Goal: Task Accomplishment & Management: Use online tool/utility

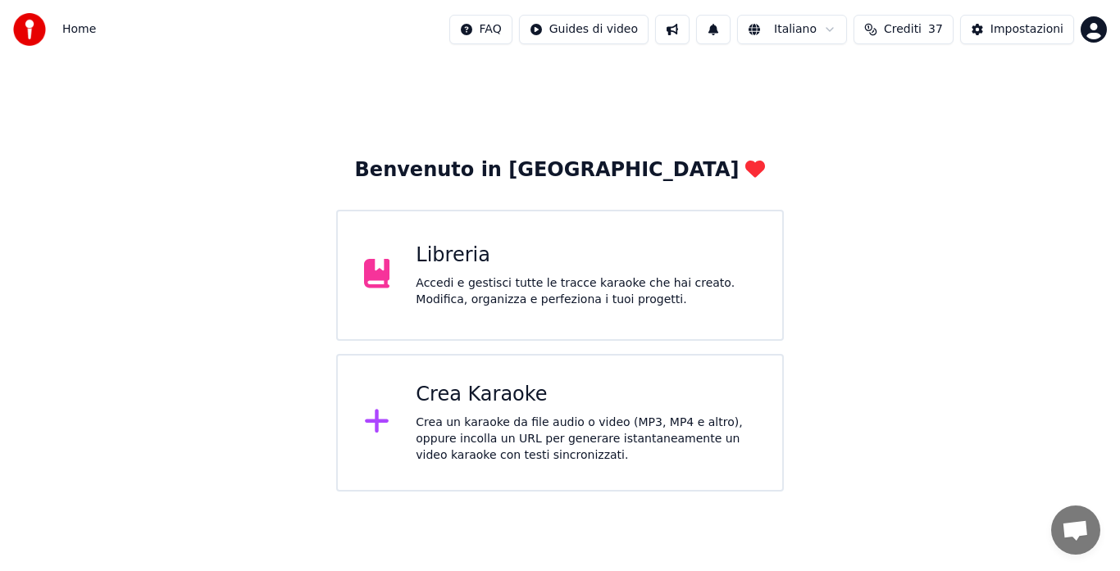
click at [663, 426] on div "Crea un karaoke da file audio o video (MP3, MP4 e altro), oppure incolla un URL…" at bounding box center [586, 439] width 340 height 49
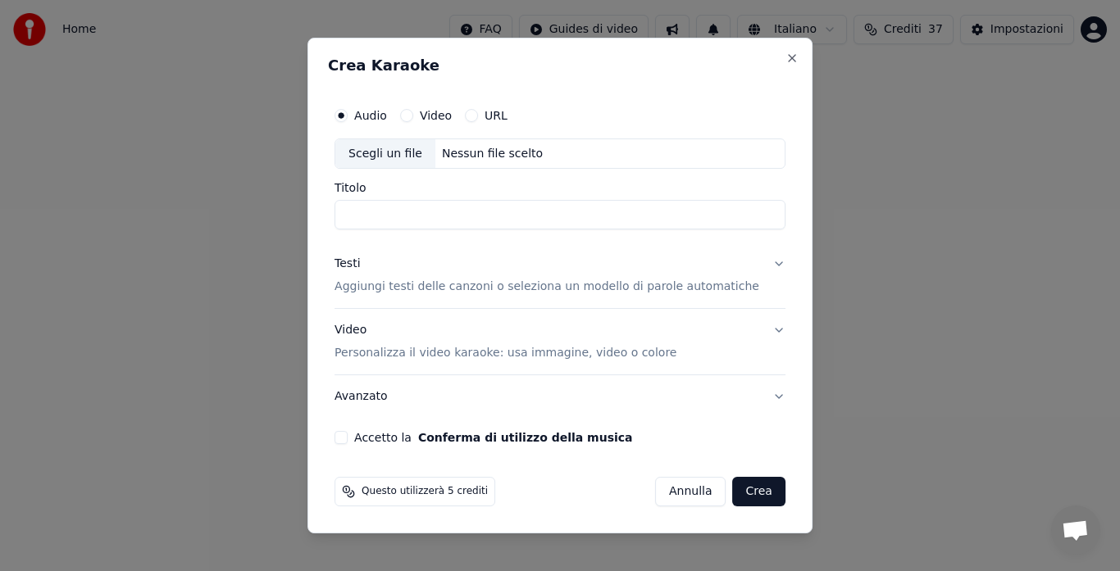
click at [478, 109] on button "URL" at bounding box center [471, 115] width 13 height 13
click at [471, 156] on input "text" at bounding box center [559, 154] width 451 height 33
click at [754, 153] on button "button" at bounding box center [769, 153] width 33 height 30
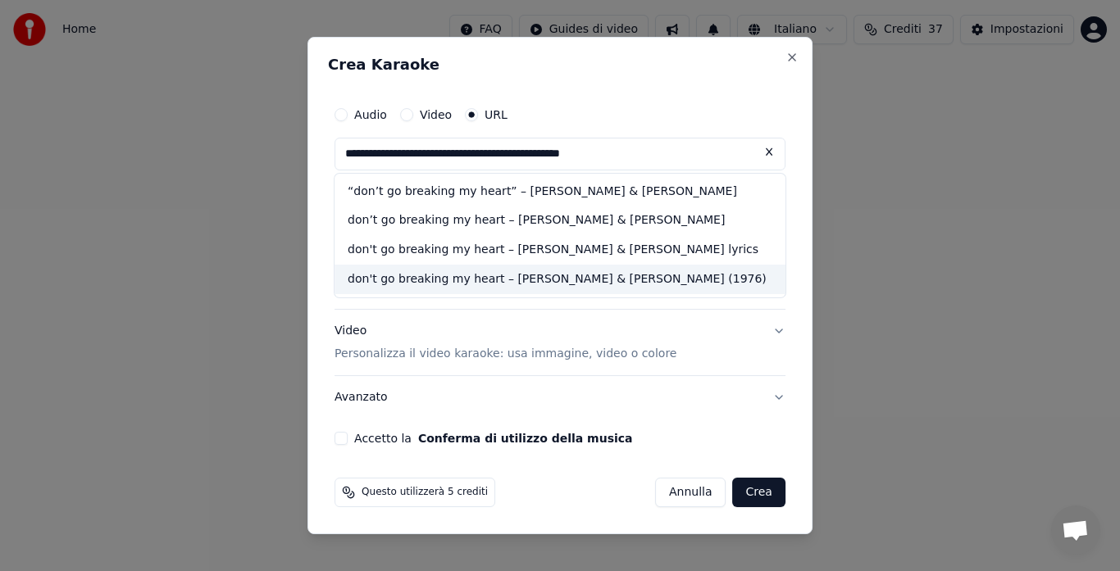
click at [684, 273] on div "don't go breaking my heart – [PERSON_NAME] & [PERSON_NAME] (1976)" at bounding box center [559, 280] width 451 height 30
type input "**********"
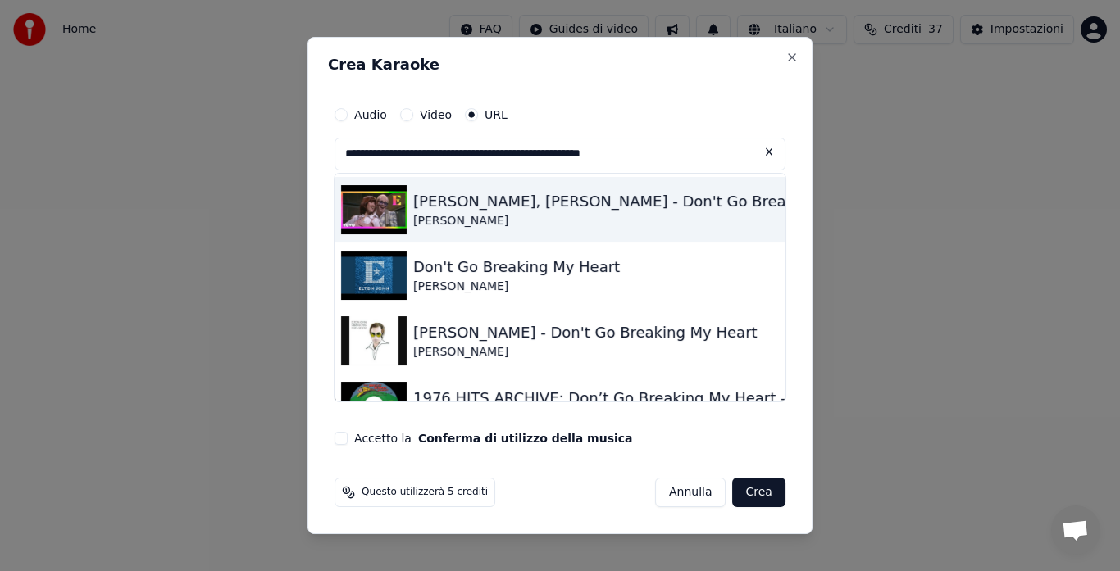
click at [627, 213] on div "[PERSON_NAME]" at bounding box center [651, 221] width 476 height 16
type input "**********"
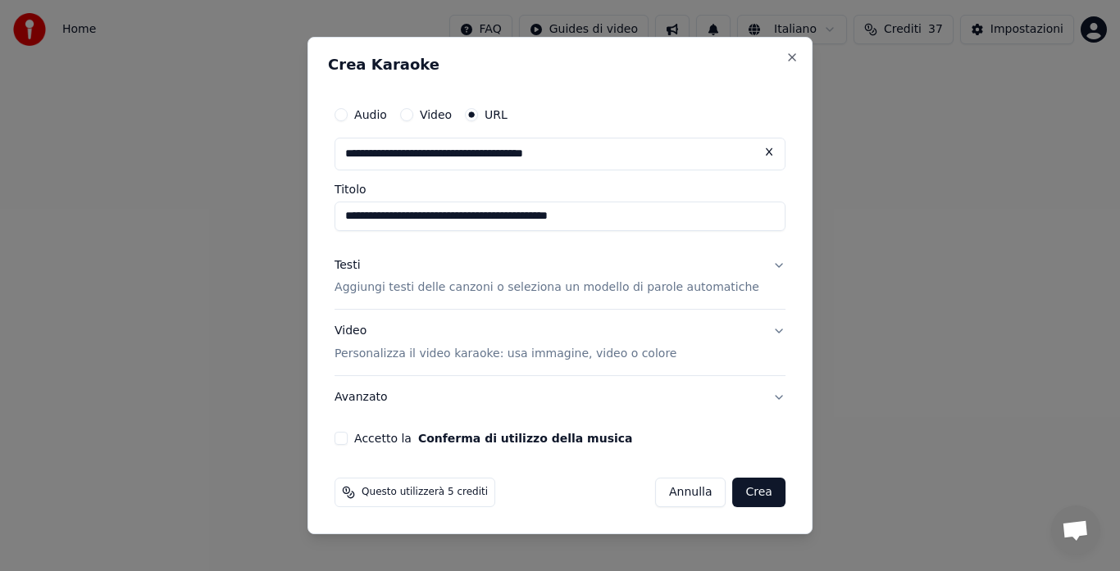
click at [753, 154] on button at bounding box center [769, 153] width 33 height 30
click at [753, 151] on button "button" at bounding box center [769, 153] width 33 height 30
type input "**********"
click at [762, 261] on button "Testi Aggiungi testi delle canzoni o seleziona un modello di parole automatiche" at bounding box center [559, 277] width 451 height 66
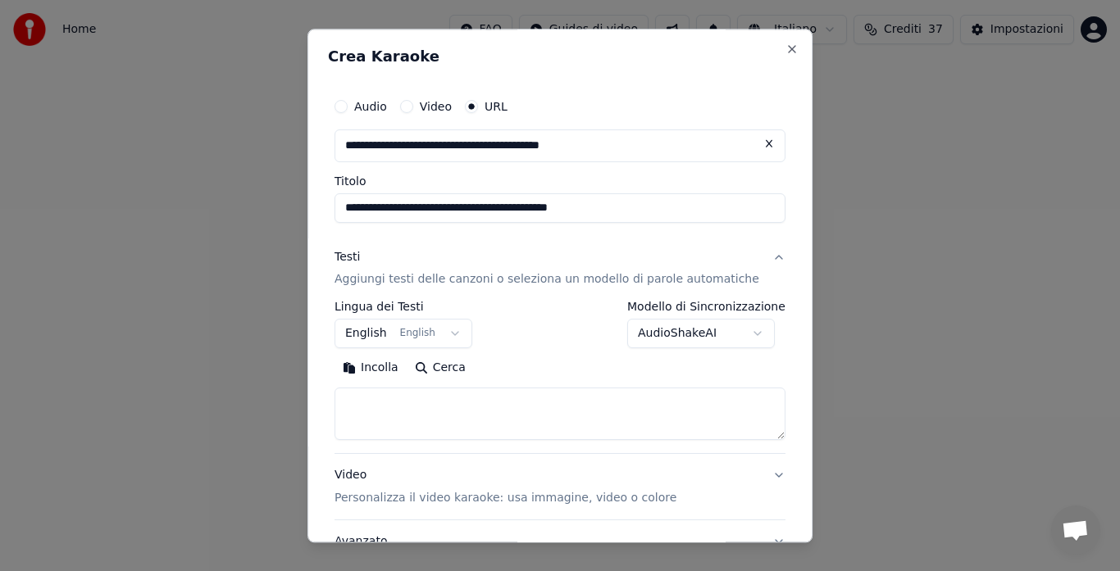
click at [398, 366] on button "Incolla" at bounding box center [370, 369] width 72 height 26
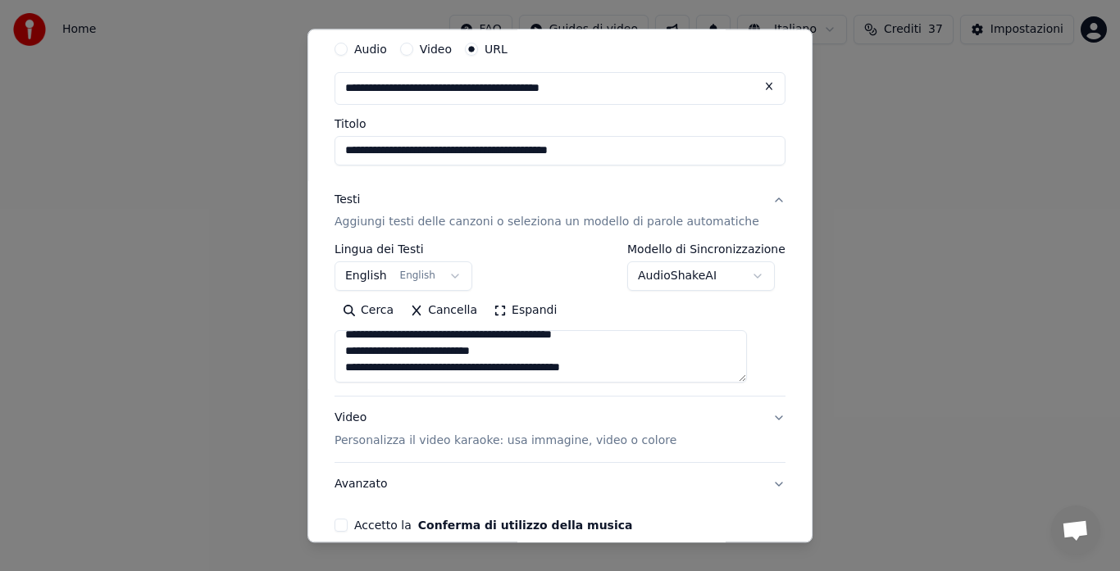
scroll to position [72, 0]
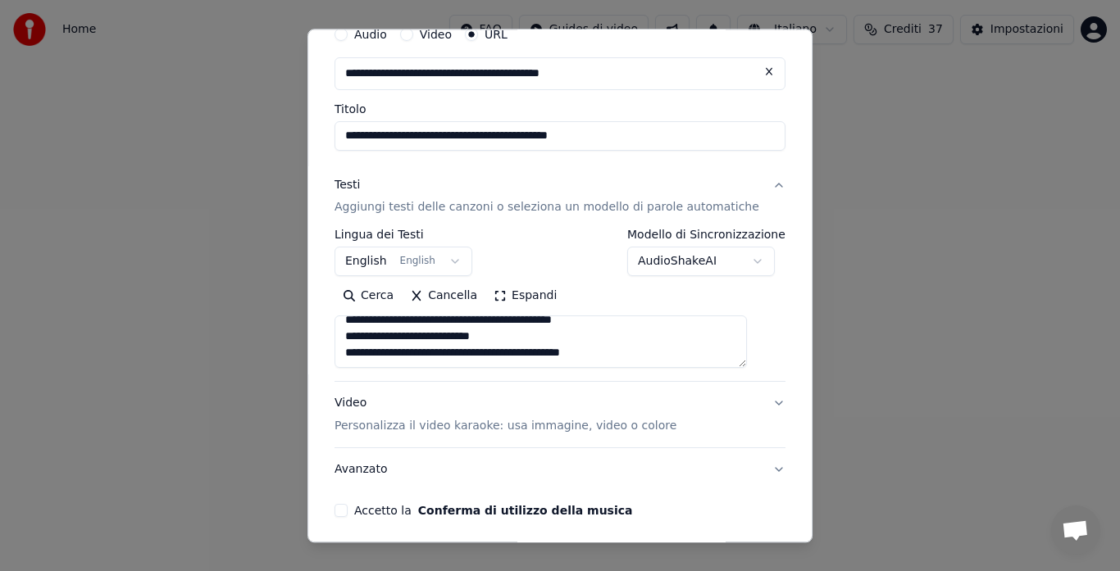
click at [753, 403] on button "Video Personalizza il video karaoke: usa immagine, video o colore" at bounding box center [559, 416] width 451 height 66
type textarea "**********"
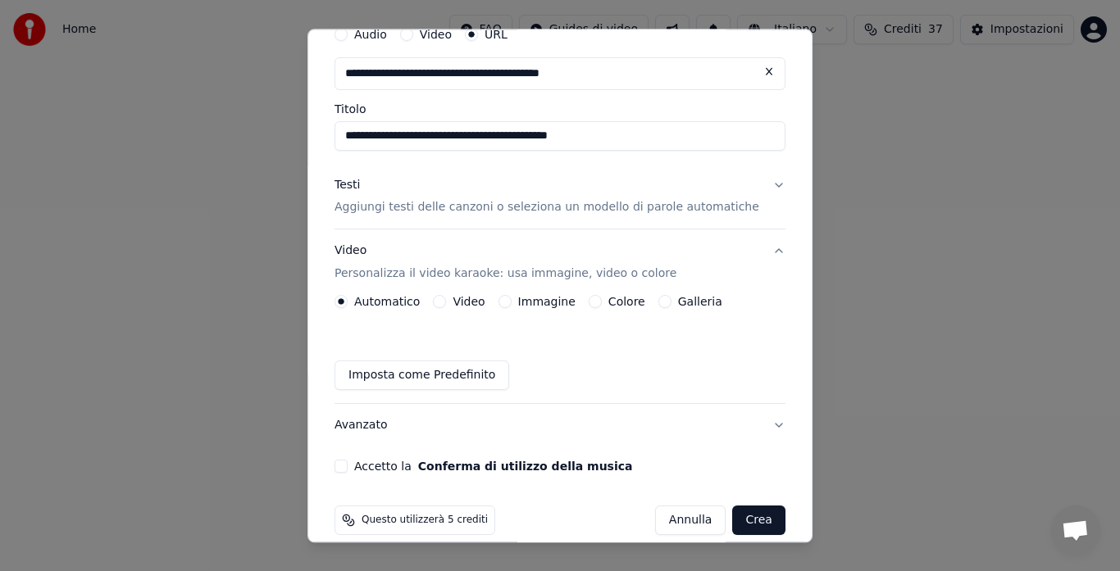
click at [698, 303] on label "Galleria" at bounding box center [700, 302] width 44 height 11
click at [671, 303] on button "Galleria" at bounding box center [664, 302] width 13 height 13
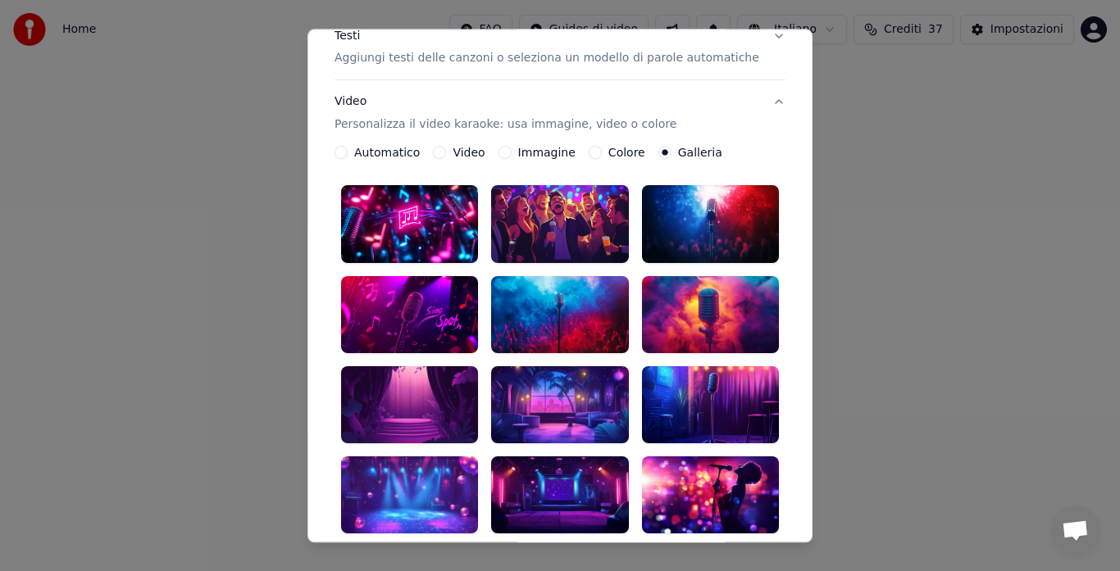
scroll to position [225, 0]
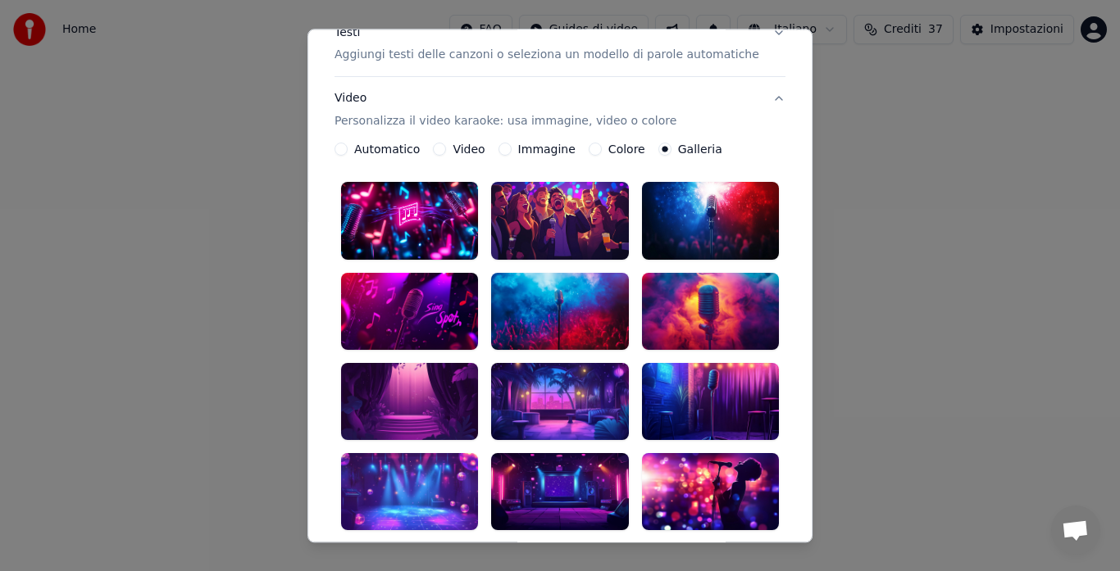
click at [421, 453] on div at bounding box center [409, 491] width 137 height 77
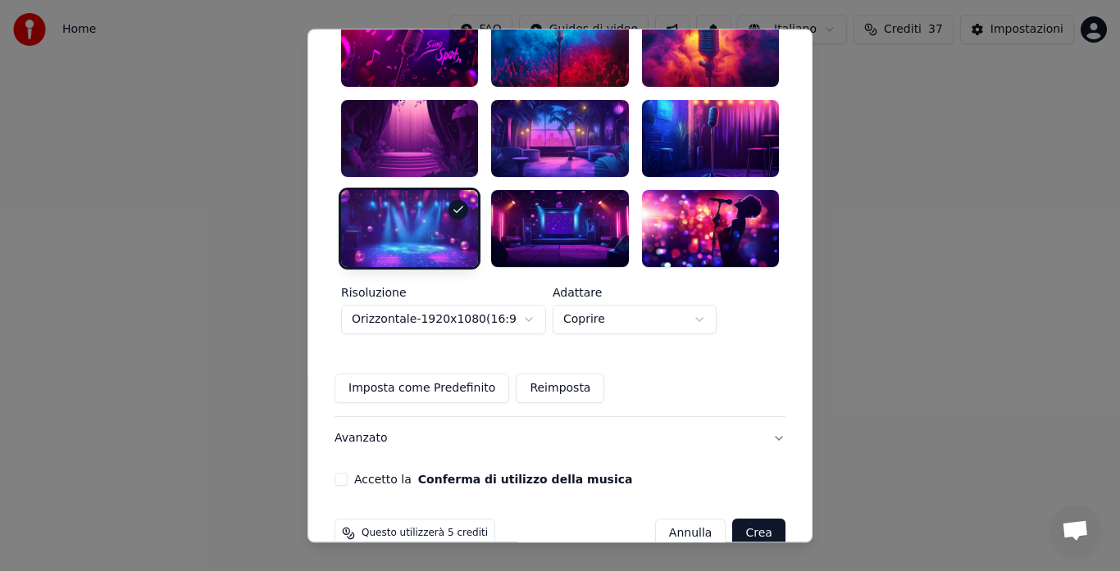
scroll to position [491, 0]
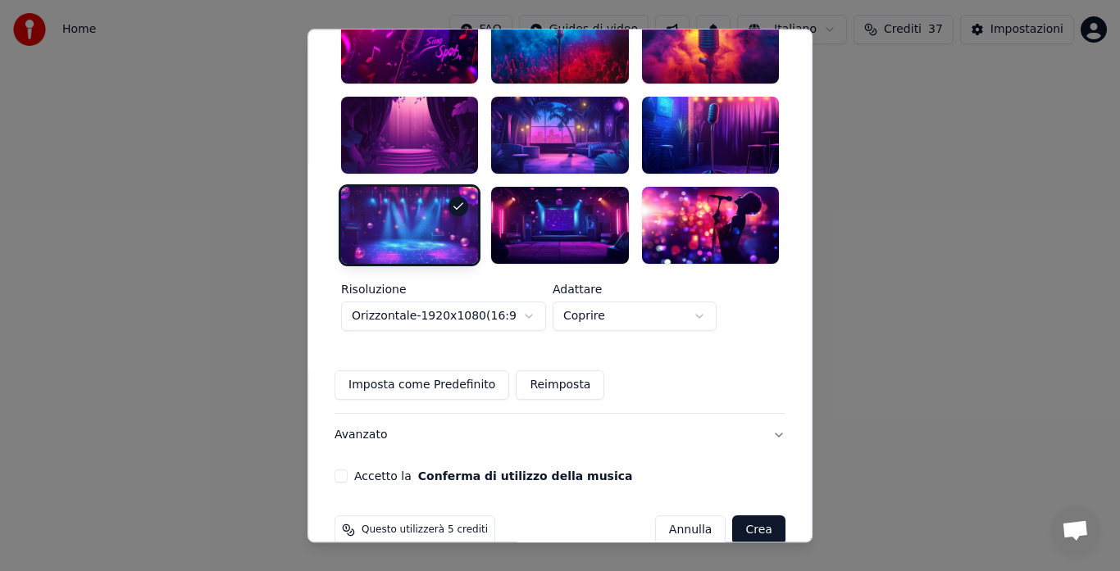
click at [348, 470] on button "Accetto la Conferma di utilizzo della musica" at bounding box center [340, 476] width 13 height 13
click at [733, 516] on button "Crea" at bounding box center [759, 531] width 52 height 30
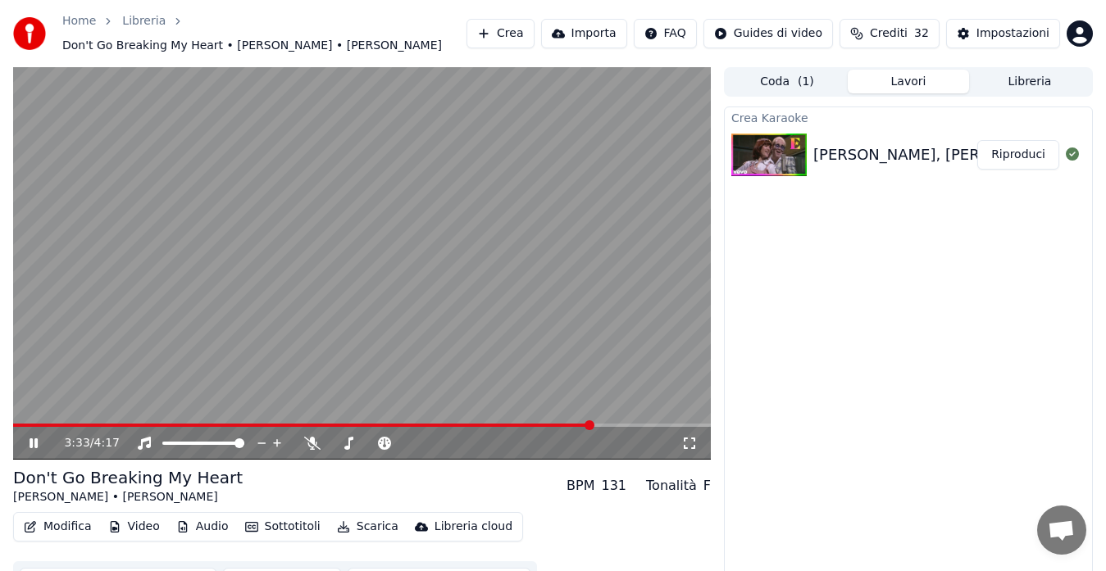
click at [474, 298] on video at bounding box center [362, 263] width 698 height 393
click at [1003, 76] on button "Libreria" at bounding box center [1029, 82] width 121 height 24
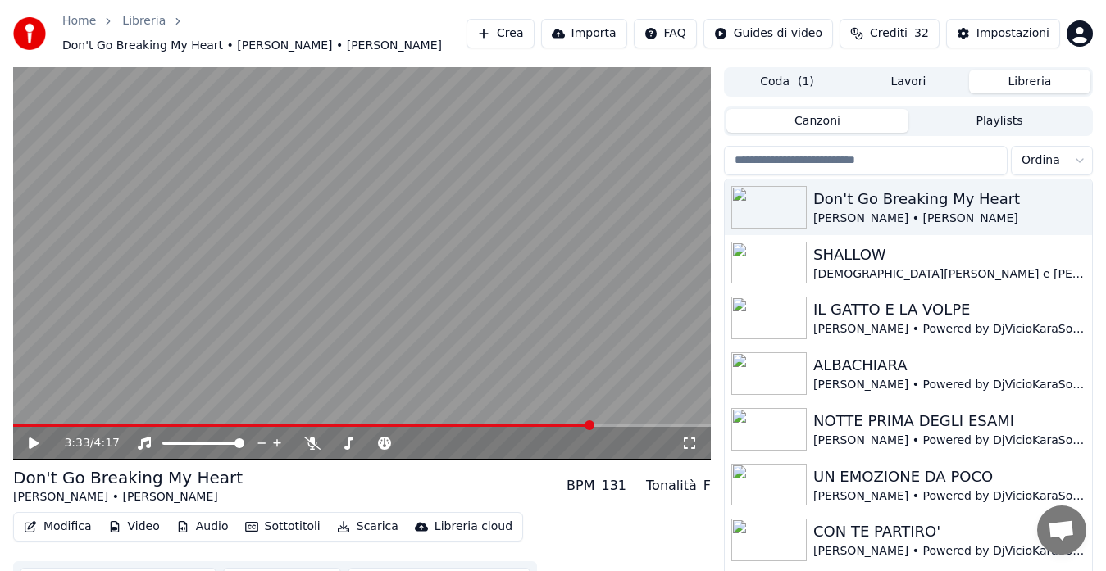
click at [522, 24] on button "Crea" at bounding box center [499, 34] width 67 height 30
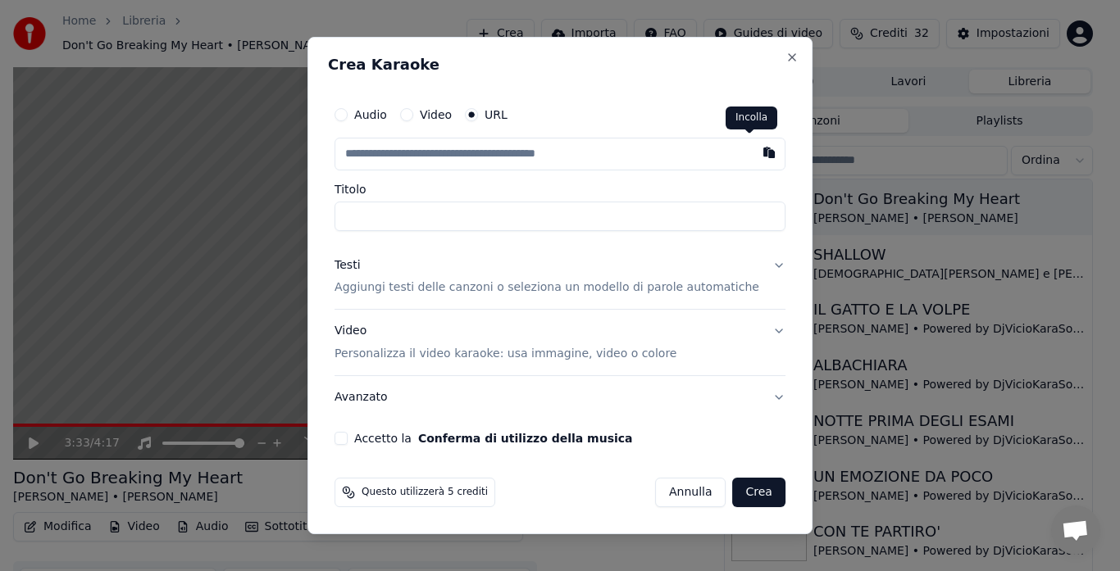
click at [753, 150] on button "button" at bounding box center [769, 153] width 33 height 30
type input "**********"
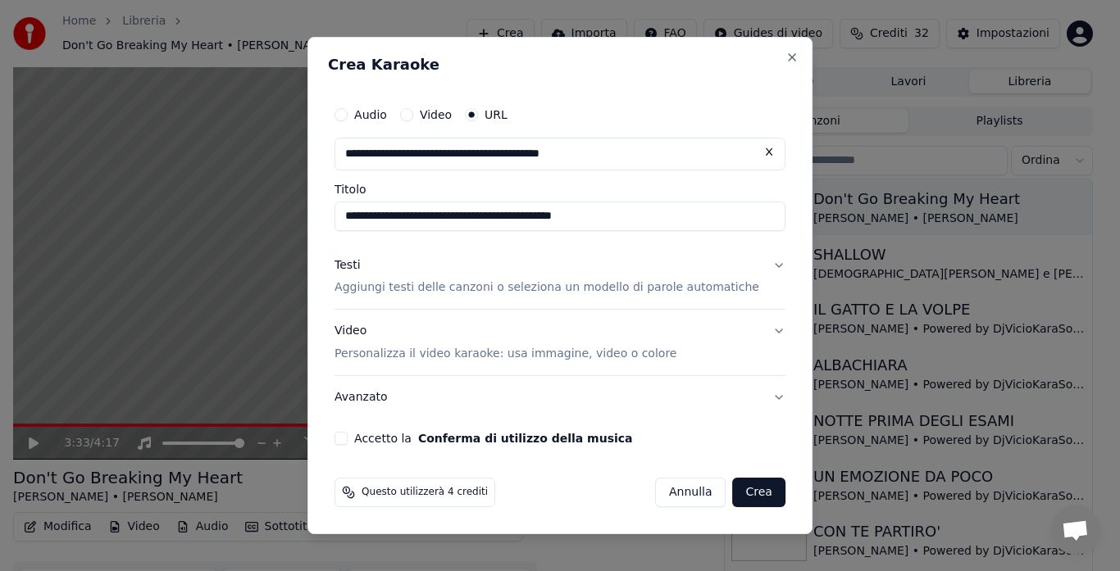
click at [753, 146] on button at bounding box center [769, 153] width 33 height 30
click at [644, 153] on input "text" at bounding box center [559, 154] width 451 height 33
click at [753, 148] on button "button" at bounding box center [769, 153] width 33 height 30
type input "**********"
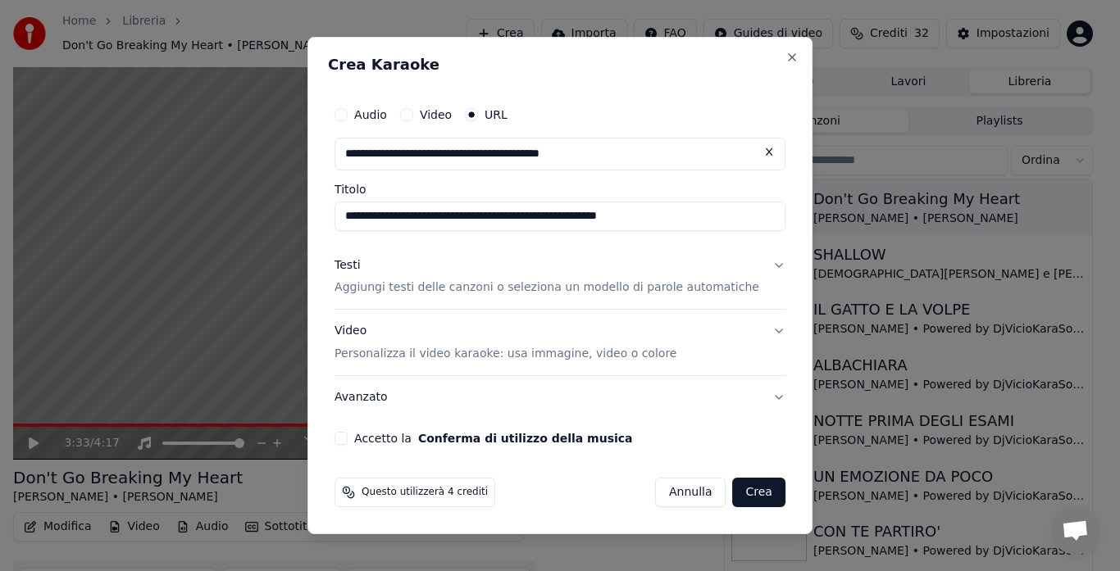
click at [457, 294] on p "Aggiungi testi delle canzoni o seleziona un modello di parole automatiche" at bounding box center [546, 288] width 425 height 16
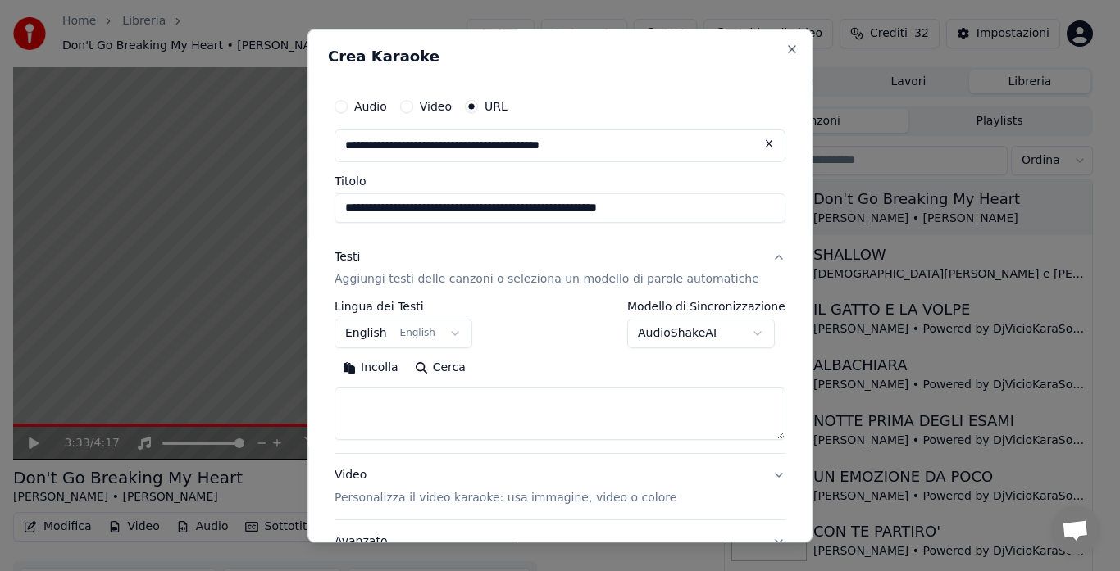
click at [397, 370] on button "Incolla" at bounding box center [370, 369] width 72 height 26
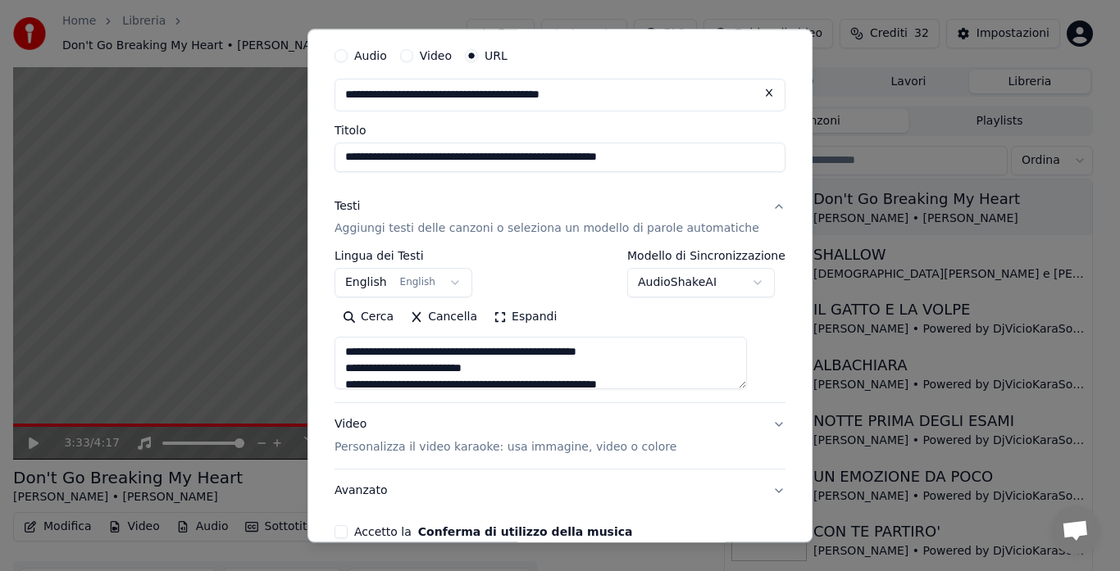
scroll to position [62, 0]
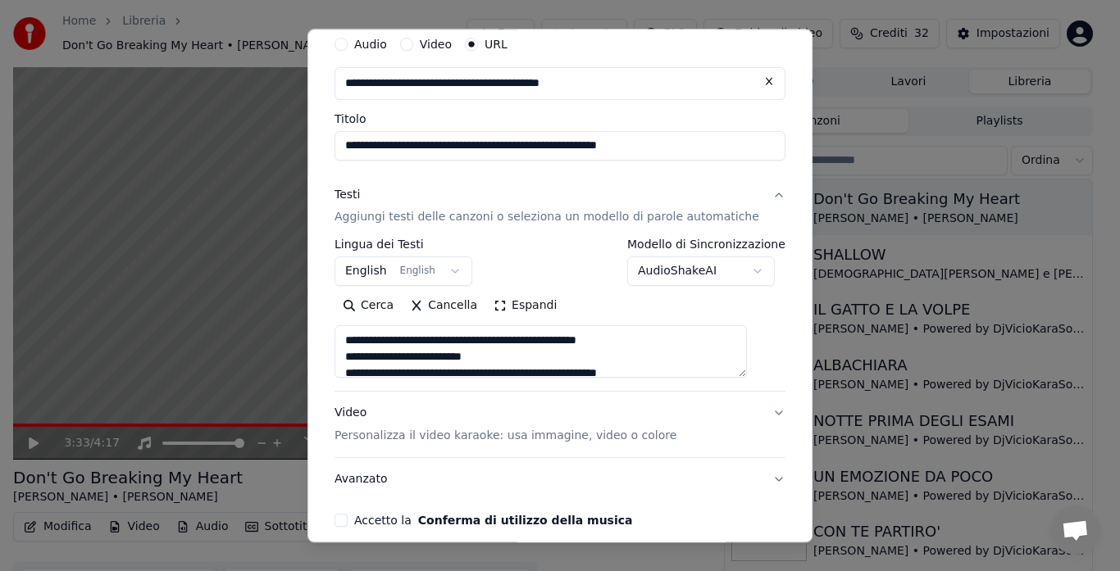
click at [757, 416] on button "Video Personalizza il video karaoke: usa immagine, video o colore" at bounding box center [559, 426] width 451 height 66
type textarea "**********"
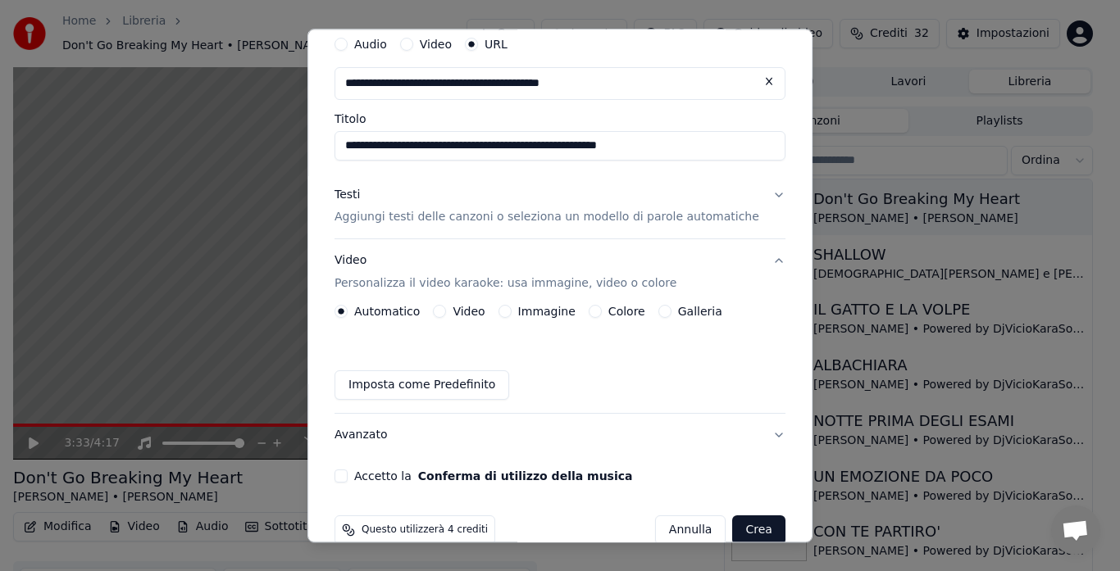
click at [689, 311] on label "Galleria" at bounding box center [700, 312] width 44 height 11
click at [671, 311] on button "Galleria" at bounding box center [664, 312] width 13 height 13
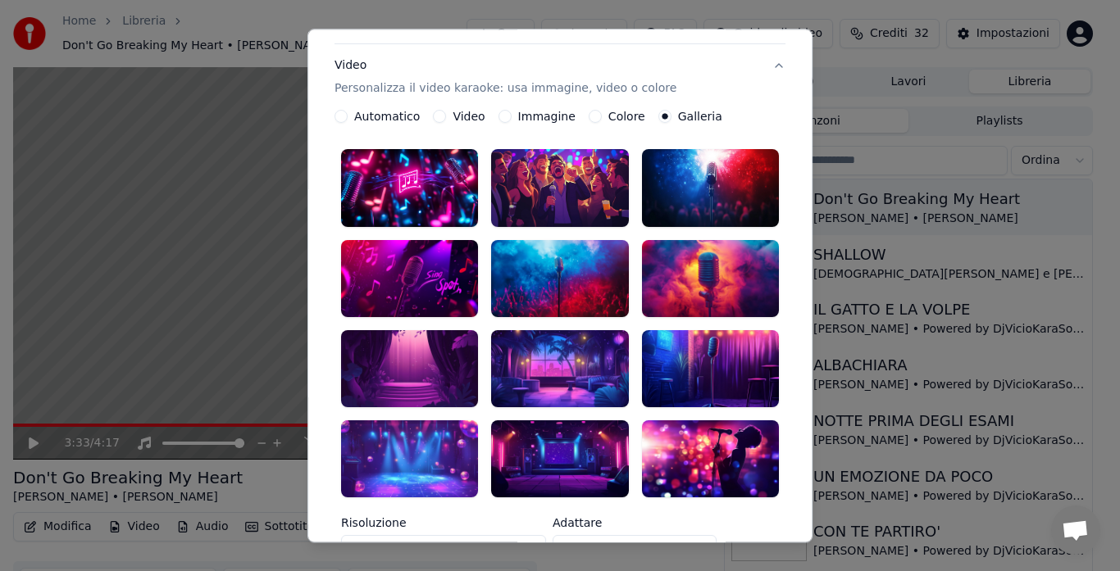
scroll to position [261, 0]
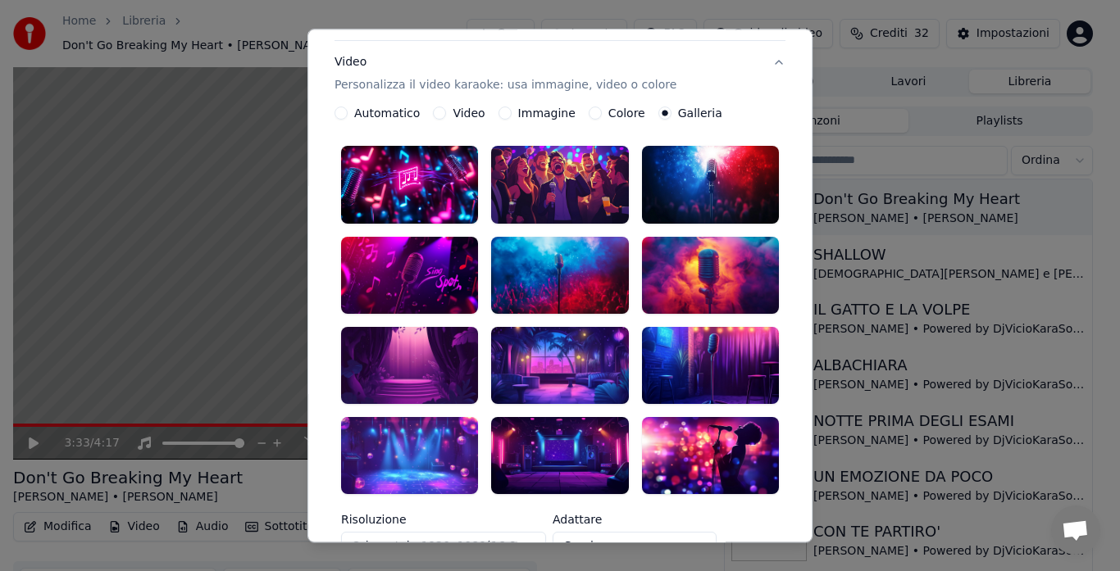
click at [434, 343] on div at bounding box center [409, 365] width 137 height 77
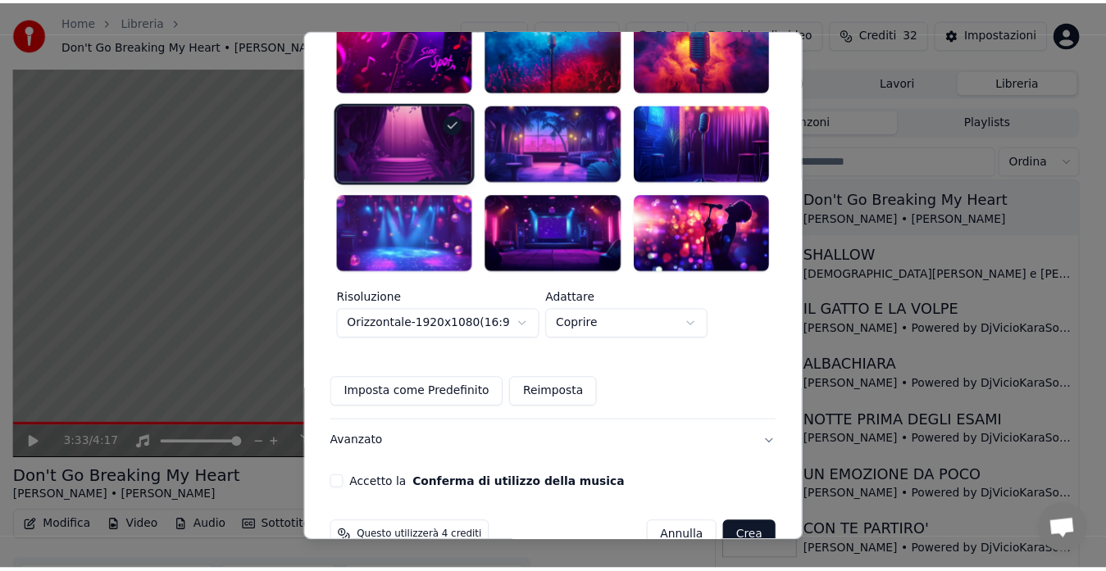
scroll to position [491, 0]
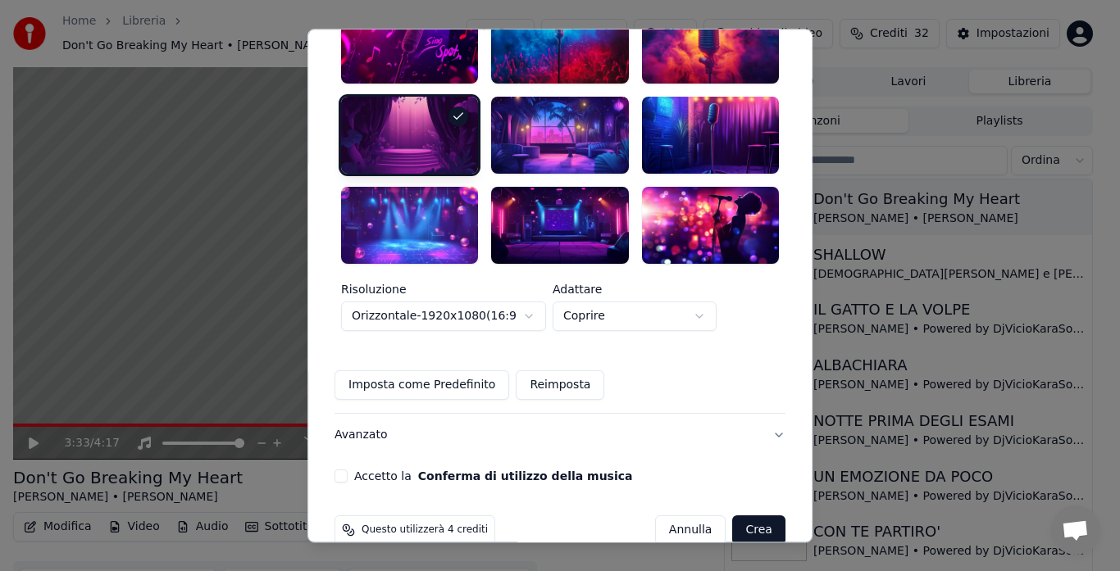
click at [348, 470] on button "Accetto la Conferma di utilizzo della musica" at bounding box center [340, 476] width 13 height 13
click at [733, 516] on button "Crea" at bounding box center [759, 531] width 52 height 30
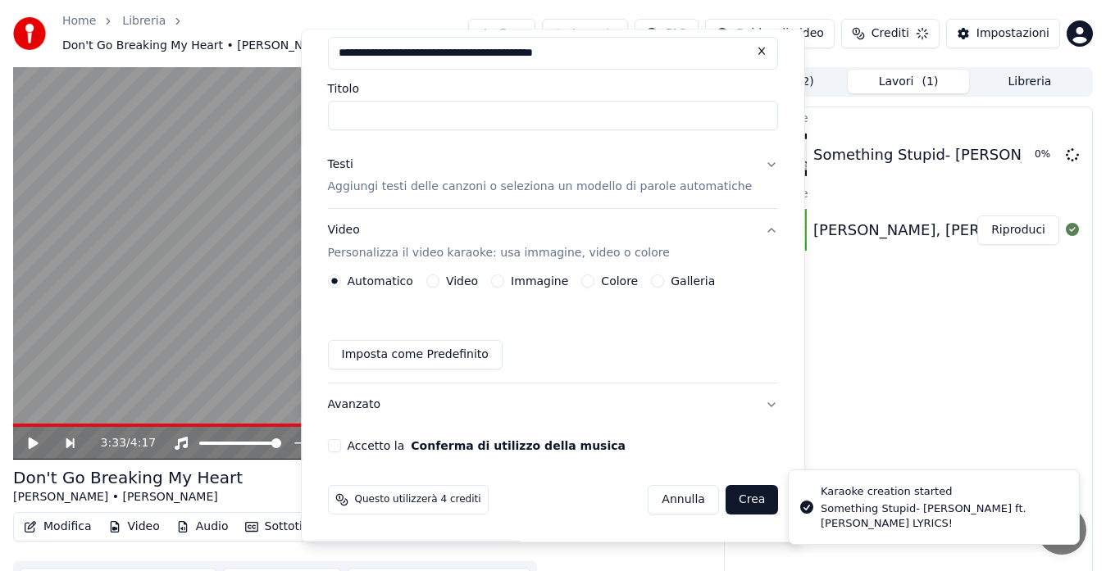
scroll to position [0, 0]
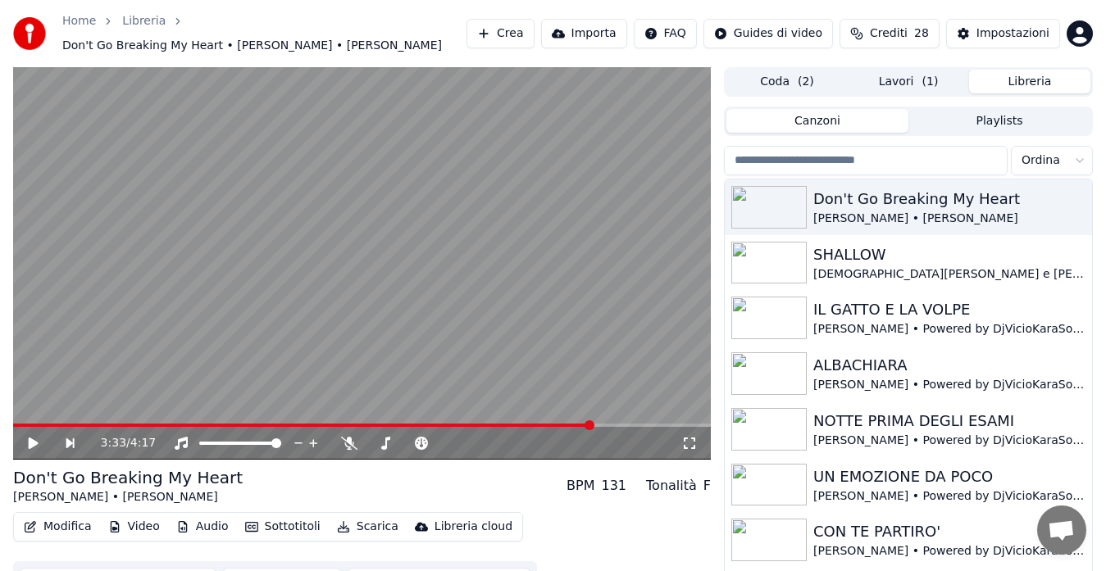
click at [1003, 74] on button "Libreria" at bounding box center [1029, 82] width 121 height 24
click at [908, 74] on button "Lavori ( 1 )" at bounding box center [908, 82] width 121 height 24
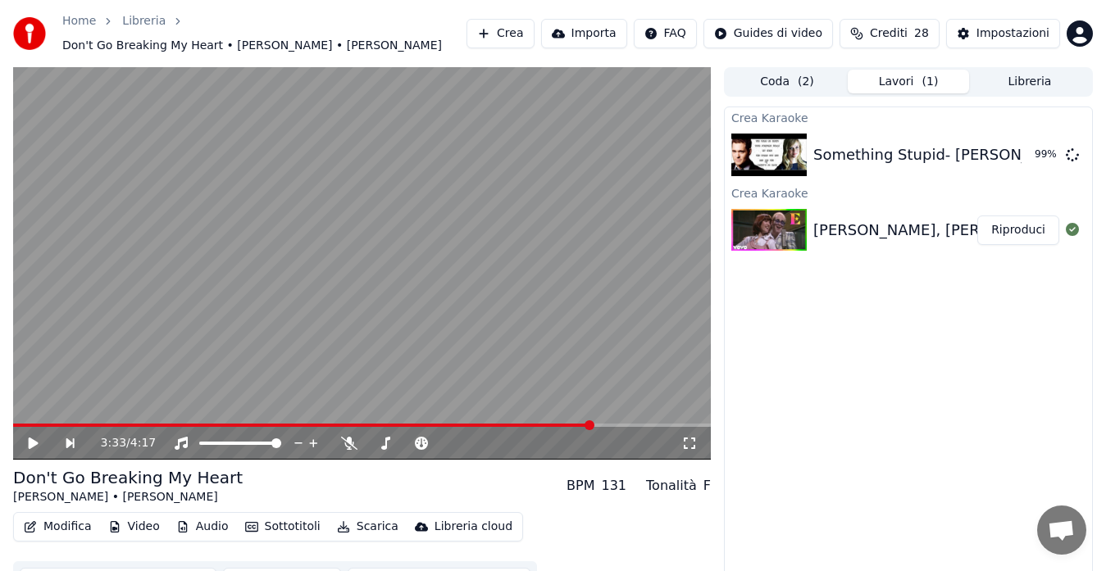
click at [34, 438] on icon at bounding box center [34, 443] width 10 height 11
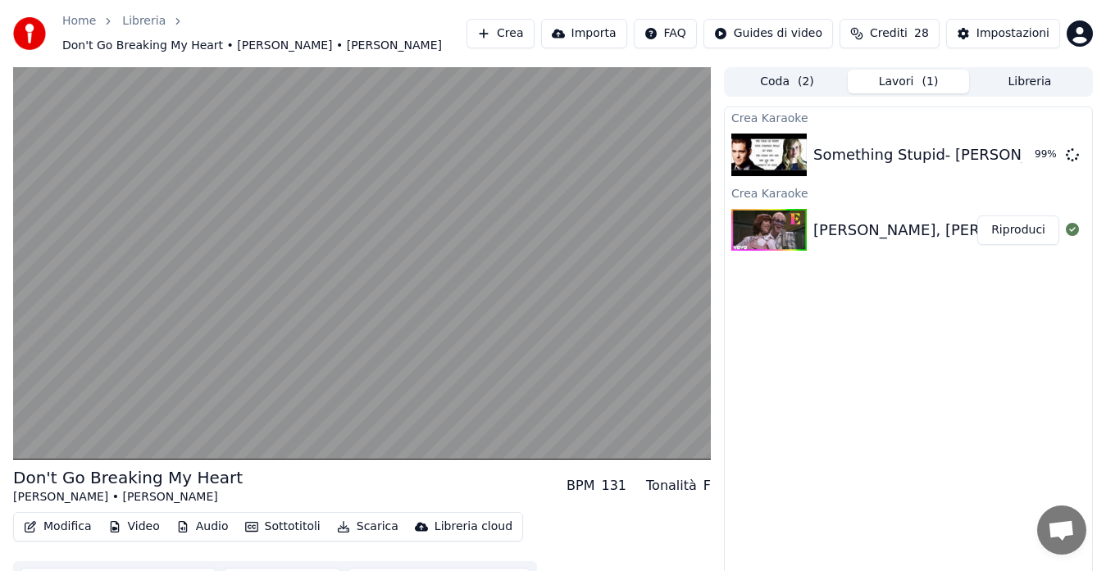
click at [52, 526] on button "Modifica" at bounding box center [57, 527] width 81 height 23
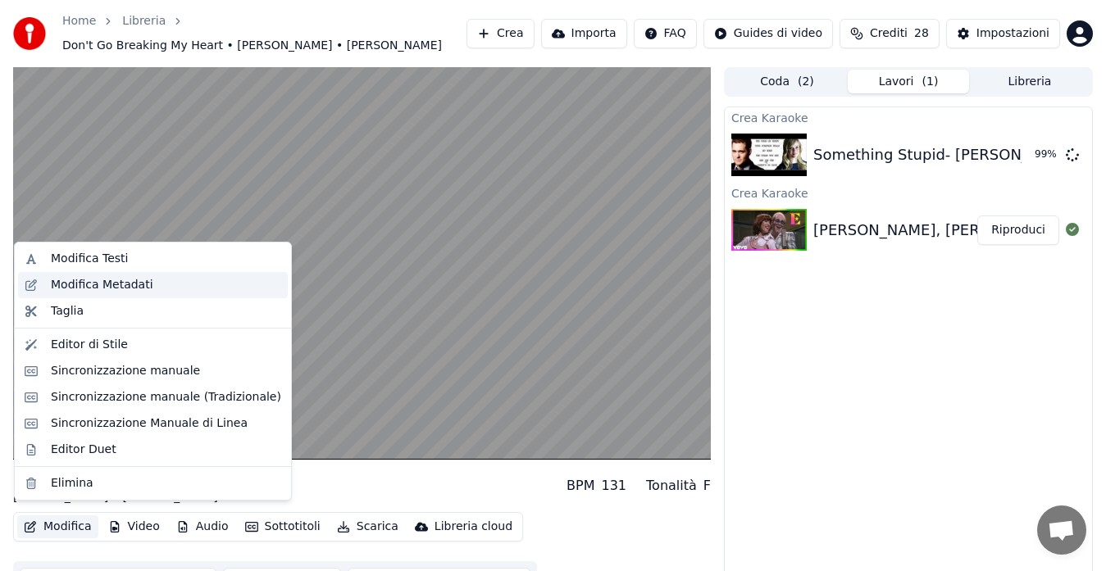
click at [109, 282] on div "Modifica Metadati" at bounding box center [102, 285] width 102 height 16
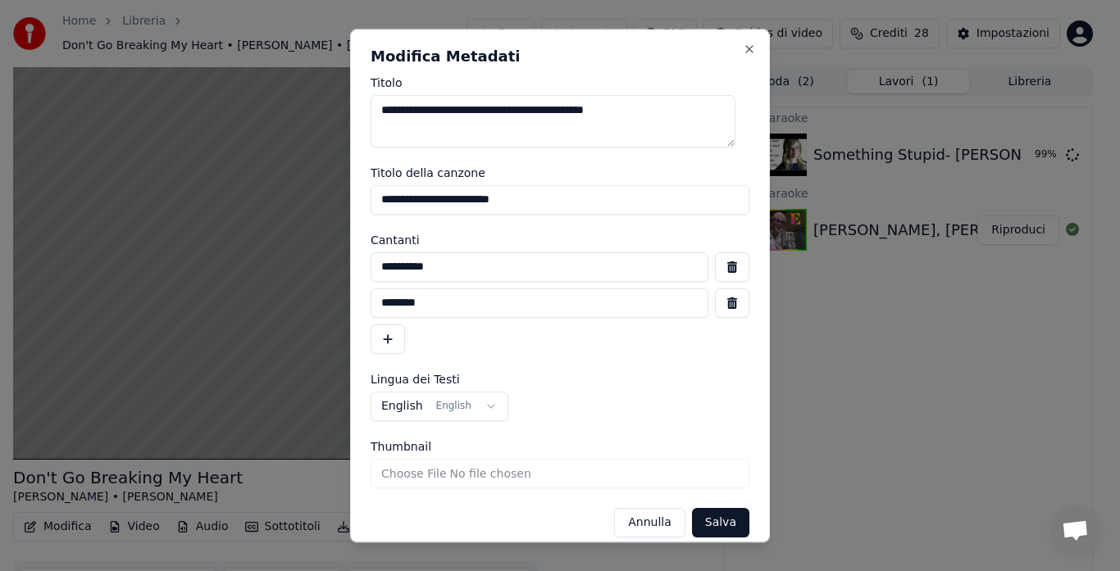
click at [376, 202] on input "**********" at bounding box center [560, 200] width 379 height 30
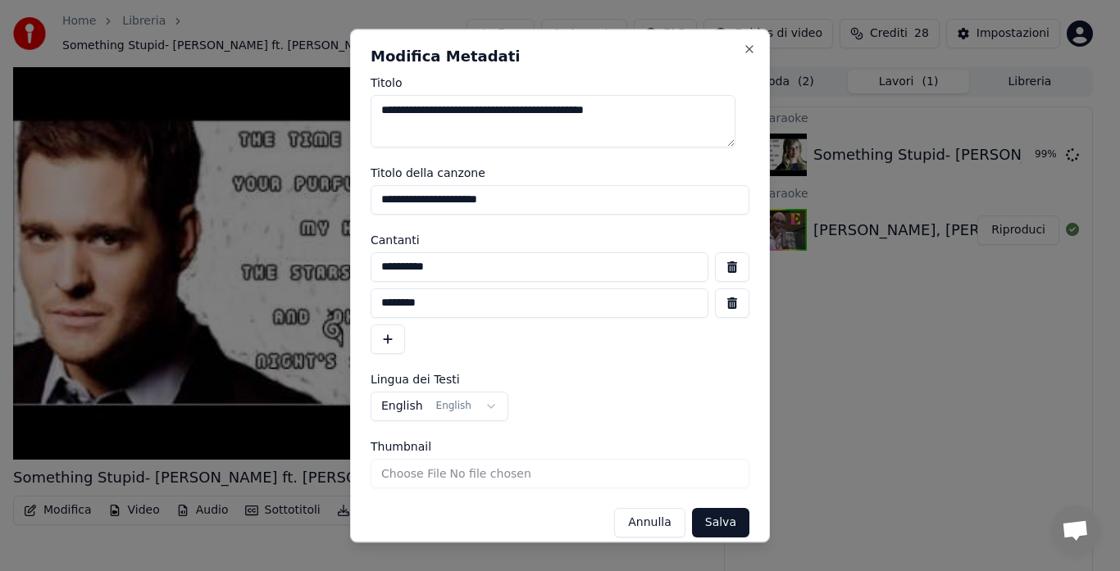
type input "**********"
click at [447, 268] on input "**********" at bounding box center [540, 267] width 338 height 30
type input "**********"
click at [449, 303] on input "********" at bounding box center [540, 304] width 338 height 30
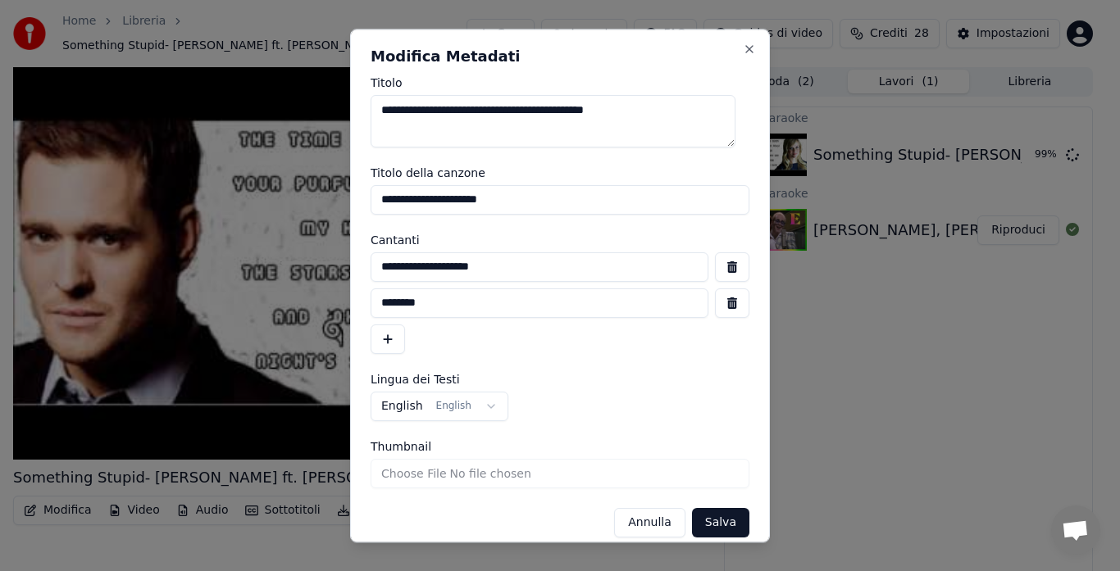
click at [449, 303] on input "********" at bounding box center [540, 304] width 338 height 30
type input "**********"
click at [709, 517] on button "Salva" at bounding box center [720, 523] width 57 height 30
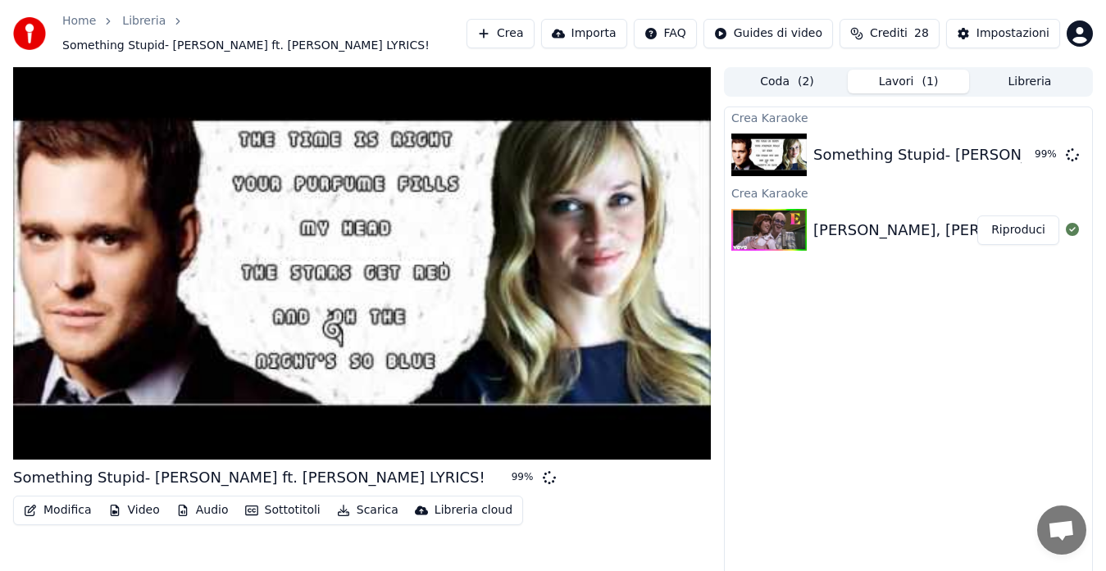
click at [857, 231] on div "[PERSON_NAME], [PERSON_NAME] - Don't Go Breaking My Heart" at bounding box center [1051, 230] width 476 height 23
click at [1017, 238] on button "Riproduci" at bounding box center [1018, 231] width 82 height 30
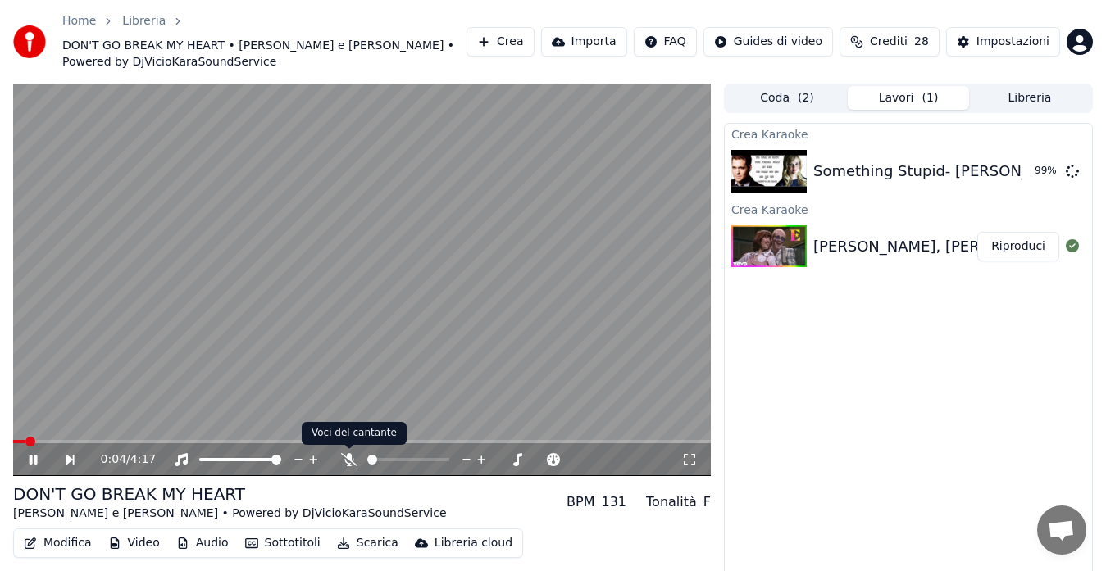
click at [348, 454] on body "Home Libreria DON'T GO BREAK MY HEART • [PERSON_NAME] e [PERSON_NAME] • Powered…" at bounding box center [553, 285] width 1106 height 571
click at [348, 461] on icon at bounding box center [349, 459] width 16 height 13
click at [13, 444] on span at bounding box center [18, 442] width 10 height 10
click at [20, 443] on span at bounding box center [25, 441] width 24 height 3
click at [13, 444] on span at bounding box center [18, 442] width 10 height 10
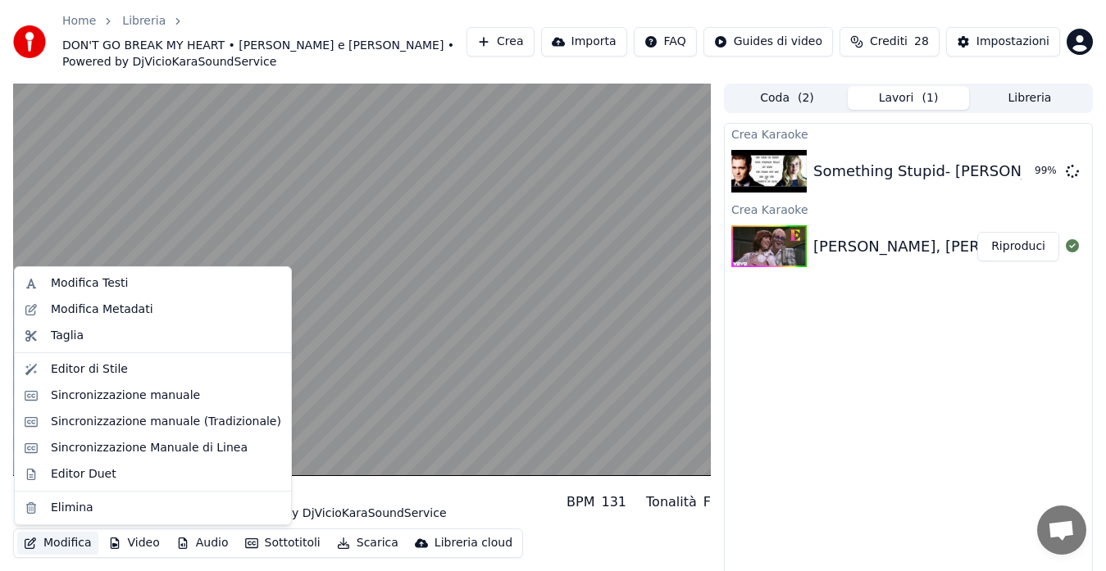
click at [65, 545] on button "Modifica" at bounding box center [57, 543] width 81 height 23
click at [73, 479] on div "Editor Duet" at bounding box center [84, 474] width 66 height 16
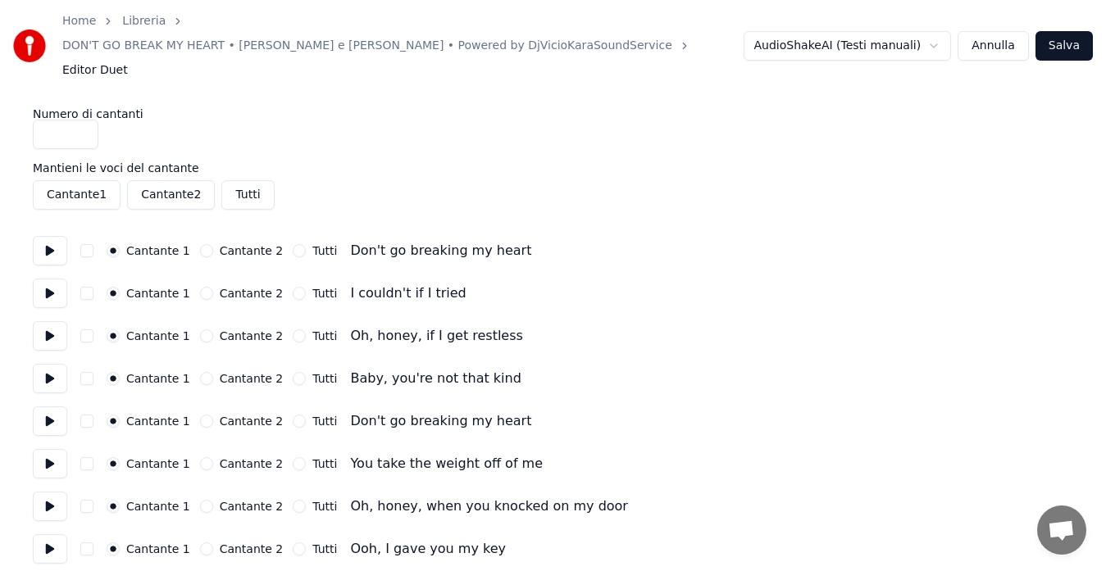
click at [42, 236] on button at bounding box center [50, 251] width 34 height 30
click at [55, 279] on button at bounding box center [50, 294] width 34 height 30
click at [200, 287] on button "Cantante 2" at bounding box center [206, 293] width 13 height 13
click at [48, 321] on button at bounding box center [50, 336] width 34 height 30
click at [48, 364] on button at bounding box center [50, 379] width 34 height 30
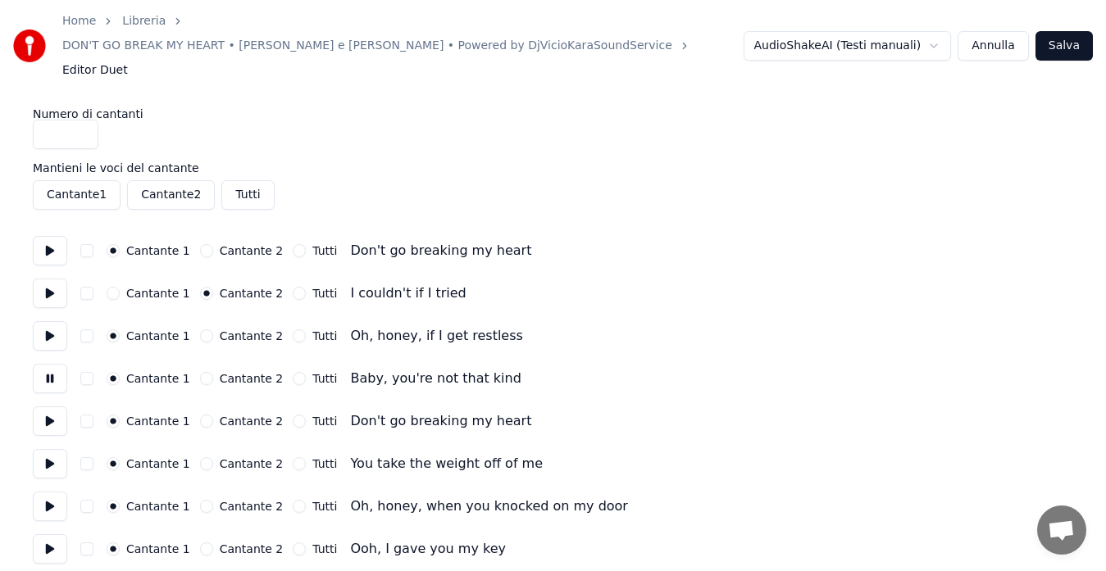
click at [200, 372] on button "Cantante 2" at bounding box center [206, 378] width 13 height 13
click at [52, 407] on button at bounding box center [50, 422] width 34 height 30
click at [47, 449] on button at bounding box center [50, 464] width 34 height 30
click at [201, 457] on button "Cantante 2" at bounding box center [206, 463] width 13 height 13
click at [50, 492] on button at bounding box center [50, 507] width 34 height 30
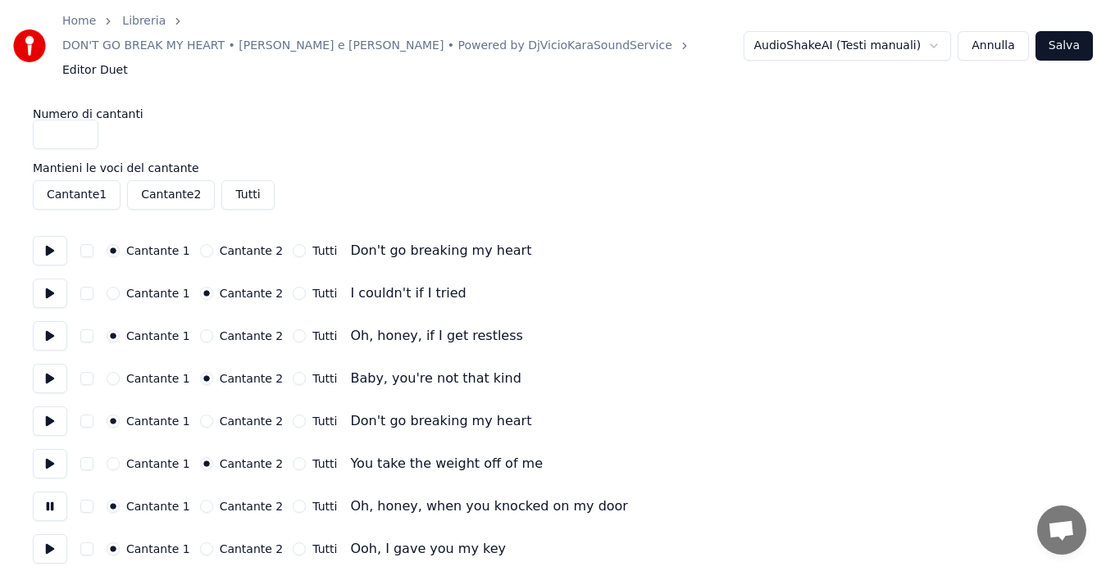
click at [53, 534] on button at bounding box center [50, 549] width 34 height 30
click at [200, 543] on button "Cantante 2" at bounding box center [206, 549] width 13 height 13
click at [45, 492] on button at bounding box center [50, 507] width 34 height 30
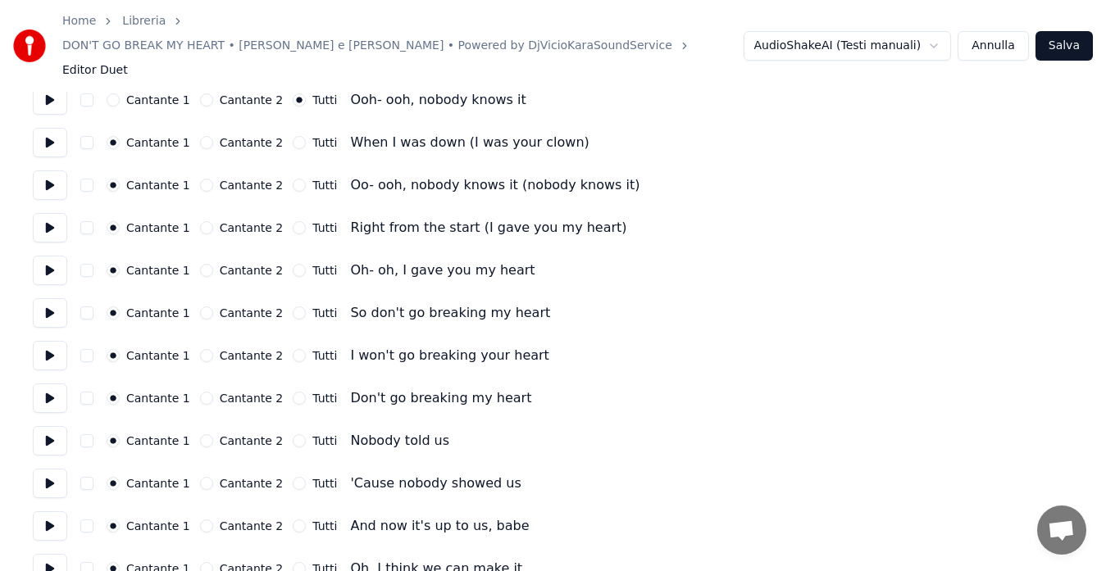
scroll to position [525, 0]
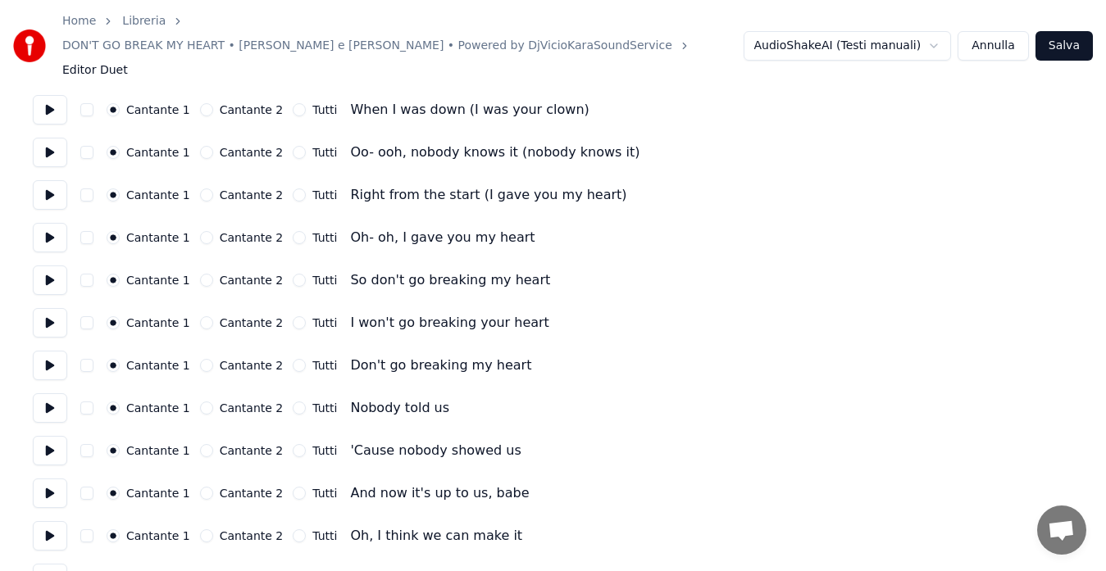
click at [50, 95] on button at bounding box center [50, 110] width 34 height 30
click at [66, 95] on button at bounding box center [50, 110] width 34 height 30
click at [200, 103] on button "Cantante 2" at bounding box center [206, 109] width 13 height 13
click at [48, 138] on button at bounding box center [50, 153] width 34 height 30
click at [293, 146] on button "Tutti" at bounding box center [299, 152] width 13 height 13
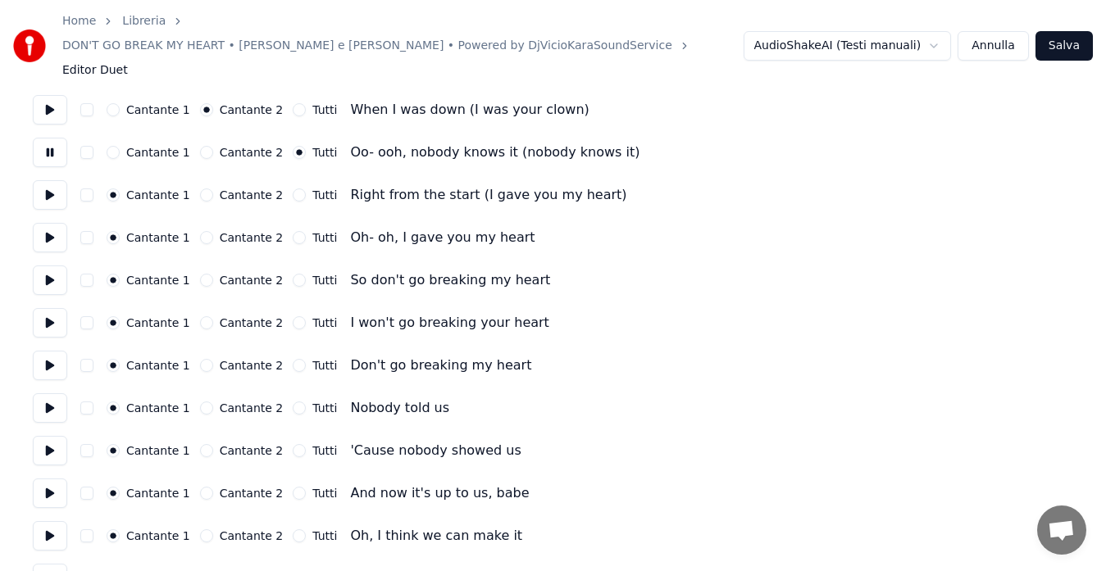
click at [52, 180] on button at bounding box center [50, 195] width 34 height 30
click at [202, 189] on button "Cantante 2" at bounding box center [206, 195] width 13 height 13
click at [50, 223] on button at bounding box center [50, 238] width 34 height 30
click at [200, 231] on button "Cantante 2" at bounding box center [206, 237] width 13 height 13
click at [43, 180] on button at bounding box center [50, 195] width 34 height 30
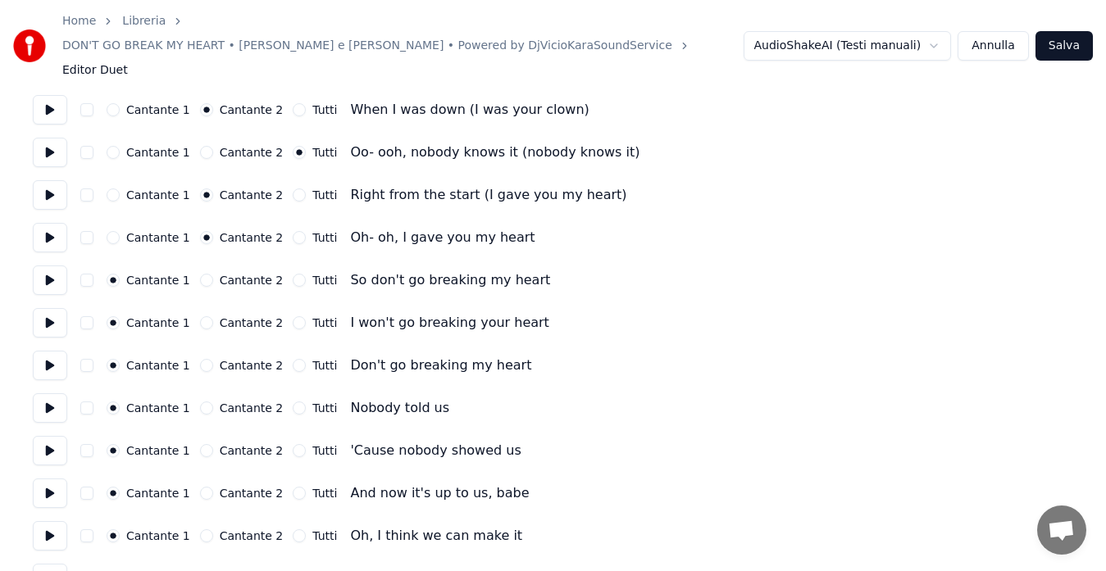
click at [116, 189] on button "Cantante 1" at bounding box center [113, 195] width 13 height 13
click at [48, 138] on button at bounding box center [50, 153] width 34 height 30
click at [54, 95] on button at bounding box center [50, 110] width 34 height 30
click at [113, 103] on button "Cantante 1" at bounding box center [113, 109] width 13 height 13
click at [53, 266] on button at bounding box center [50, 281] width 34 height 30
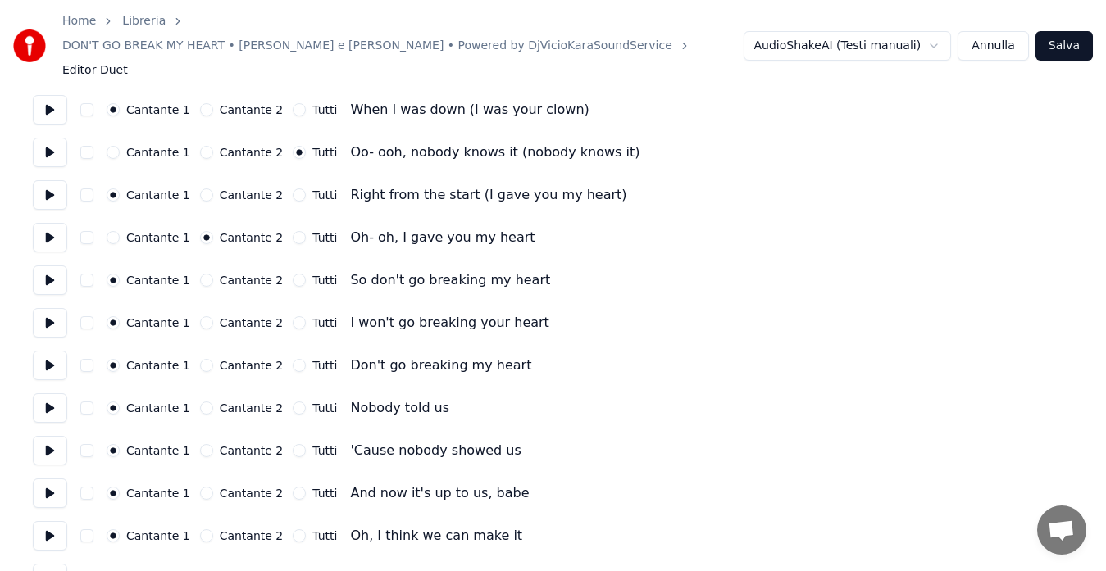
click at [52, 308] on button at bounding box center [50, 323] width 34 height 30
click at [200, 316] on button "Cantante 2" at bounding box center [206, 322] width 13 height 13
click at [52, 351] on button at bounding box center [50, 366] width 34 height 30
click at [293, 359] on button "Tutti" at bounding box center [299, 365] width 13 height 13
click at [50, 393] on button at bounding box center [50, 408] width 34 height 30
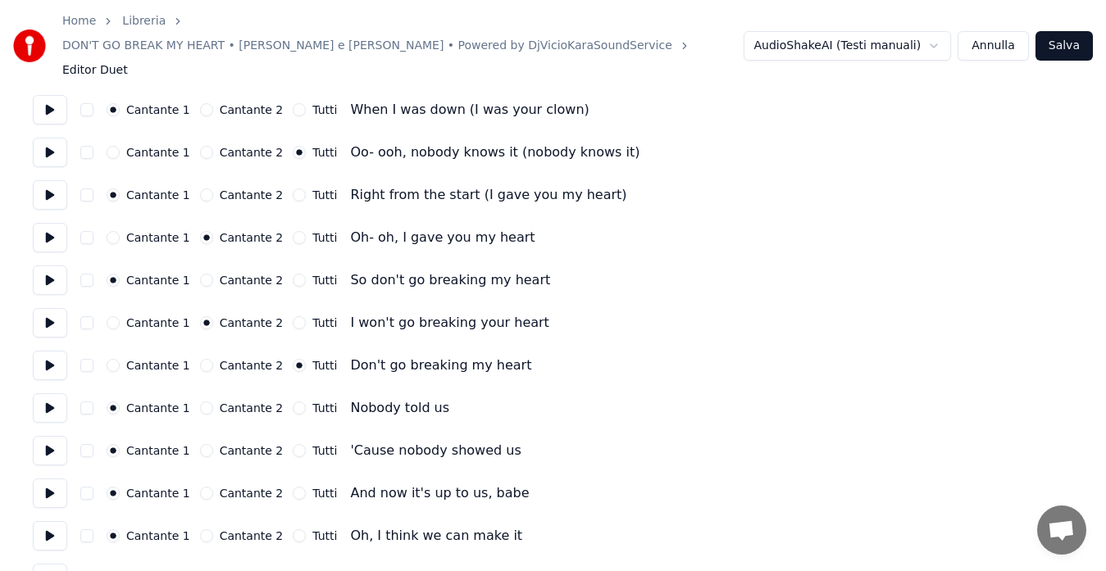
click at [41, 436] on button at bounding box center [50, 451] width 34 height 30
click at [200, 444] on button "Cantante 2" at bounding box center [206, 450] width 13 height 13
click at [55, 479] on button at bounding box center [50, 494] width 34 height 30
click at [50, 521] on button at bounding box center [50, 536] width 34 height 30
click at [200, 530] on button "Cantante 2" at bounding box center [206, 536] width 13 height 13
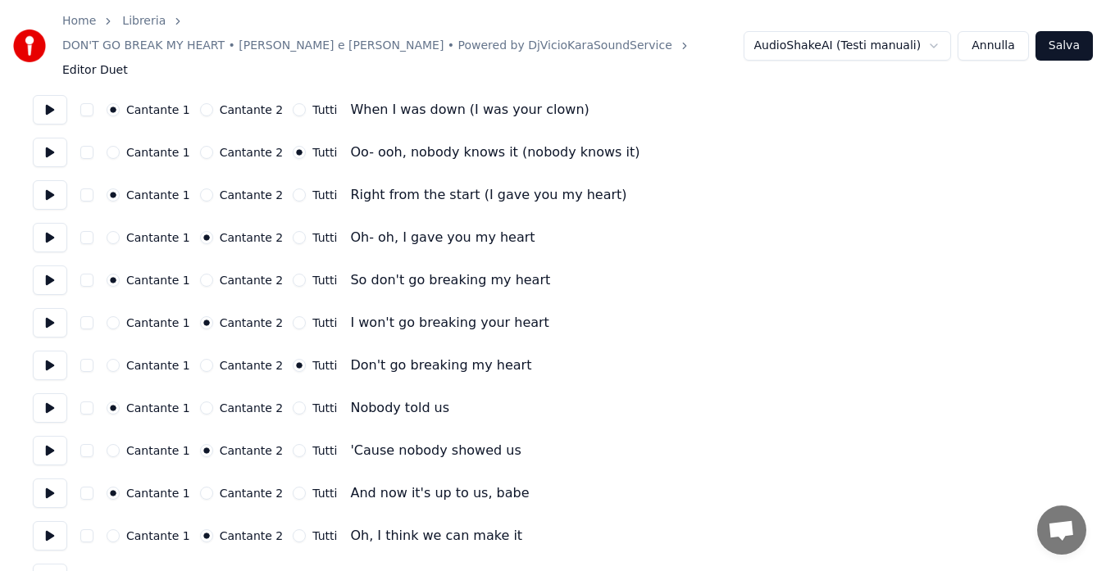
click at [47, 564] on button at bounding box center [50, 579] width 34 height 30
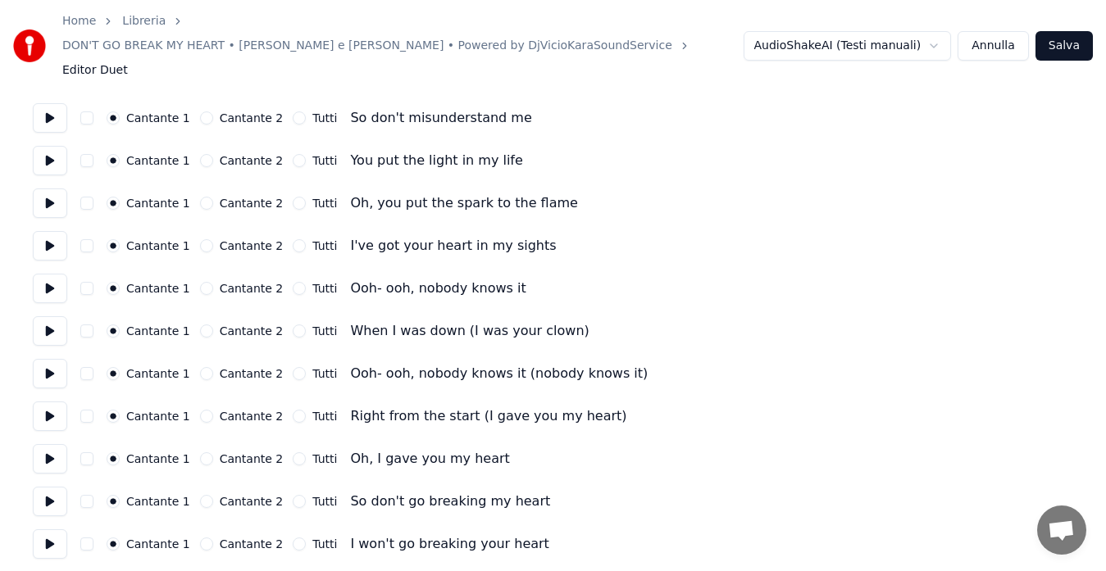
scroll to position [1017, 0]
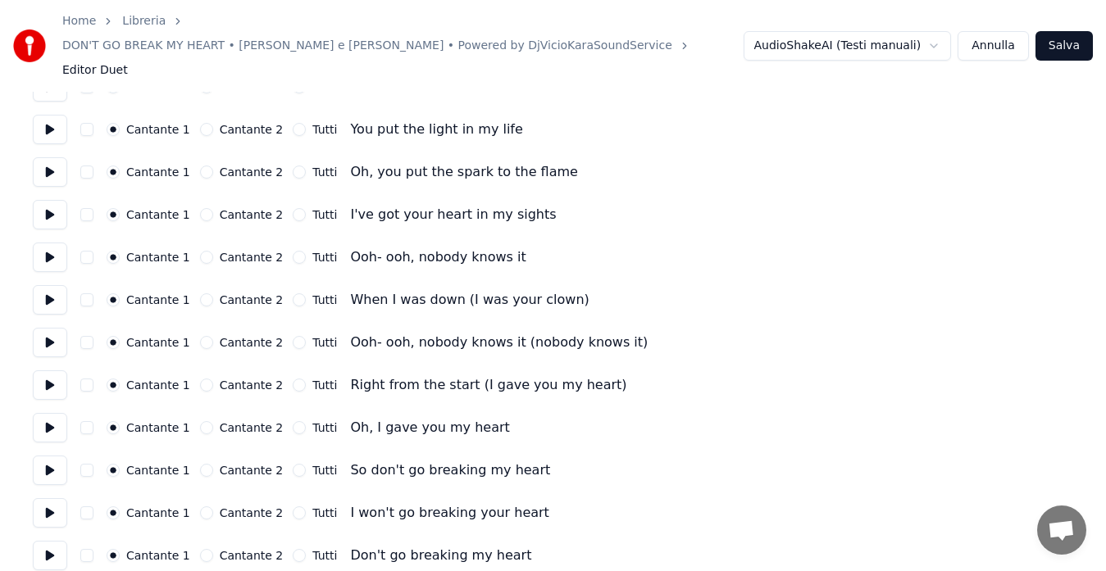
click at [52, 115] on button at bounding box center [50, 130] width 34 height 30
click at [200, 123] on button "Cantante 2" at bounding box center [206, 129] width 13 height 13
click at [52, 157] on button at bounding box center [50, 172] width 34 height 30
click at [50, 200] on button at bounding box center [50, 215] width 34 height 30
click at [200, 208] on button "Cantante 2" at bounding box center [206, 214] width 13 height 13
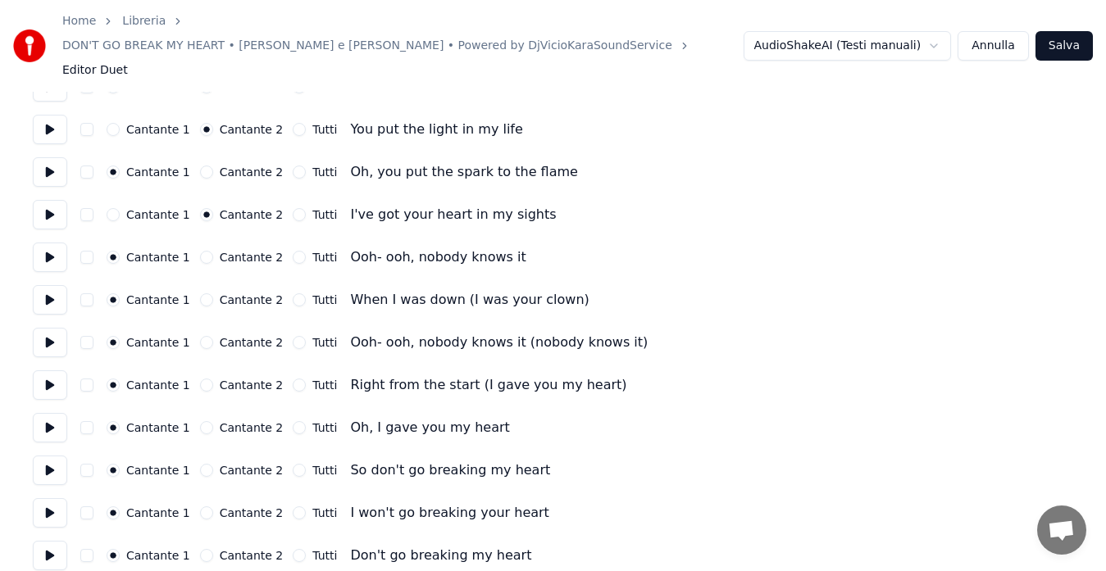
click at [48, 243] on button at bounding box center [50, 258] width 34 height 30
click at [293, 251] on button "Tutti" at bounding box center [299, 257] width 13 height 13
click at [46, 285] on button at bounding box center [50, 300] width 34 height 30
click at [51, 328] on button at bounding box center [50, 343] width 34 height 30
click at [293, 336] on button "Tutti" at bounding box center [299, 342] width 13 height 13
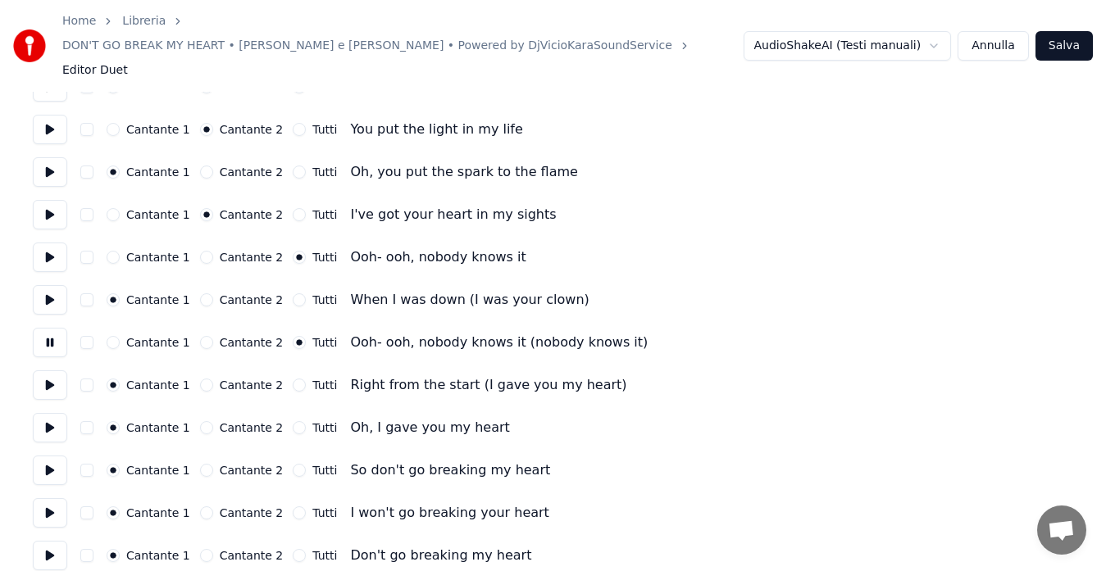
click at [57, 371] on button at bounding box center [50, 386] width 34 height 30
click at [48, 413] on button at bounding box center [50, 428] width 34 height 30
click at [200, 421] on button "Cantante 2" at bounding box center [206, 427] width 13 height 13
click at [39, 456] on button at bounding box center [50, 471] width 34 height 30
click at [43, 498] on button at bounding box center [50, 513] width 34 height 30
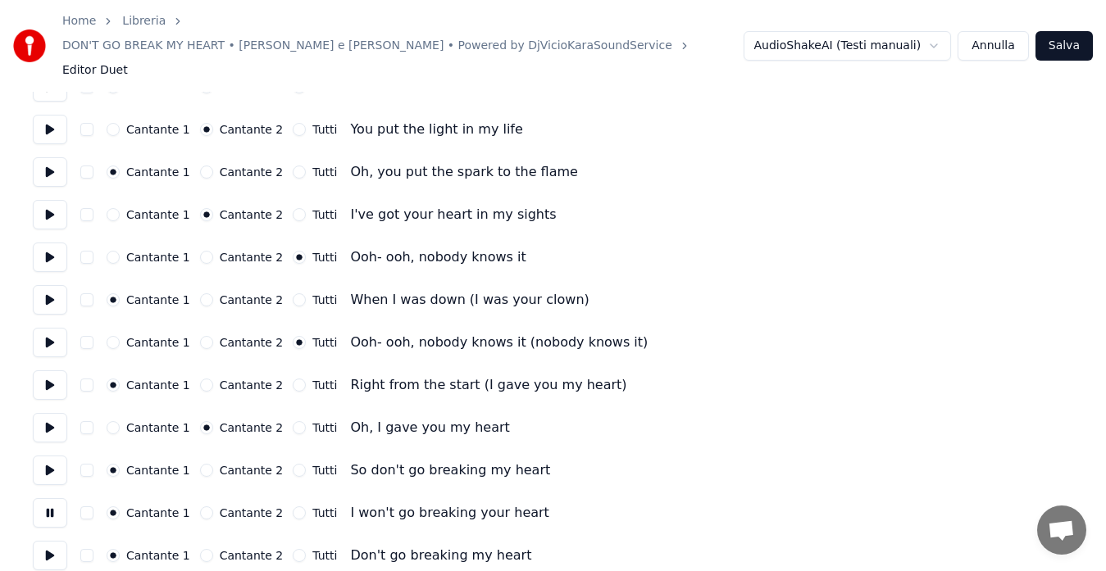
click at [200, 507] on button "Cantante 2" at bounding box center [206, 513] width 13 height 13
click at [51, 541] on button at bounding box center [50, 556] width 34 height 30
click at [293, 549] on button "Tutti" at bounding box center [299, 555] width 13 height 13
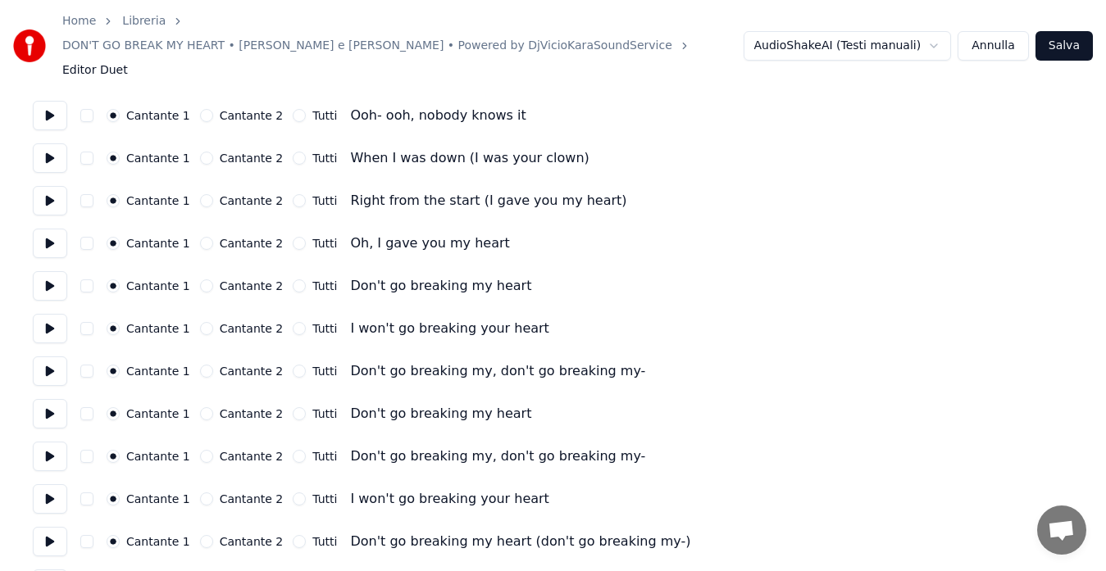
scroll to position [1508, 0]
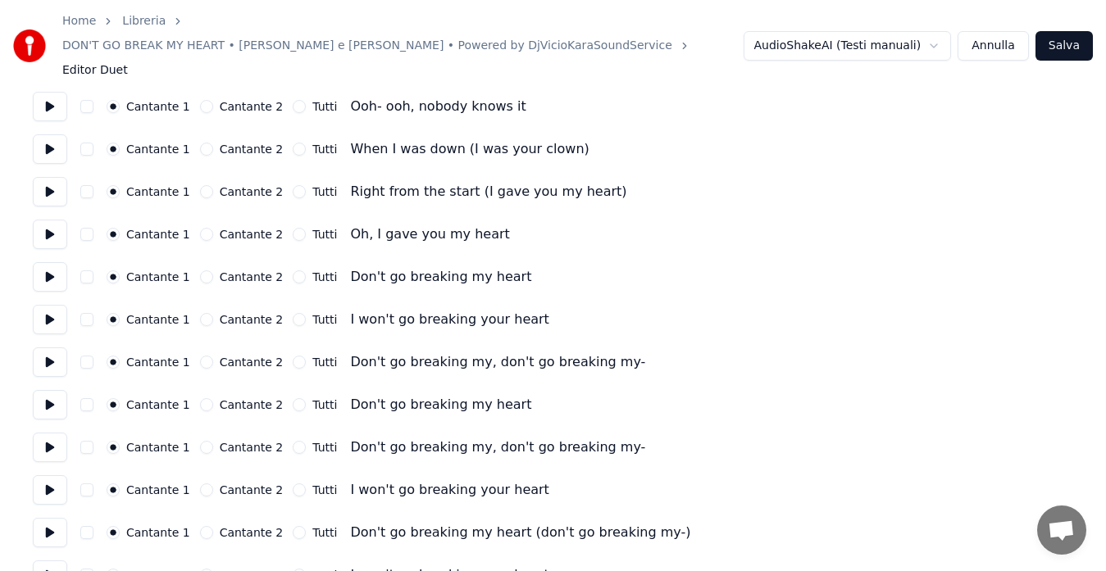
click at [293, 100] on button "Tutti" at bounding box center [299, 106] width 13 height 13
click at [47, 134] on button at bounding box center [50, 149] width 34 height 30
click at [45, 177] on button at bounding box center [50, 192] width 34 height 30
click at [54, 220] on button at bounding box center [50, 235] width 34 height 30
click at [200, 228] on button "Cantante 2" at bounding box center [206, 234] width 13 height 13
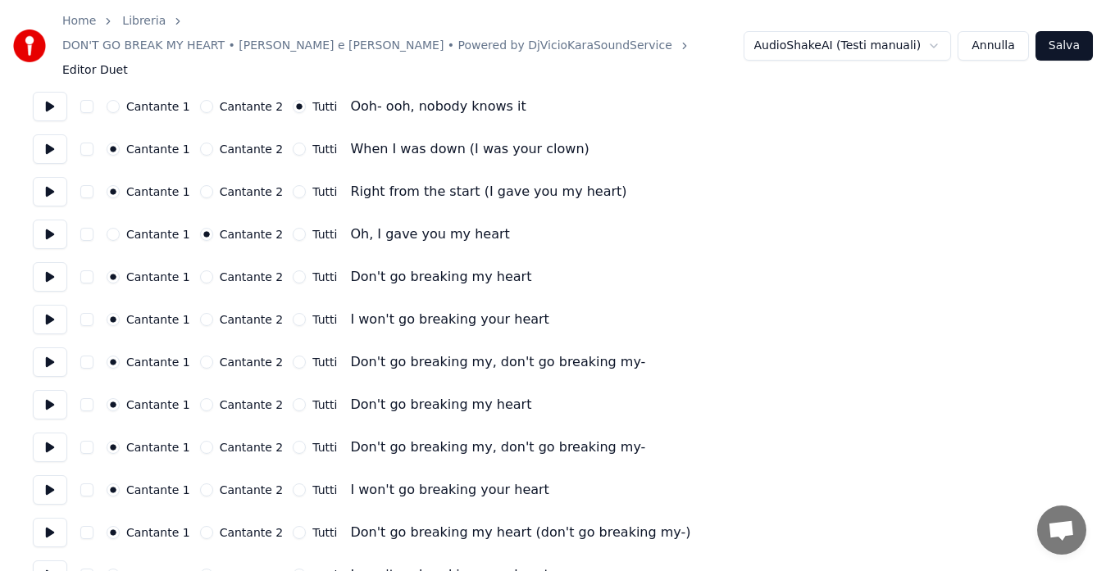
click at [51, 262] on button at bounding box center [50, 277] width 34 height 30
click at [43, 305] on button at bounding box center [50, 320] width 34 height 30
click at [200, 313] on button "Cantante 2" at bounding box center [206, 319] width 13 height 13
click at [52, 348] on button at bounding box center [50, 363] width 34 height 30
click at [293, 356] on button "Tutti" at bounding box center [299, 362] width 13 height 13
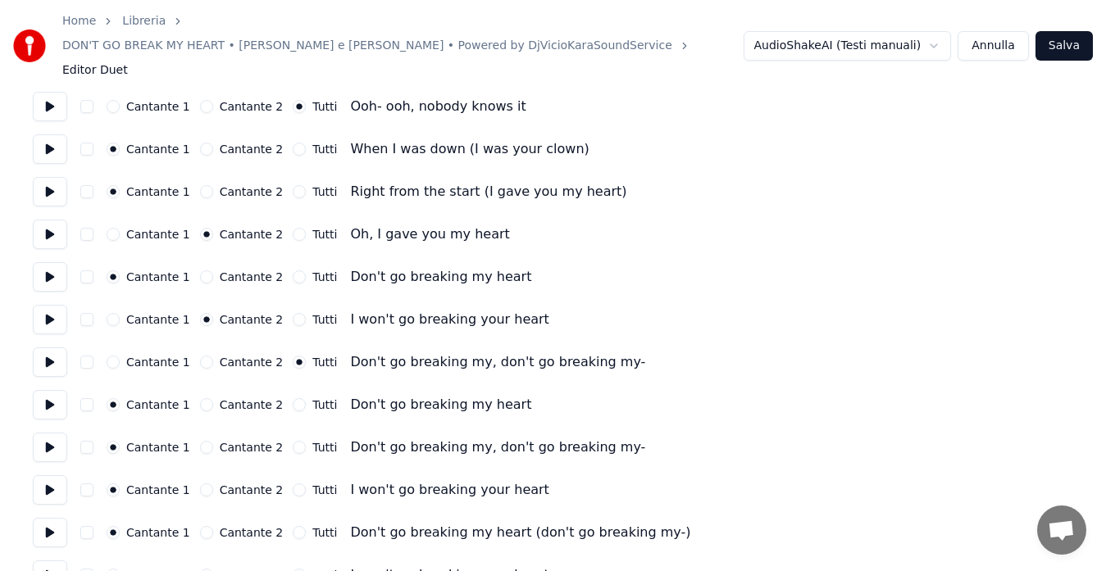
click at [44, 390] on button at bounding box center [50, 405] width 34 height 30
click at [293, 398] on button "Tutti" at bounding box center [299, 404] width 13 height 13
click at [48, 433] on button at bounding box center [50, 448] width 34 height 30
click at [293, 441] on button "Tutti" at bounding box center [299, 447] width 13 height 13
click at [54, 433] on button at bounding box center [50, 448] width 34 height 30
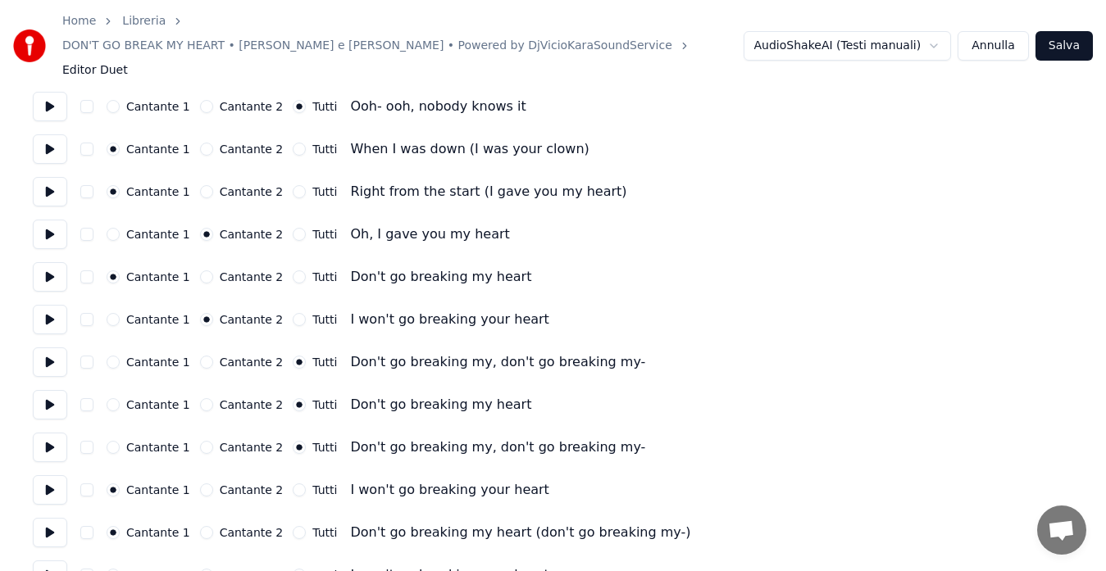
click at [47, 475] on button at bounding box center [50, 490] width 34 height 30
click at [202, 484] on button "Cantante 2" at bounding box center [206, 490] width 13 height 13
click at [39, 518] on button at bounding box center [50, 533] width 34 height 30
click at [46, 561] on button at bounding box center [50, 576] width 34 height 30
click at [200, 569] on button "Cantante 2" at bounding box center [206, 575] width 13 height 13
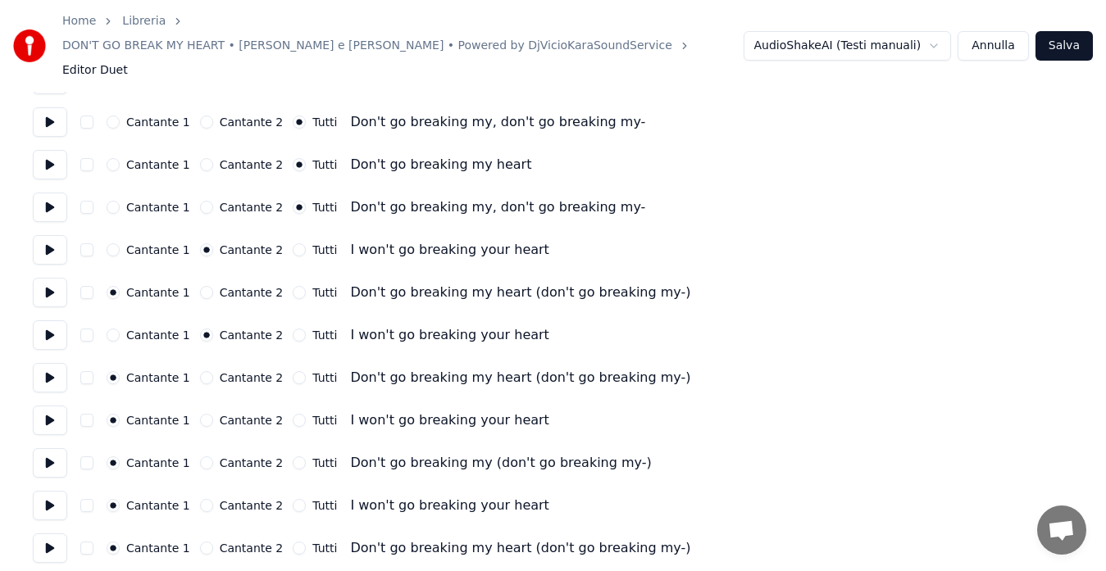
scroll to position [1793, 0]
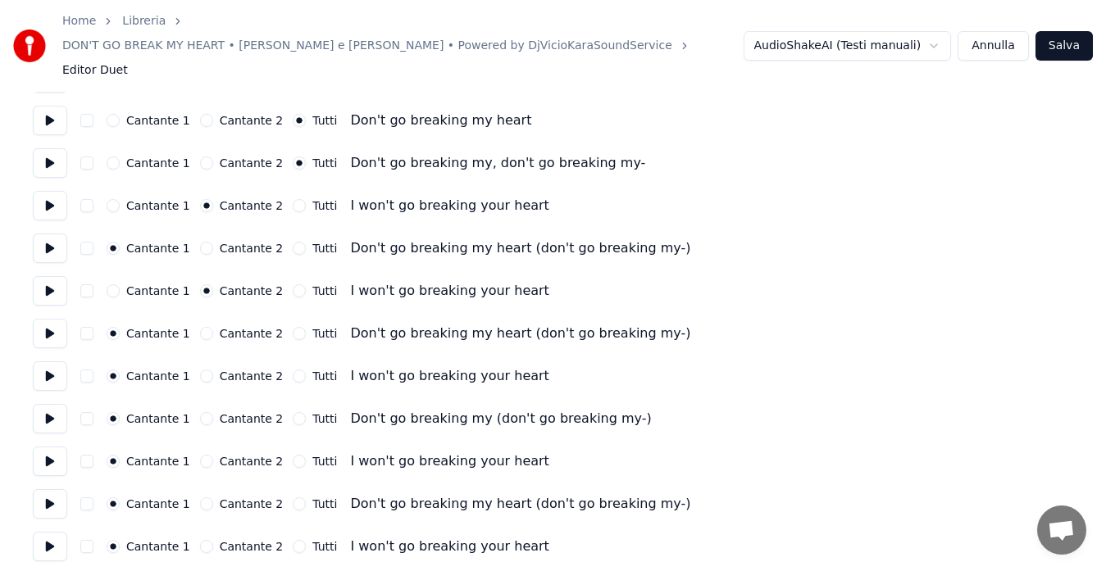
click at [55, 319] on button at bounding box center [50, 334] width 34 height 30
click at [48, 362] on button at bounding box center [50, 377] width 34 height 30
click at [202, 370] on button "Cantante 2" at bounding box center [206, 376] width 13 height 13
click at [34, 404] on button at bounding box center [50, 419] width 34 height 30
click at [44, 404] on button at bounding box center [50, 419] width 34 height 30
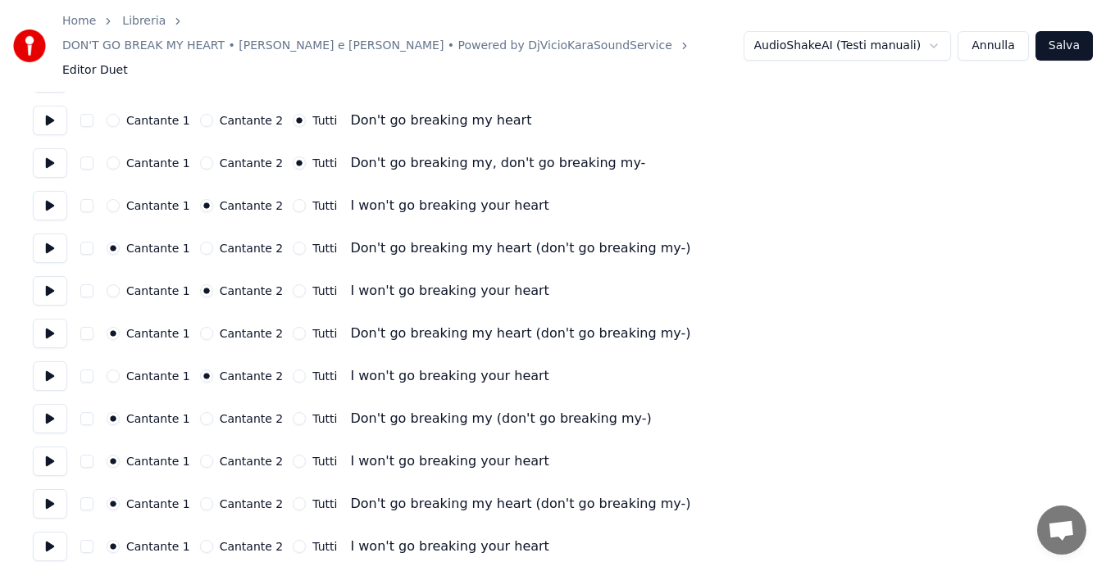
click at [44, 404] on button at bounding box center [50, 419] width 34 height 30
click at [43, 447] on button at bounding box center [50, 462] width 34 height 30
click at [200, 455] on button "Cantante 2" at bounding box center [206, 461] width 13 height 13
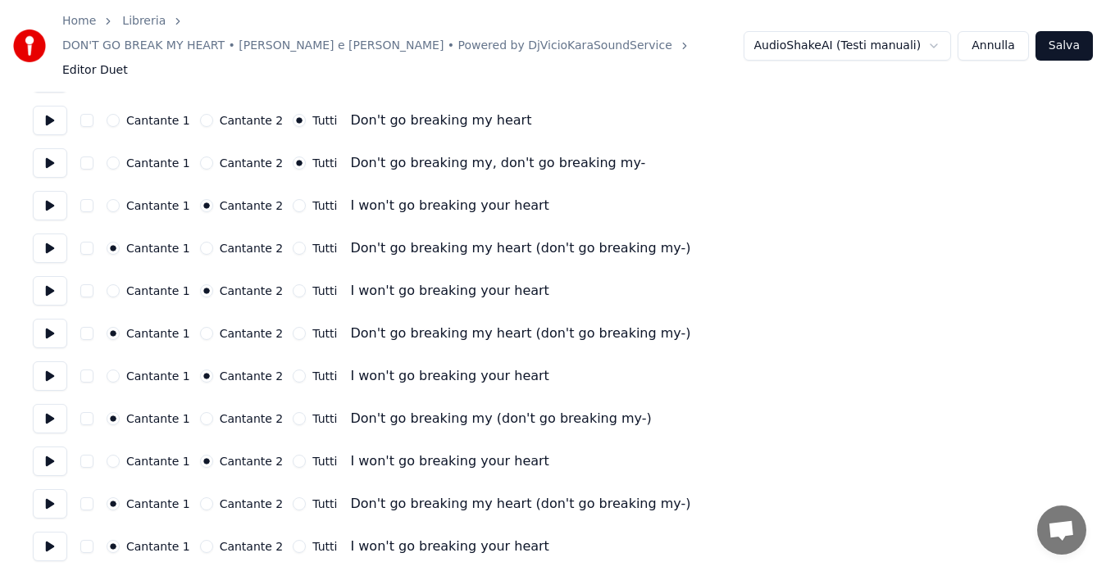
click at [56, 489] on button at bounding box center [50, 504] width 34 height 30
click at [49, 532] on button at bounding box center [50, 547] width 34 height 30
click at [200, 540] on button "Cantante 2" at bounding box center [206, 546] width 13 height 13
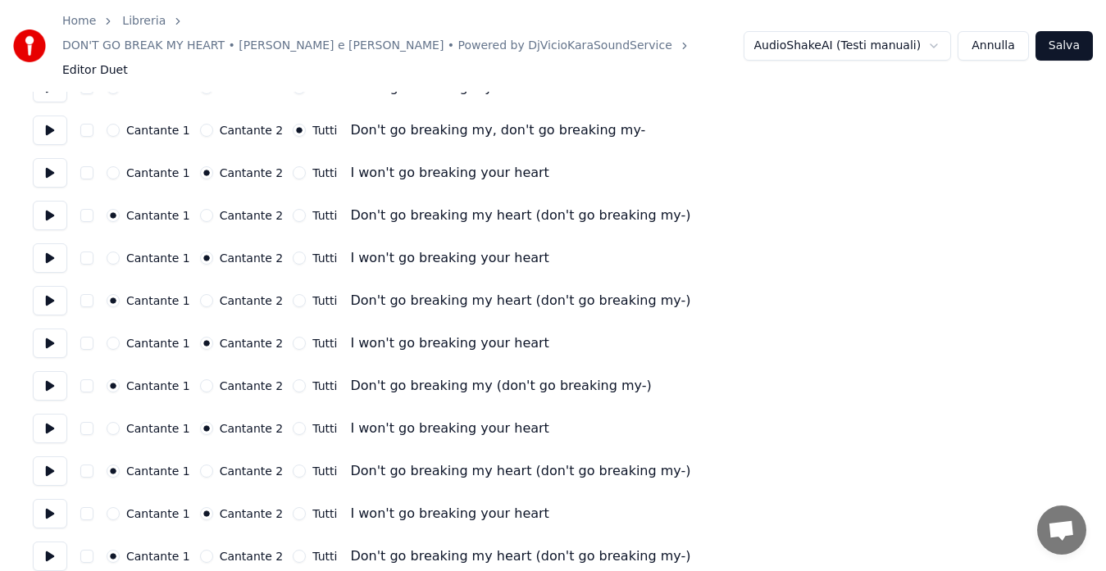
scroll to position [1895, 0]
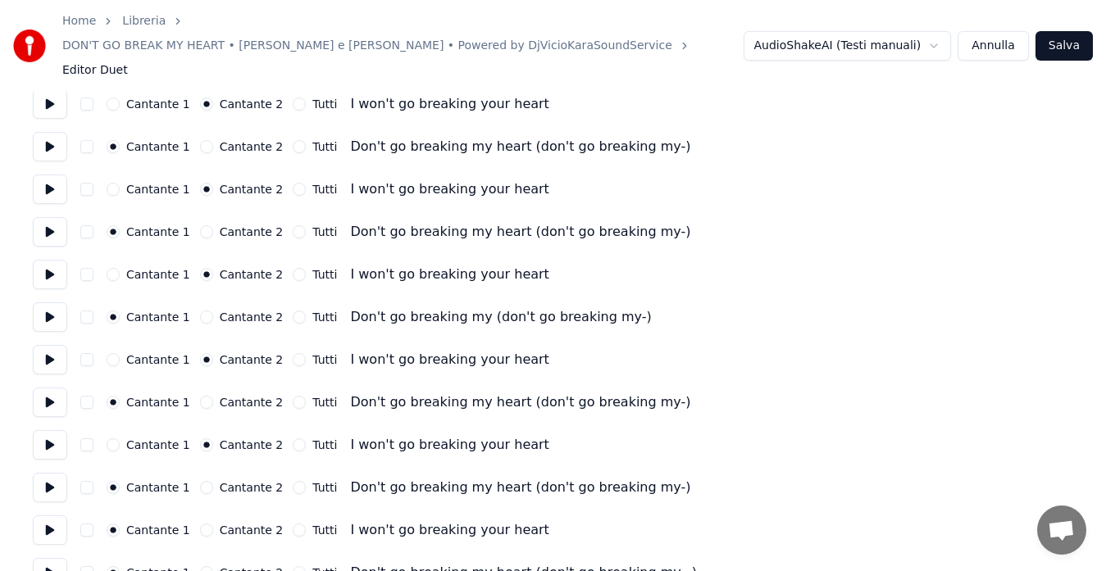
click at [200, 524] on button "Cantante 2" at bounding box center [206, 530] width 13 height 13
click at [48, 558] on button at bounding box center [50, 573] width 34 height 30
click at [1080, 31] on button "Salva" at bounding box center [1063, 46] width 57 height 30
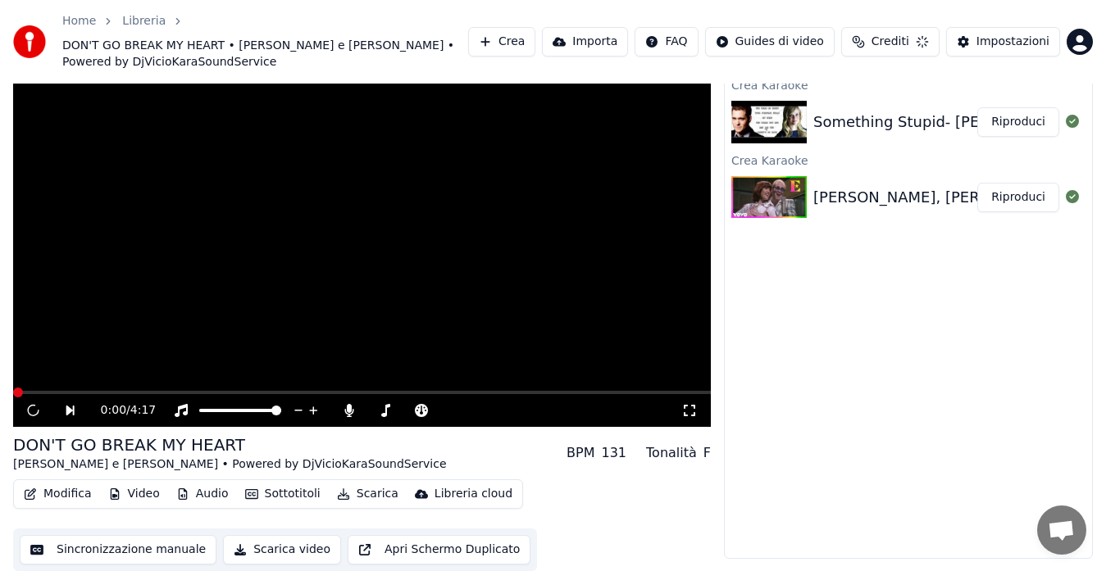
scroll to position [49, 0]
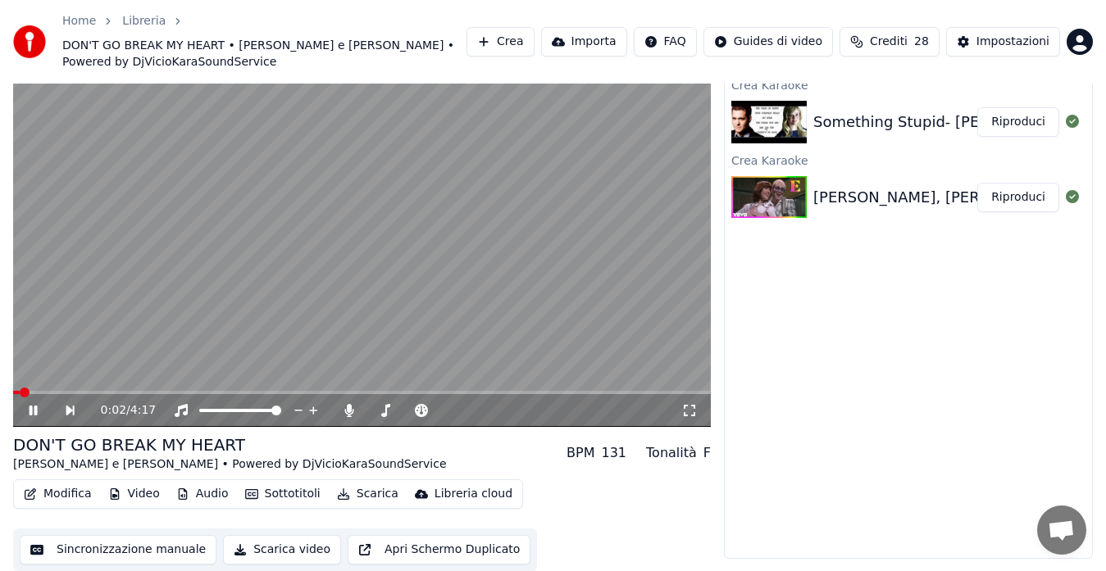
click at [686, 411] on icon at bounding box center [689, 410] width 16 height 13
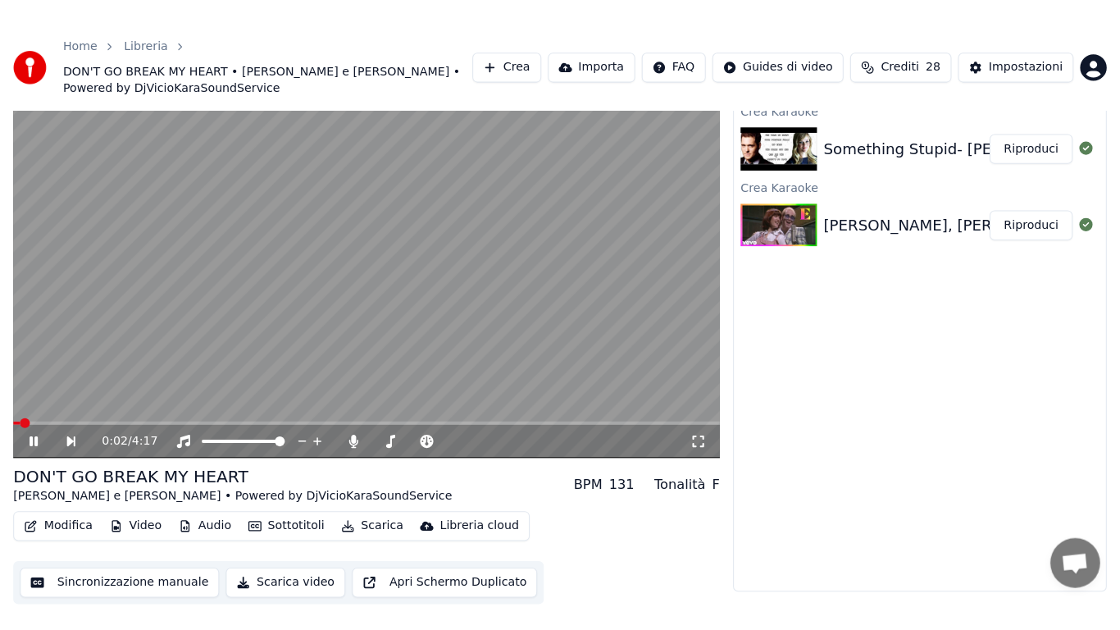
scroll to position [29, 0]
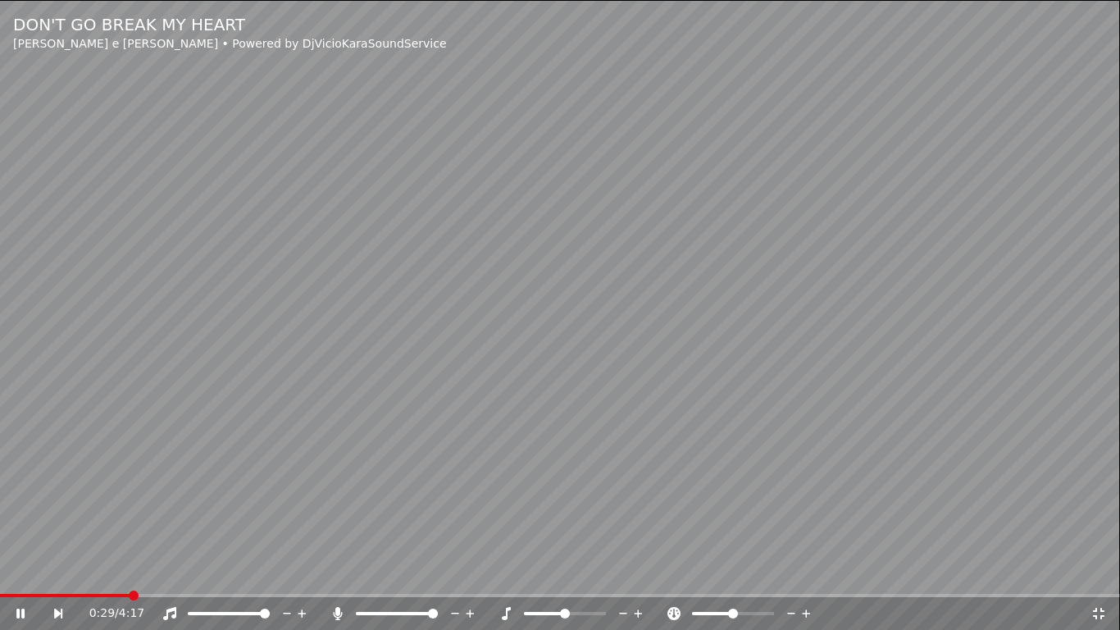
click at [1097, 571] on icon at bounding box center [1098, 613] width 16 height 13
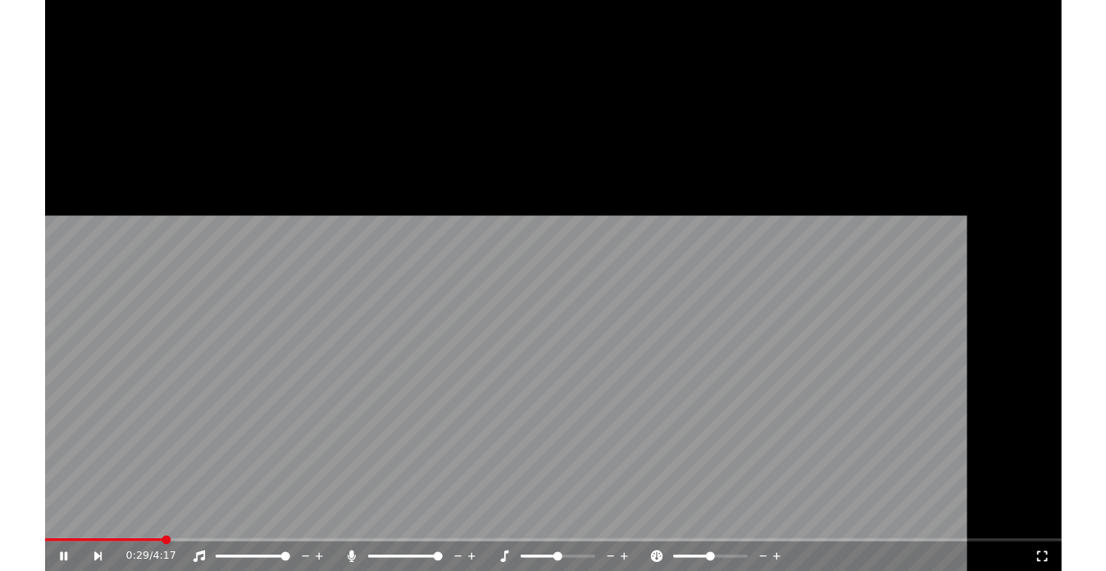
scroll to position [49, 0]
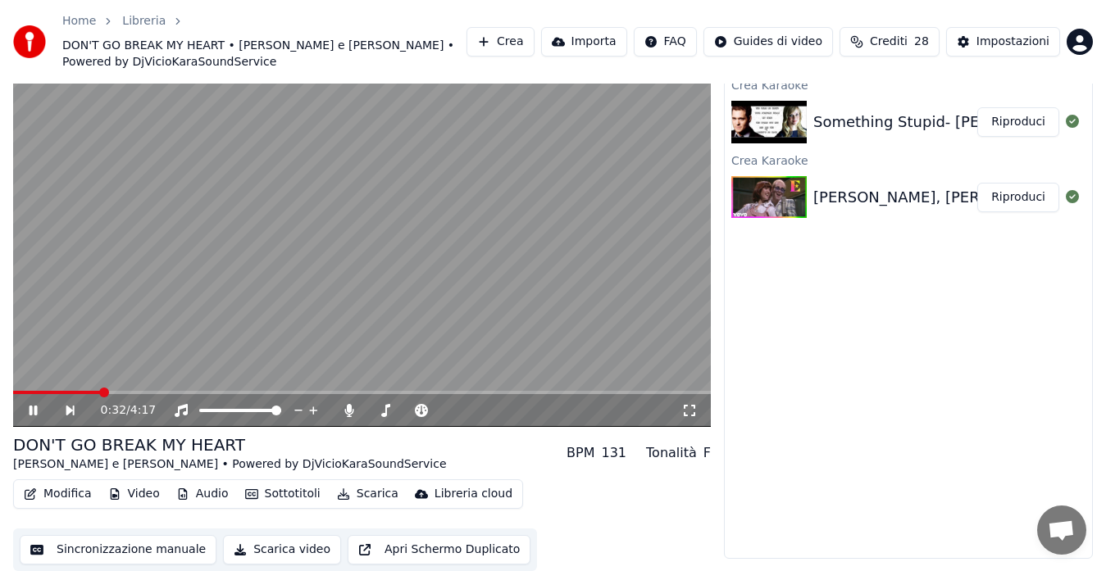
click at [51, 492] on button "Modifica" at bounding box center [57, 494] width 81 height 23
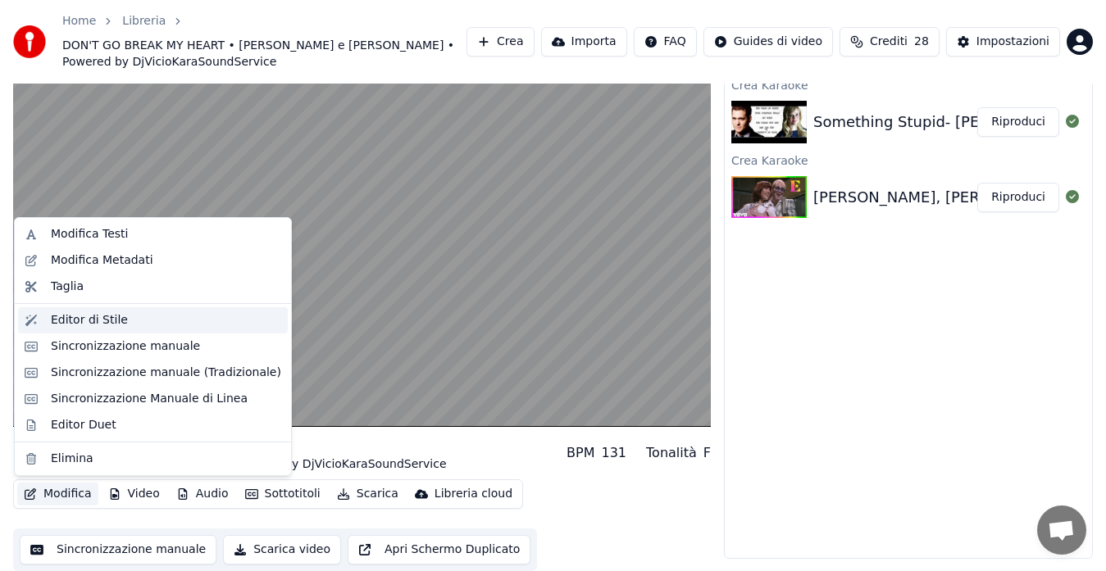
click at [73, 313] on div "Editor di Stile" at bounding box center [89, 320] width 77 height 16
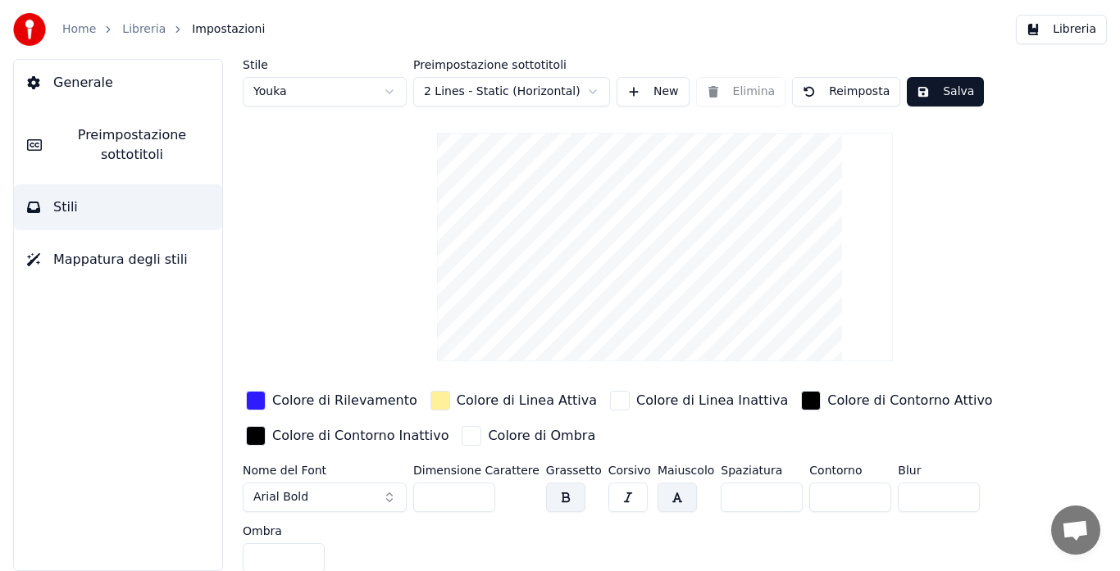
click at [275, 90] on html "Home Libreria Impostazioni Libreria Generale Preimpostazione sottotitoli Stili …" at bounding box center [560, 285] width 1120 height 571
click at [281, 96] on html "Home Libreria Impostazioni Libreria Generale Preimpostazione sottotitoli Stili …" at bounding box center [560, 285] width 1120 height 571
type input "*"
click at [163, 138] on span "Preimpostazione sottotitoli" at bounding box center [132, 144] width 154 height 39
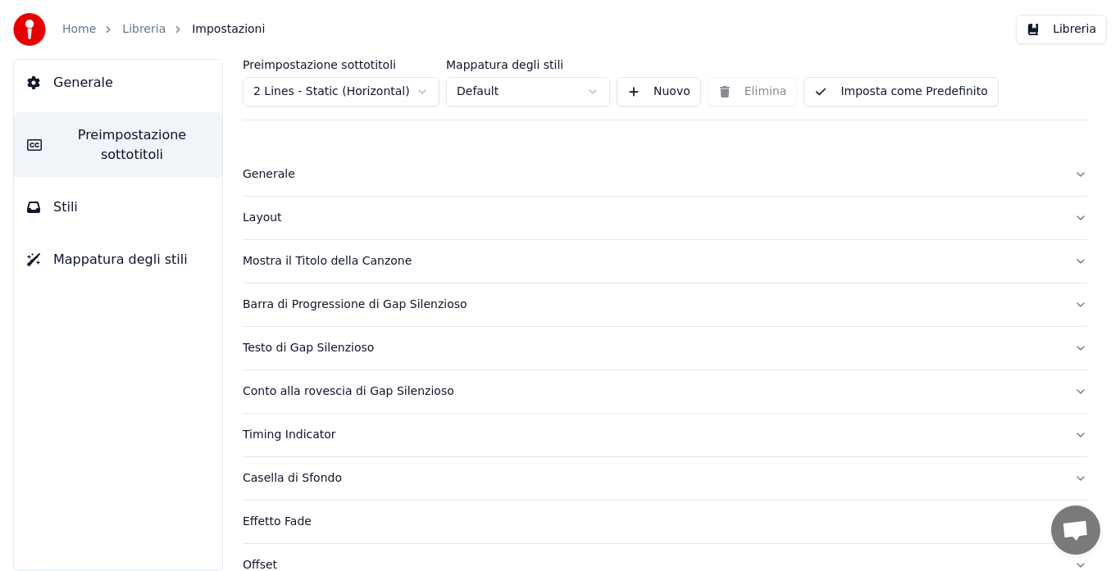
click at [254, 213] on div "Layout" at bounding box center [652, 218] width 818 height 16
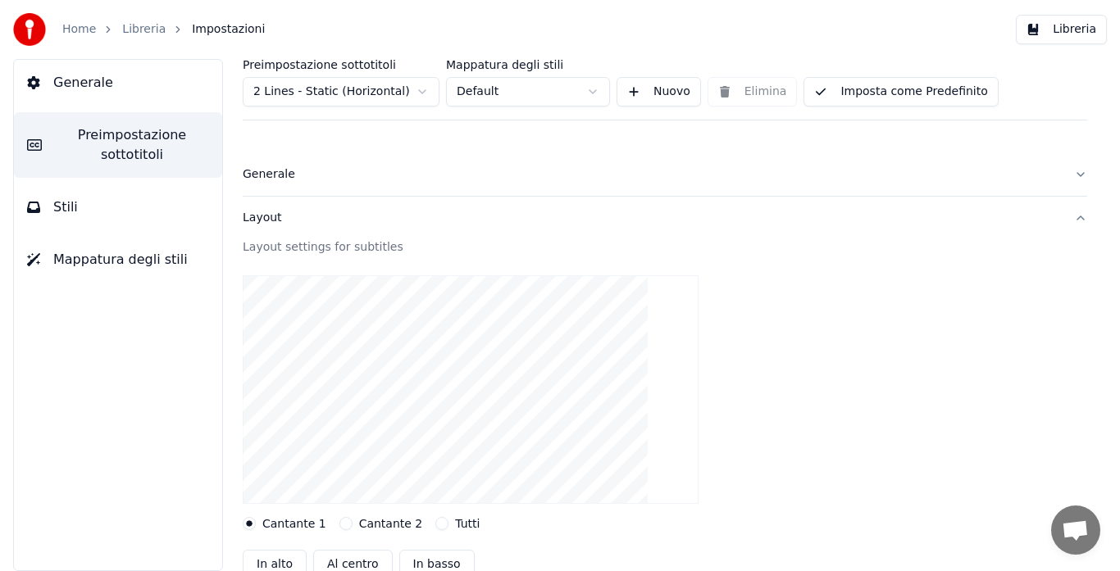
click at [339, 526] on button "Cantante 2" at bounding box center [345, 523] width 13 height 13
click at [435, 523] on button "Tutti" at bounding box center [441, 523] width 13 height 13
click at [251, 523] on button "Cantante 1" at bounding box center [249, 523] width 13 height 13
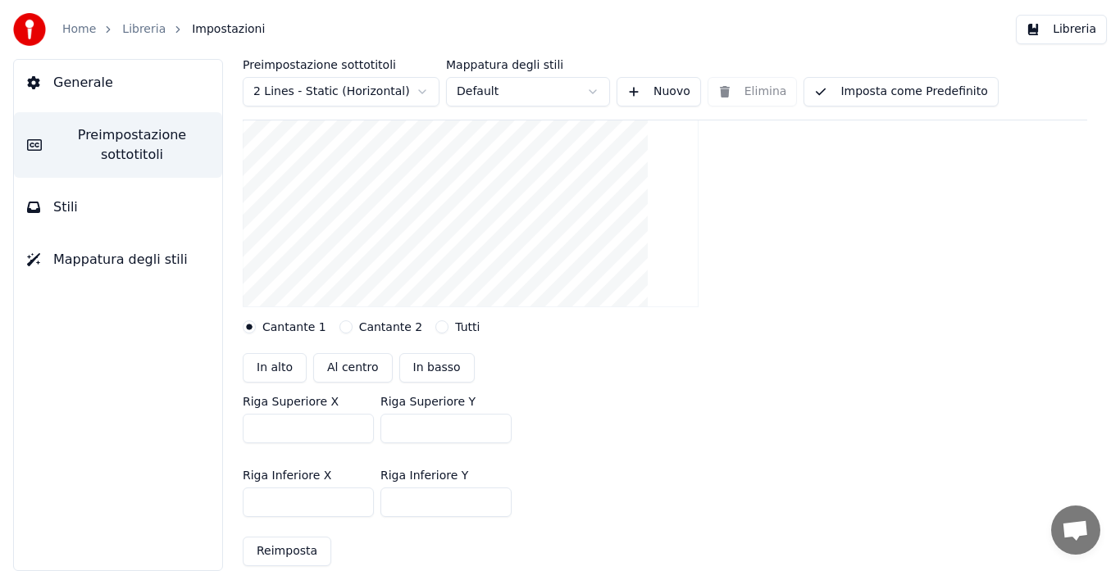
scroll to position [230, 0]
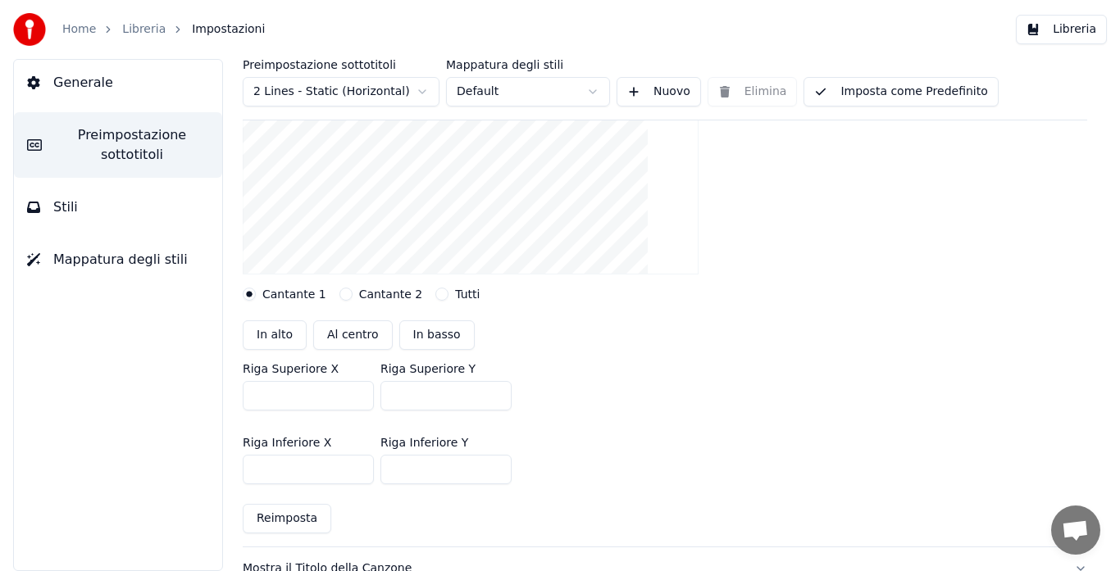
click at [339, 293] on button "Cantante 2" at bounding box center [345, 294] width 13 height 13
click at [435, 292] on button "Tutti" at bounding box center [441, 294] width 13 height 13
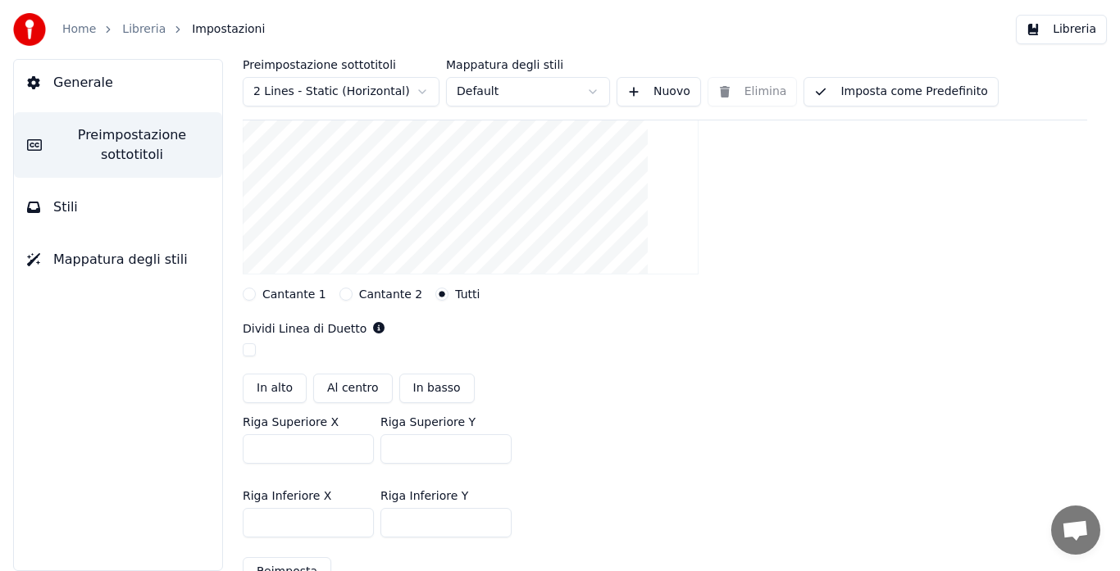
click at [339, 296] on div "Cantante 2" at bounding box center [381, 294] width 84 height 13
click at [339, 292] on button "Cantante 2" at bounding box center [345, 294] width 13 height 13
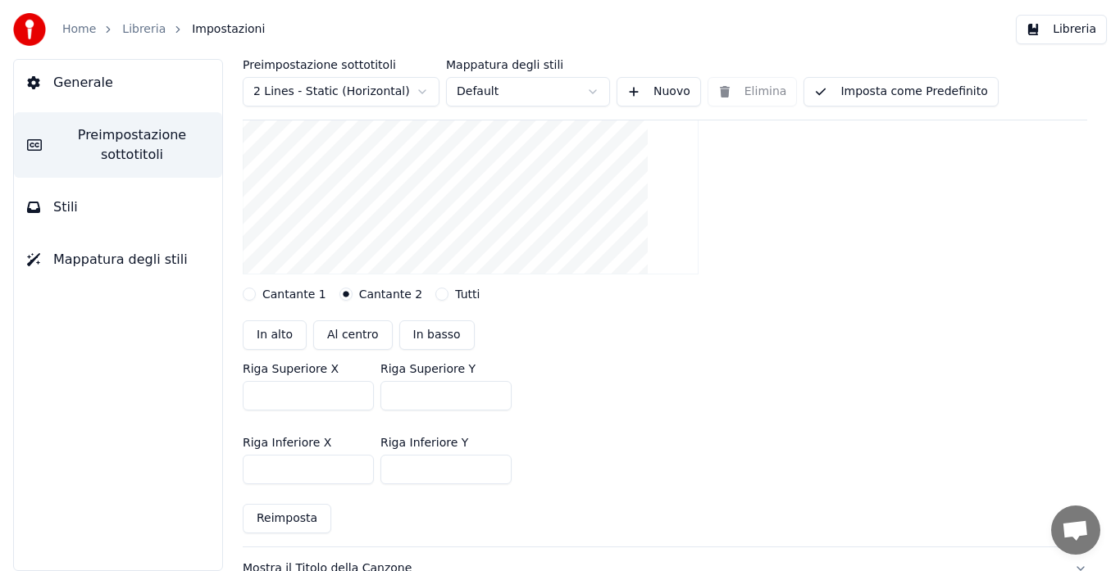
click at [251, 295] on button "Cantante 1" at bounding box center [249, 294] width 13 height 13
click at [339, 296] on button "Cantante 2" at bounding box center [345, 294] width 13 height 13
click at [435, 293] on button "Tutti" at bounding box center [441, 294] width 13 height 13
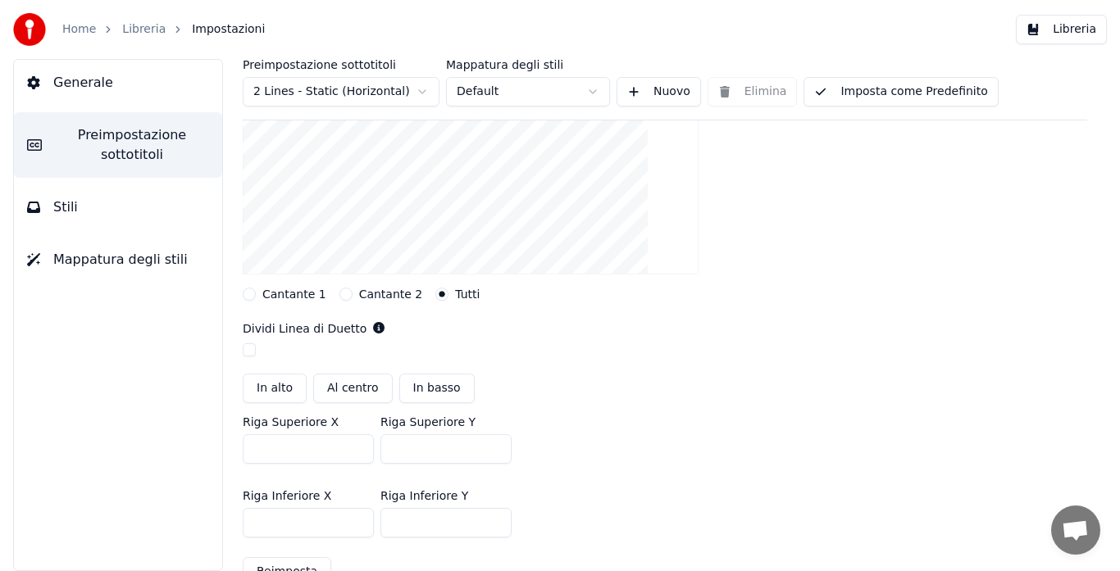
click at [339, 288] on button "Cantante 2" at bounding box center [345, 294] width 13 height 13
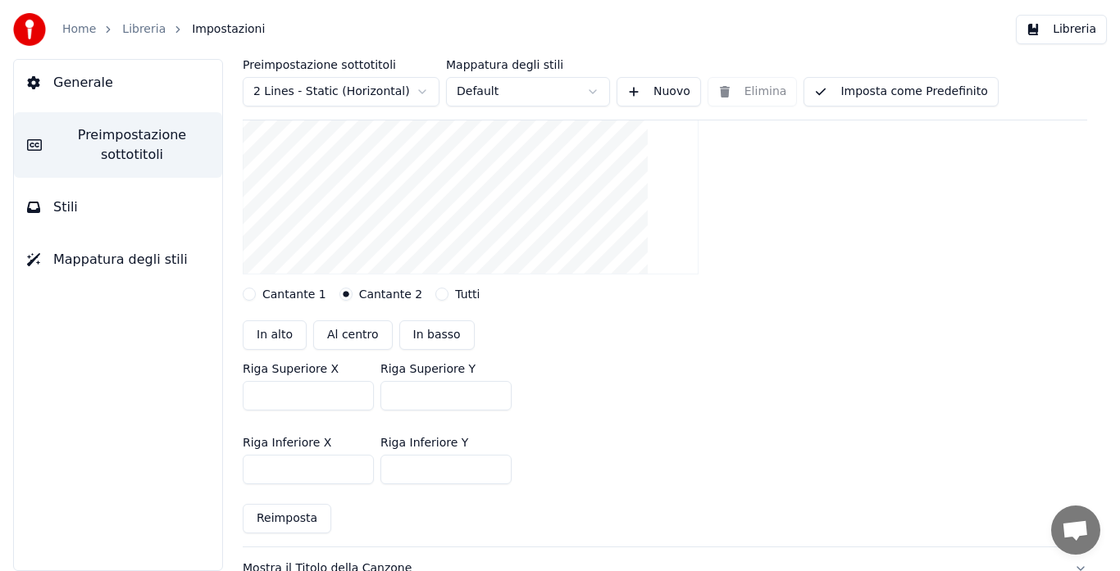
click at [248, 295] on button "Cantante 1" at bounding box center [249, 294] width 13 height 13
click at [353, 334] on button "Al centro" at bounding box center [353, 336] width 80 height 30
click at [339, 292] on button "Cantante 2" at bounding box center [345, 294] width 13 height 13
click at [334, 333] on button "Al centro" at bounding box center [353, 336] width 80 height 30
click at [435, 291] on button "Tutti" at bounding box center [441, 294] width 13 height 13
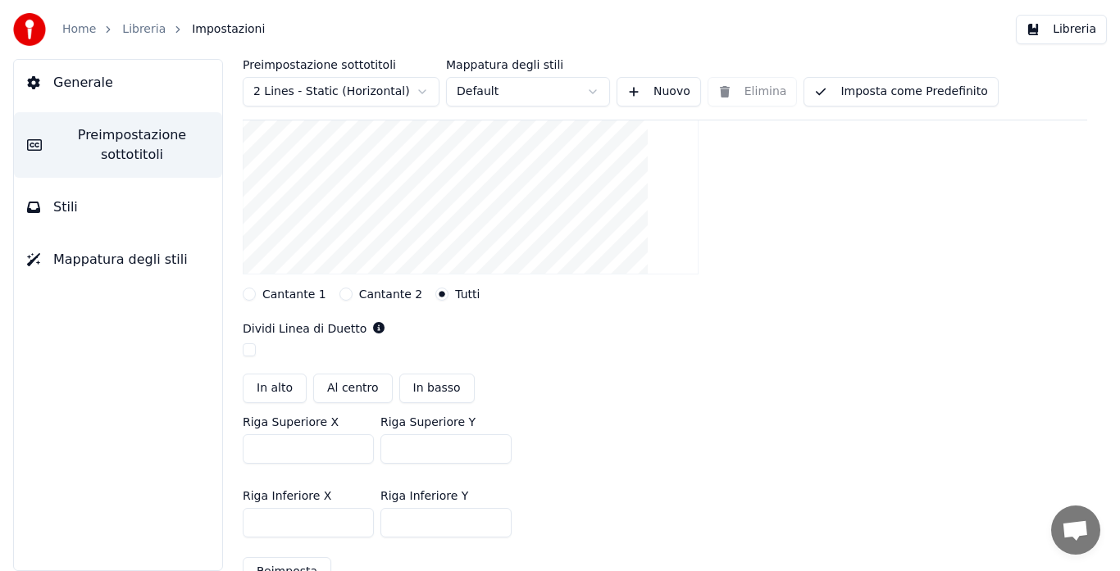
click at [350, 389] on button "Al centro" at bounding box center [353, 389] width 80 height 30
click at [248, 293] on button "Cantante 1" at bounding box center [249, 294] width 13 height 13
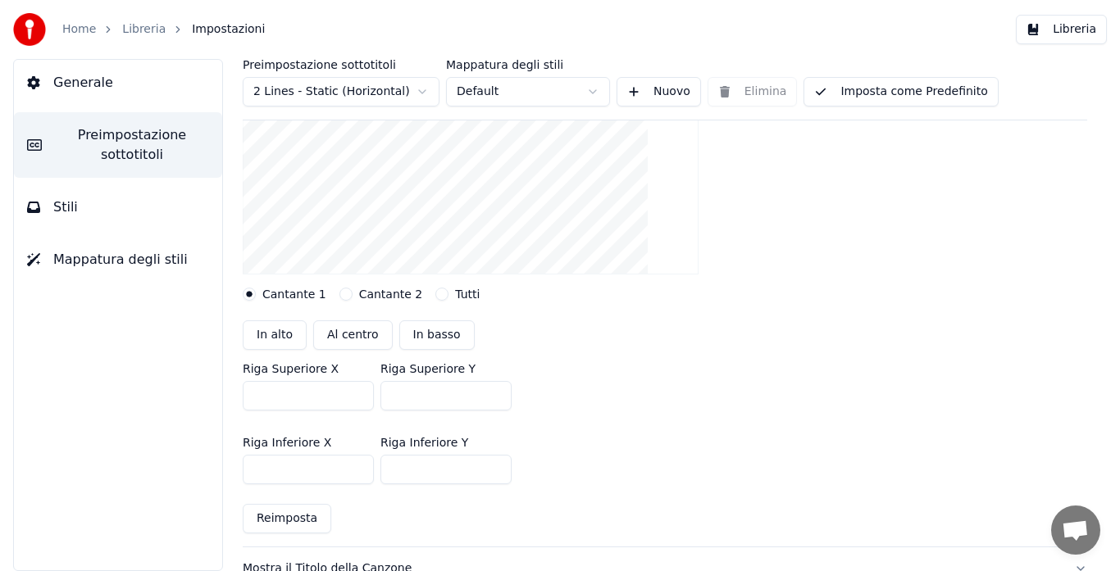
click at [850, 93] on button "Imposta come Predefinito" at bounding box center [900, 92] width 194 height 30
click at [96, 89] on span "Generale" at bounding box center [83, 83] width 60 height 20
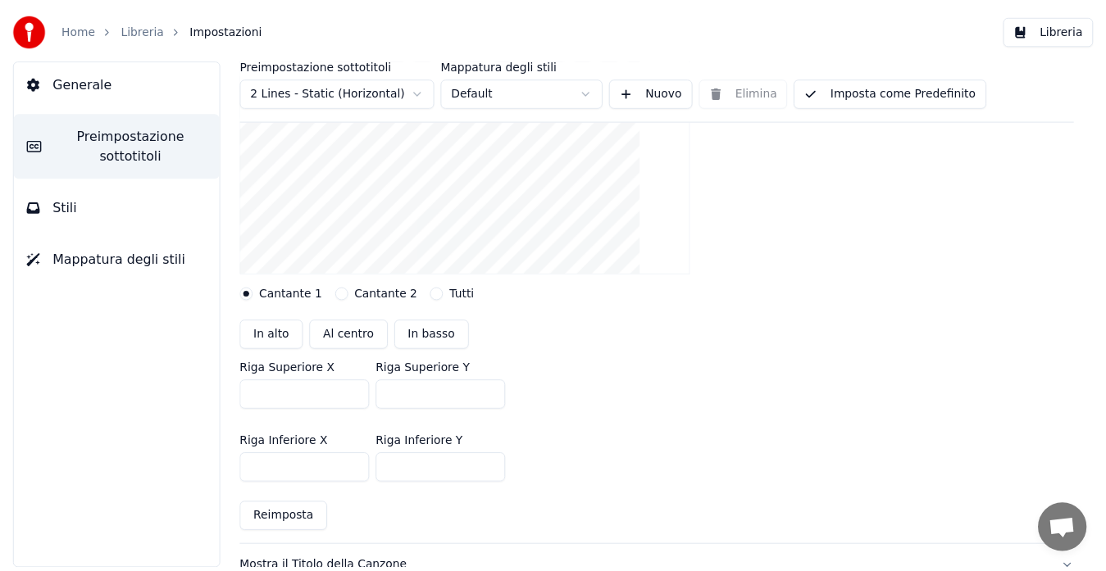
scroll to position [0, 0]
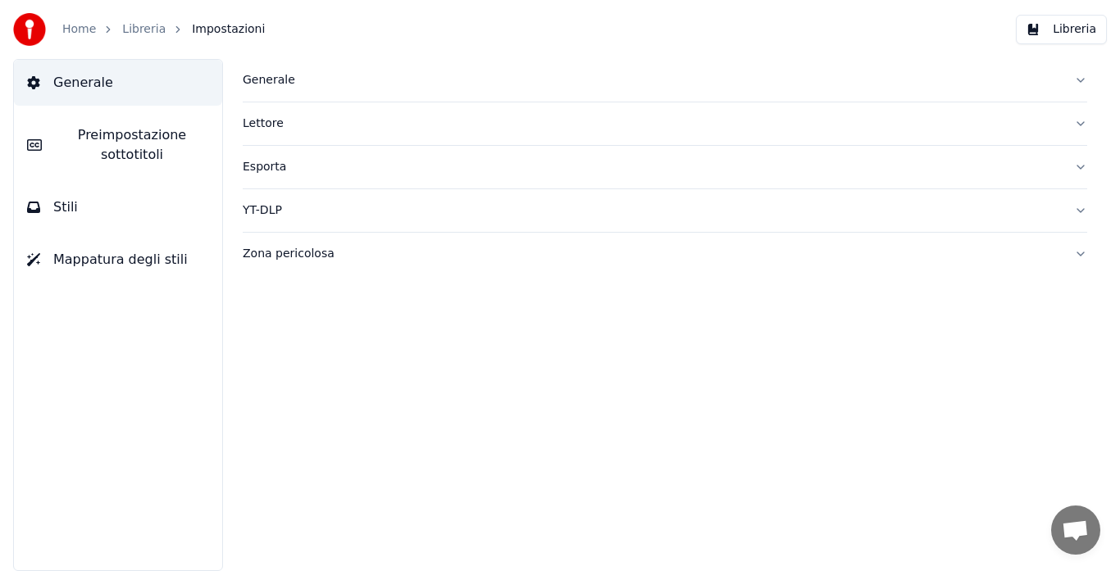
click at [252, 84] on div "Generale" at bounding box center [652, 80] width 818 height 16
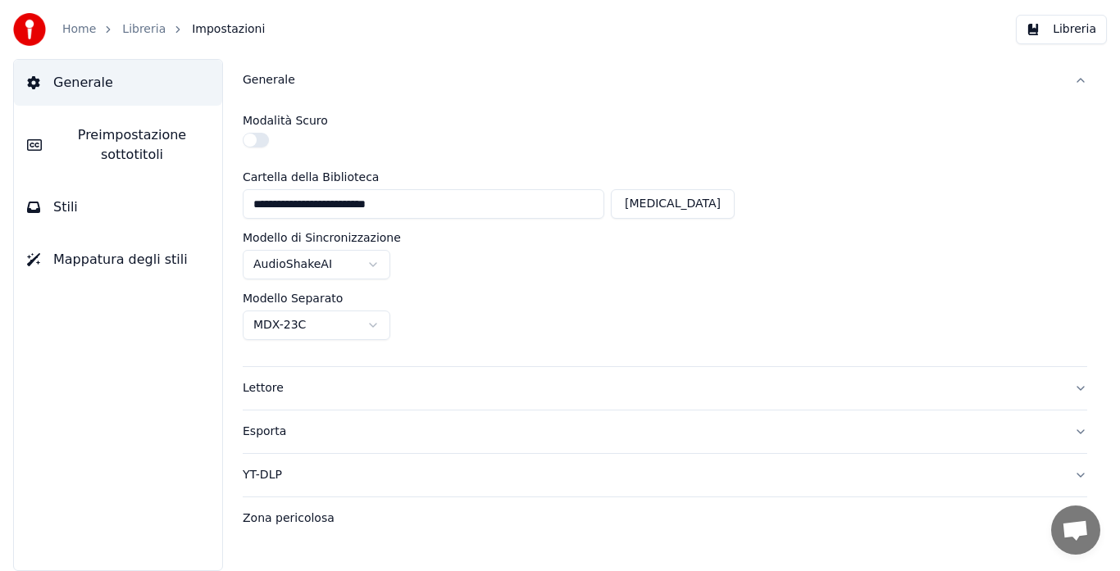
click at [262, 377] on button "Lettore" at bounding box center [665, 388] width 844 height 43
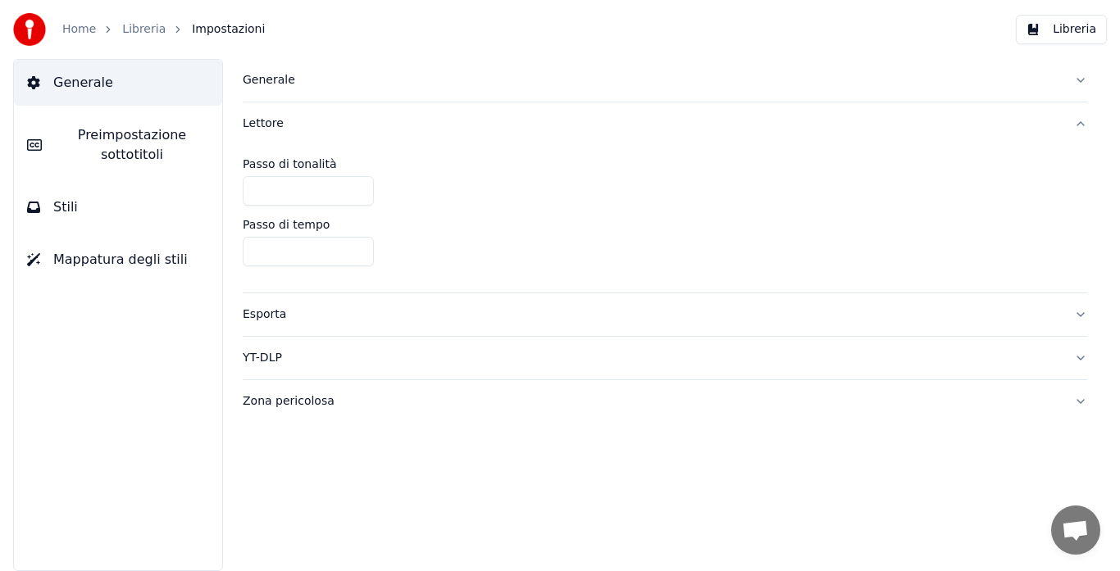
click at [141, 154] on span "Preimpostazione sottotitoli" at bounding box center [132, 144] width 154 height 39
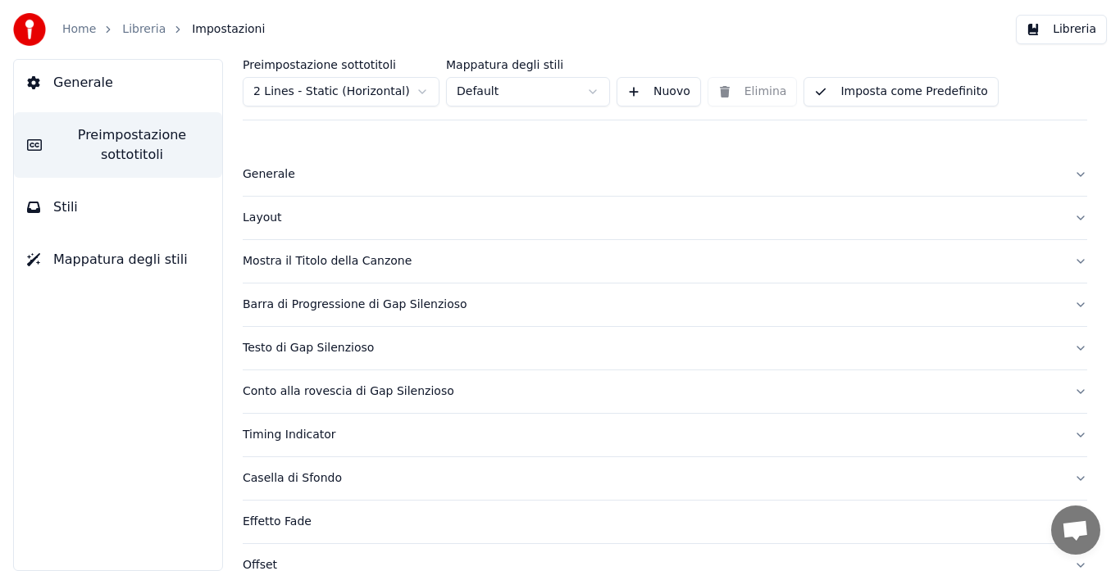
click at [258, 214] on div "Layout" at bounding box center [652, 218] width 818 height 16
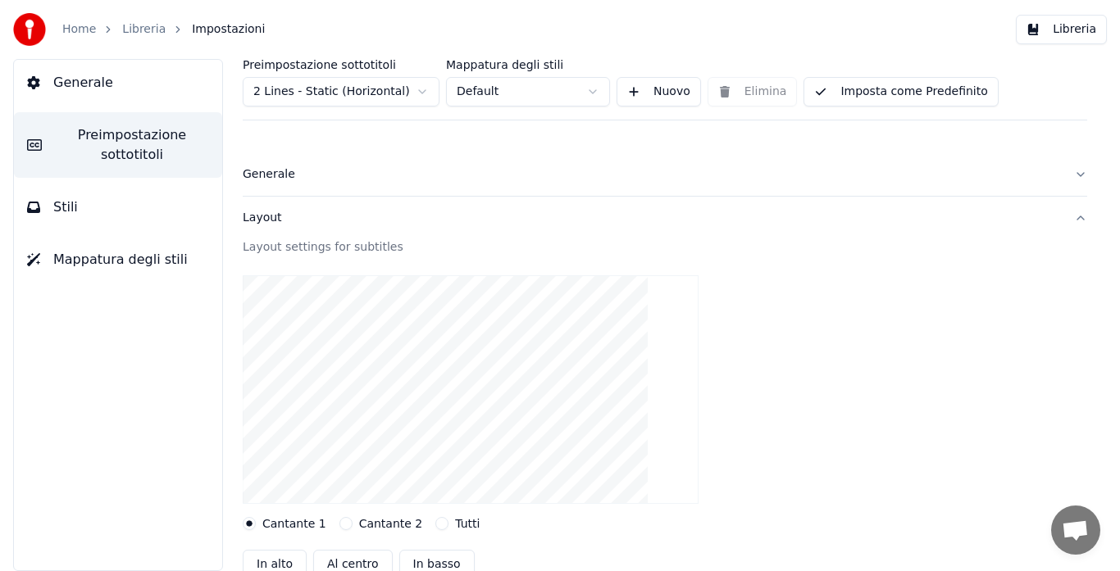
click at [102, 221] on button "Stili" at bounding box center [118, 207] width 208 height 46
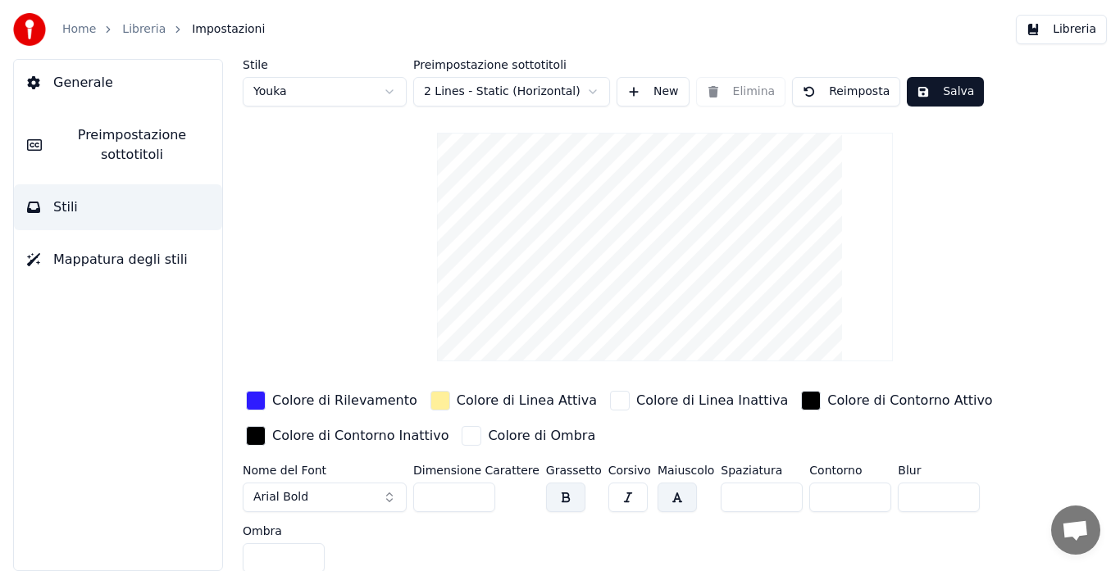
click at [312, 86] on html "Home Libreria Impostazioni Libreria Generale Preimpostazione sottotitoli Stili …" at bounding box center [560, 285] width 1120 height 571
type input "*"
click at [254, 397] on div "button" at bounding box center [256, 401] width 20 height 20
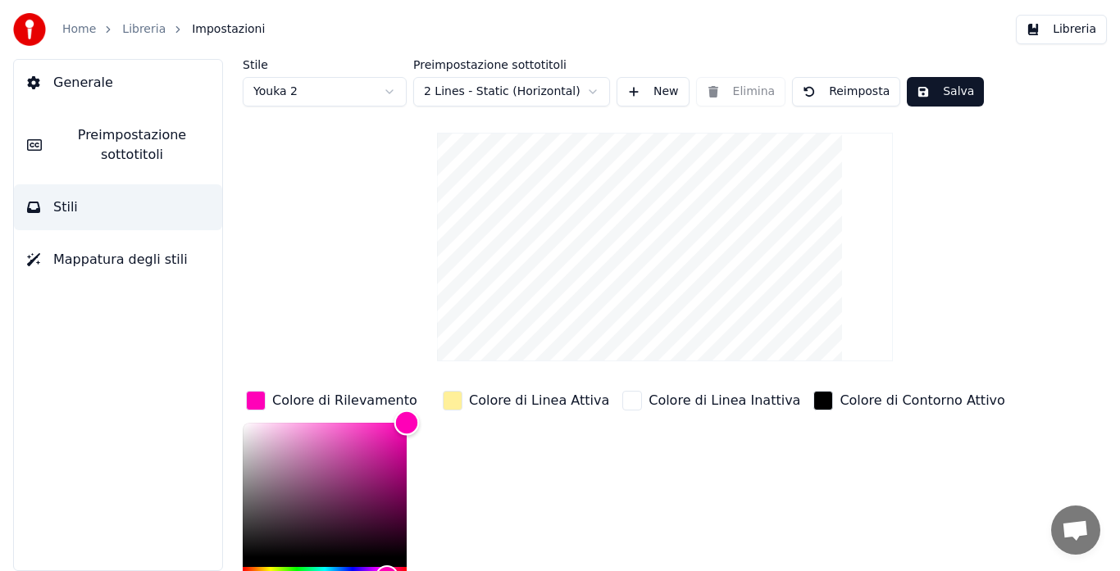
type input "*******"
click at [406, 418] on div "Color" at bounding box center [405, 422] width 25 height 25
click at [919, 96] on button "Salva" at bounding box center [945, 92] width 77 height 30
click at [149, 270] on button "Mappatura degli stili" at bounding box center [118, 260] width 208 height 46
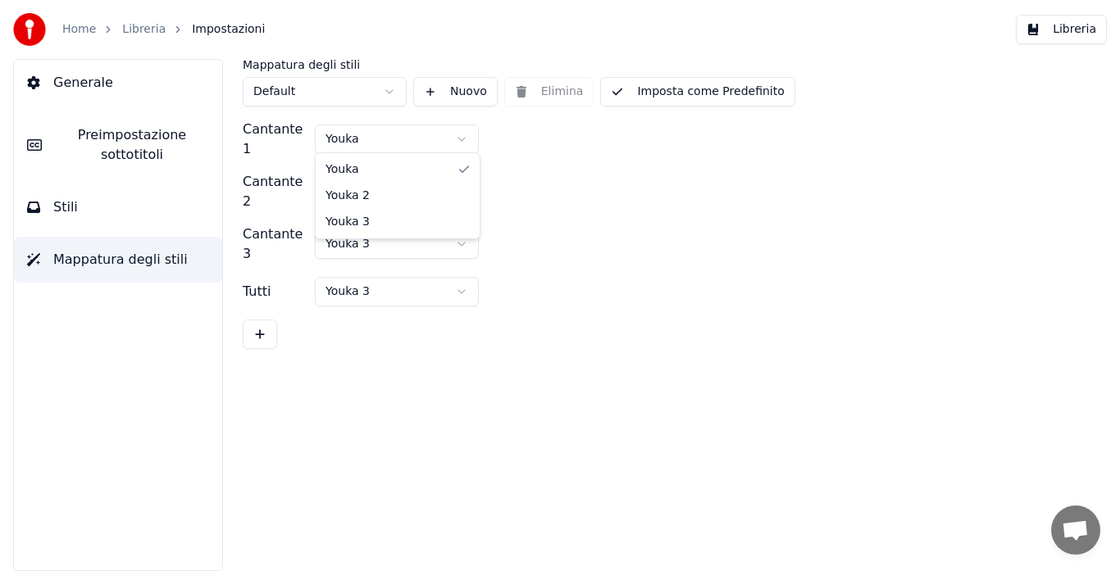
click at [348, 134] on html "Home Libreria Impostazioni Libreria Generale Preimpostazione sottotitoli Stili …" at bounding box center [560, 285] width 1120 height 571
click at [737, 90] on button "Imposta come Predefinito" at bounding box center [697, 92] width 194 height 30
click at [1051, 30] on button "Libreria" at bounding box center [1061, 30] width 91 height 30
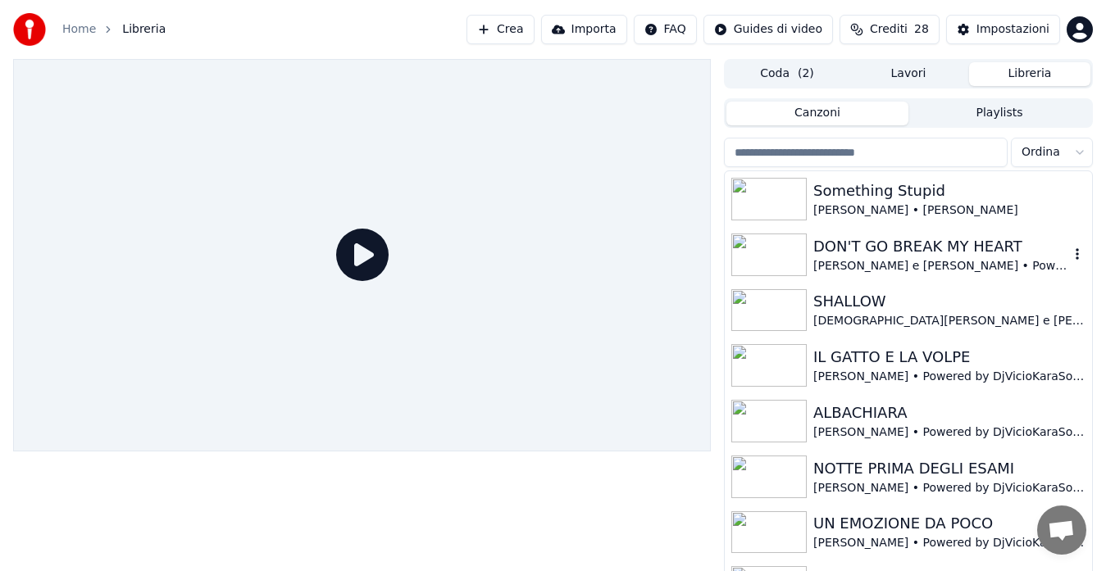
click at [908, 252] on div "DON'T GO BREAK MY HEART" at bounding box center [941, 246] width 256 height 23
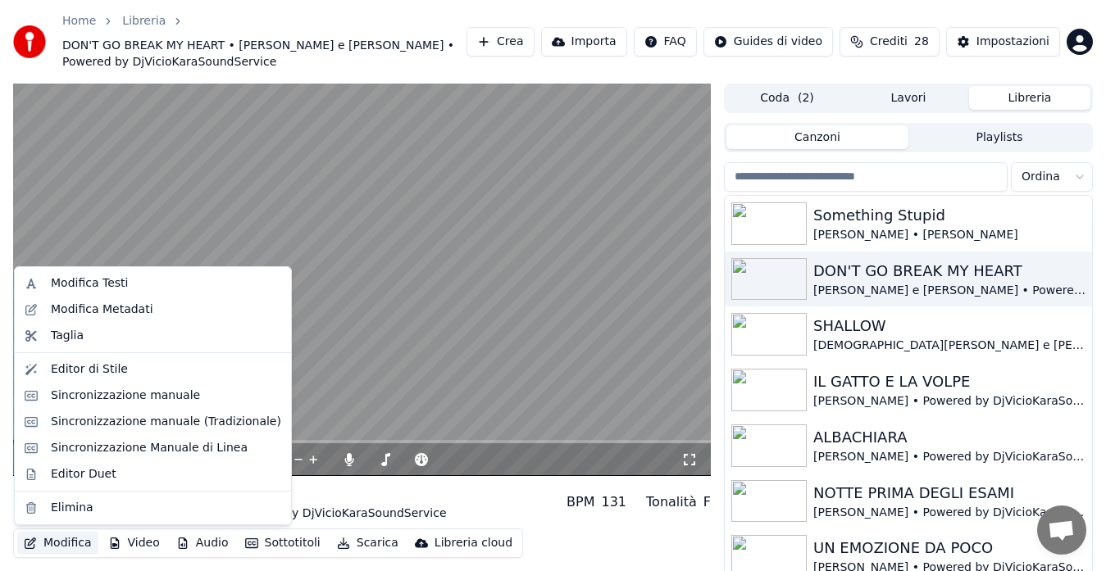
click at [77, 548] on button "Modifica" at bounding box center [57, 543] width 81 height 23
click at [81, 462] on div "Editor Duet" at bounding box center [153, 475] width 270 height 26
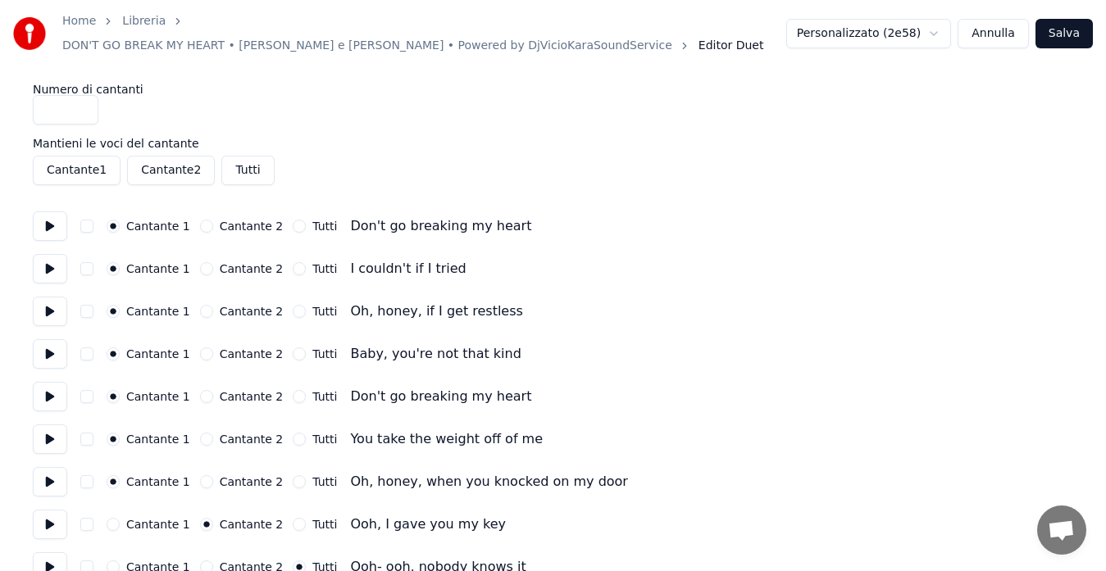
click at [51, 221] on button at bounding box center [50, 227] width 34 height 30
click at [200, 262] on button "Cantante 2" at bounding box center [206, 268] width 13 height 13
click at [48, 254] on button at bounding box center [50, 269] width 34 height 30
click at [54, 305] on button at bounding box center [50, 312] width 34 height 30
click at [55, 342] on button at bounding box center [50, 354] width 34 height 30
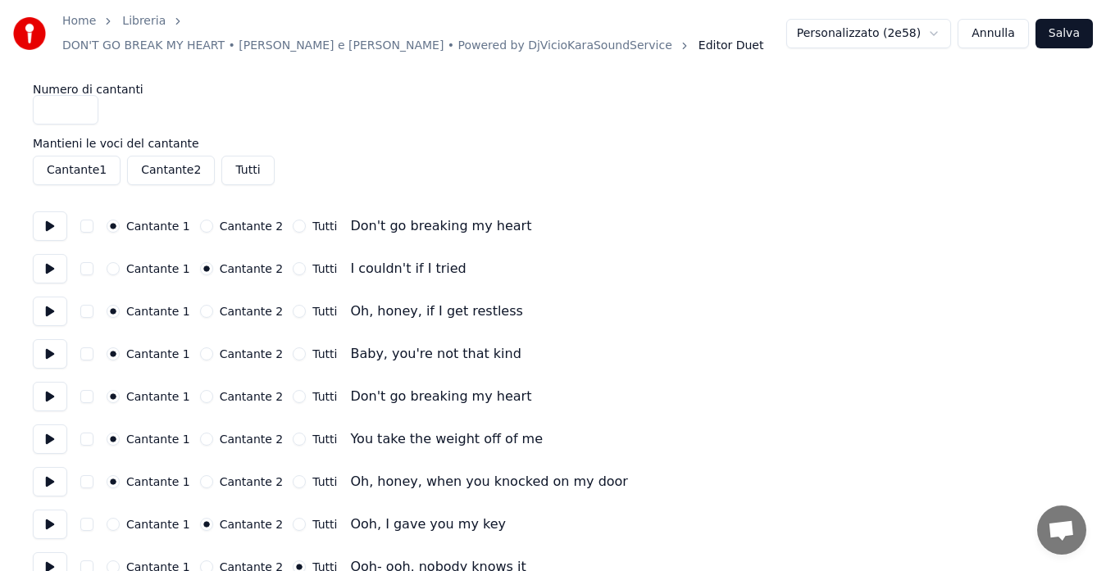
click at [200, 348] on button "Cantante 2" at bounding box center [206, 354] width 13 height 13
click at [45, 385] on button at bounding box center [50, 397] width 34 height 30
click at [47, 434] on button at bounding box center [50, 440] width 34 height 30
click at [200, 433] on button "Cantante 2" at bounding box center [206, 439] width 13 height 13
click at [48, 467] on button at bounding box center [50, 482] width 34 height 30
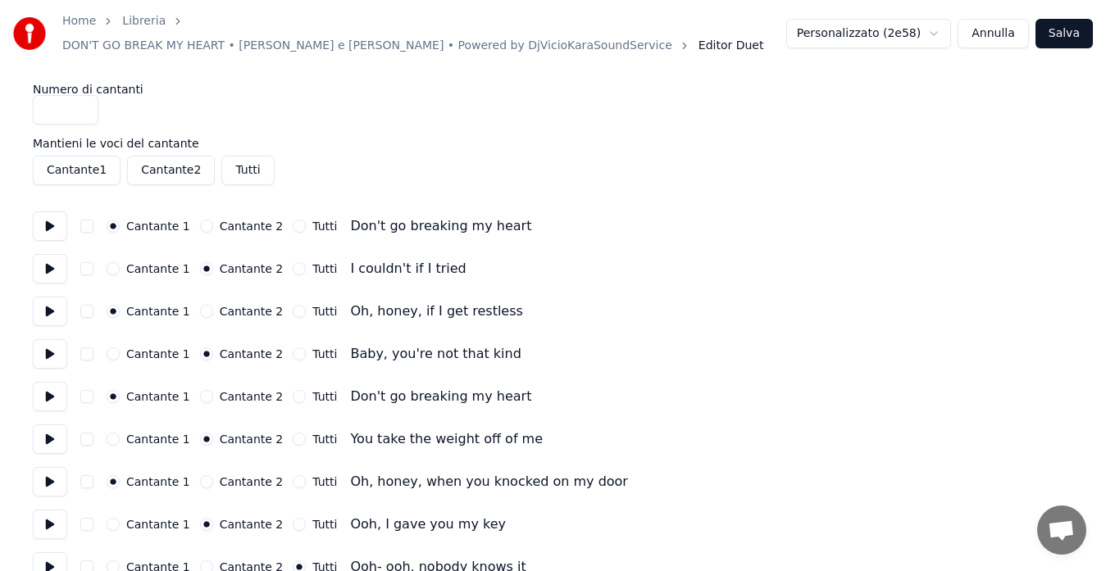
click at [53, 526] on button at bounding box center [50, 525] width 34 height 30
click at [48, 553] on button at bounding box center [50, 568] width 34 height 30
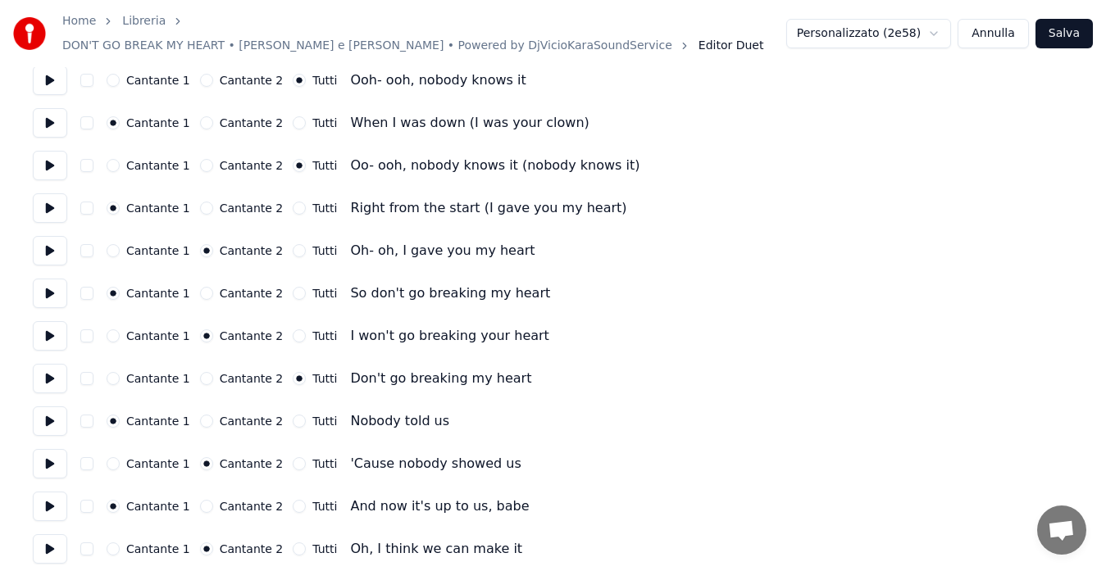
scroll to position [525, 0]
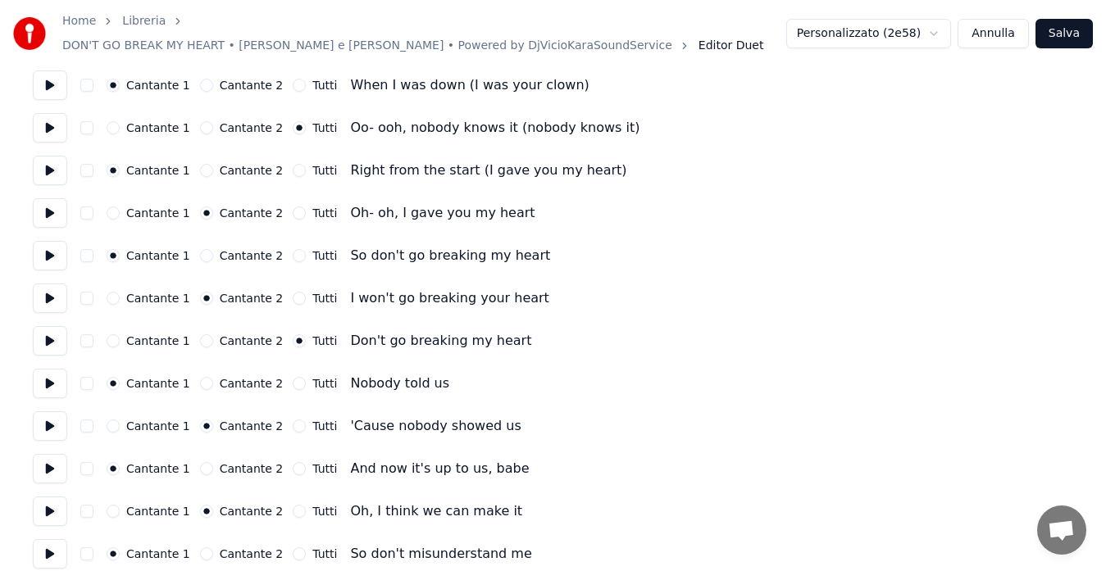
click at [57, 74] on button at bounding box center [50, 86] width 34 height 30
click at [52, 113] on button at bounding box center [50, 128] width 34 height 30
click at [48, 156] on button at bounding box center [50, 171] width 34 height 30
click at [48, 200] on button at bounding box center [50, 213] width 34 height 30
click at [48, 241] on button at bounding box center [50, 256] width 34 height 30
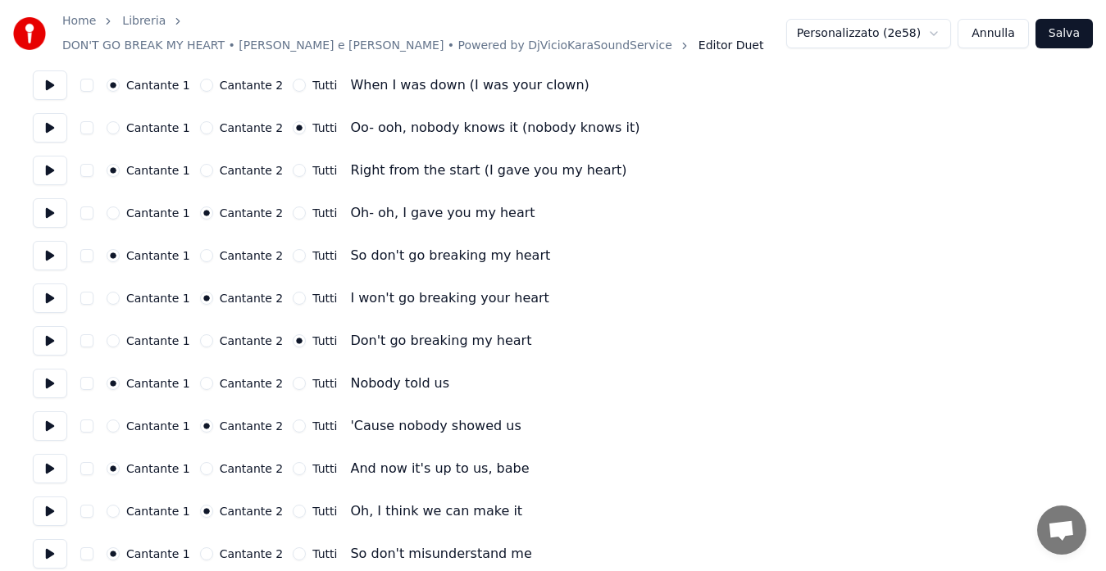
click at [46, 289] on button at bounding box center [50, 299] width 34 height 30
click at [45, 330] on button at bounding box center [50, 341] width 34 height 30
click at [45, 373] on button at bounding box center [50, 384] width 34 height 30
click at [46, 418] on button at bounding box center [50, 427] width 34 height 30
click at [51, 457] on button at bounding box center [50, 469] width 34 height 30
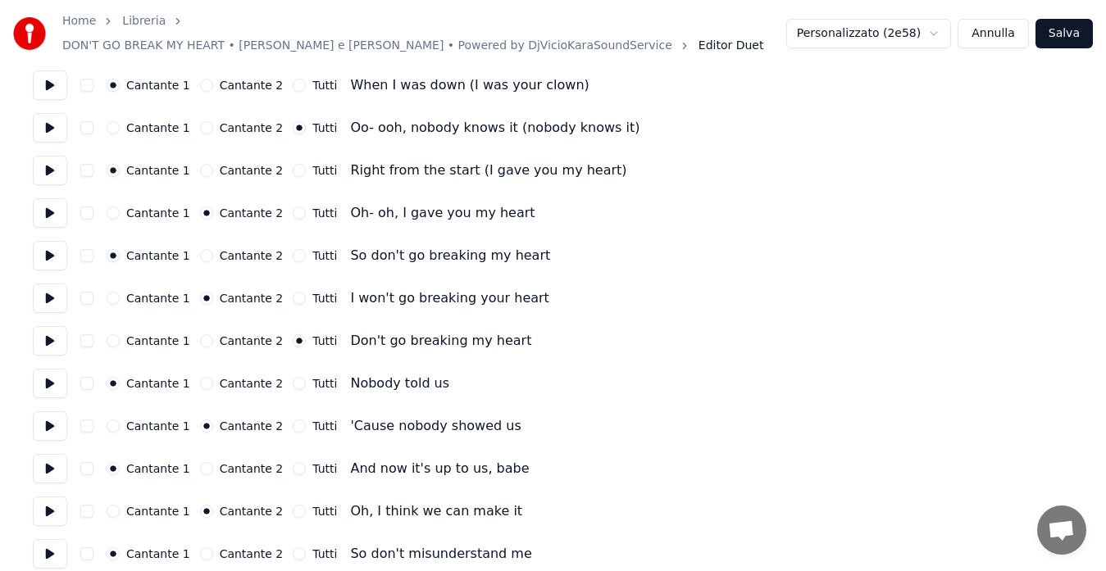
click at [58, 509] on button at bounding box center [50, 512] width 34 height 30
click at [56, 546] on button at bounding box center [50, 554] width 34 height 30
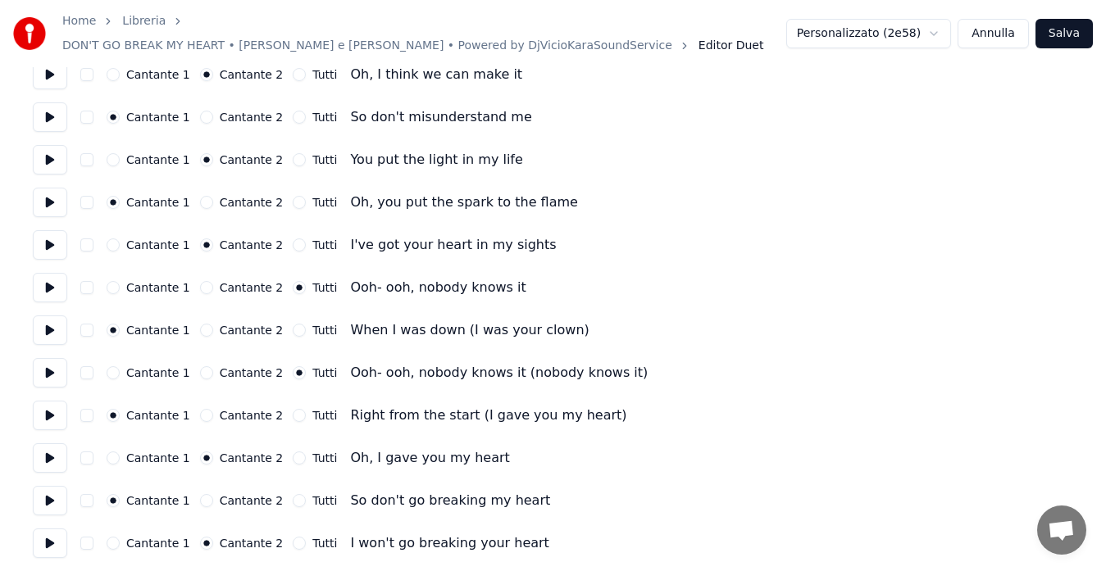
scroll to position [994, 0]
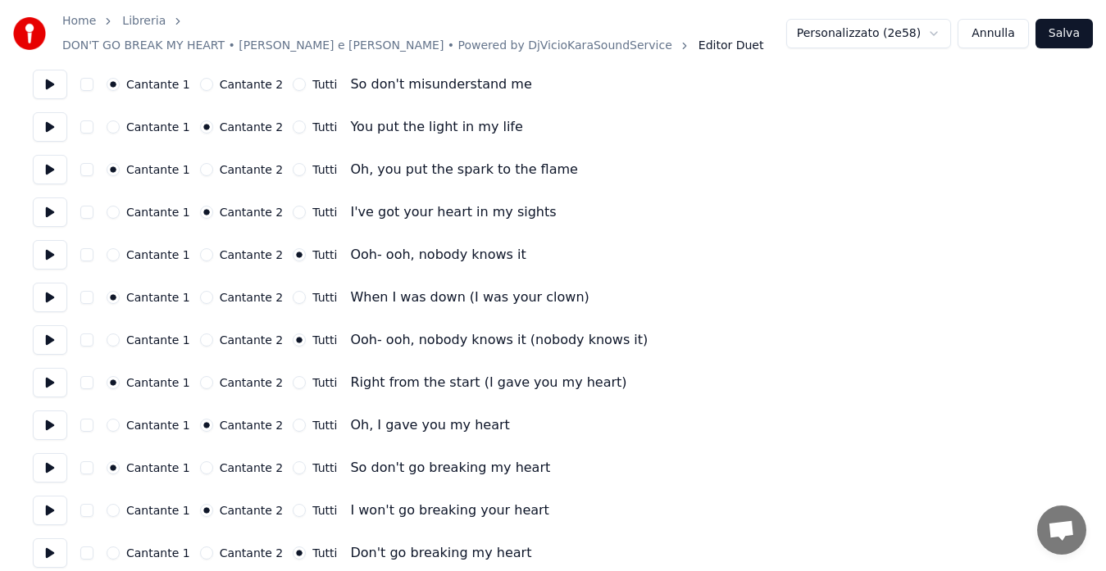
click at [53, 118] on button at bounding box center [50, 127] width 34 height 30
click at [53, 161] on button at bounding box center [50, 170] width 34 height 30
click at [48, 198] on button at bounding box center [50, 213] width 34 height 30
click at [48, 241] on button at bounding box center [50, 255] width 34 height 30
click at [45, 285] on button at bounding box center [50, 298] width 34 height 30
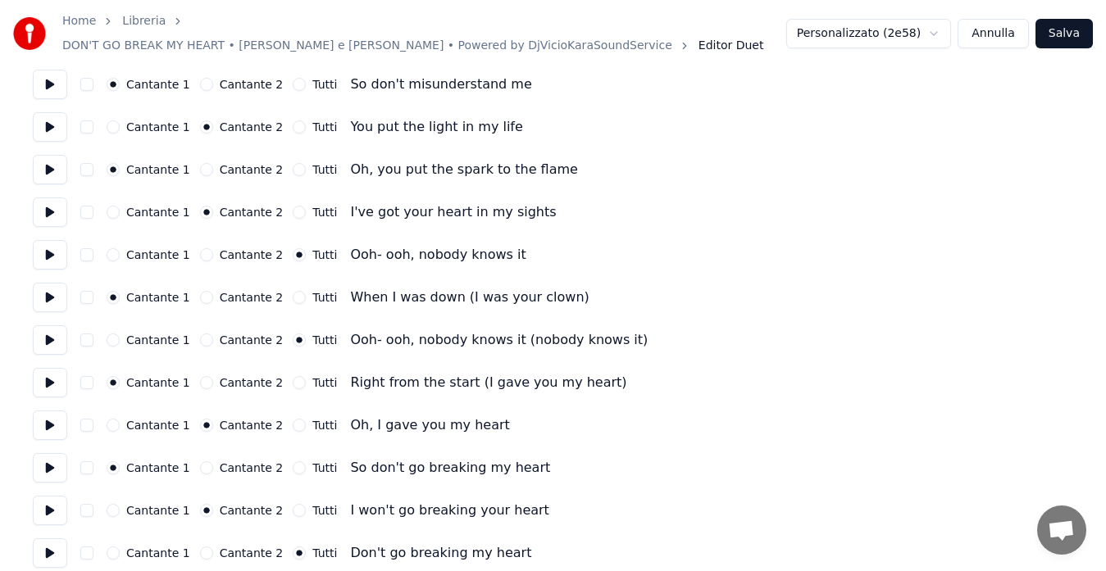
click at [45, 330] on button at bounding box center [50, 340] width 34 height 30
click at [46, 371] on button at bounding box center [50, 383] width 34 height 30
click at [52, 412] on button at bounding box center [50, 426] width 34 height 30
click at [44, 467] on button at bounding box center [50, 468] width 34 height 30
click at [44, 503] on button at bounding box center [50, 511] width 34 height 30
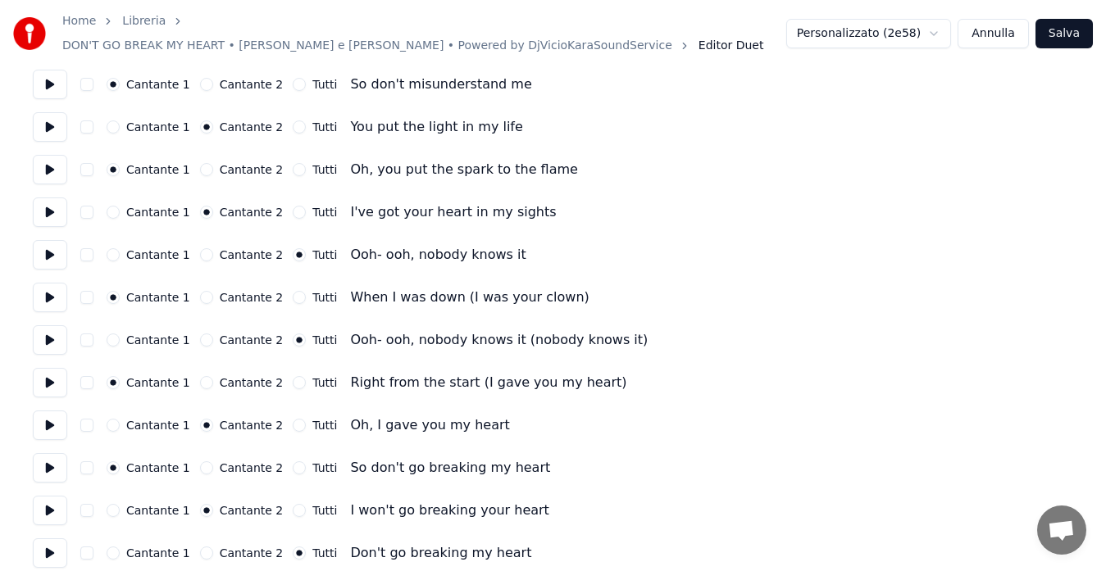
click at [46, 539] on button at bounding box center [50, 554] width 34 height 30
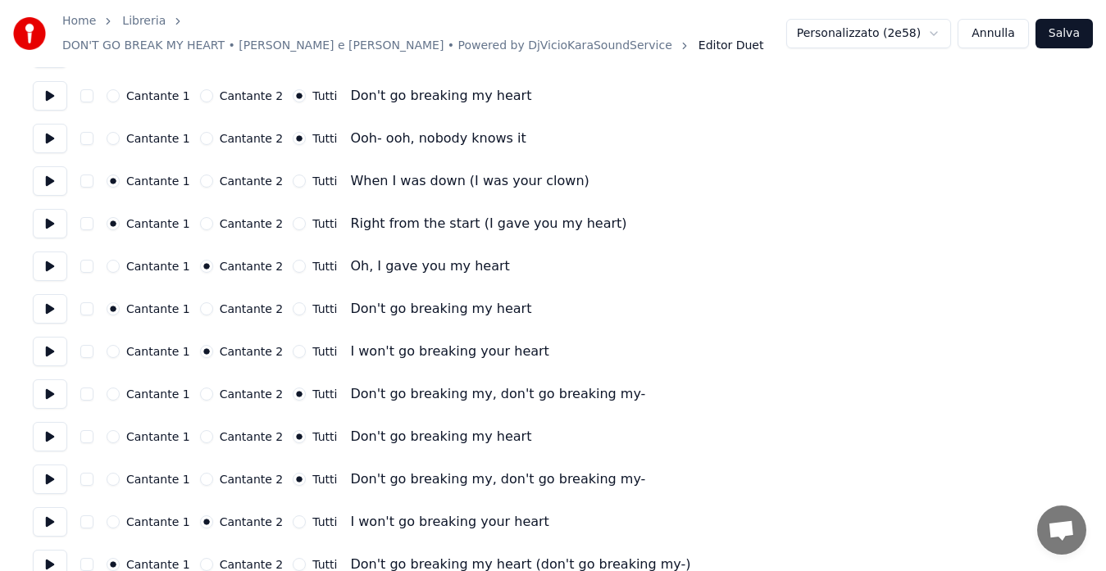
scroll to position [1453, 0]
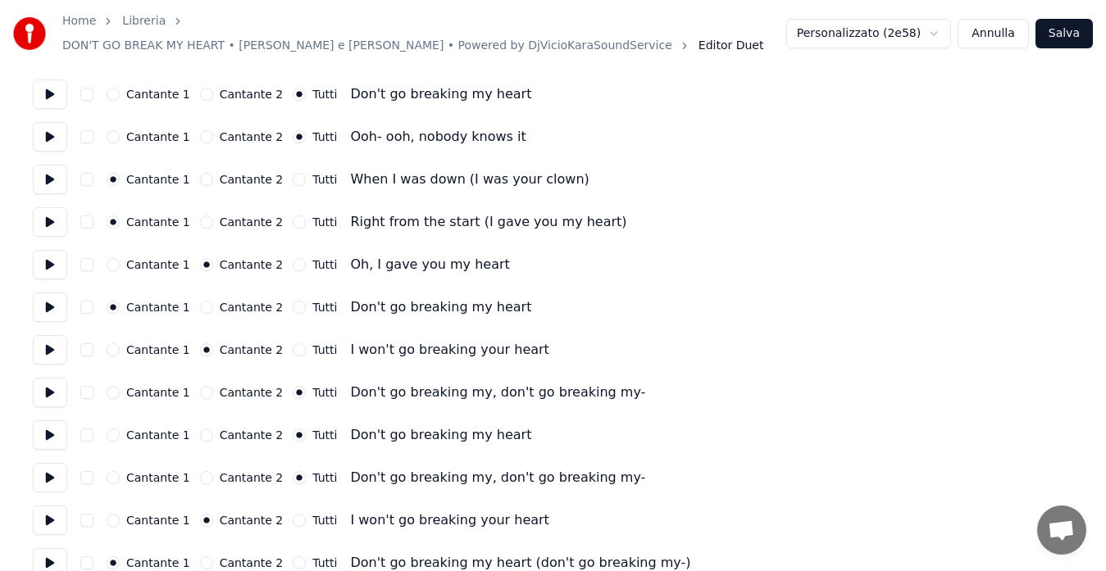
click at [49, 122] on button at bounding box center [50, 137] width 34 height 30
click at [46, 168] on button at bounding box center [50, 180] width 34 height 30
click at [50, 207] on button at bounding box center [50, 222] width 34 height 30
click at [43, 253] on button at bounding box center [50, 265] width 34 height 30
click at [46, 295] on button at bounding box center [50, 308] width 34 height 30
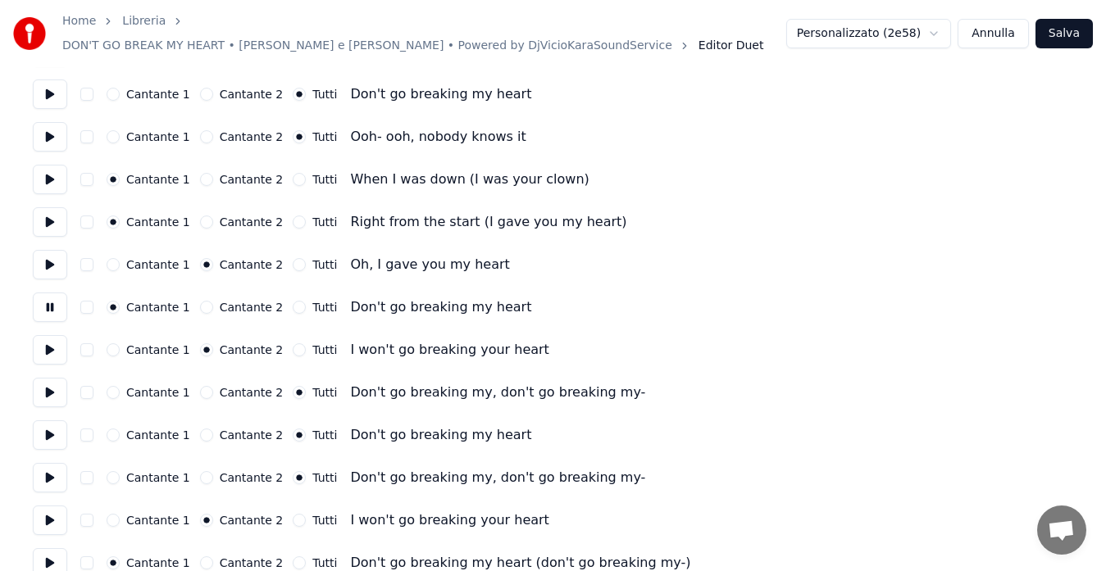
click at [46, 295] on button at bounding box center [50, 308] width 34 height 30
click at [51, 336] on button at bounding box center [50, 350] width 34 height 30
click at [52, 389] on button at bounding box center [50, 393] width 34 height 30
click at [45, 425] on button at bounding box center [50, 436] width 34 height 30
click at [46, 470] on button at bounding box center [50, 478] width 34 height 30
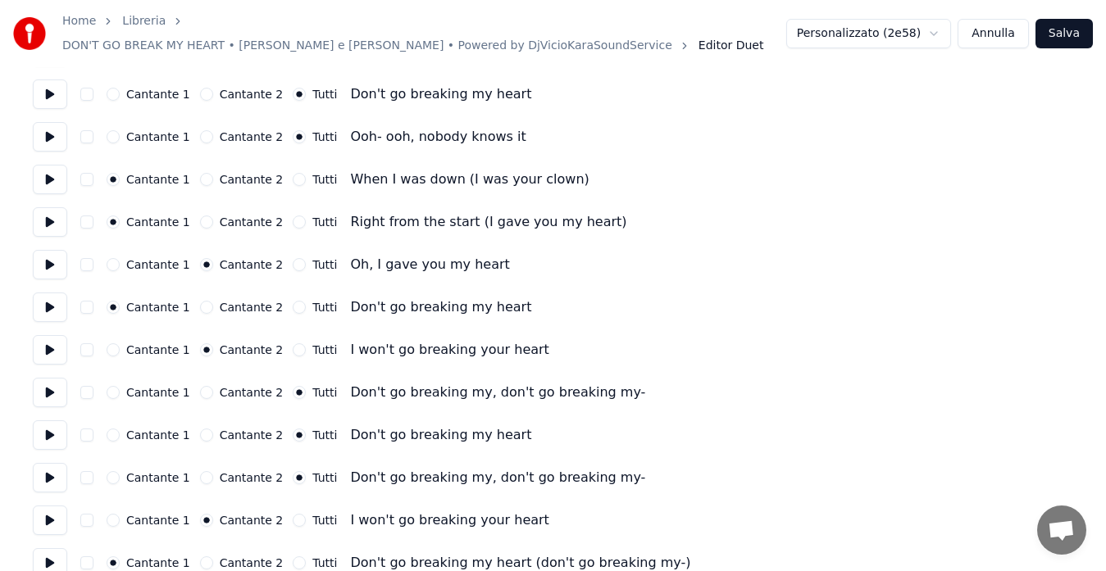
click at [46, 508] on button at bounding box center [50, 521] width 34 height 30
click at [50, 549] on button at bounding box center [50, 563] width 34 height 30
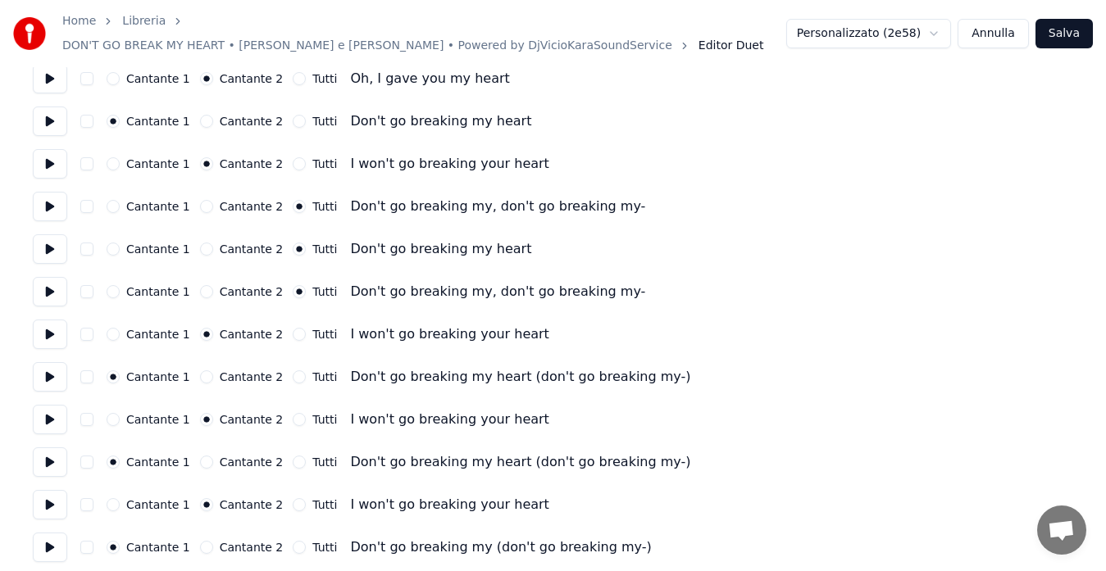
scroll to position [1650, 0]
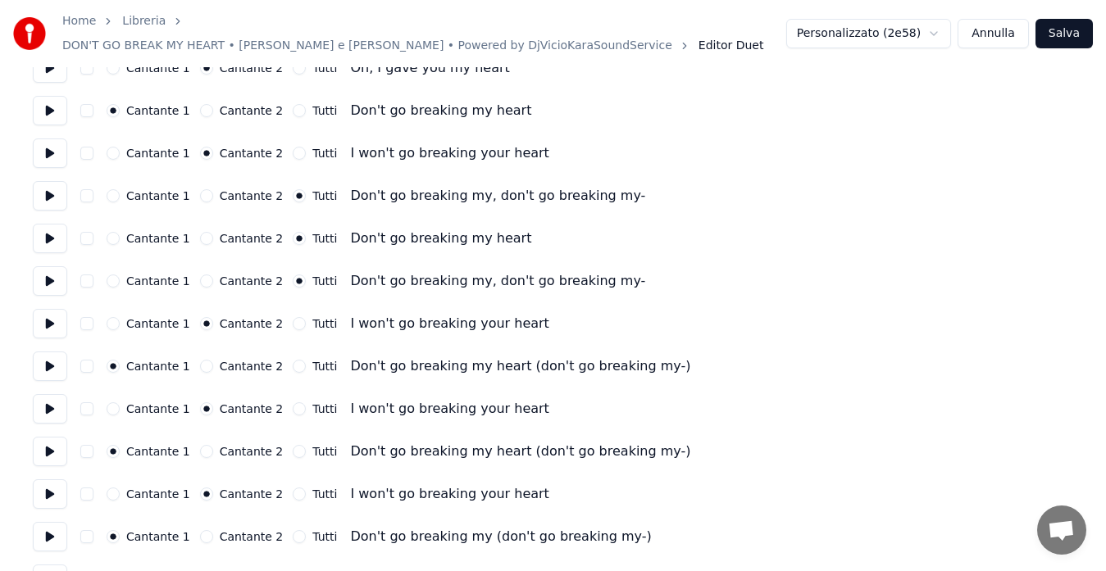
click at [48, 357] on button at bounding box center [50, 367] width 34 height 30
click at [49, 402] on button at bounding box center [50, 409] width 34 height 30
click at [49, 441] on button at bounding box center [50, 452] width 34 height 30
click at [48, 484] on button at bounding box center [50, 495] width 34 height 30
click at [38, 532] on button at bounding box center [50, 537] width 34 height 30
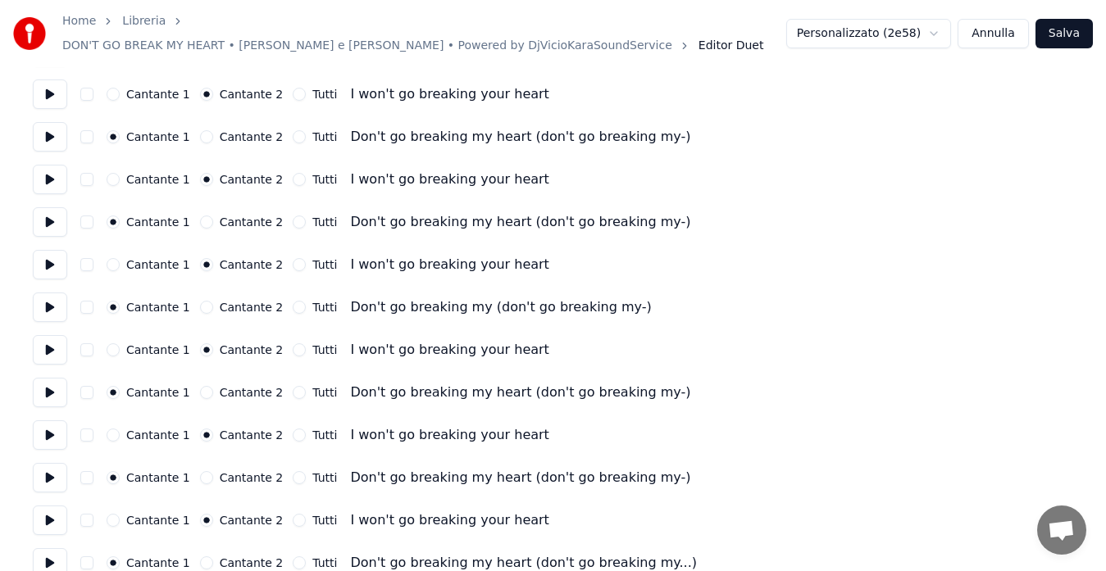
scroll to position [1895, 0]
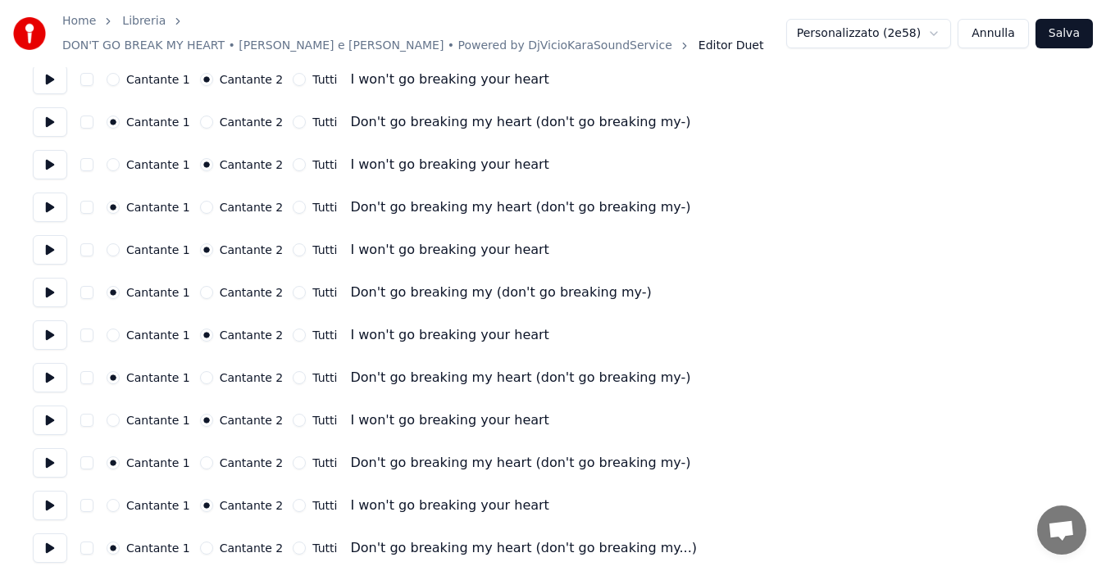
click at [49, 279] on button at bounding box center [50, 293] width 34 height 30
click at [49, 332] on button at bounding box center [50, 336] width 34 height 30
click at [48, 363] on button at bounding box center [50, 378] width 34 height 30
click at [1069, 19] on button "Salva" at bounding box center [1063, 34] width 57 height 30
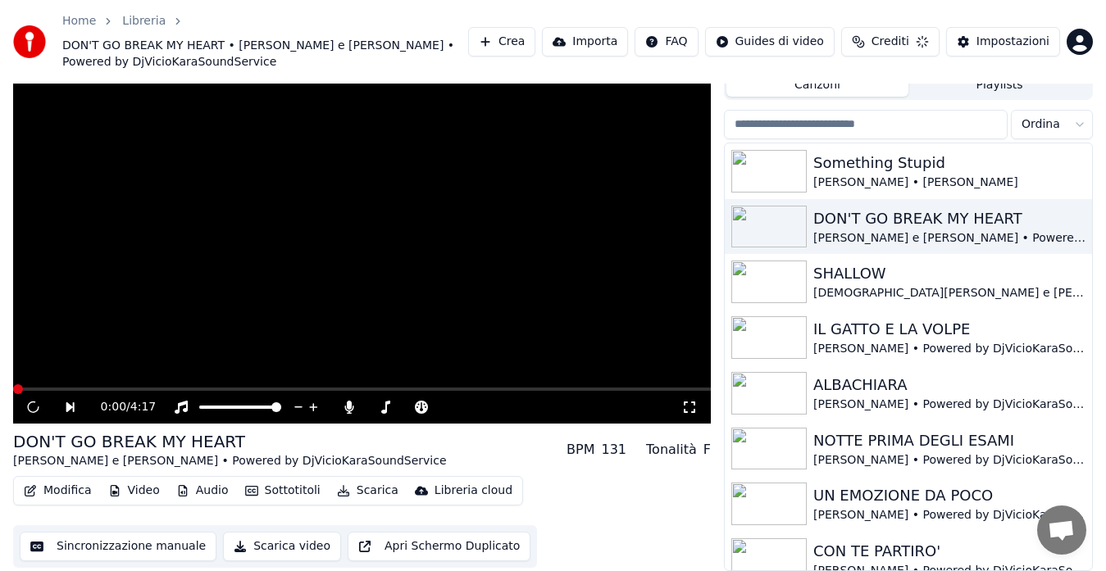
scroll to position [52, 0]
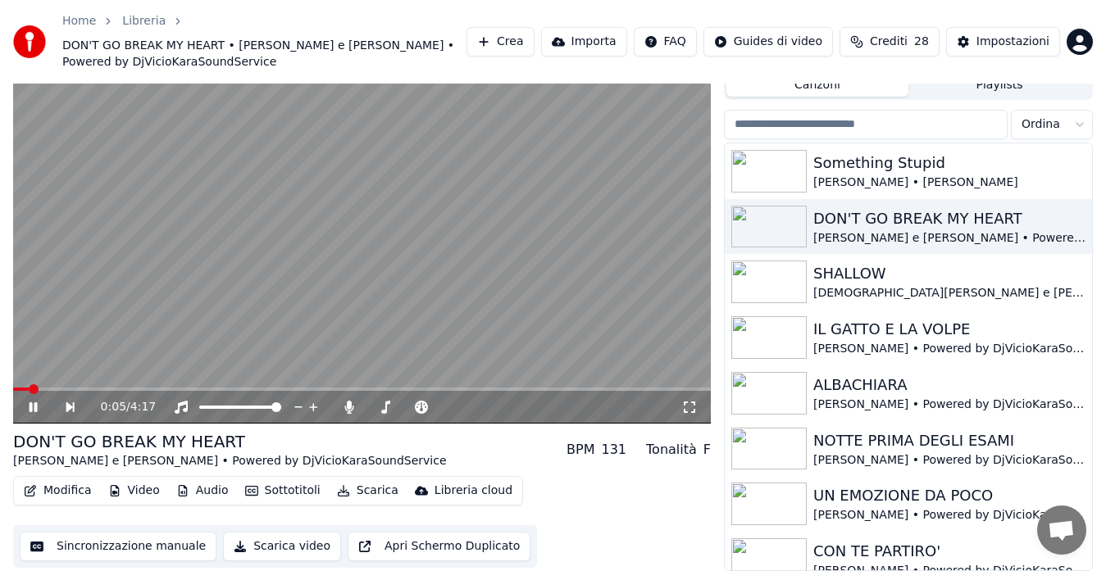
click at [689, 401] on icon at bounding box center [689, 407] width 16 height 13
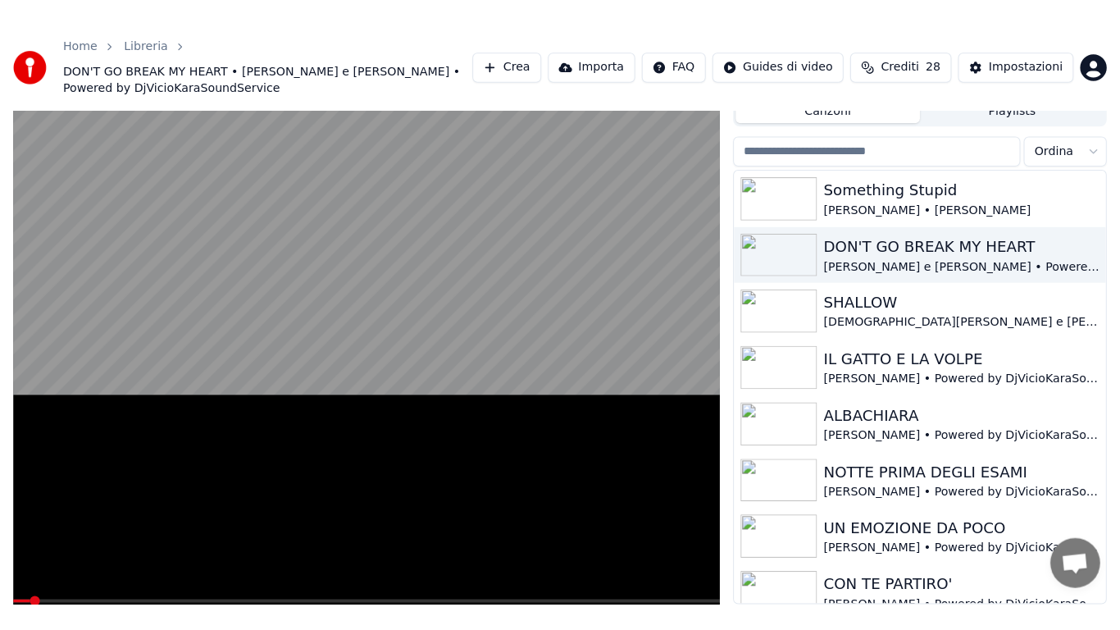
scroll to position [38, 0]
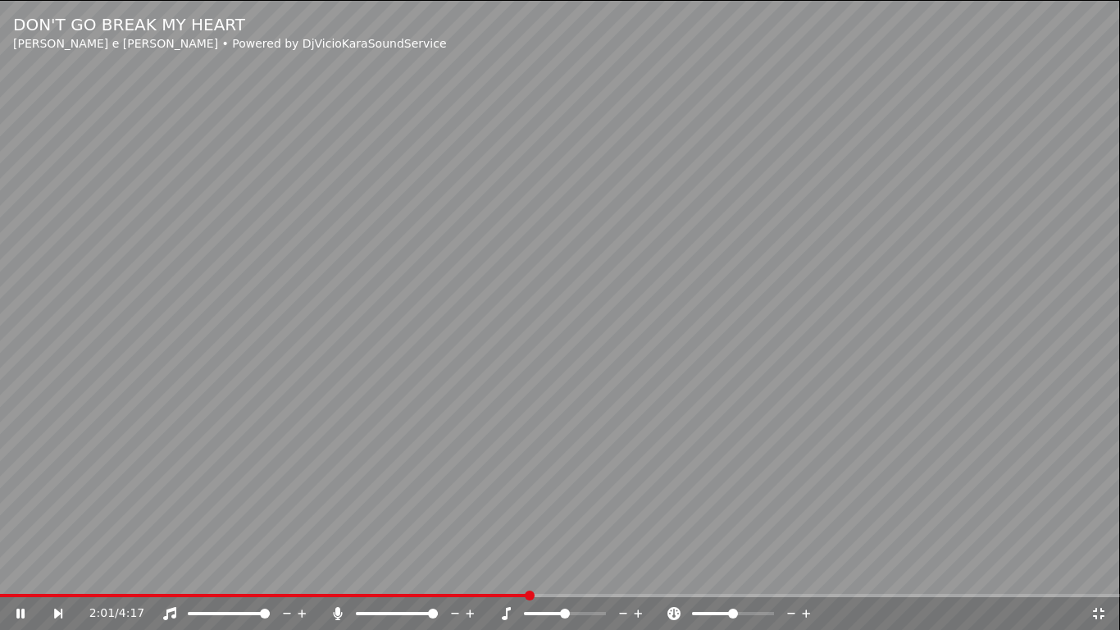
click at [24, 571] on icon at bounding box center [20, 613] width 8 height 10
click at [1099, 571] on icon at bounding box center [1098, 613] width 16 height 13
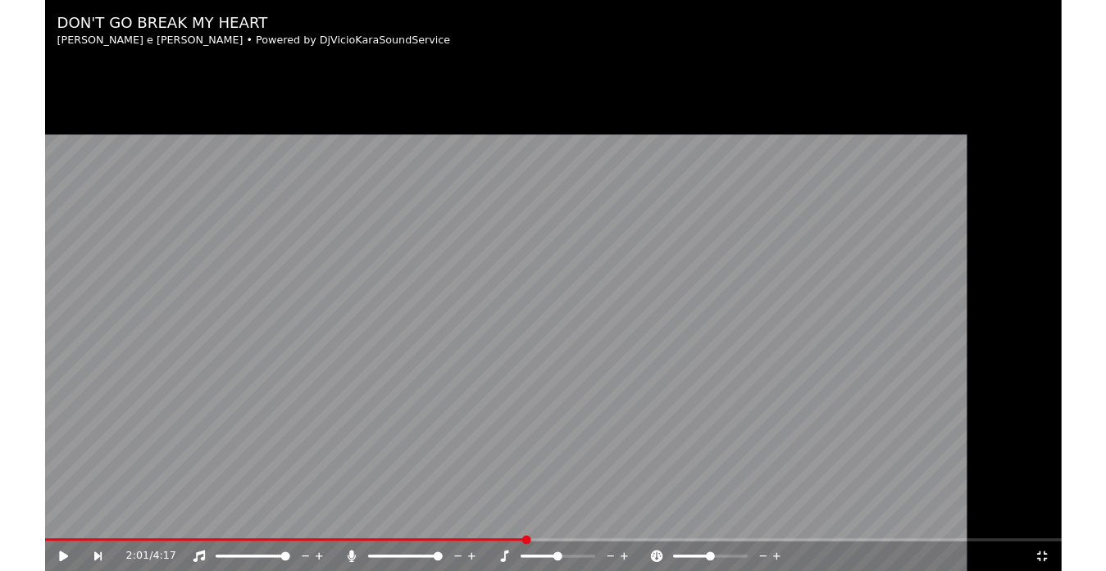
scroll to position [52, 0]
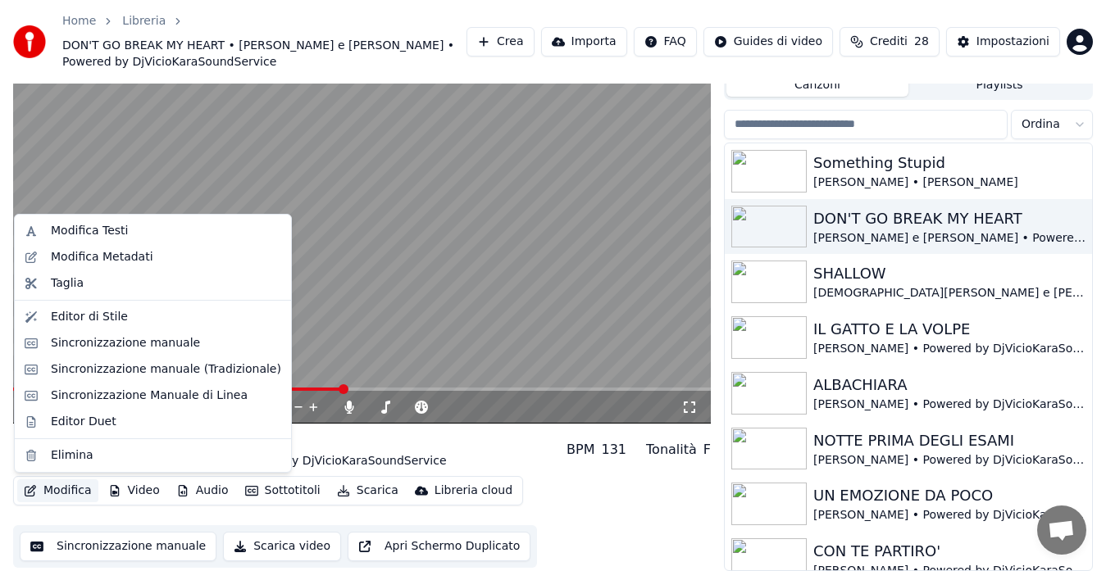
click at [48, 488] on button "Modifica" at bounding box center [57, 491] width 81 height 23
click at [129, 343] on div "Sincronizzazione manuale" at bounding box center [125, 343] width 149 height 16
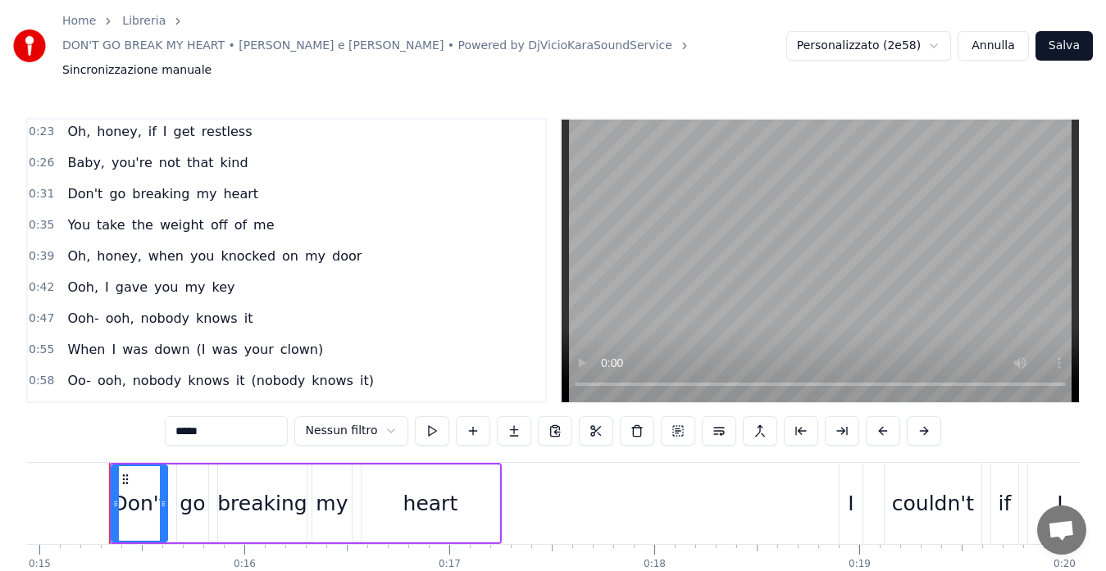
scroll to position [98, 0]
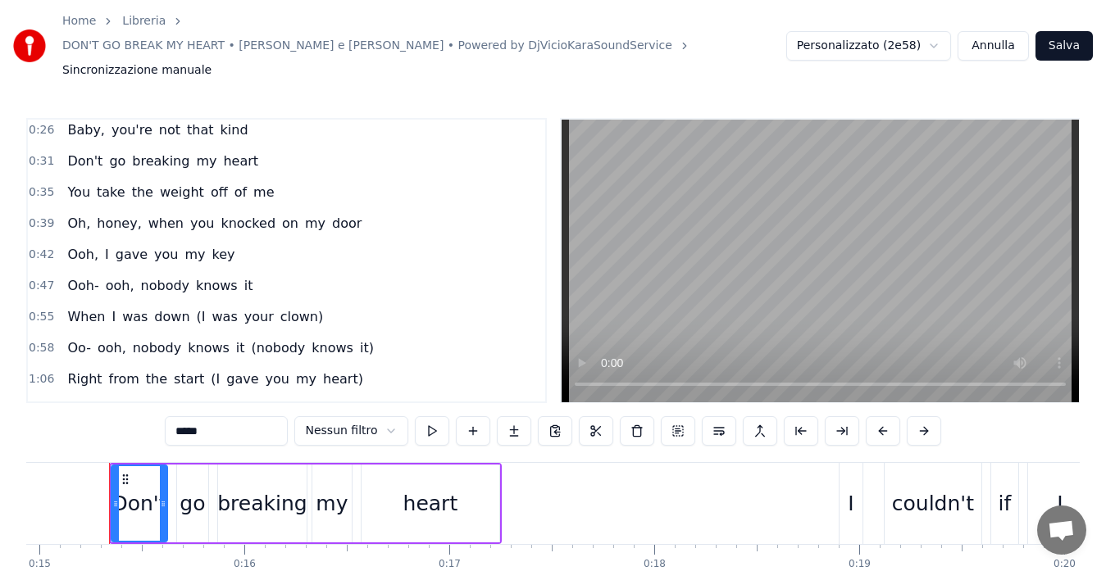
click at [32, 309] on span "0:55" at bounding box center [41, 317] width 25 height 16
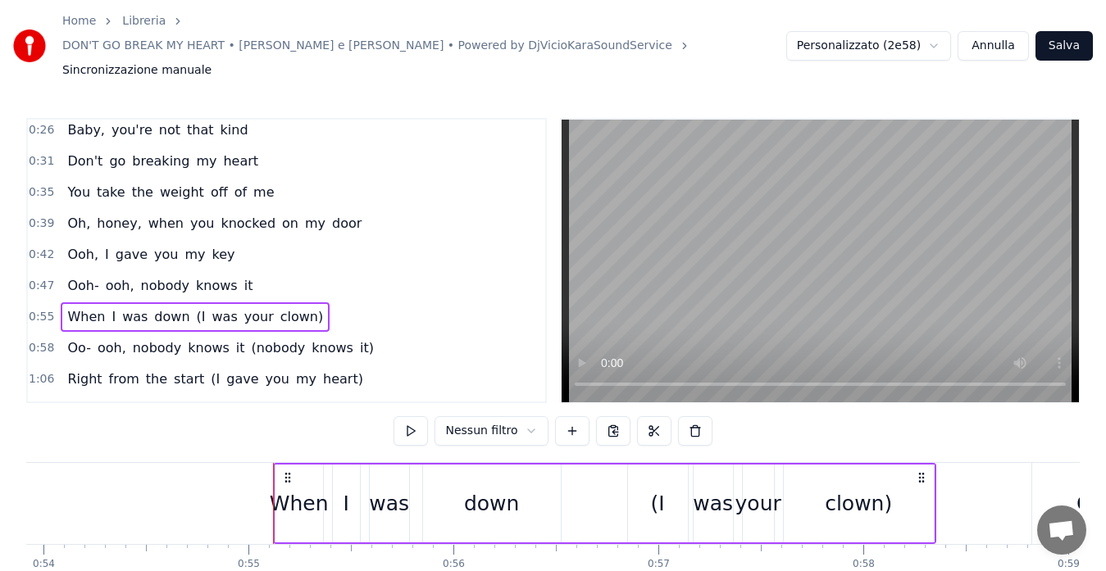
scroll to position [0, 11214]
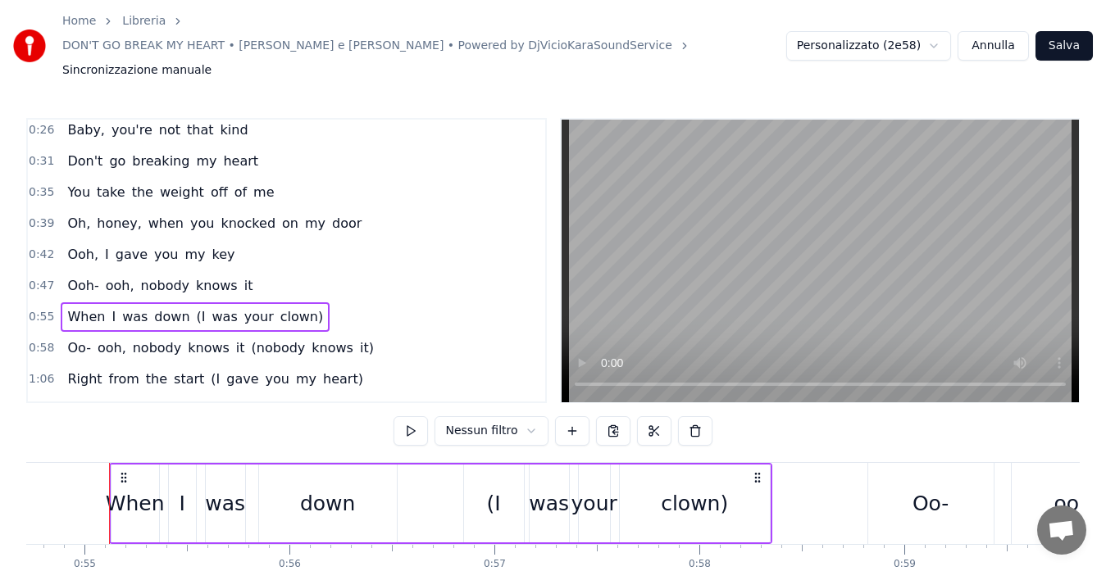
click at [413, 416] on button at bounding box center [410, 431] width 34 height 30
click at [195, 307] on span "(I" at bounding box center [201, 316] width 12 height 19
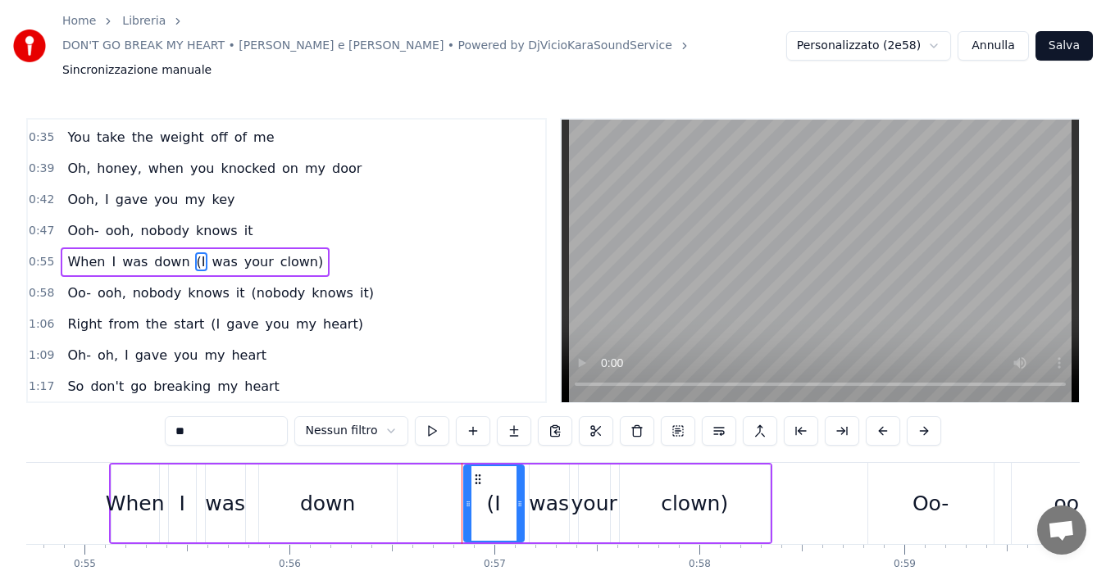
scroll to position [154, 0]
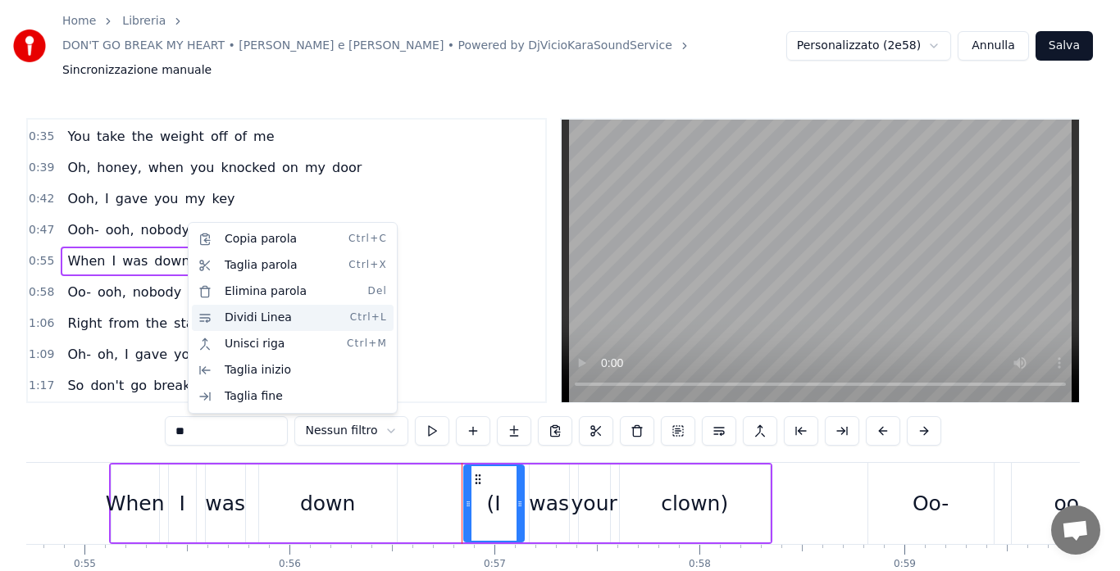
click at [257, 318] on div "Dividi Linea Ctrl+L" at bounding box center [293, 318] width 202 height 26
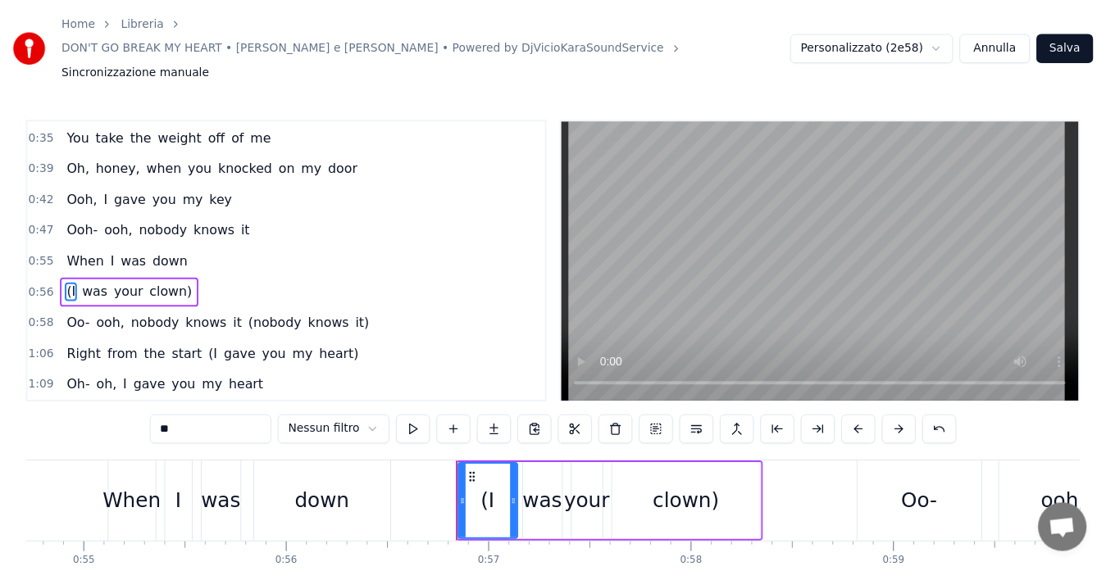
scroll to position [185, 0]
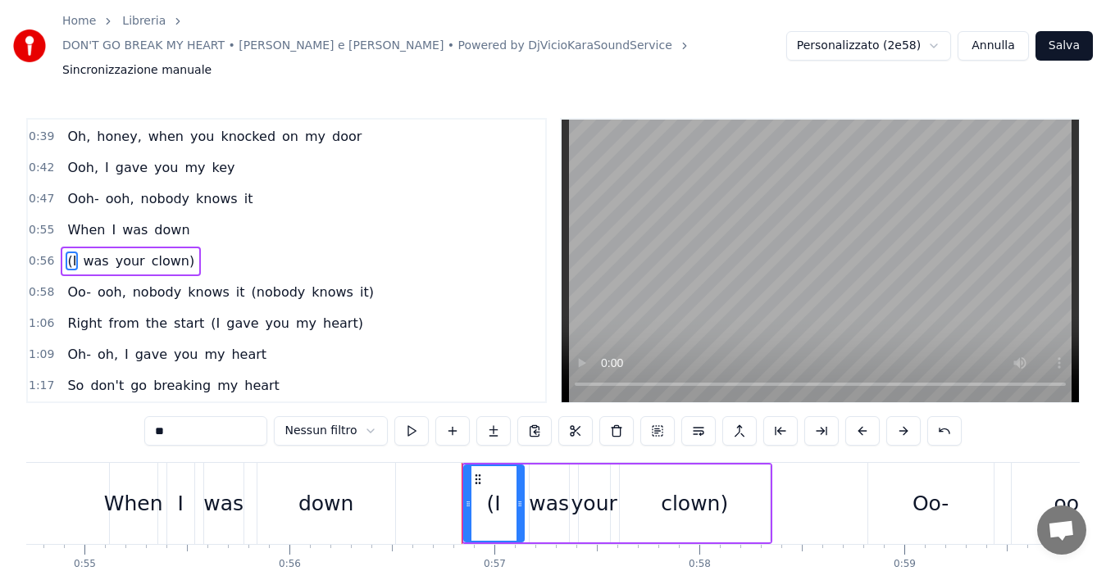
click at [41, 253] on span "0:56" at bounding box center [41, 261] width 25 height 16
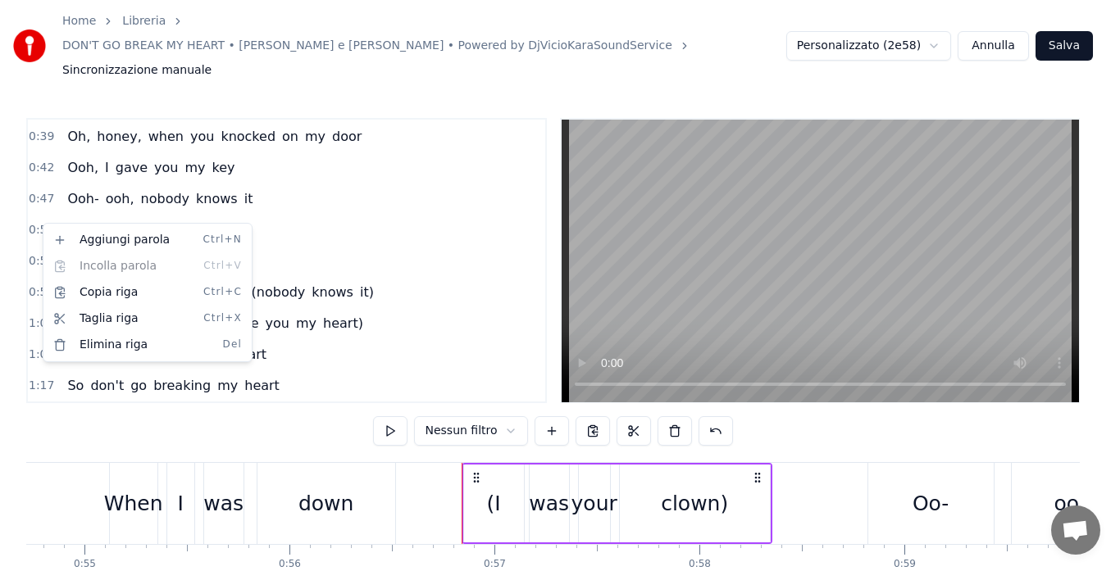
click at [41, 223] on html "Home Libreria DON'T GO BREAK MY HEART • [PERSON_NAME] e [PERSON_NAME] • Powered…" at bounding box center [560, 327] width 1120 height 654
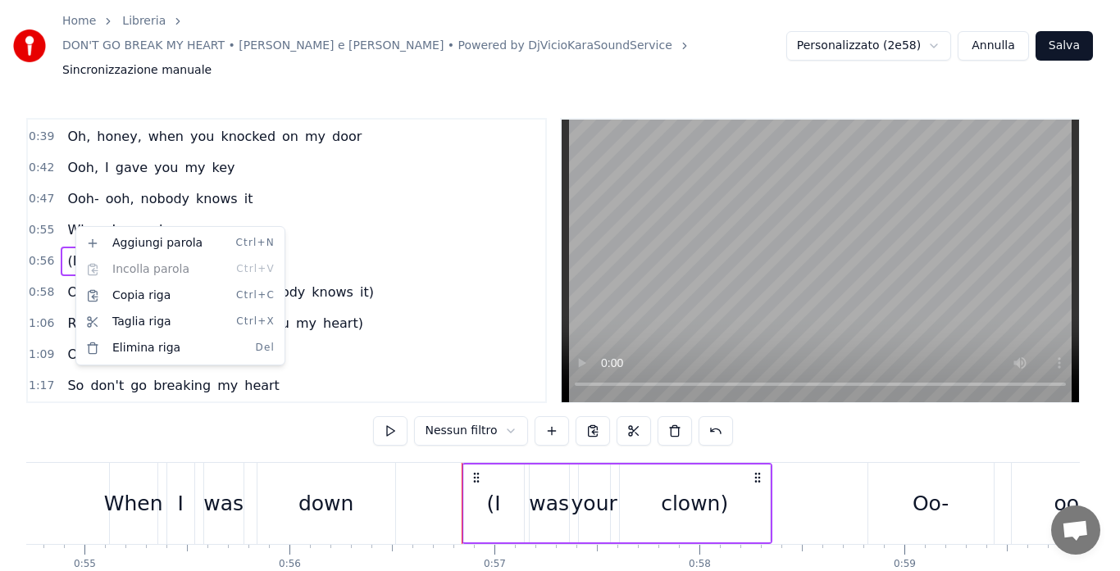
click at [496, 403] on html "Home Libreria DON'T GO BREAK MY HEART • [PERSON_NAME] e [PERSON_NAME] • Powered…" at bounding box center [560, 327] width 1120 height 654
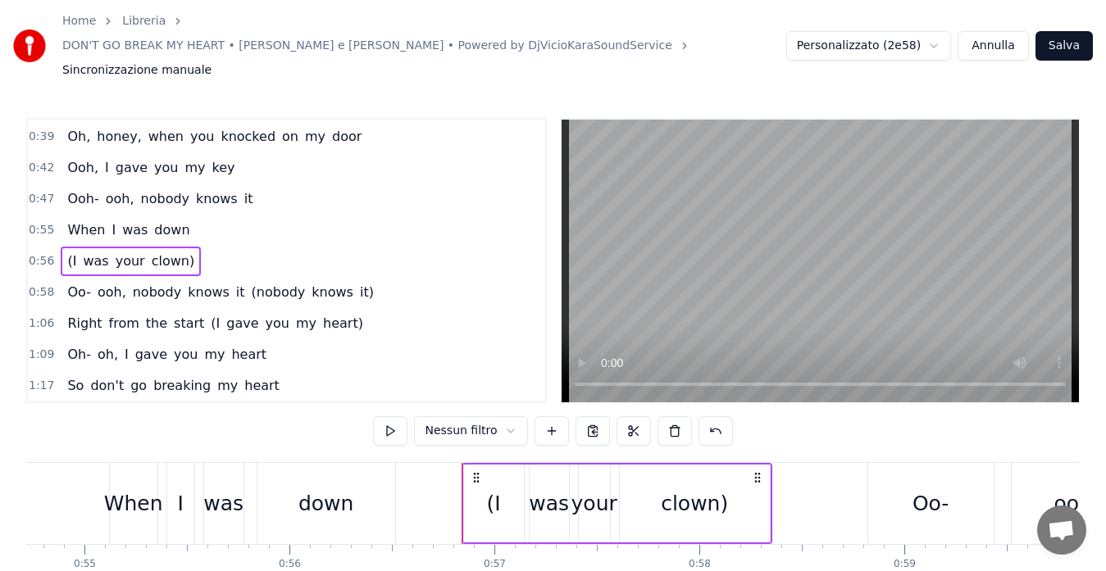
click at [496, 403] on html "Home Libreria DON'T GO BREAK MY HEART • [PERSON_NAME] e [PERSON_NAME] • Powered…" at bounding box center [553, 327] width 1106 height 654
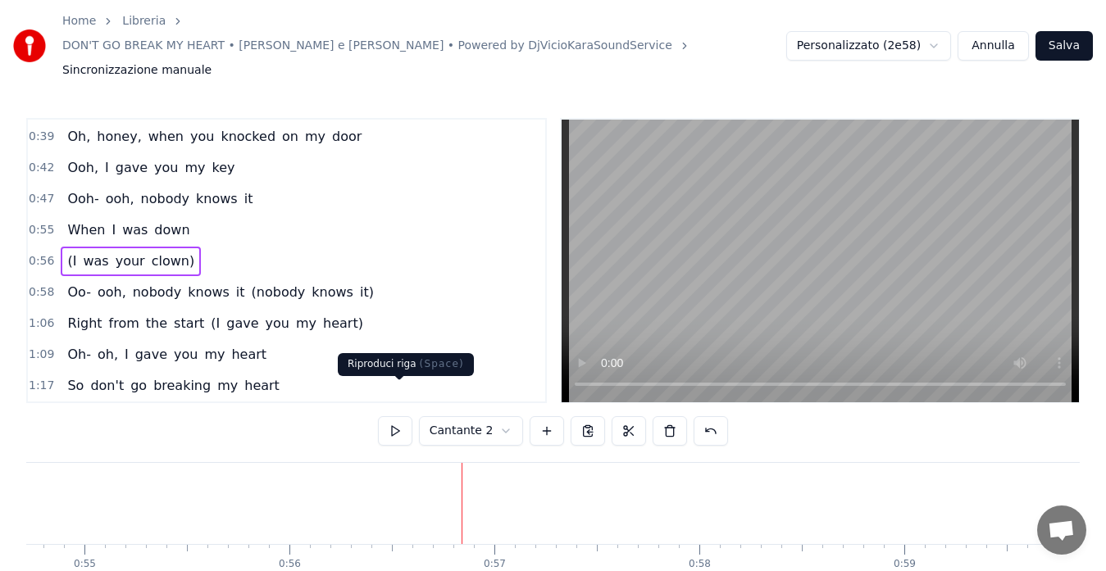
click at [398, 416] on button at bounding box center [395, 431] width 34 height 30
click at [35, 222] on span "0:55" at bounding box center [41, 230] width 25 height 16
click at [389, 416] on button at bounding box center [395, 431] width 34 height 30
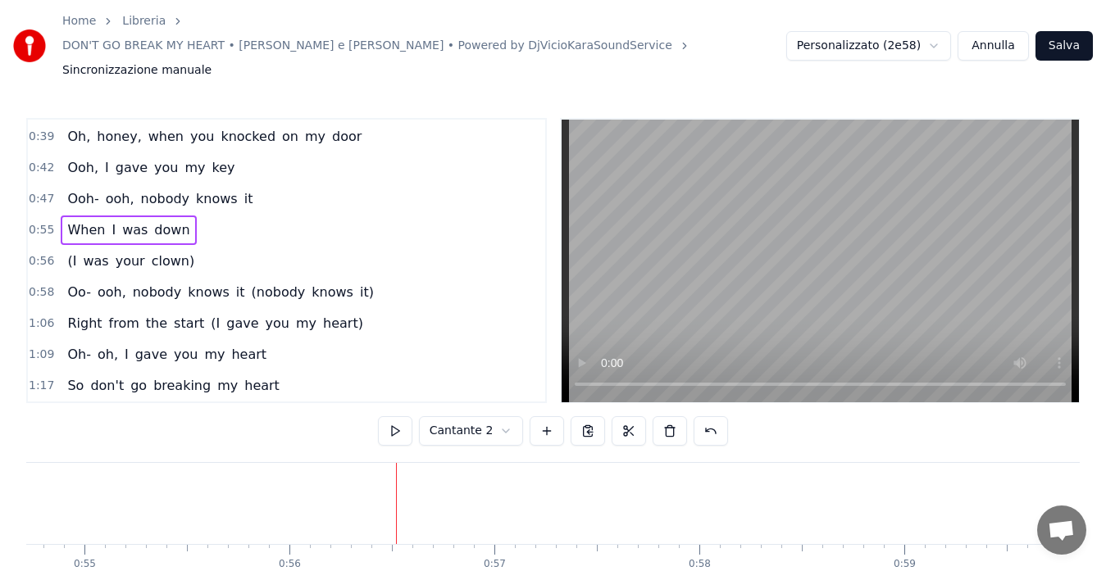
click at [40, 253] on span "0:56" at bounding box center [41, 261] width 25 height 16
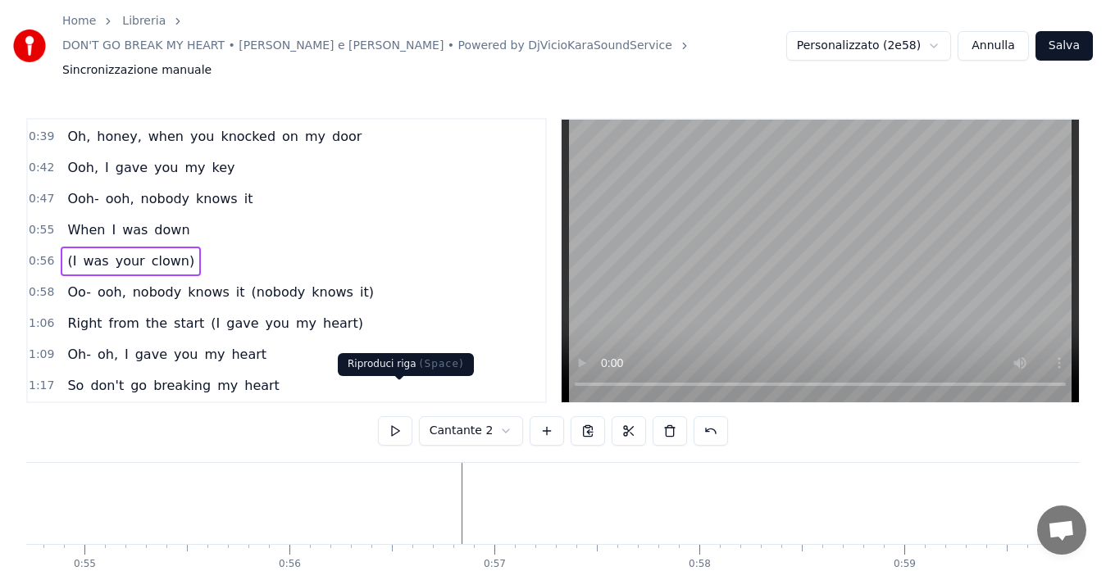
click at [396, 416] on button at bounding box center [395, 431] width 34 height 30
click at [36, 277] on div "0:58 Oo- ooh, nobody knows it (nobody knows it)" at bounding box center [286, 292] width 517 height 31
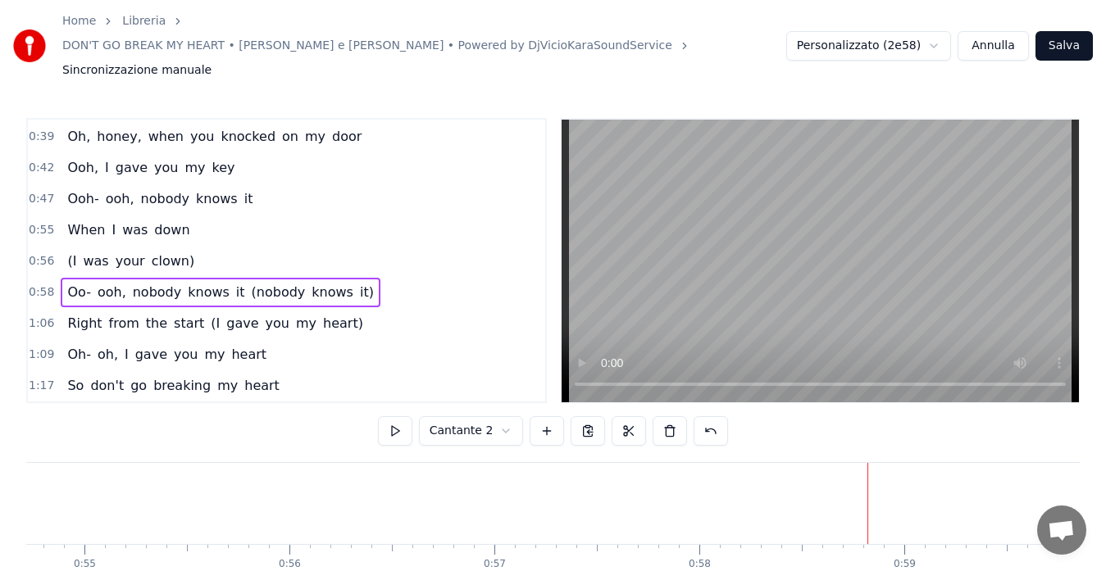
click at [396, 416] on button at bounding box center [395, 431] width 34 height 30
click at [250, 283] on span "(nobody" at bounding box center [278, 292] width 57 height 19
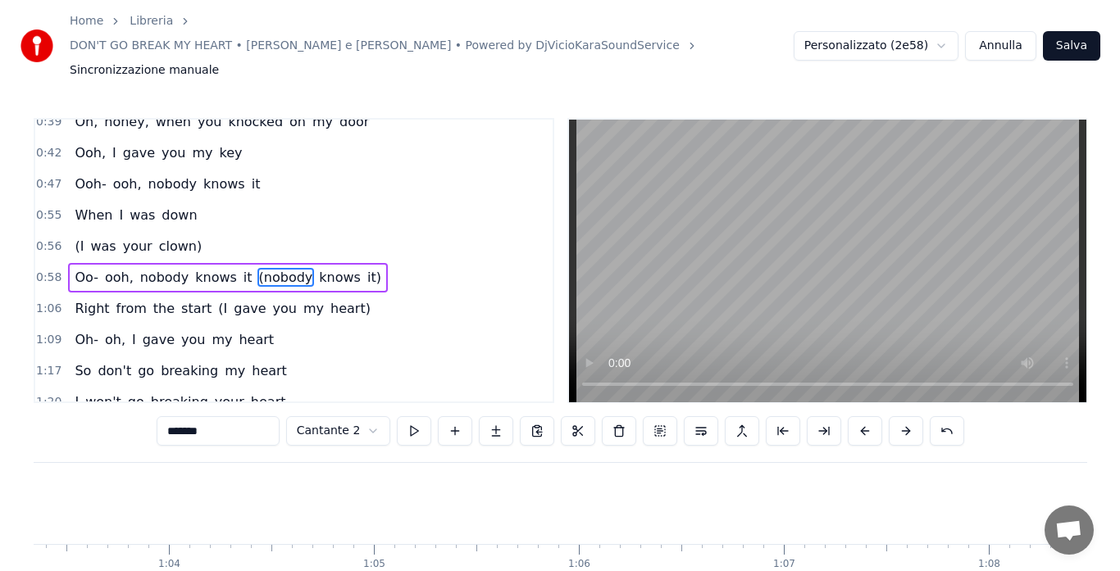
scroll to position [0, 12894]
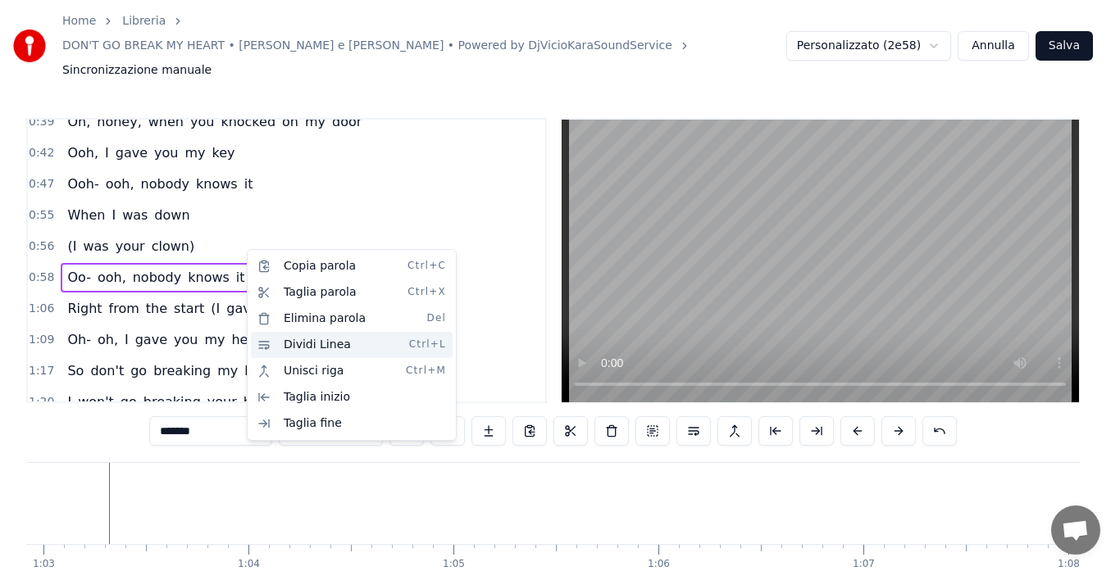
click at [288, 349] on div "Dividi Linea Ctrl+L" at bounding box center [352, 345] width 202 height 26
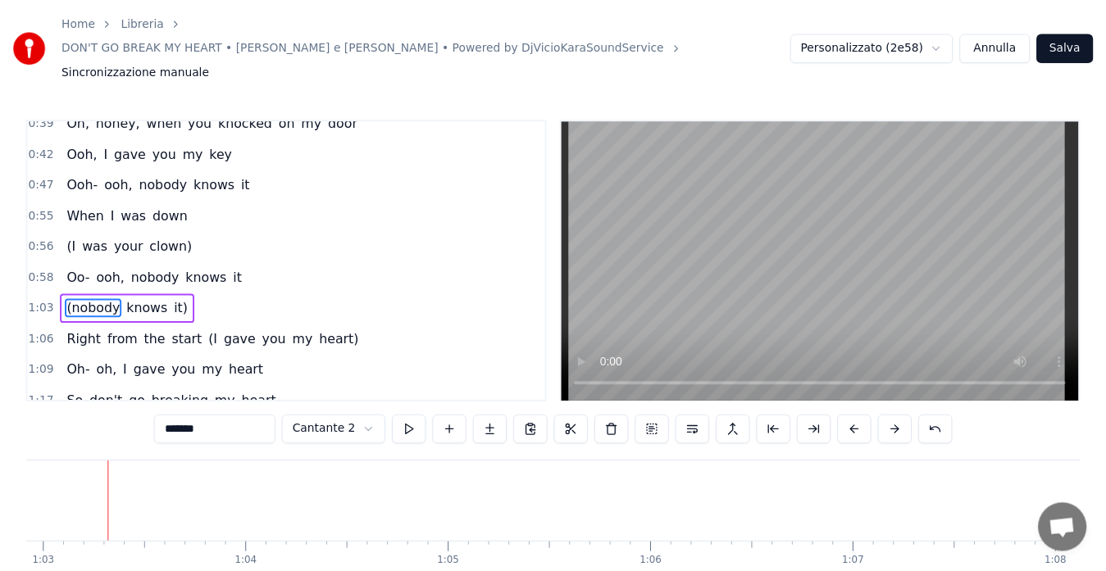
scroll to position [248, 0]
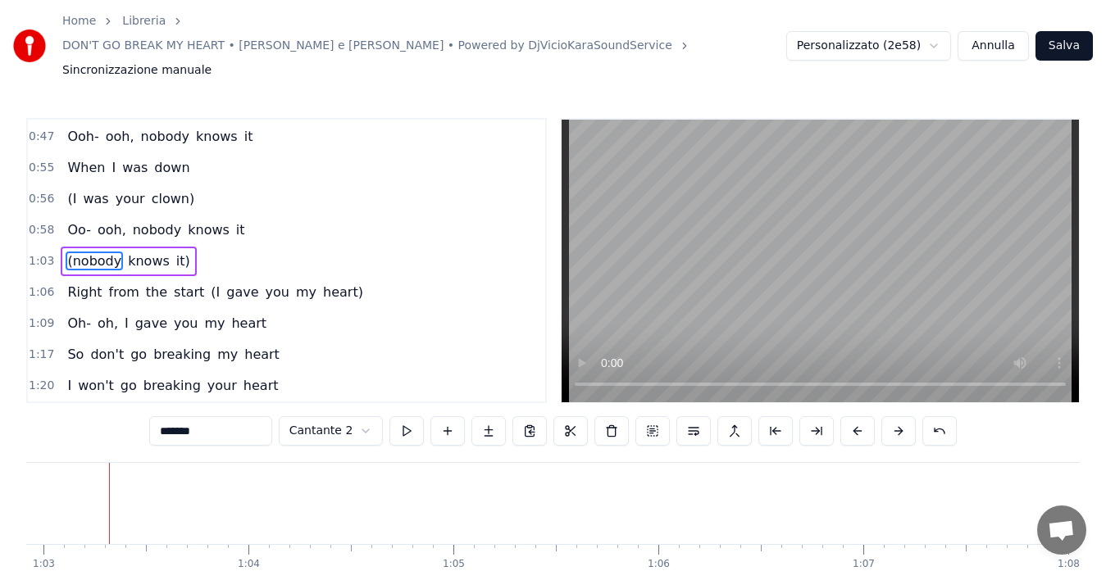
click at [33, 222] on span "0:58" at bounding box center [41, 230] width 25 height 16
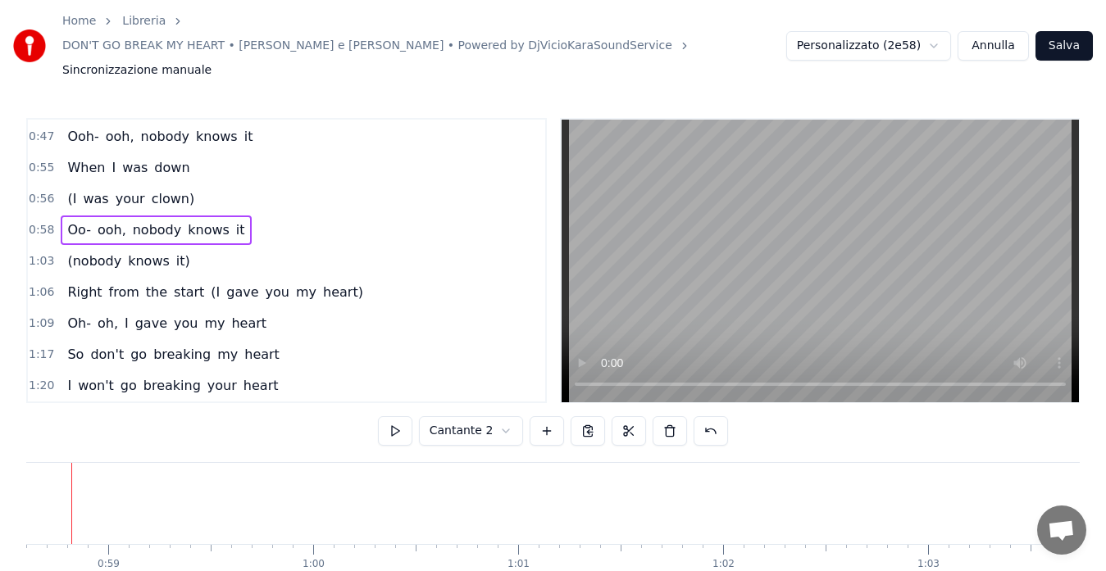
scroll to position [0, 11972]
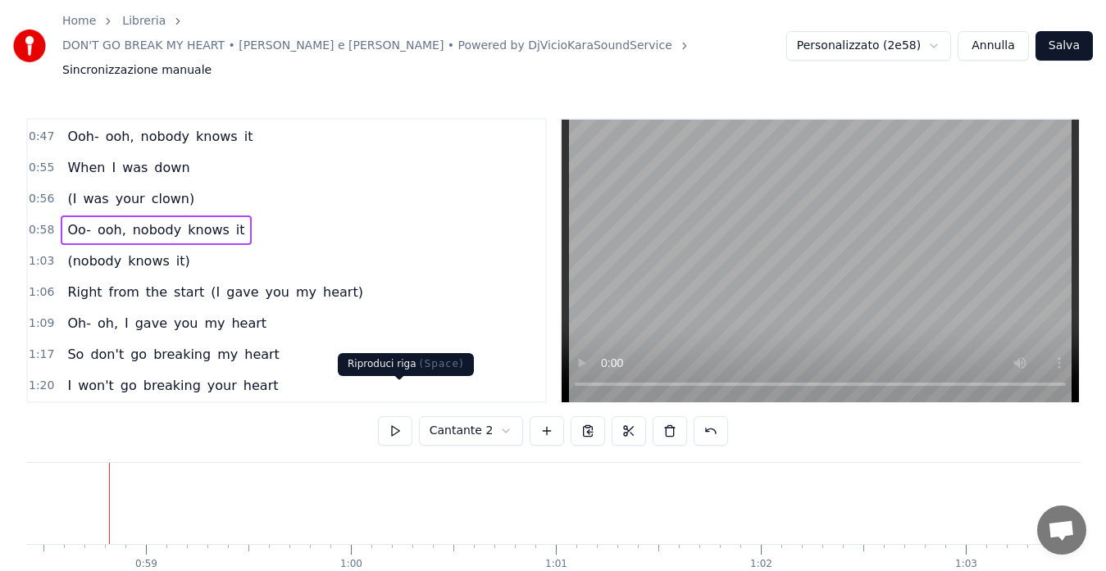
click at [398, 416] on button at bounding box center [395, 431] width 34 height 30
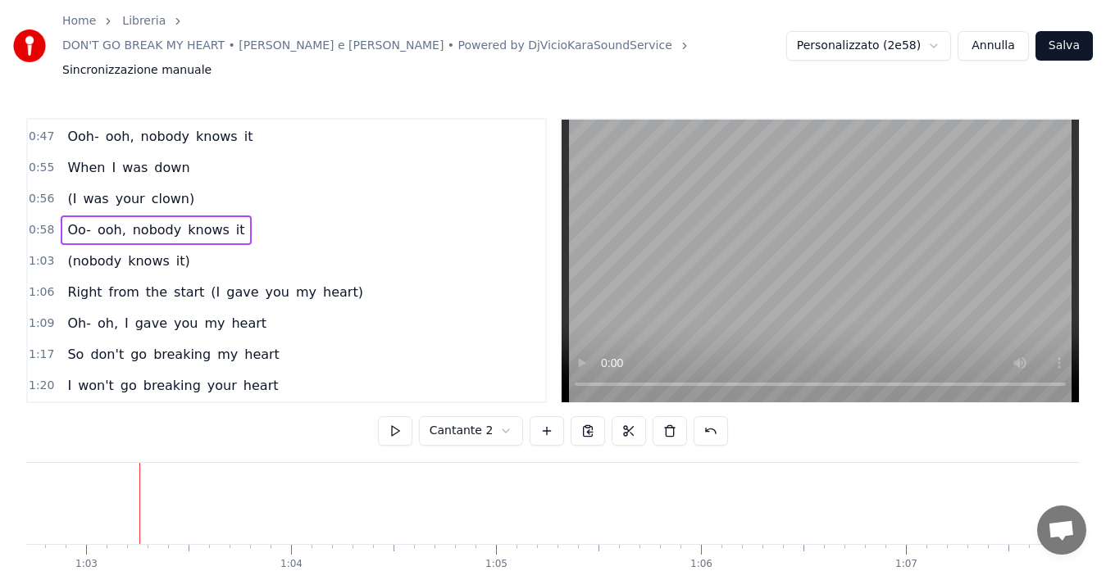
scroll to position [0, 12882]
click at [38, 253] on span "1:03" at bounding box center [41, 261] width 25 height 16
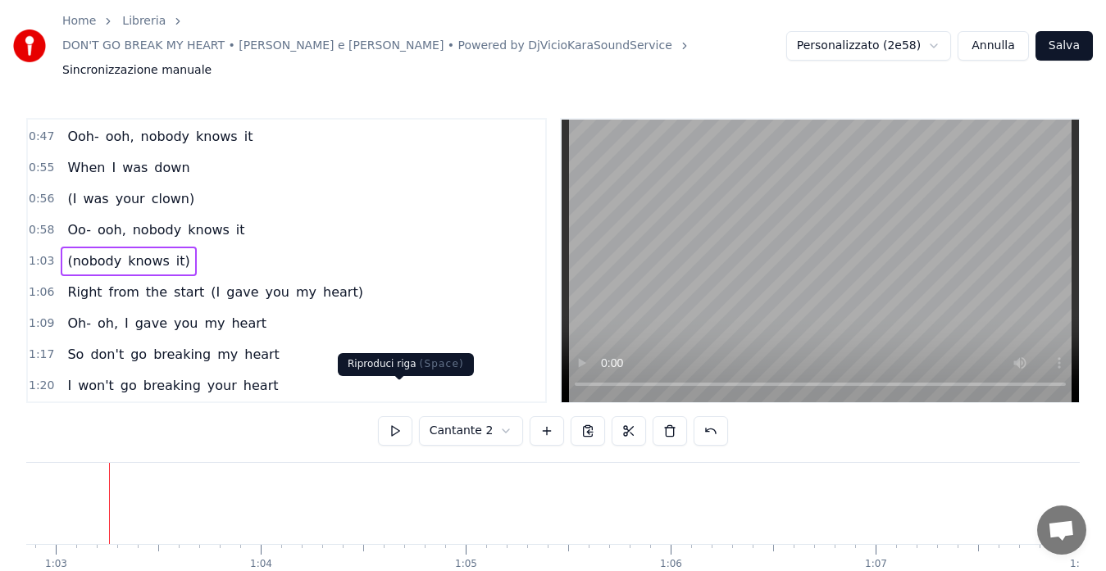
click at [389, 416] on button at bounding box center [395, 431] width 34 height 30
click at [32, 284] on span "1:06" at bounding box center [41, 292] width 25 height 16
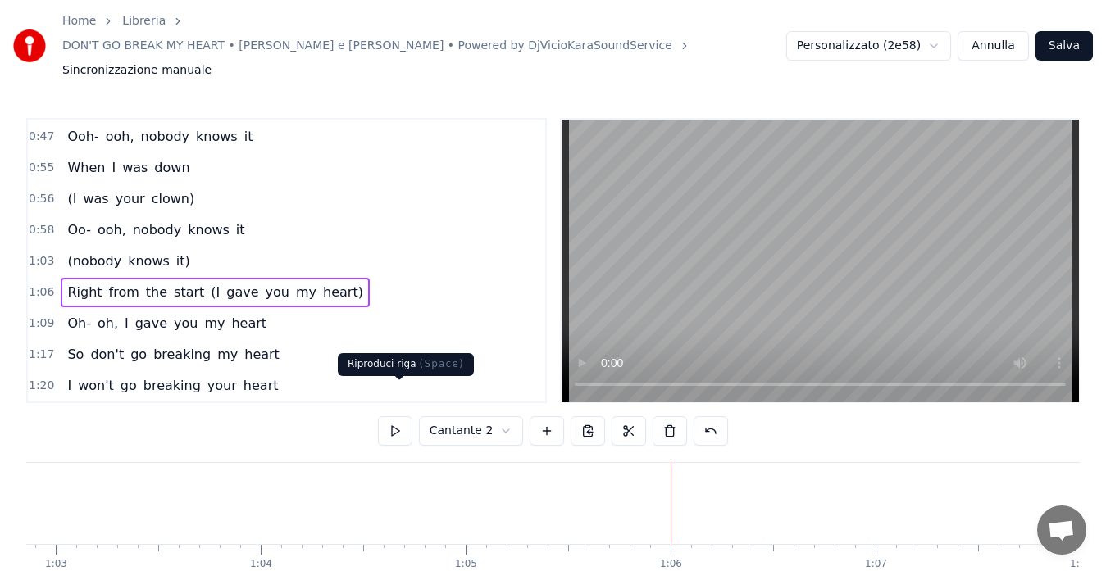
click at [395, 416] on button at bounding box center [395, 431] width 34 height 30
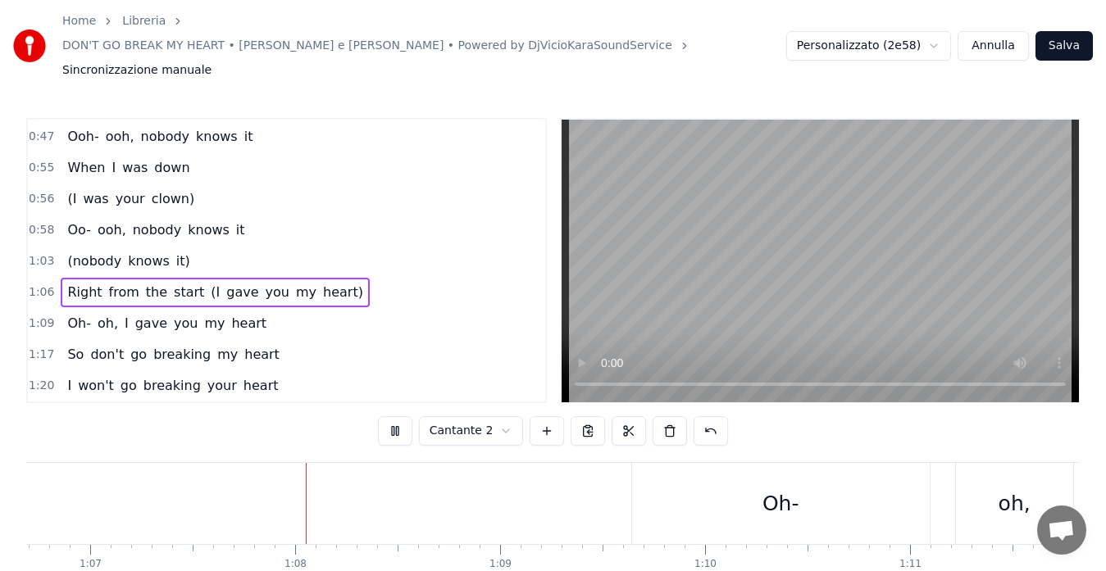
scroll to position [0, 13776]
click at [209, 283] on span "(I" at bounding box center [215, 292] width 12 height 19
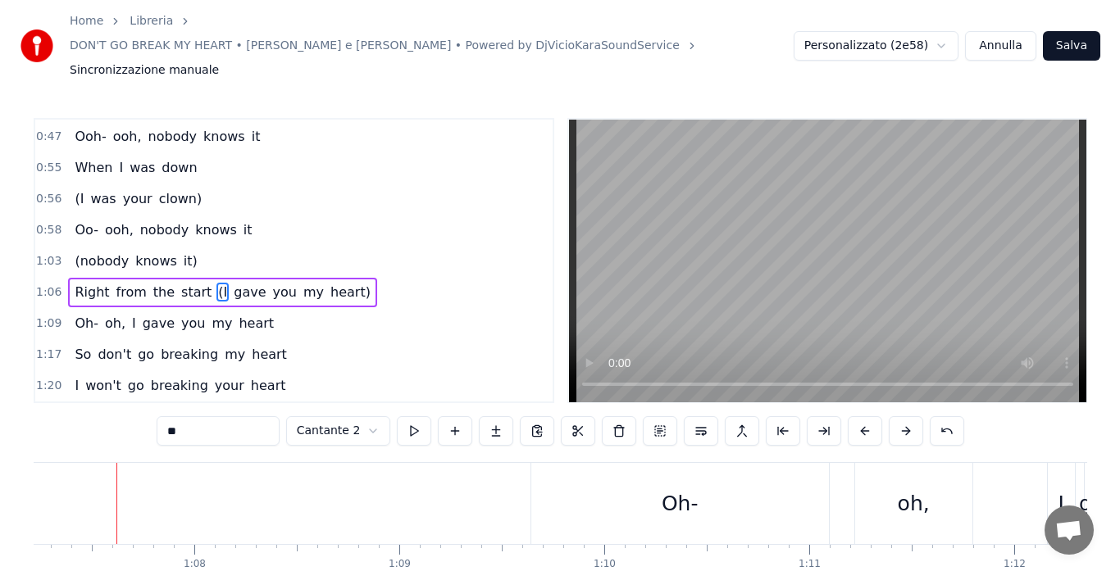
scroll to position [279, 0]
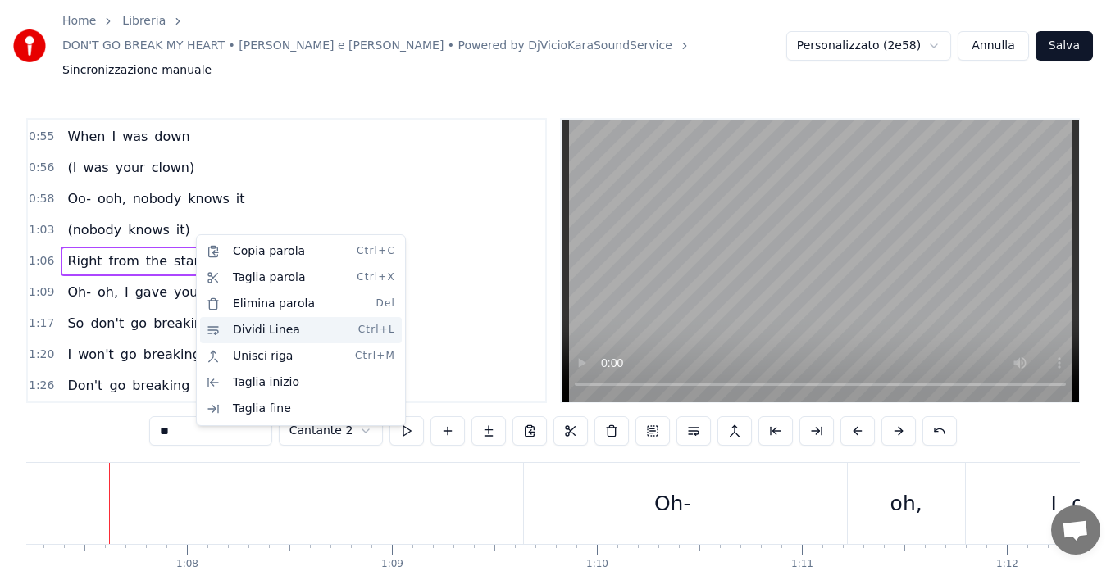
click at [248, 336] on div "Dividi Linea Ctrl+L" at bounding box center [301, 330] width 202 height 26
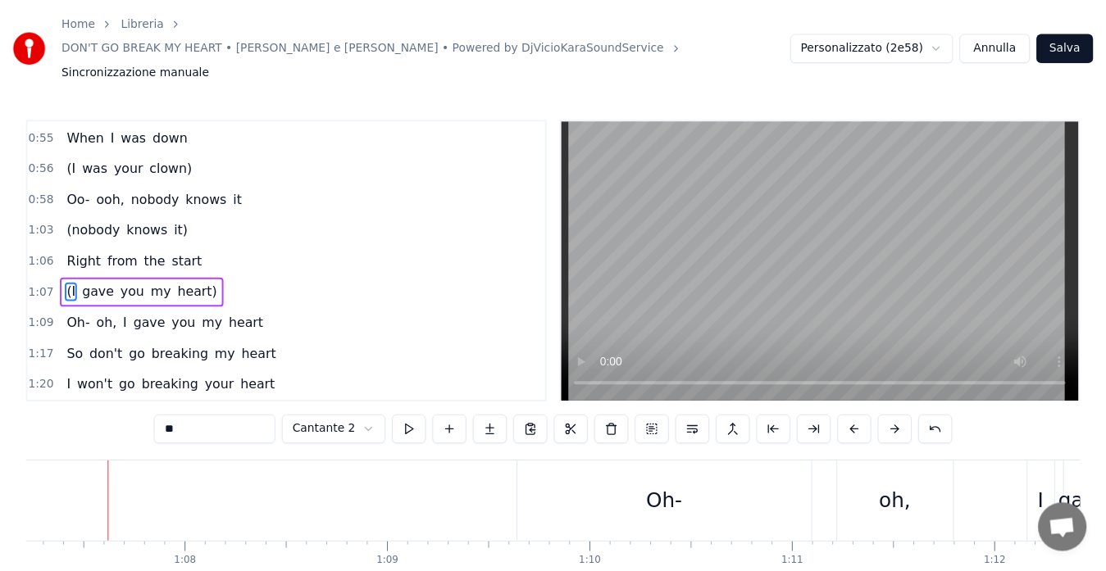
scroll to position [310, 0]
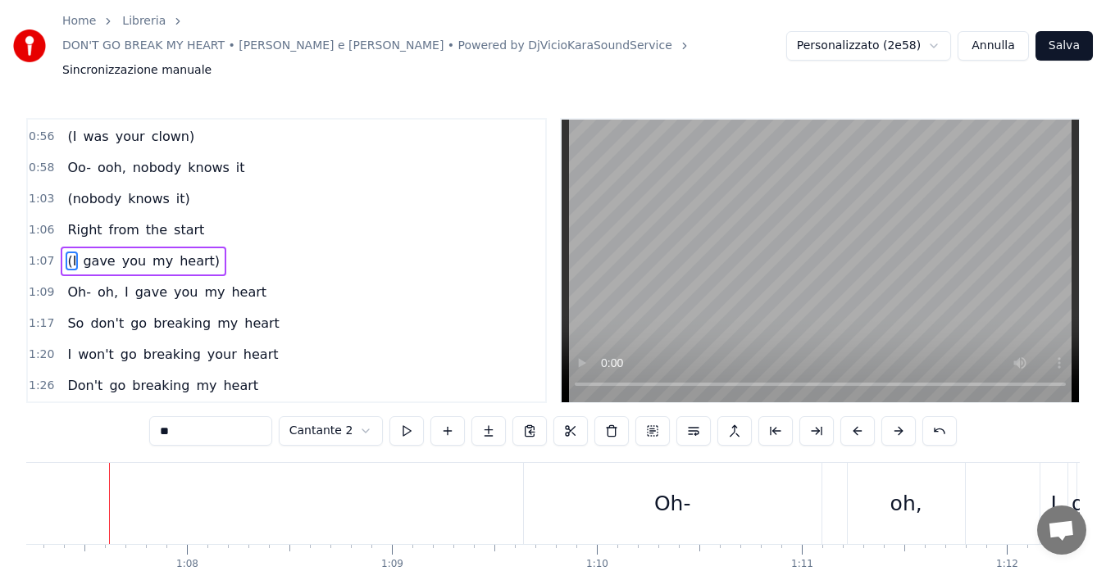
click at [38, 284] on span "1:09" at bounding box center [41, 292] width 25 height 16
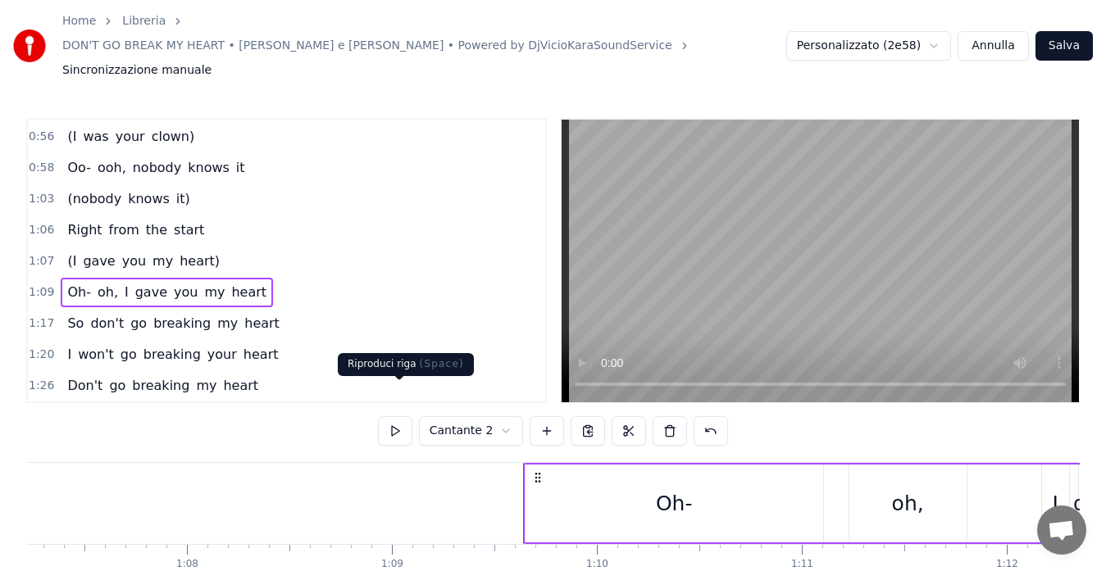
click at [395, 416] on button at bounding box center [395, 431] width 34 height 30
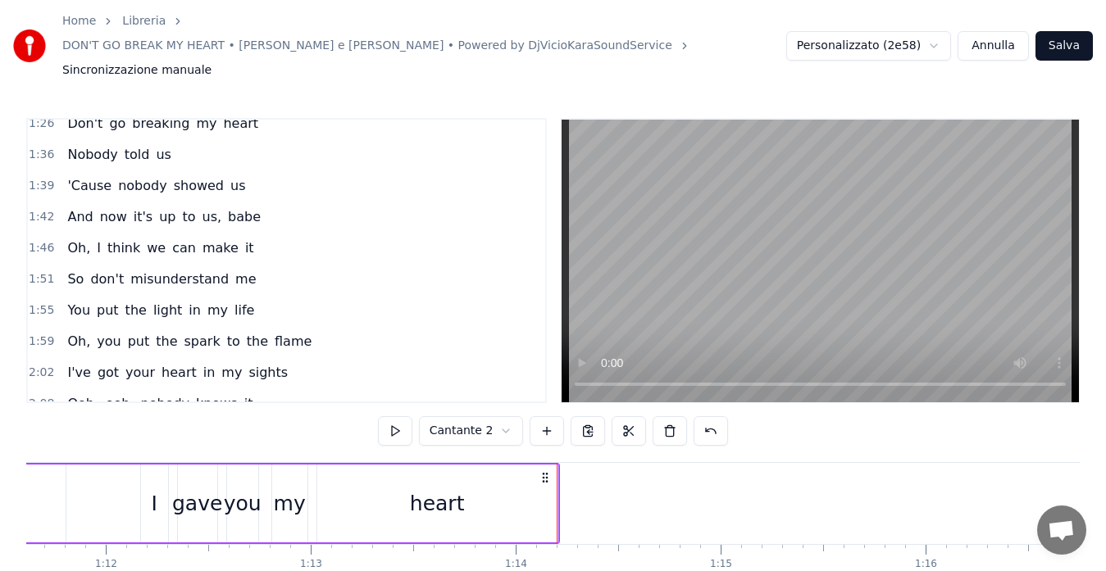
scroll to position [605, 0]
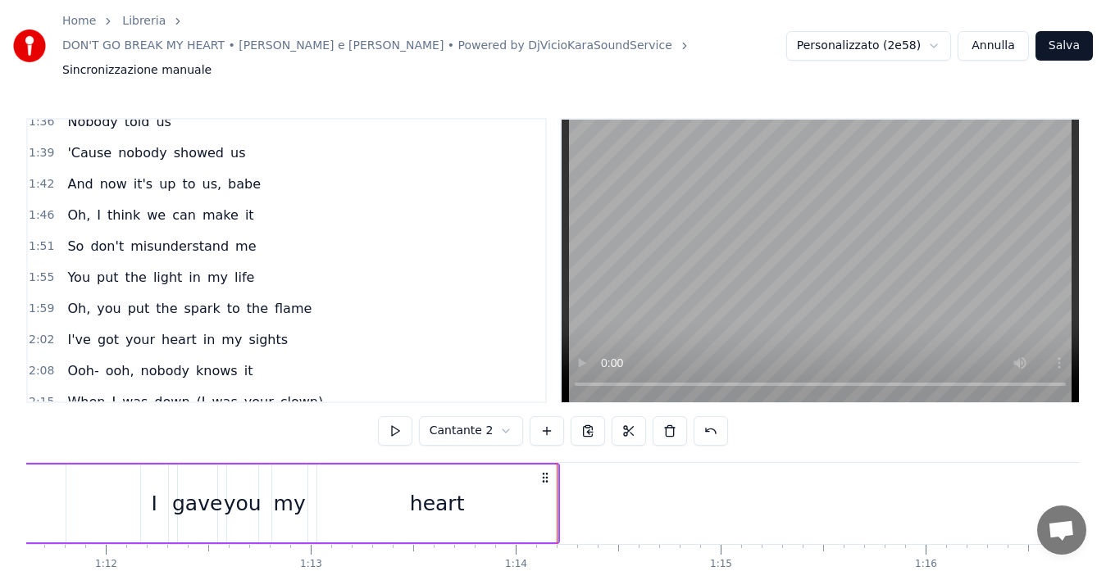
click at [39, 301] on span "1:59" at bounding box center [41, 309] width 25 height 16
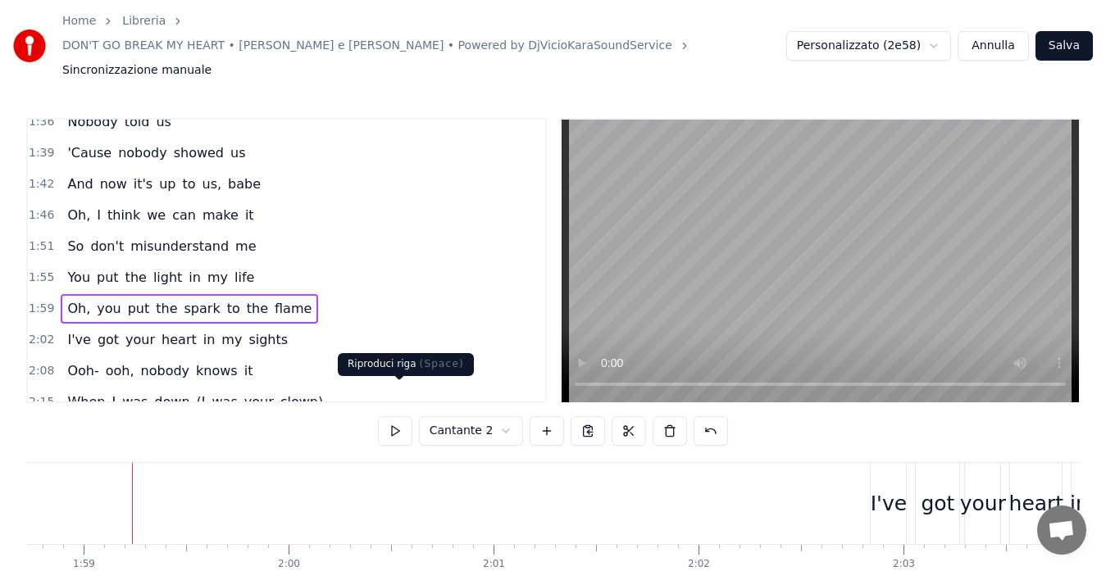
scroll to position [0, 24355]
click at [404, 416] on button at bounding box center [395, 431] width 34 height 30
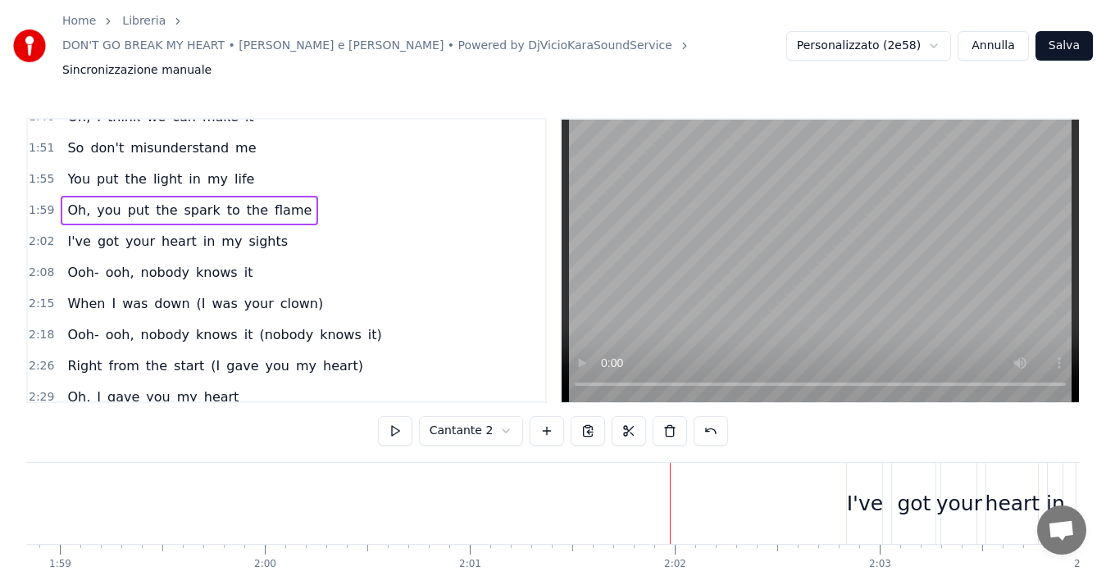
scroll to position [736, 0]
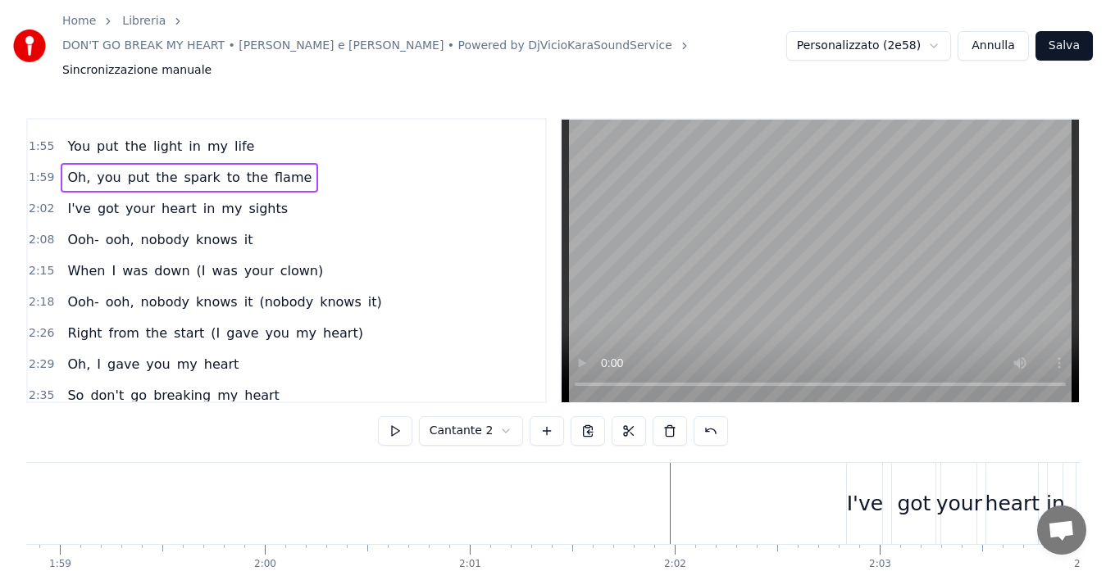
click at [40, 263] on span "2:15" at bounding box center [41, 271] width 25 height 16
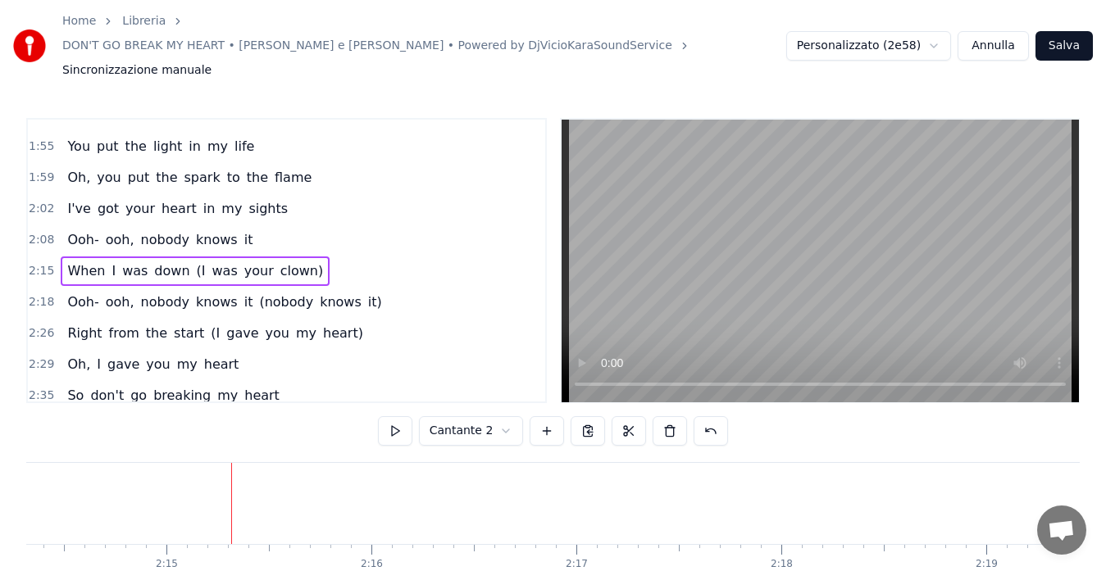
scroll to position [0, 27651]
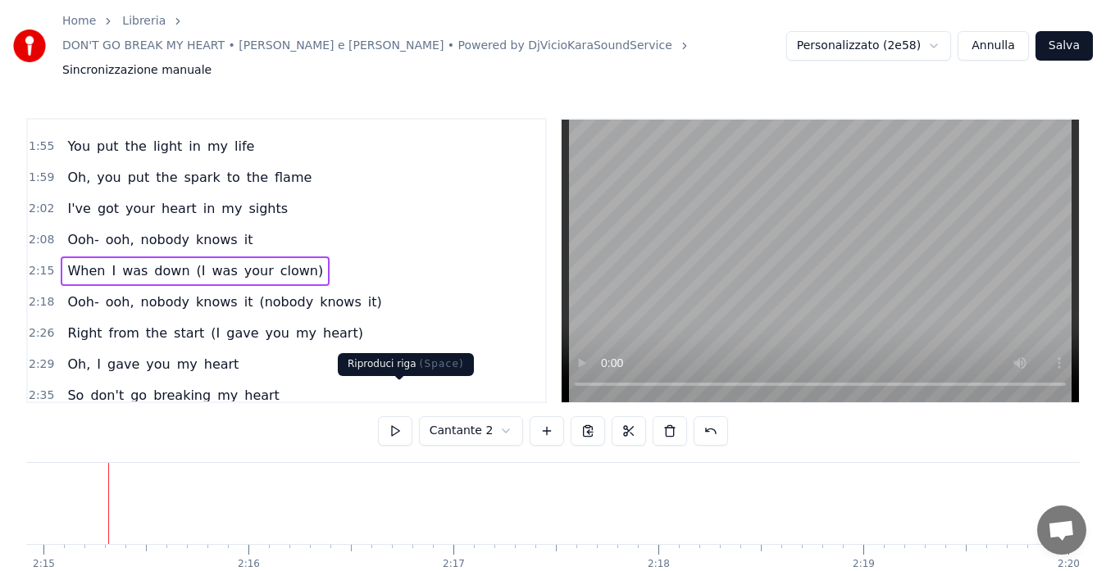
click at [399, 416] on button at bounding box center [395, 431] width 34 height 30
click at [195, 262] on span "(I" at bounding box center [201, 271] width 12 height 19
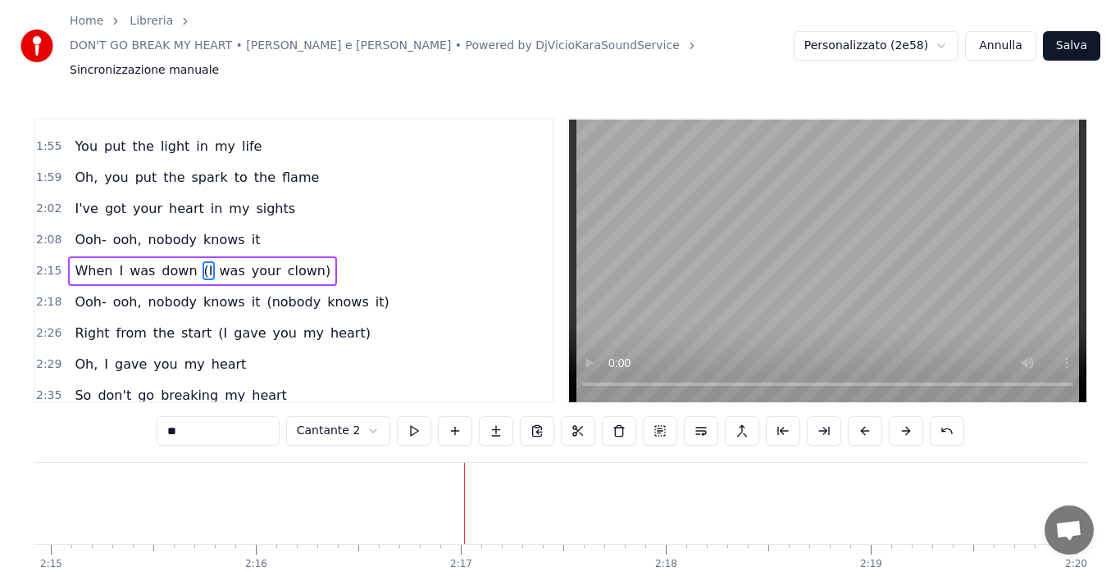
scroll to position [746, 0]
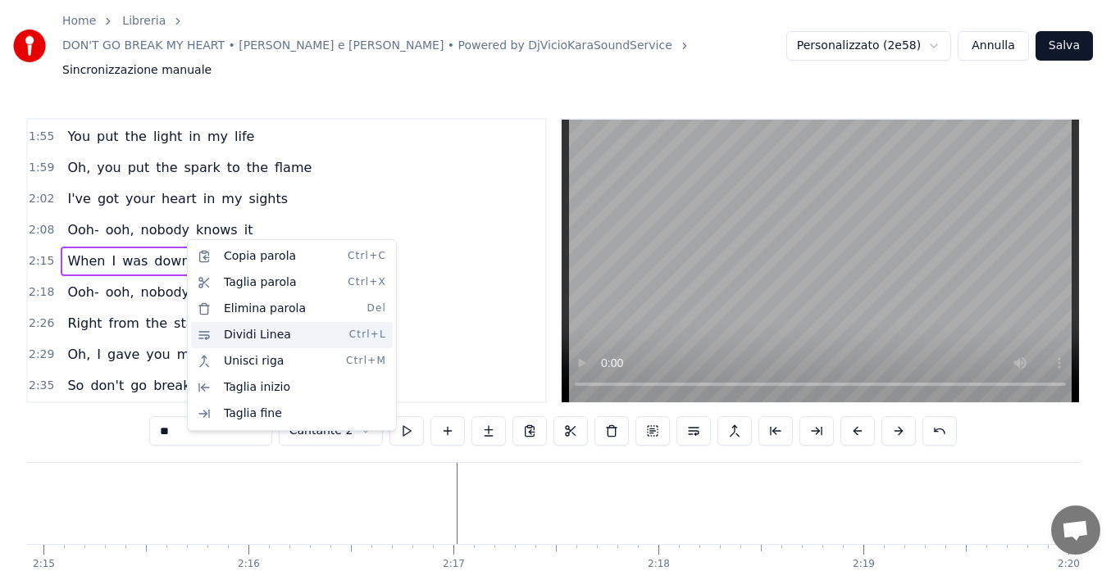
click at [239, 339] on div "Dividi Linea Ctrl+L" at bounding box center [292, 335] width 202 height 26
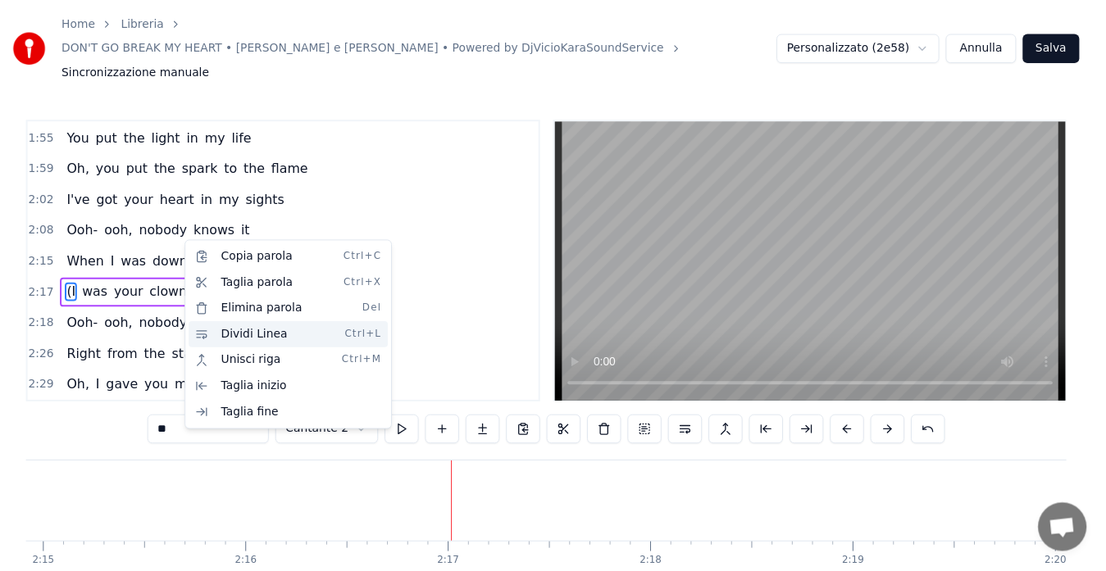
scroll to position [777, 0]
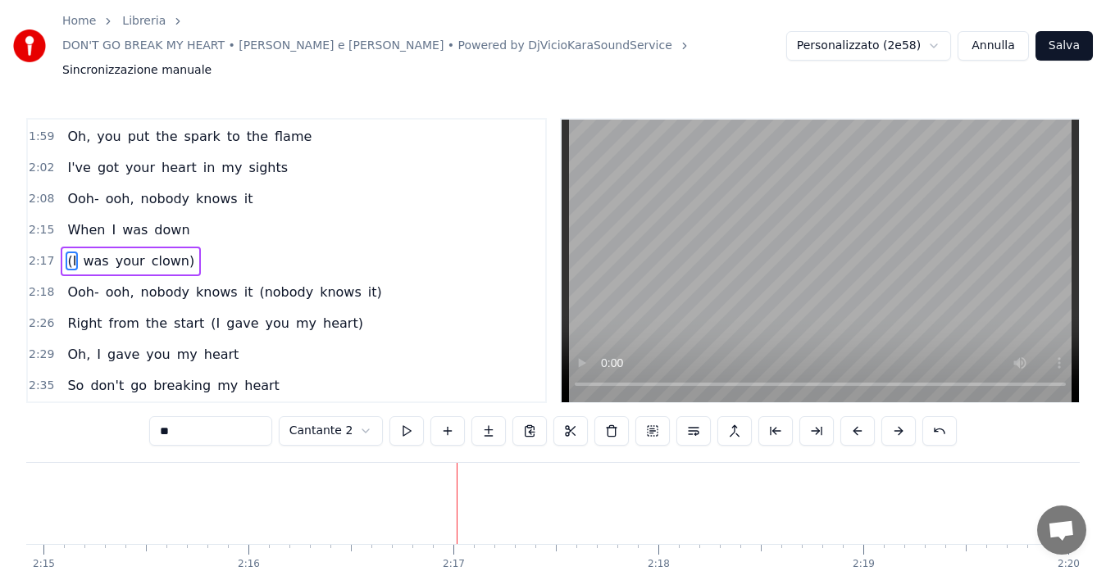
click at [30, 222] on span "2:15" at bounding box center [41, 230] width 25 height 16
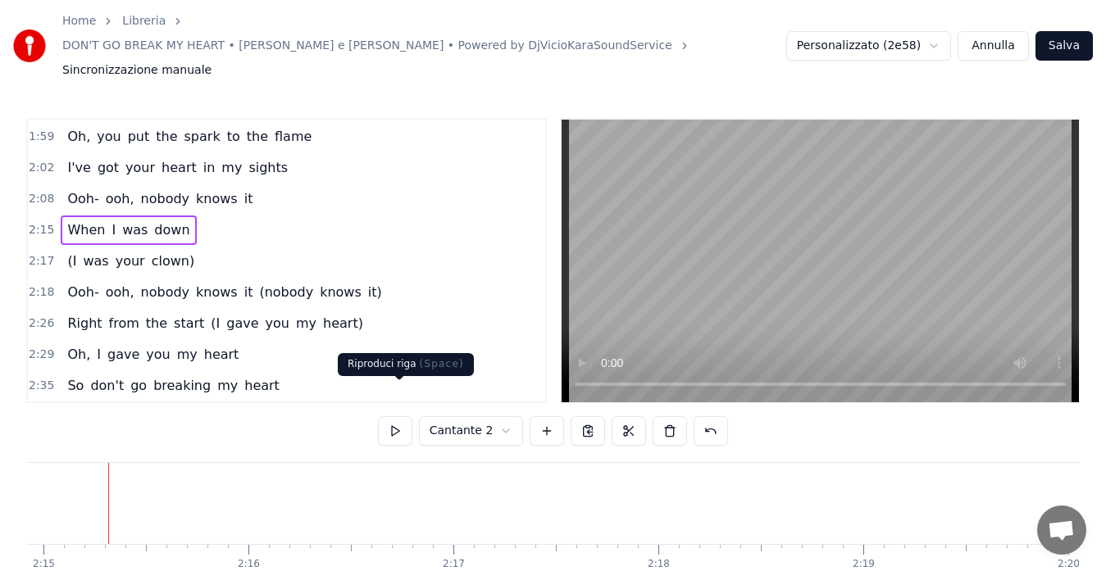
click at [389, 416] on button at bounding box center [395, 431] width 34 height 30
click at [31, 253] on span "2:17" at bounding box center [41, 261] width 25 height 16
click at [387, 416] on button at bounding box center [395, 431] width 34 height 30
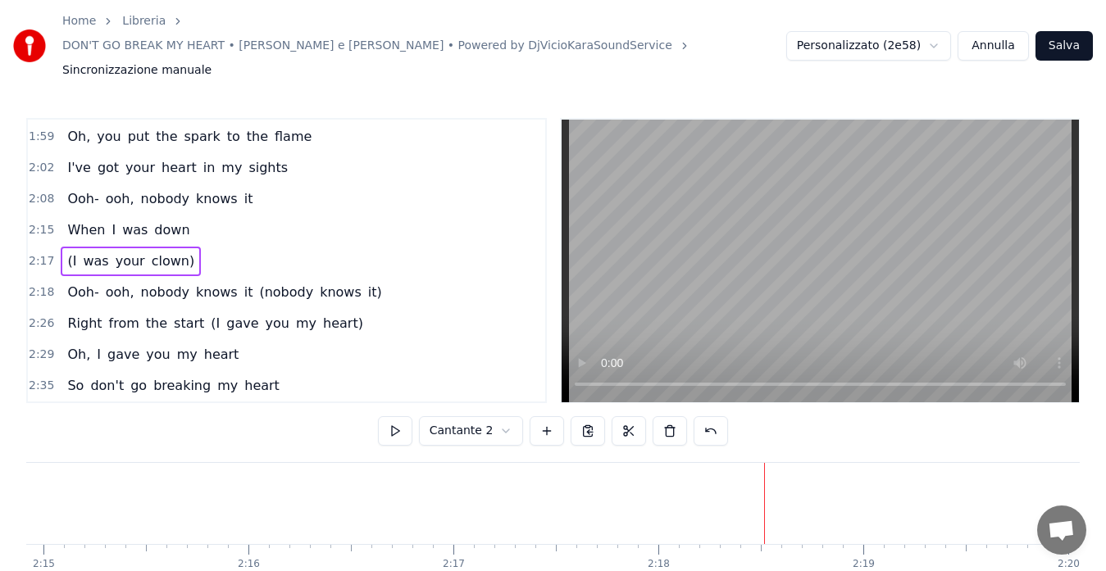
click at [38, 284] on span "2:18" at bounding box center [41, 292] width 25 height 16
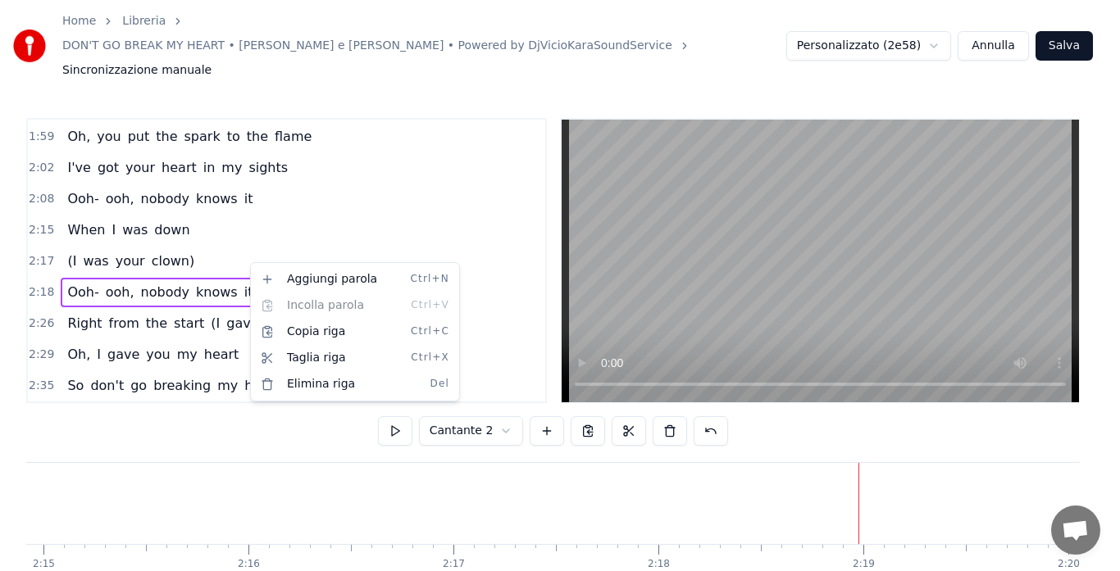
click at [243, 256] on html "Home Libreria DON'T GO BREAK MY HEART • [PERSON_NAME] e [PERSON_NAME] • Powered…" at bounding box center [560, 327] width 1120 height 654
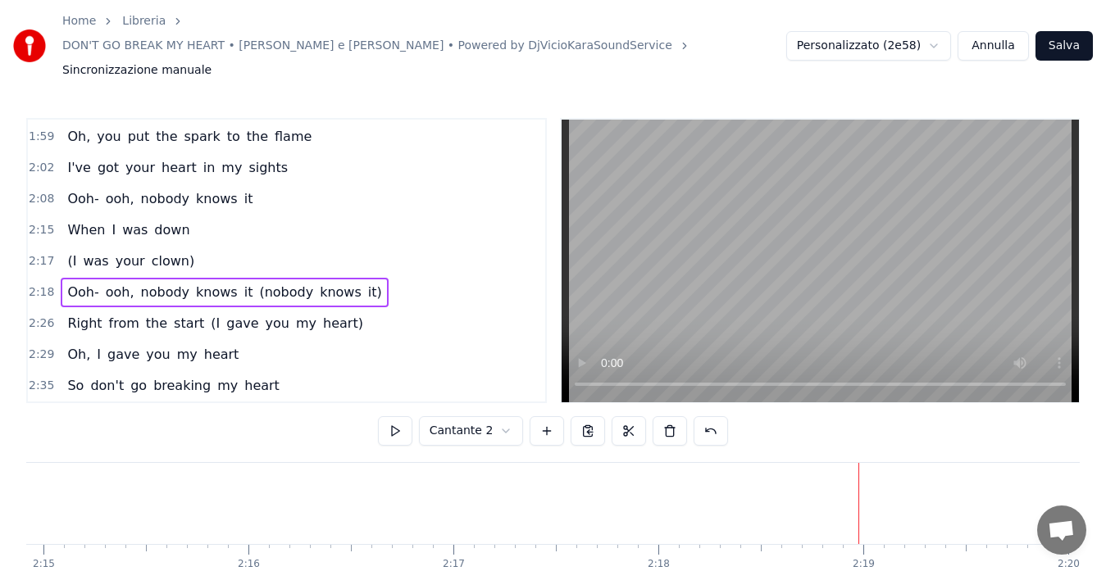
click at [257, 283] on span "(nobody" at bounding box center [285, 292] width 57 height 19
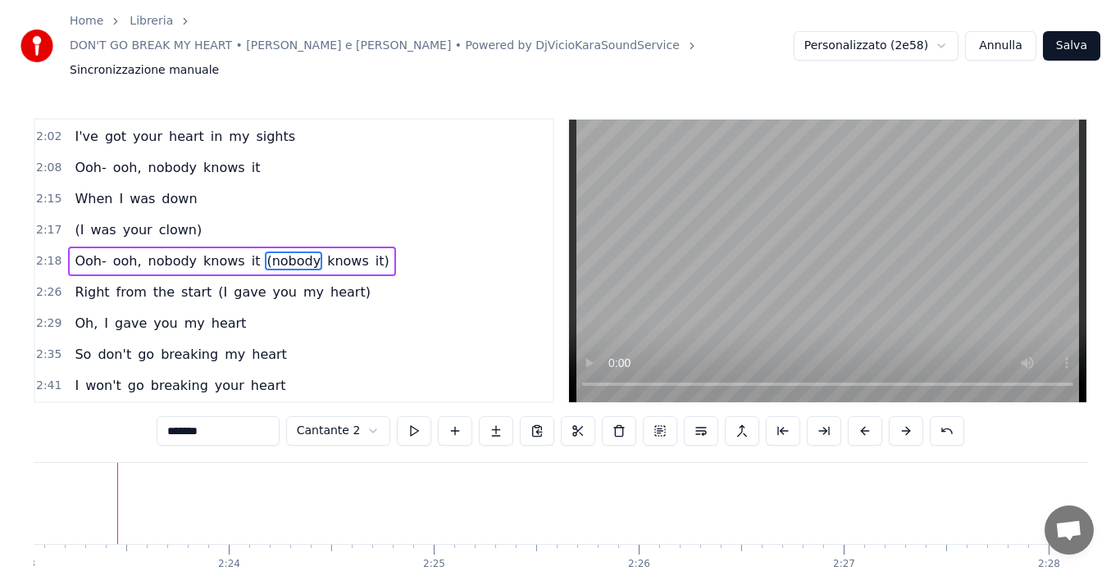
scroll to position [0, 29319]
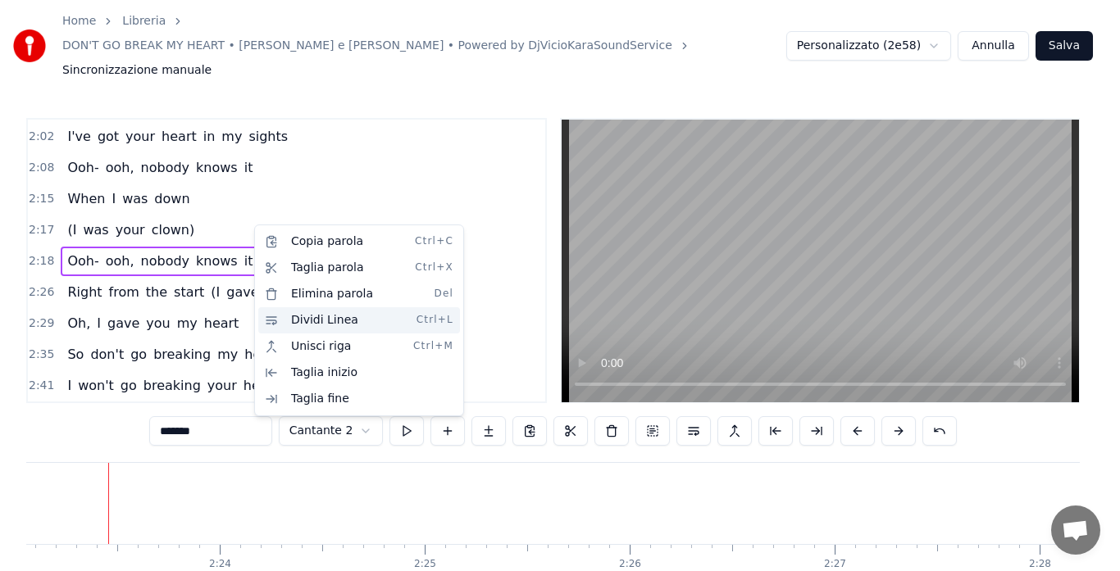
click at [306, 325] on div "Dividi Linea Ctrl+L" at bounding box center [359, 320] width 202 height 26
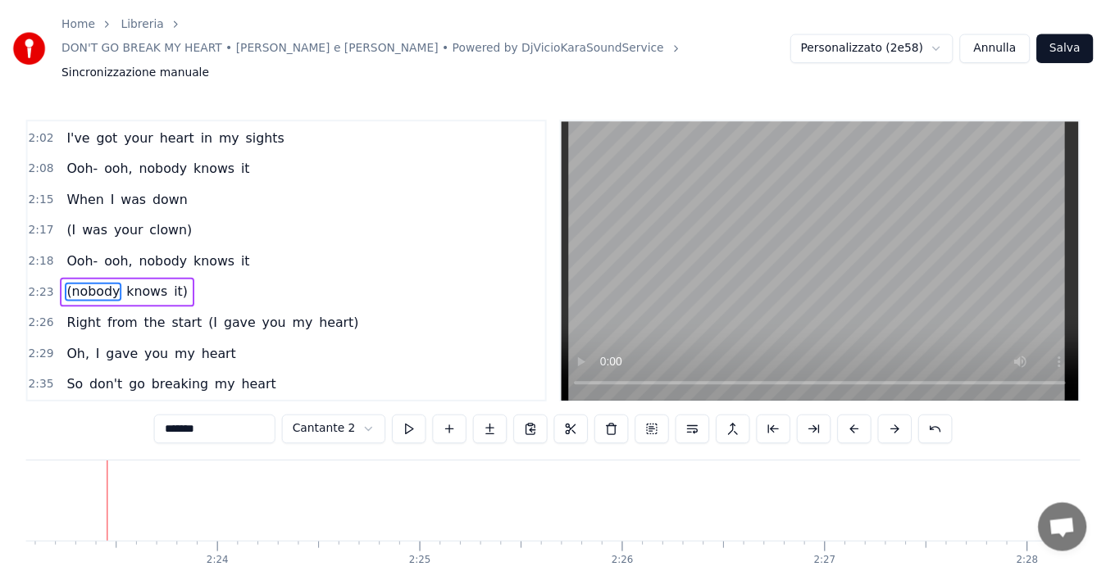
scroll to position [839, 0]
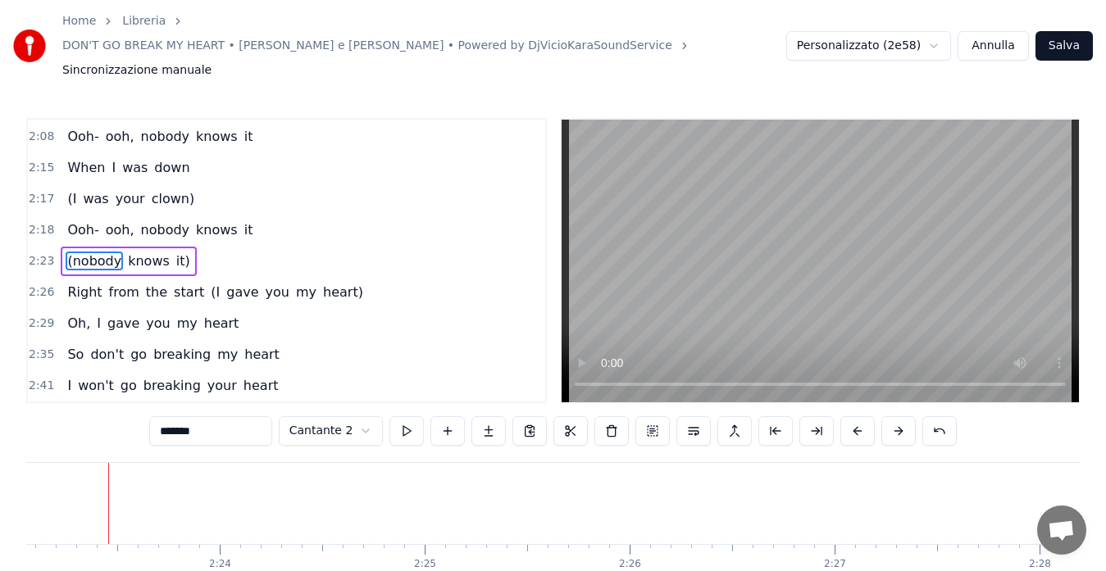
click at [209, 283] on span "(I" at bounding box center [215, 292] width 12 height 19
type input "**"
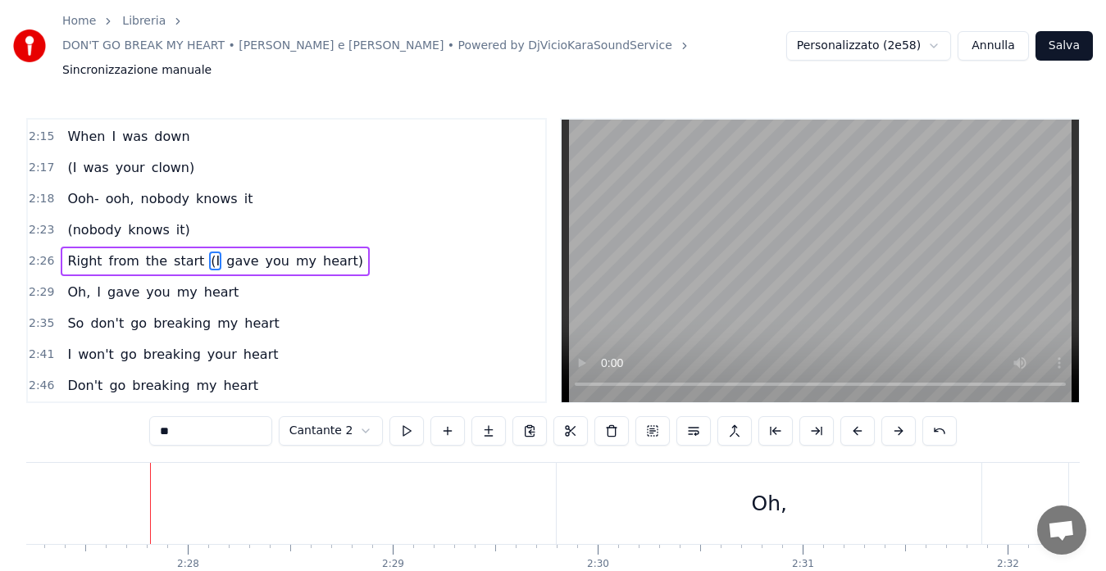
scroll to position [0, 30212]
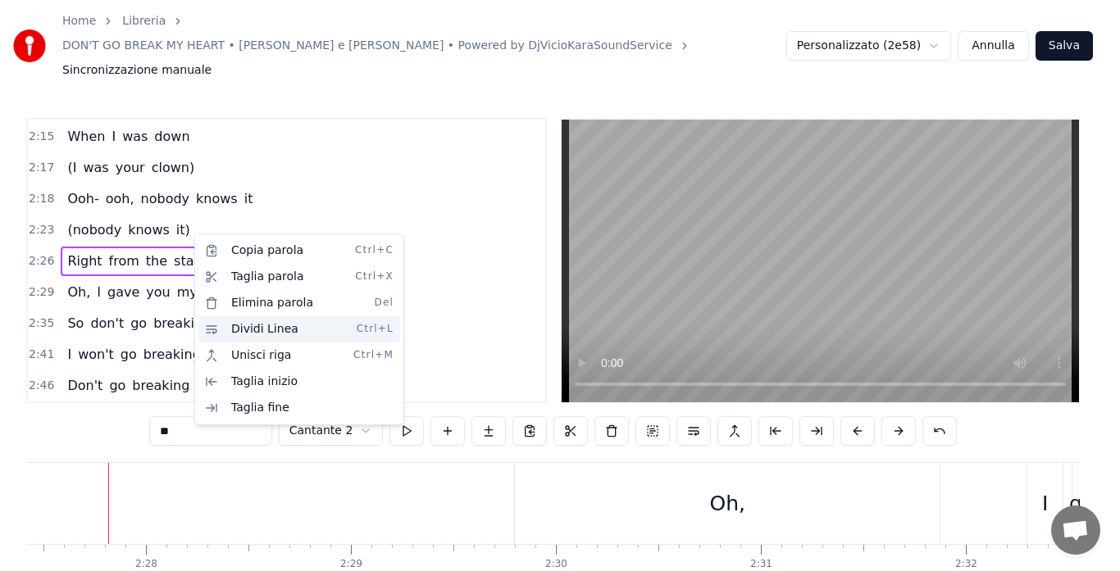
click at [243, 325] on div "Dividi Linea Ctrl+L" at bounding box center [299, 329] width 202 height 26
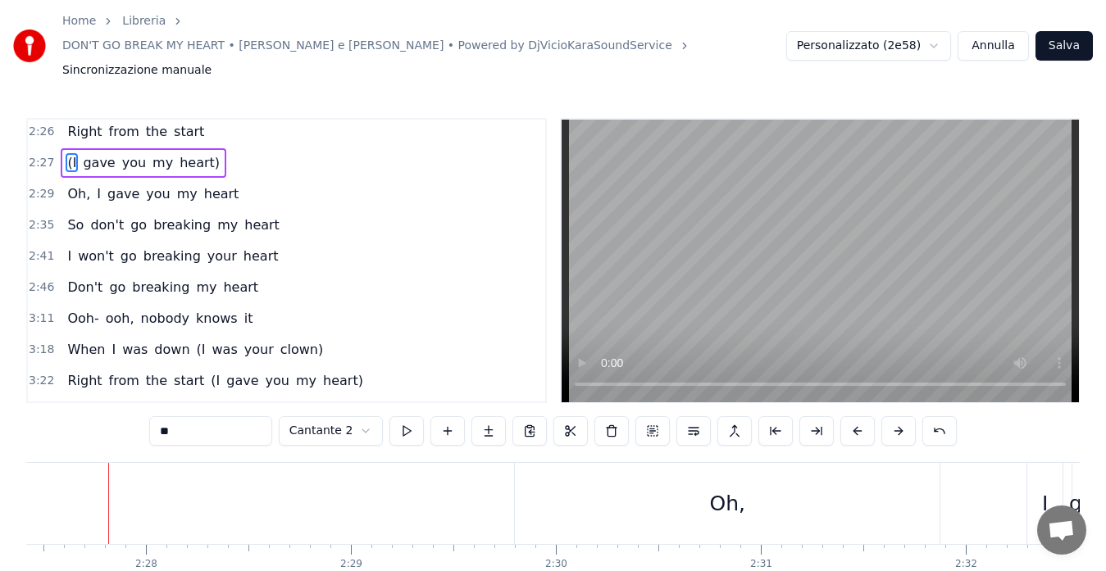
scroll to position [1033, 0]
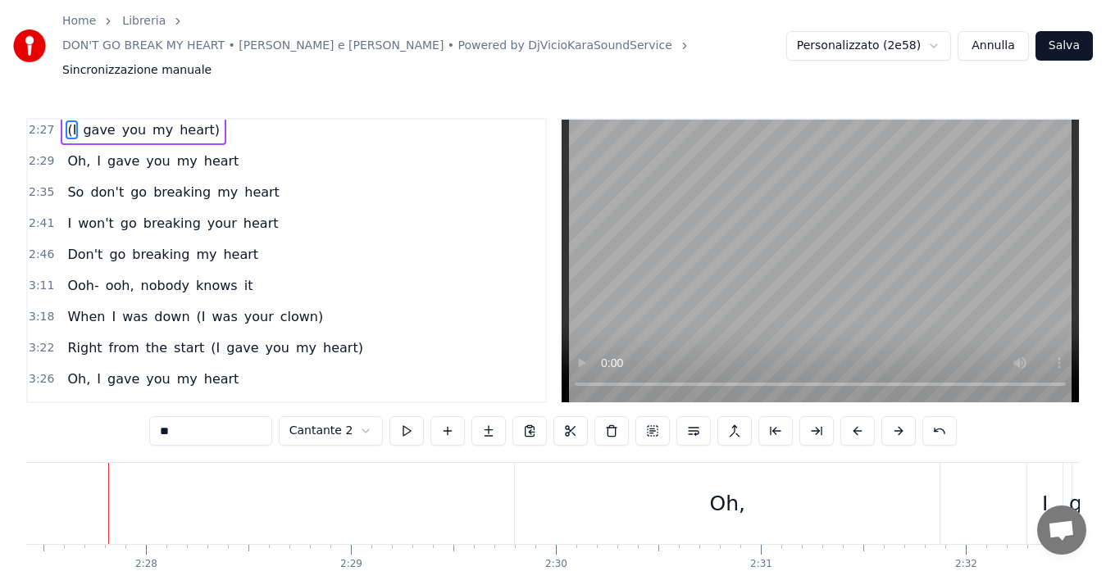
click at [195, 307] on span "(I" at bounding box center [201, 316] width 12 height 19
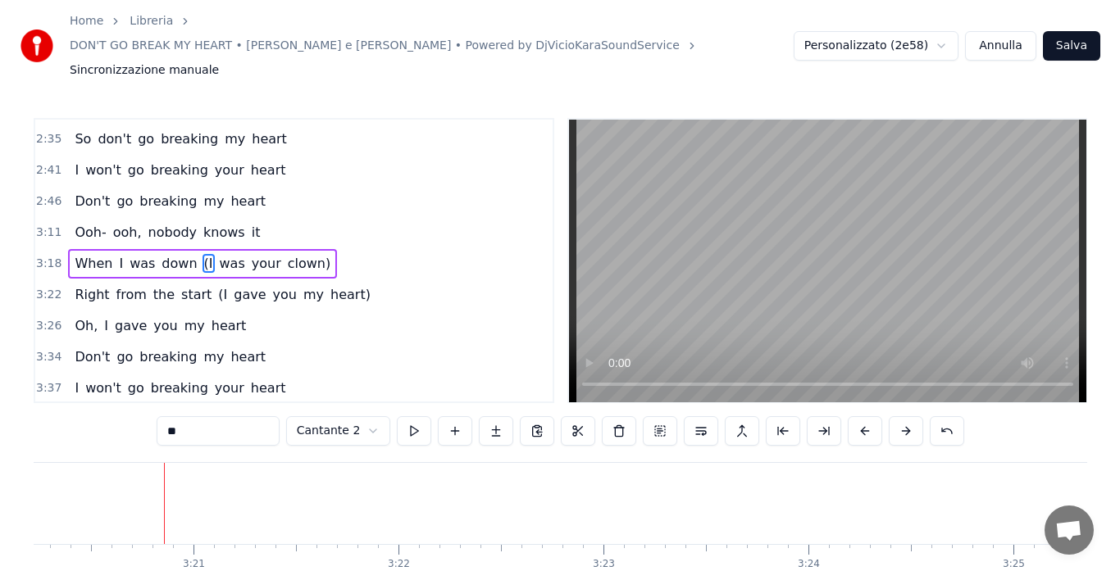
scroll to position [0, 41083]
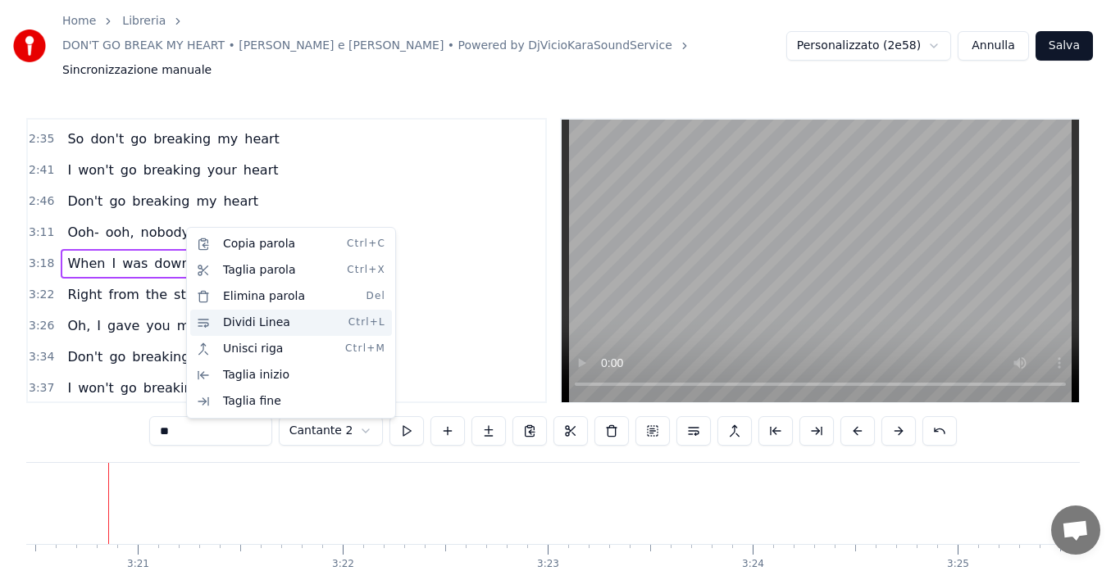
click at [235, 317] on div "Dividi Linea Ctrl+L" at bounding box center [291, 323] width 202 height 26
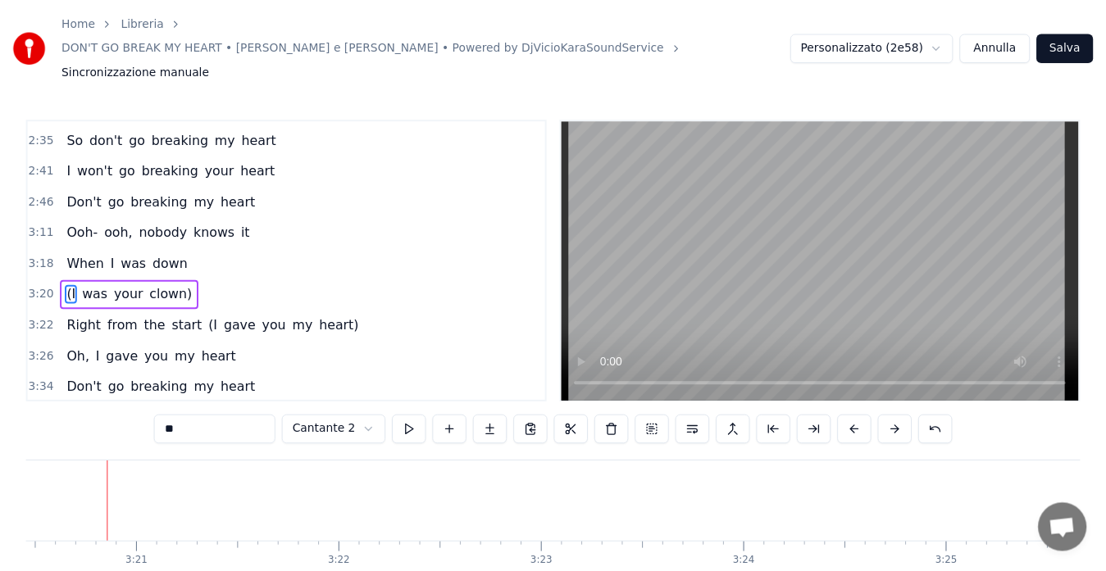
scroll to position [1120, 0]
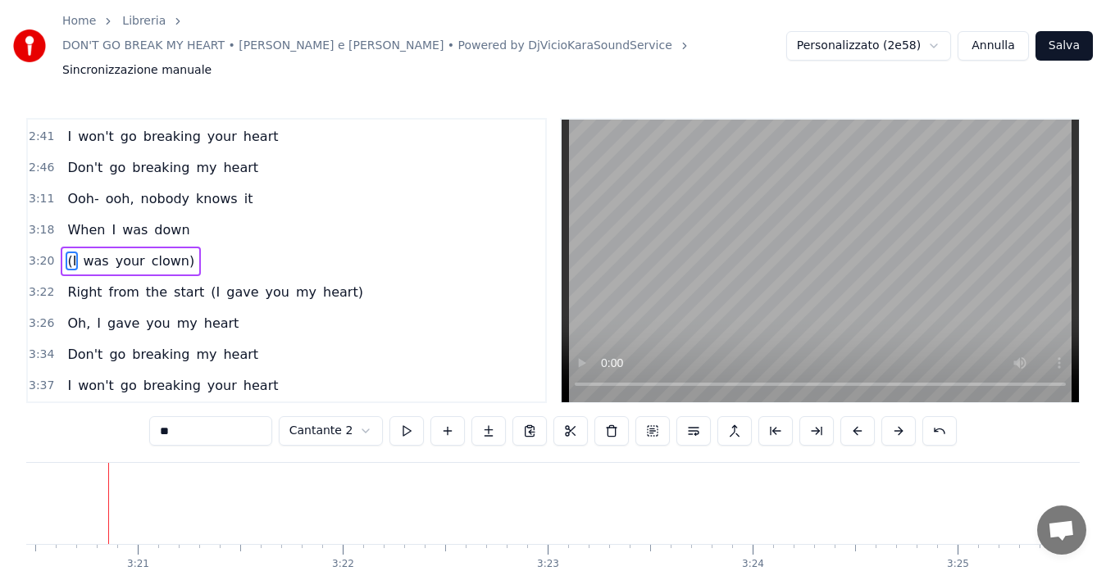
click at [209, 283] on span "(I" at bounding box center [215, 292] width 12 height 19
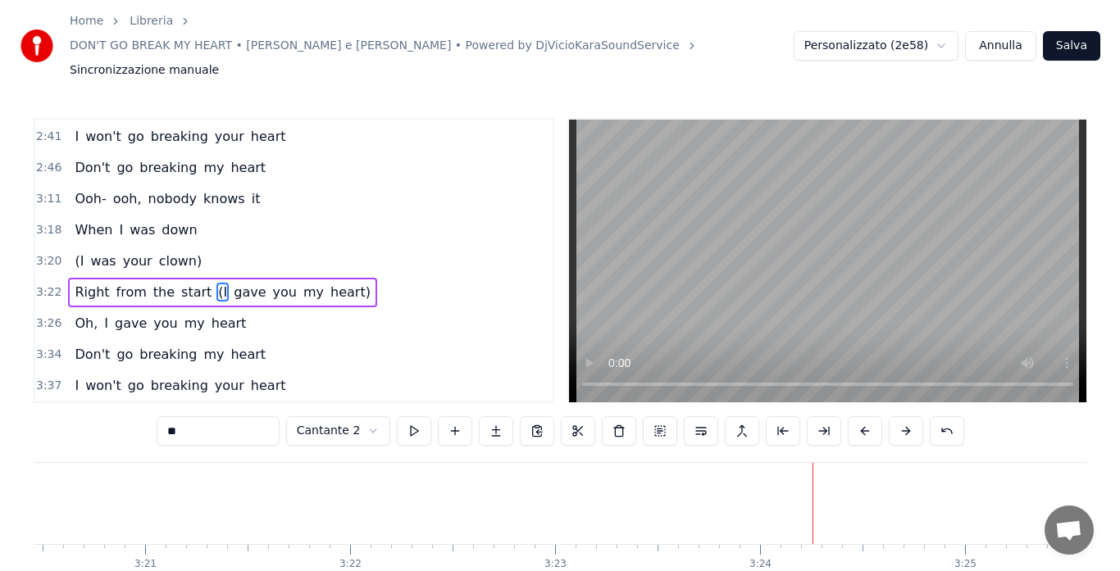
scroll to position [1151, 0]
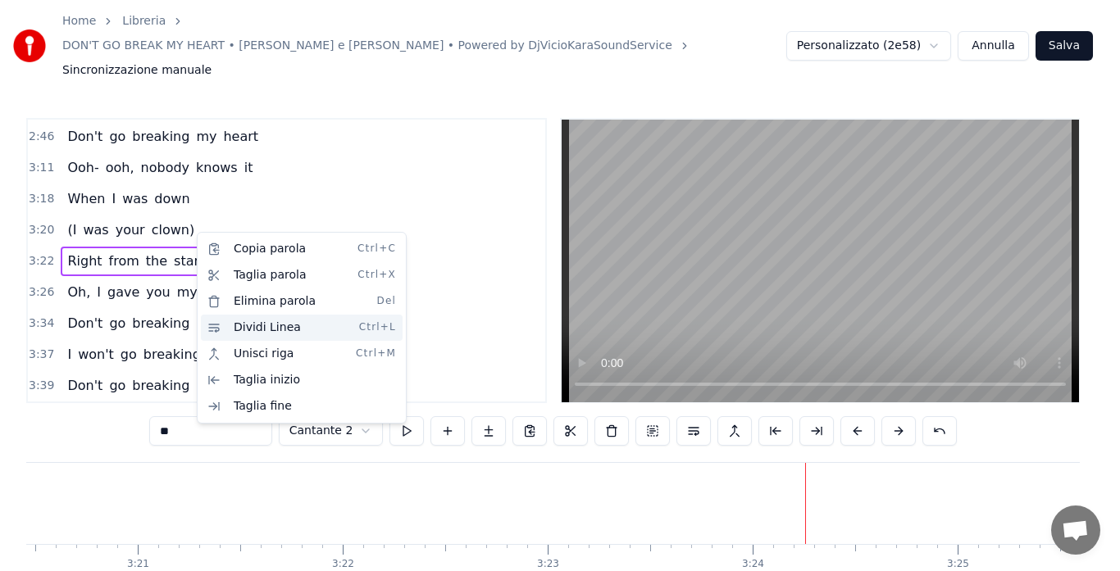
click at [245, 326] on div "Dividi Linea Ctrl+L" at bounding box center [302, 328] width 202 height 26
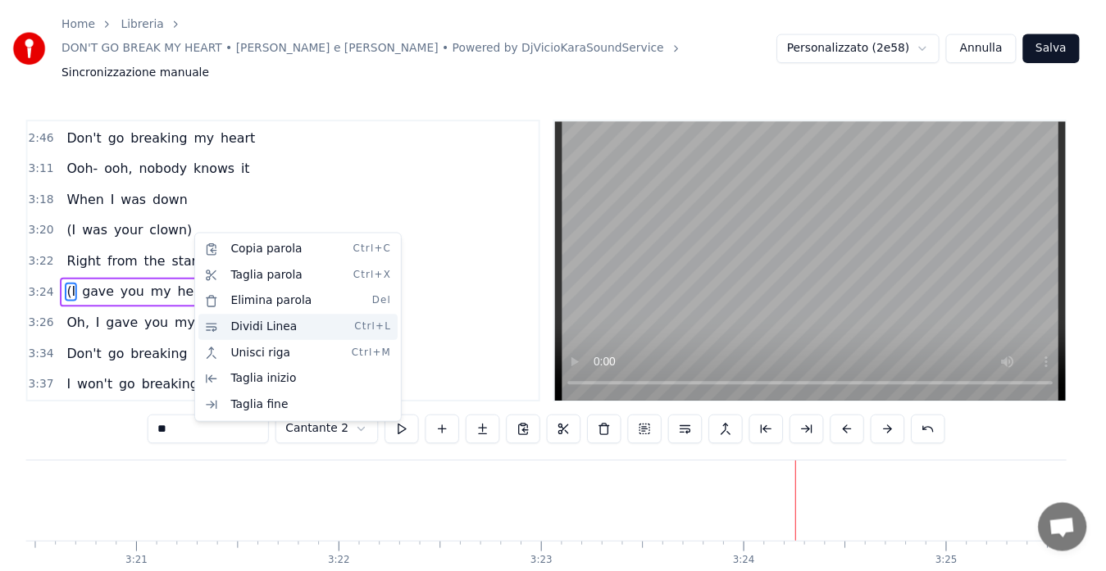
scroll to position [1182, 0]
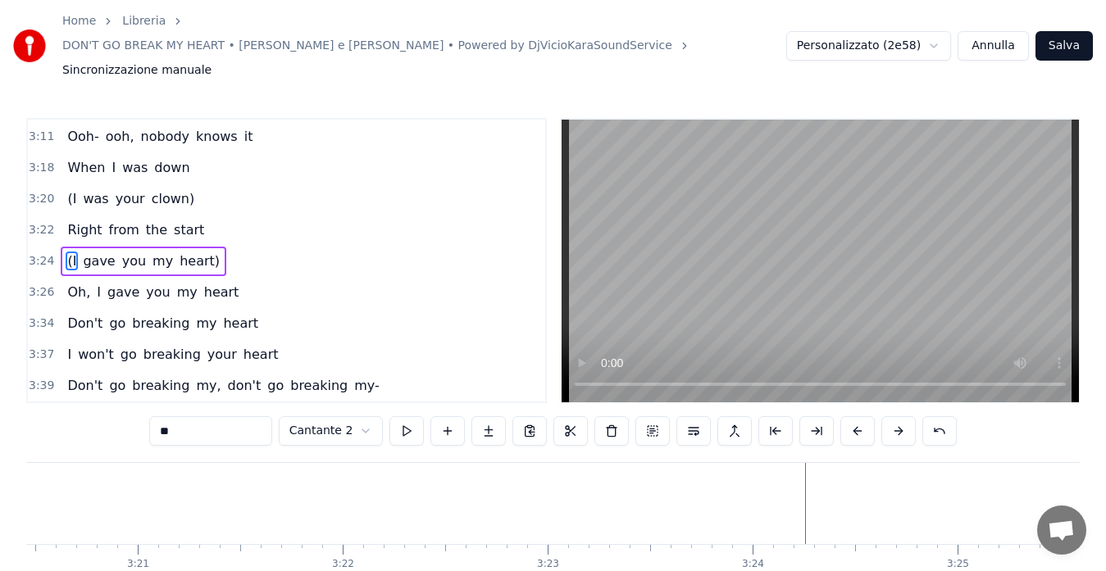
click at [39, 378] on span "3:39" at bounding box center [41, 386] width 25 height 16
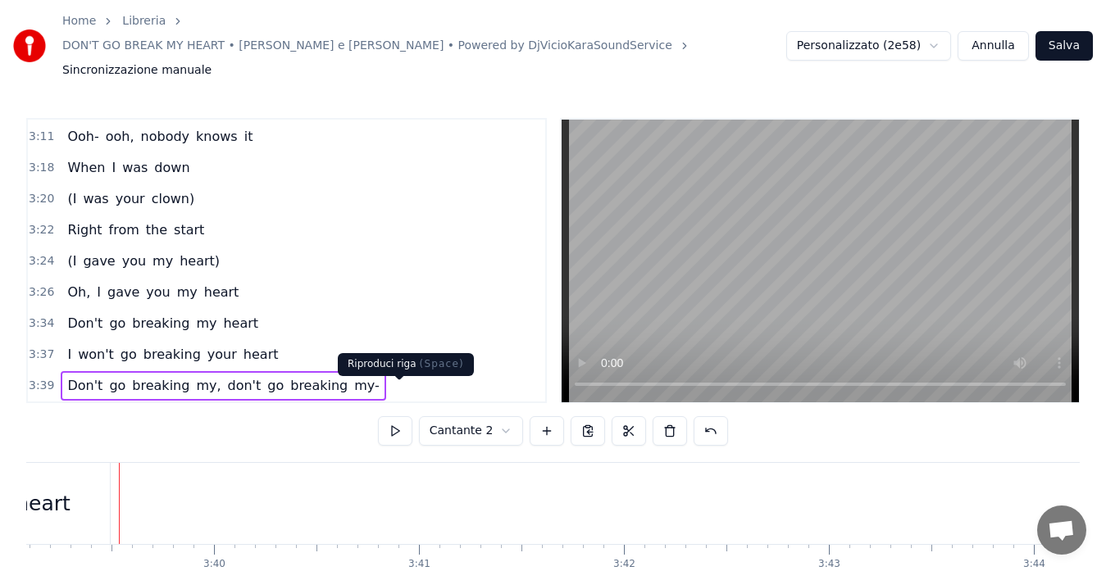
scroll to position [0, 44910]
click at [390, 416] on button at bounding box center [395, 431] width 34 height 30
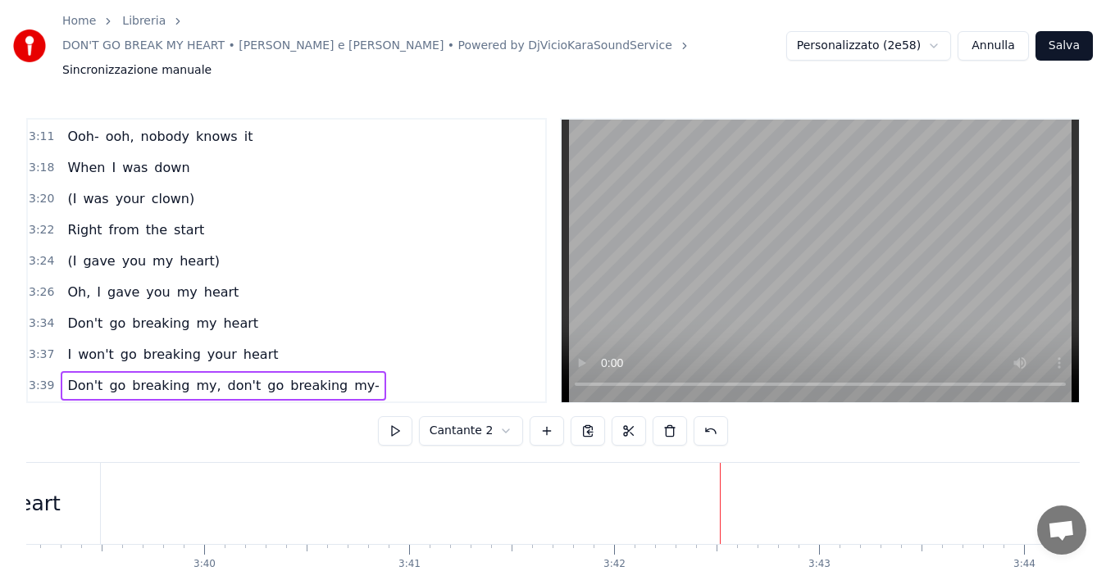
scroll to position [1215, 0]
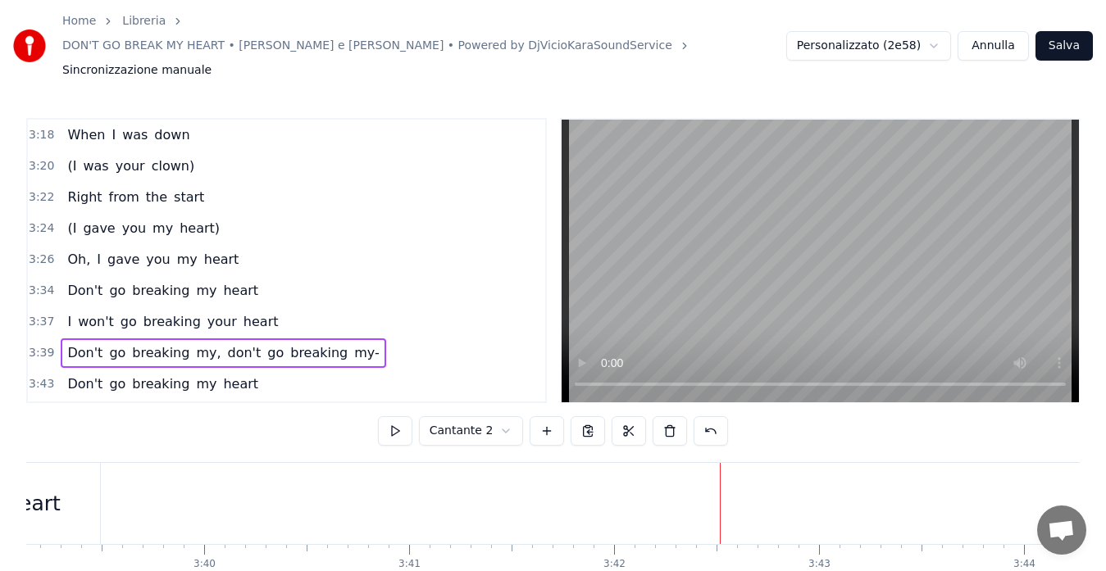
click at [353, 343] on span "my-" at bounding box center [367, 352] width 29 height 19
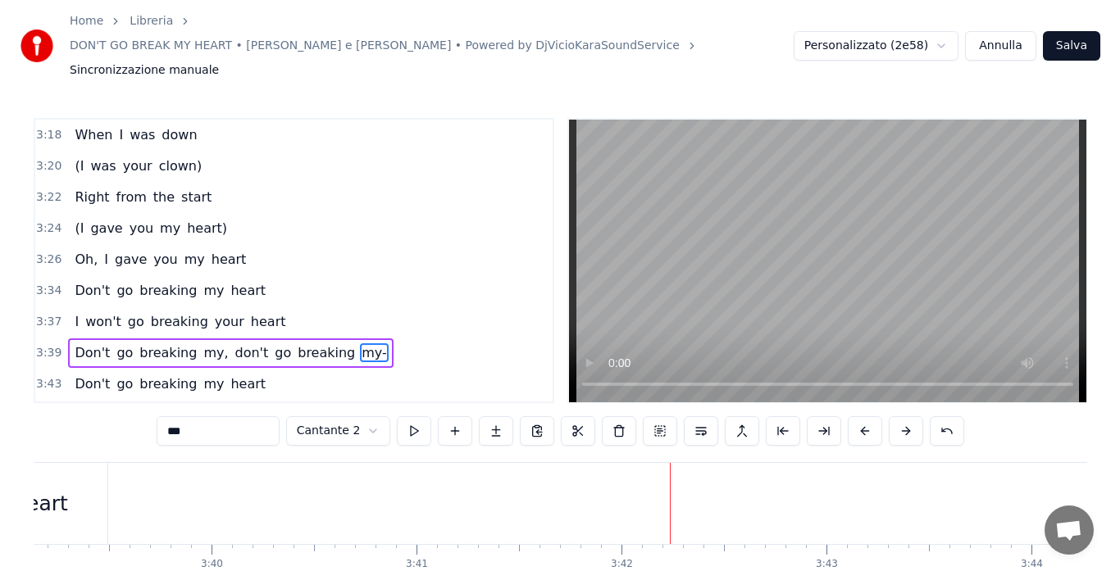
scroll to position [1307, 0]
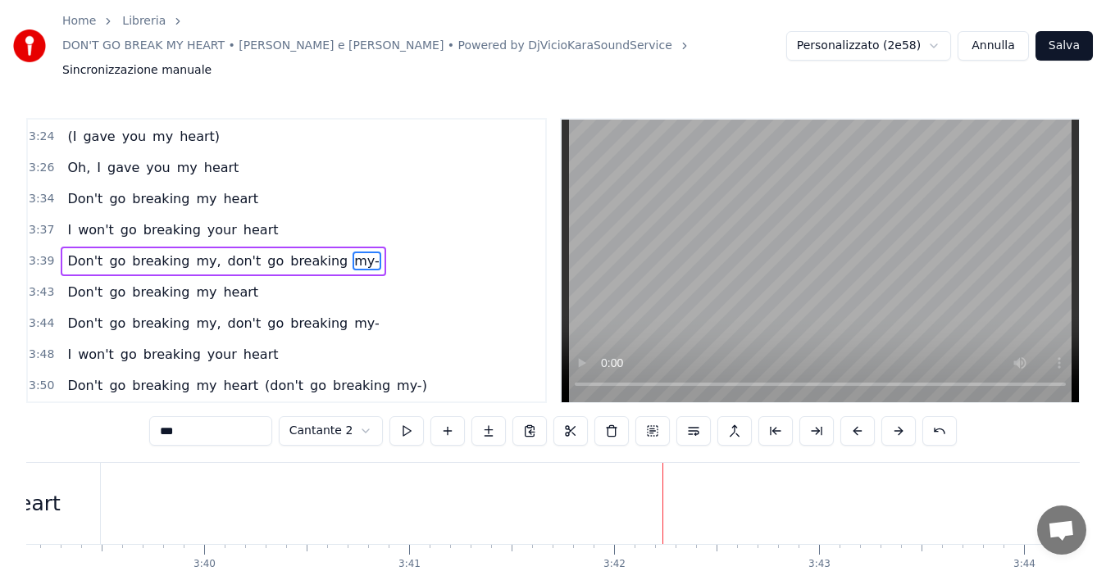
click at [252, 416] on input "***" at bounding box center [210, 431] width 123 height 30
type input "**"
click at [38, 253] on span "3:39" at bounding box center [41, 261] width 25 height 16
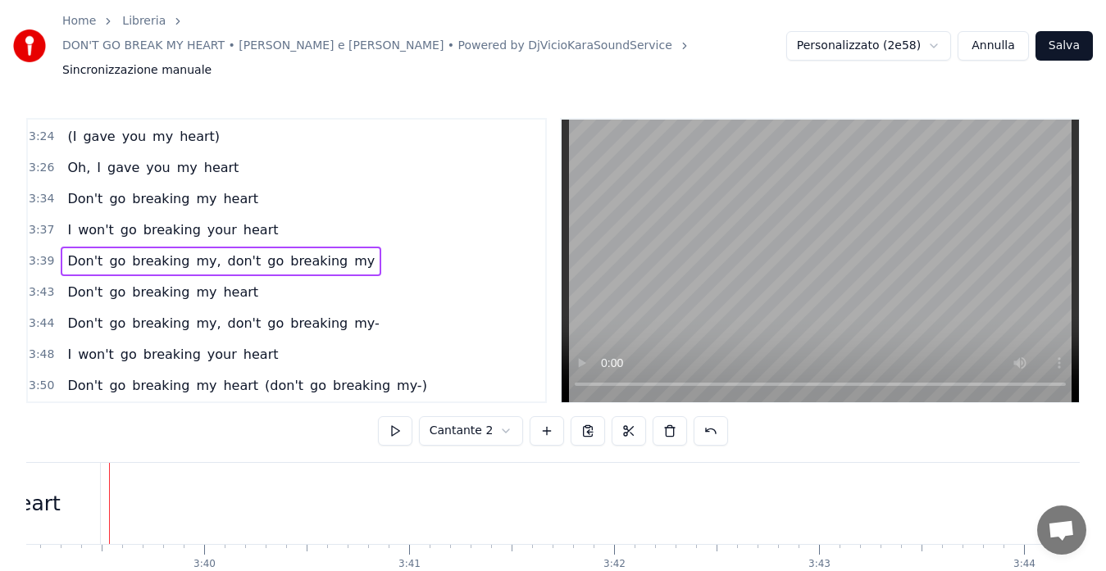
click at [194, 252] on span "my," at bounding box center [208, 261] width 28 height 19
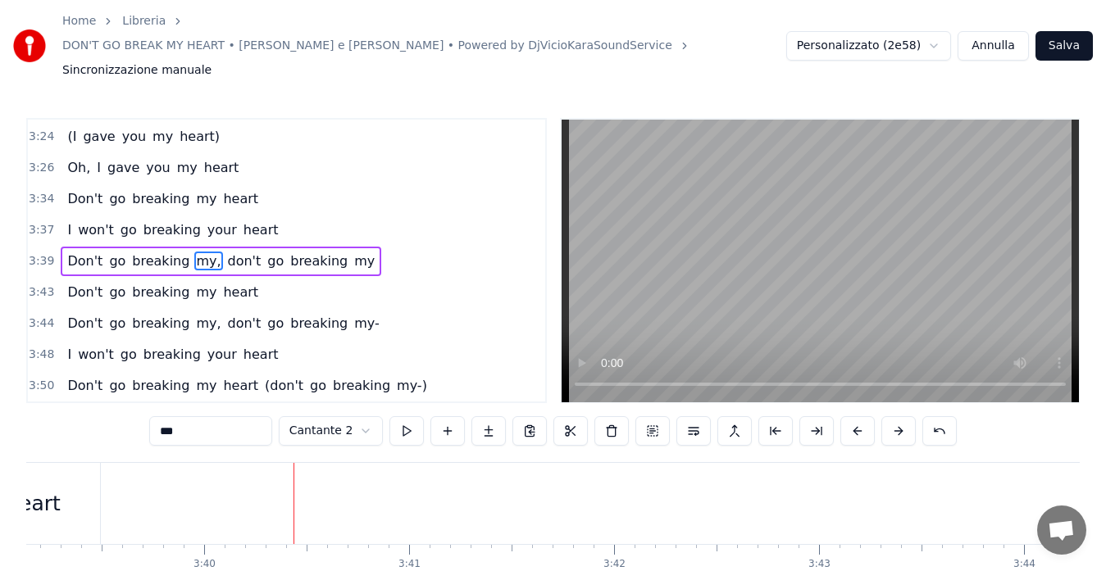
click at [218, 416] on input "***" at bounding box center [210, 431] width 123 height 30
click at [221, 252] on span "don't" at bounding box center [239, 261] width 37 height 19
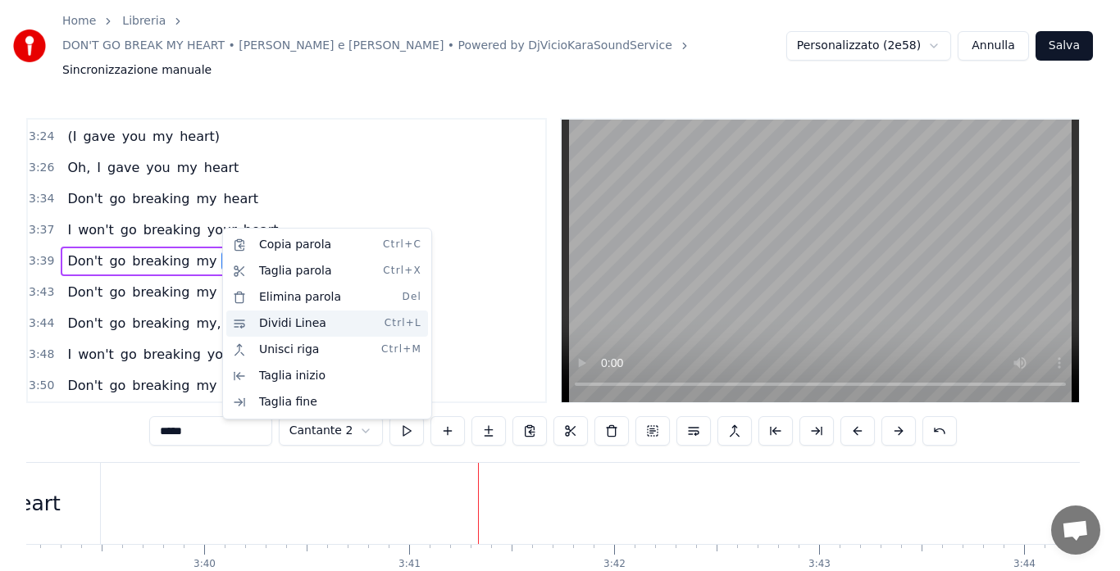
click at [258, 321] on div "Dividi Linea Ctrl+L" at bounding box center [327, 324] width 202 height 26
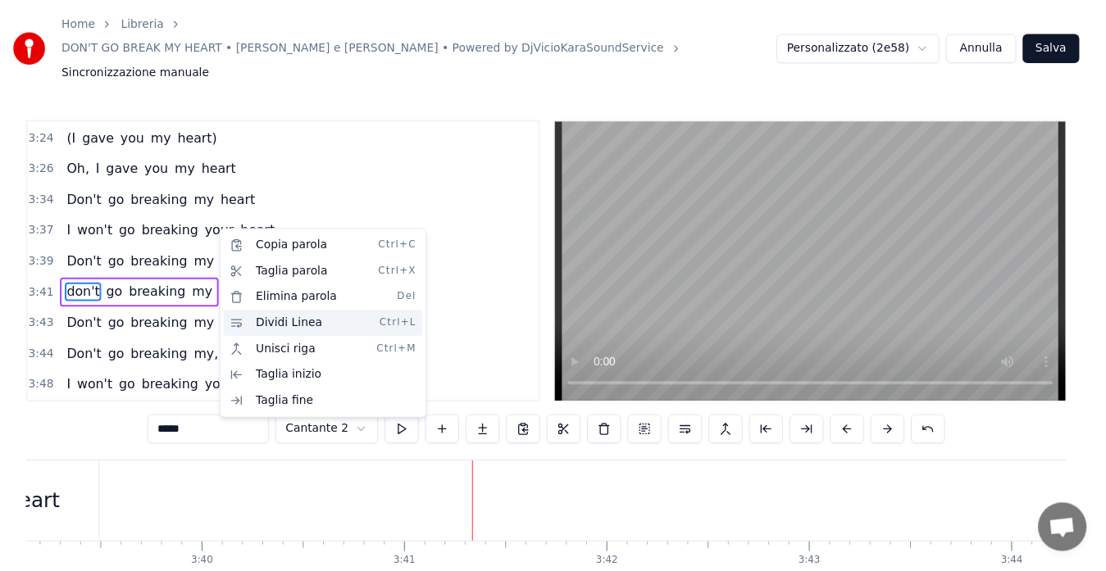
scroll to position [1338, 0]
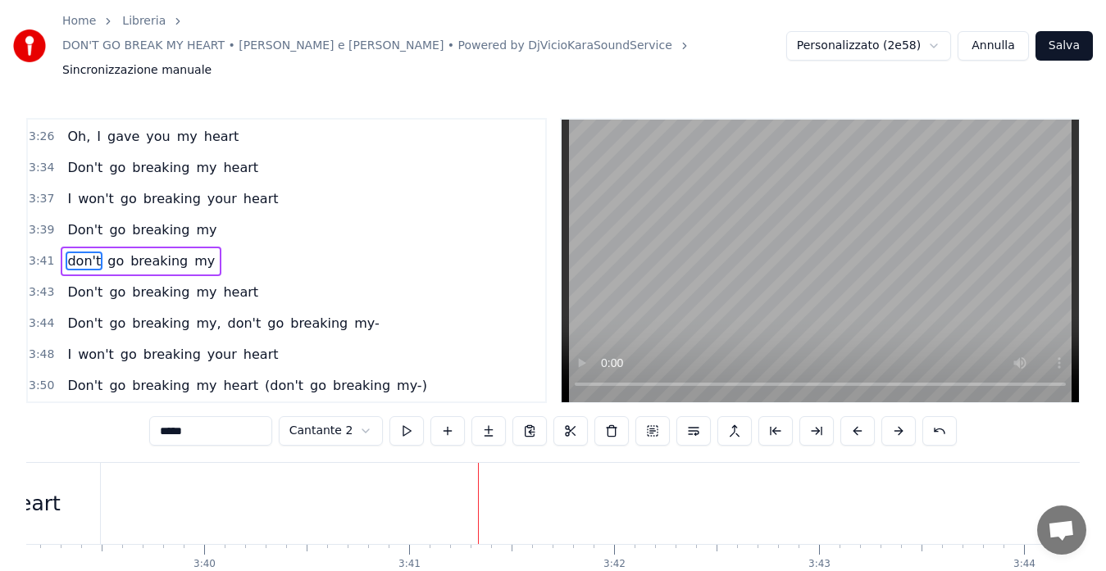
click at [194, 314] on span "my," at bounding box center [208, 323] width 28 height 19
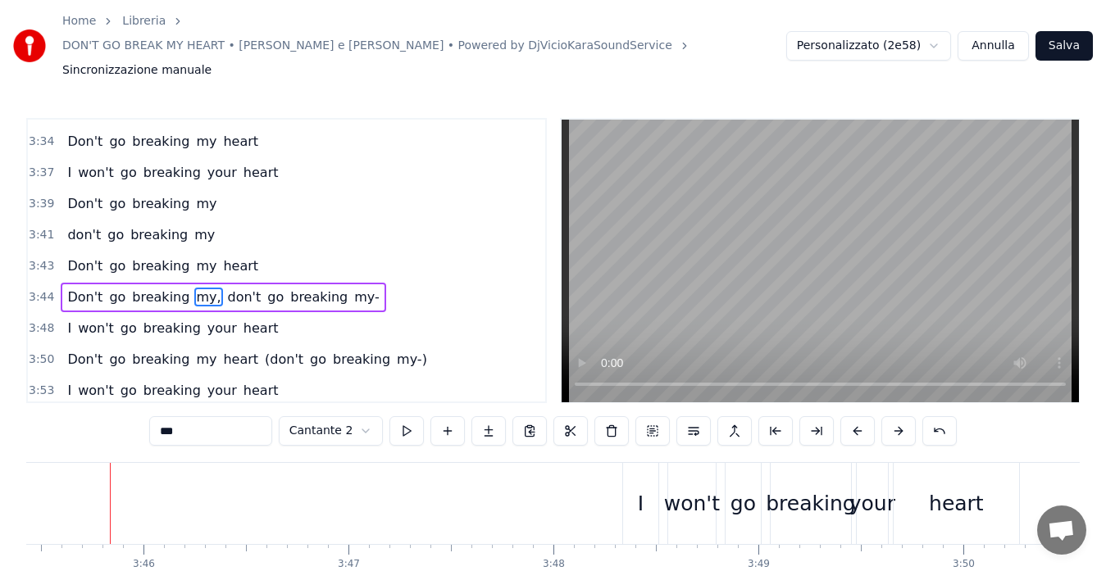
scroll to position [0, 46201]
click at [195, 416] on input "***" at bounding box center [210, 431] width 123 height 30
click at [225, 288] on span "don't" at bounding box center [239, 297] width 37 height 19
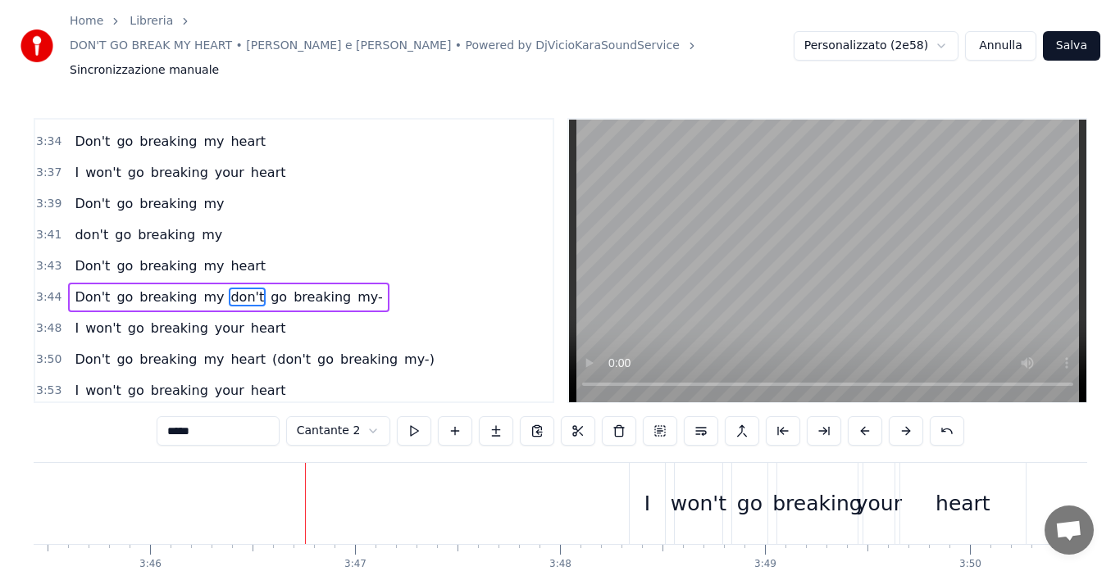
scroll to position [1400, 0]
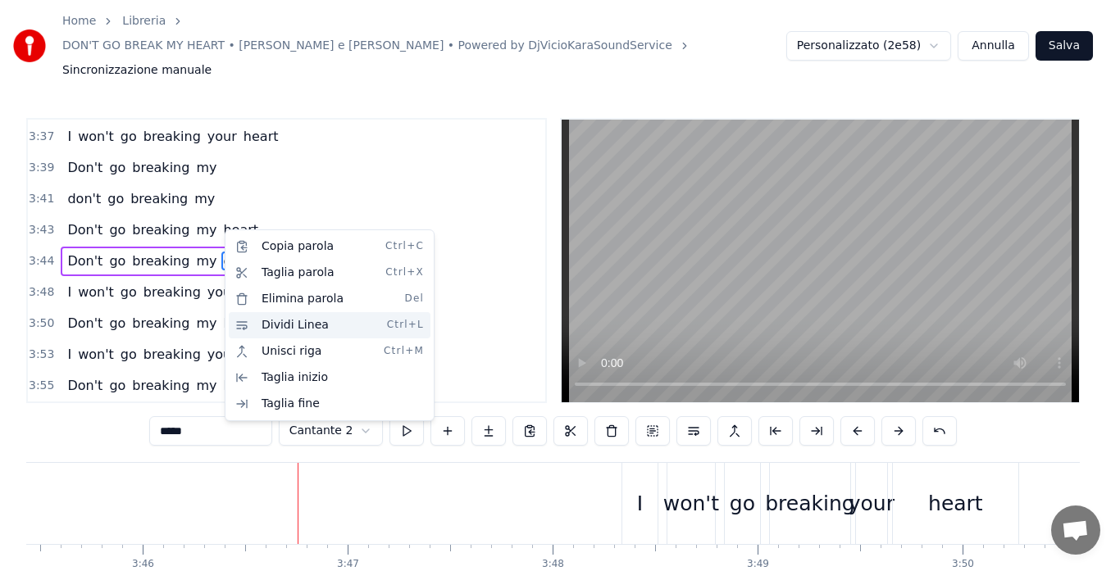
click at [260, 324] on div "Dividi Linea Ctrl+L" at bounding box center [330, 325] width 202 height 26
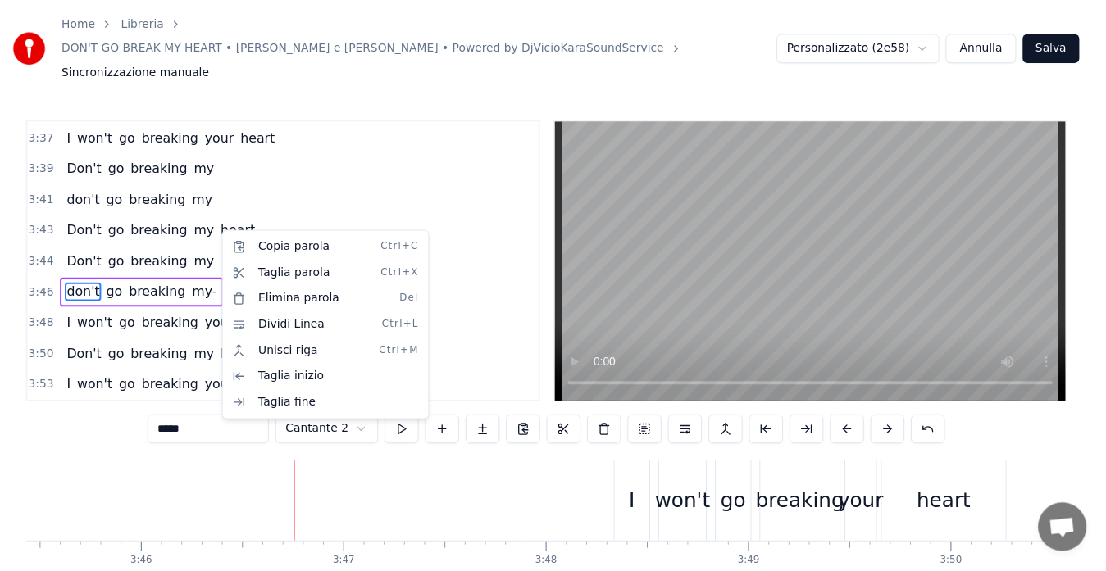
scroll to position [1431, 0]
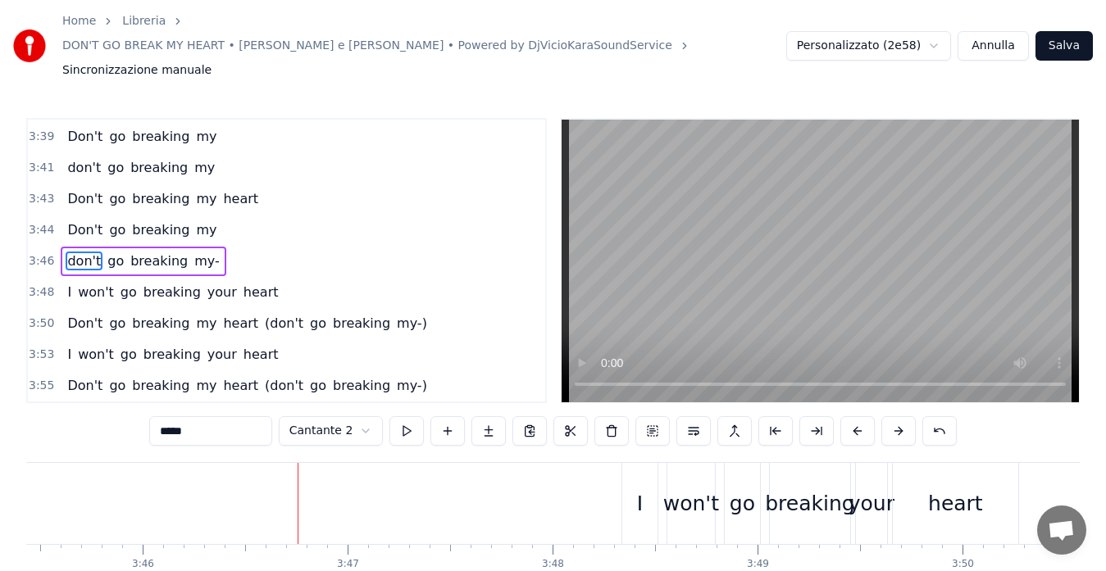
click at [198, 252] on span "my-" at bounding box center [207, 261] width 29 height 19
click at [207, 416] on input "***" at bounding box center [210, 431] width 123 height 30
click at [263, 314] on span "(don't" at bounding box center [284, 323] width 42 height 19
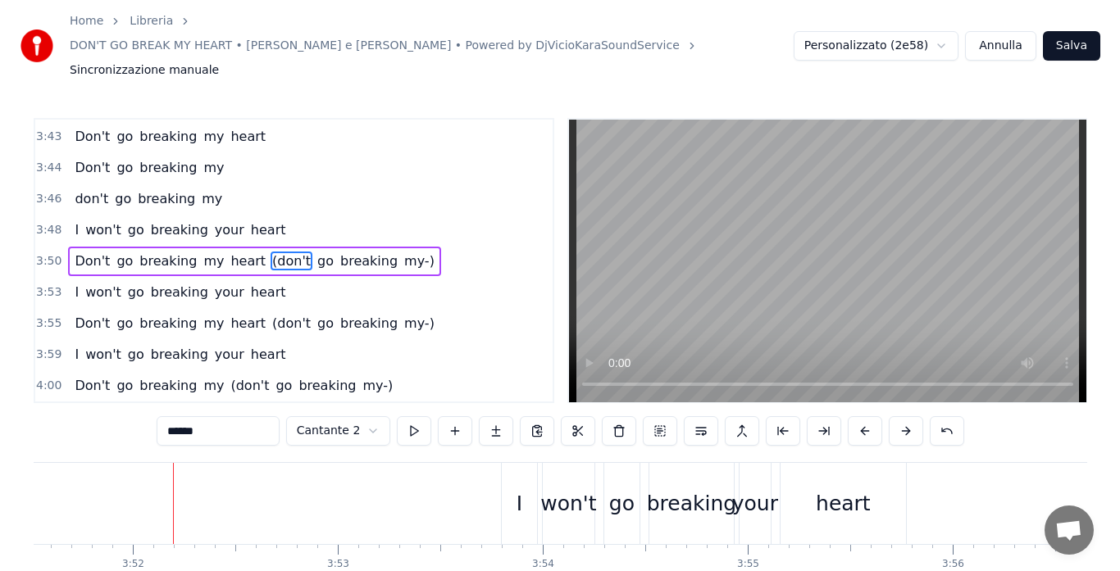
scroll to position [0, 47505]
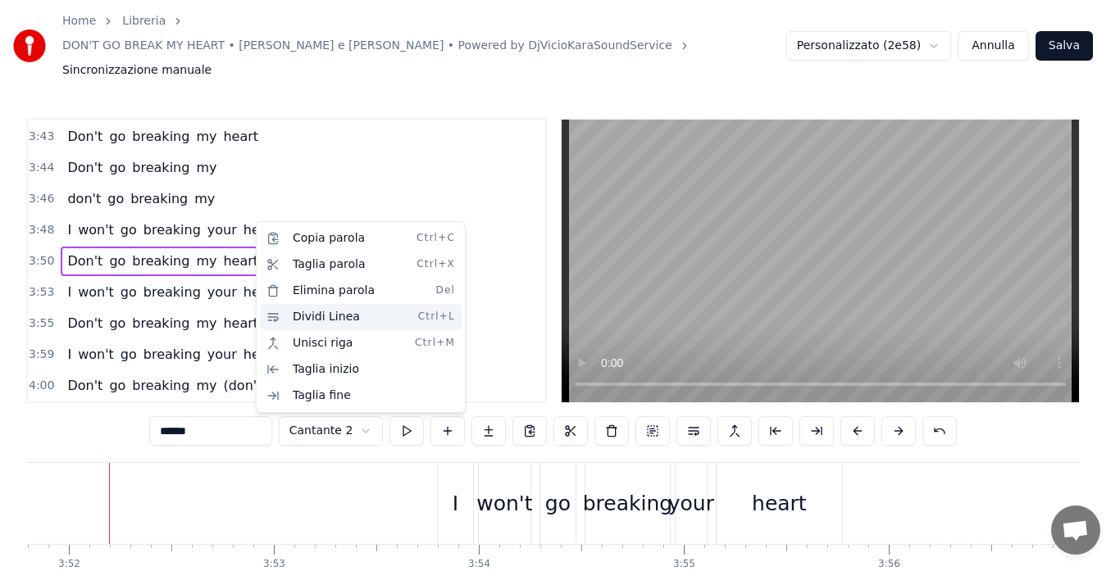
click at [298, 316] on div "Dividi Linea Ctrl+L" at bounding box center [361, 317] width 202 height 26
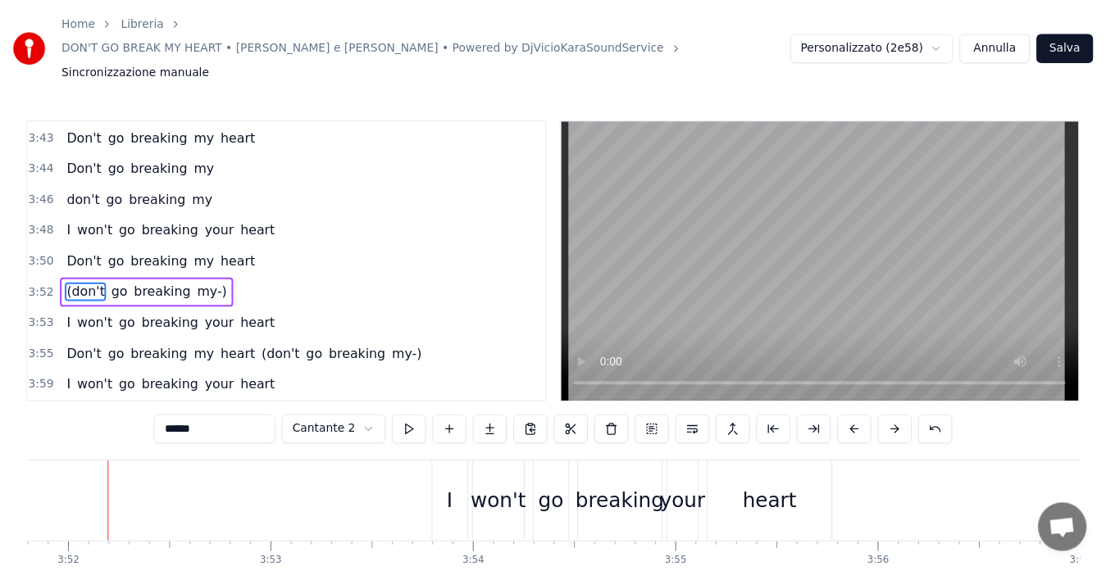
scroll to position [1525, 0]
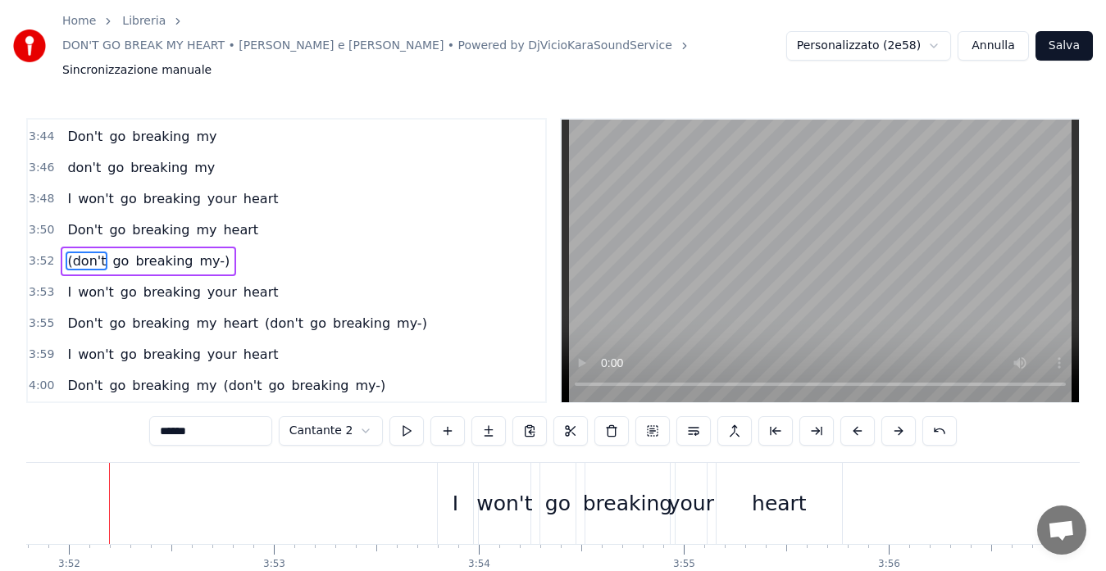
click at [203, 252] on span "my-)" at bounding box center [215, 261] width 34 height 19
click at [184, 416] on input "****" at bounding box center [210, 431] width 123 height 30
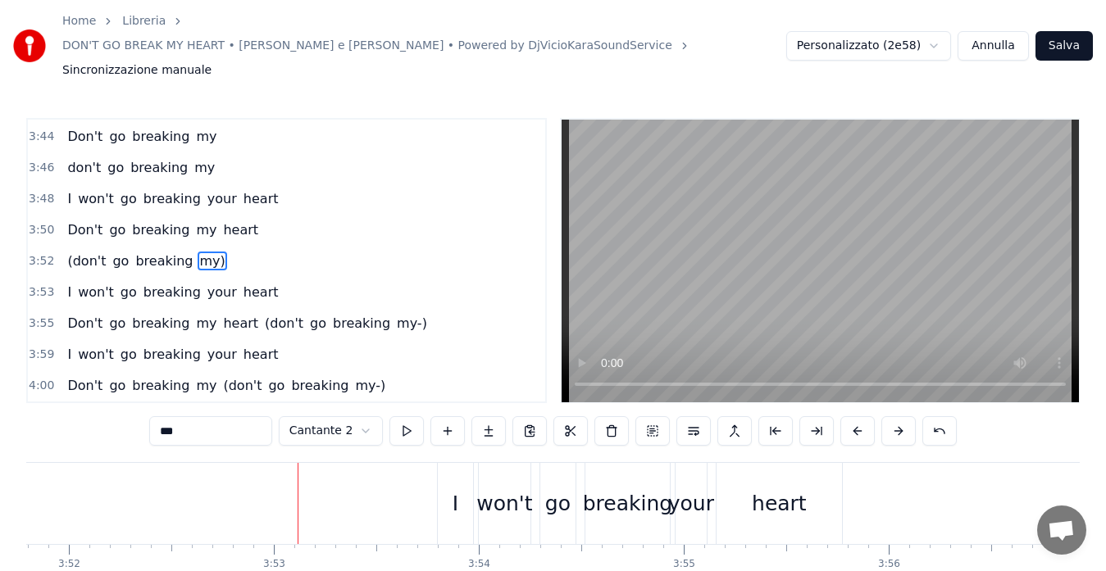
click at [263, 314] on span "(don't" at bounding box center [284, 323] width 42 height 19
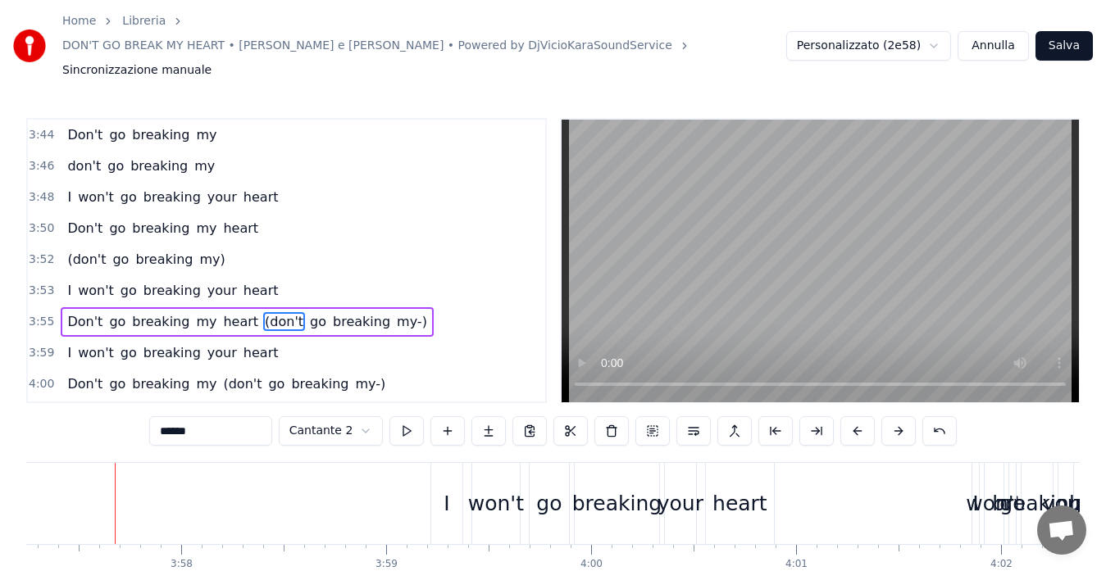
scroll to position [0, 48628]
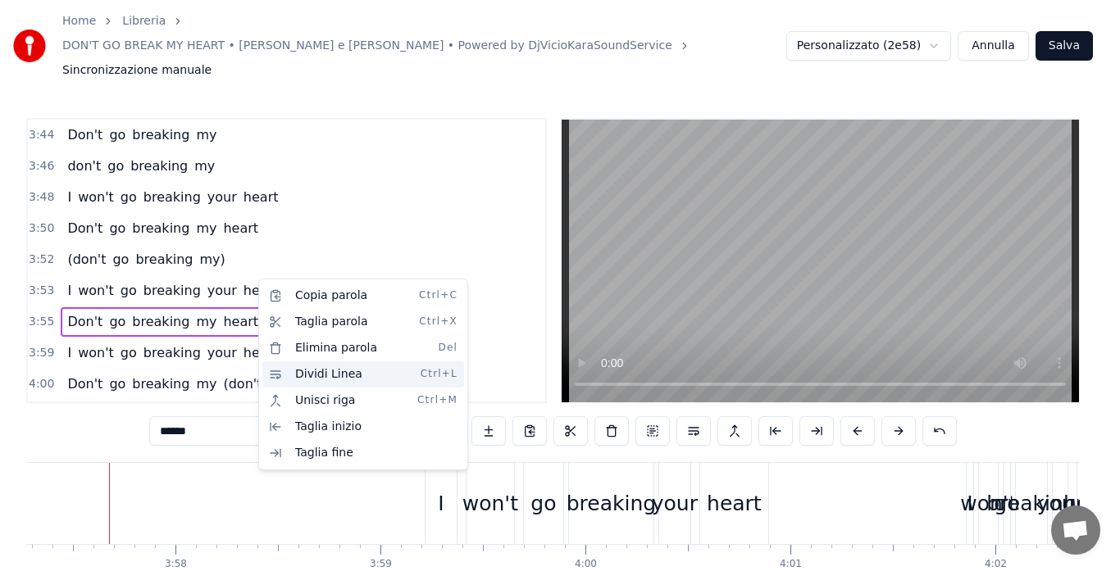
click at [313, 376] on div "Dividi Linea Ctrl+L" at bounding box center [363, 375] width 202 height 26
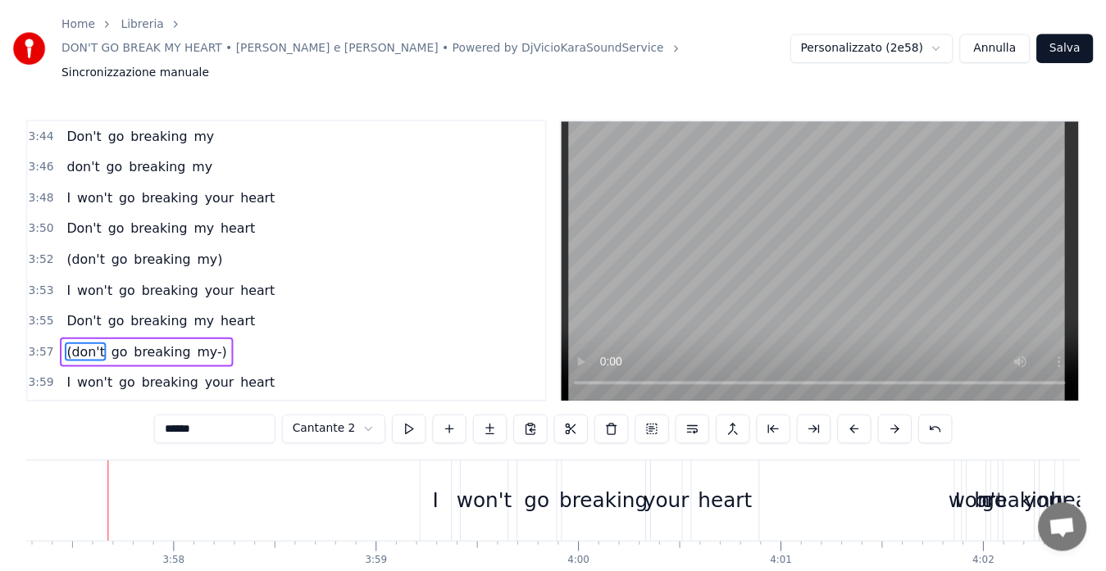
scroll to position [1618, 0]
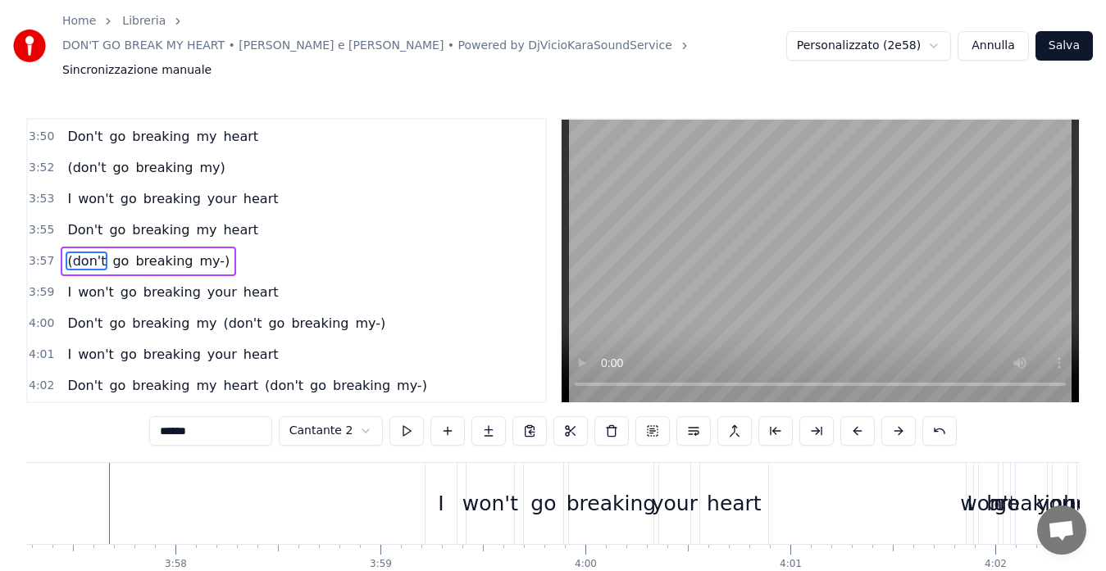
click at [205, 252] on span "my-)" at bounding box center [215, 261] width 34 height 19
click at [184, 416] on input "****" at bounding box center [210, 431] width 123 height 30
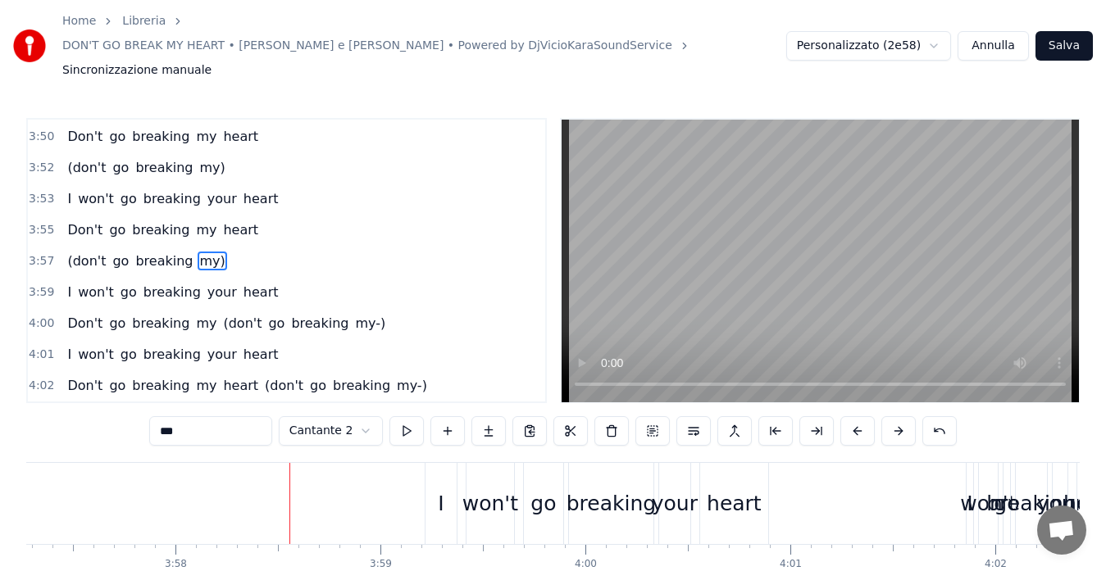
click at [222, 314] on span "(don't" at bounding box center [242, 323] width 42 height 19
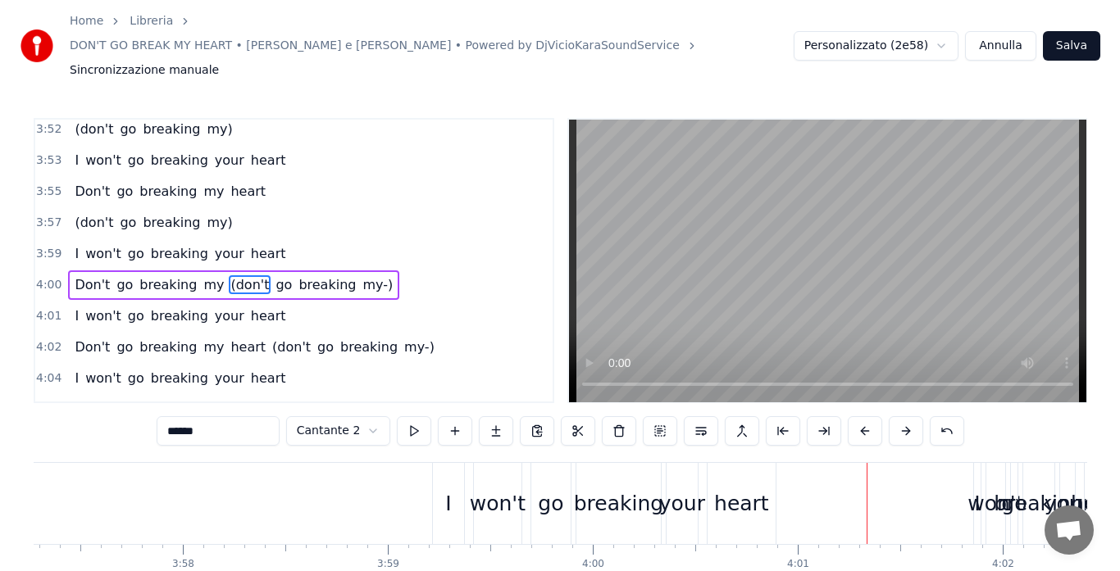
scroll to position [1681, 0]
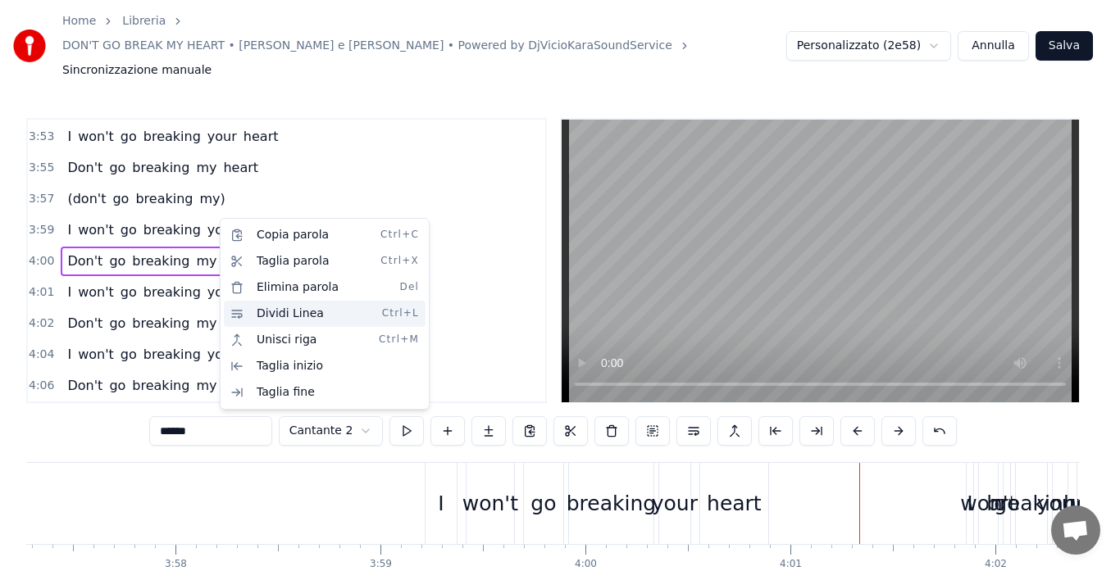
click at [257, 309] on div "Dividi Linea Ctrl+L" at bounding box center [325, 314] width 202 height 26
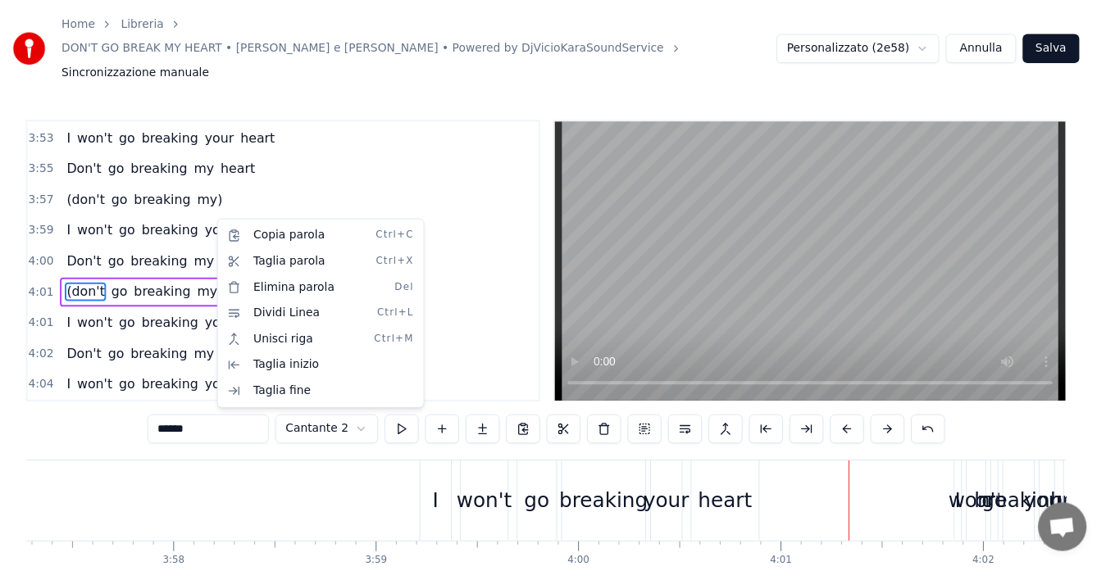
scroll to position [1712, 0]
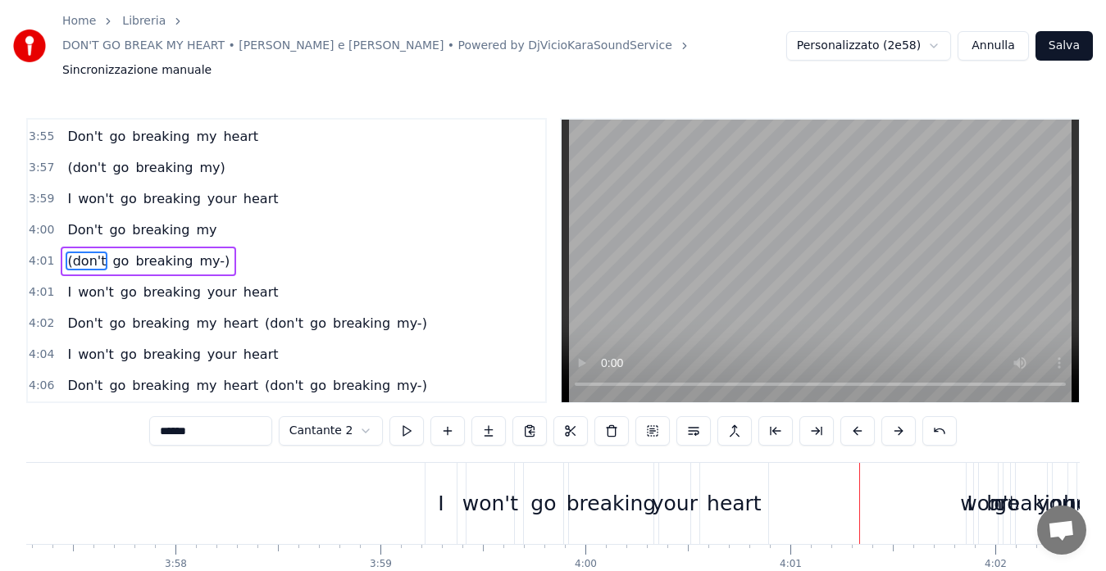
click at [206, 252] on span "my-)" at bounding box center [215, 261] width 34 height 19
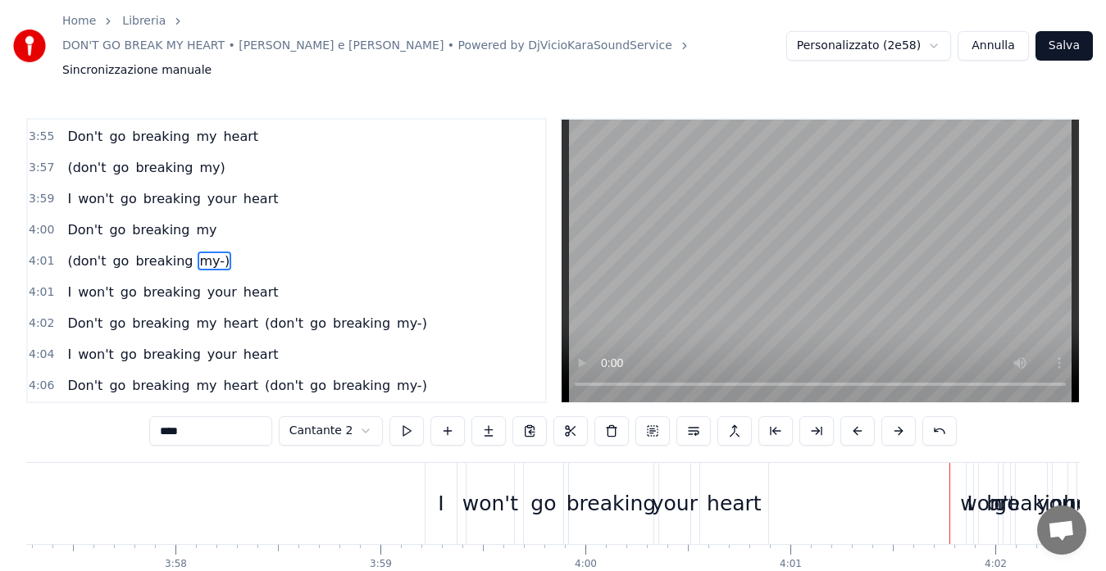
click at [184, 416] on input "****" at bounding box center [210, 431] width 123 height 30
click at [263, 314] on span "(don't" at bounding box center [284, 323] width 42 height 19
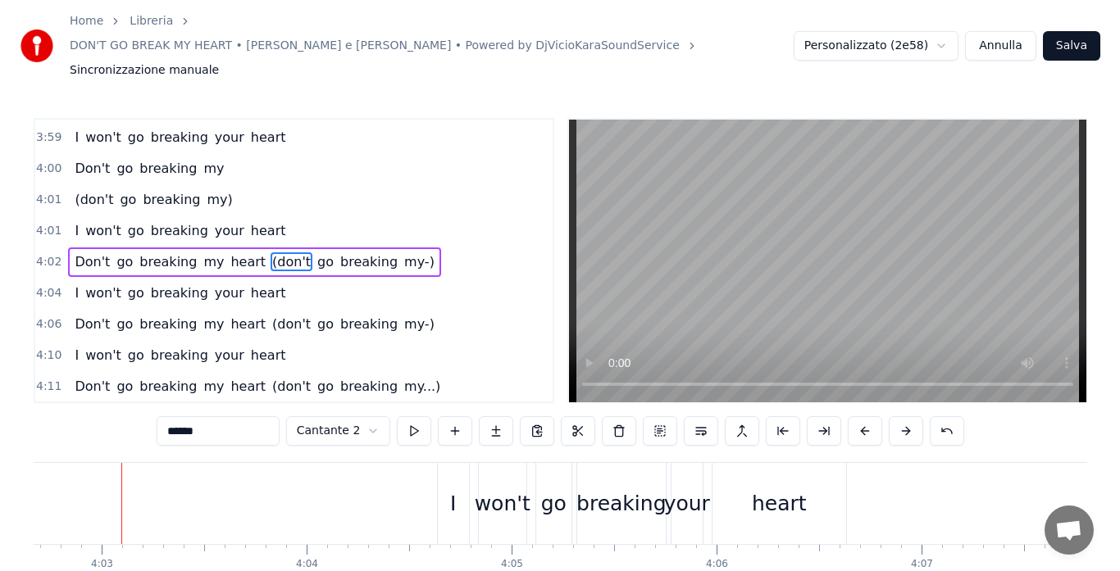
scroll to position [0, 49739]
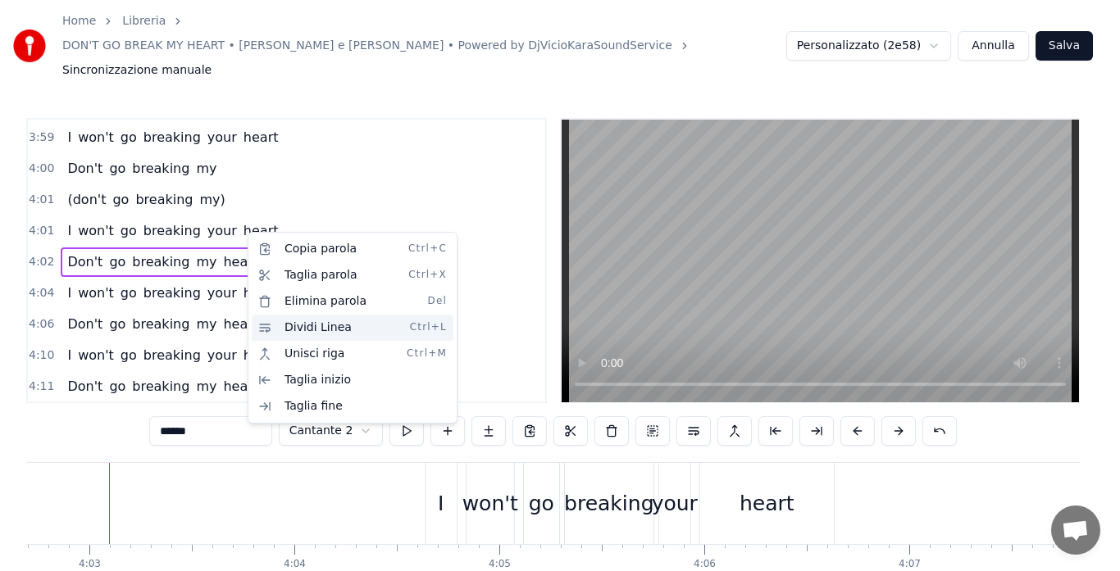
click at [285, 329] on div "Dividi Linea Ctrl+L" at bounding box center [353, 328] width 202 height 26
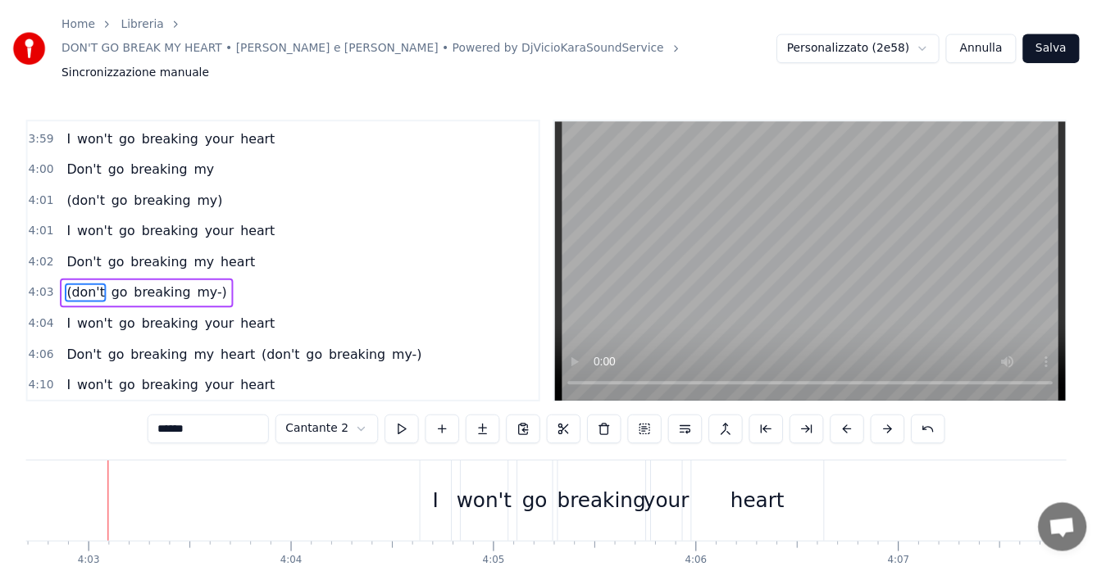
scroll to position [1804, 0]
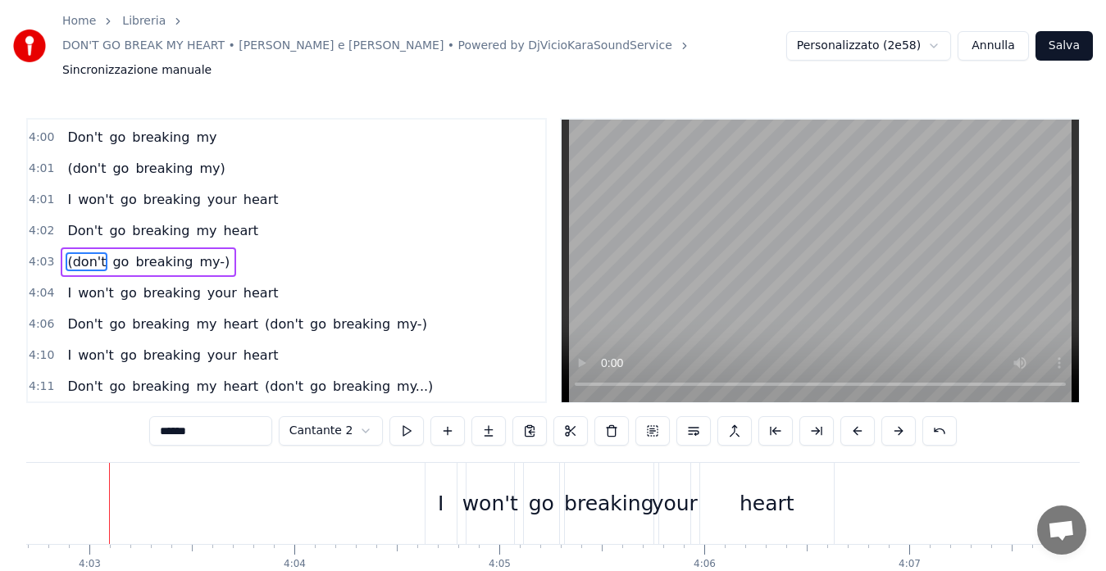
click at [202, 252] on span "my-)" at bounding box center [215, 261] width 34 height 19
click at [203, 252] on span "my-)" at bounding box center [215, 261] width 34 height 19
click at [184, 416] on input "****" at bounding box center [210, 431] width 123 height 30
click at [263, 315] on span "(don't" at bounding box center [284, 324] width 42 height 19
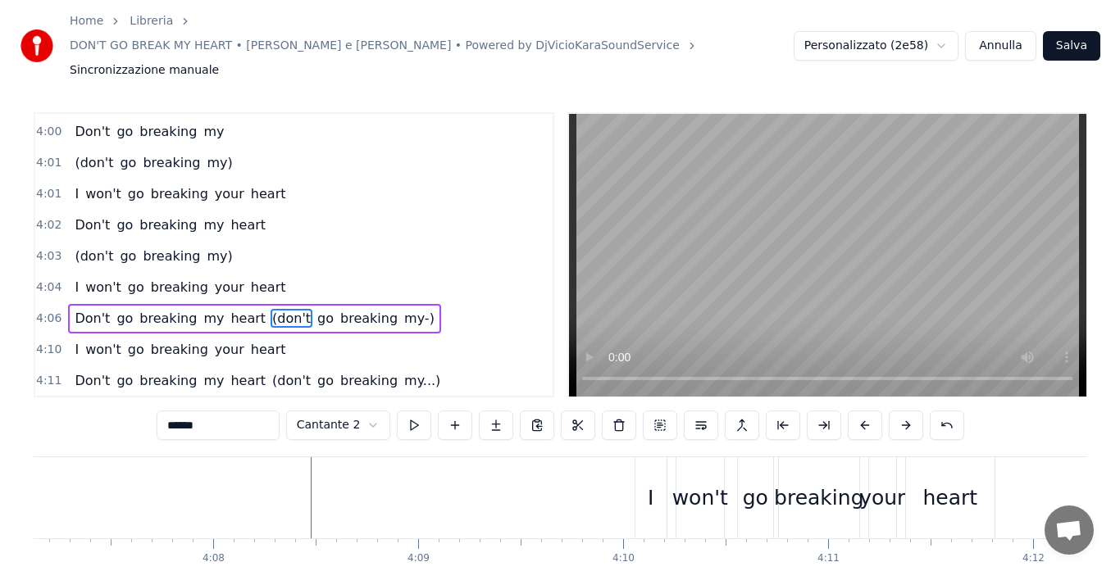
scroll to position [0, 50841]
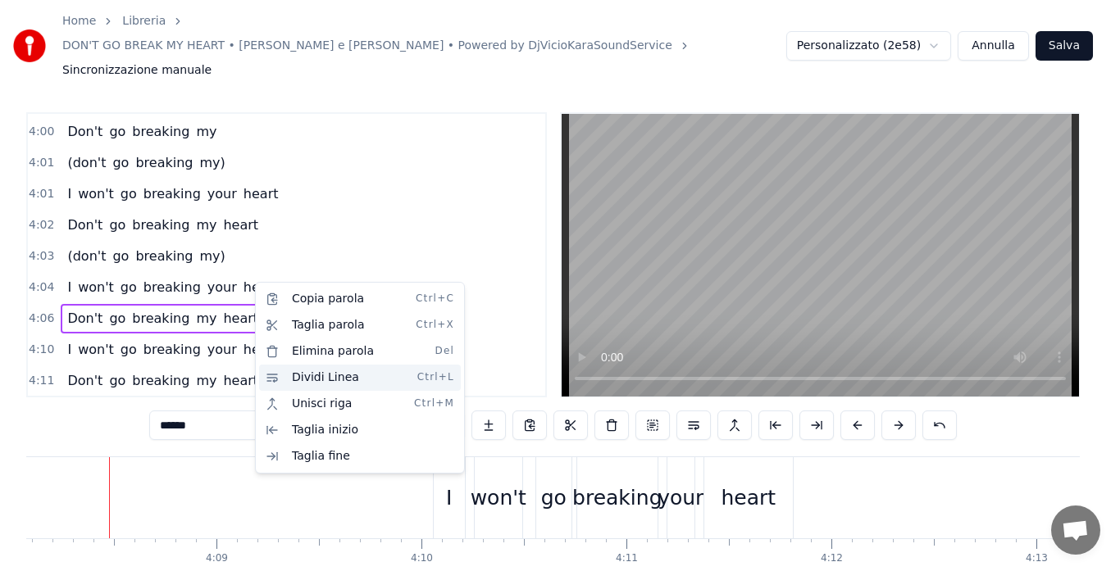
click at [305, 379] on div "Dividi Linea Ctrl+L" at bounding box center [360, 378] width 202 height 26
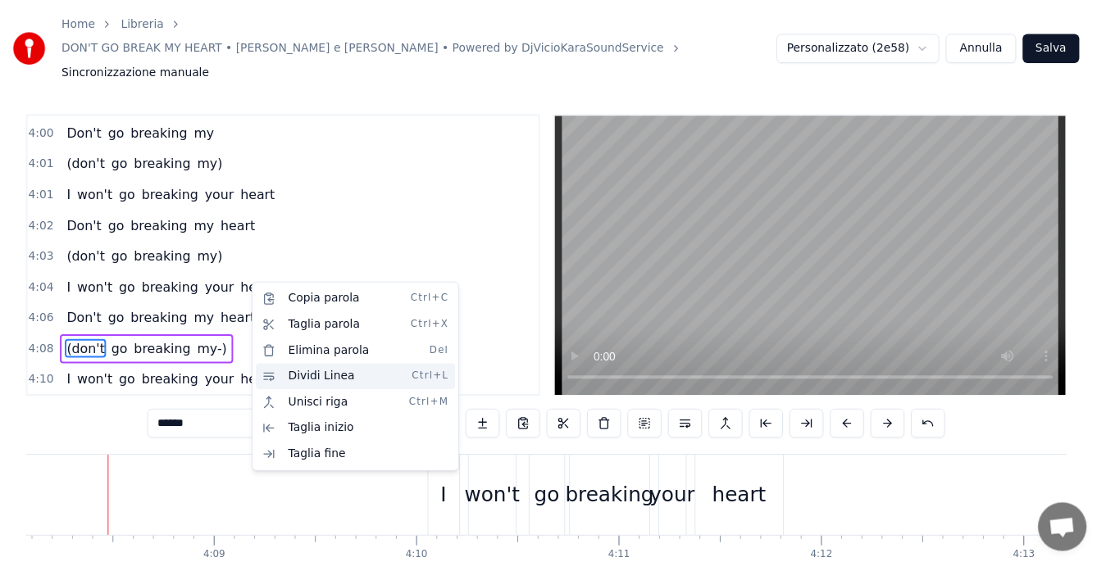
scroll to position [1835, 0]
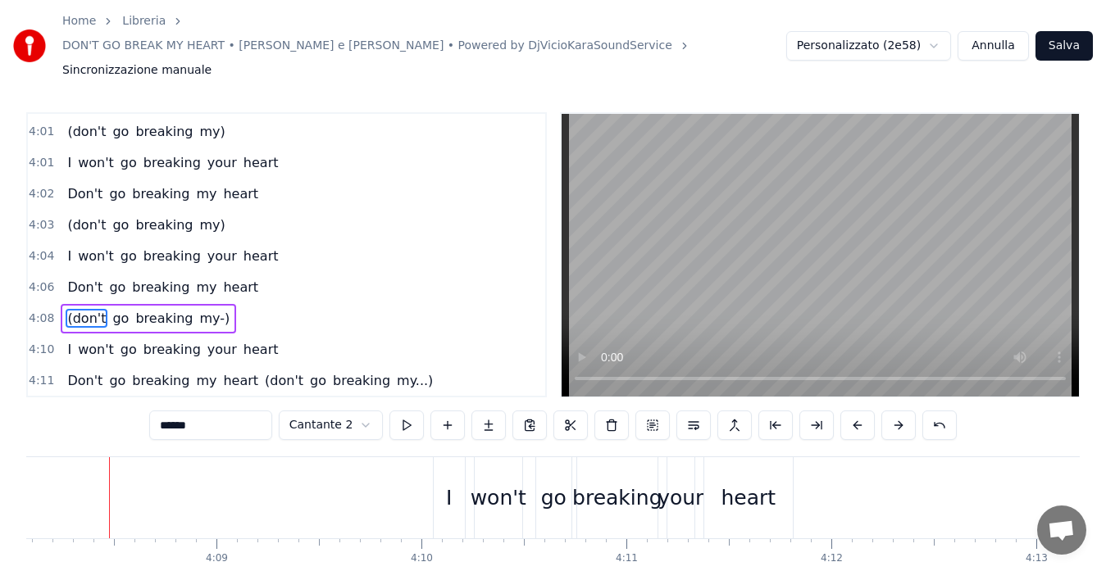
click at [202, 309] on span "my-)" at bounding box center [215, 318] width 34 height 19
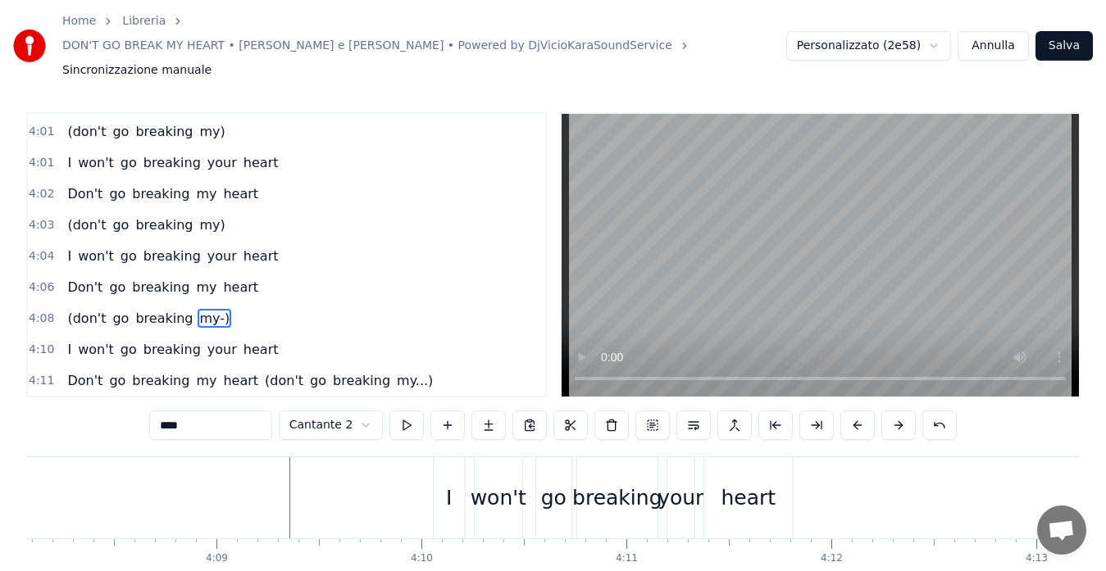
click at [184, 411] on input "****" at bounding box center [210, 426] width 123 height 30
click at [263, 371] on span "(don't" at bounding box center [284, 380] width 42 height 19
type input "******"
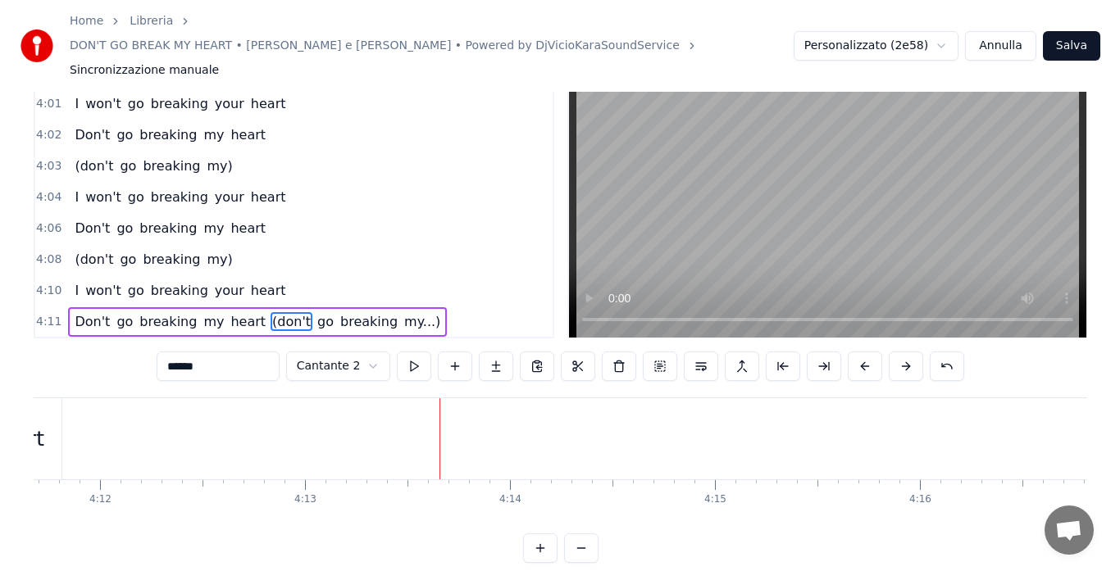
scroll to position [0, 51618]
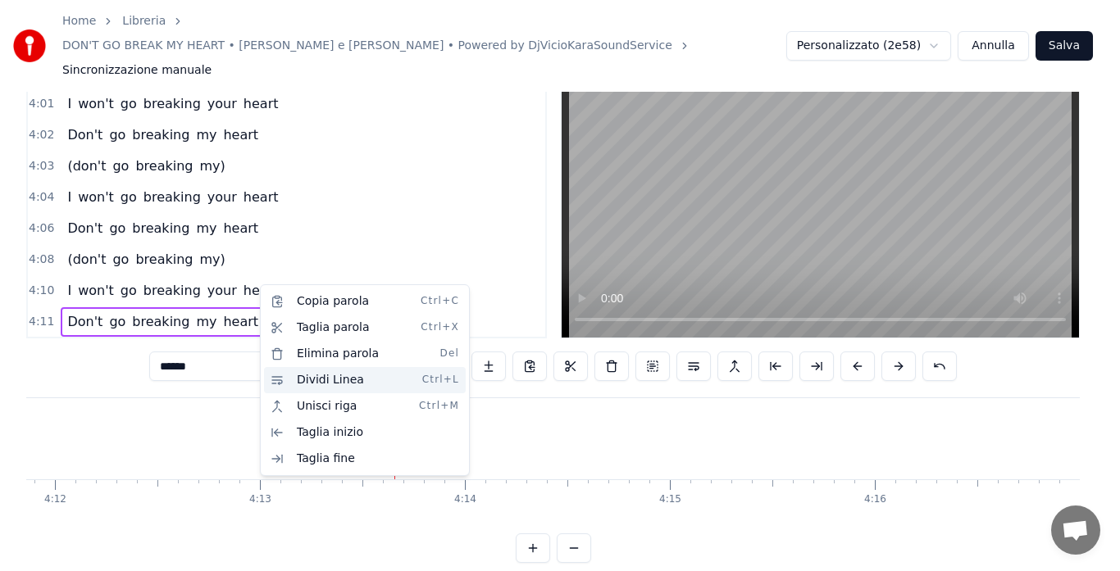
click at [293, 386] on div "Dividi Linea Ctrl+L" at bounding box center [365, 380] width 202 height 26
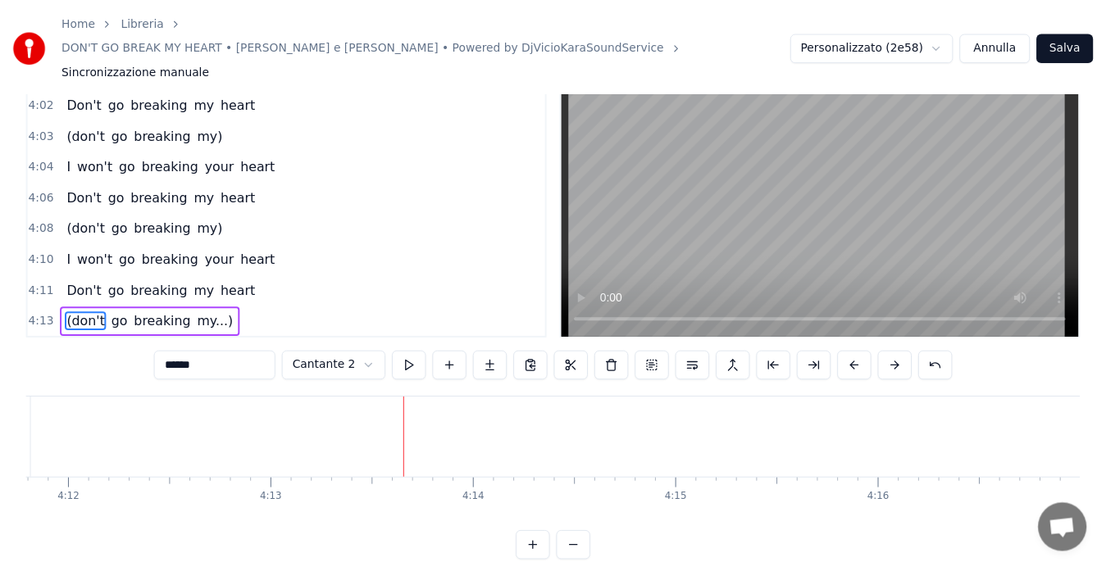
scroll to position [0, 51604]
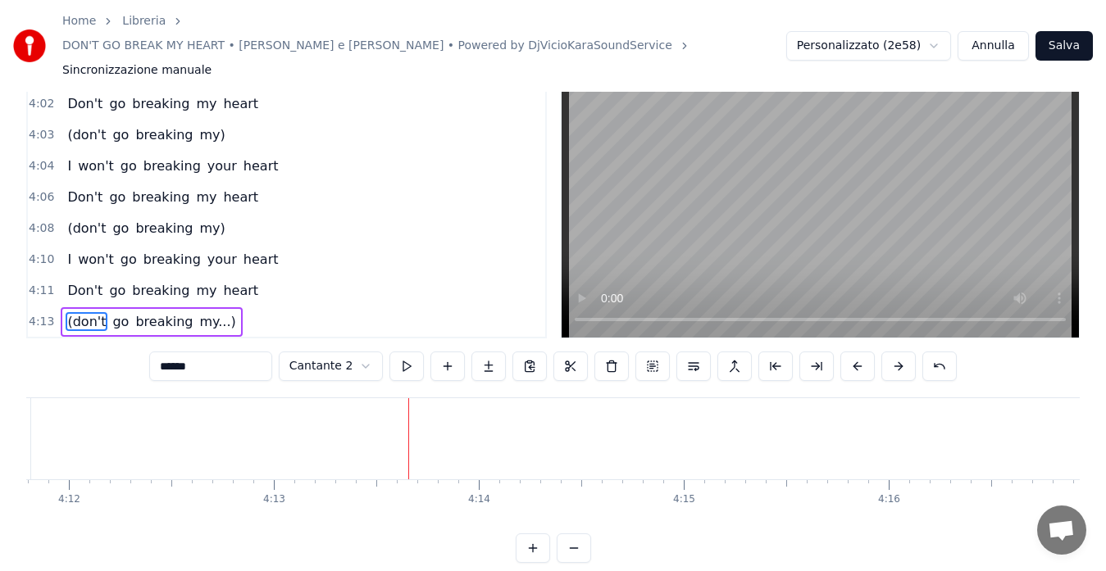
click at [1066, 31] on button "Salva" at bounding box center [1063, 46] width 57 height 30
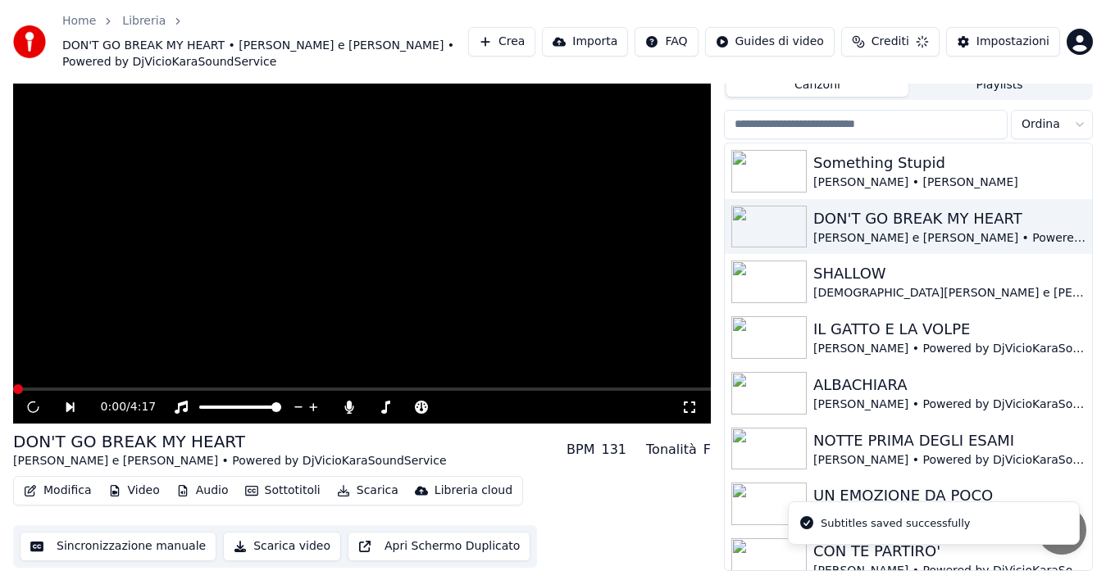
scroll to position [52, 0]
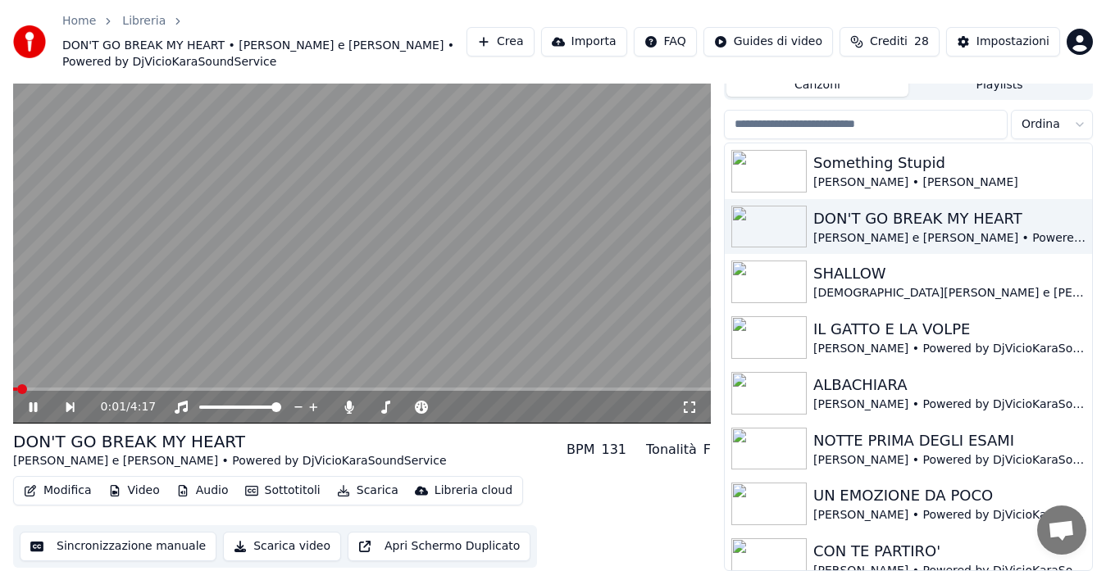
click at [62, 490] on button "Modifica" at bounding box center [57, 491] width 81 height 23
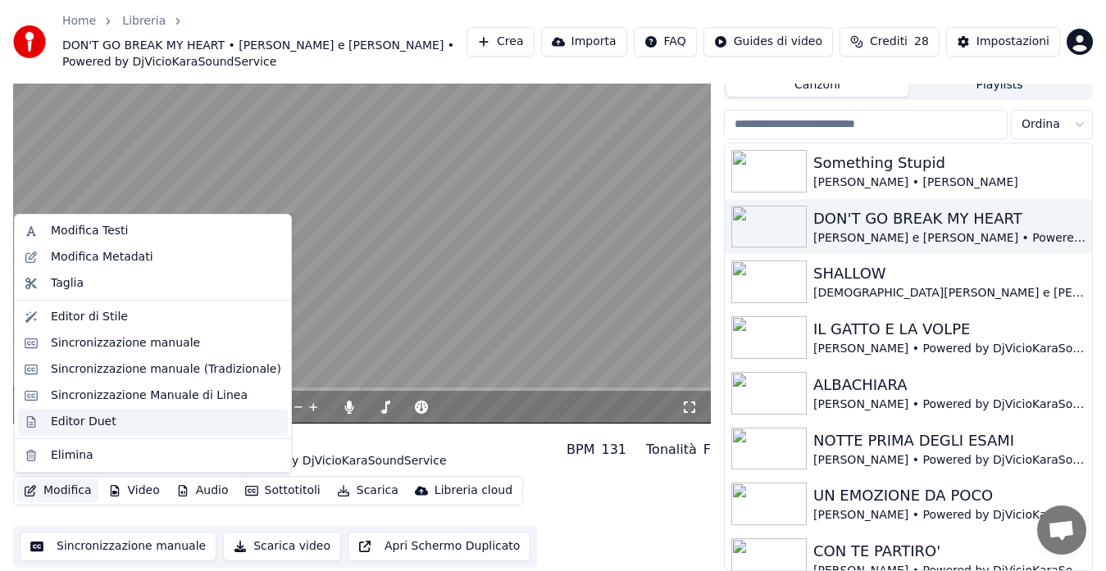
click at [76, 421] on div "Editor Duet" at bounding box center [84, 422] width 66 height 16
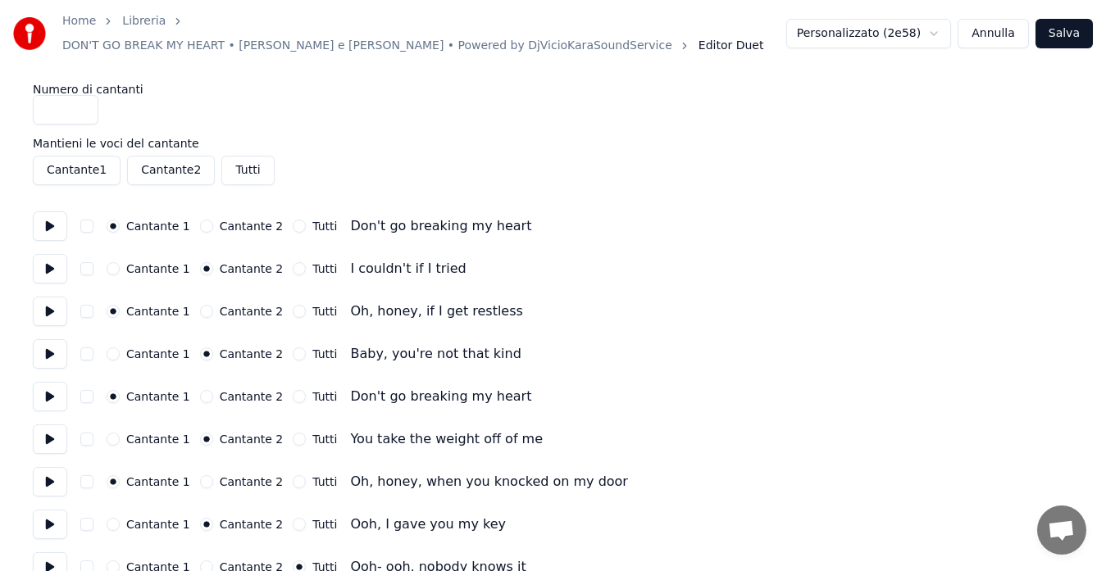
click at [47, 217] on button at bounding box center [50, 227] width 34 height 30
click at [47, 260] on button at bounding box center [50, 269] width 34 height 30
click at [48, 300] on button at bounding box center [50, 312] width 34 height 30
click at [48, 352] on button at bounding box center [50, 354] width 34 height 30
click at [48, 382] on button at bounding box center [50, 397] width 34 height 30
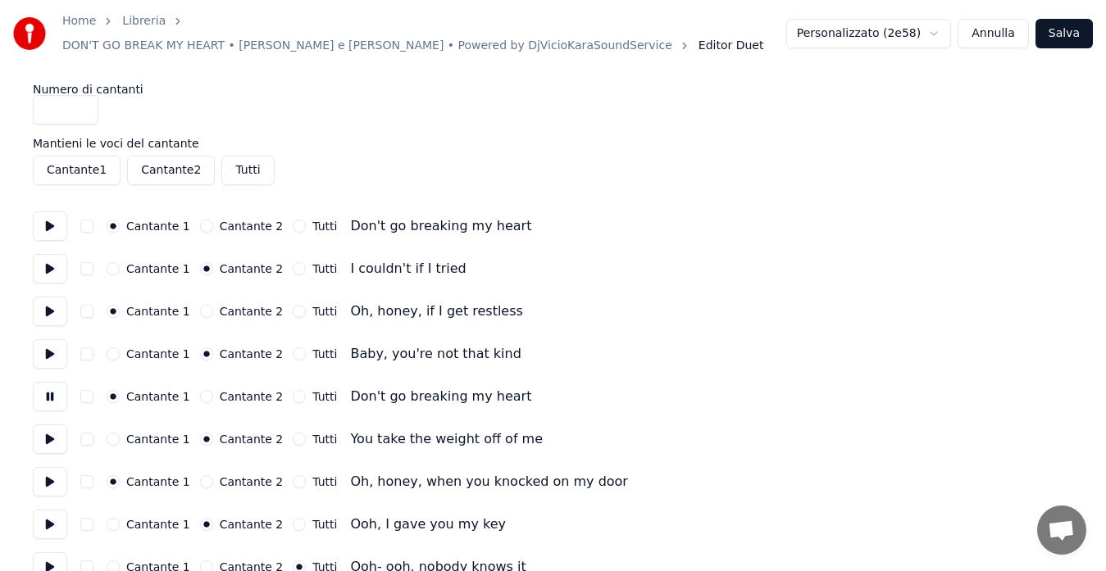
click at [48, 429] on button at bounding box center [50, 440] width 34 height 30
click at [52, 467] on button at bounding box center [50, 482] width 34 height 30
click at [48, 518] on button at bounding box center [50, 525] width 34 height 30
click at [52, 557] on button at bounding box center [50, 568] width 34 height 30
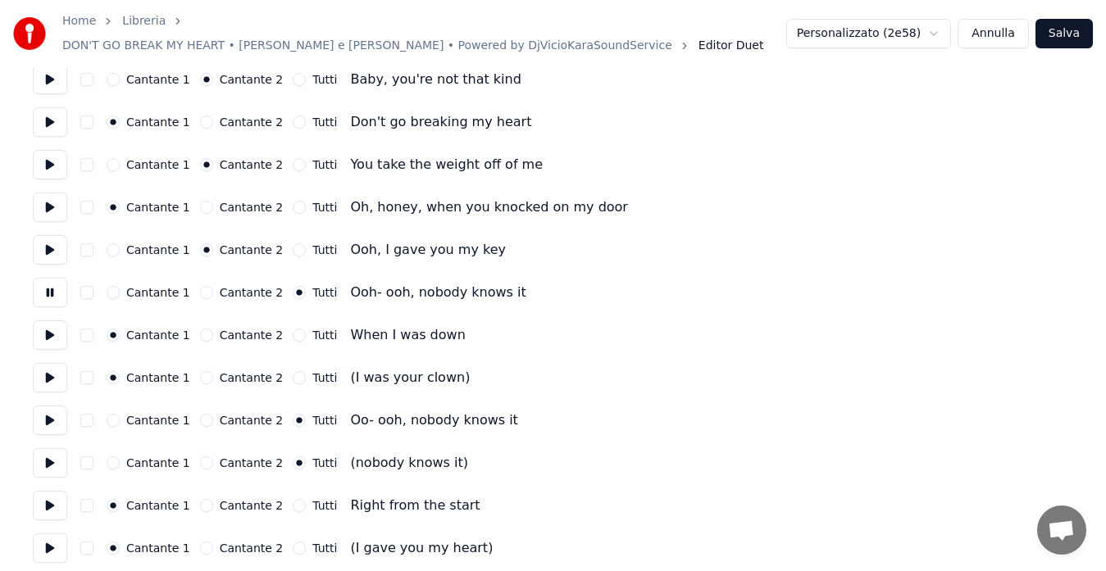
scroll to position [284, 0]
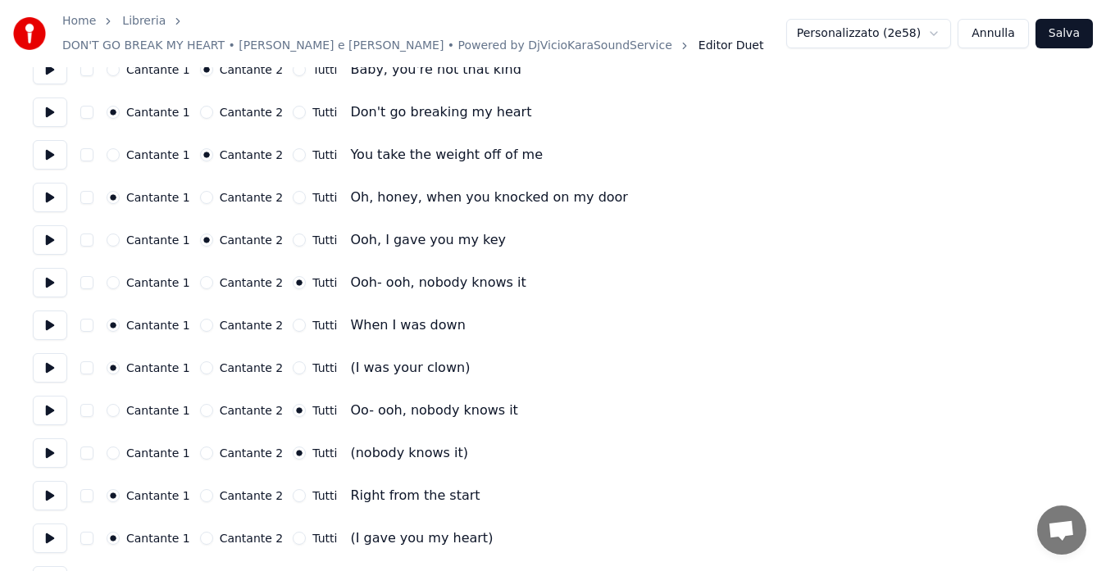
click at [49, 316] on button at bounding box center [50, 326] width 34 height 30
click at [54, 354] on button at bounding box center [50, 368] width 34 height 30
click at [48, 315] on button at bounding box center [50, 326] width 34 height 30
click at [48, 357] on button at bounding box center [50, 368] width 34 height 30
click at [202, 362] on button "Cantante 2" at bounding box center [206, 368] width 13 height 13
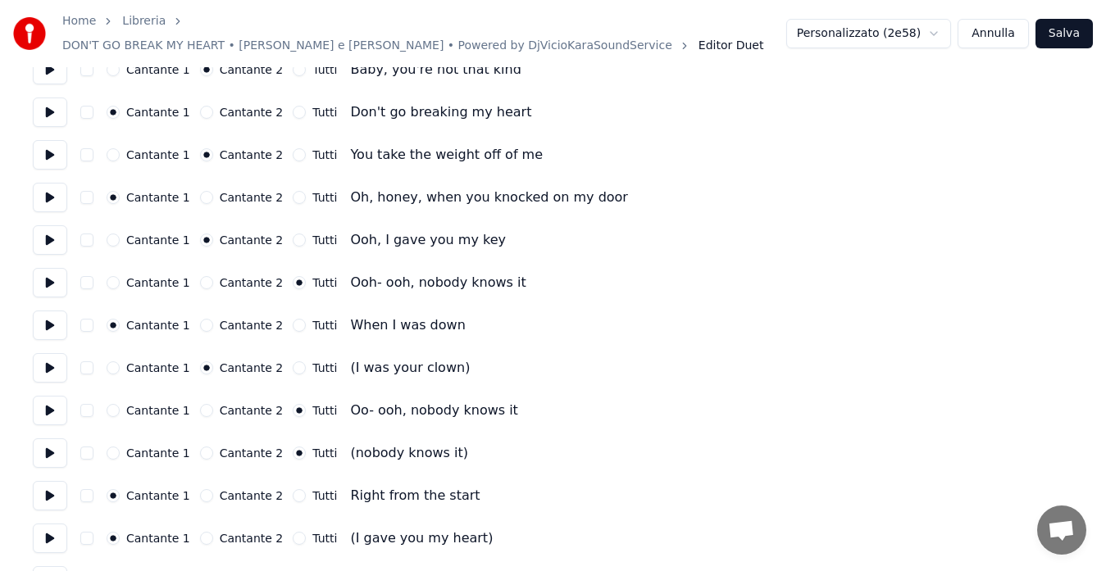
click at [50, 396] on button at bounding box center [50, 411] width 34 height 30
click at [50, 445] on button at bounding box center [50, 454] width 34 height 30
click at [52, 406] on button at bounding box center [50, 411] width 34 height 30
click at [47, 439] on button at bounding box center [50, 454] width 34 height 30
click at [46, 489] on button at bounding box center [50, 496] width 34 height 30
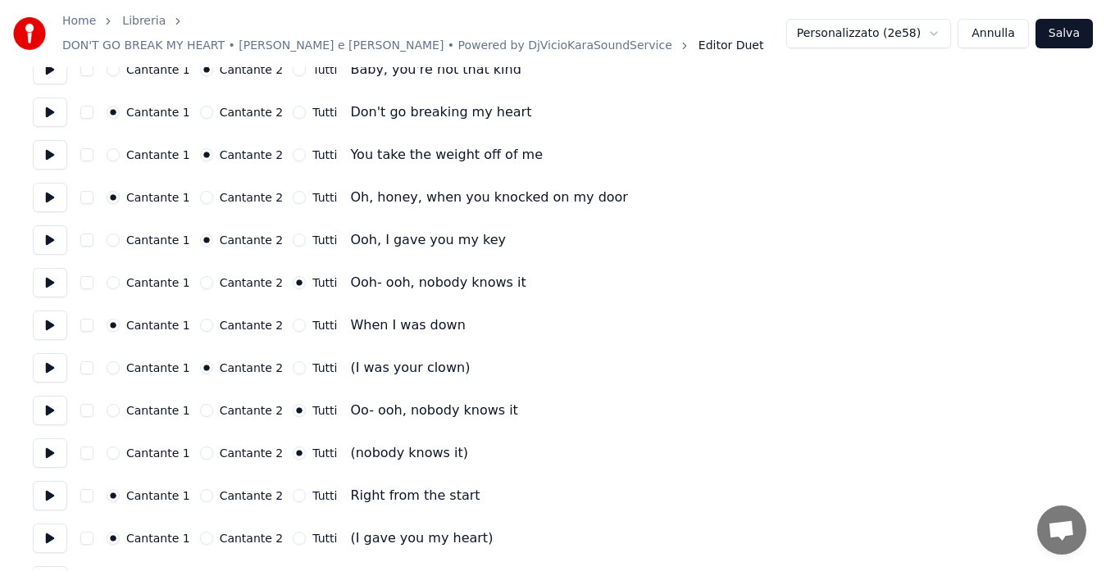
click at [40, 536] on button at bounding box center [50, 539] width 34 height 30
click at [200, 532] on button "Cantante 2" at bounding box center [206, 538] width 13 height 13
click at [48, 566] on button at bounding box center [50, 581] width 34 height 30
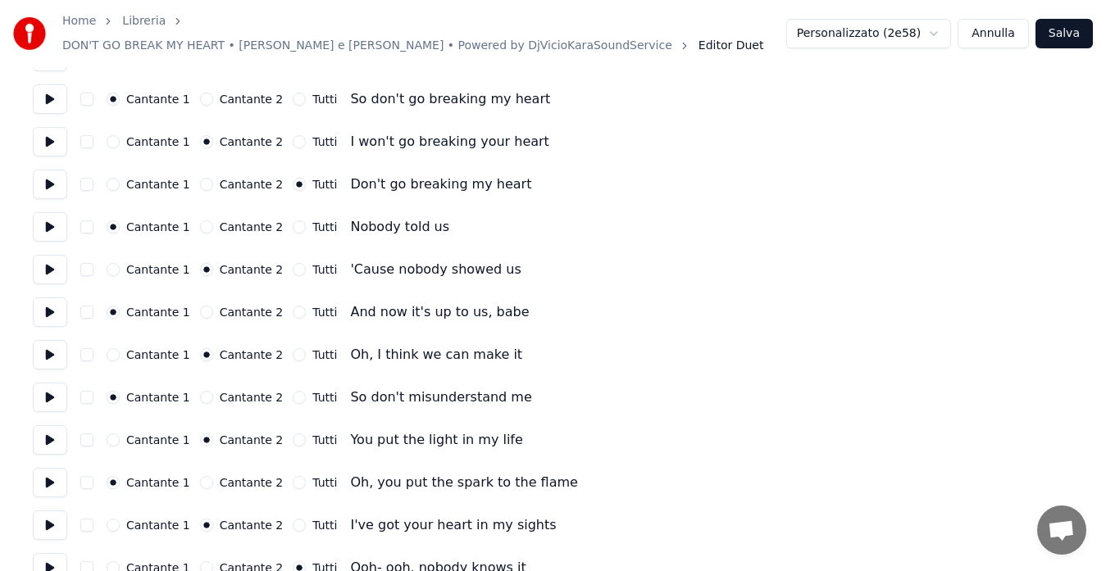
scroll to position [842, 0]
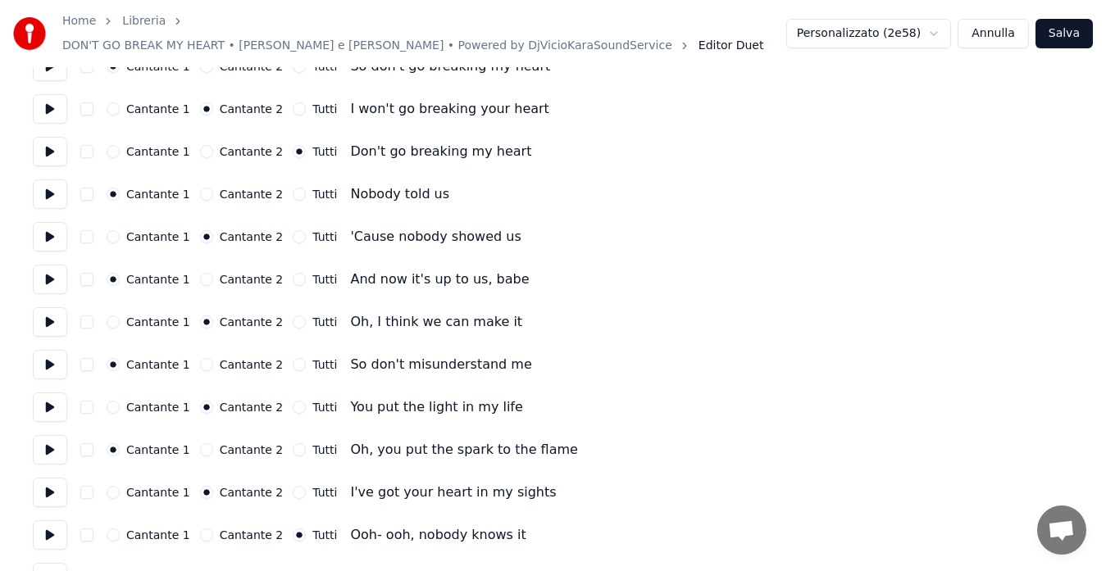
click at [53, 66] on button at bounding box center [50, 67] width 34 height 30
click at [53, 104] on button at bounding box center [50, 109] width 34 height 30
click at [52, 137] on button at bounding box center [50, 152] width 34 height 30
click at [51, 180] on button at bounding box center [50, 195] width 34 height 30
click at [56, 223] on button at bounding box center [50, 237] width 34 height 30
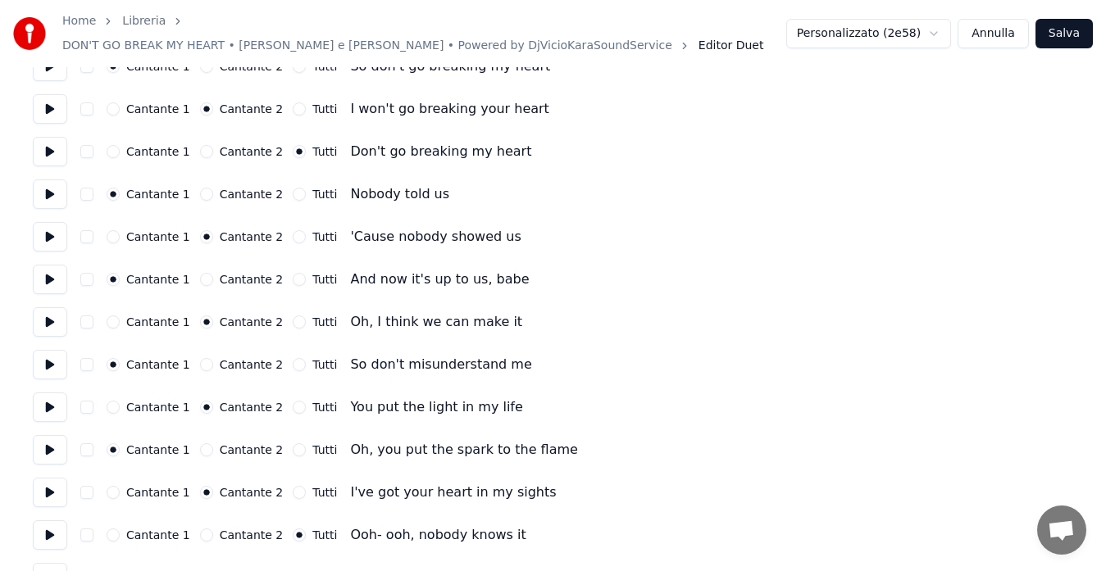
click at [48, 272] on button at bounding box center [50, 280] width 34 height 30
click at [50, 307] on button at bounding box center [50, 322] width 34 height 30
click at [48, 355] on button at bounding box center [50, 365] width 34 height 30
click at [49, 397] on button at bounding box center [50, 408] width 34 height 30
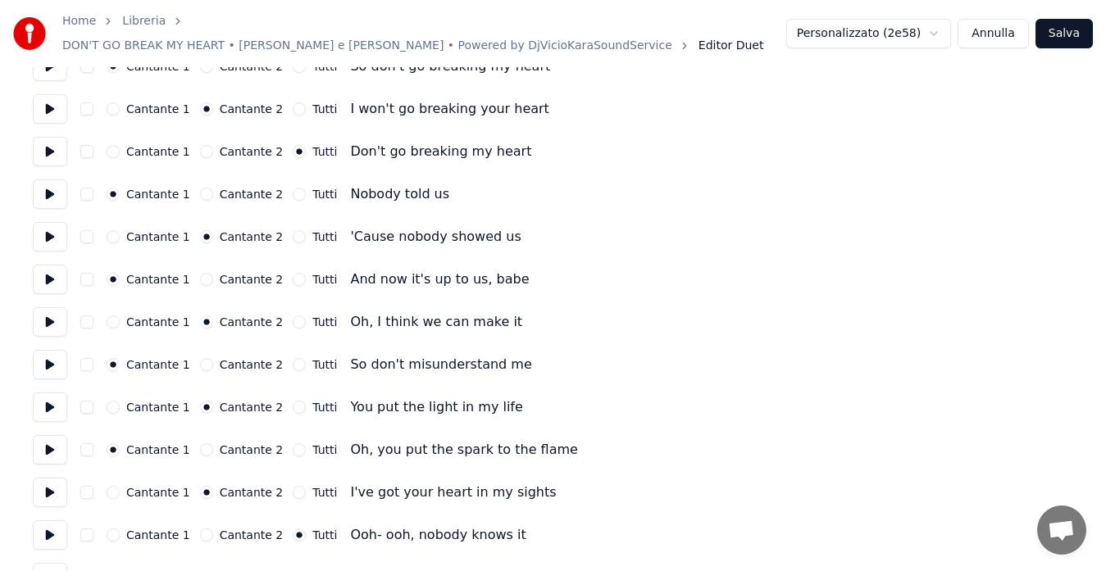
click at [52, 439] on button at bounding box center [50, 450] width 34 height 30
click at [54, 484] on button at bounding box center [50, 493] width 34 height 30
click at [53, 526] on button at bounding box center [50, 536] width 34 height 30
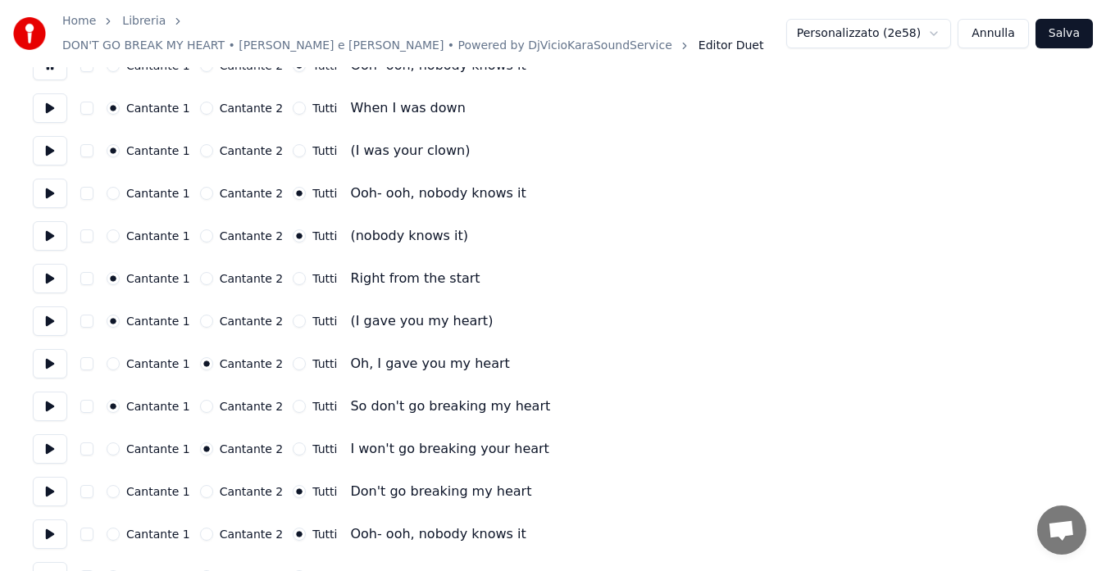
scroll to position [1323, 0]
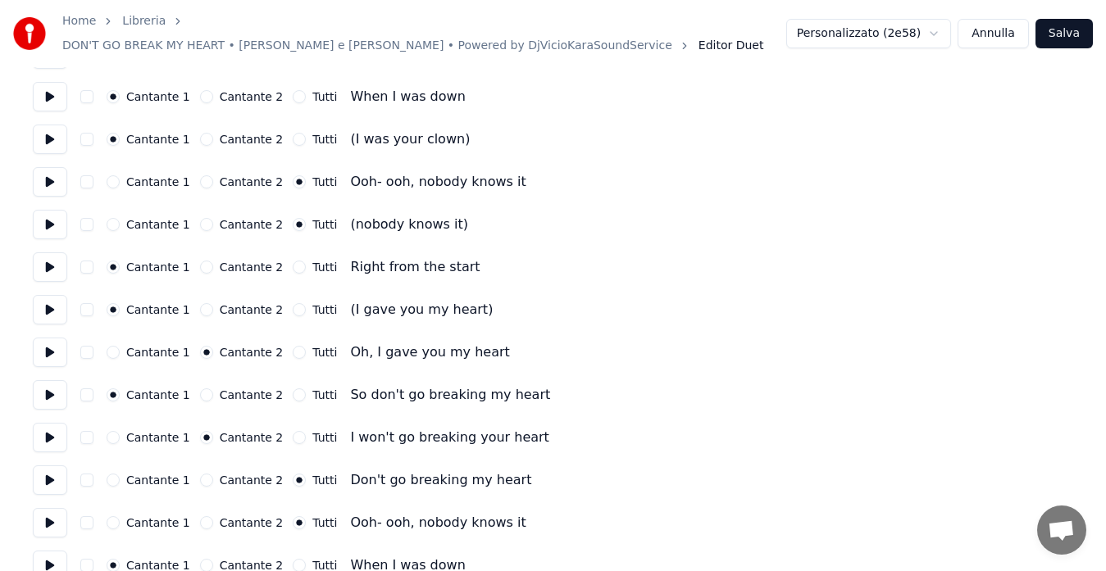
click at [56, 94] on button at bounding box center [50, 97] width 34 height 30
click at [52, 127] on button at bounding box center [50, 140] width 34 height 30
click at [200, 134] on button "Cantante 2" at bounding box center [206, 139] width 13 height 13
click at [48, 171] on button at bounding box center [50, 182] width 34 height 30
click at [43, 210] on button at bounding box center [50, 225] width 34 height 30
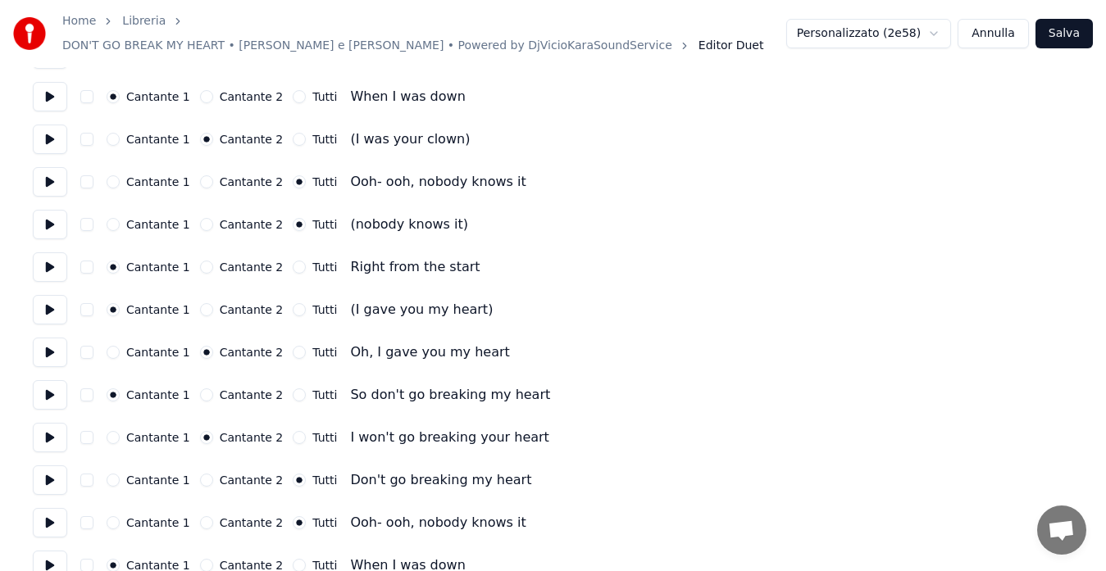
click at [50, 255] on button at bounding box center [50, 267] width 34 height 30
click at [52, 303] on button at bounding box center [50, 310] width 34 height 30
click at [45, 349] on button at bounding box center [50, 353] width 34 height 30
click at [46, 380] on button at bounding box center [50, 395] width 34 height 30
click at [45, 429] on button at bounding box center [50, 438] width 34 height 30
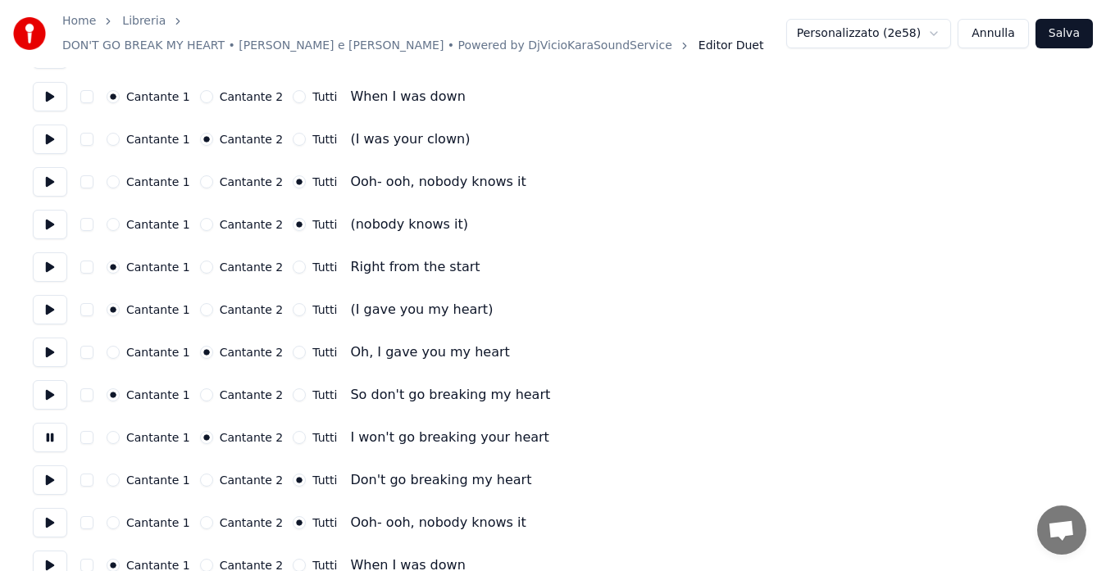
click at [44, 471] on button at bounding box center [50, 481] width 34 height 30
click at [49, 514] on button at bounding box center [50, 523] width 34 height 30
click at [50, 559] on button at bounding box center [50, 566] width 34 height 30
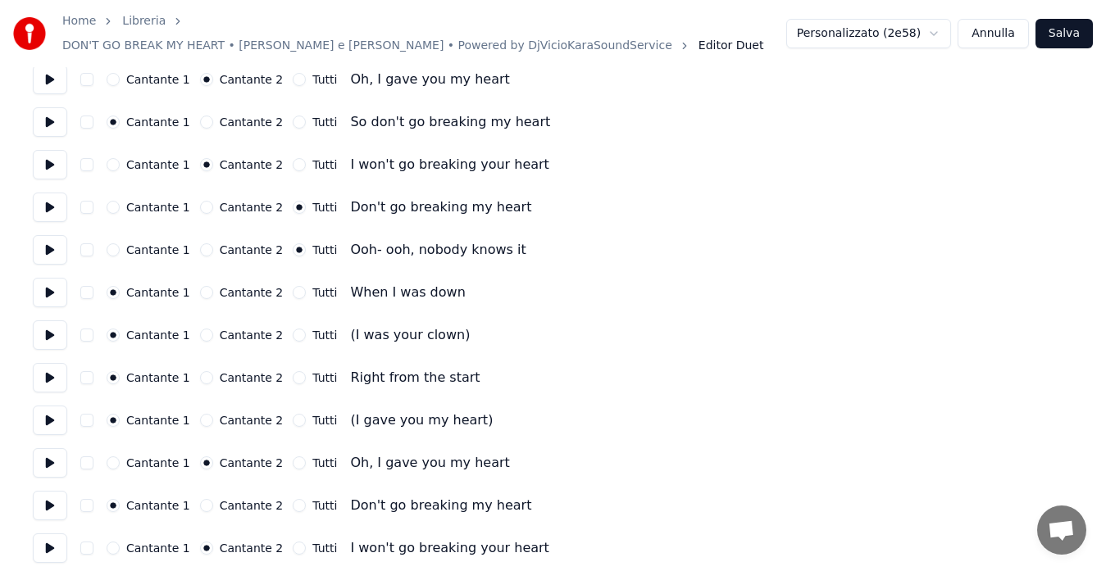
scroll to position [1608, 0]
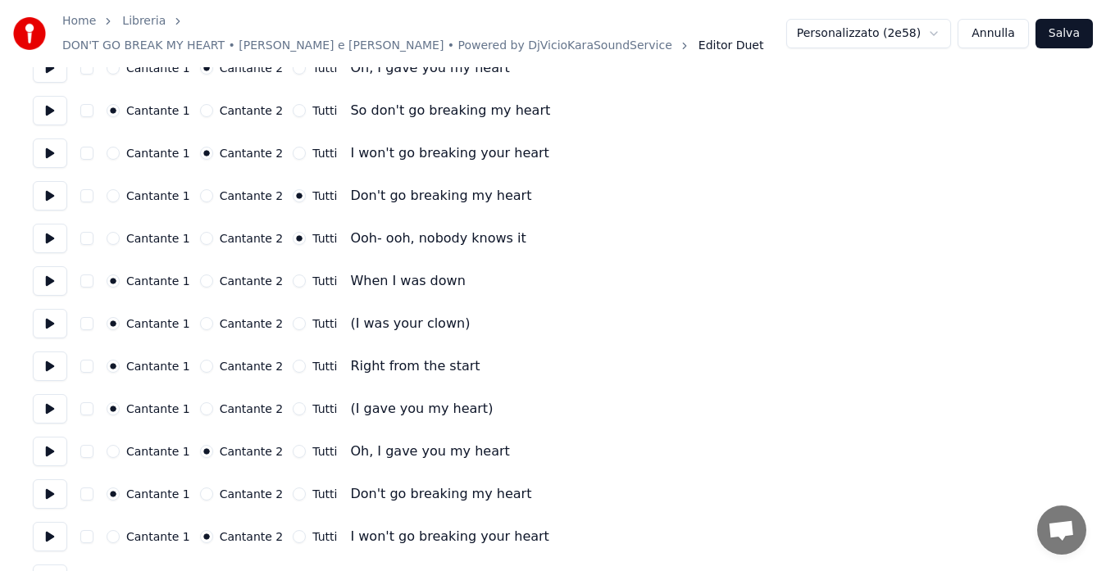
click at [55, 310] on button at bounding box center [50, 324] width 34 height 30
click at [51, 354] on button at bounding box center [50, 367] width 34 height 30
click at [49, 403] on button at bounding box center [50, 409] width 34 height 30
click at [200, 317] on button "Cantante 2" at bounding box center [206, 323] width 13 height 13
click at [200, 403] on button "Cantante 2" at bounding box center [206, 409] width 13 height 13
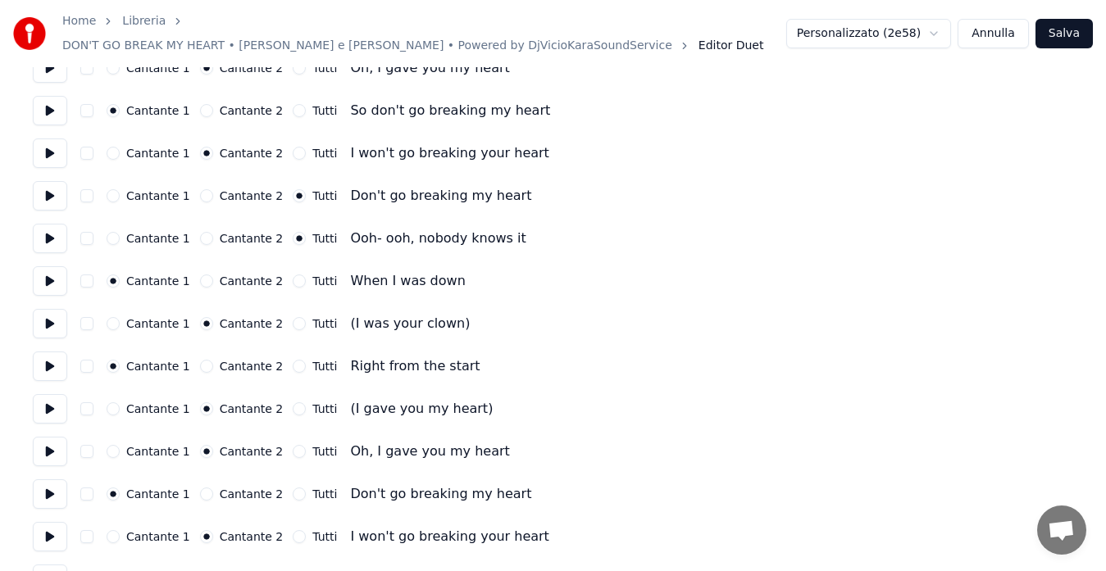
click at [51, 442] on button at bounding box center [50, 452] width 34 height 30
click at [53, 484] on button at bounding box center [50, 495] width 34 height 30
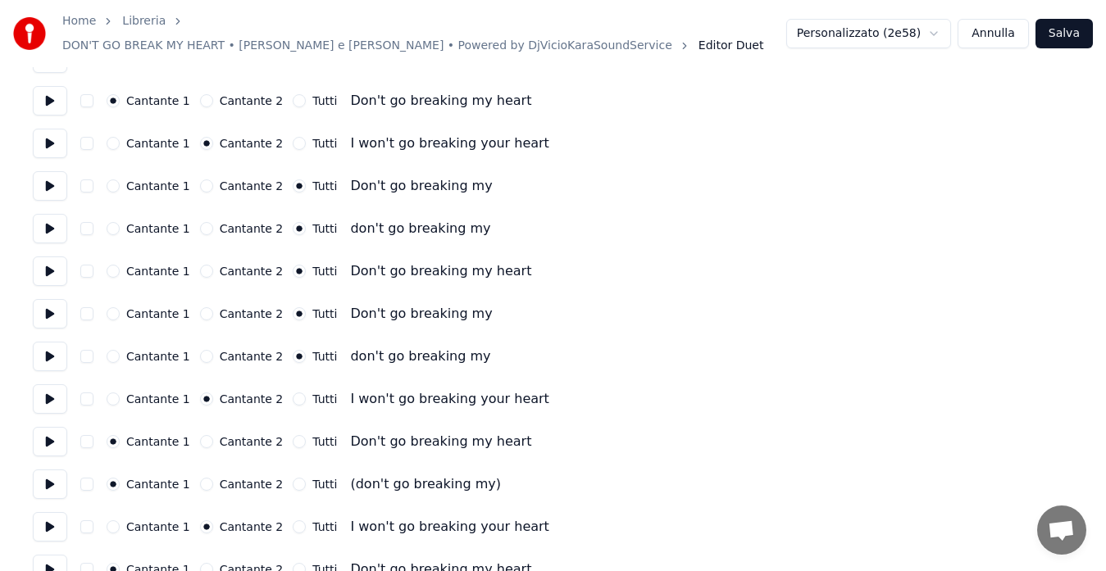
scroll to position [2034, 0]
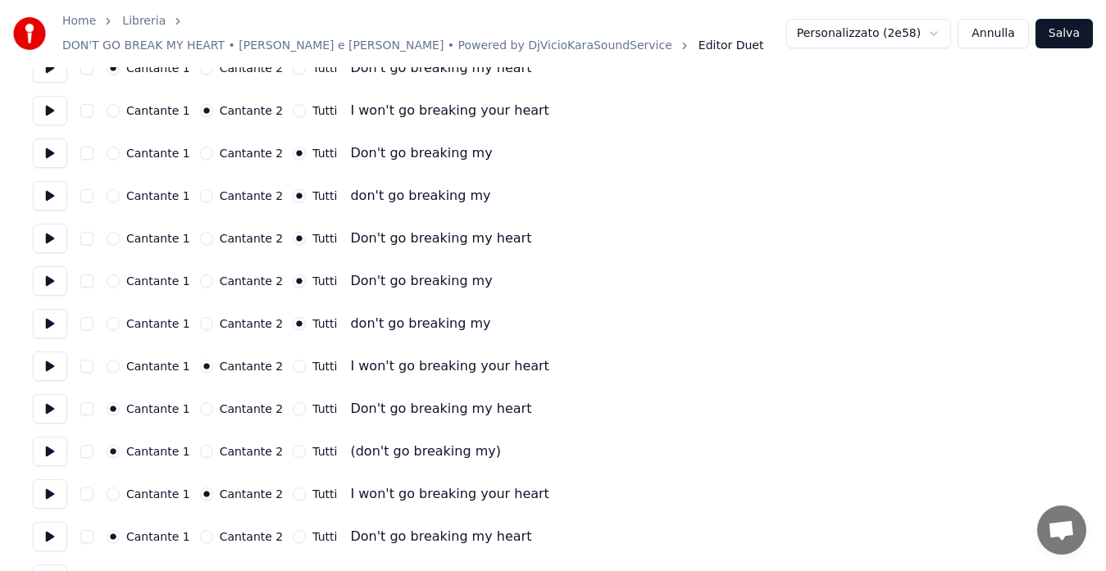
click at [57, 100] on button at bounding box center [50, 111] width 34 height 30
click at [46, 147] on button at bounding box center [50, 154] width 34 height 30
click at [48, 112] on button at bounding box center [50, 111] width 34 height 30
click at [46, 193] on button at bounding box center [50, 196] width 34 height 30
click at [46, 226] on button at bounding box center [50, 239] width 34 height 30
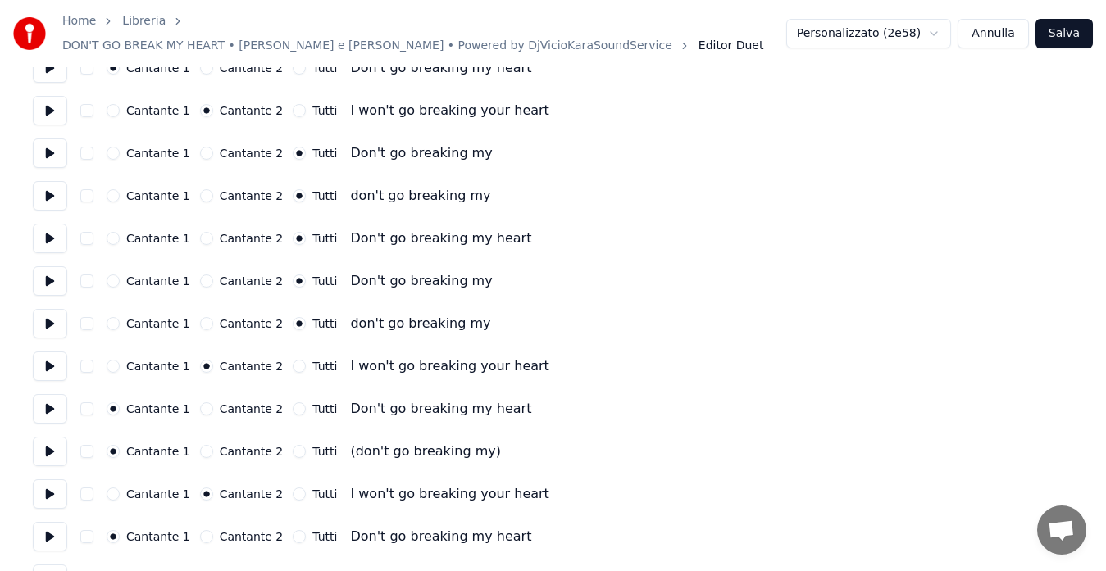
click at [51, 266] on button at bounding box center [50, 281] width 34 height 30
click at [39, 319] on button at bounding box center [50, 324] width 34 height 30
click at [40, 359] on button at bounding box center [50, 367] width 34 height 30
click at [53, 410] on button at bounding box center [50, 409] width 34 height 30
click at [52, 446] on button at bounding box center [50, 452] width 34 height 30
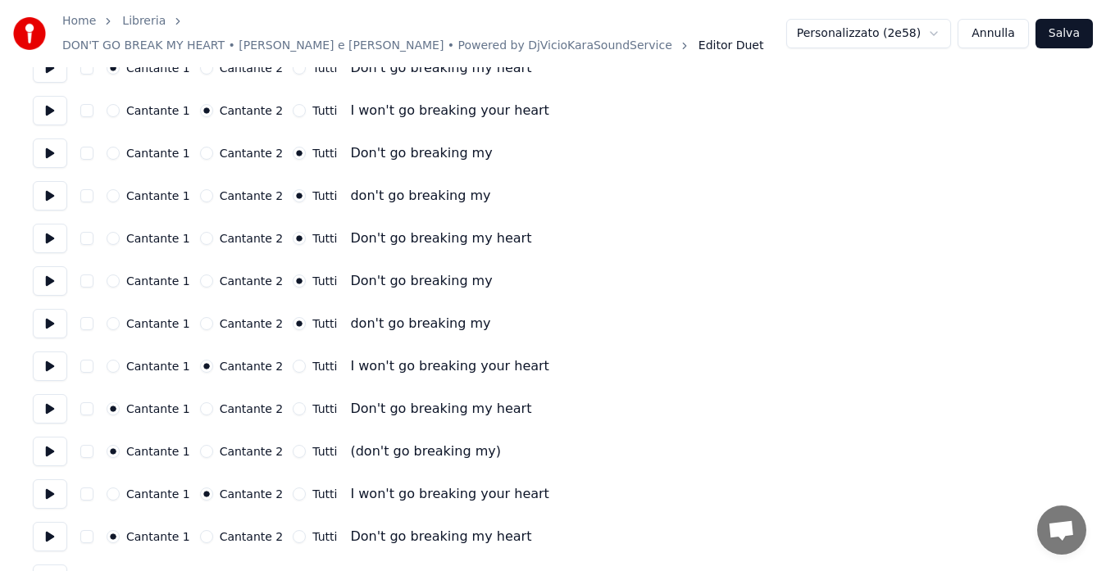
click at [58, 394] on button at bounding box center [50, 409] width 34 height 30
drag, startPoint x: 51, startPoint y: 439, endPoint x: 62, endPoint y: 429, distance: 15.1
click at [51, 438] on button at bounding box center [50, 452] width 34 height 30
click at [293, 445] on button "Tutti" at bounding box center [299, 451] width 13 height 13
click at [48, 480] on button at bounding box center [50, 495] width 34 height 30
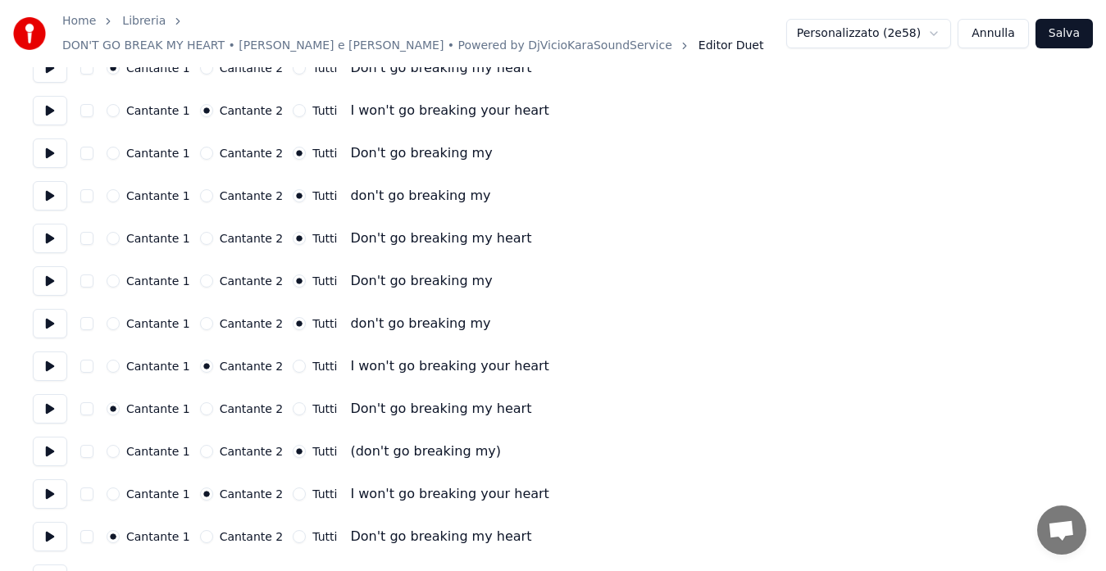
click at [42, 530] on button at bounding box center [50, 537] width 34 height 30
click at [44, 565] on button at bounding box center [50, 580] width 34 height 30
click at [293, 571] on button "Tutti" at bounding box center [299, 579] width 13 height 13
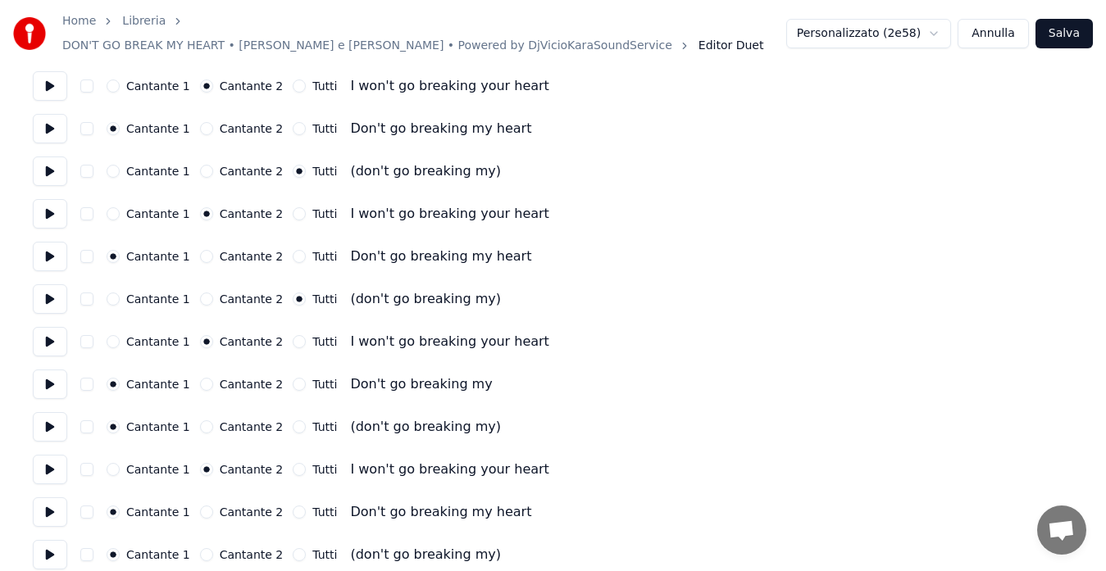
scroll to position [2329, 0]
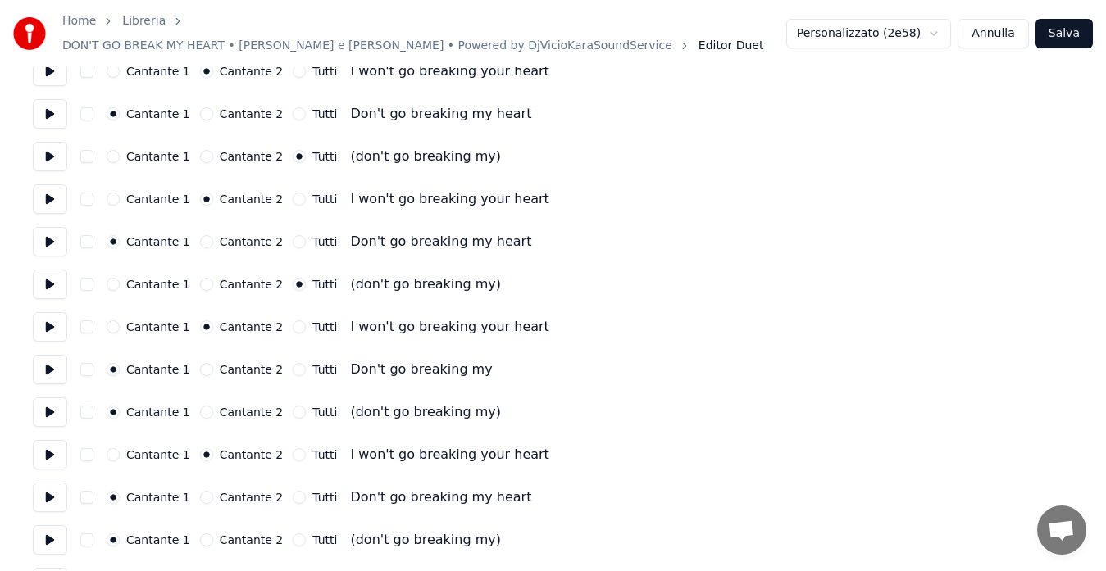
click at [52, 317] on button at bounding box center [50, 327] width 34 height 30
click at [48, 366] on button at bounding box center [50, 370] width 34 height 30
click at [293, 406] on button "Tutti" at bounding box center [299, 412] width 13 height 13
click at [43, 440] on button at bounding box center [50, 455] width 34 height 30
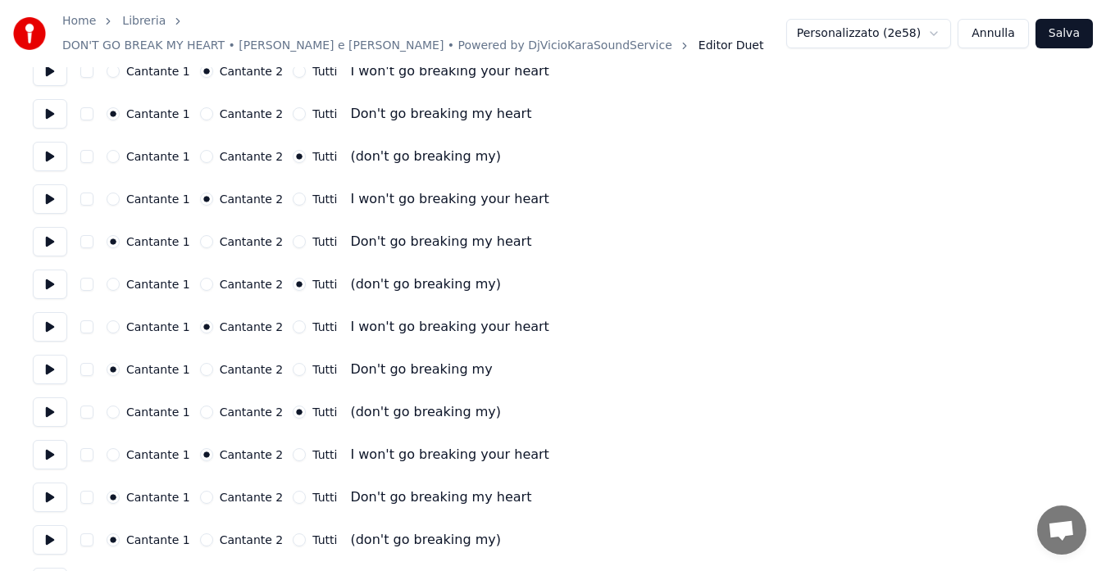
click at [47, 483] on button at bounding box center [50, 498] width 34 height 30
click at [293, 534] on button "Tutti" at bounding box center [299, 540] width 13 height 13
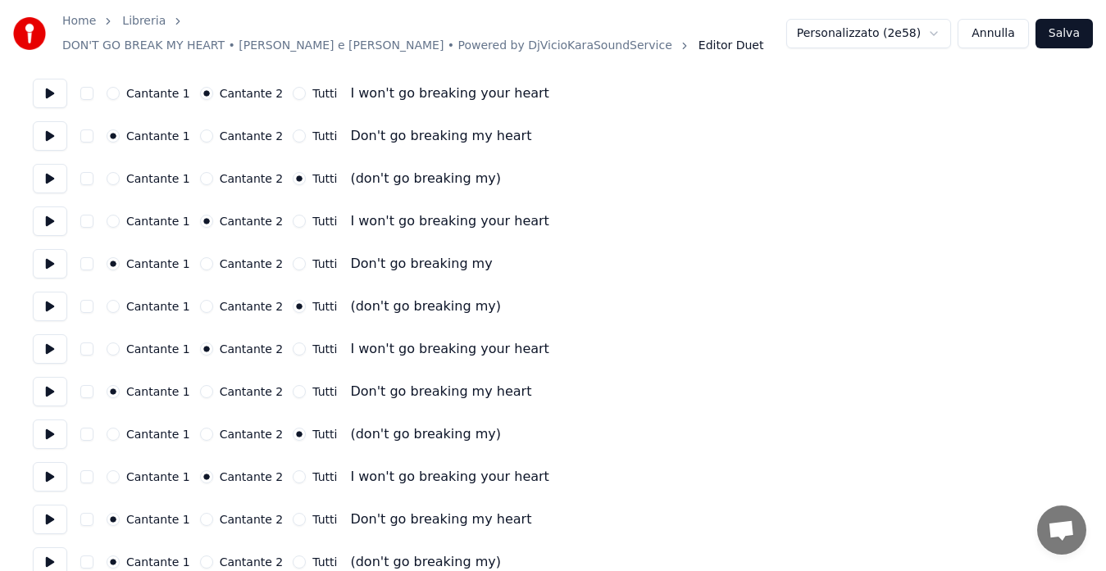
scroll to position [2460, 0]
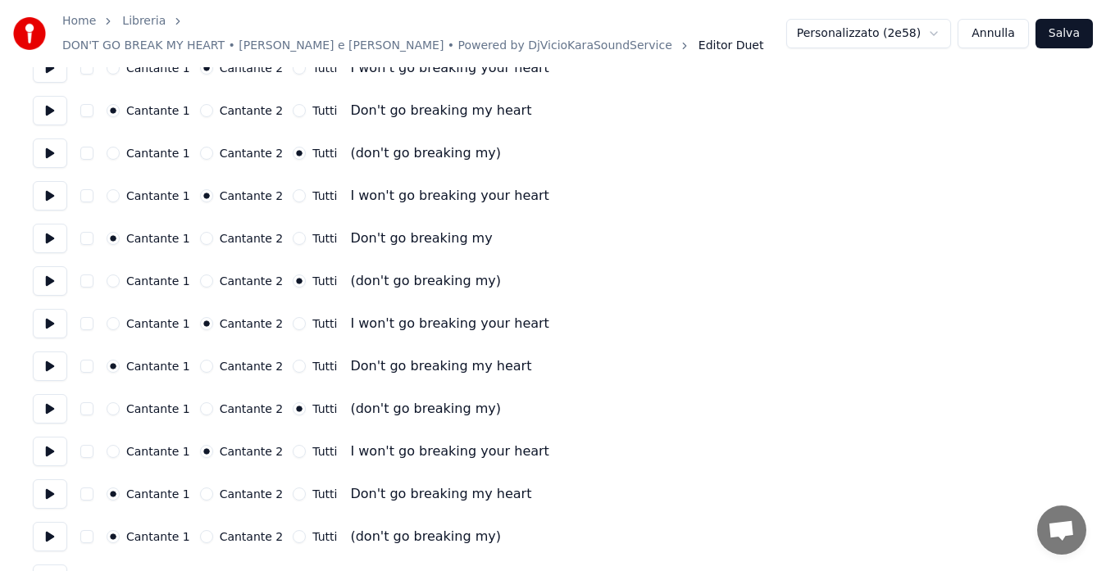
click at [53, 480] on button at bounding box center [50, 495] width 34 height 30
click at [46, 526] on button at bounding box center [50, 537] width 34 height 30
click at [293, 530] on button "Tutti" at bounding box center [299, 536] width 13 height 13
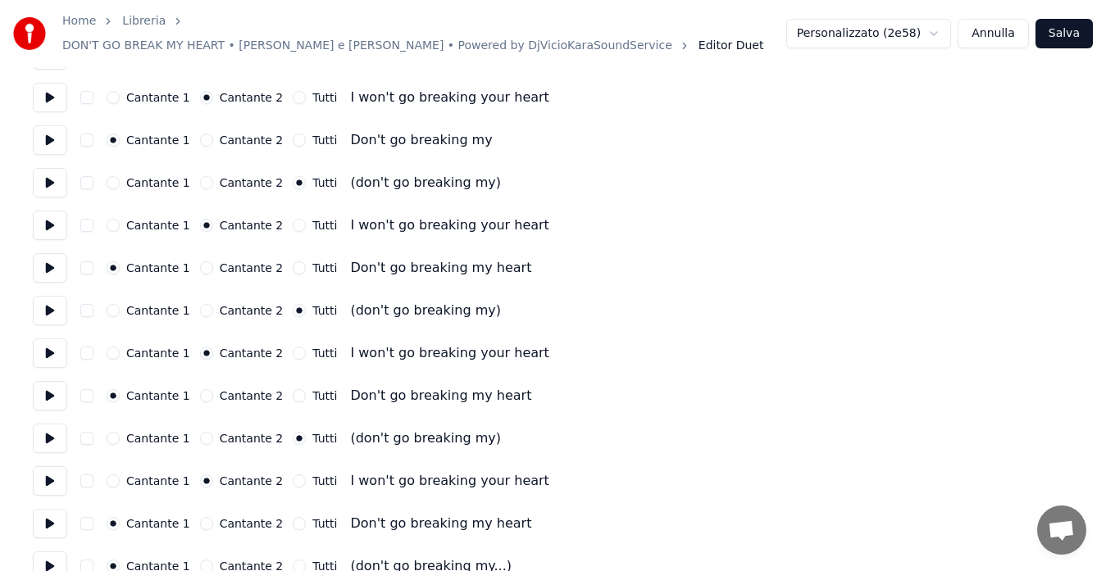
scroll to position [2577, 0]
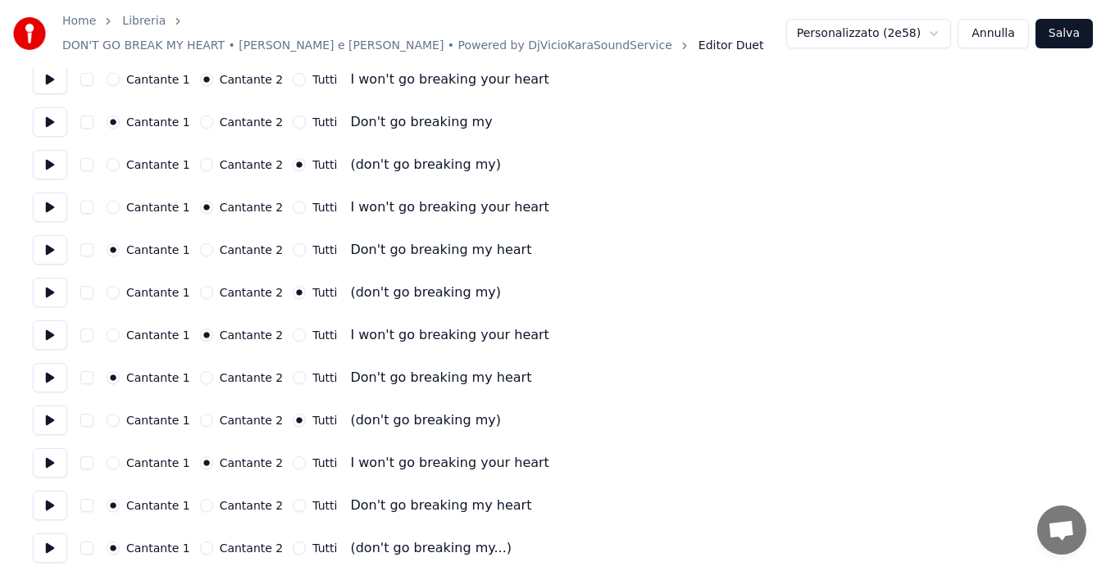
click at [57, 494] on button at bounding box center [50, 506] width 34 height 30
click at [51, 547] on button at bounding box center [50, 549] width 34 height 30
click at [293, 542] on button "Tutti" at bounding box center [299, 548] width 13 height 13
click at [1066, 28] on button "Salva" at bounding box center [1063, 34] width 57 height 30
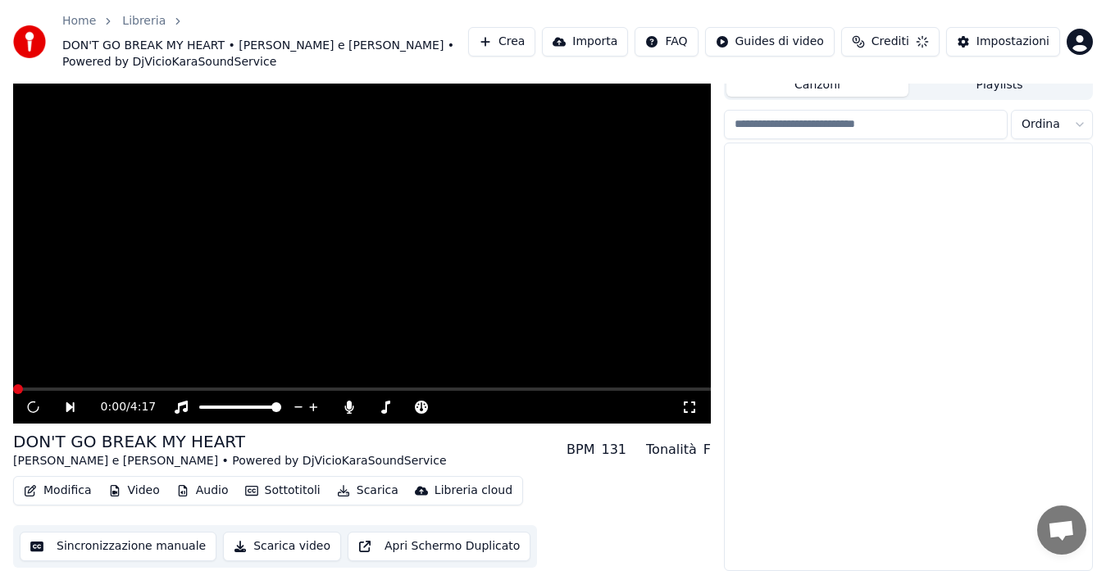
scroll to position [52, 0]
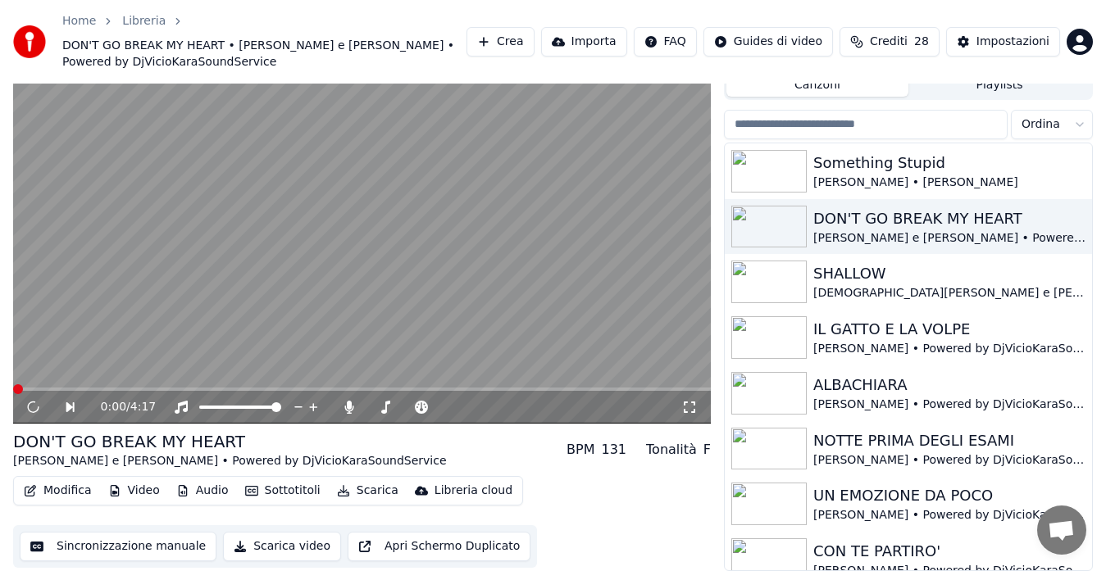
click at [686, 404] on icon at bounding box center [689, 407] width 16 height 13
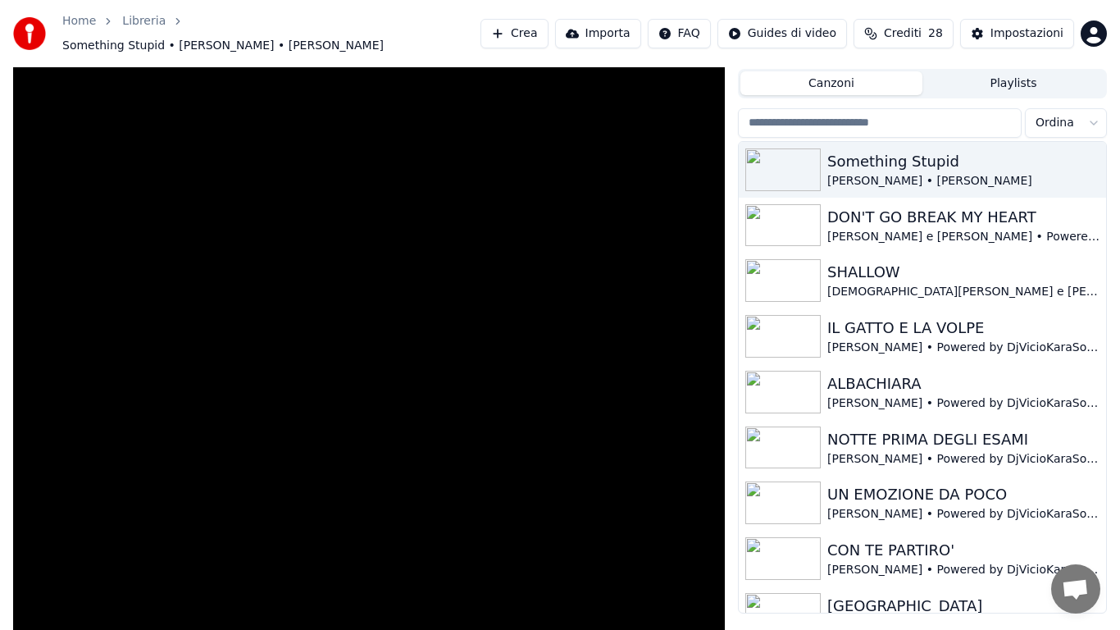
scroll to position [13, 0]
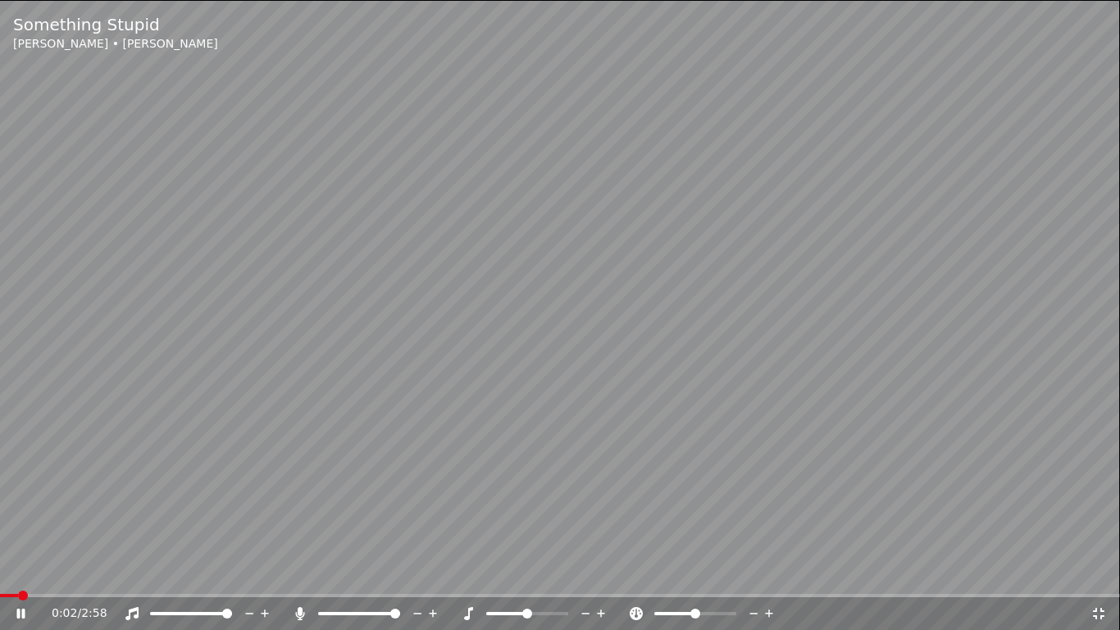
click at [1103, 571] on icon at bounding box center [1098, 612] width 11 height 11
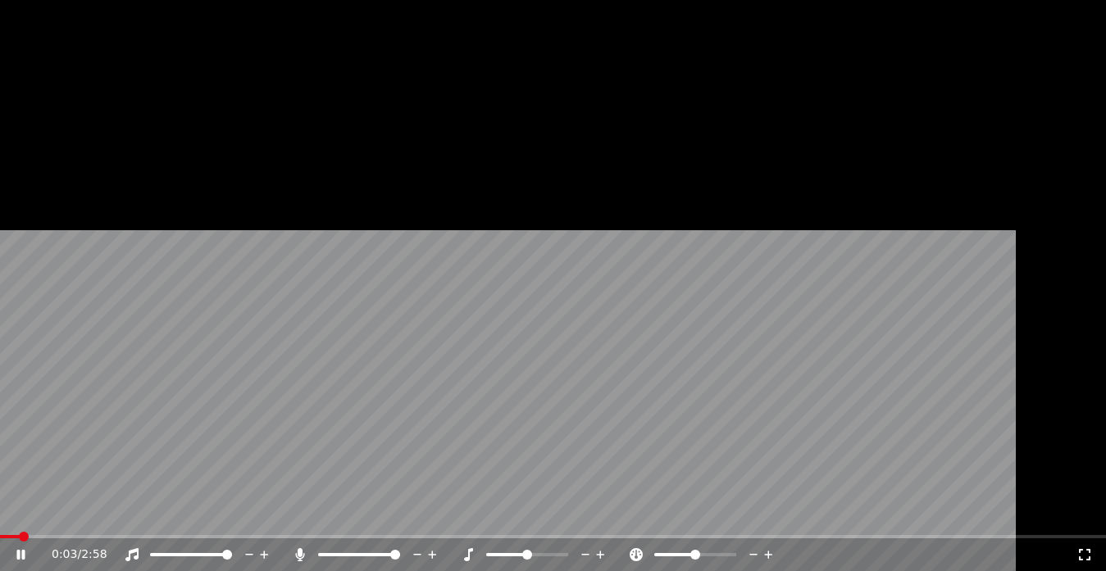
scroll to position [28, 0]
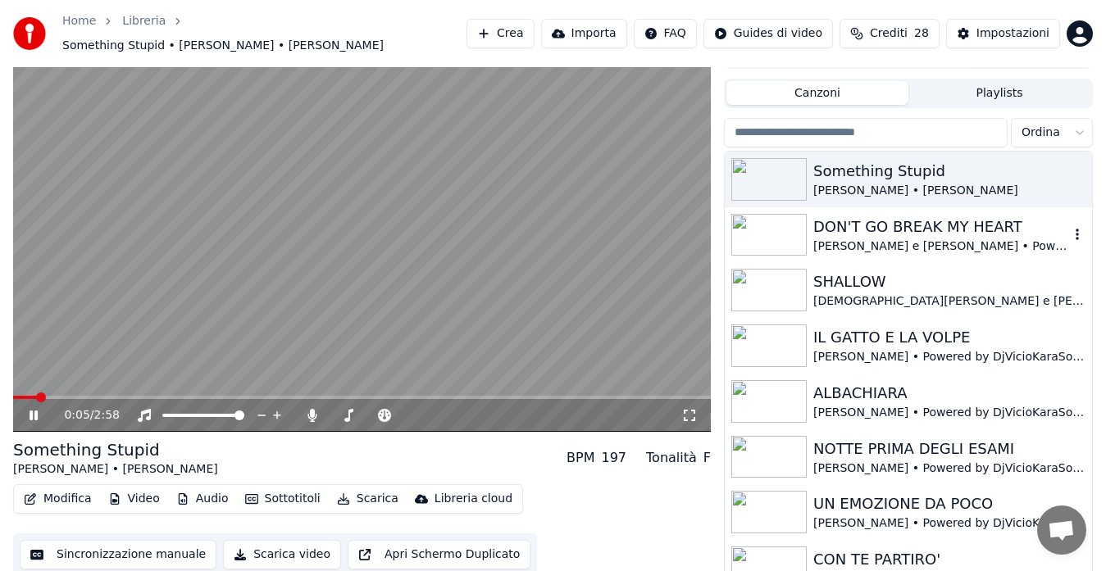
click at [839, 216] on div "DON'T GO BREAK MY HEART" at bounding box center [941, 227] width 256 height 23
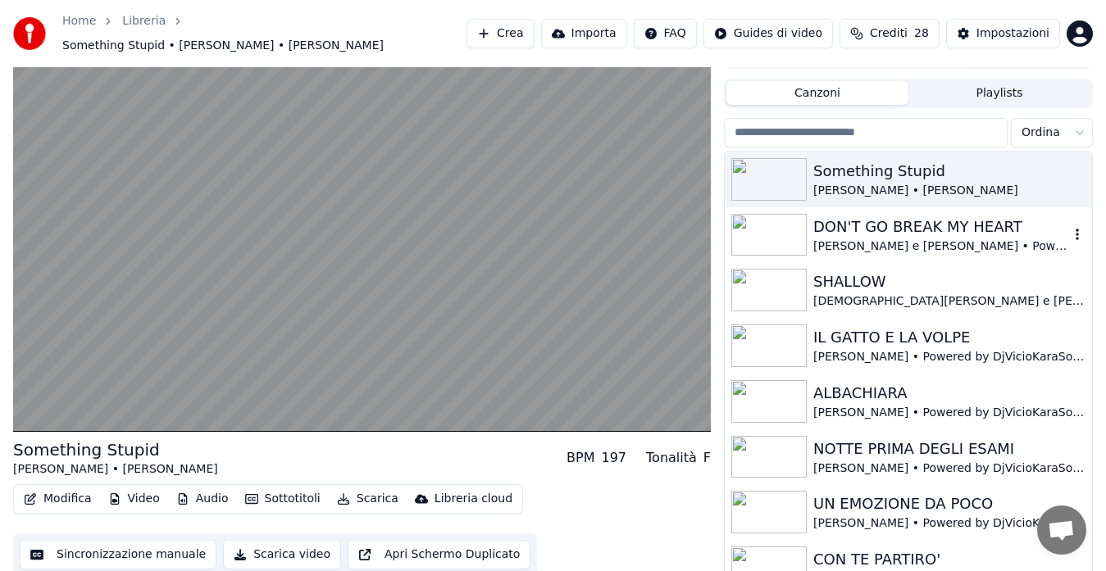
click at [860, 239] on div "[PERSON_NAME] e [PERSON_NAME] • Powered by DjVicioKaraSoundService" at bounding box center [941, 247] width 256 height 16
click at [972, 90] on button "Playlists" at bounding box center [999, 93] width 182 height 24
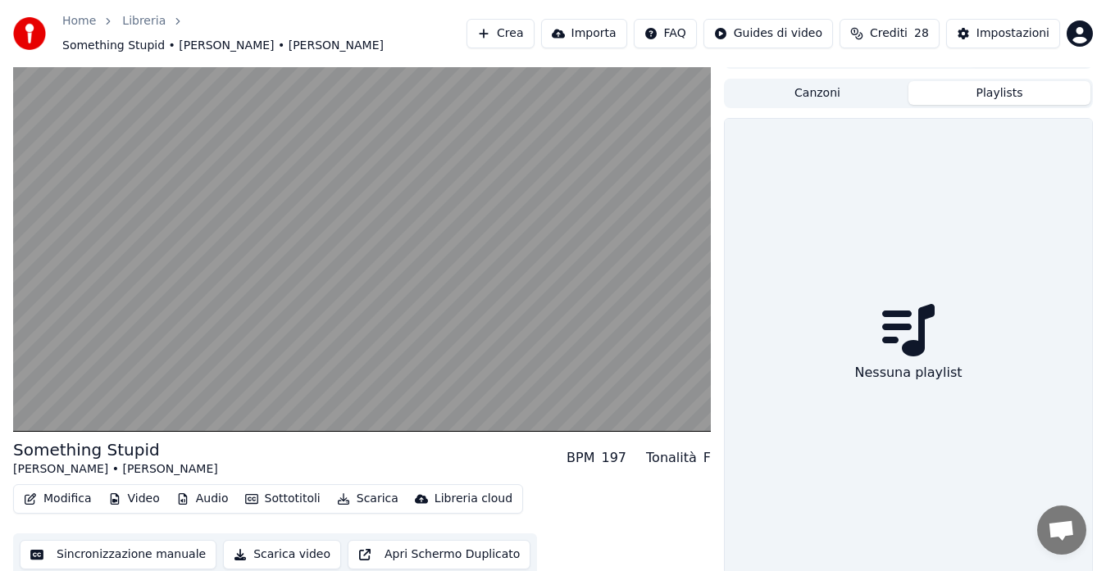
scroll to position [25, 0]
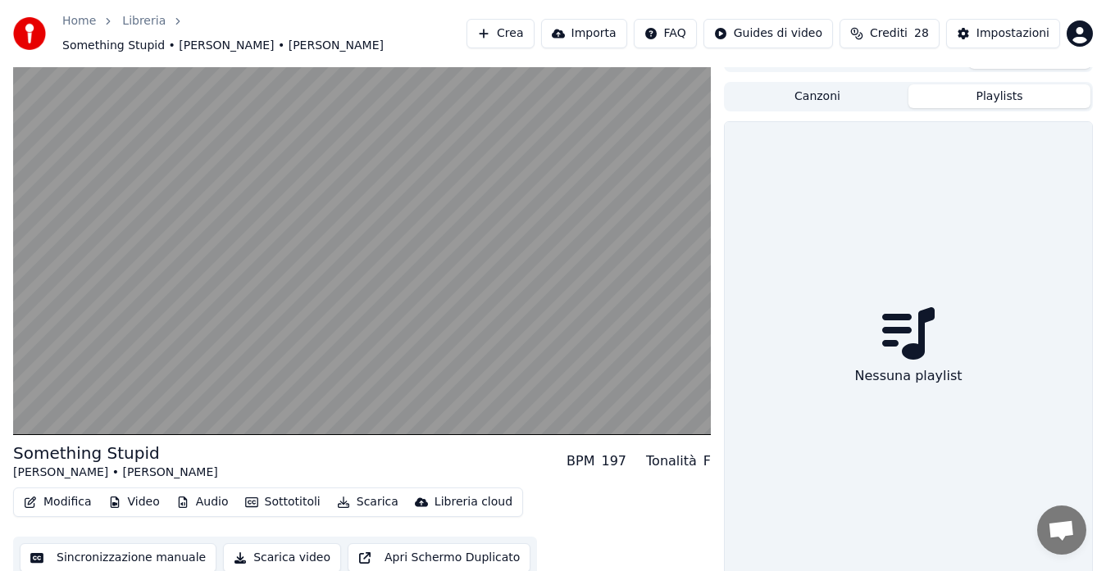
click at [808, 93] on button "Canzoni" at bounding box center [817, 96] width 182 height 24
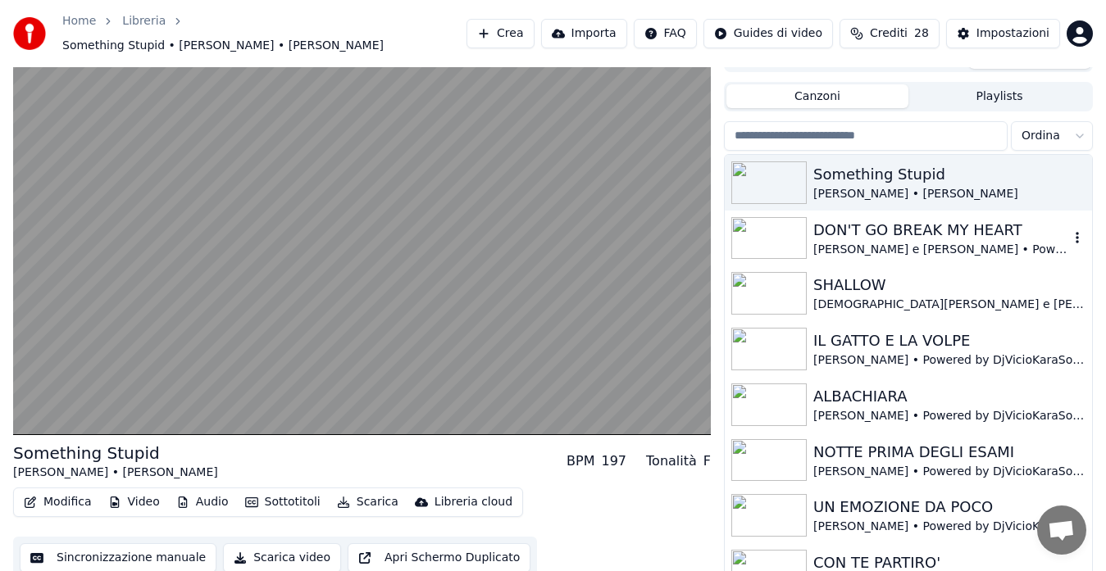
click at [896, 229] on div "DON'T GO BREAK MY HEART" at bounding box center [941, 230] width 256 height 23
click at [779, 225] on img at bounding box center [768, 238] width 75 height 43
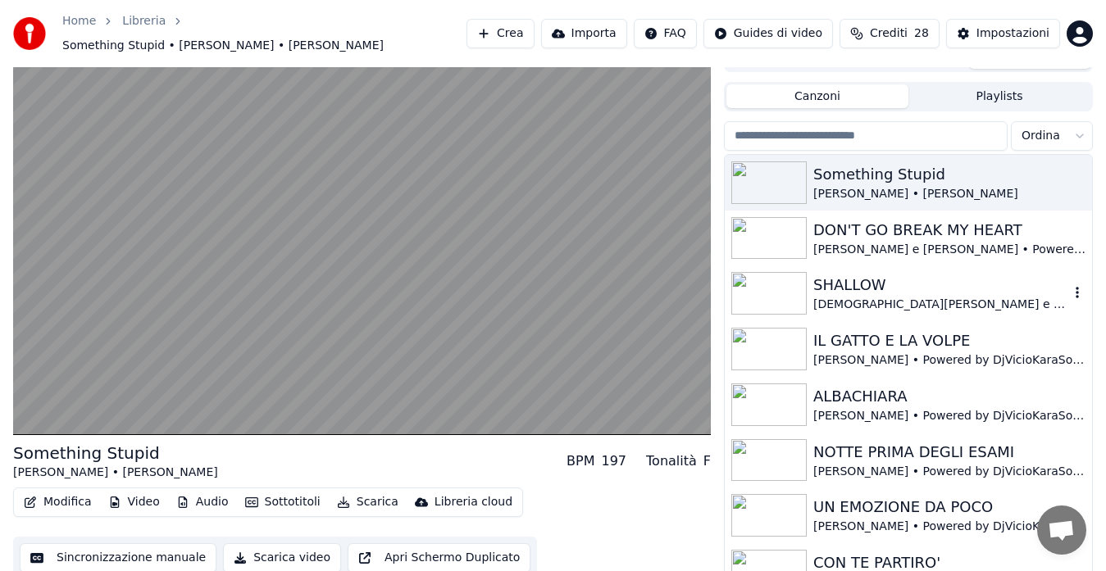
click at [787, 289] on img at bounding box center [768, 293] width 75 height 43
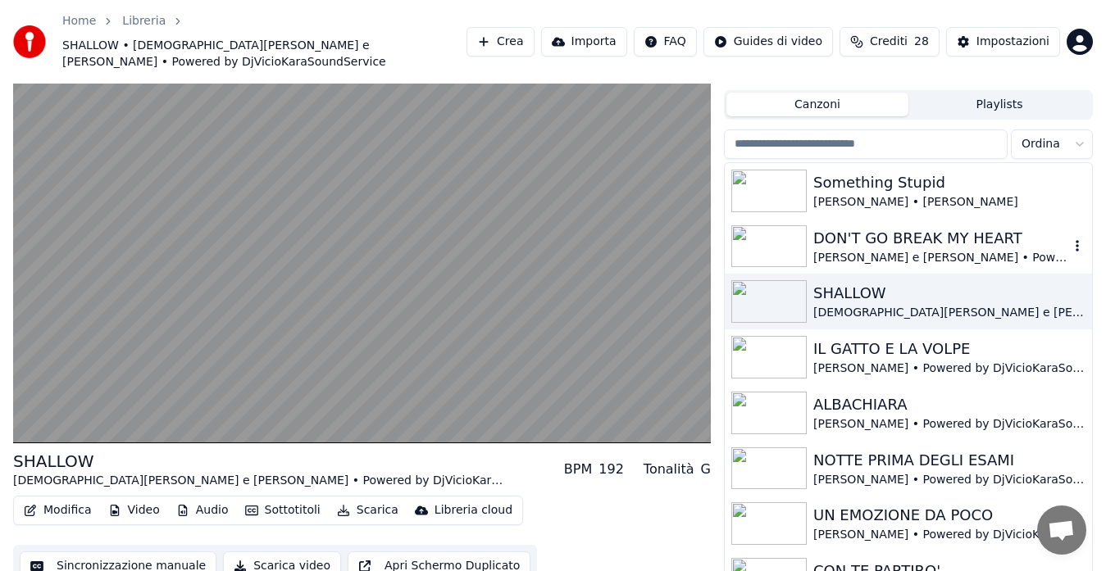
click at [790, 225] on img at bounding box center [768, 246] width 75 height 43
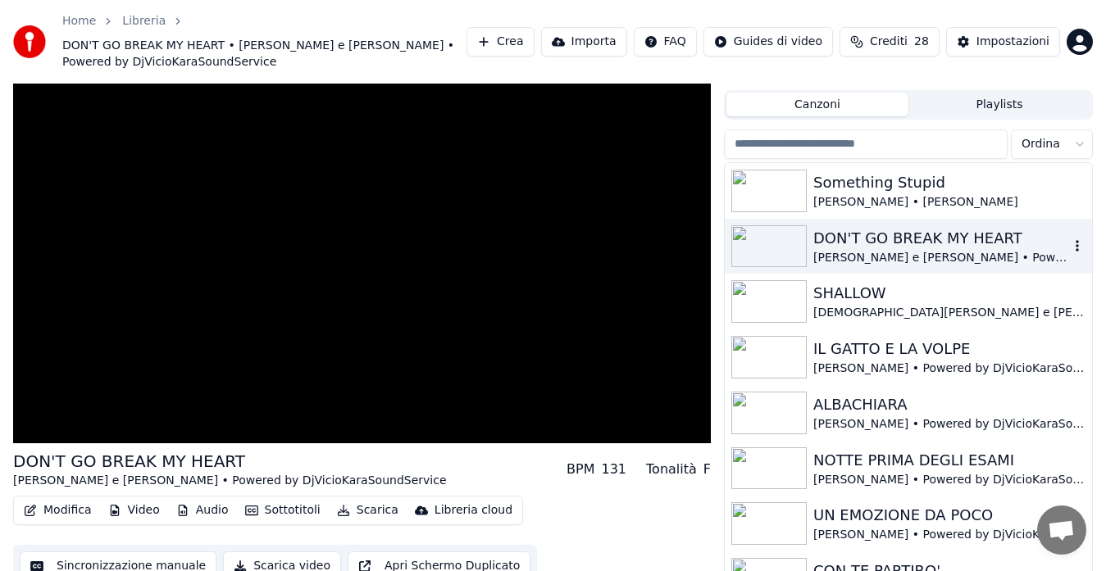
scroll to position [49, 0]
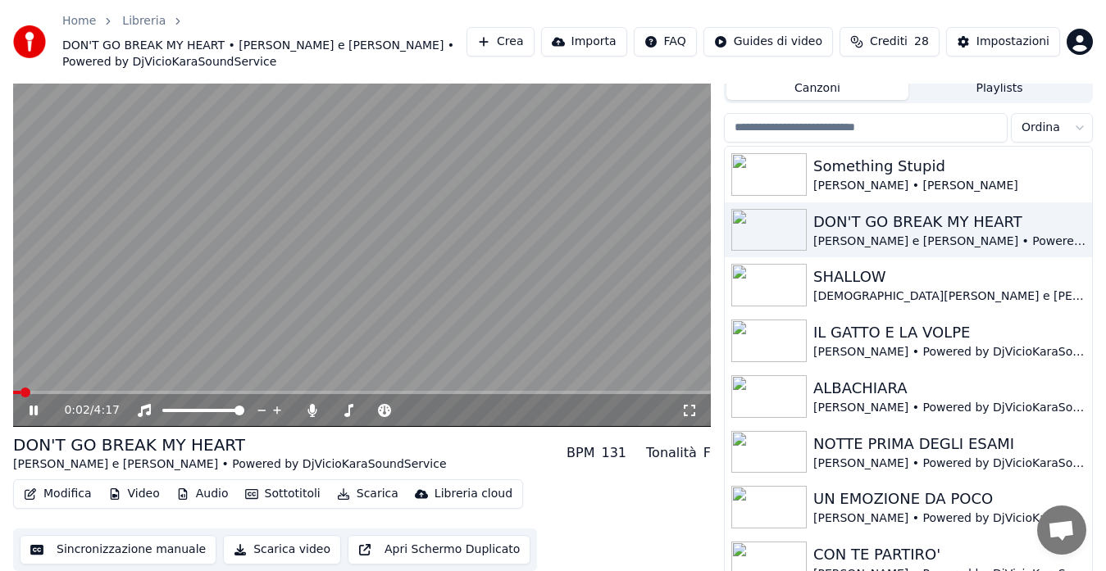
click at [352, 393] on span at bounding box center [362, 392] width 698 height 3
click at [376, 257] on video at bounding box center [362, 230] width 698 height 393
click at [48, 496] on button "Modifica" at bounding box center [57, 494] width 81 height 23
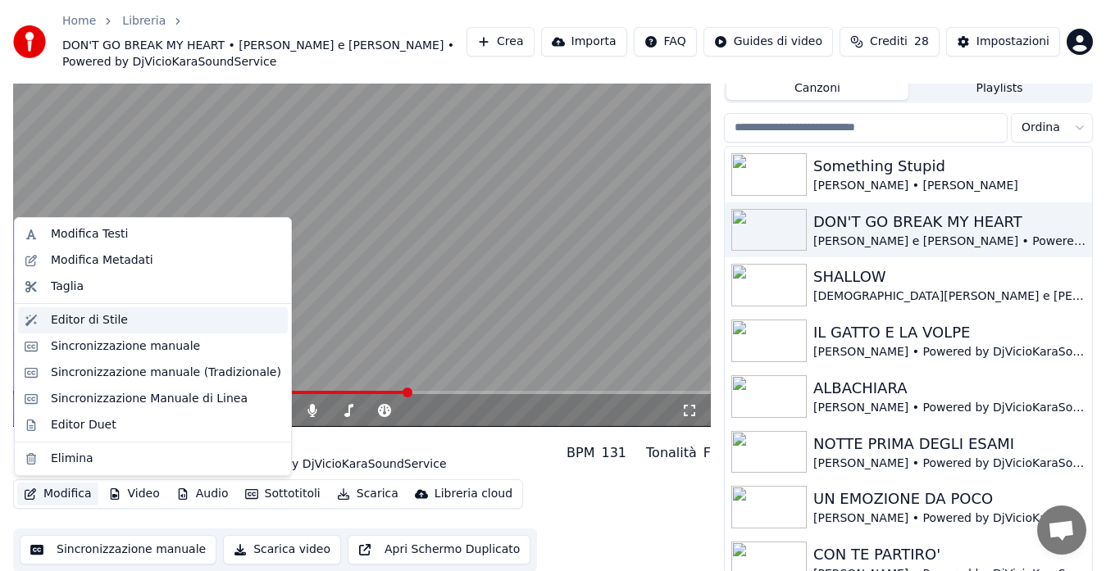
click at [78, 325] on div "Editor di Stile" at bounding box center [89, 320] width 77 height 16
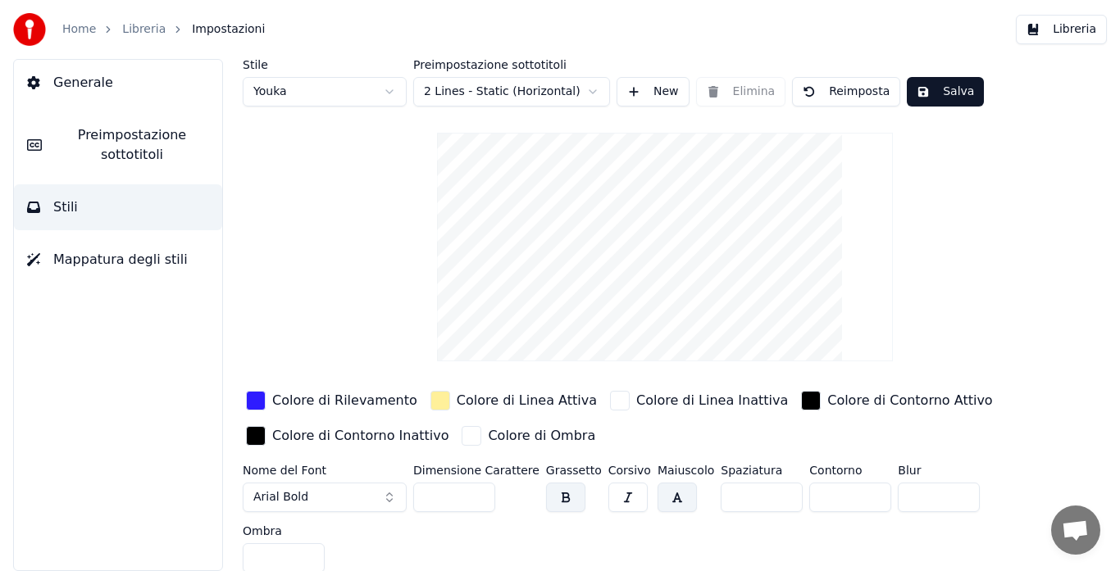
click at [116, 27] on ol "Home Libreria Impostazioni" at bounding box center [163, 29] width 202 height 16
click at [128, 27] on link "Libreria" at bounding box center [143, 29] width 43 height 16
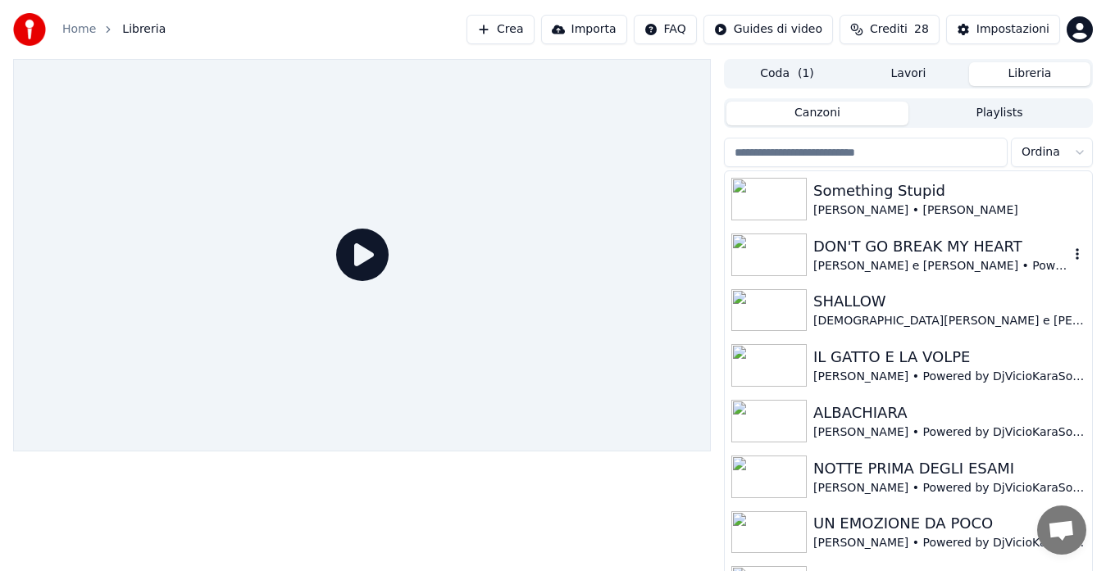
click at [888, 243] on div "DON'T GO BREAK MY HEART" at bounding box center [941, 246] width 256 height 23
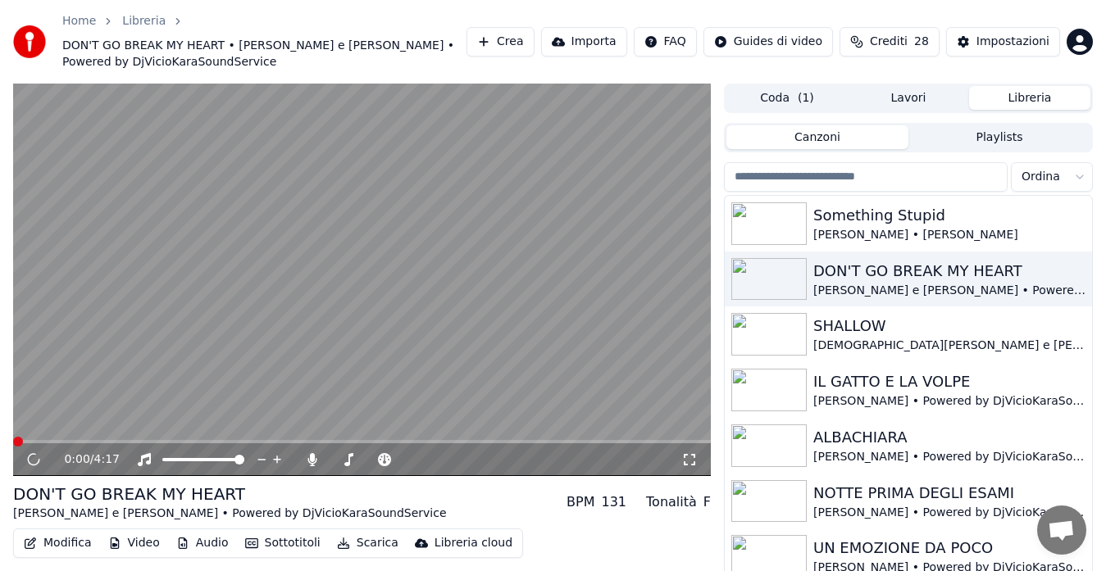
click at [39, 542] on button "Modifica" at bounding box center [57, 543] width 81 height 23
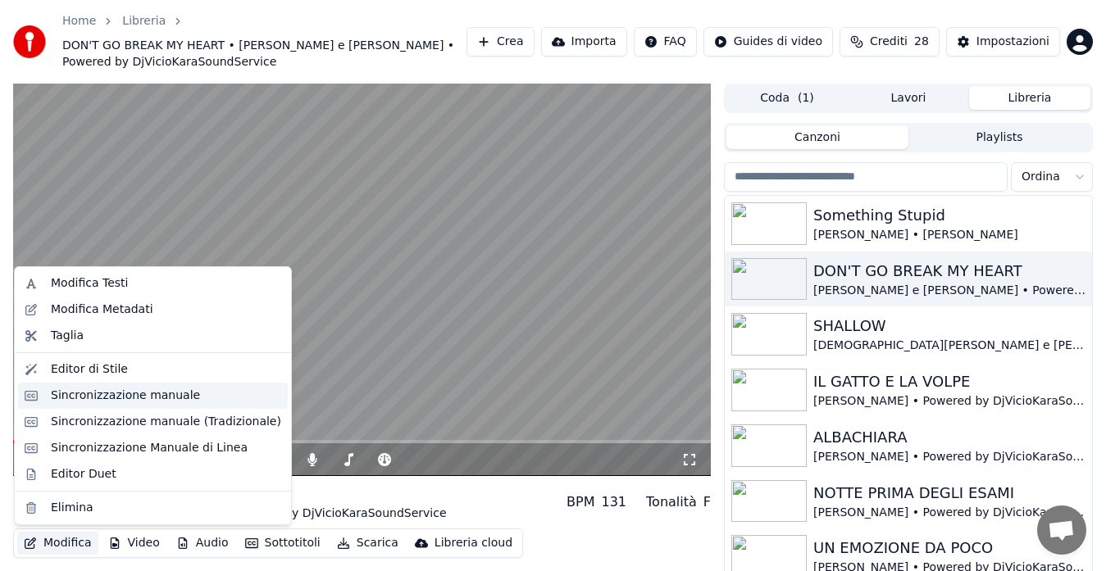
click at [57, 392] on div "Sincronizzazione manuale" at bounding box center [125, 396] width 149 height 16
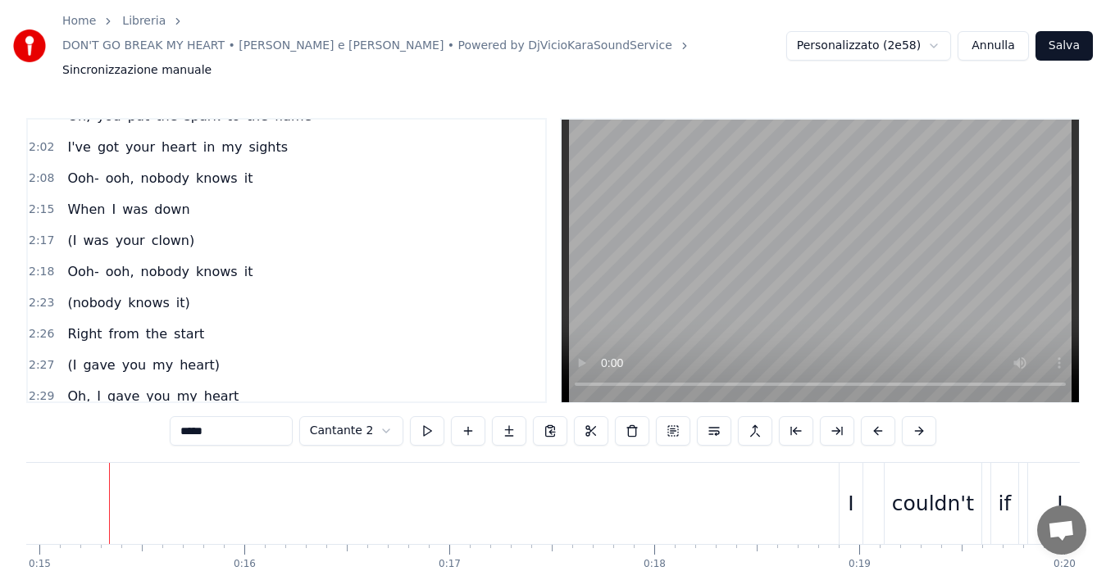
scroll to position [787, 0]
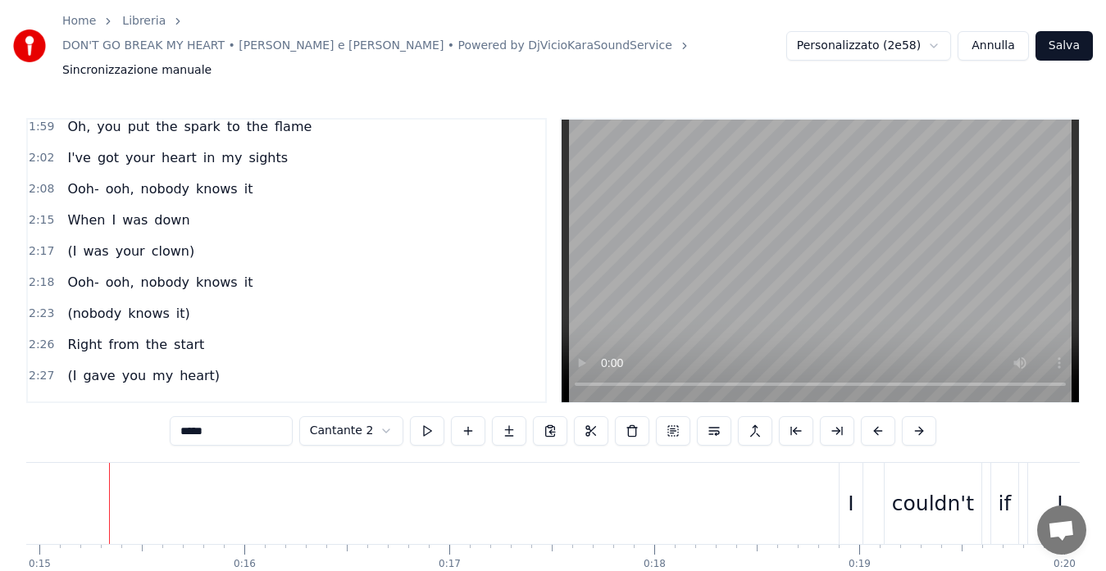
click at [35, 181] on span "2:08" at bounding box center [41, 189] width 25 height 16
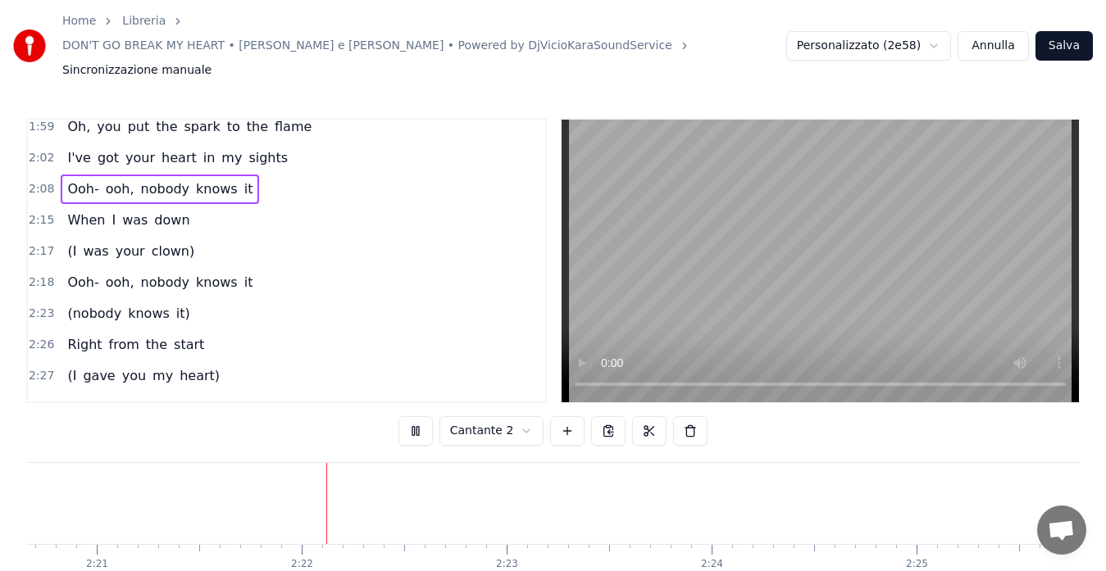
scroll to position [0, 28911]
click at [37, 275] on span "2:18" at bounding box center [41, 283] width 25 height 16
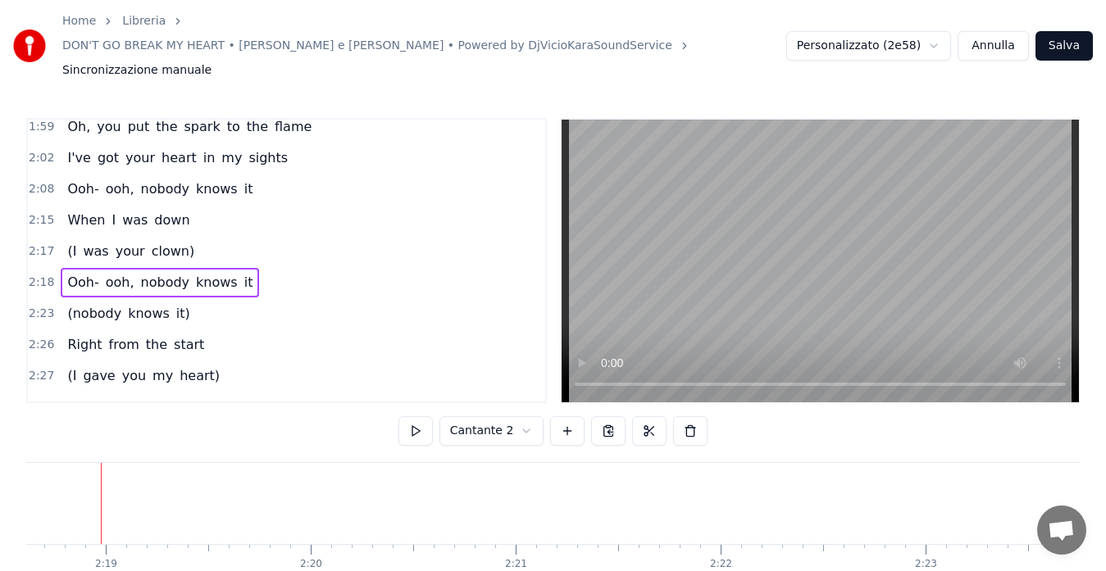
scroll to position [0, 28401]
click at [419, 416] on button at bounding box center [415, 431] width 34 height 30
click at [39, 275] on span "2:18" at bounding box center [41, 283] width 25 height 16
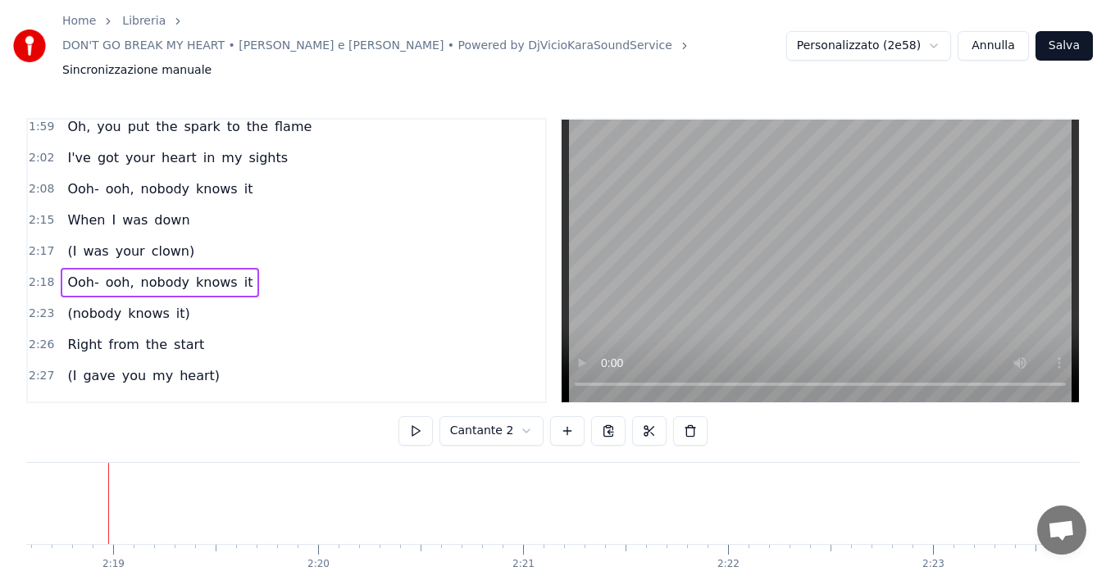
click at [39, 275] on span "2:18" at bounding box center [41, 283] width 25 height 16
click at [75, 273] on span "Ooh-" at bounding box center [83, 282] width 34 height 19
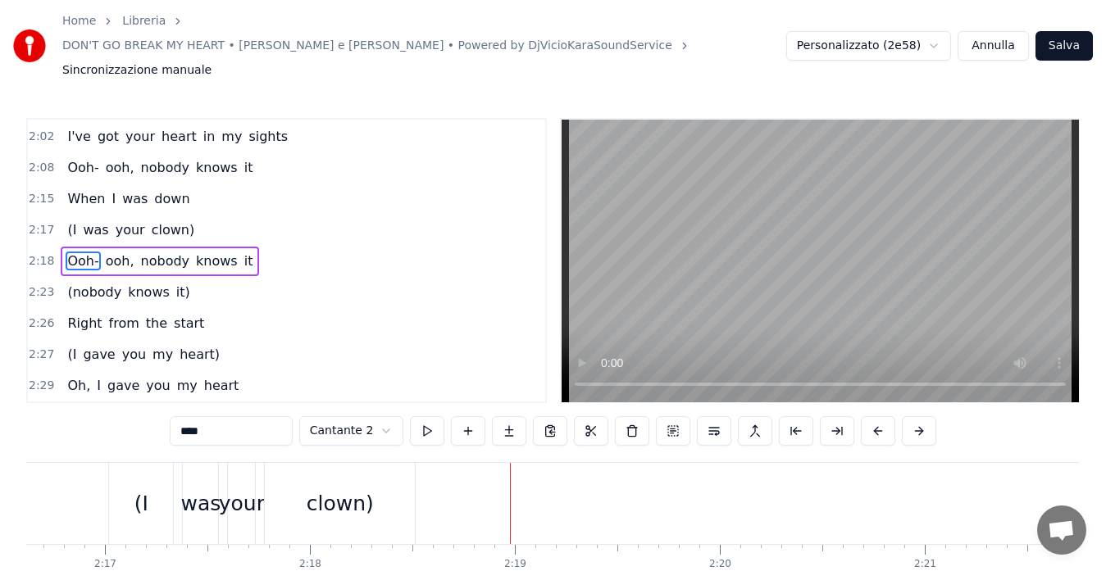
scroll to position [0, 27788]
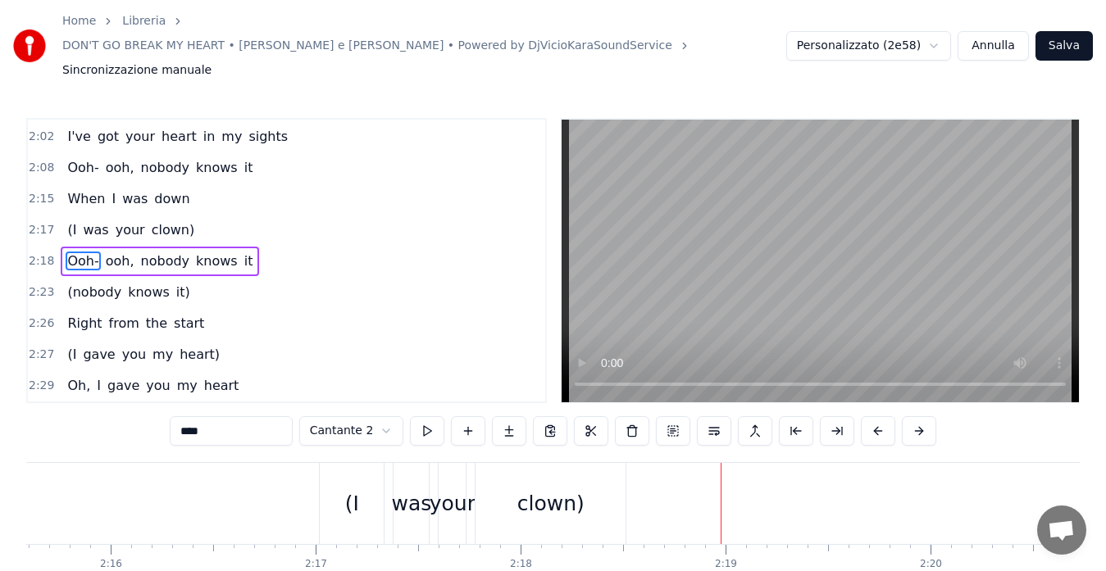
click at [39, 253] on span "2:18" at bounding box center [41, 261] width 25 height 16
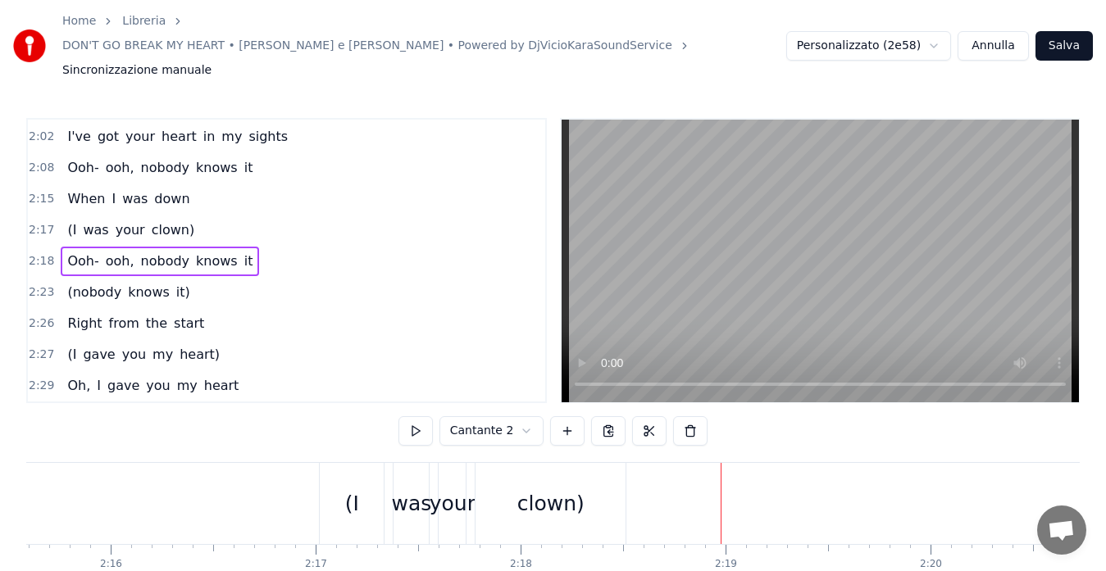
click at [38, 284] on span "2:23" at bounding box center [41, 292] width 25 height 16
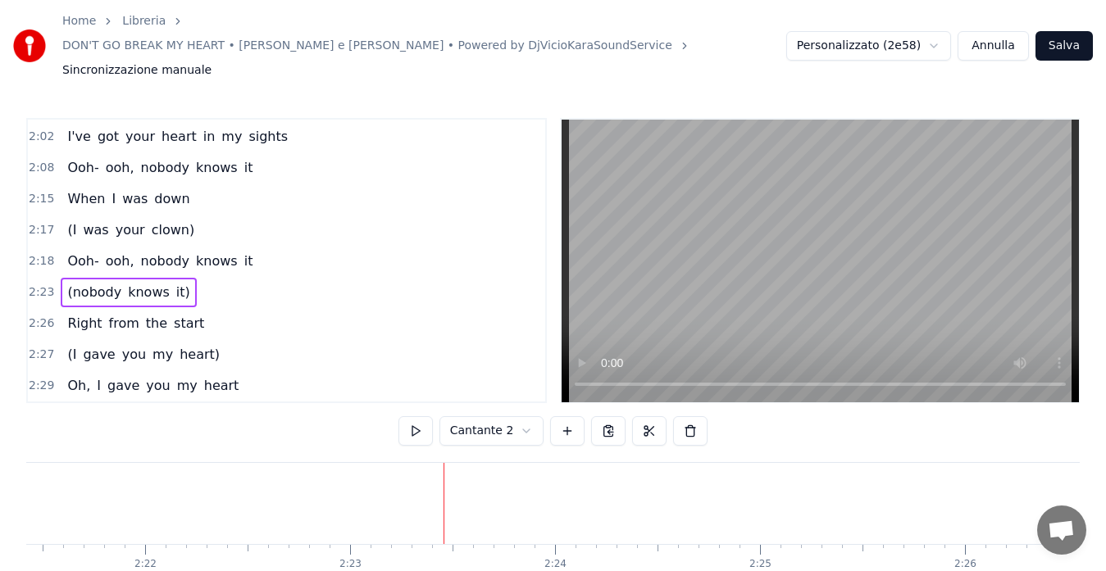
scroll to position [0, 29319]
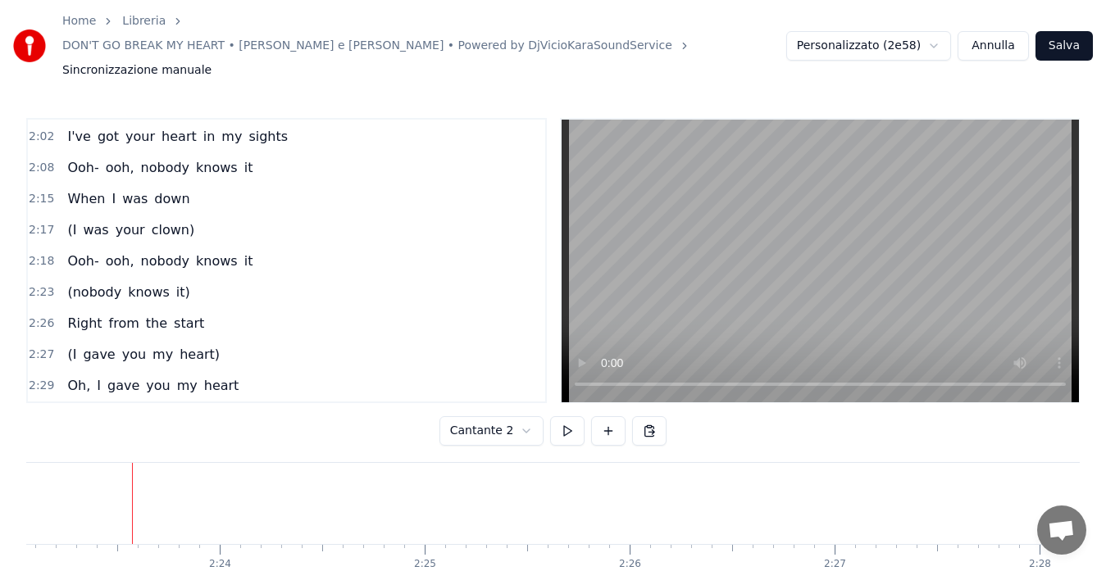
click at [42, 284] on span "2:23" at bounding box center [41, 292] width 25 height 16
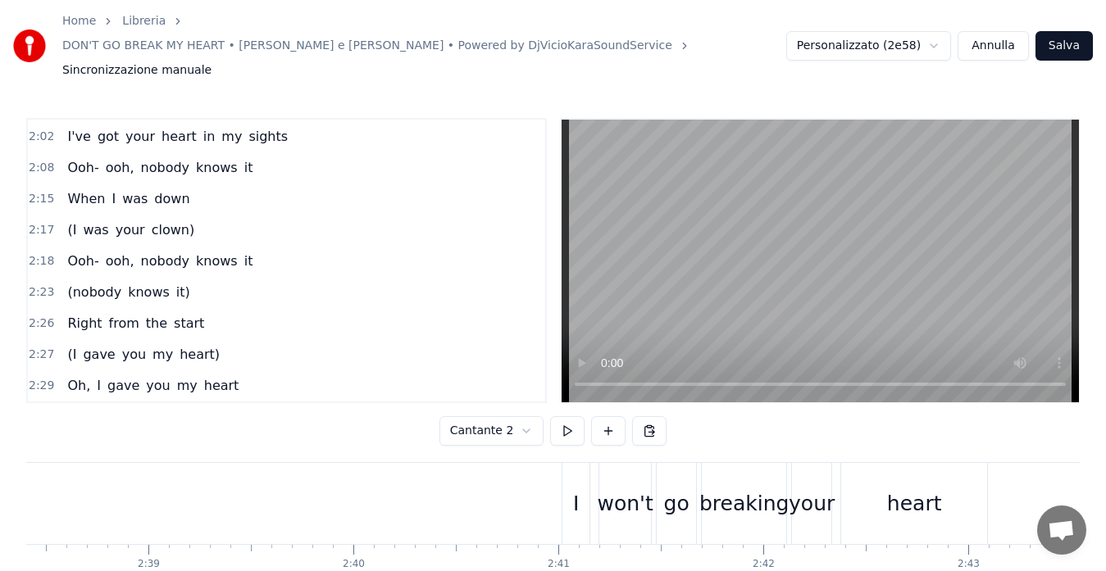
scroll to position [0, 32467]
click at [35, 284] on span "2:23" at bounding box center [41, 292] width 25 height 16
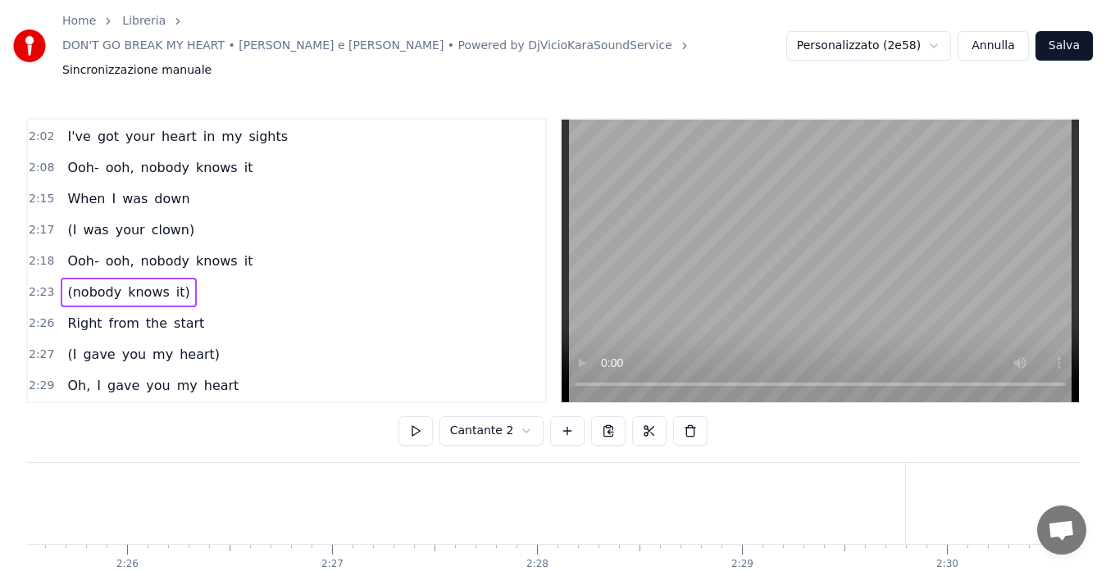
scroll to position [0, 29319]
click at [35, 284] on span "2:23" at bounding box center [41, 292] width 25 height 16
click at [73, 283] on span "(nobody" at bounding box center [94, 292] width 57 height 19
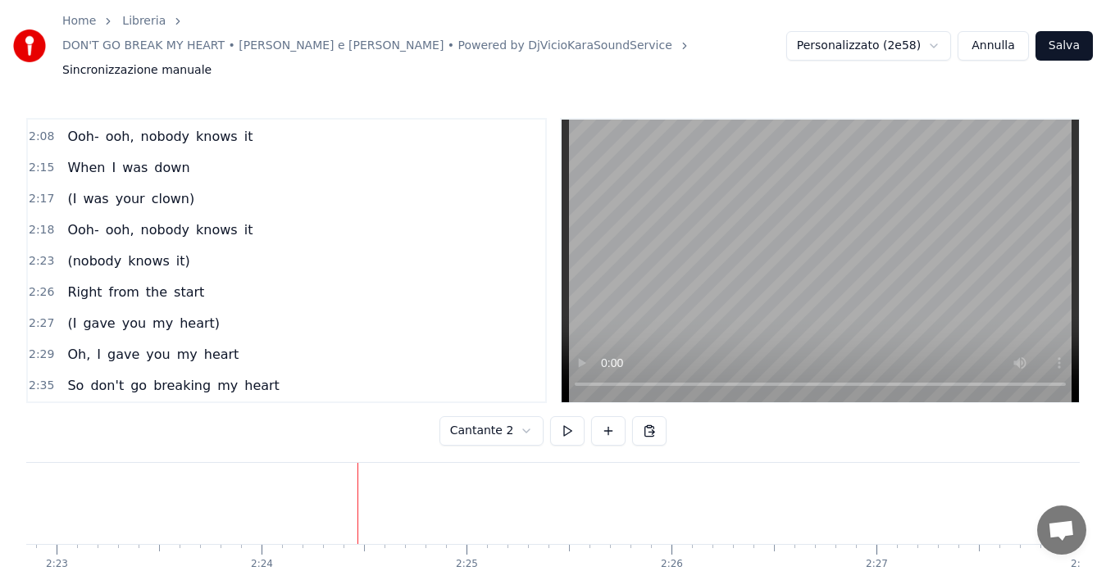
click at [40, 284] on span "2:26" at bounding box center [41, 292] width 25 height 16
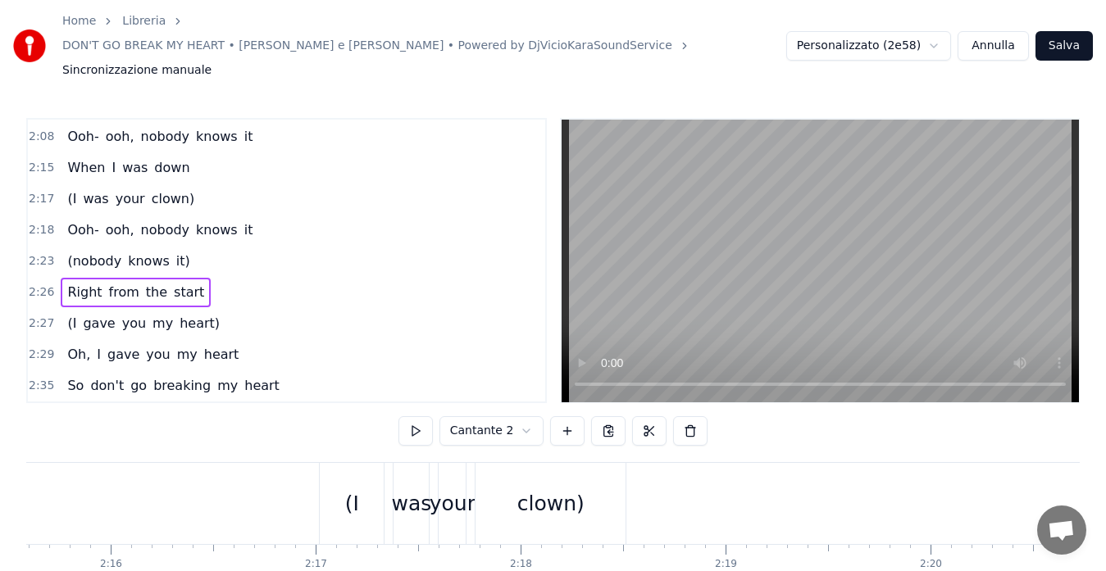
scroll to position [0, 27746]
click at [48, 253] on span "2:23" at bounding box center [41, 261] width 25 height 16
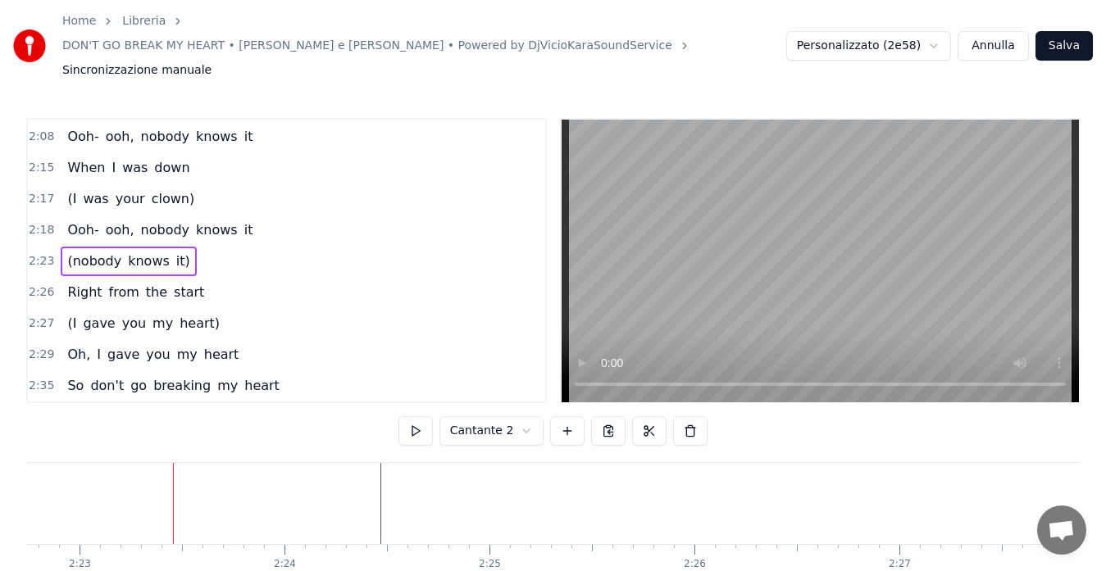
scroll to position [0, 29319]
click at [69, 252] on span "(nobody" at bounding box center [94, 261] width 57 height 19
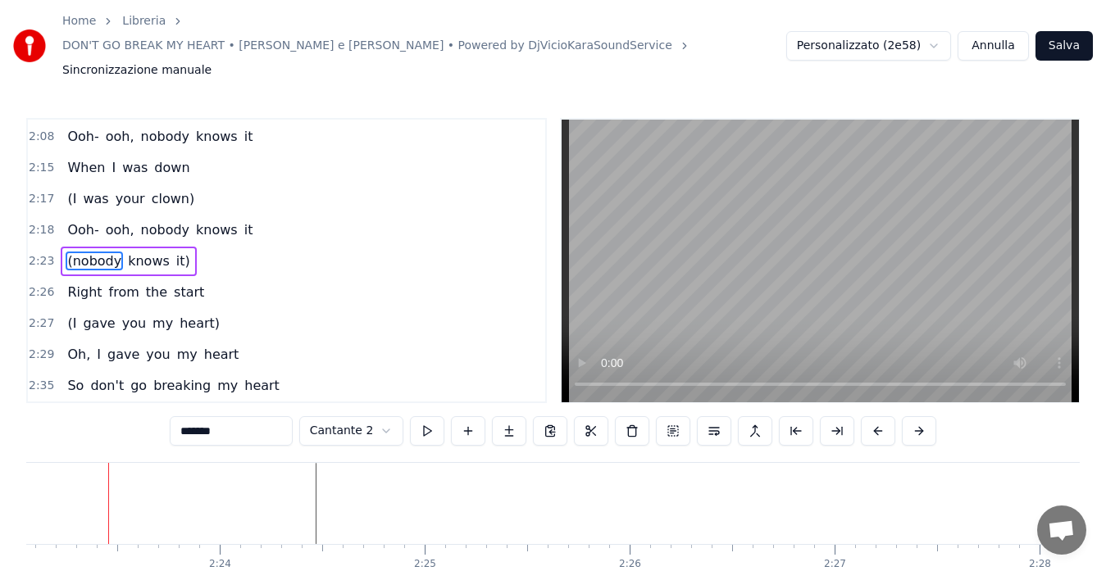
click at [189, 416] on input "*******" at bounding box center [231, 431] width 123 height 30
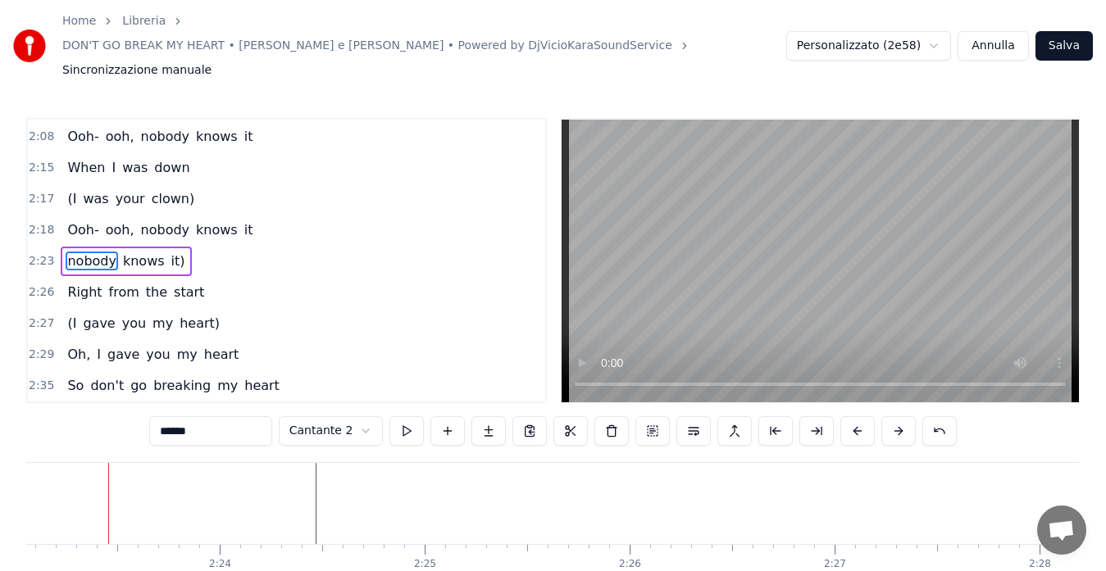
click at [170, 252] on span "it)" at bounding box center [178, 261] width 17 height 19
click at [198, 416] on input "***" at bounding box center [210, 431] width 123 height 30
type input "**"
click at [40, 253] on span "2:23" at bounding box center [41, 261] width 25 height 16
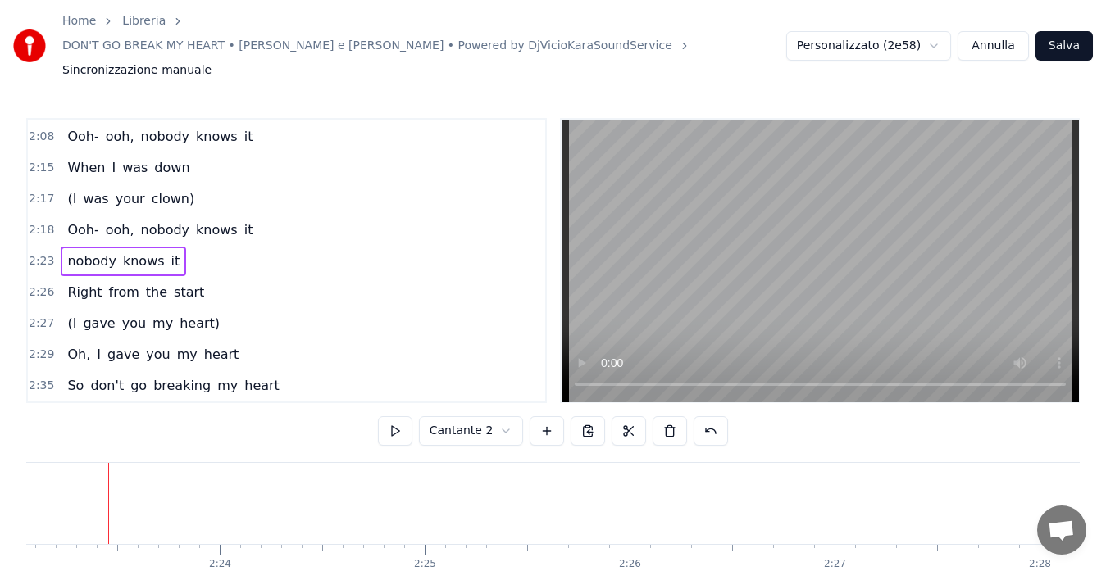
click at [396, 416] on button at bounding box center [395, 431] width 34 height 30
click at [170, 252] on span "it" at bounding box center [176, 261] width 12 height 19
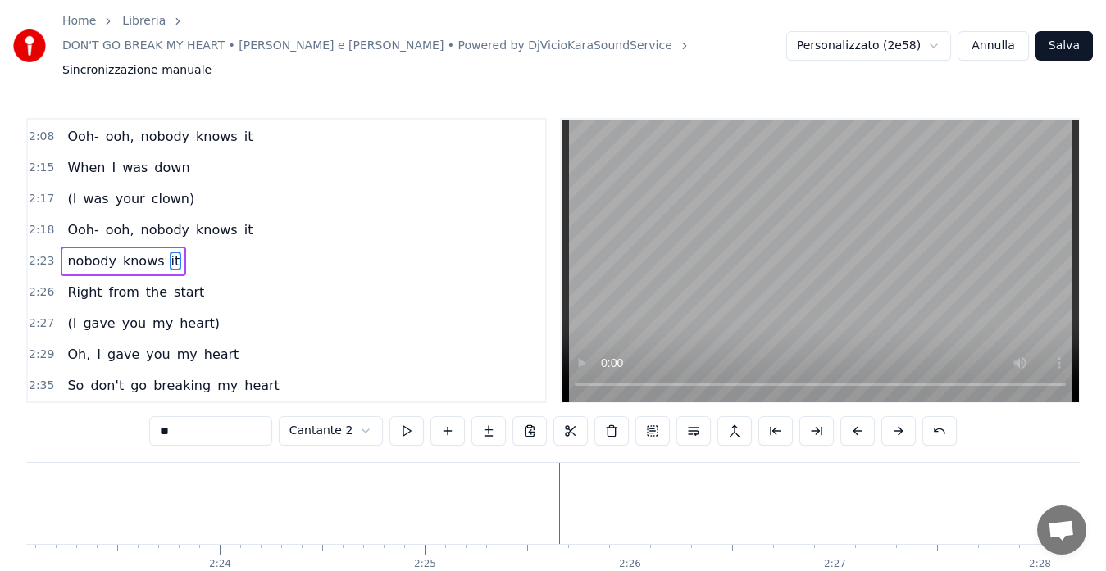
click at [190, 416] on input "**" at bounding box center [210, 431] width 123 height 30
type input "*"
click at [29, 253] on span "2:23" at bounding box center [41, 261] width 25 height 16
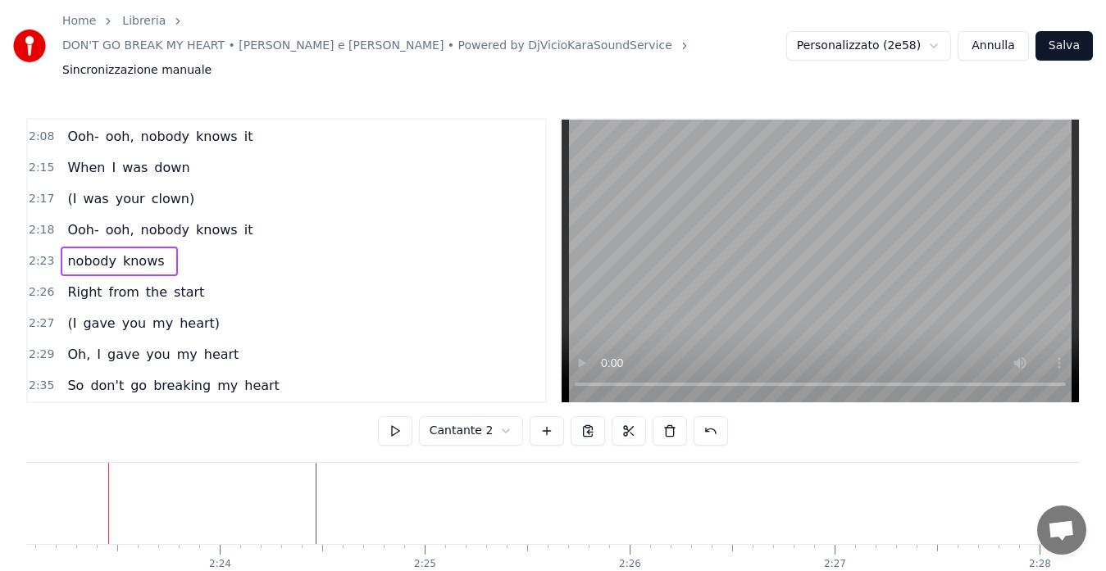
click at [170, 252] on span at bounding box center [171, 261] width 3 height 19
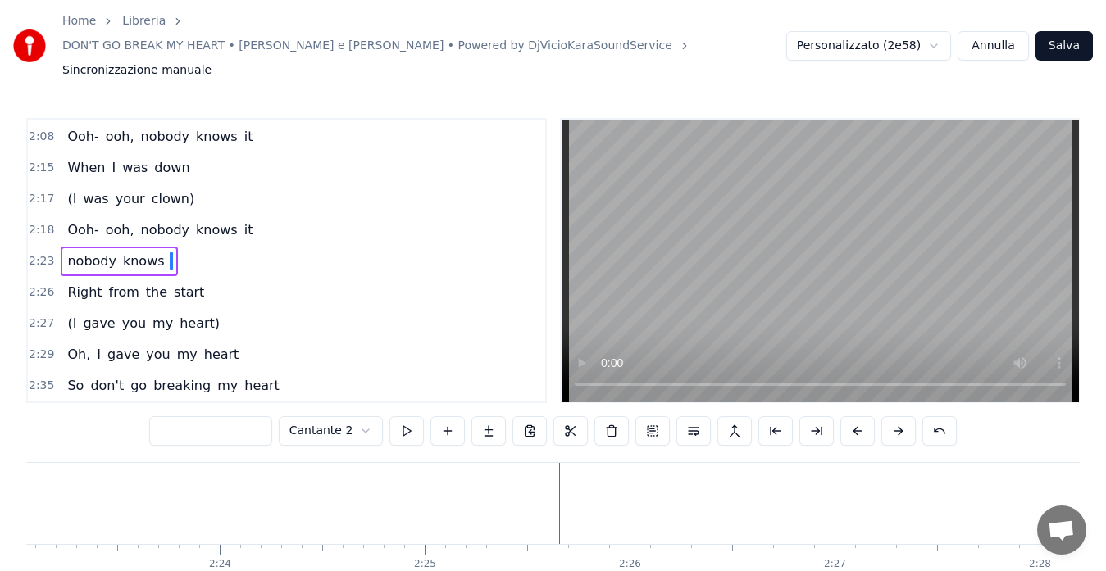
click at [170, 252] on span at bounding box center [171, 261] width 3 height 19
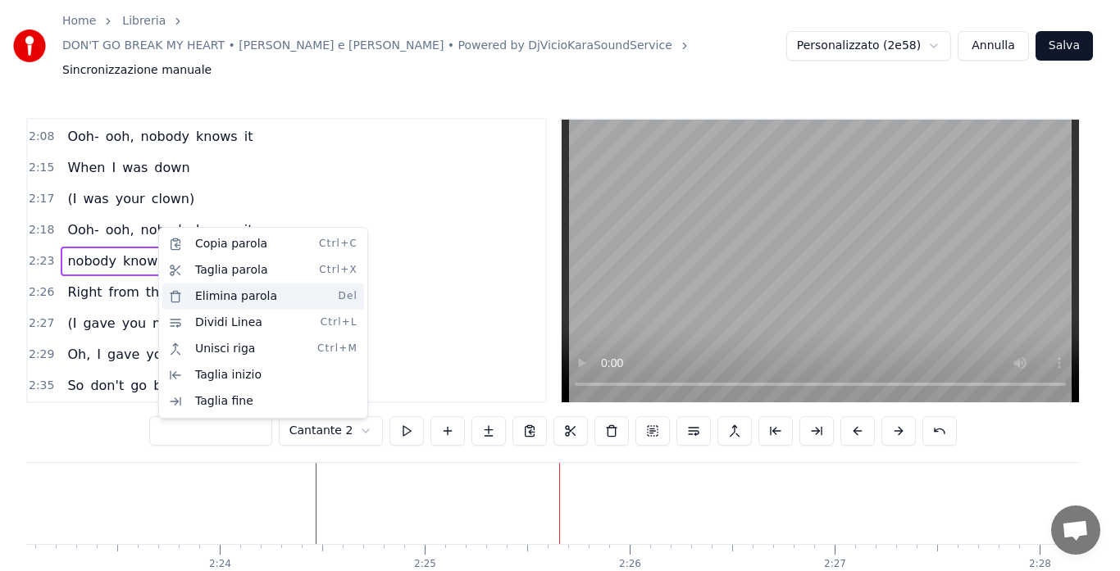
click at [189, 296] on div "Elimina parola Del" at bounding box center [263, 297] width 202 height 26
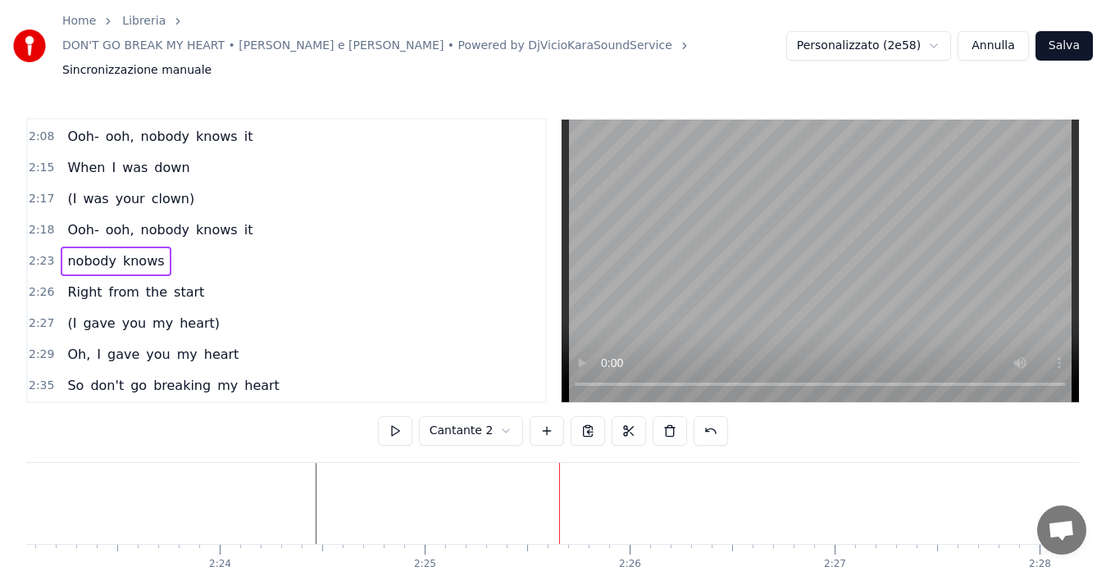
click at [73, 283] on span "Right" at bounding box center [85, 292] width 38 height 19
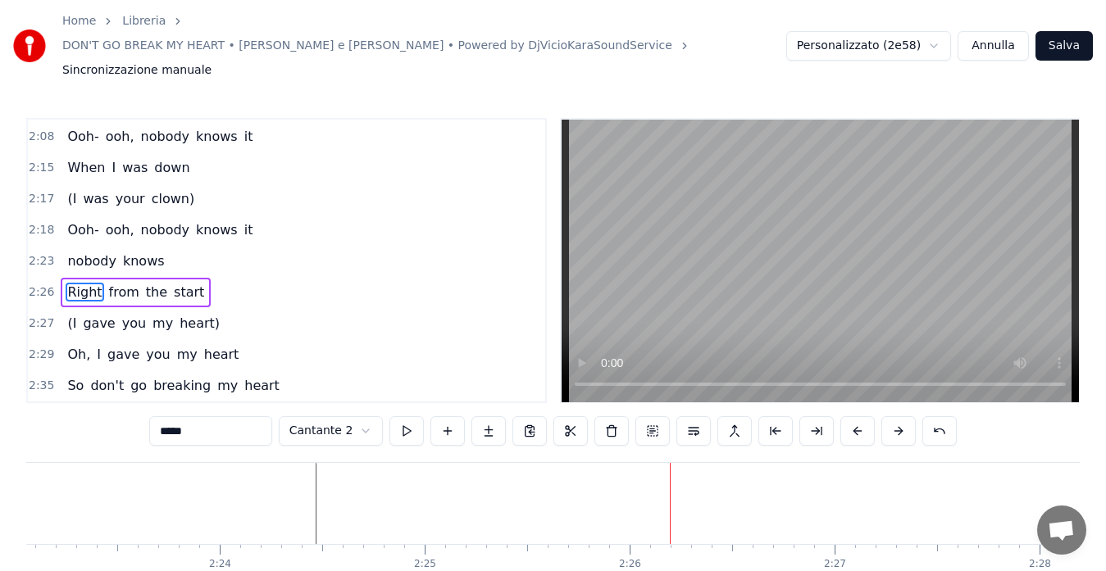
scroll to position [871, 0]
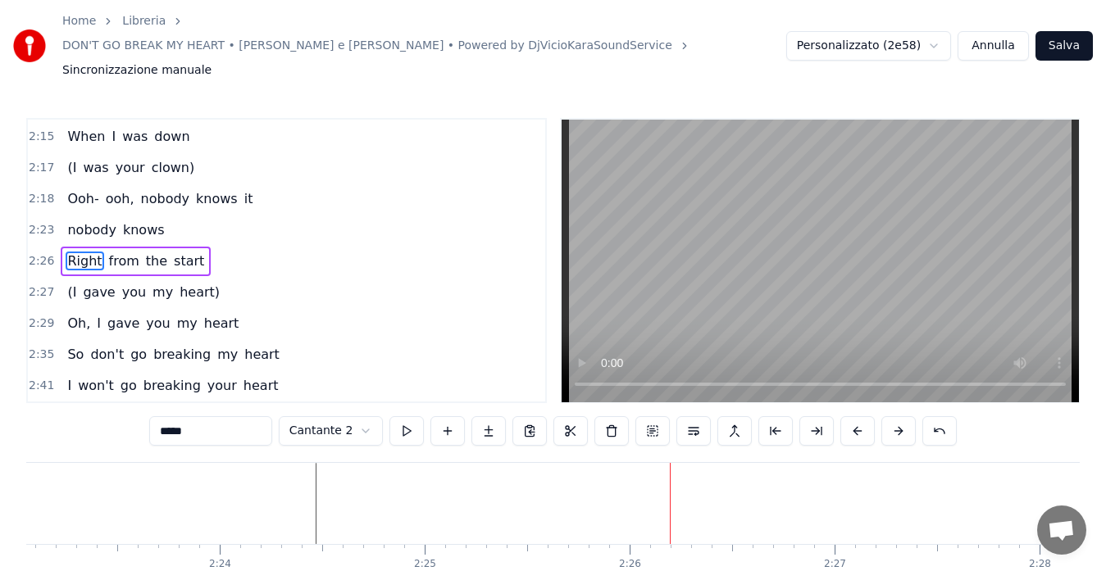
click at [66, 252] on span "Right" at bounding box center [85, 261] width 38 height 19
click at [77, 252] on span "Right" at bounding box center [85, 261] width 38 height 19
click at [160, 416] on input "*****" at bounding box center [210, 431] width 123 height 30
click at [166, 416] on input "******" at bounding box center [210, 431] width 123 height 30
click at [169, 416] on input "*******" at bounding box center [210, 431] width 123 height 30
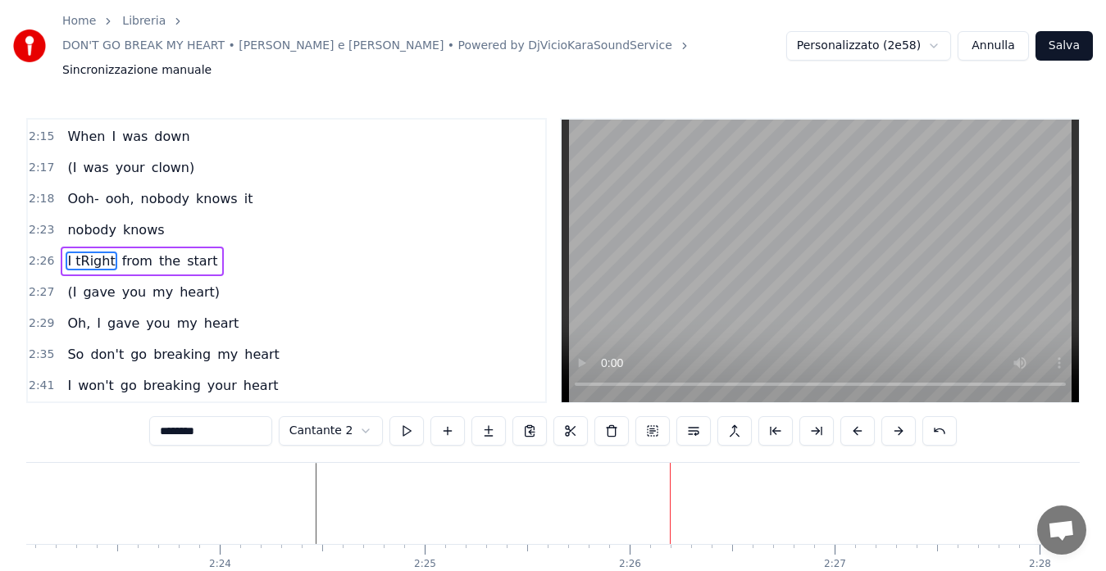
click at [169, 416] on input "********" at bounding box center [210, 431] width 123 height 30
click at [171, 416] on input "*******" at bounding box center [210, 431] width 123 height 30
type input "********"
click at [39, 253] on span "2:26" at bounding box center [41, 261] width 25 height 16
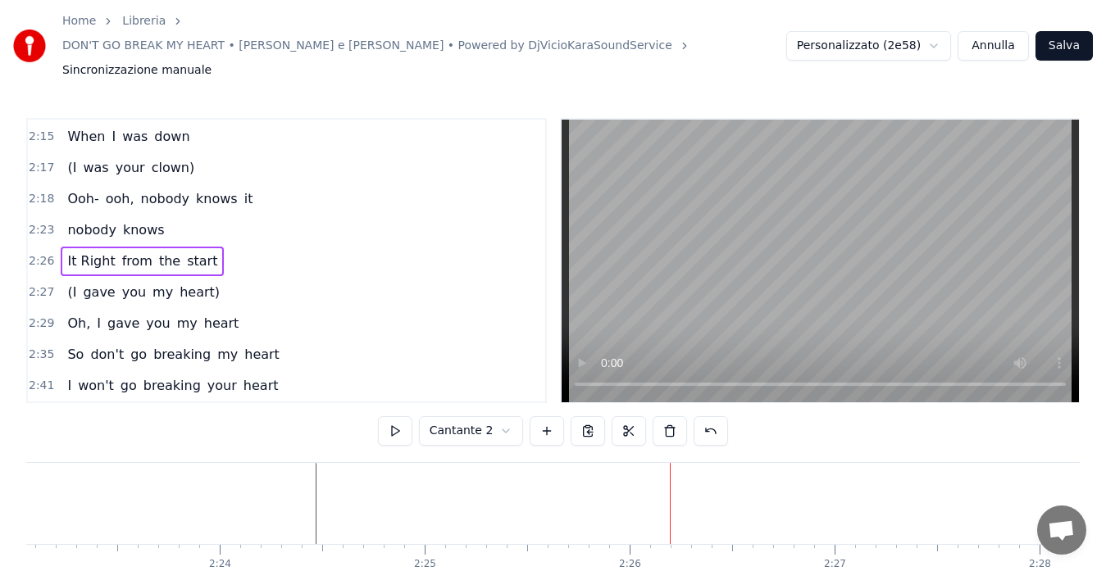
click at [391, 416] on button at bounding box center [395, 431] width 34 height 30
click at [35, 222] on span "2:23" at bounding box center [41, 230] width 25 height 16
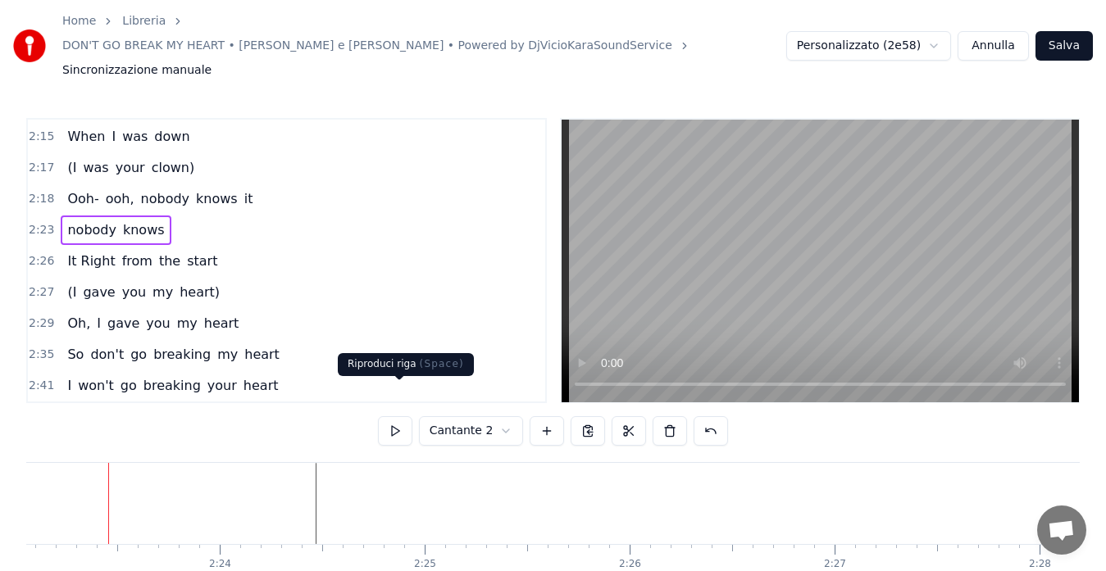
click at [393, 416] on button at bounding box center [395, 431] width 34 height 30
click at [143, 221] on span "knows" at bounding box center [143, 230] width 45 height 19
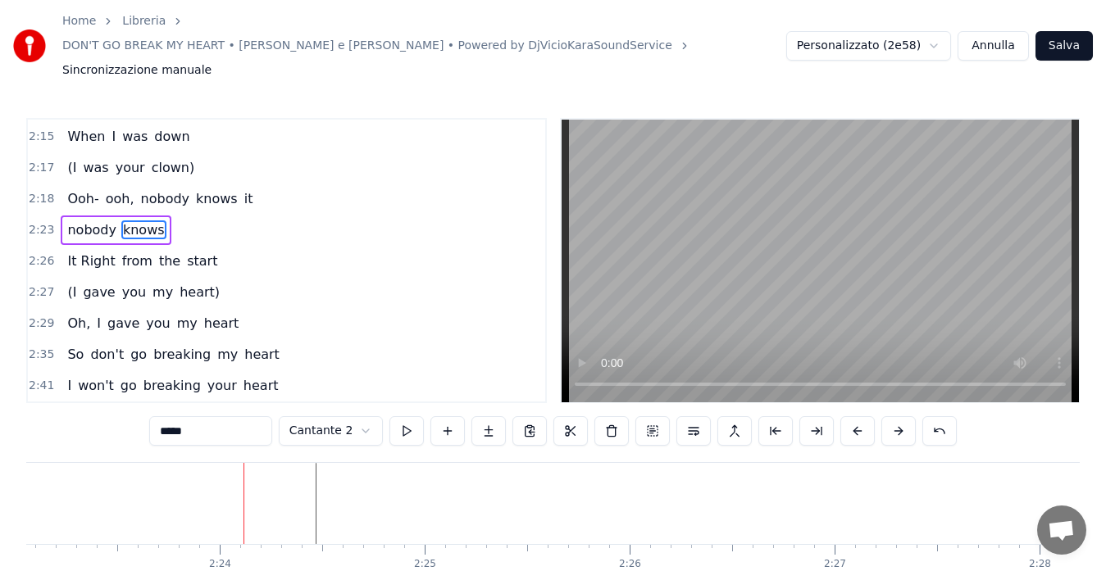
scroll to position [839, 0]
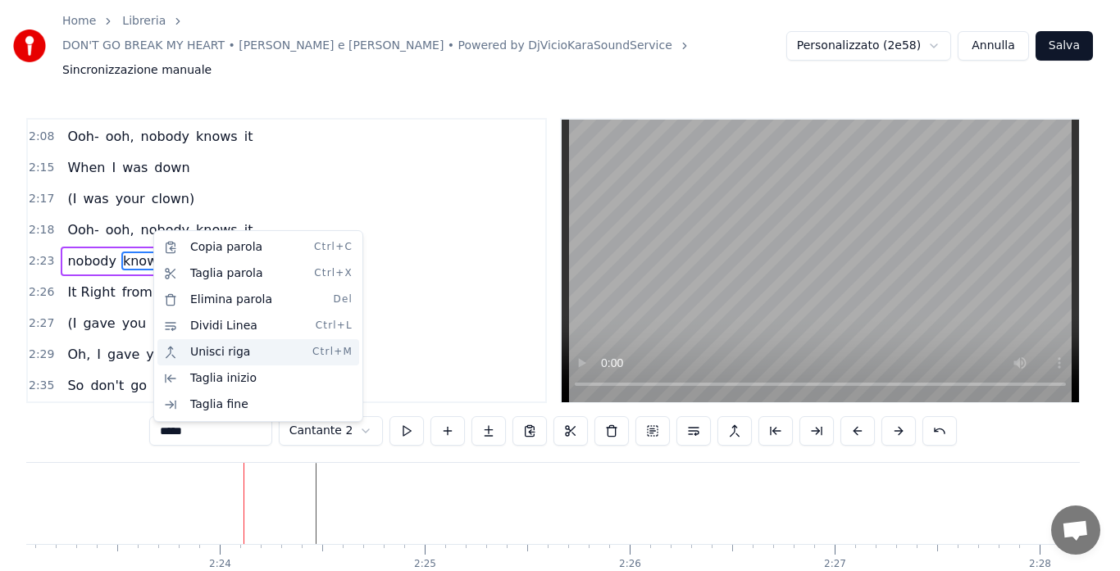
click at [205, 348] on div "Unisci riga Ctrl+M" at bounding box center [258, 352] width 202 height 26
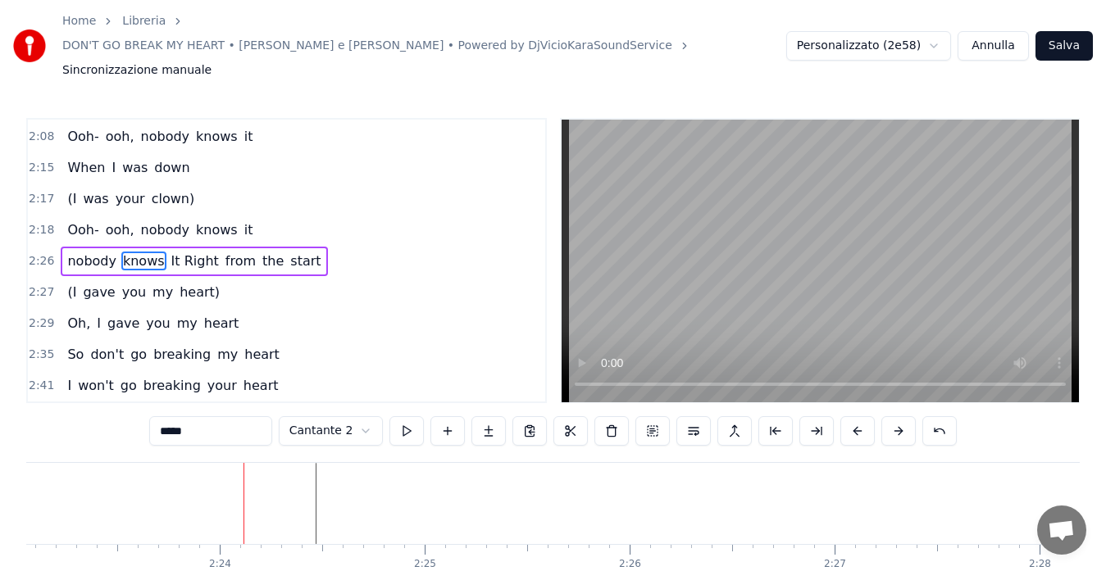
click at [170, 252] on span "It Right" at bounding box center [195, 261] width 51 height 19
type input "********"
click at [170, 252] on span "It Right" at bounding box center [195, 261] width 51 height 19
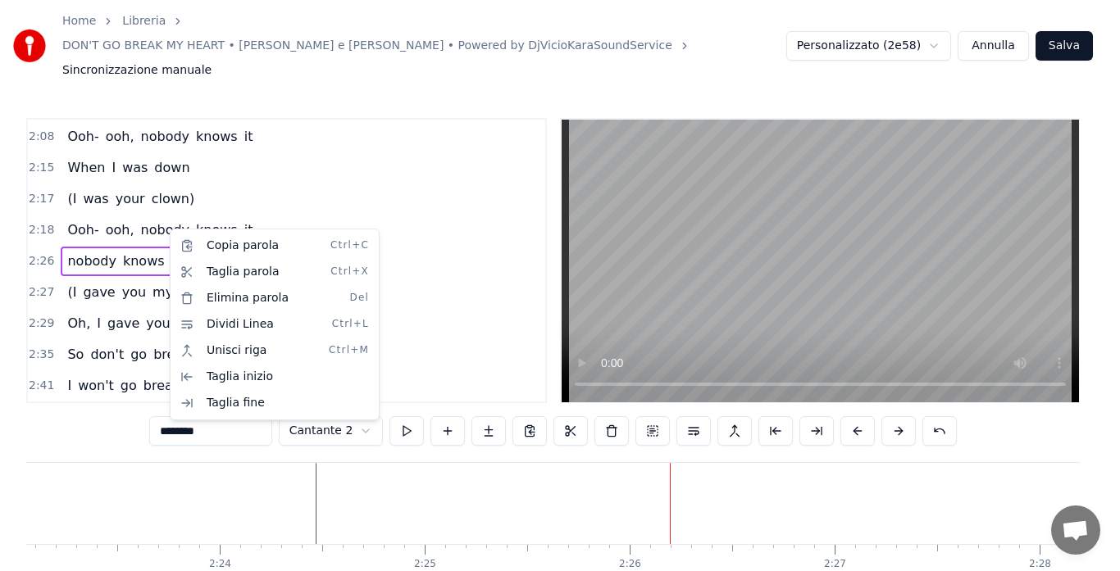
click at [144, 230] on html "Home Libreria DON'T GO BREAK MY HEART • [PERSON_NAME] e [PERSON_NAME] • Powered…" at bounding box center [560, 327] width 1120 height 654
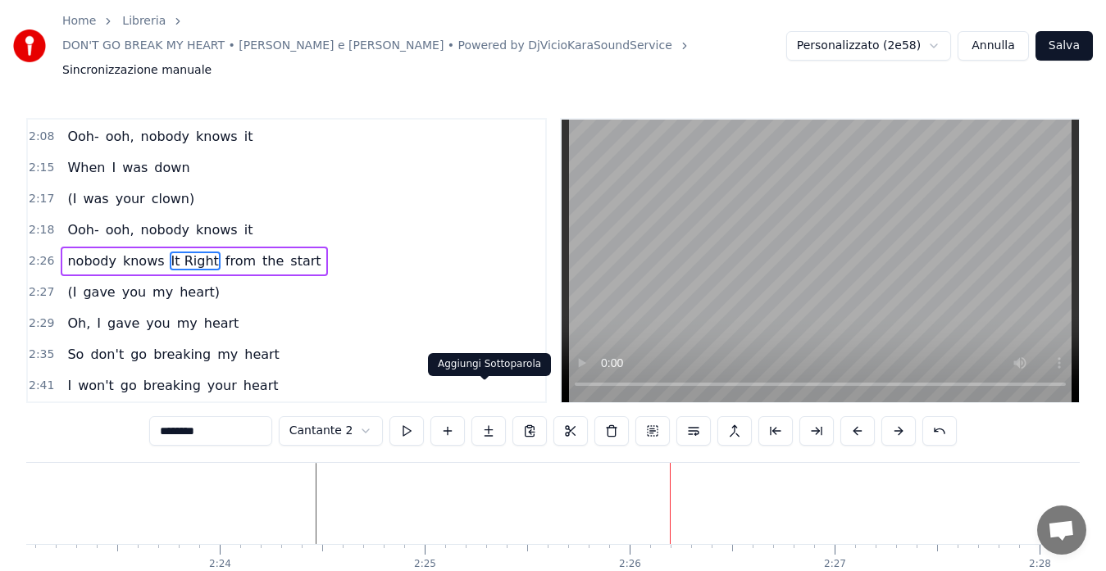
click at [489, 416] on button at bounding box center [488, 431] width 34 height 30
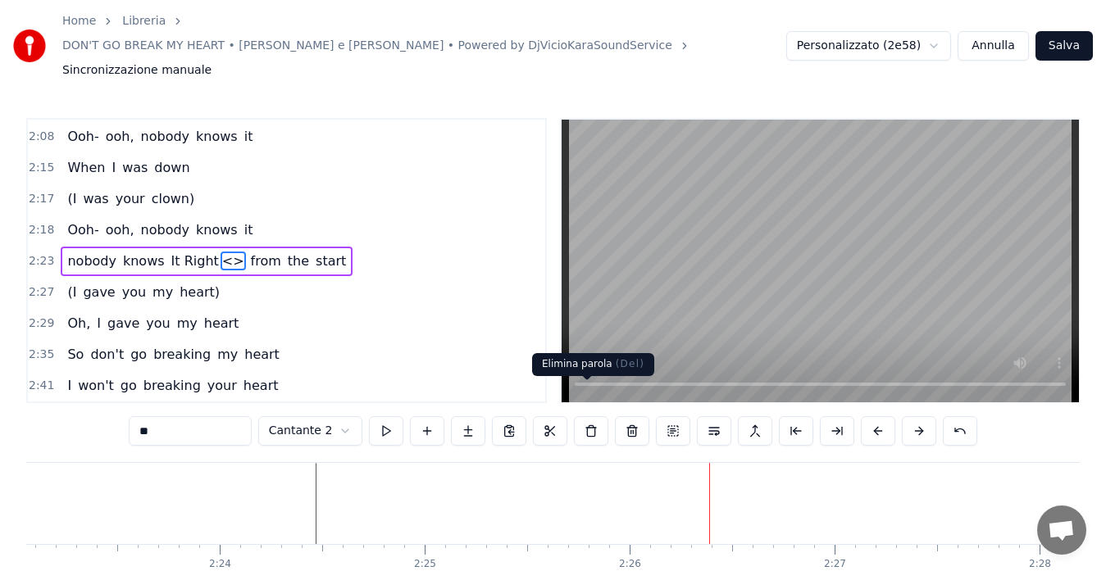
click at [588, 416] on button at bounding box center [591, 431] width 34 height 30
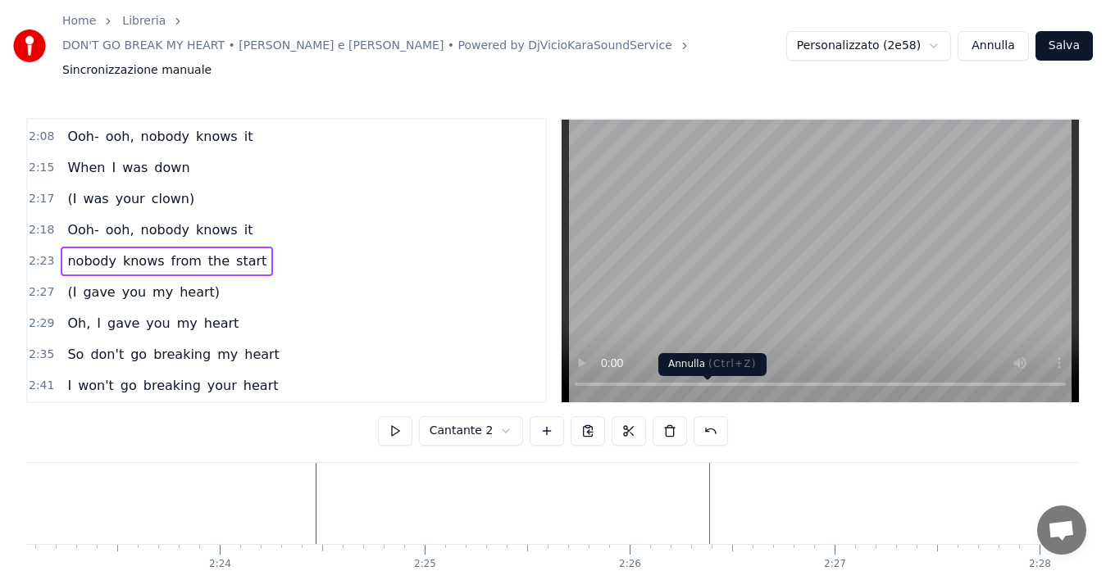
click at [699, 416] on button at bounding box center [711, 431] width 34 height 30
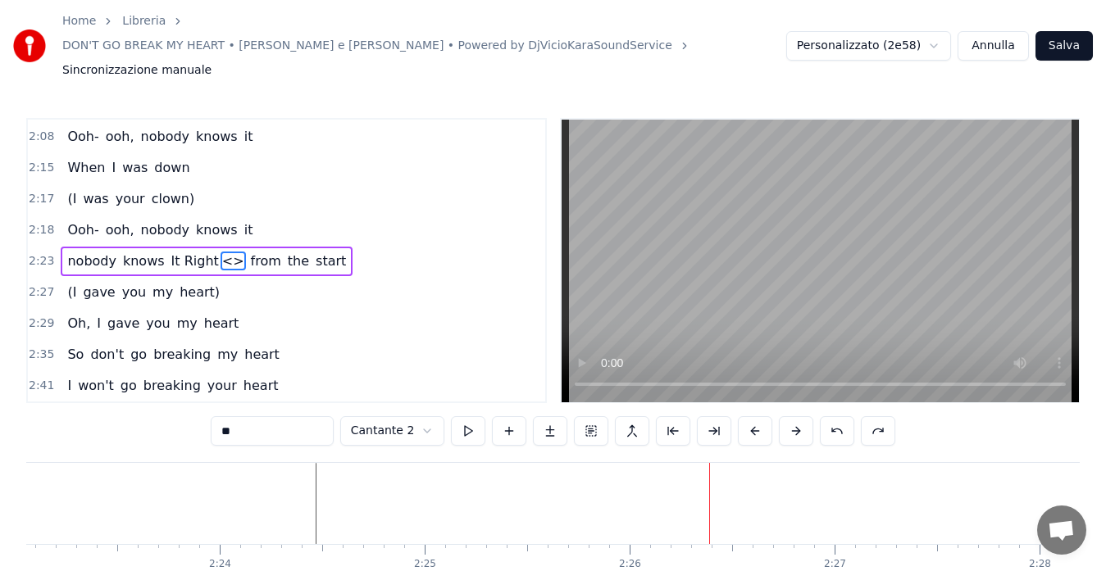
click at [275, 416] on input "**" at bounding box center [272, 431] width 123 height 30
type input "*"
click at [227, 252] on span "from" at bounding box center [244, 261] width 34 height 19
type input "****"
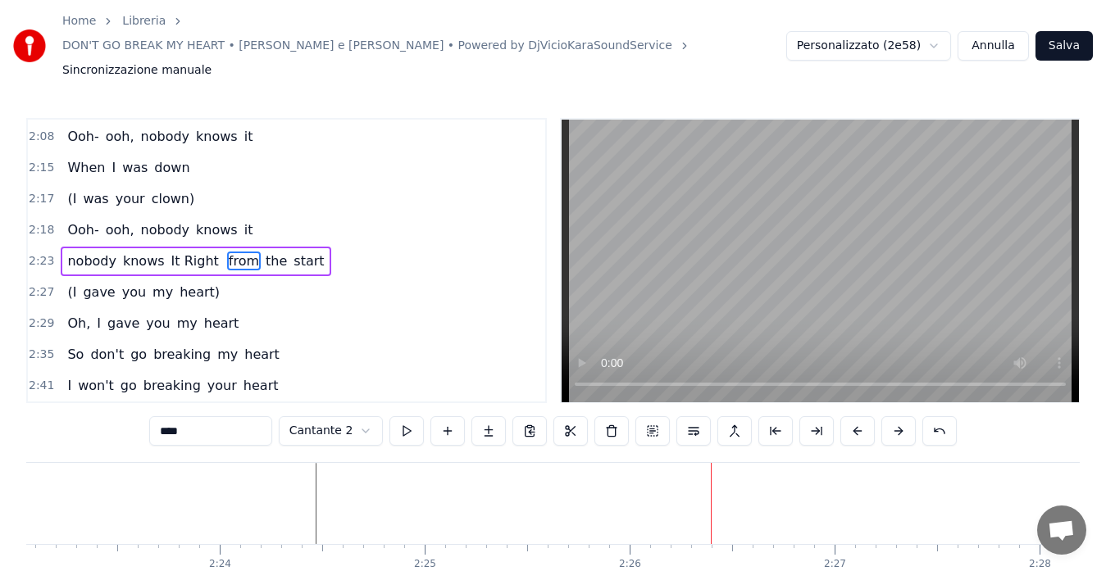
click at [221, 252] on span at bounding box center [222, 261] width 3 height 19
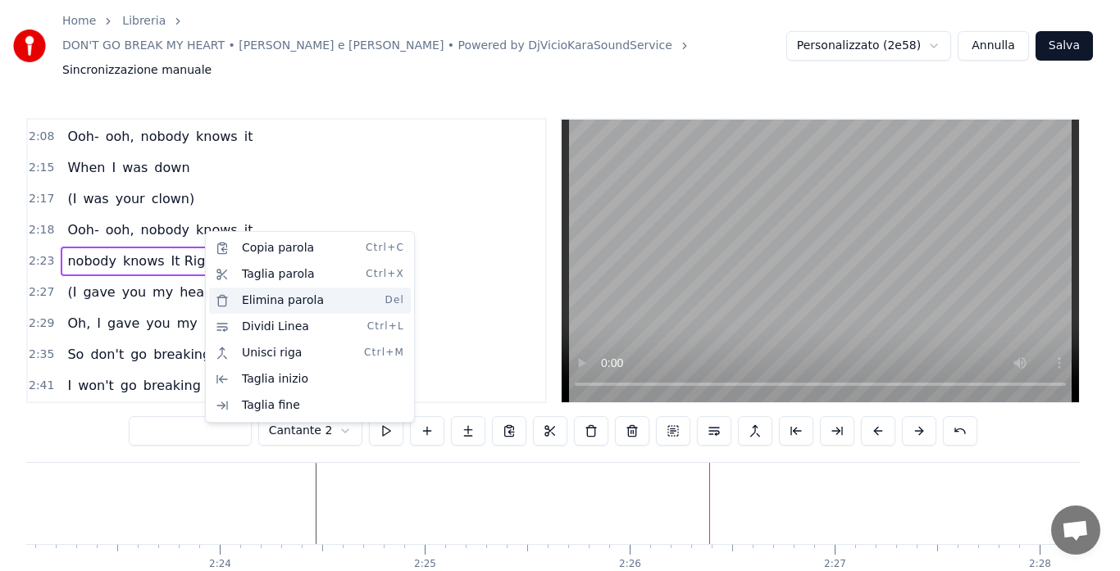
click at [239, 300] on div "Elimina parola Del" at bounding box center [310, 301] width 202 height 26
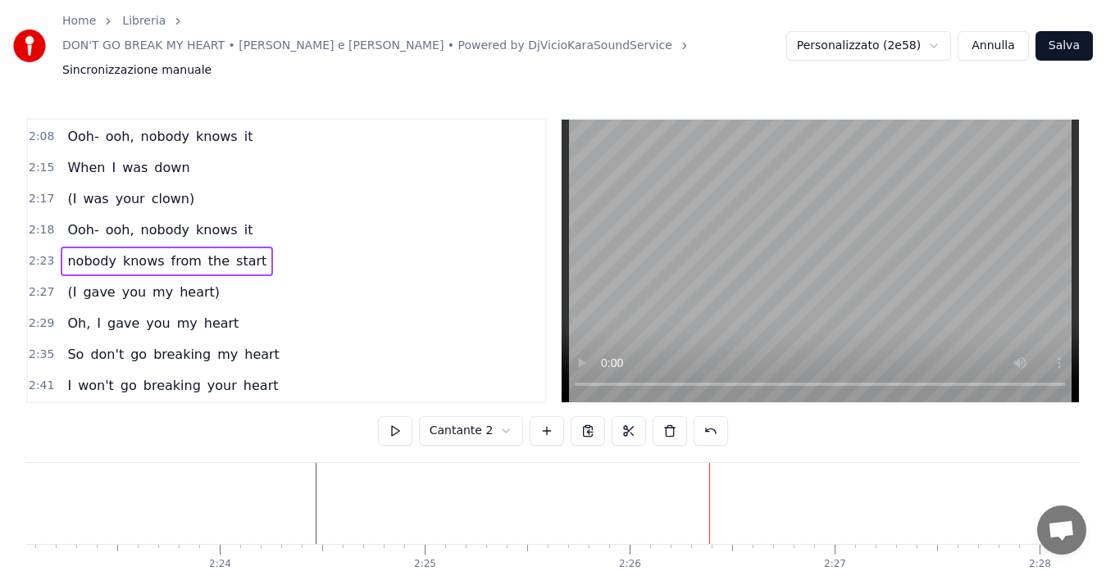
click at [704, 416] on button at bounding box center [711, 431] width 34 height 30
click at [227, 252] on span "from" at bounding box center [244, 261] width 34 height 19
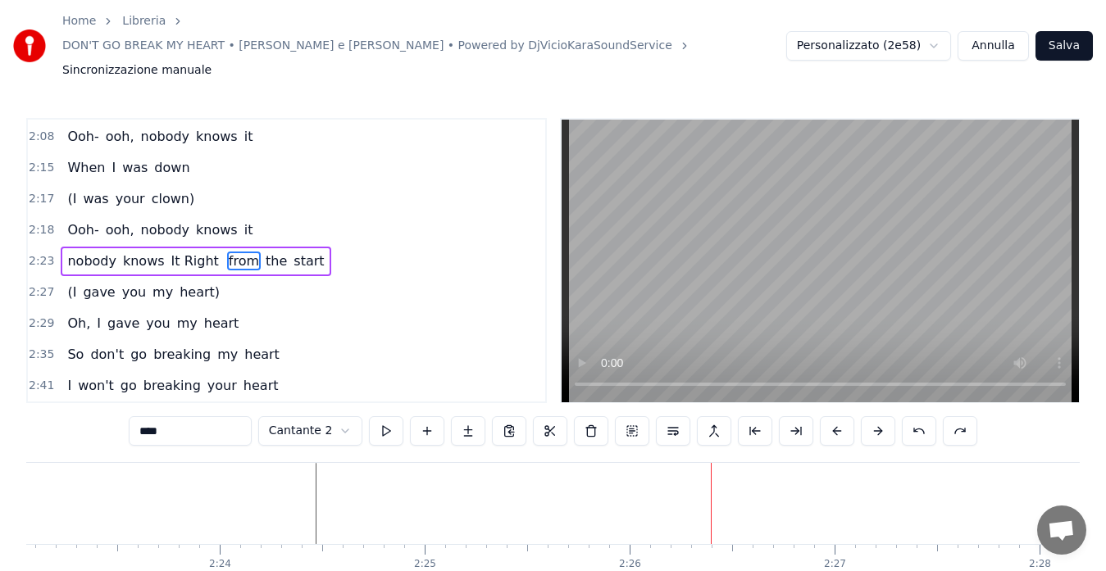
click at [131, 252] on span "knows" at bounding box center [143, 261] width 45 height 19
type input "*****"
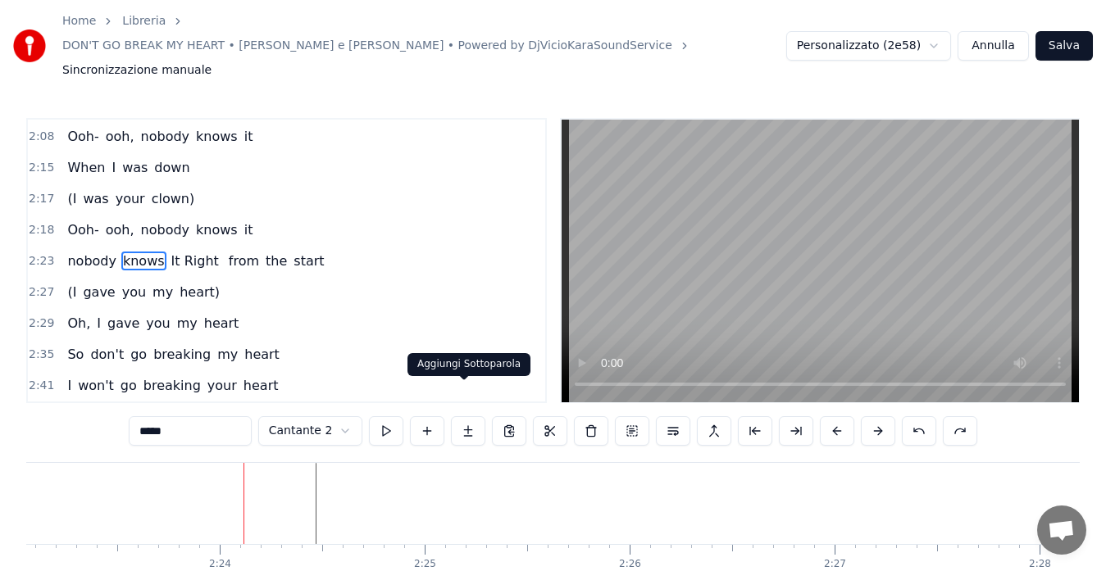
click at [460, 416] on button at bounding box center [468, 431] width 34 height 30
click at [41, 253] on span "2:23" at bounding box center [41, 261] width 25 height 16
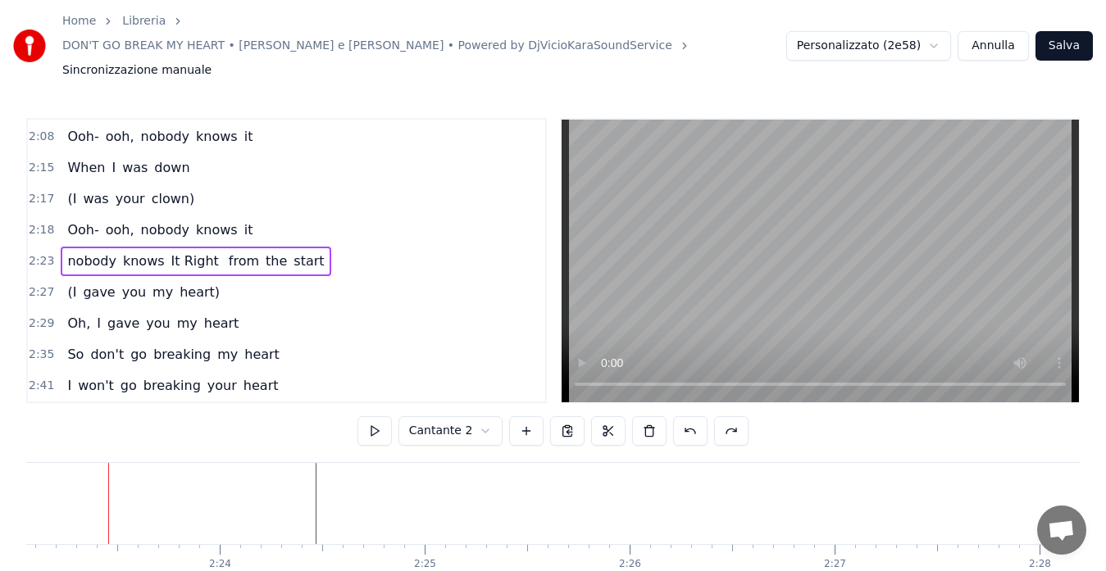
click at [122, 252] on span "knows" at bounding box center [143, 261] width 45 height 19
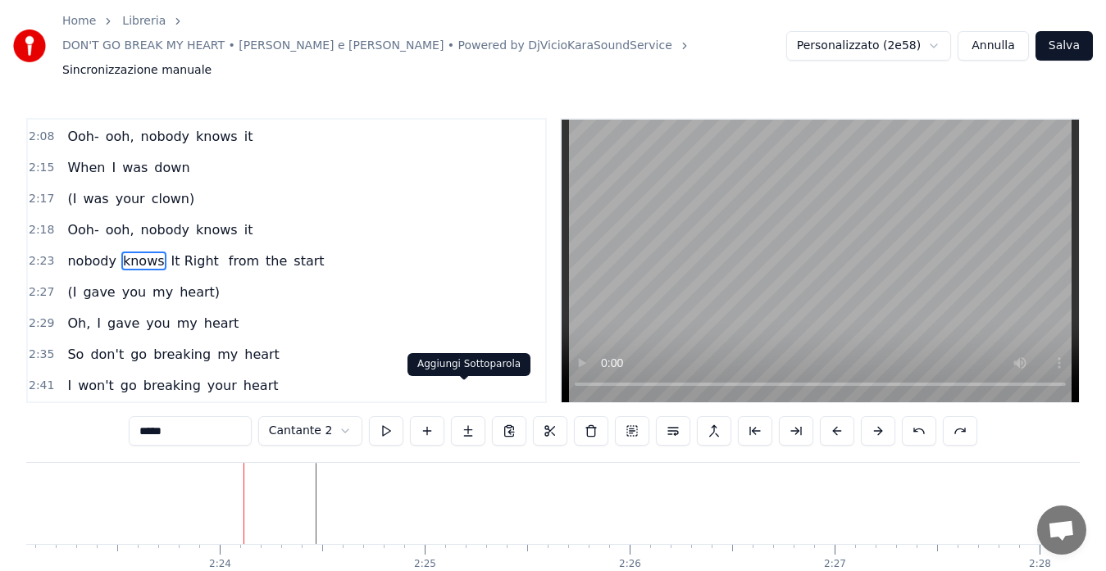
click at [459, 416] on button at bounding box center [468, 431] width 34 height 30
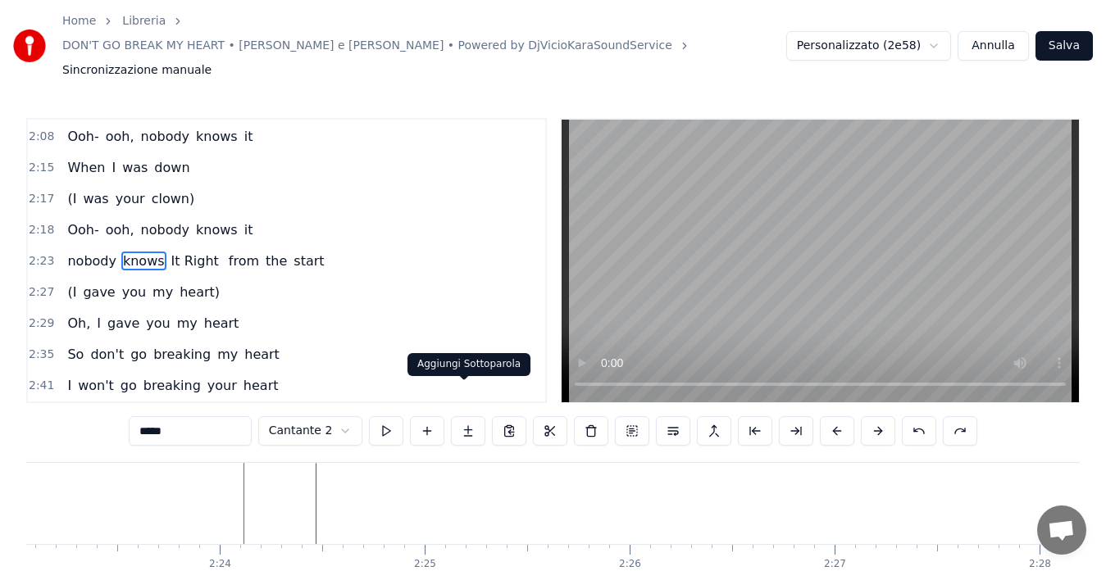
click at [466, 416] on button at bounding box center [468, 431] width 34 height 30
click at [419, 416] on button at bounding box center [427, 431] width 34 height 30
click at [31, 253] on span "2:23" at bounding box center [41, 261] width 25 height 16
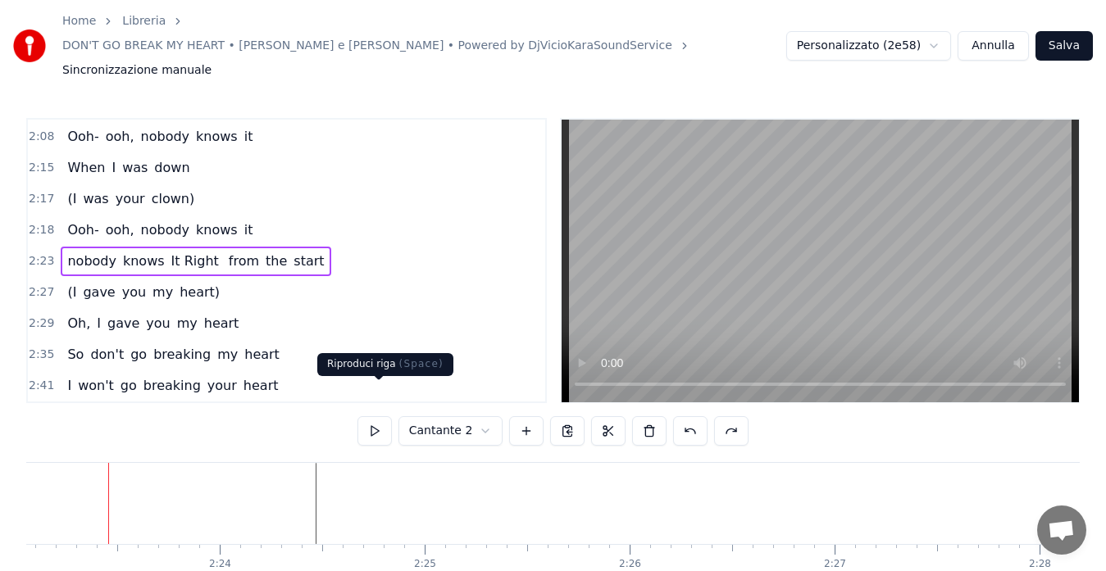
click at [379, 416] on button at bounding box center [374, 431] width 34 height 30
click at [181, 252] on span "It Right" at bounding box center [195, 261] width 51 height 19
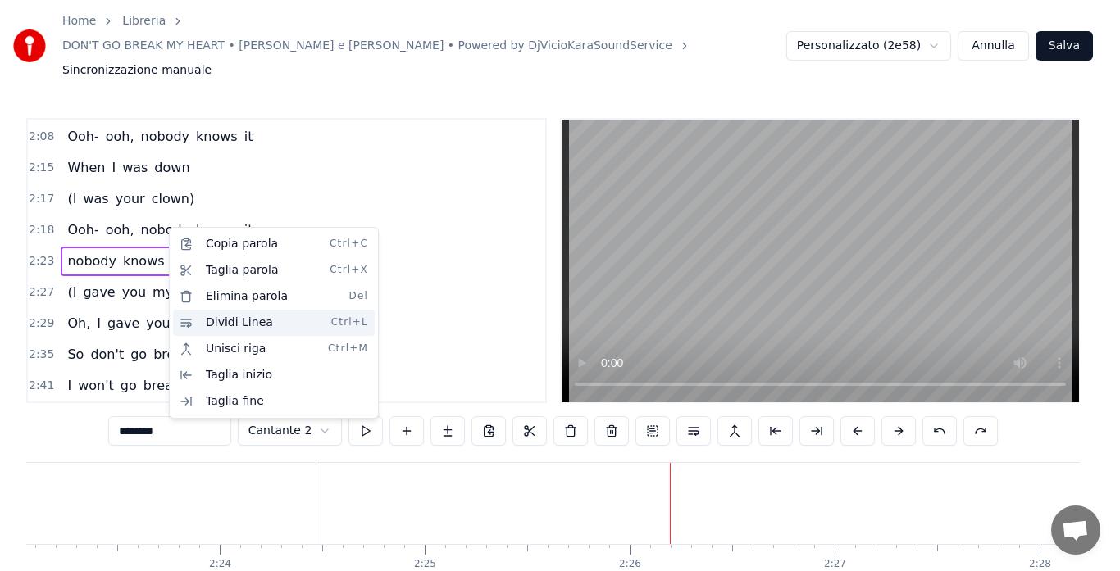
click at [221, 325] on div "Dividi Linea Ctrl+L" at bounding box center [274, 323] width 202 height 26
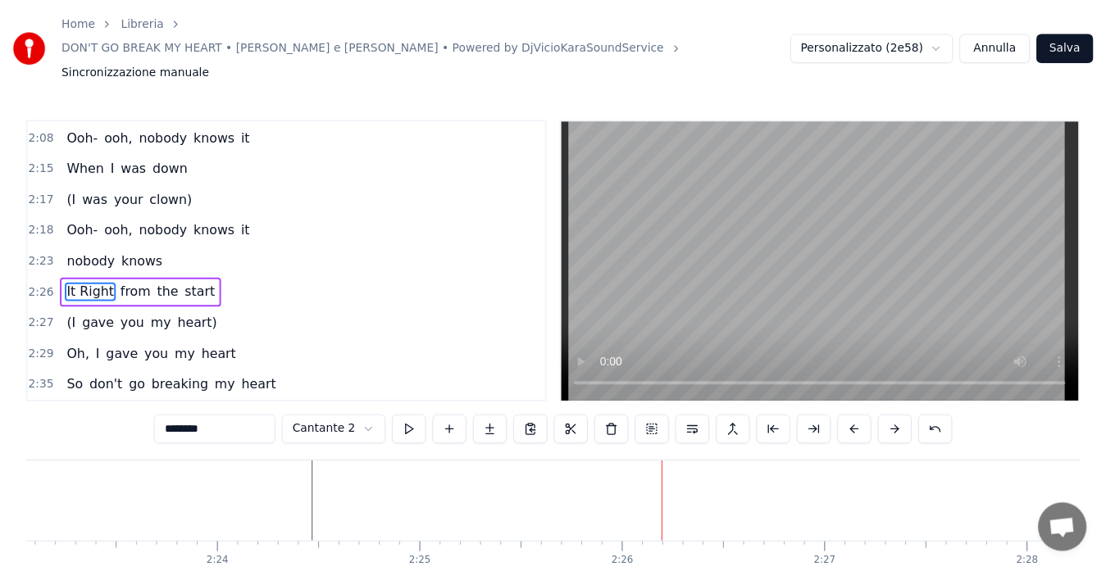
scroll to position [871, 0]
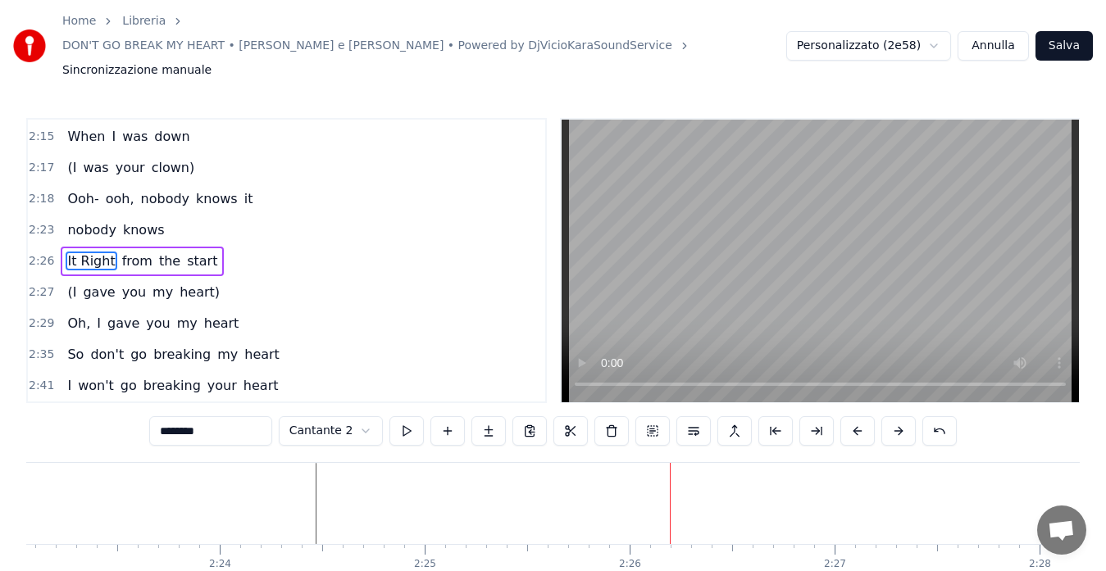
click at [173, 416] on input "********" at bounding box center [210, 431] width 123 height 30
click at [170, 416] on input "*******" at bounding box center [210, 431] width 123 height 30
click at [167, 416] on input "******" at bounding box center [210, 431] width 123 height 30
type input "*****"
click at [96, 402] on div "0:15 Don't go breaking my heart 0:18 I couldn't if I tried 0:23 Oh, honey, if I…" at bounding box center [552, 373] width 1053 height 511
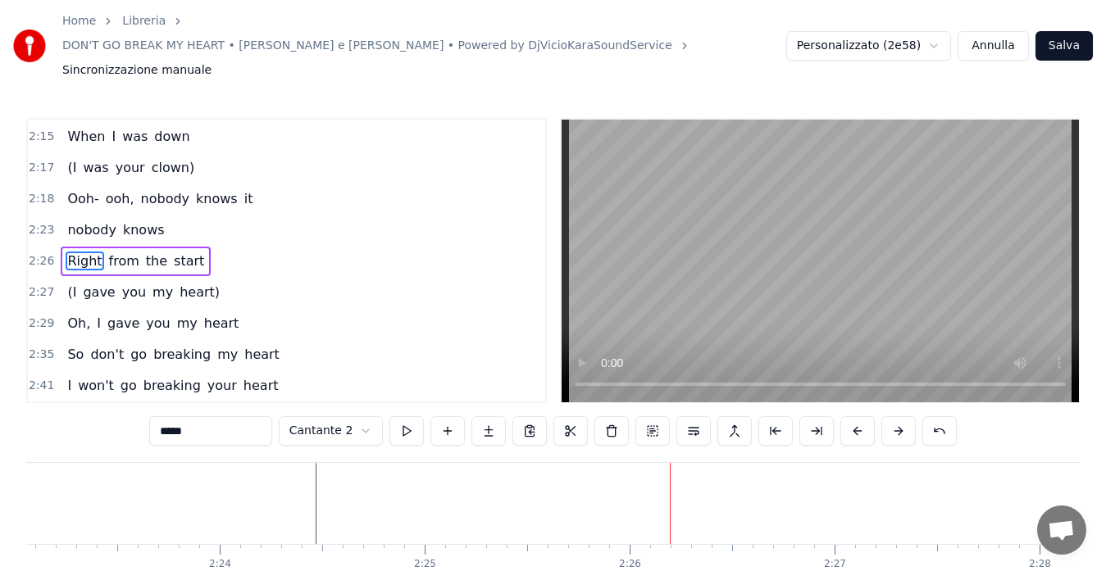
click at [25, 223] on div "Home Libreria DON'T GO BREAK MY HEART • [PERSON_NAME] e [PERSON_NAME] • Powered…" at bounding box center [553, 314] width 1106 height 628
click at [43, 253] on span "2:26" at bounding box center [41, 261] width 25 height 16
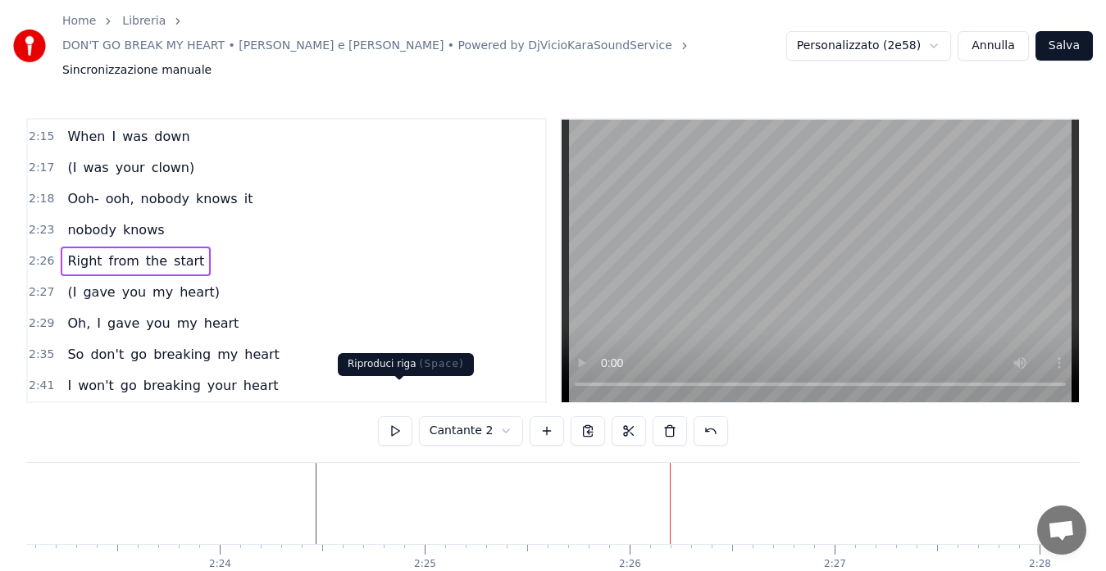
click at [397, 416] on button at bounding box center [395, 431] width 34 height 30
click at [41, 222] on span "2:23" at bounding box center [41, 230] width 25 height 16
click at [394, 416] on button at bounding box center [395, 431] width 34 height 30
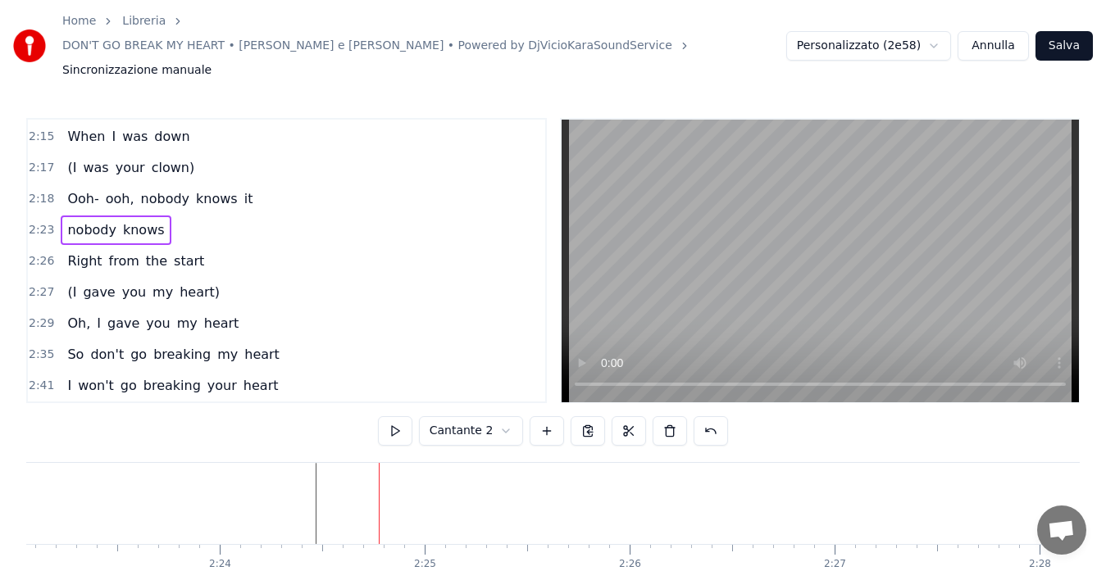
click at [148, 221] on span "knows" at bounding box center [143, 230] width 45 height 19
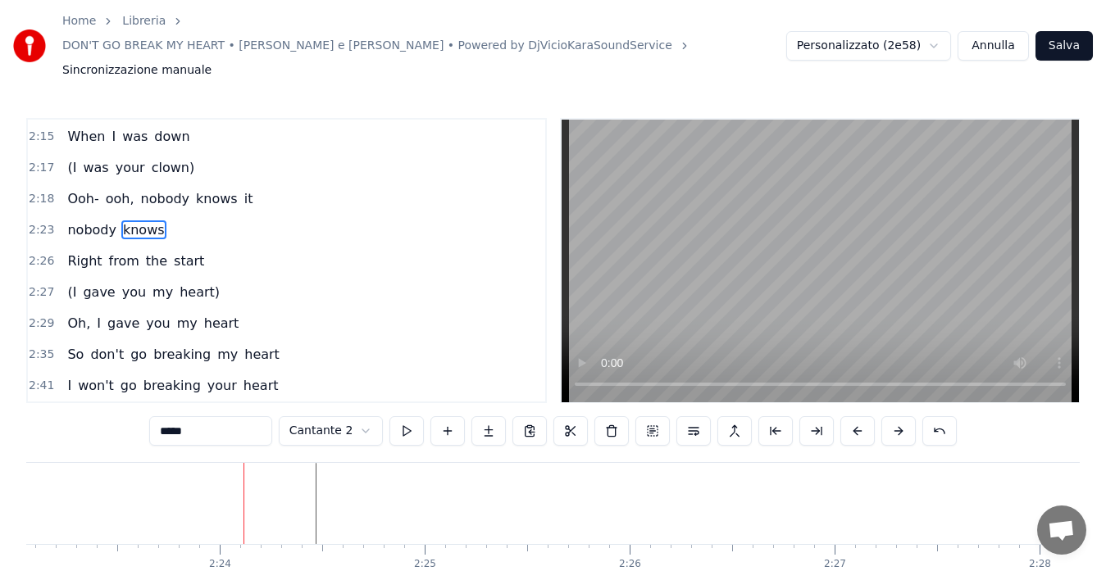
scroll to position [839, 0]
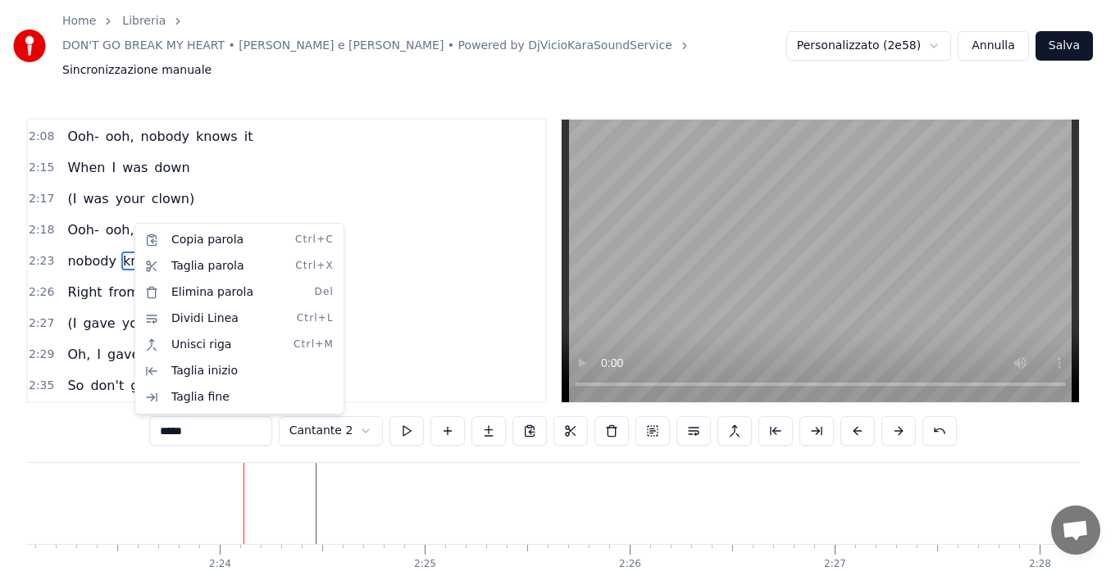
click at [133, 223] on html "Home Libreria DON'T GO BREAK MY HEART • [PERSON_NAME] e [PERSON_NAME] • Powered…" at bounding box center [560, 327] width 1120 height 654
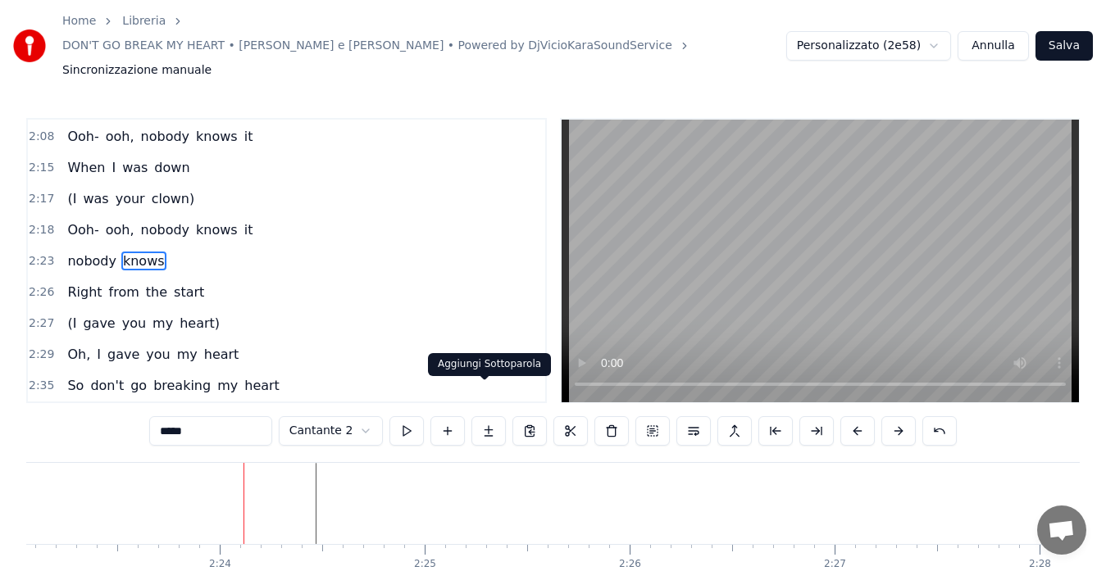
click at [480, 416] on button at bounding box center [488, 431] width 34 height 30
click at [48, 253] on span "2:23" at bounding box center [41, 261] width 25 height 16
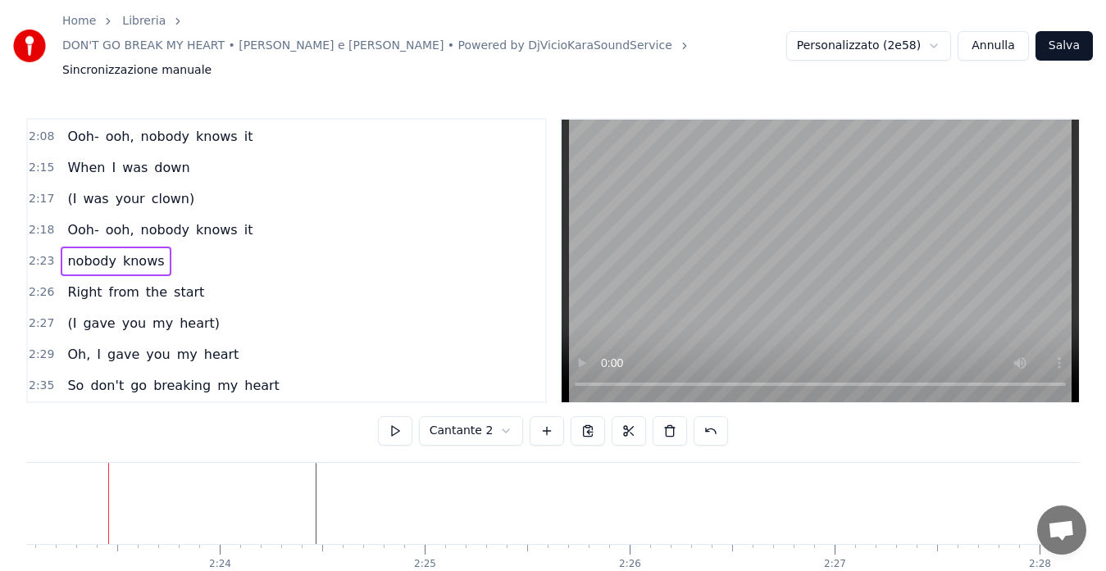
click at [123, 252] on span "knows" at bounding box center [143, 261] width 45 height 19
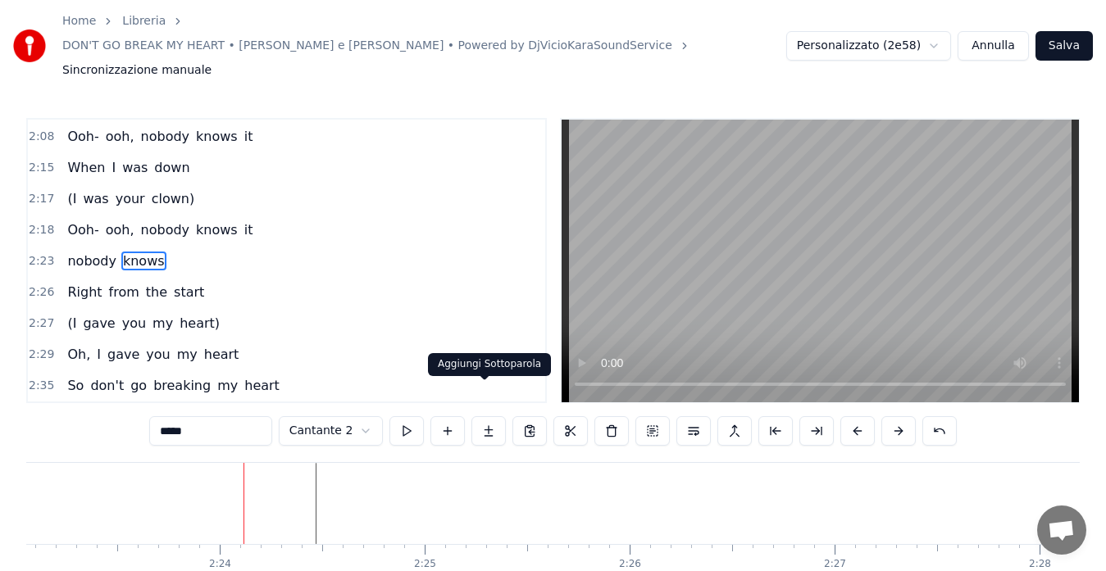
click at [484, 416] on button at bounding box center [488, 431] width 34 height 30
click at [45, 253] on span "2:23" at bounding box center [41, 261] width 25 height 16
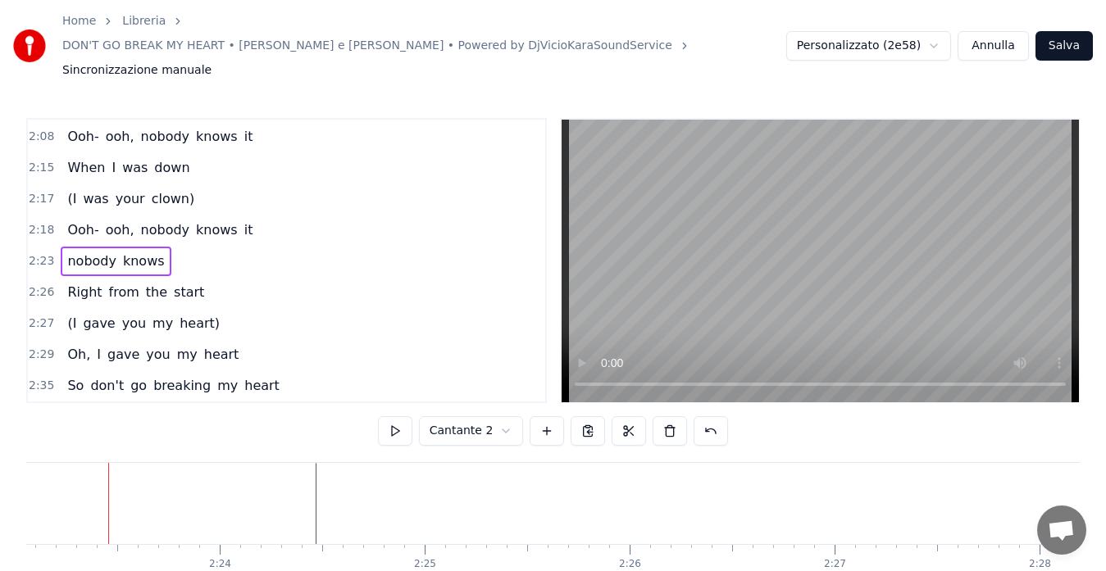
click at [40, 253] on span "2:23" at bounding box center [41, 261] width 25 height 16
click at [397, 416] on button at bounding box center [395, 431] width 34 height 30
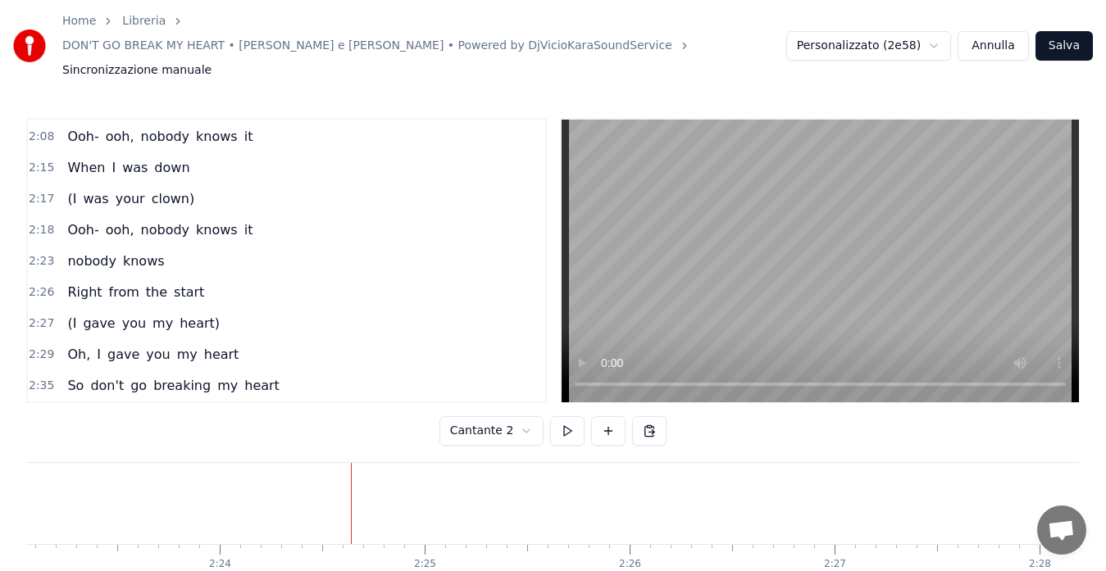
click at [143, 252] on span "knows" at bounding box center [143, 261] width 45 height 19
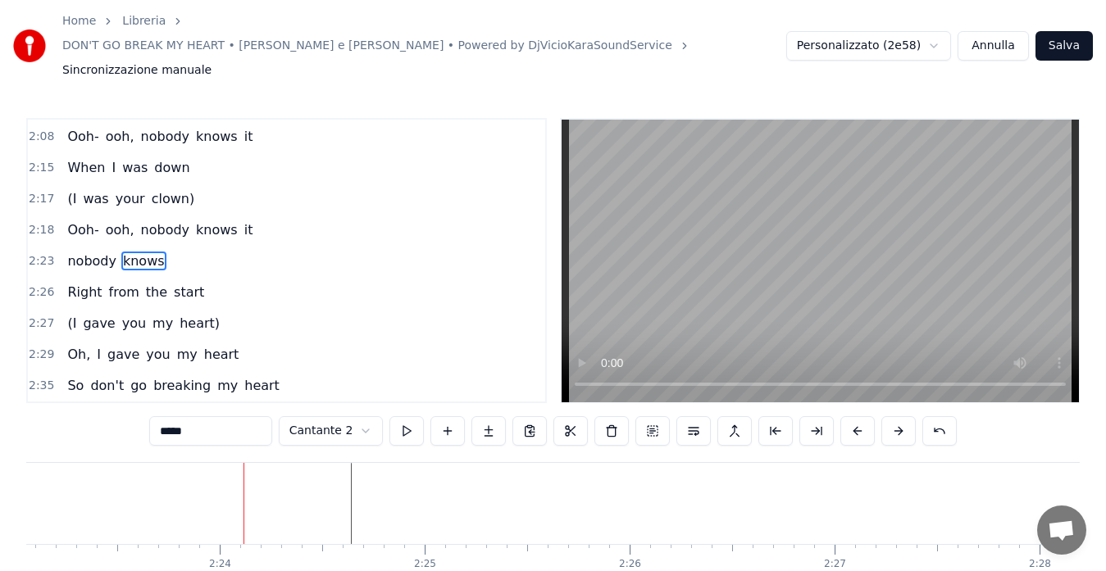
click at [208, 416] on input "*****" at bounding box center [210, 431] width 123 height 30
type input "********"
click at [42, 253] on span "2:23" at bounding box center [41, 261] width 25 height 16
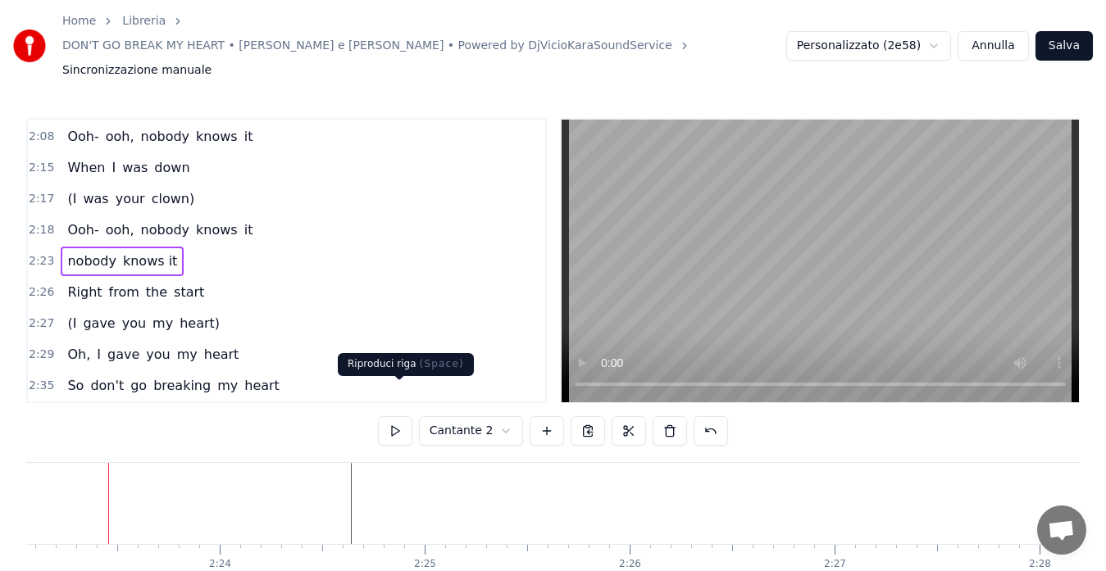
click at [399, 416] on button at bounding box center [395, 431] width 34 height 30
click at [1063, 36] on button "Salva" at bounding box center [1063, 46] width 57 height 30
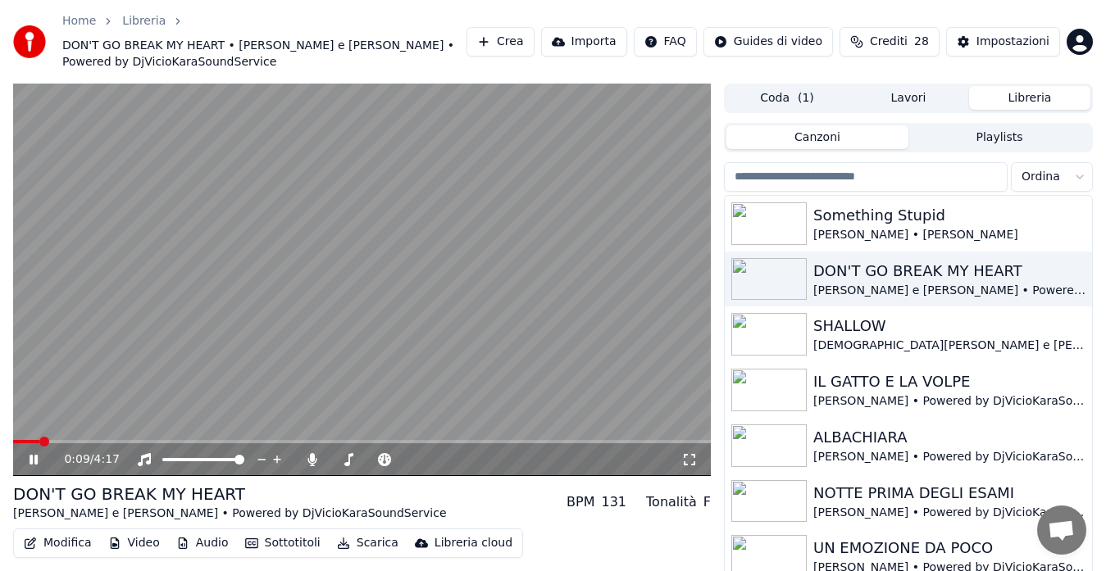
click at [279, 442] on span at bounding box center [362, 441] width 698 height 3
click at [346, 442] on span at bounding box center [362, 441] width 698 height 3
click at [382, 440] on span at bounding box center [362, 441] width 698 height 3
click at [358, 348] on video at bounding box center [362, 280] width 698 height 393
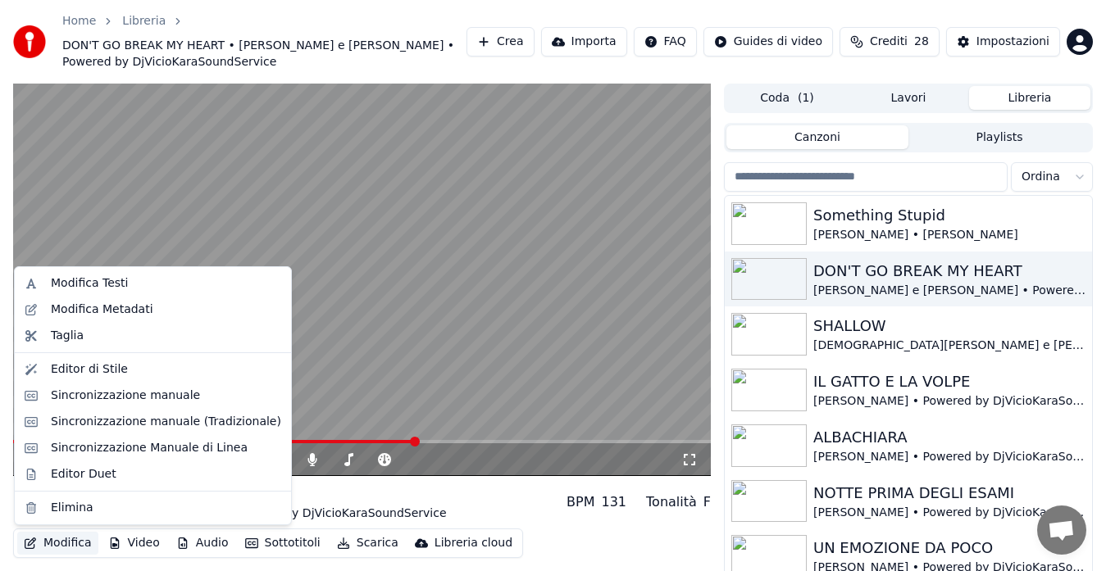
click at [48, 543] on button "Modifica" at bounding box center [57, 543] width 81 height 23
click at [64, 466] on div "Editor Duet" at bounding box center [84, 474] width 66 height 16
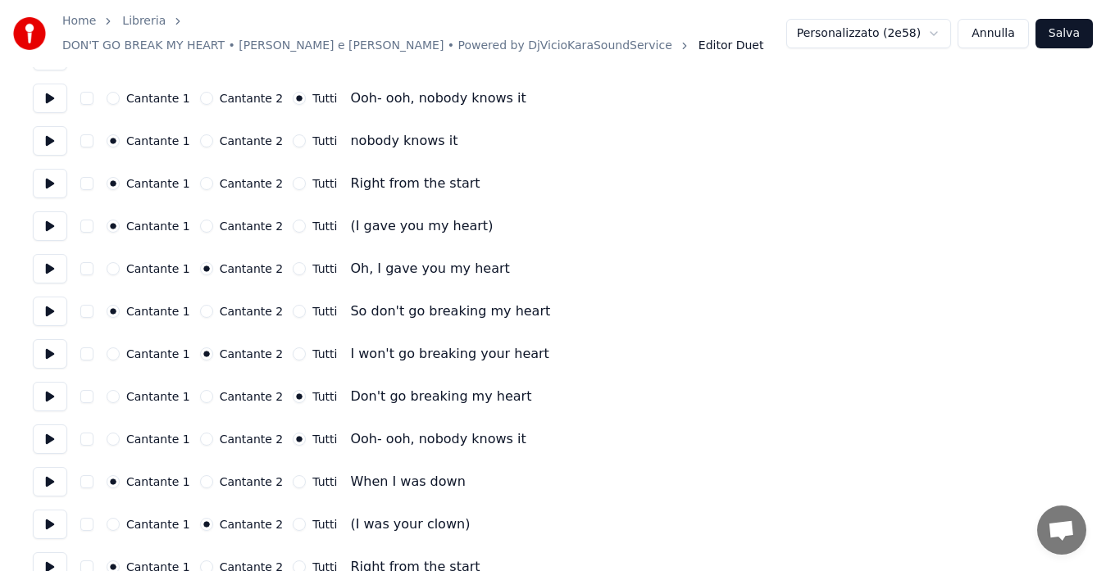
scroll to position [1396, 0]
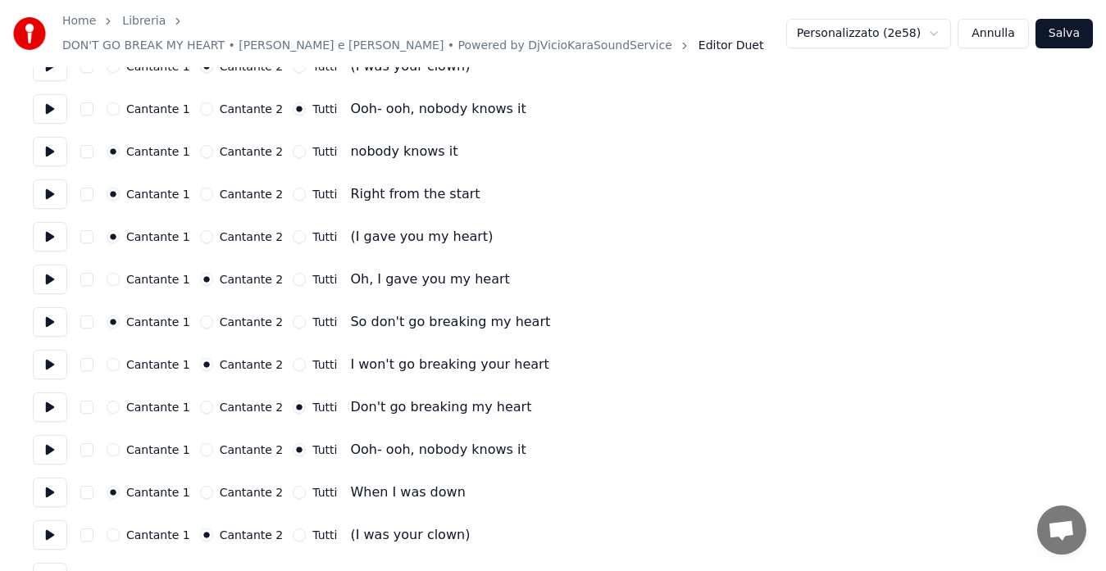
click at [47, 145] on button at bounding box center [50, 152] width 34 height 30
click at [293, 145] on button "Tutti" at bounding box center [299, 151] width 13 height 13
click at [49, 184] on button at bounding box center [50, 195] width 34 height 30
click at [41, 94] on button at bounding box center [50, 109] width 34 height 30
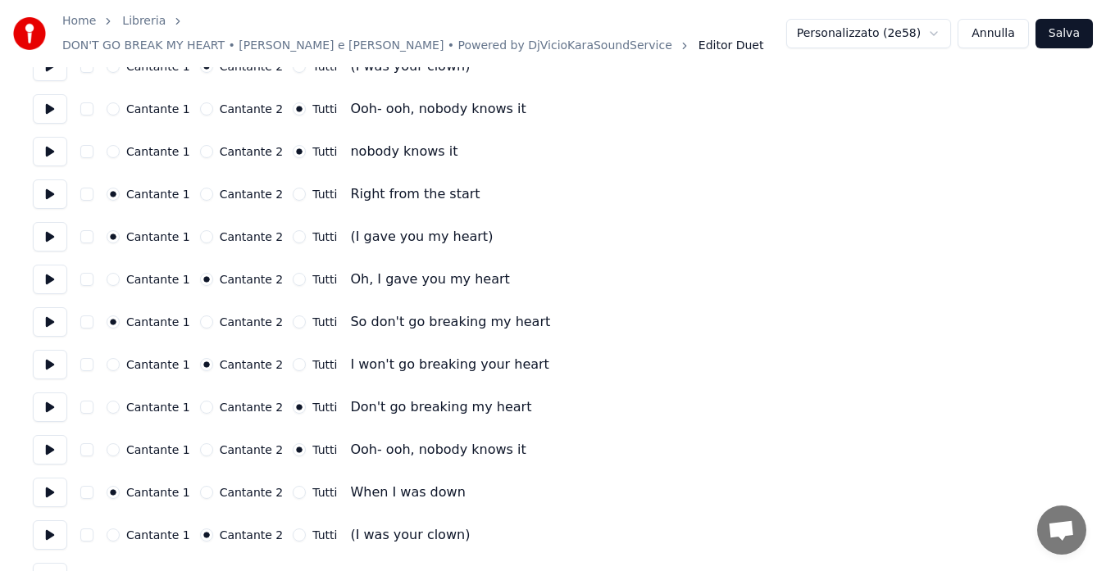
click at [54, 155] on button at bounding box center [50, 152] width 34 height 30
click at [58, 183] on button at bounding box center [50, 195] width 34 height 30
click at [1068, 25] on button "Salva" at bounding box center [1063, 34] width 57 height 30
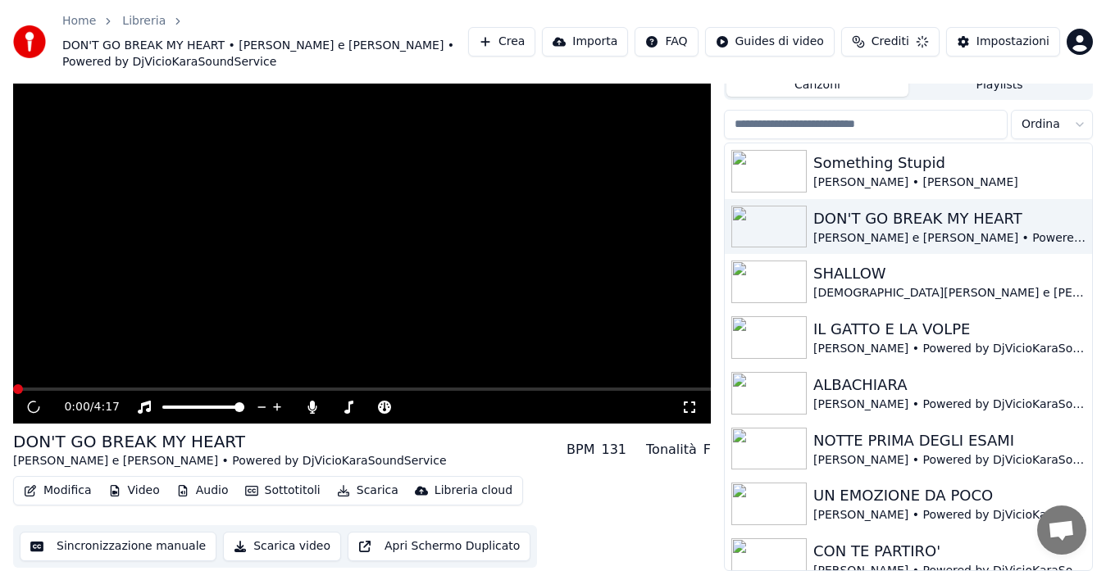
scroll to position [52, 0]
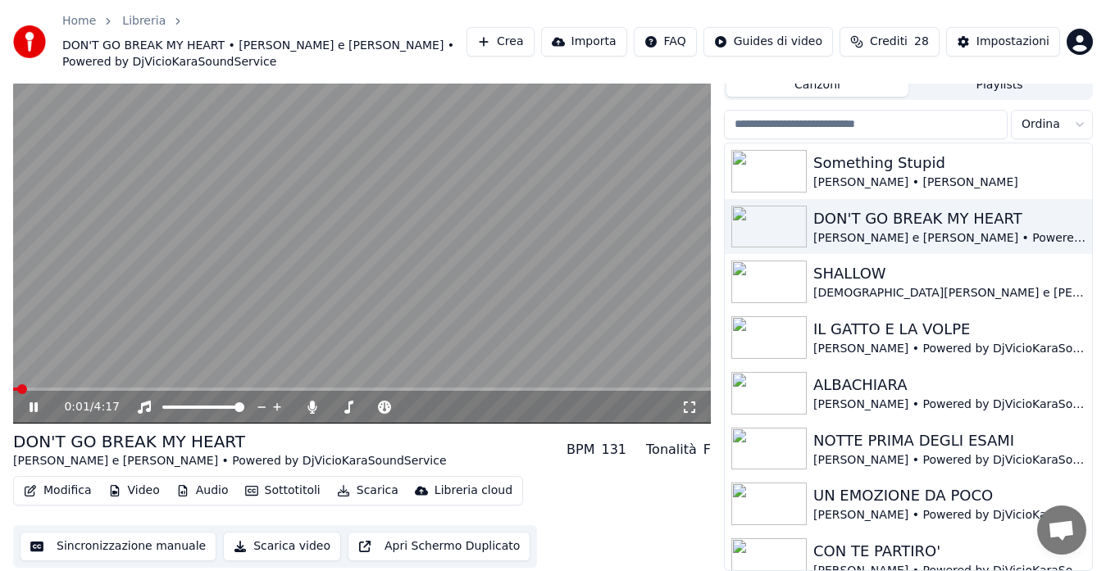
click at [368, 388] on span at bounding box center [362, 389] width 698 height 3
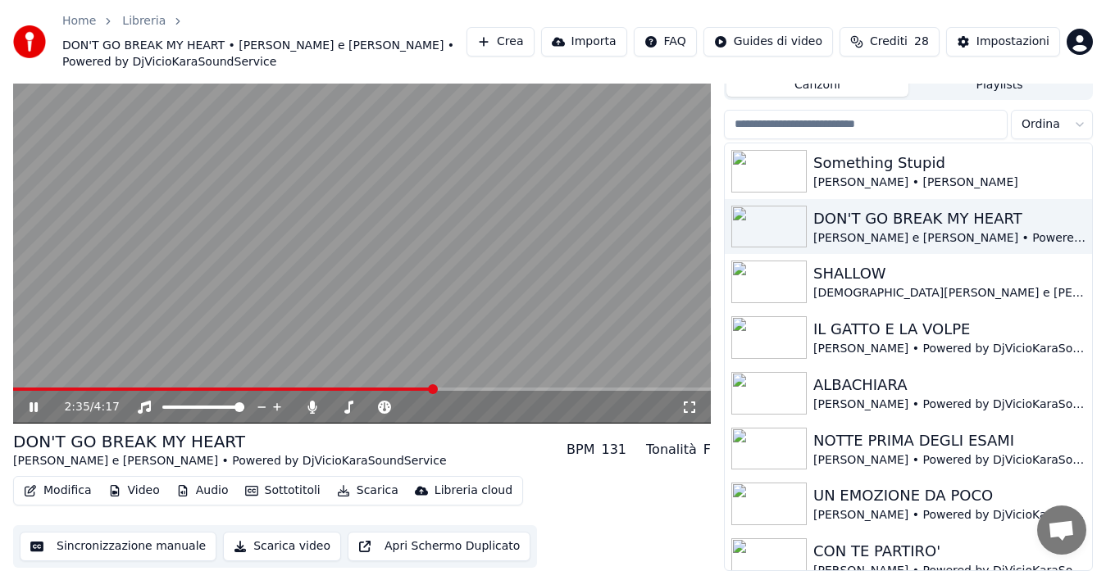
click at [360, 252] on video at bounding box center [362, 227] width 698 height 393
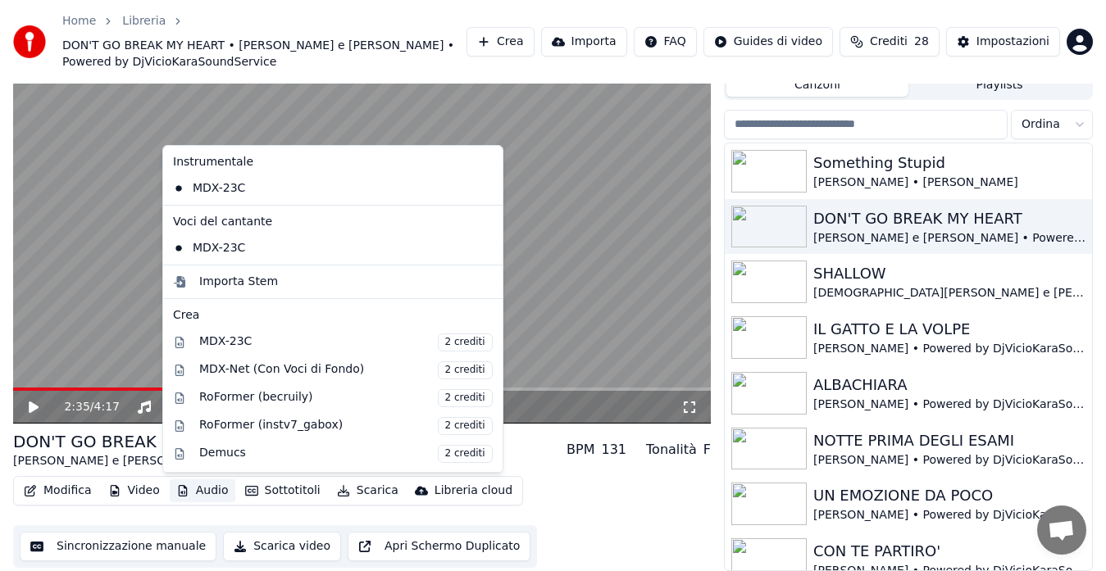
click at [196, 491] on button "Audio" at bounding box center [203, 491] width 66 height 23
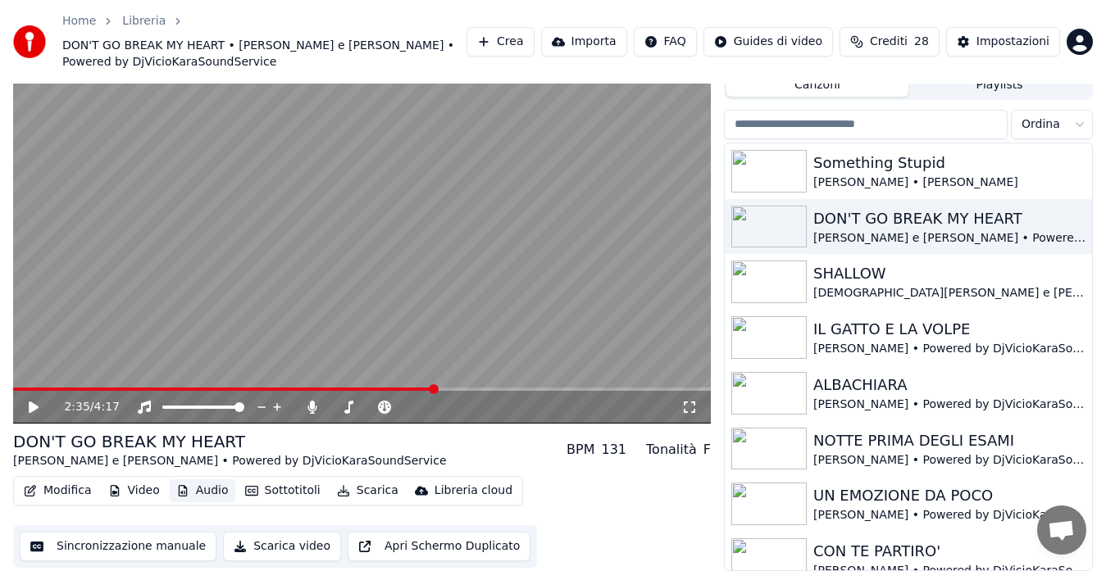
click at [185, 481] on button "Audio" at bounding box center [203, 491] width 66 height 23
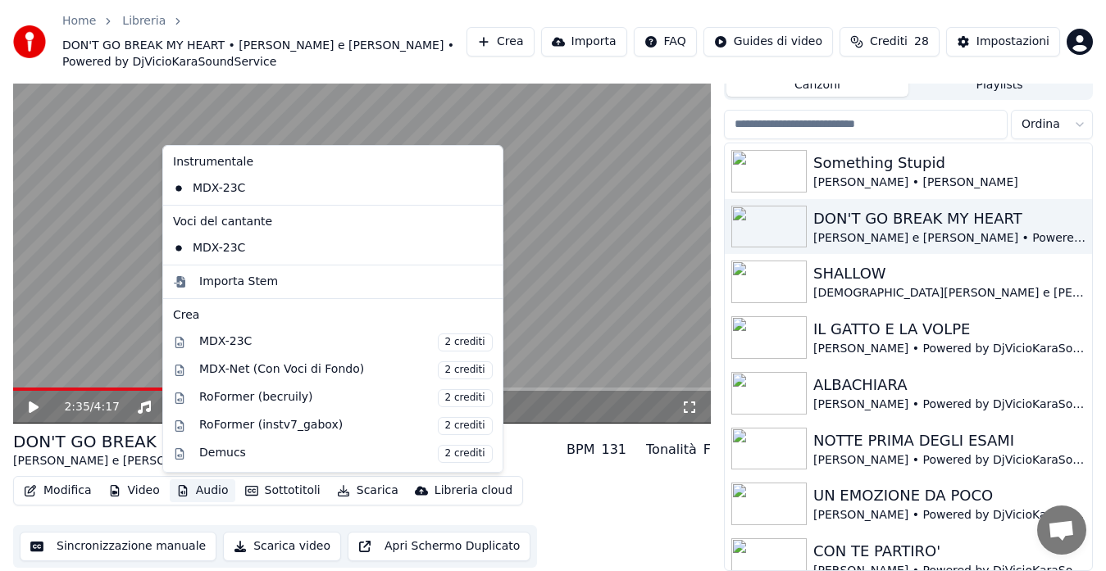
click at [185, 481] on button "Audio" at bounding box center [203, 491] width 66 height 23
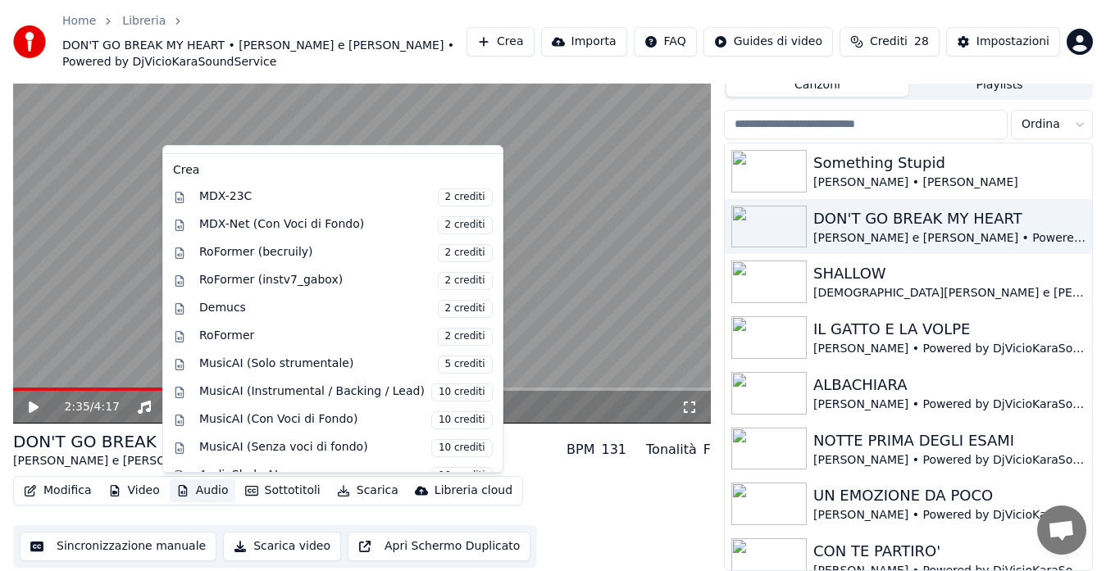
scroll to position [166, 0]
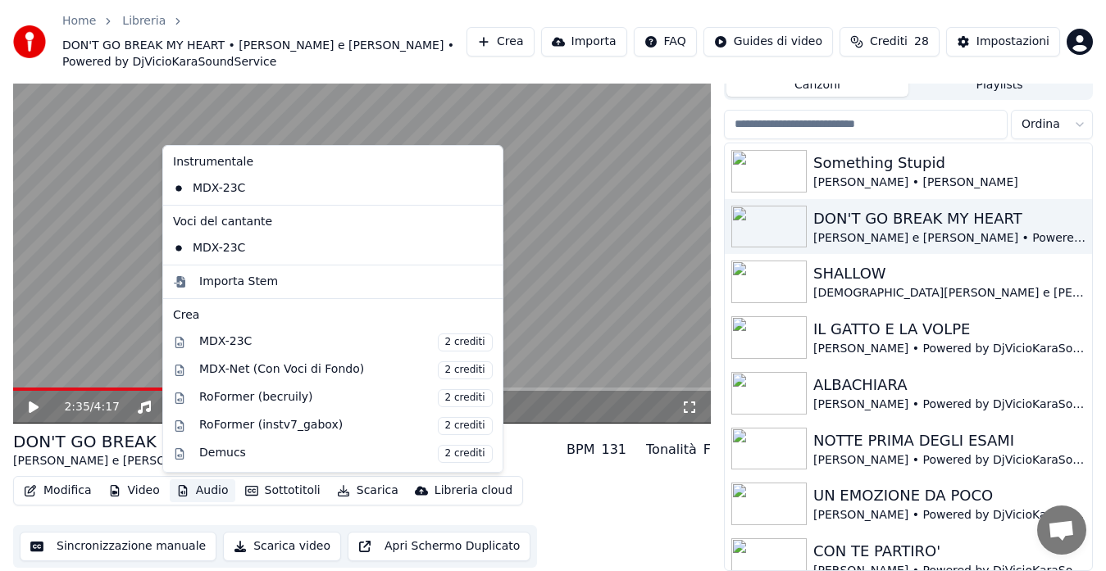
click at [192, 486] on button "Audio" at bounding box center [203, 491] width 66 height 23
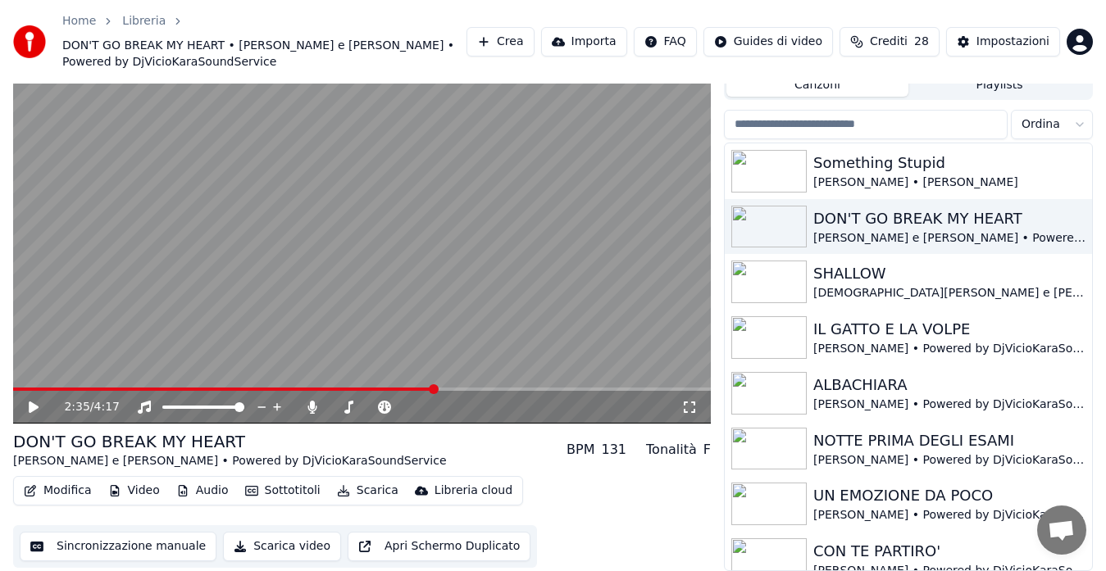
click at [192, 486] on button "Audio" at bounding box center [203, 491] width 66 height 23
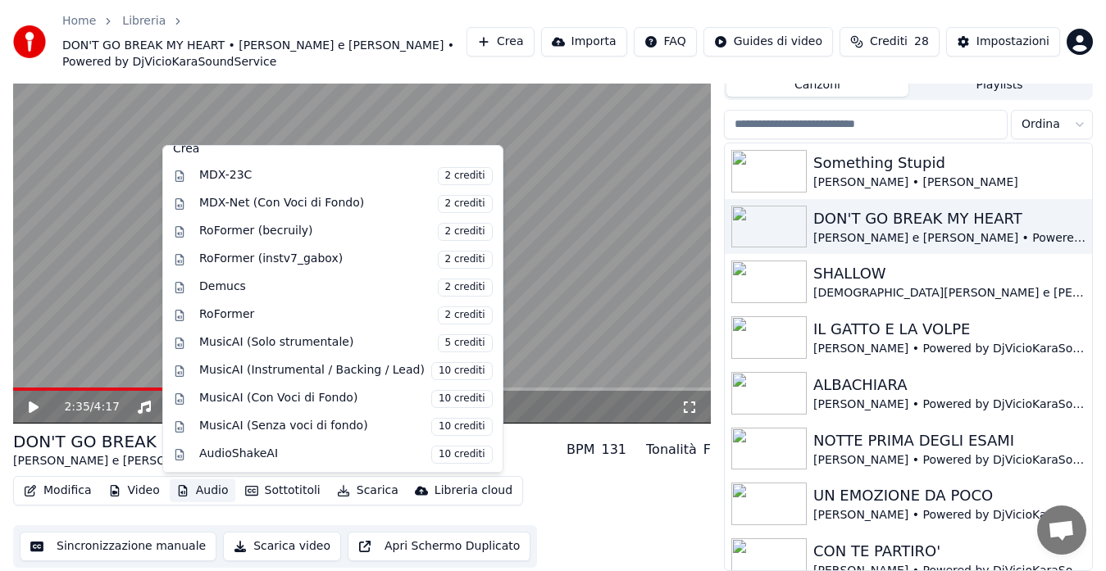
scroll to position [156, 0]
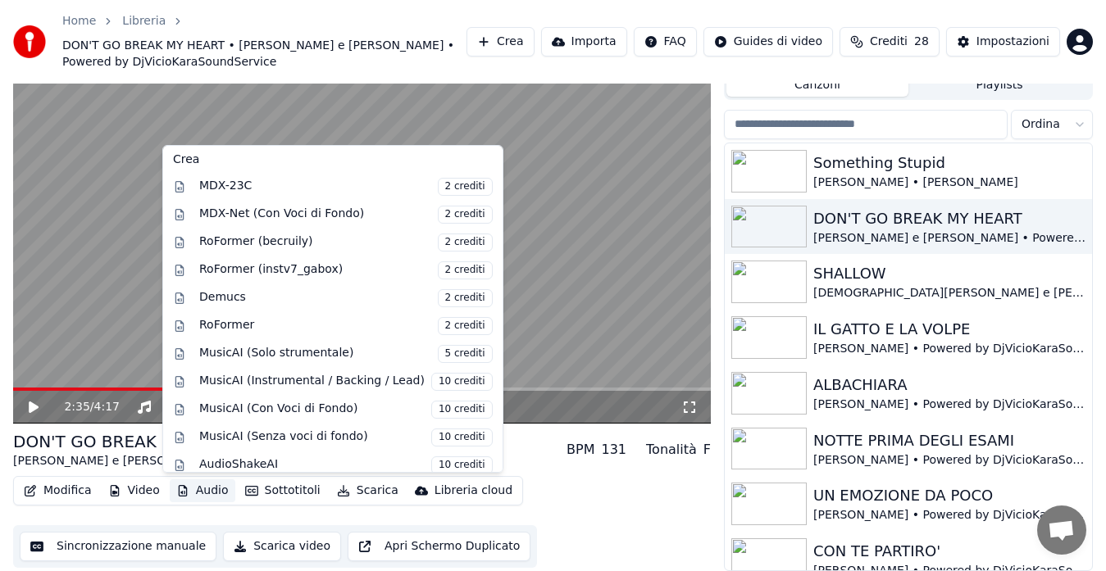
click at [466, 382] on div "Instrumentale MDX-23C Voci del cantante MDX-23C Importa Stem Crea MDX-23C 2 cre…" at bounding box center [332, 309] width 341 height 328
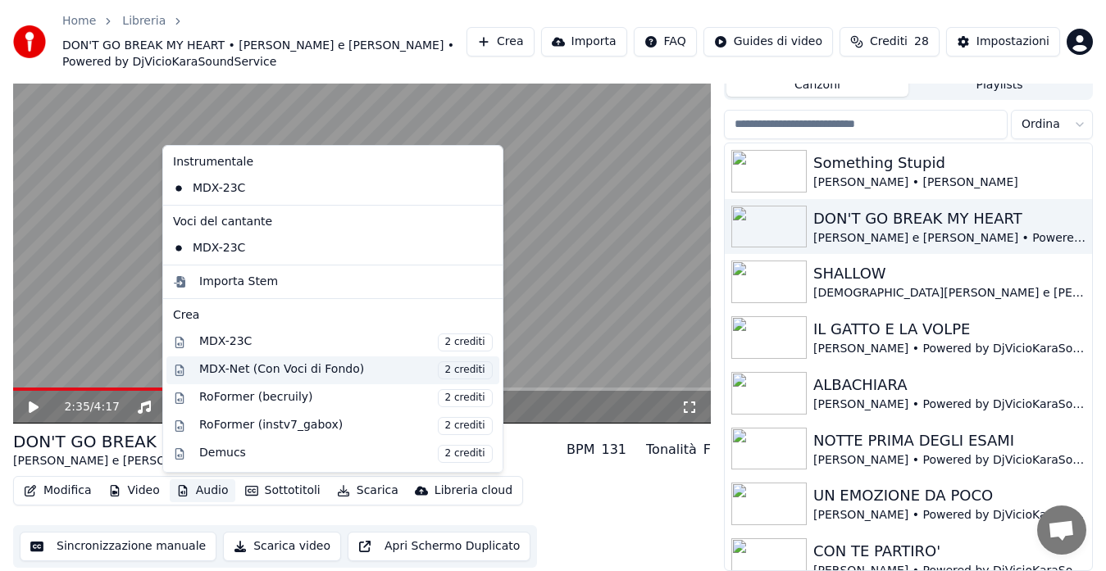
click at [263, 375] on div "MDX-Net (Con Voci di Fondo) 2 crediti" at bounding box center [345, 371] width 293 height 18
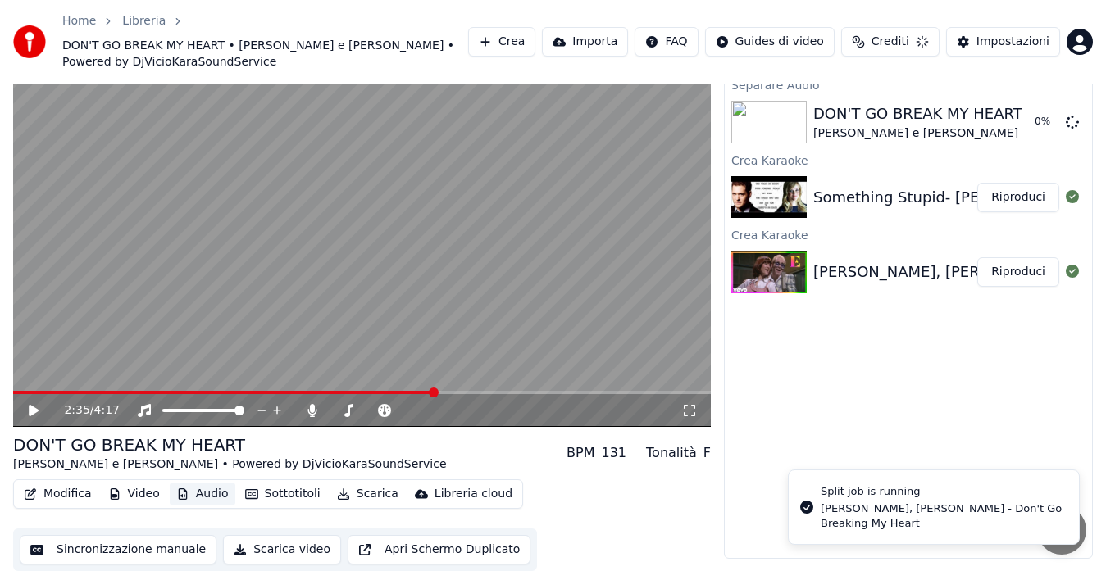
scroll to position [49, 0]
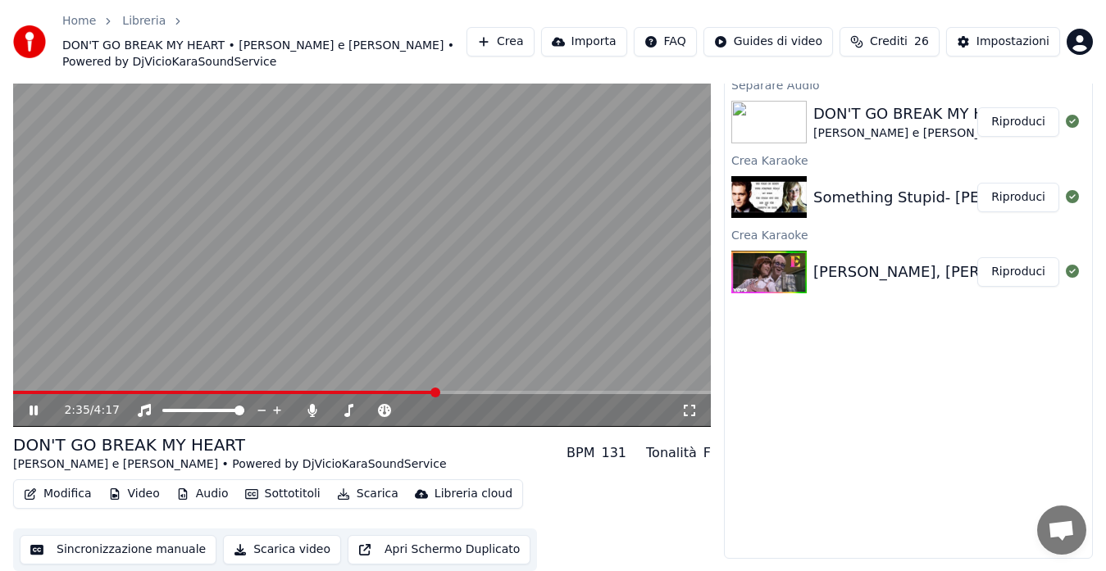
click at [689, 407] on icon at bounding box center [689, 410] width 16 height 13
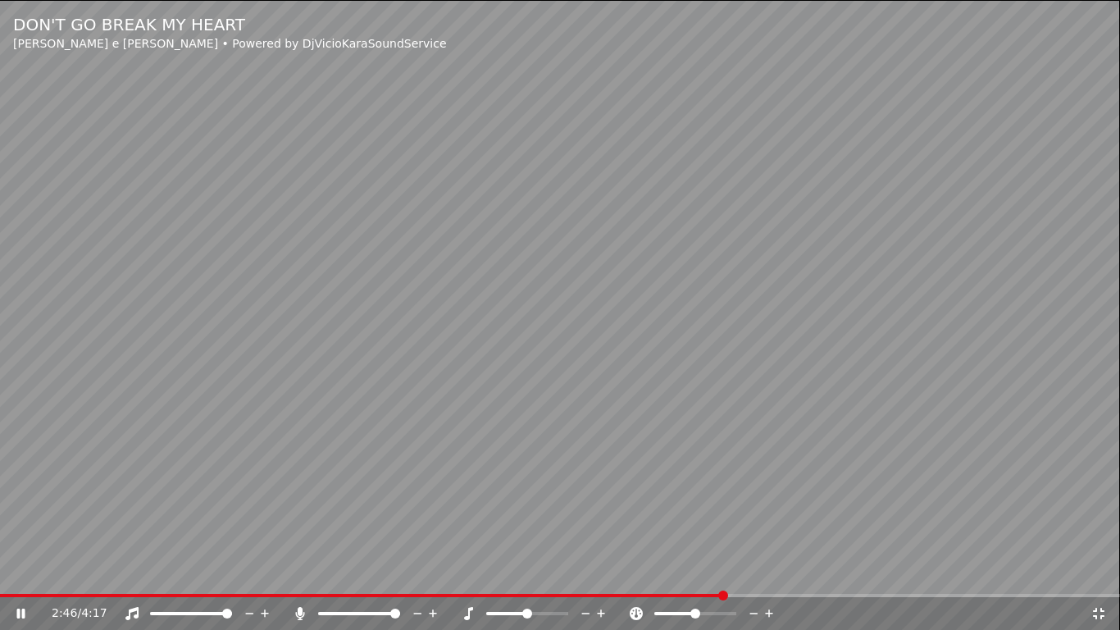
click at [1096, 571] on icon at bounding box center [1098, 612] width 11 height 11
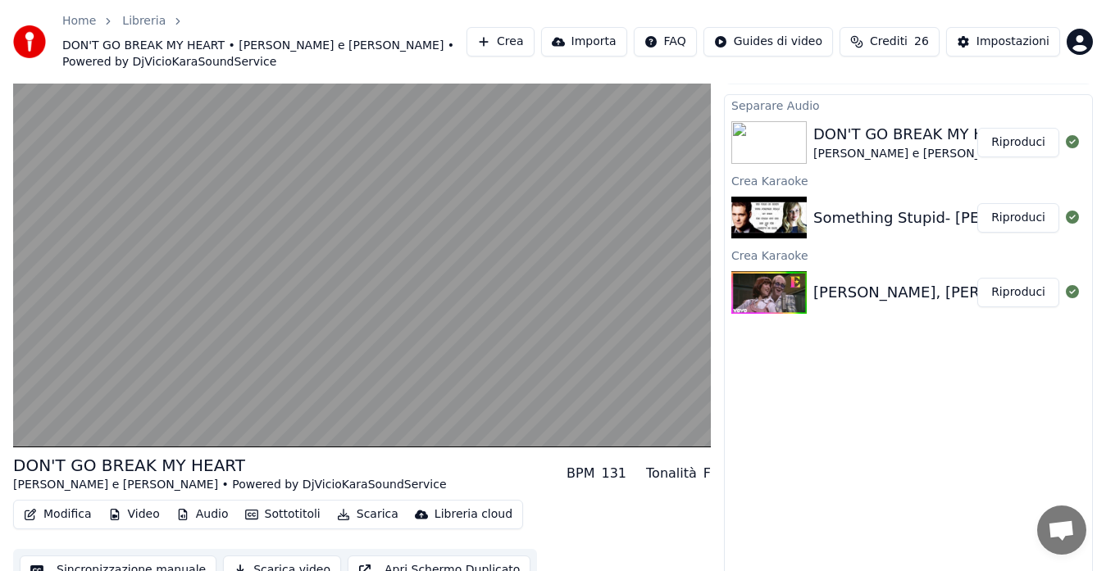
click at [1026, 151] on button "Riproduci" at bounding box center [1018, 143] width 82 height 30
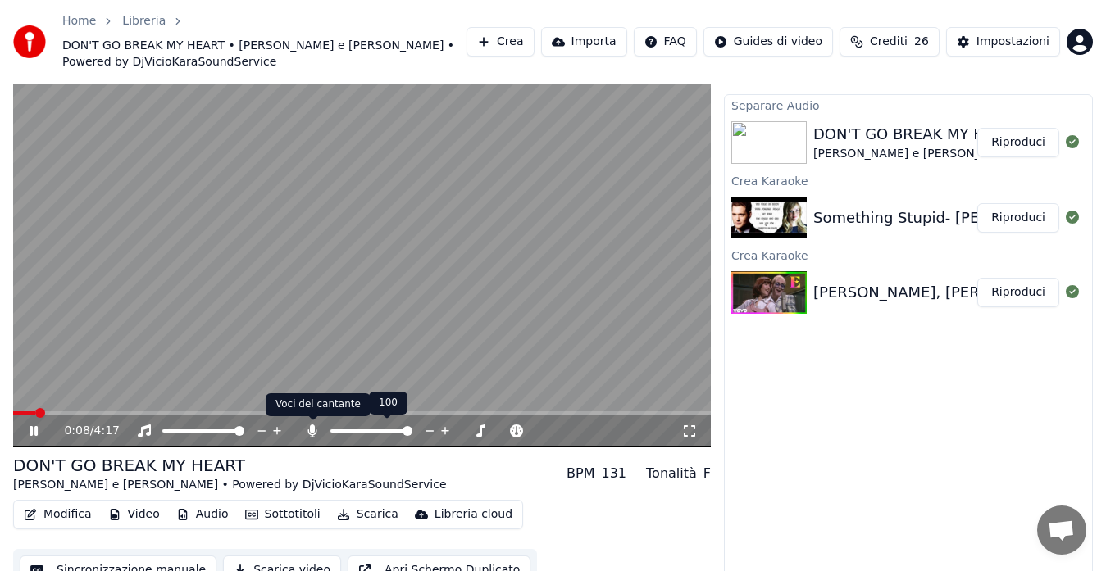
click at [312, 425] on icon at bounding box center [312, 431] width 9 height 13
click at [312, 425] on icon at bounding box center [312, 431] width 16 height 13
click at [312, 425] on icon at bounding box center [312, 431] width 9 height 13
click at [312, 425] on icon at bounding box center [312, 431] width 16 height 13
click at [202, 506] on button "Audio" at bounding box center [203, 514] width 66 height 23
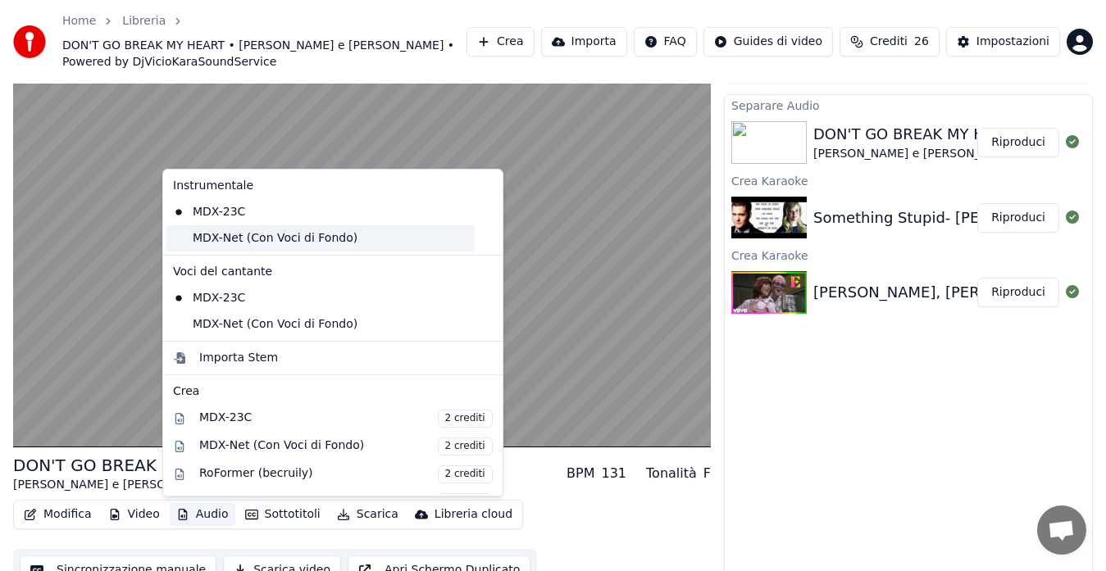
click at [285, 239] on div "MDX-Net (Con Voci di Fondo)" at bounding box center [320, 238] width 308 height 26
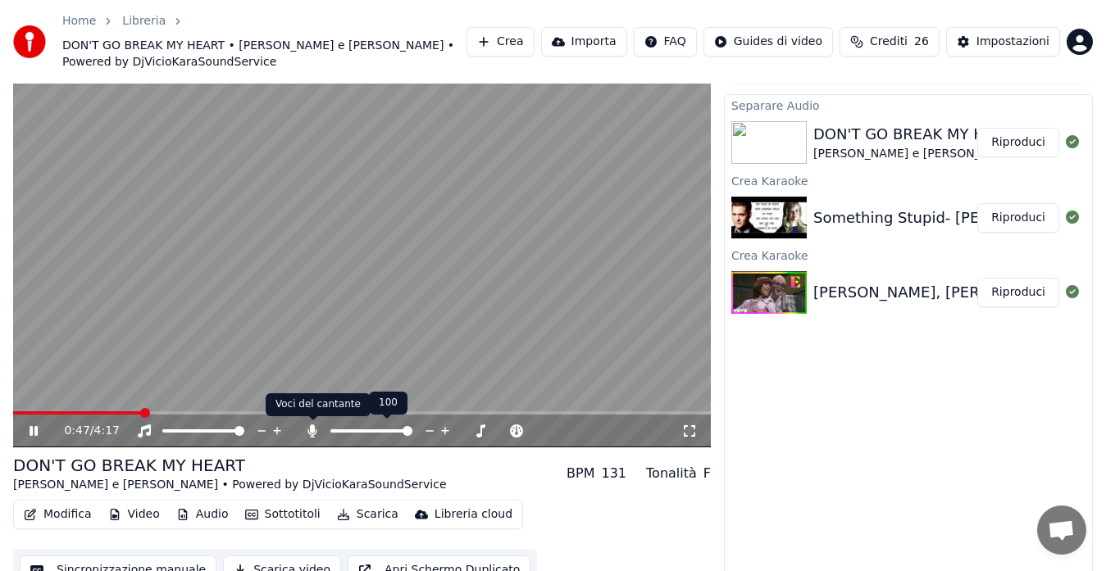
click at [312, 430] on icon at bounding box center [312, 431] width 9 height 13
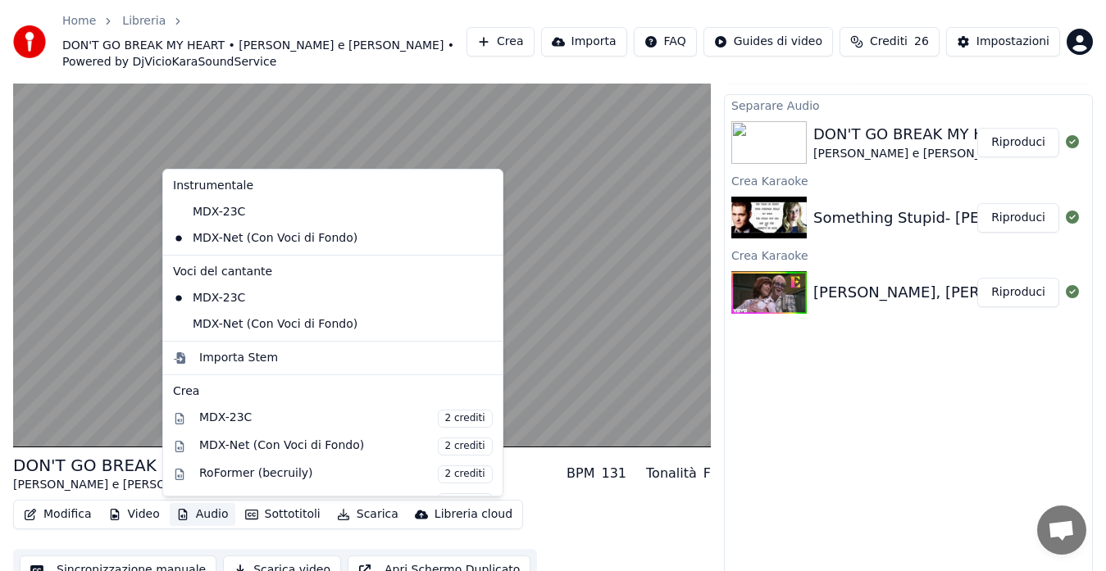
click at [192, 511] on button "Audio" at bounding box center [203, 514] width 66 height 23
click at [275, 322] on div "MDX-Net (Con Voci di Fondo)" at bounding box center [320, 325] width 308 height 26
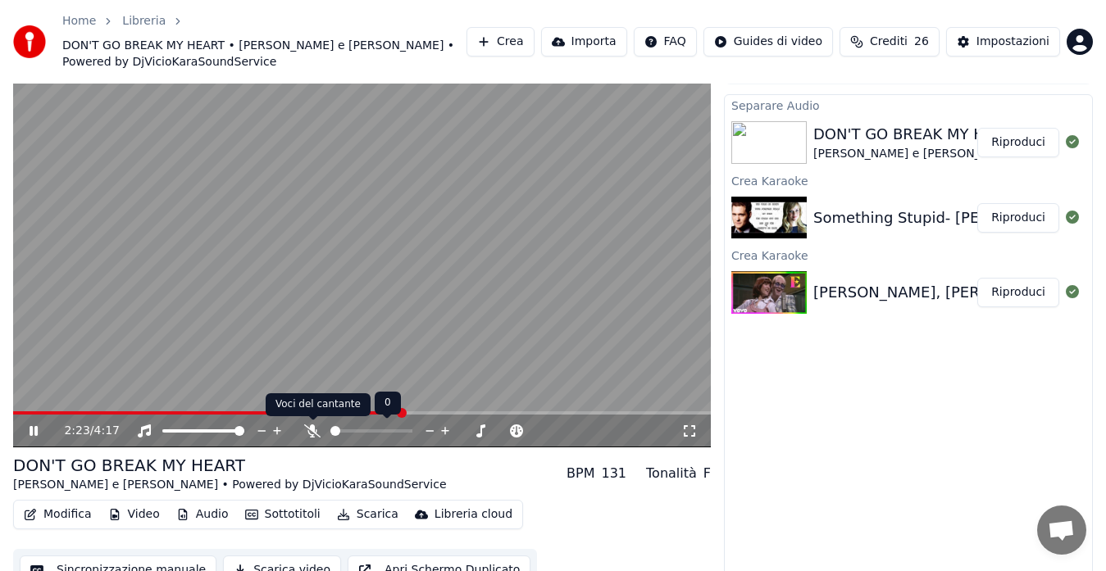
click at [310, 430] on icon at bounding box center [312, 431] width 16 height 13
click at [312, 413] on span at bounding box center [229, 413] width 432 height 3
click at [350, 413] on span at bounding box center [362, 413] width 698 height 3
click at [312, 432] on icon at bounding box center [312, 431] width 9 height 13
click at [192, 511] on button "Audio" at bounding box center [203, 514] width 66 height 23
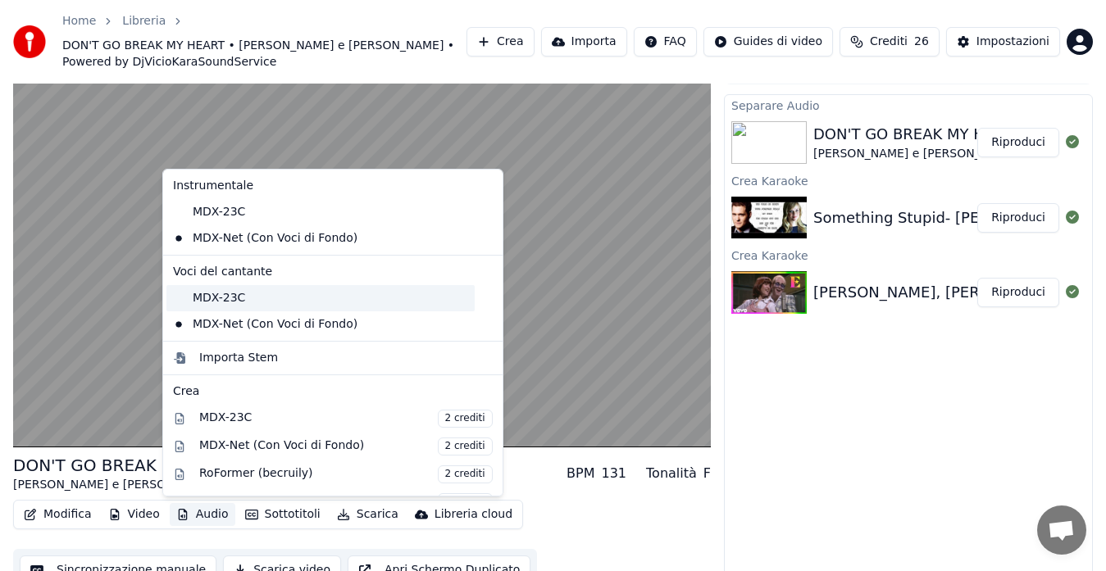
click at [189, 299] on div "MDX-23C" at bounding box center [320, 298] width 308 height 26
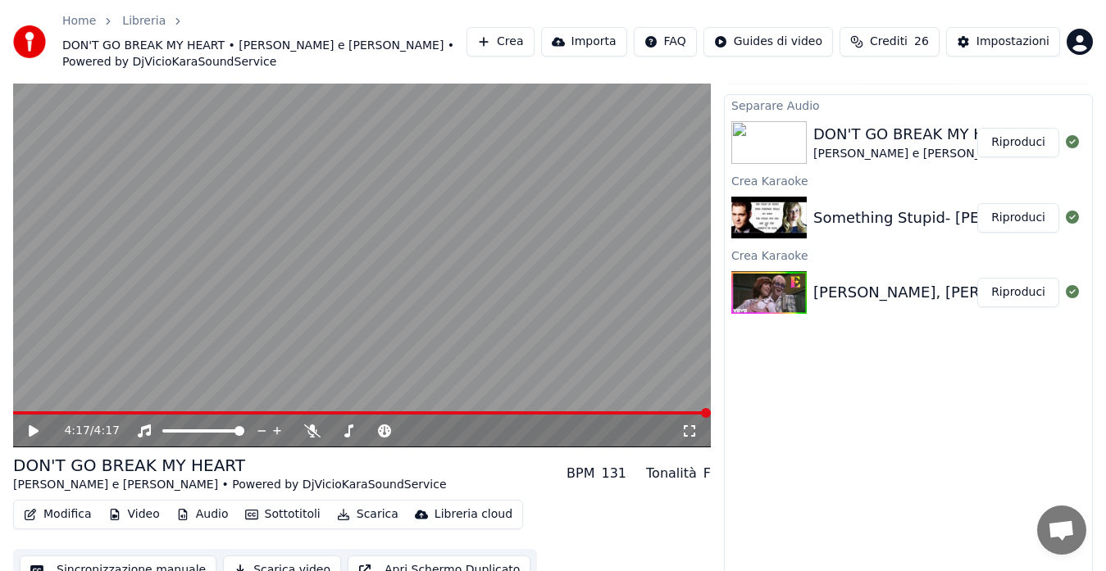
click at [61, 507] on button "Modifica" at bounding box center [57, 514] width 81 height 23
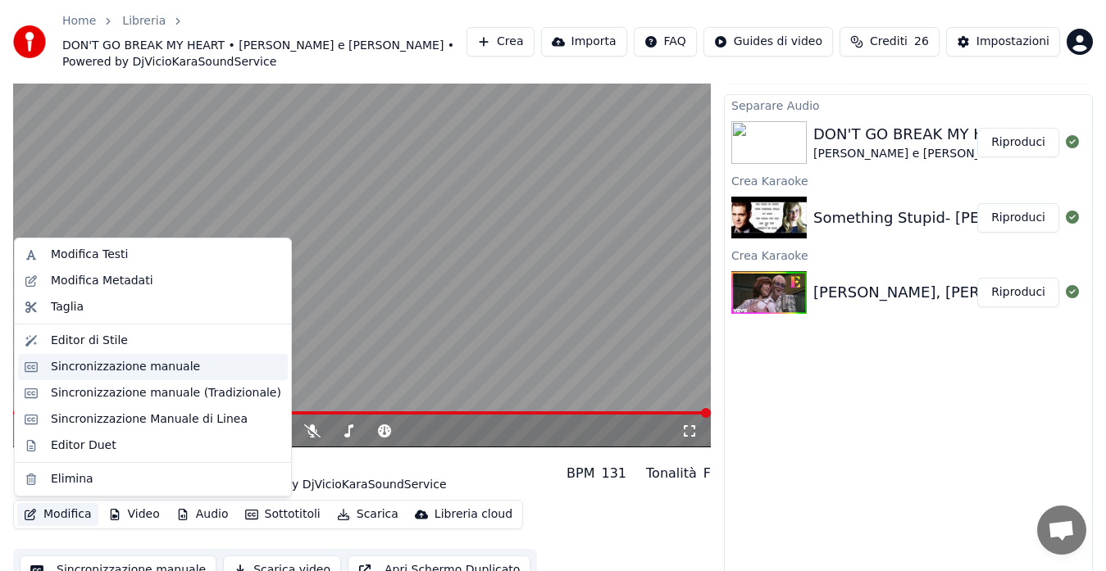
click at [66, 363] on div "Sincronizzazione manuale" at bounding box center [125, 367] width 149 height 16
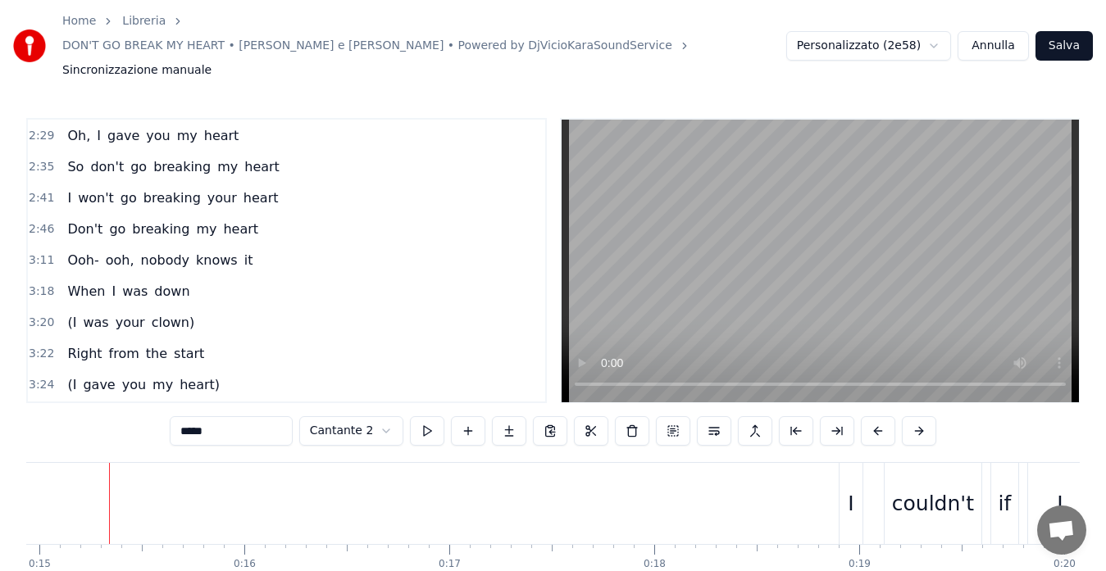
scroll to position [1867, 0]
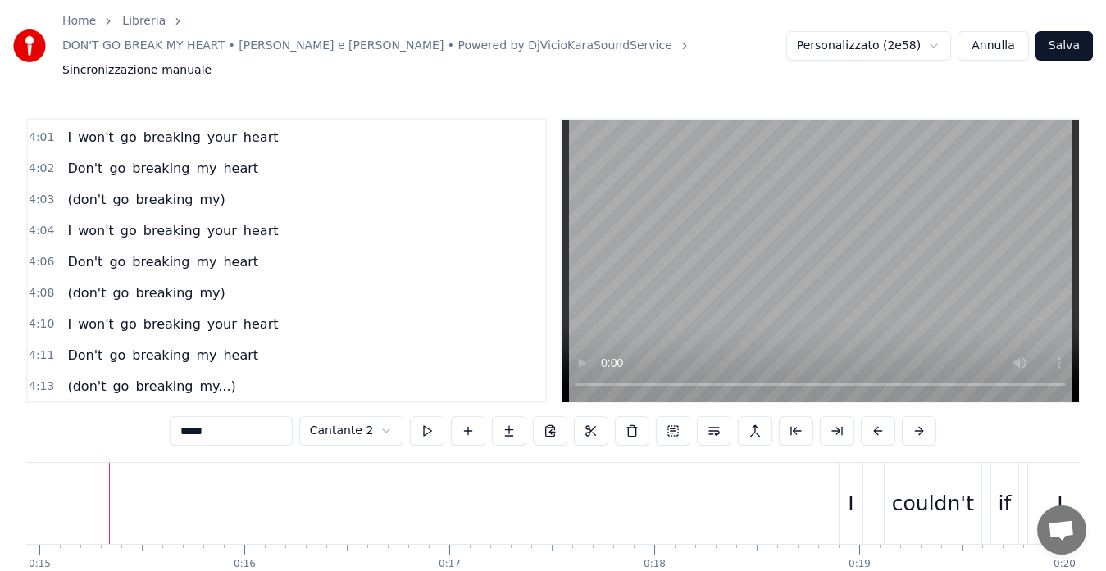
click at [38, 379] on span "4:13" at bounding box center [41, 387] width 25 height 16
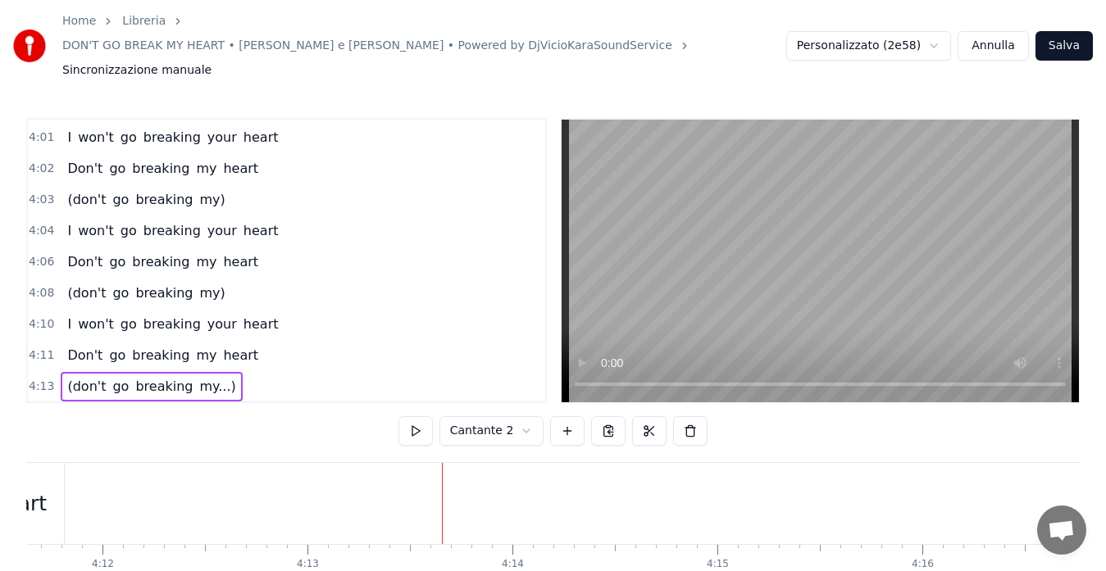
scroll to position [0, 51618]
click at [198, 377] on span "my...)" at bounding box center [217, 386] width 39 height 19
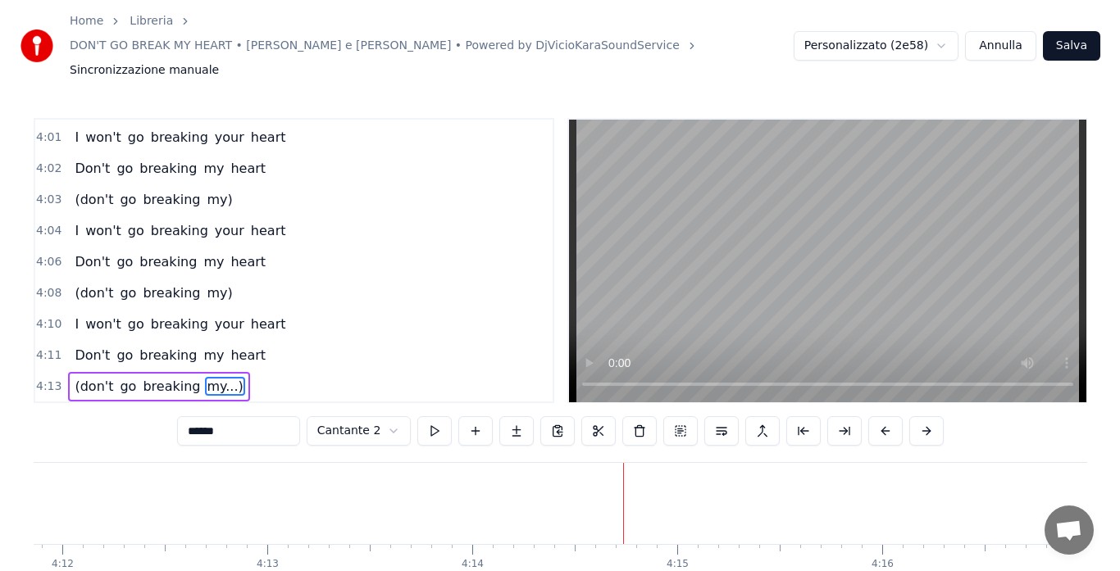
scroll to position [65, 0]
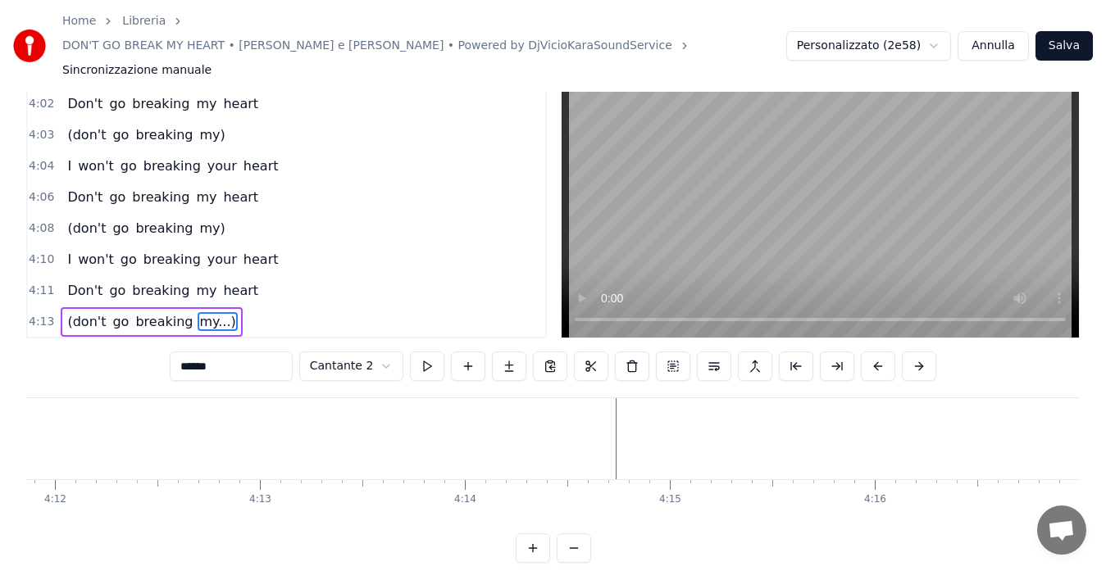
click at [36, 314] on span "4:13" at bounding box center [41, 322] width 25 height 16
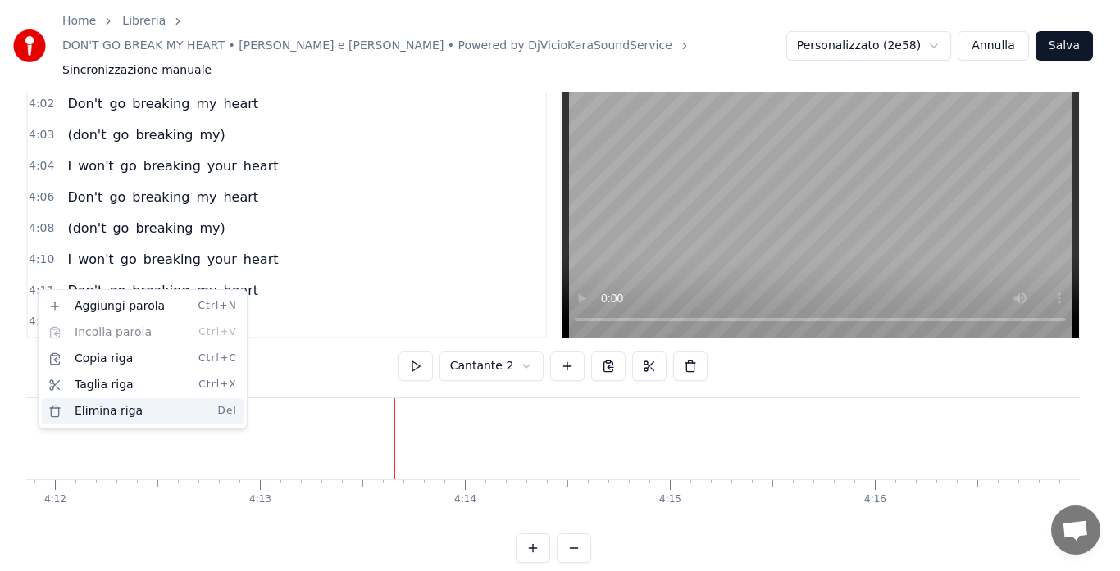
click at [99, 407] on div "Elimina riga Del" at bounding box center [143, 411] width 202 height 26
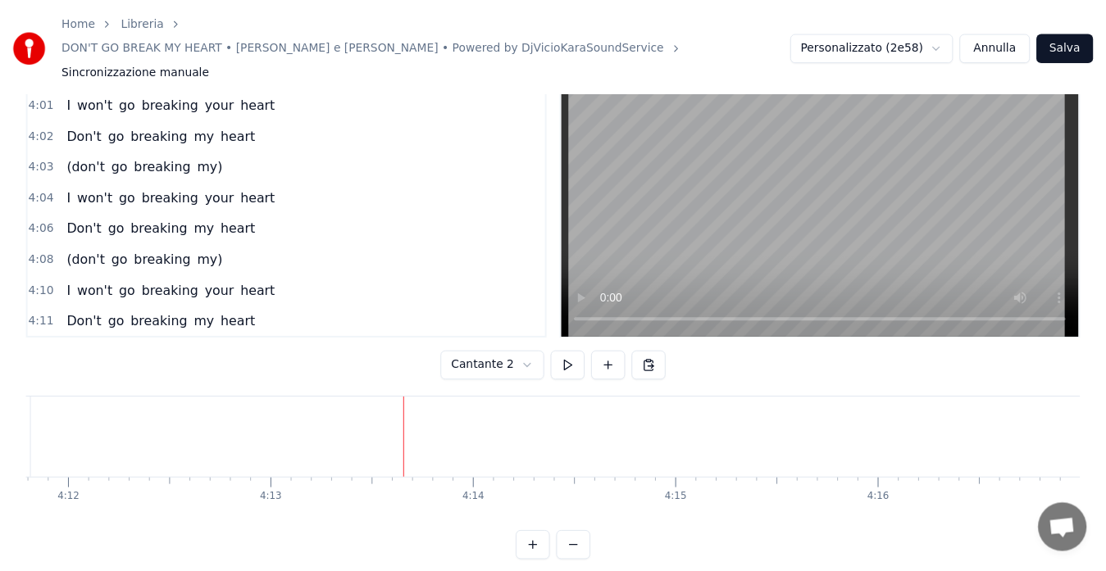
scroll to position [0, 51604]
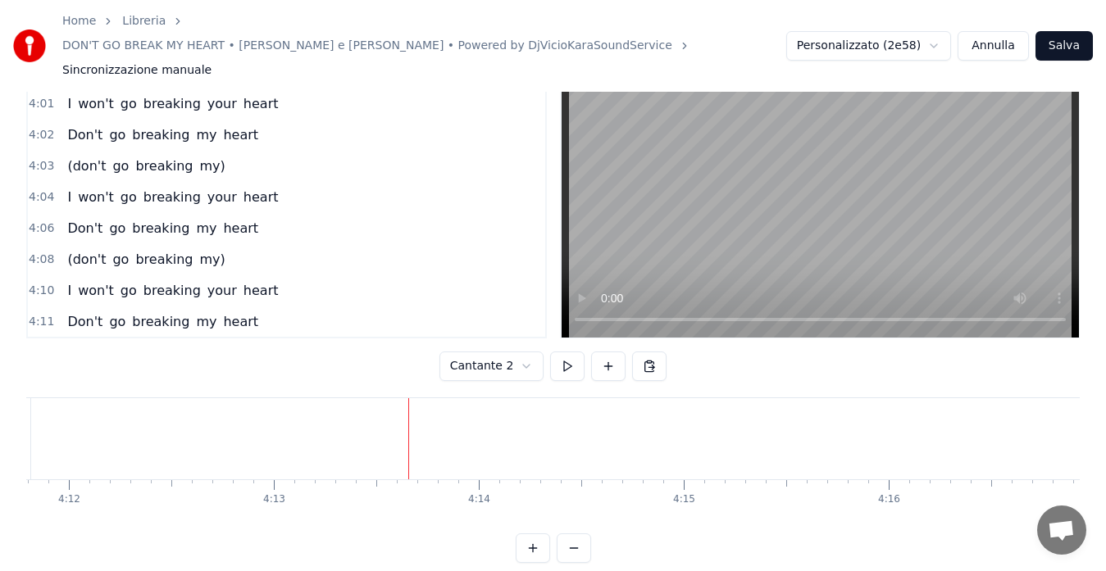
click at [37, 314] on span "4:11" at bounding box center [41, 322] width 25 height 16
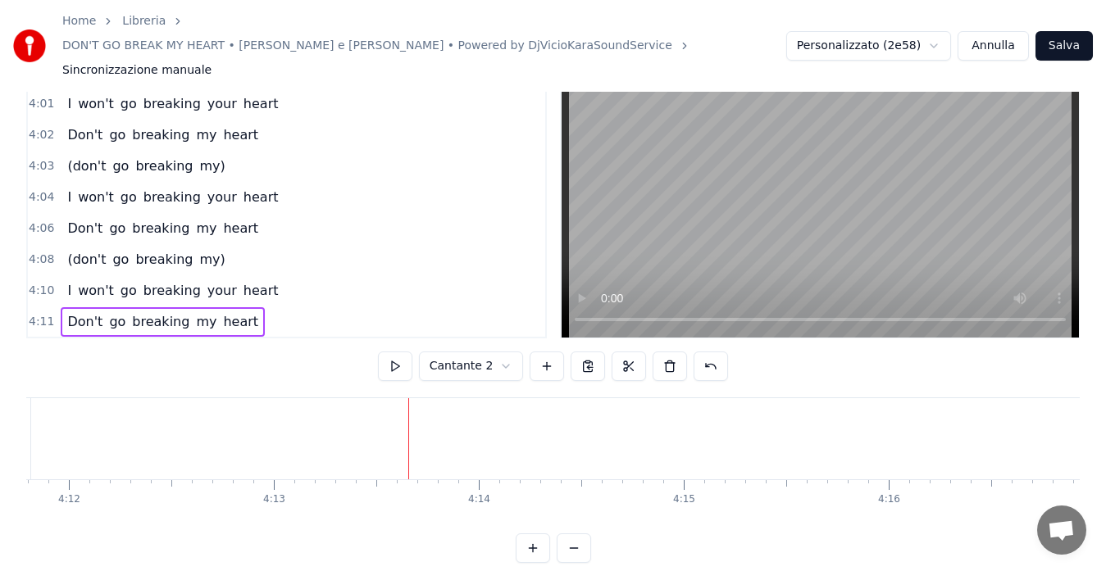
scroll to position [0, 51534]
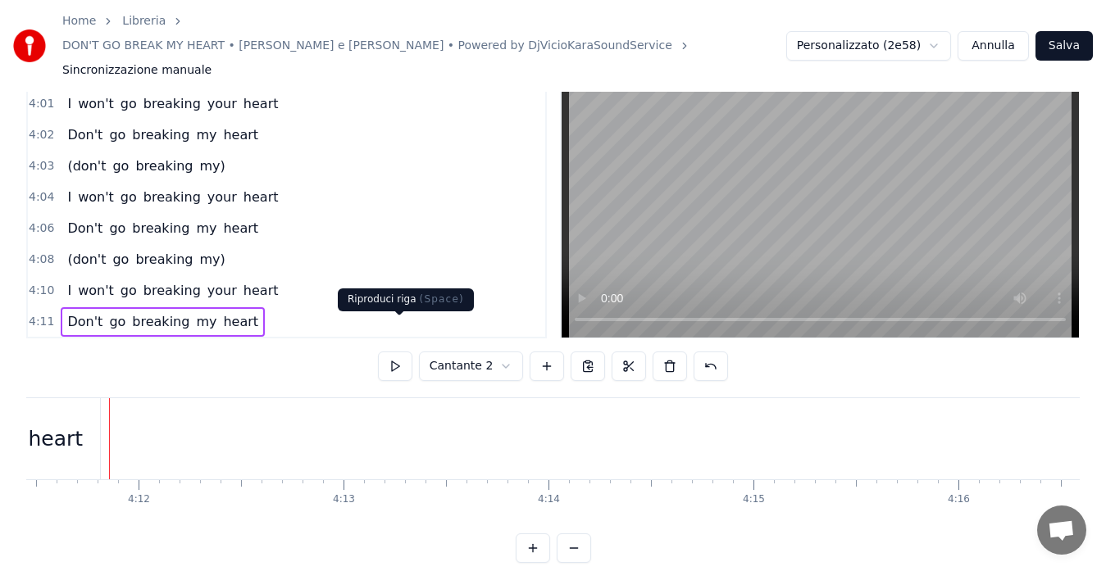
click at [404, 352] on button at bounding box center [395, 367] width 34 height 30
click at [38, 283] on span "4:10" at bounding box center [41, 291] width 25 height 16
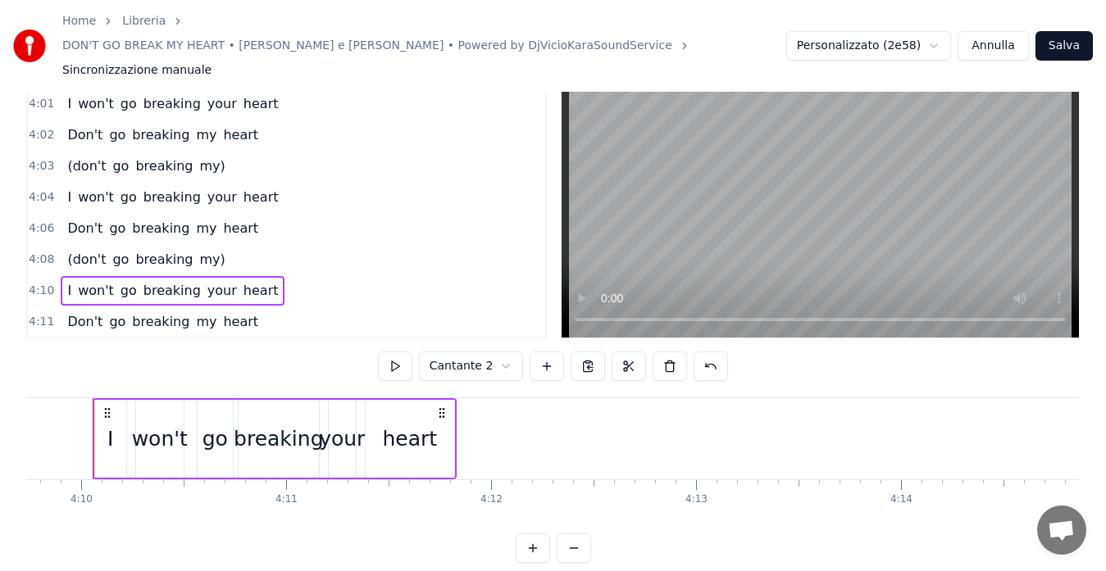
scroll to position [0, 51165]
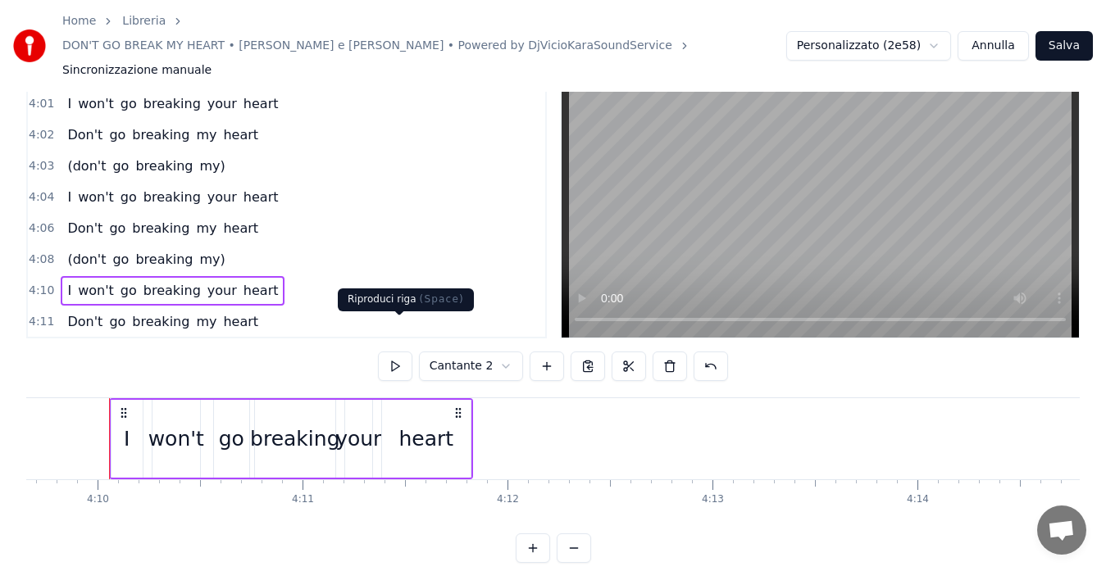
click at [393, 352] on button at bounding box center [395, 367] width 34 height 30
click at [41, 252] on span "4:08" at bounding box center [41, 260] width 25 height 16
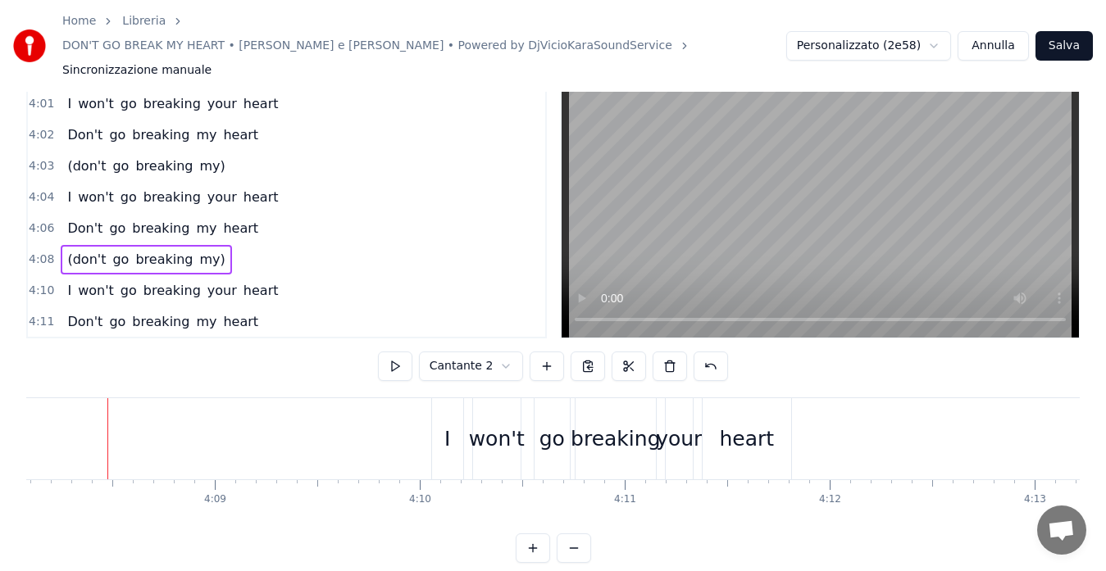
scroll to position [0, 50841]
click at [391, 352] on button at bounding box center [395, 367] width 34 height 30
click at [36, 96] on span "4:01" at bounding box center [41, 104] width 25 height 16
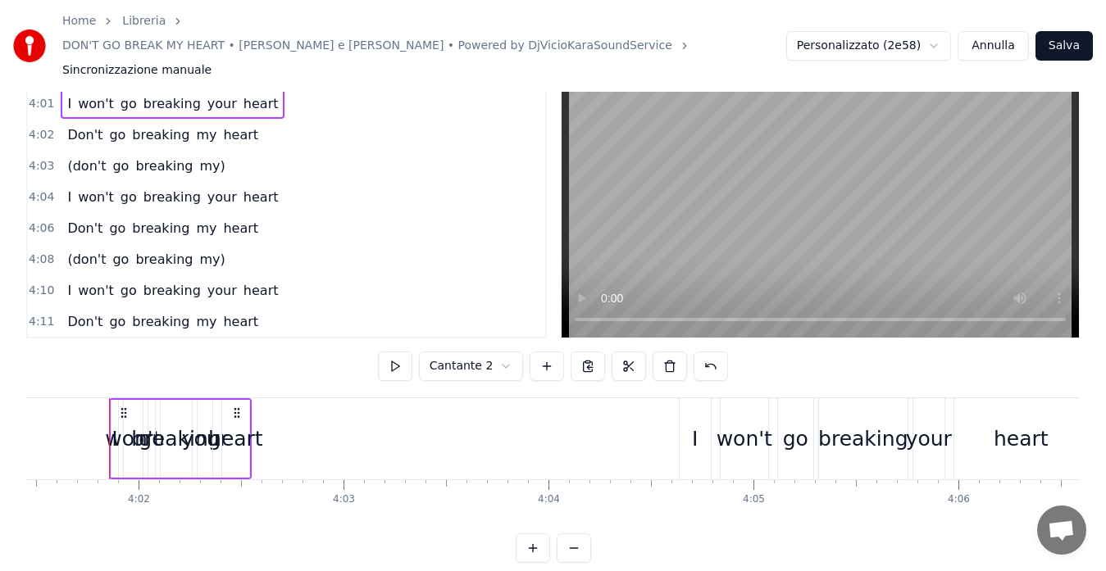
scroll to position [1588, 0]
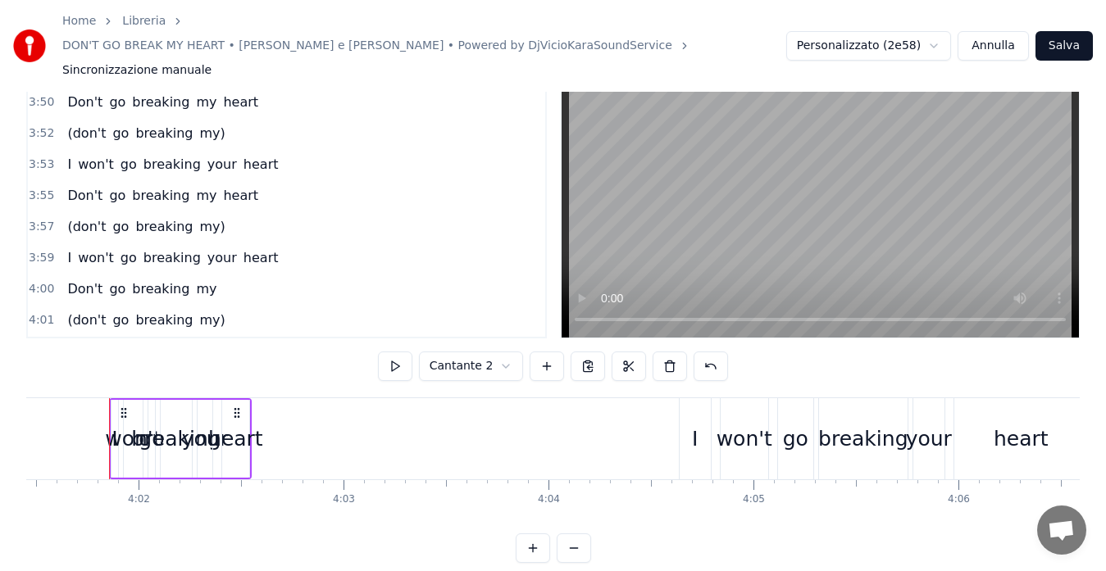
click at [40, 94] on span "3:50" at bounding box center [41, 102] width 25 height 16
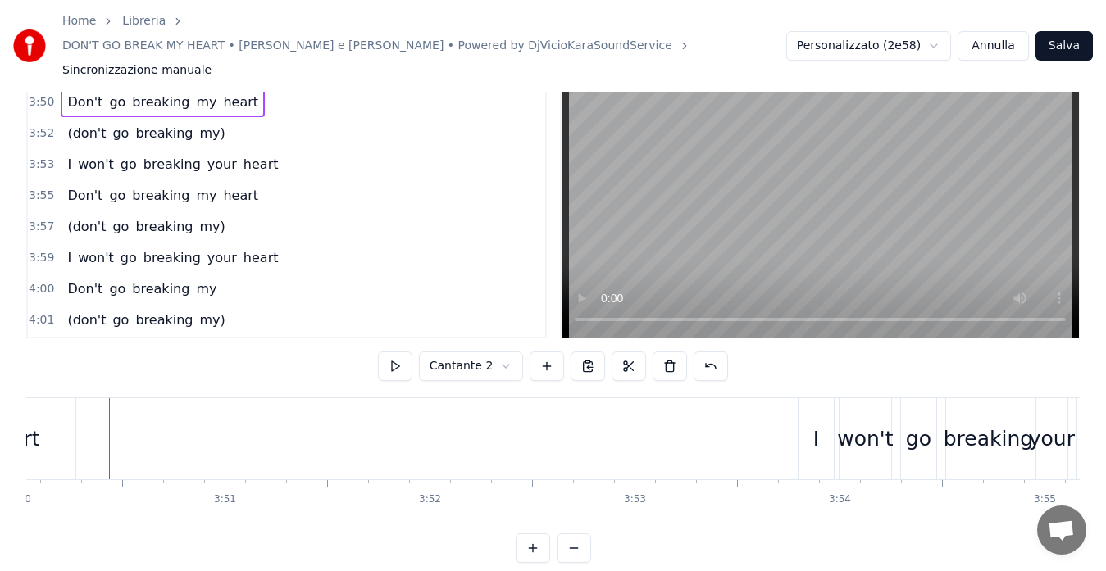
scroll to position [1340, 0]
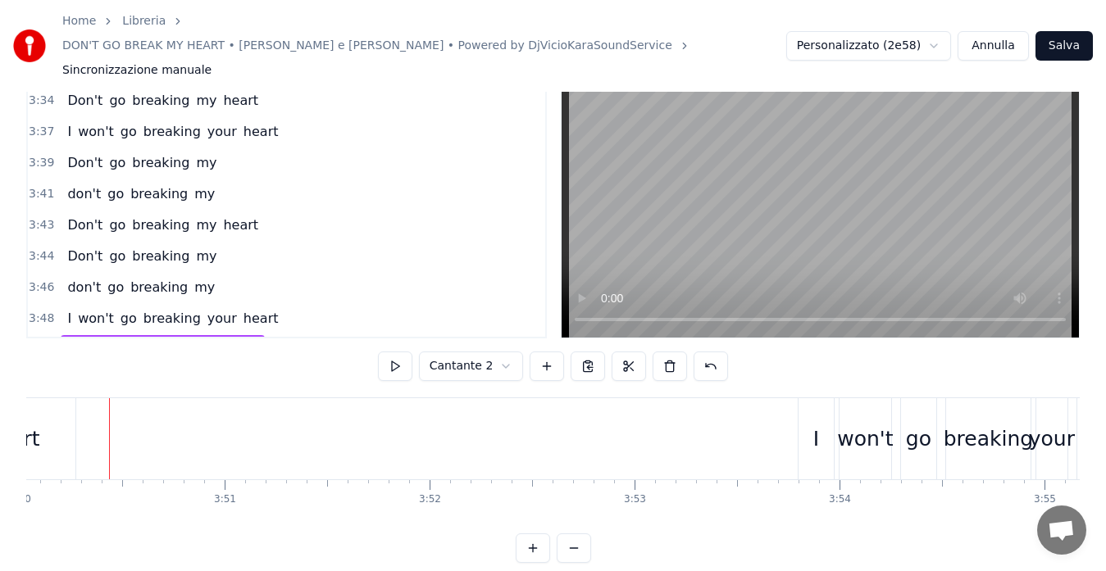
click at [40, 93] on span "3:34" at bounding box center [41, 101] width 25 height 16
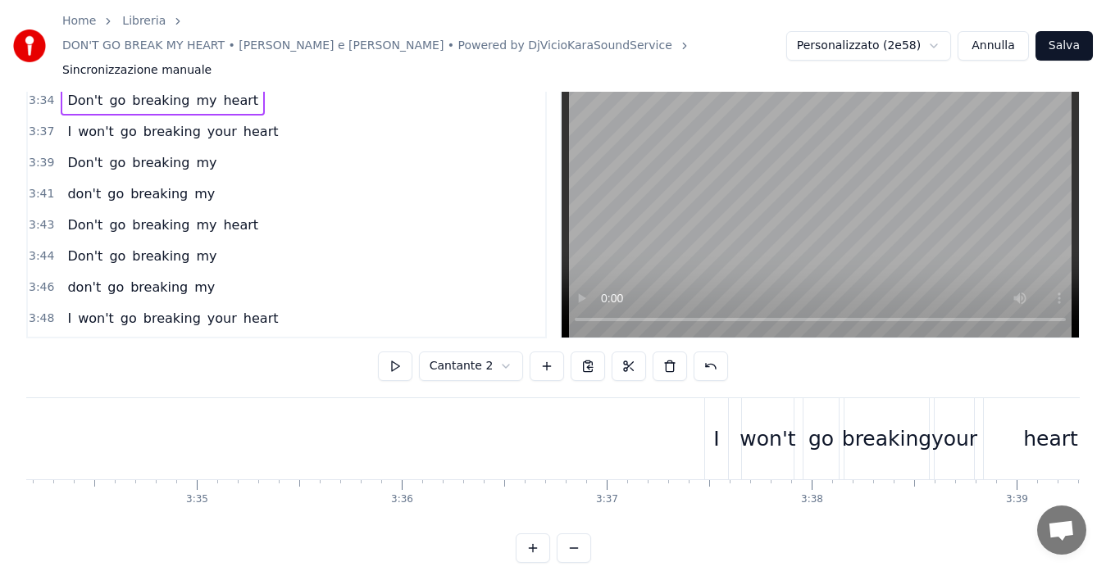
scroll to position [0, 43787]
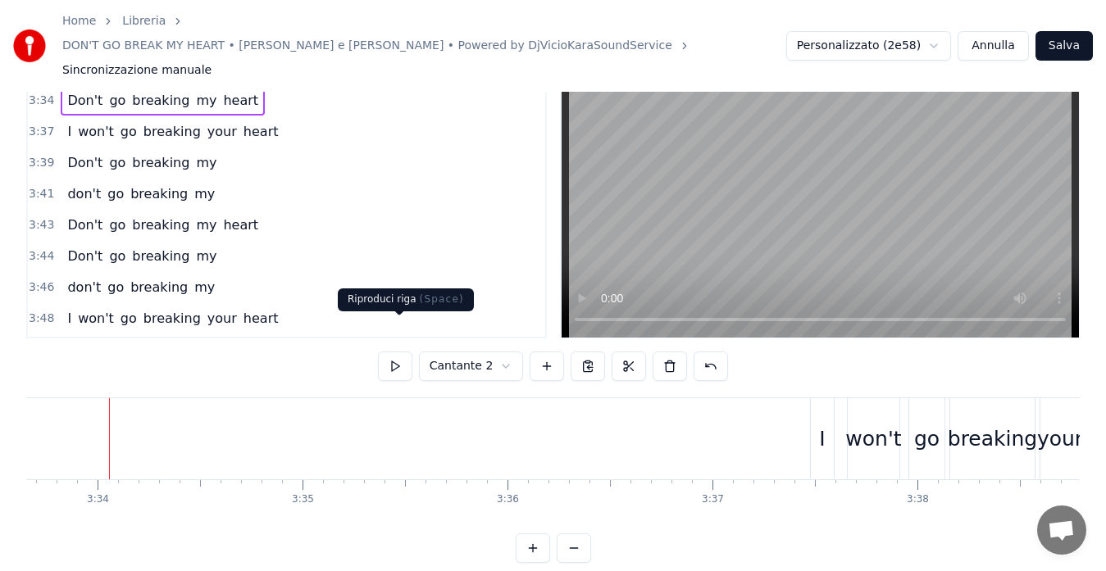
click at [389, 352] on button at bounding box center [395, 367] width 34 height 30
click at [33, 124] on span "3:37" at bounding box center [41, 132] width 25 height 16
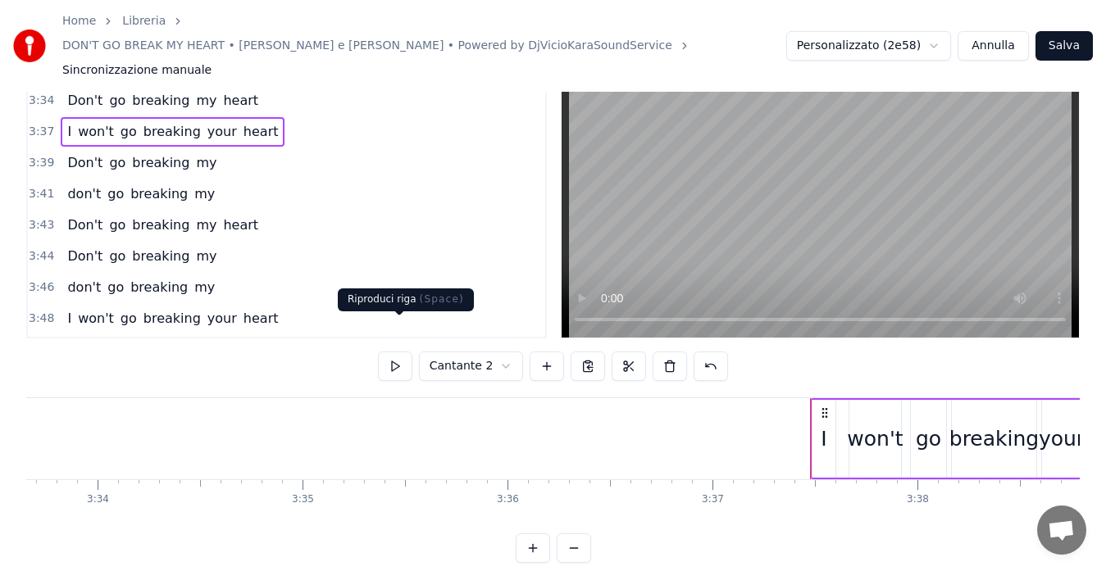
click at [393, 352] on button at bounding box center [395, 367] width 34 height 30
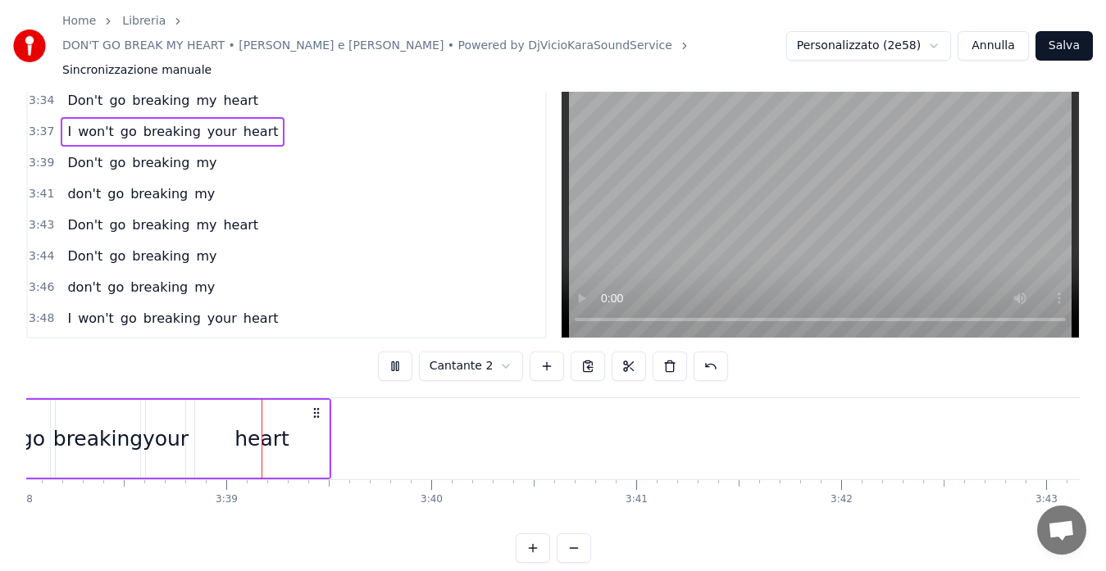
scroll to position [0, 44702]
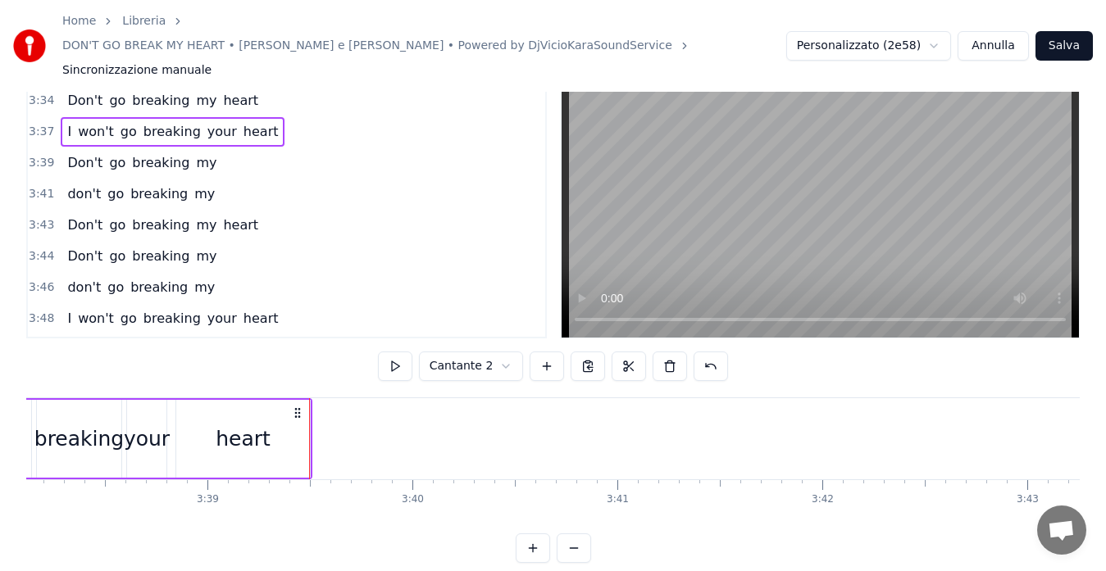
click at [36, 155] on span "3:39" at bounding box center [41, 163] width 25 height 16
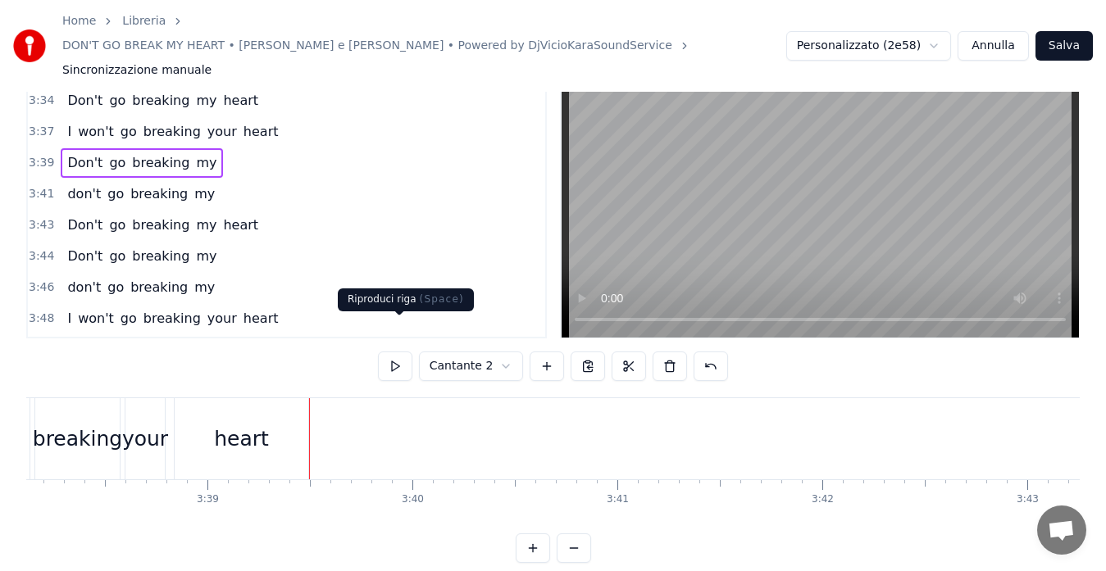
click at [403, 352] on button at bounding box center [395, 367] width 34 height 30
click at [36, 186] on span "3:41" at bounding box center [41, 194] width 25 height 16
click at [389, 352] on button at bounding box center [395, 367] width 34 height 30
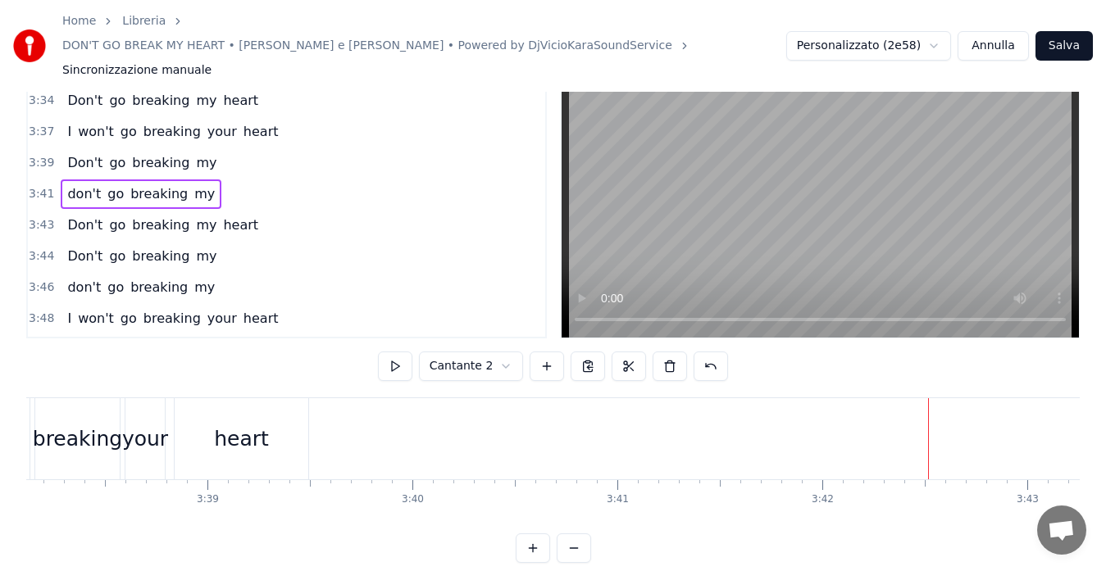
click at [39, 210] on div "3:43 Don't go breaking my heart" at bounding box center [286, 225] width 517 height 31
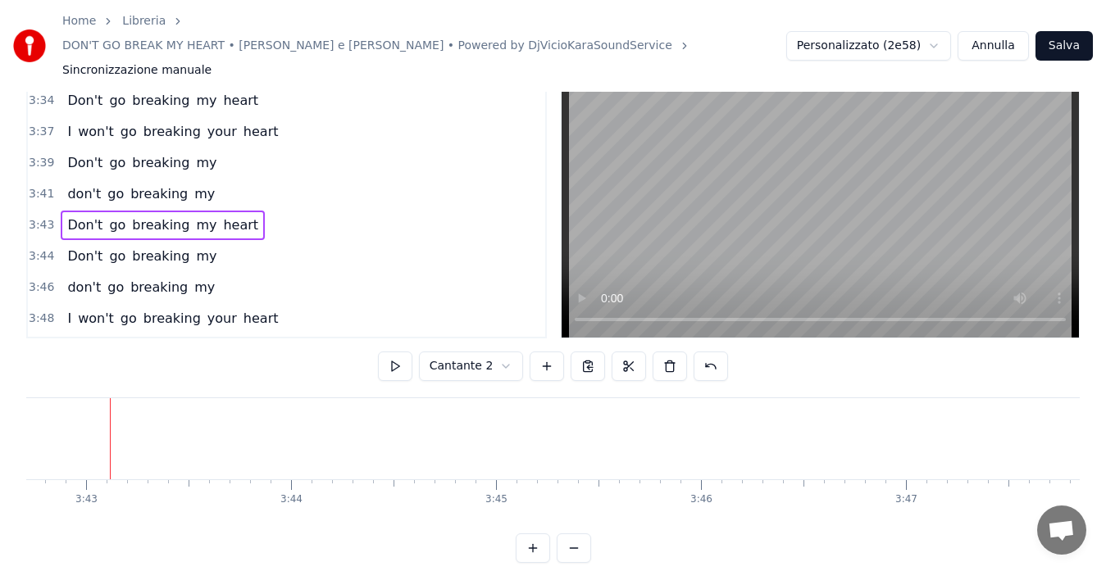
scroll to position [0, 45644]
click at [403, 352] on button at bounding box center [395, 367] width 34 height 30
click at [37, 248] on span "3:44" at bounding box center [41, 256] width 25 height 16
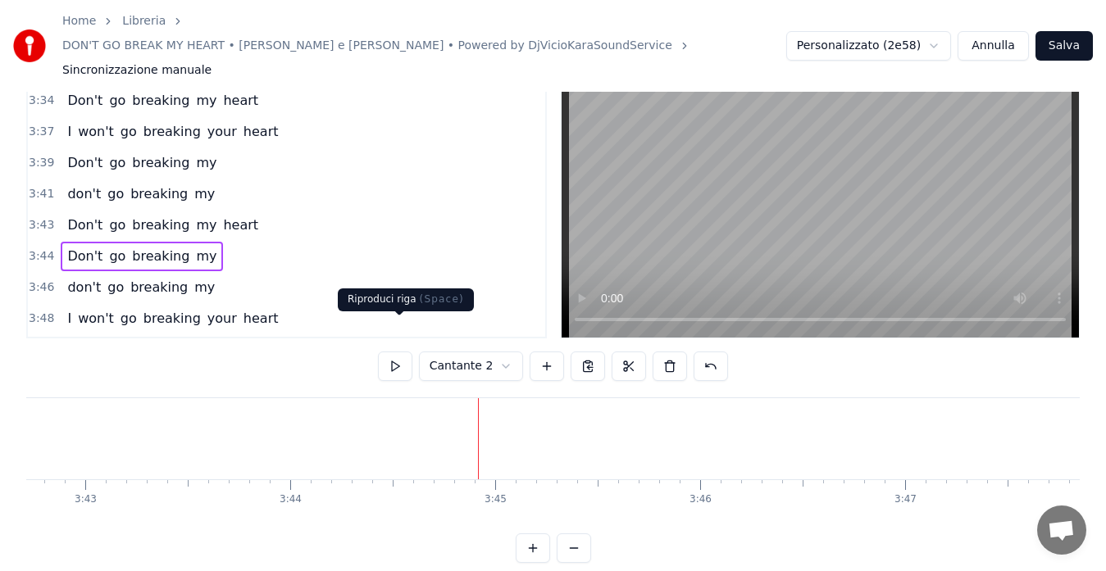
click at [392, 352] on button at bounding box center [395, 367] width 34 height 30
click at [31, 280] on span "3:46" at bounding box center [41, 288] width 25 height 16
click at [404, 352] on button at bounding box center [395, 367] width 34 height 30
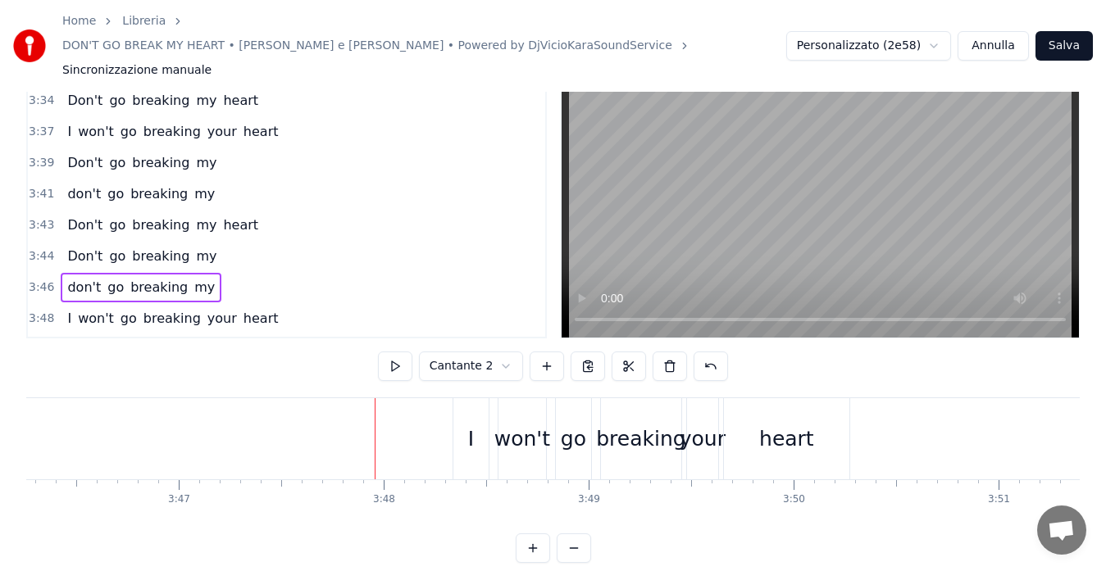
scroll to position [0, 46551]
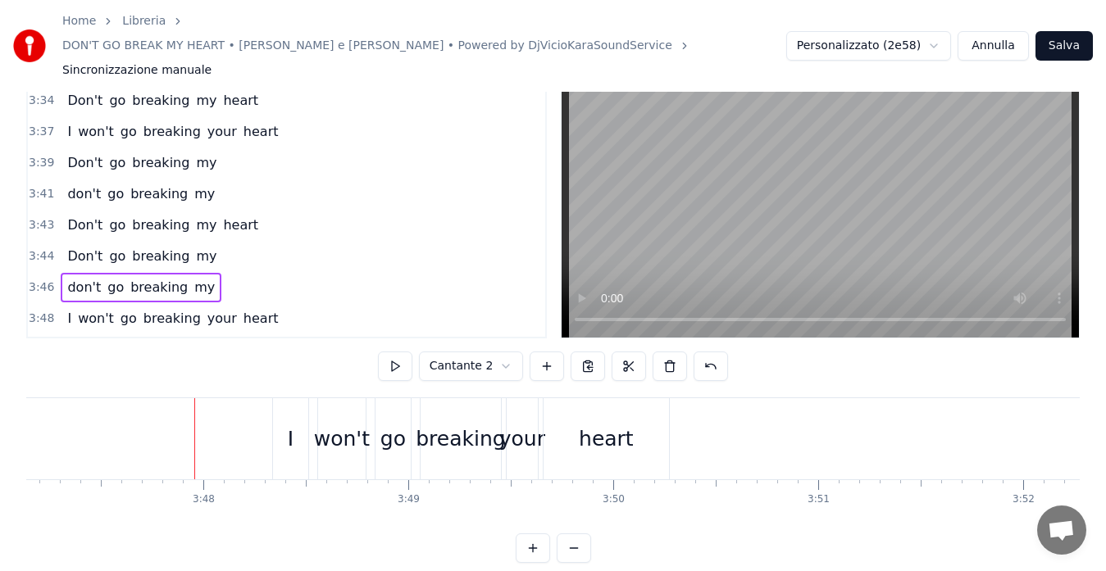
click at [37, 311] on span "3:48" at bounding box center [41, 319] width 25 height 16
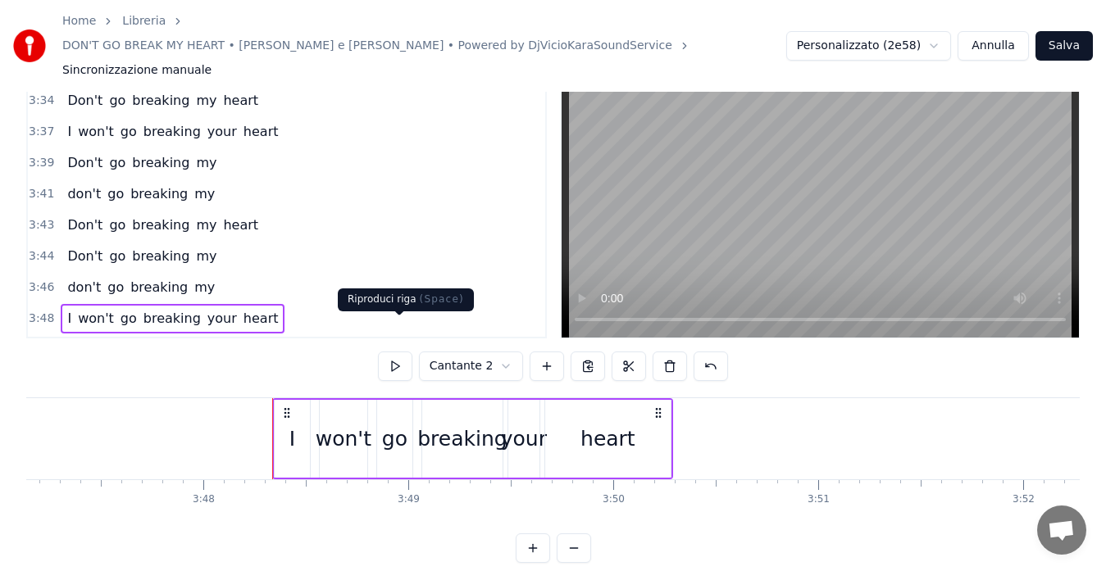
click at [392, 352] on button at bounding box center [395, 367] width 34 height 30
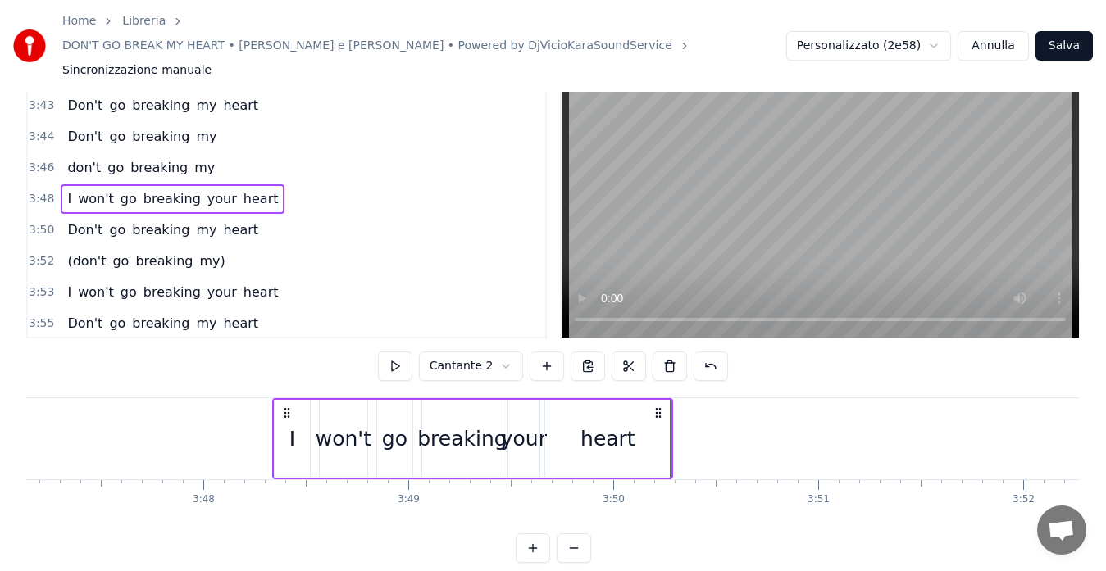
scroll to position [1472, 0]
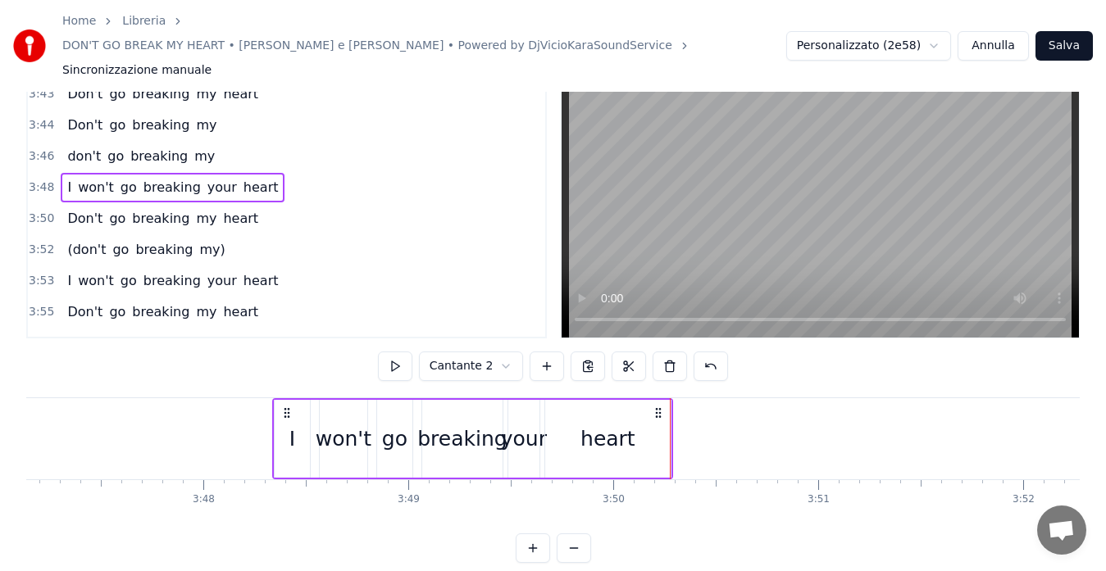
click at [37, 211] on span "3:50" at bounding box center [41, 219] width 25 height 16
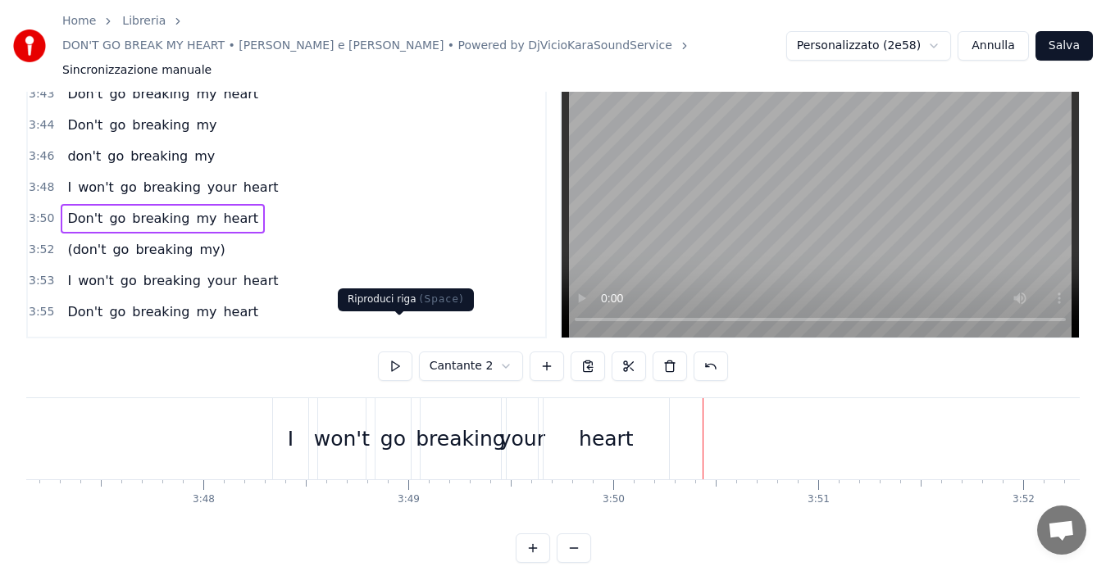
click at [395, 352] on button at bounding box center [395, 367] width 34 height 30
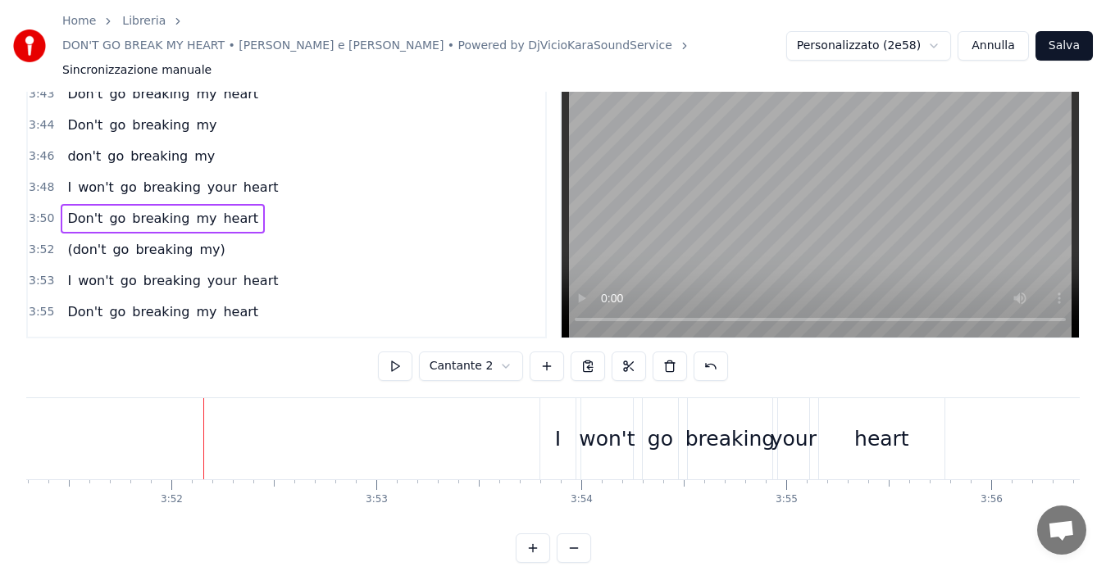
scroll to position [0, 47444]
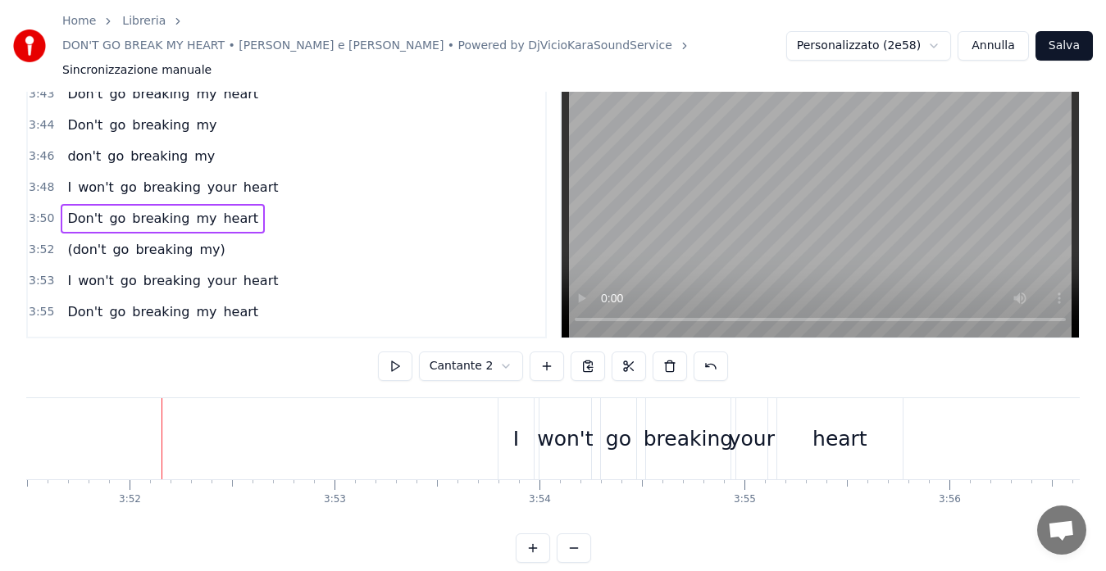
click at [43, 242] on span "3:52" at bounding box center [41, 250] width 25 height 16
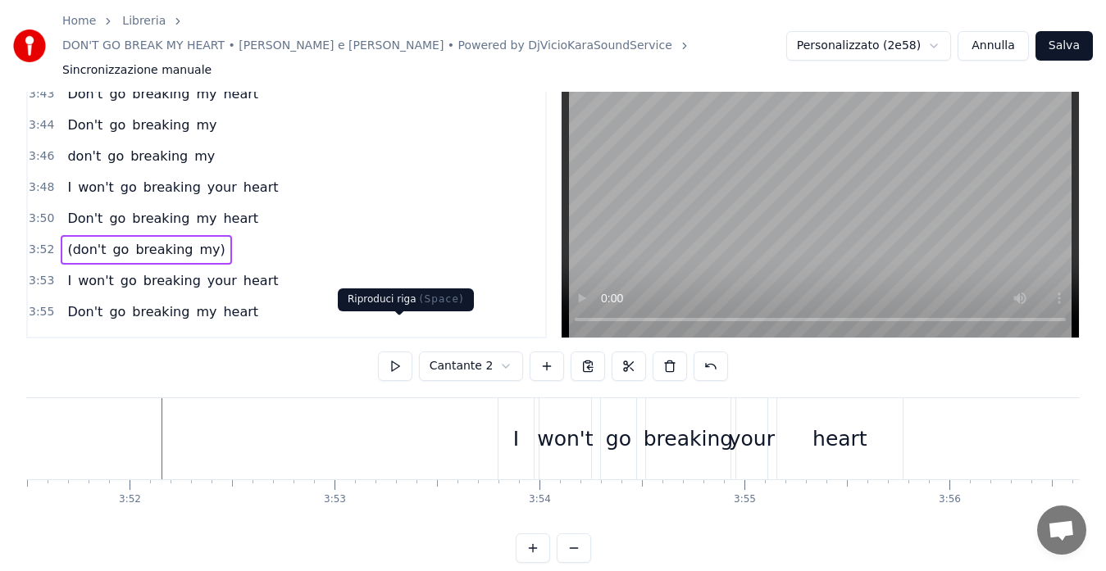
click at [396, 352] on button at bounding box center [395, 367] width 34 height 30
click at [36, 273] on span "3:53" at bounding box center [41, 281] width 25 height 16
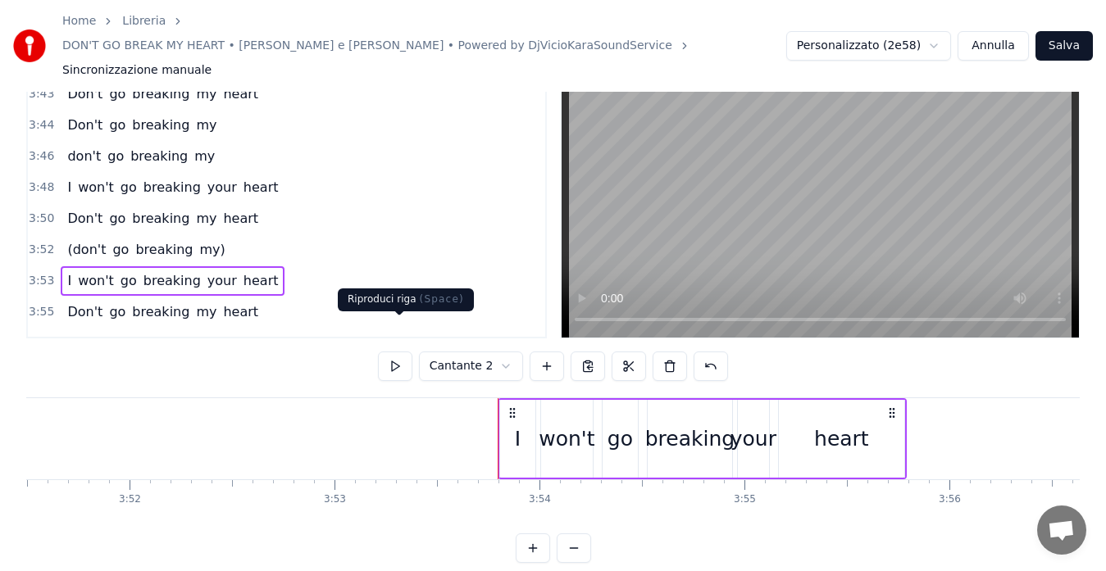
click at [397, 352] on button at bounding box center [395, 367] width 34 height 30
click at [30, 304] on span "3:55" at bounding box center [41, 312] width 25 height 16
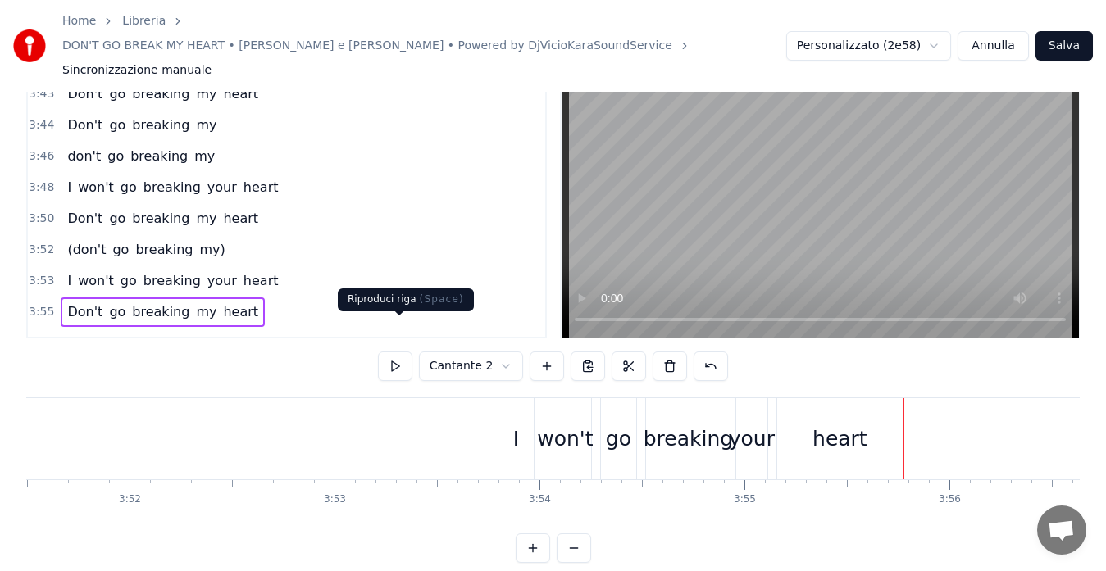
click at [393, 352] on button at bounding box center [395, 367] width 34 height 30
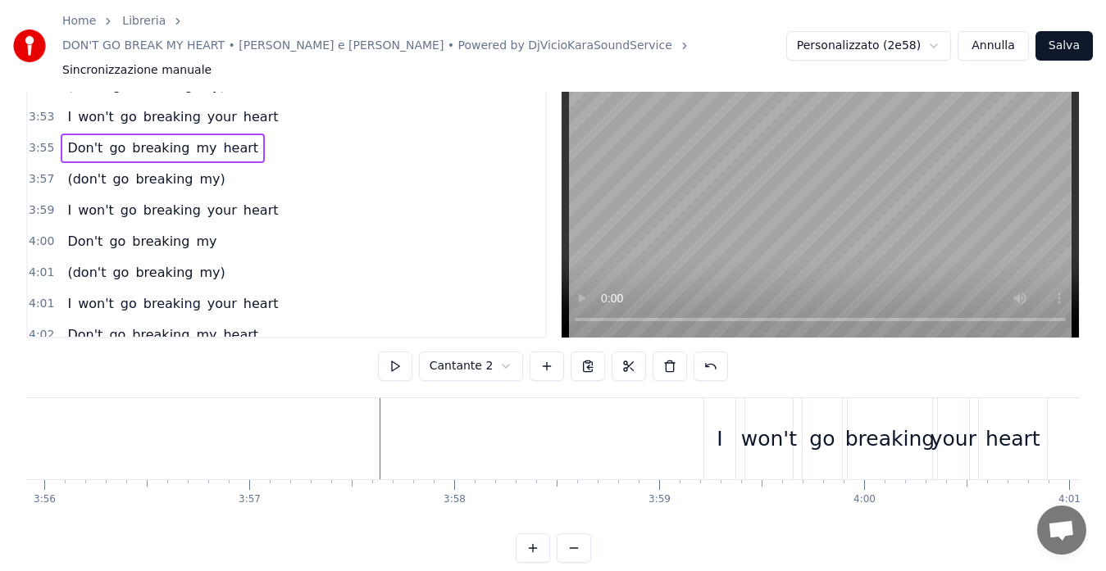
scroll to position [1668, 0]
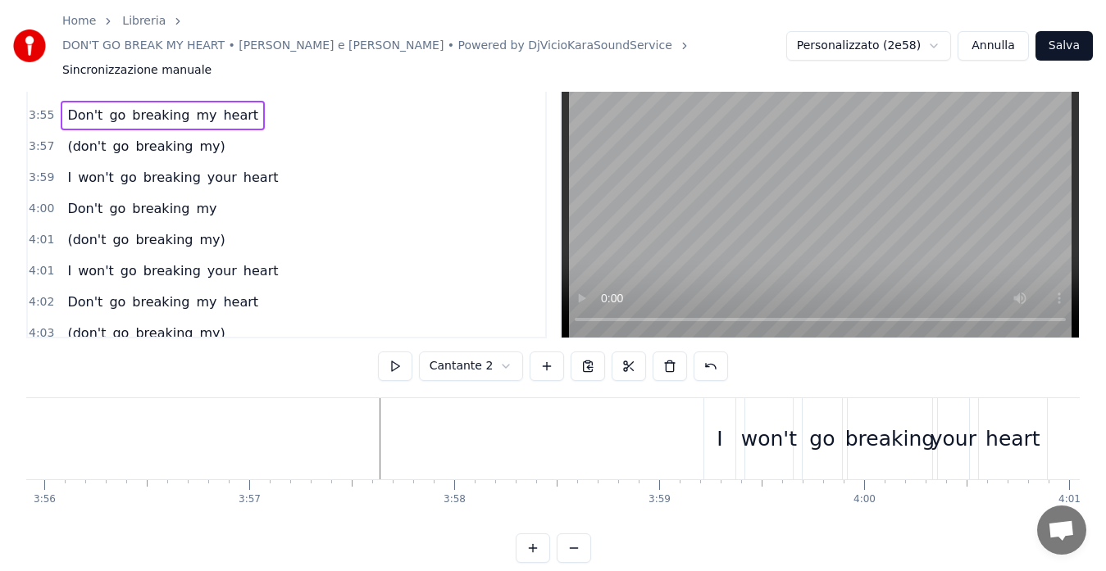
click at [30, 139] on span "3:57" at bounding box center [41, 147] width 25 height 16
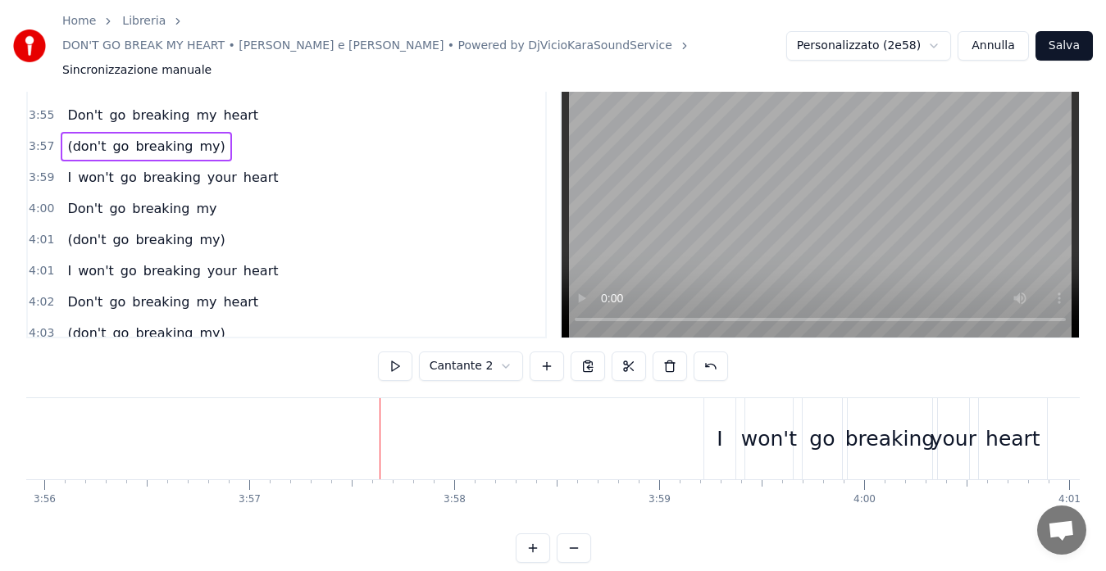
click at [30, 139] on span "3:57" at bounding box center [41, 147] width 25 height 16
click at [390, 352] on button at bounding box center [395, 367] width 34 height 30
click at [31, 170] on span "3:59" at bounding box center [41, 178] width 25 height 16
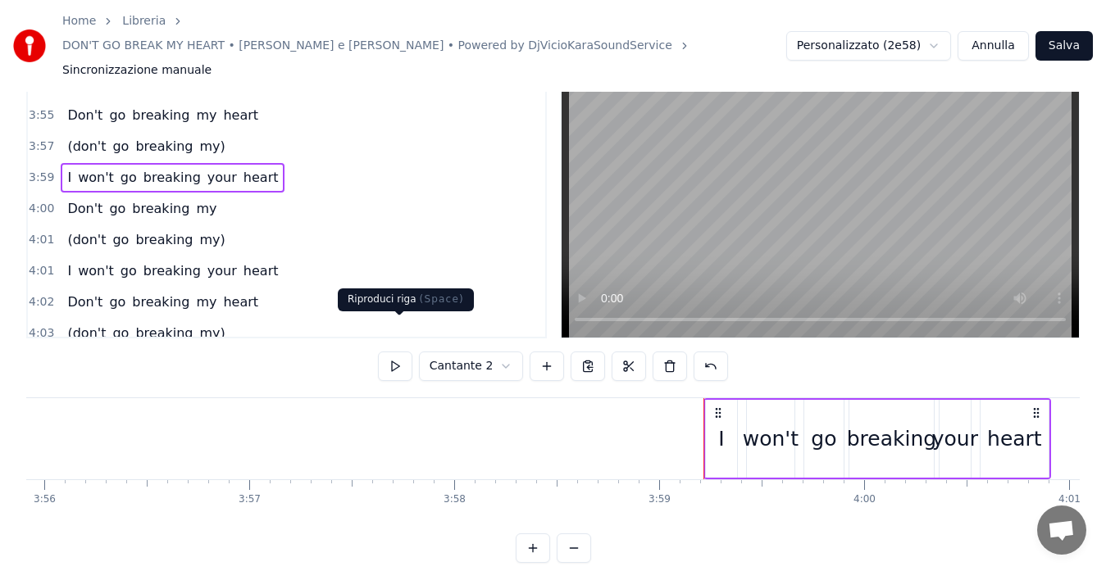
click at [397, 352] on button at bounding box center [395, 367] width 34 height 30
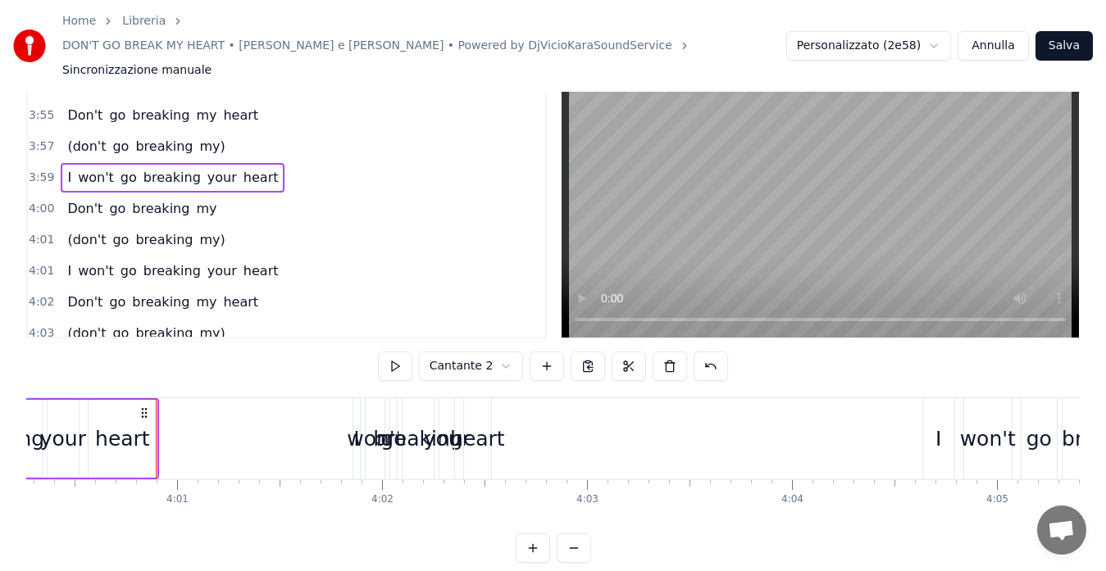
scroll to position [0, 49288]
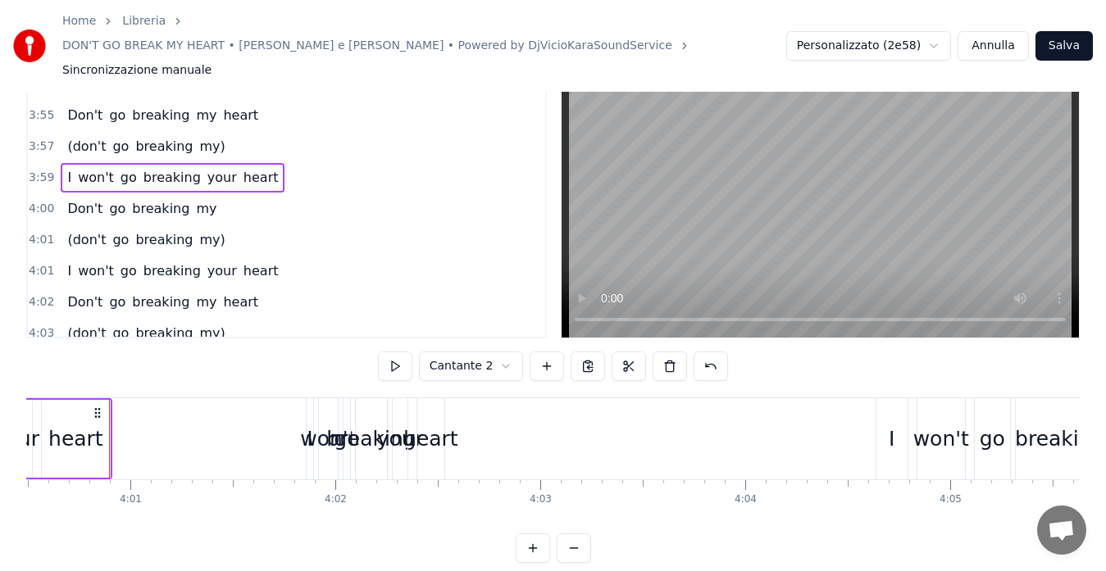
click at [32, 201] on span "4:00" at bounding box center [41, 209] width 25 height 16
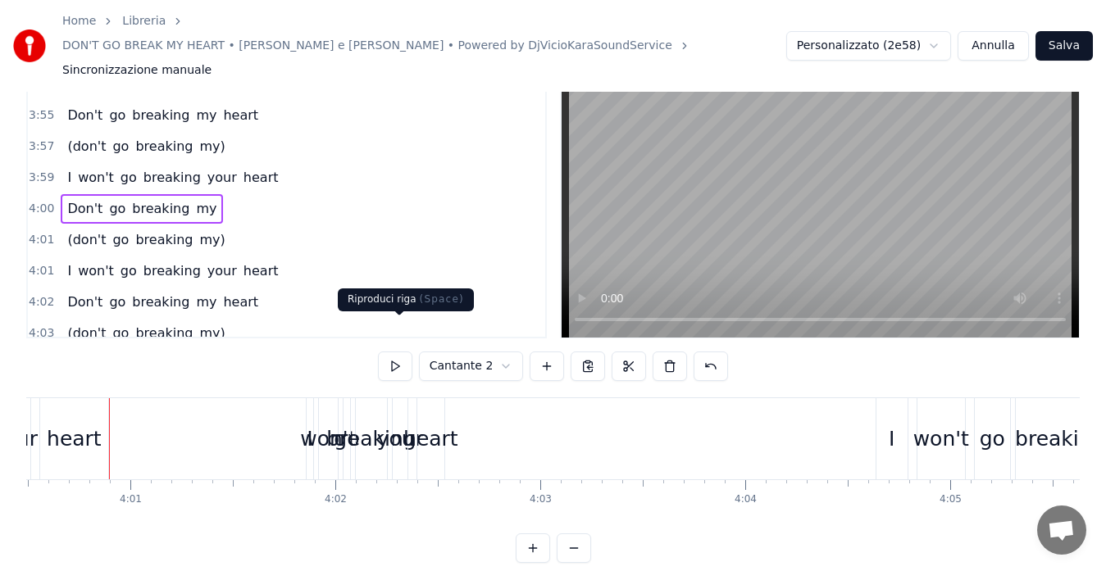
click at [389, 352] on button at bounding box center [395, 367] width 34 height 30
click at [36, 232] on span "4:01" at bounding box center [41, 240] width 25 height 16
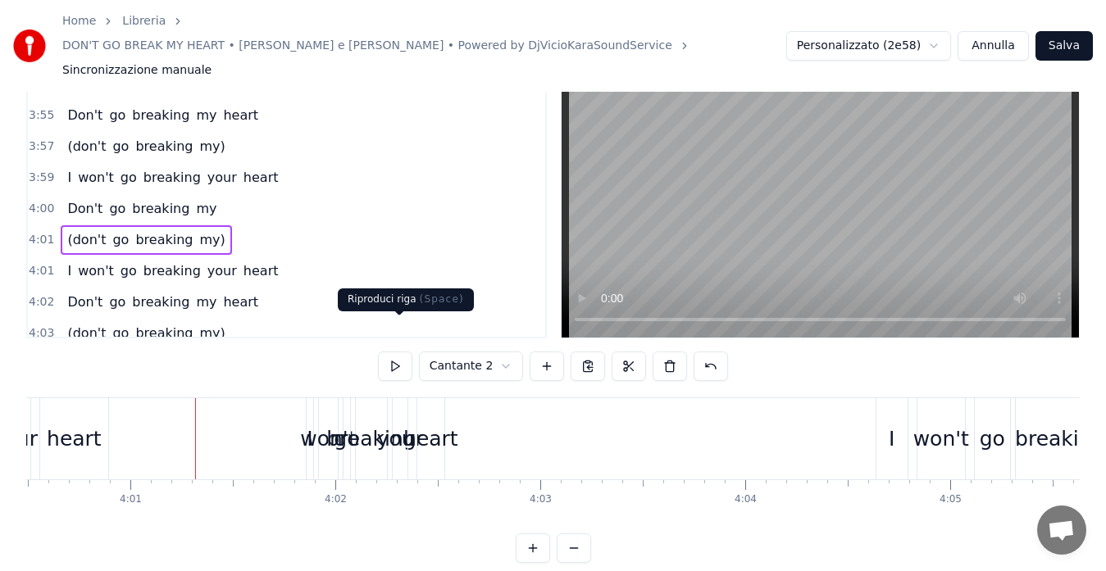
click at [392, 352] on button at bounding box center [395, 367] width 34 height 30
click at [41, 193] on div "4:00 Don't go breaking my" at bounding box center [286, 208] width 517 height 31
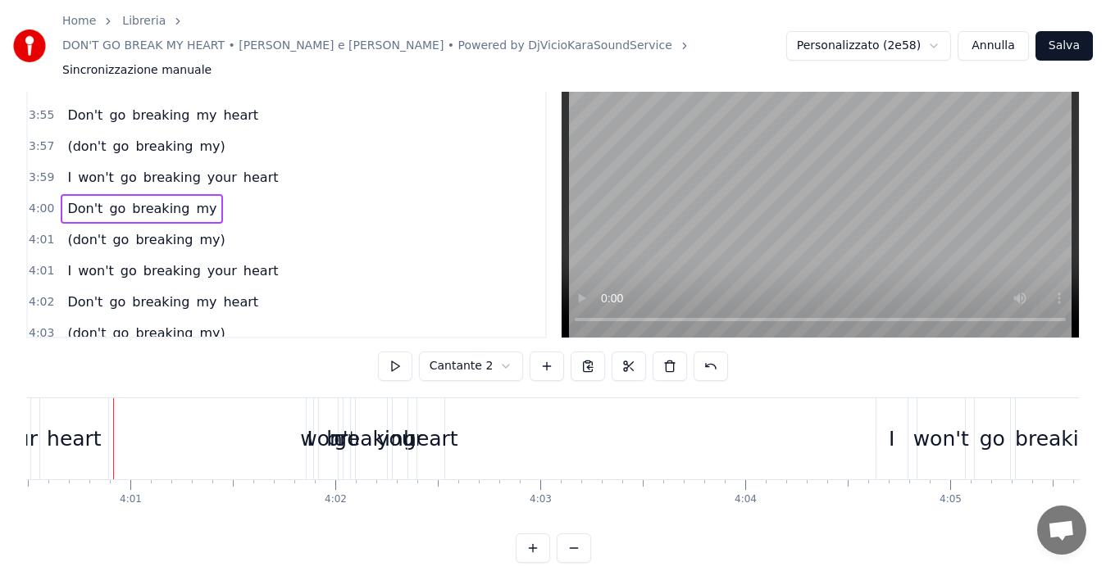
click at [527, 534] on button at bounding box center [533, 549] width 34 height 30
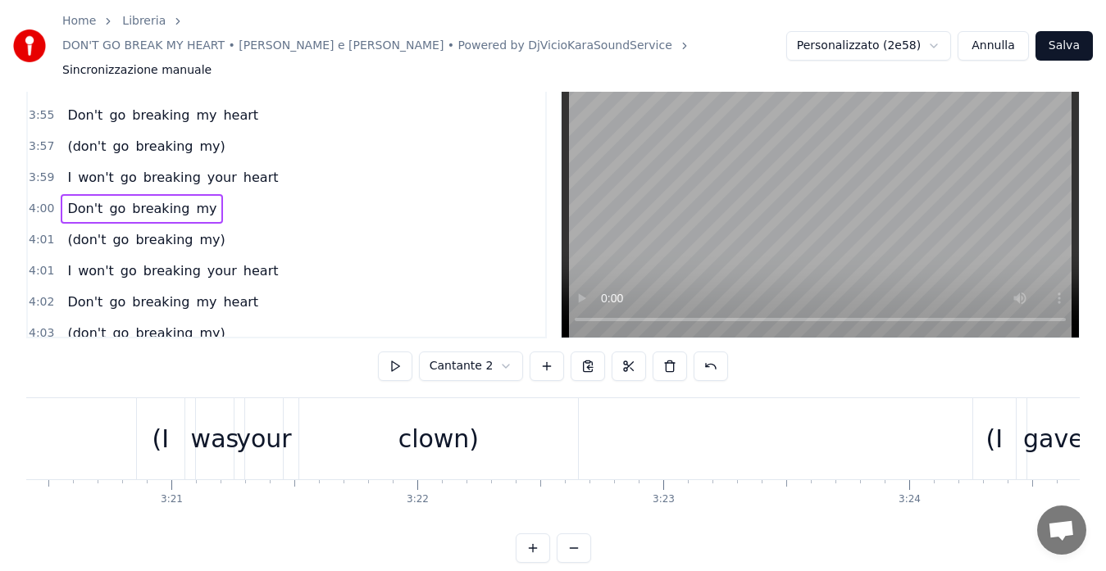
scroll to position [0, 59167]
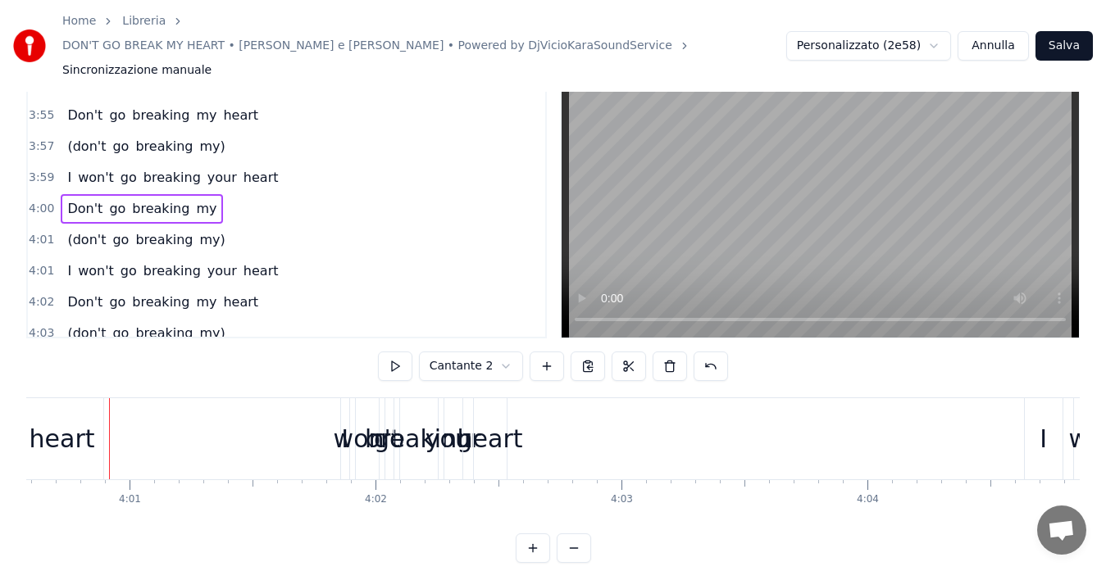
click at [527, 534] on button at bounding box center [533, 549] width 34 height 30
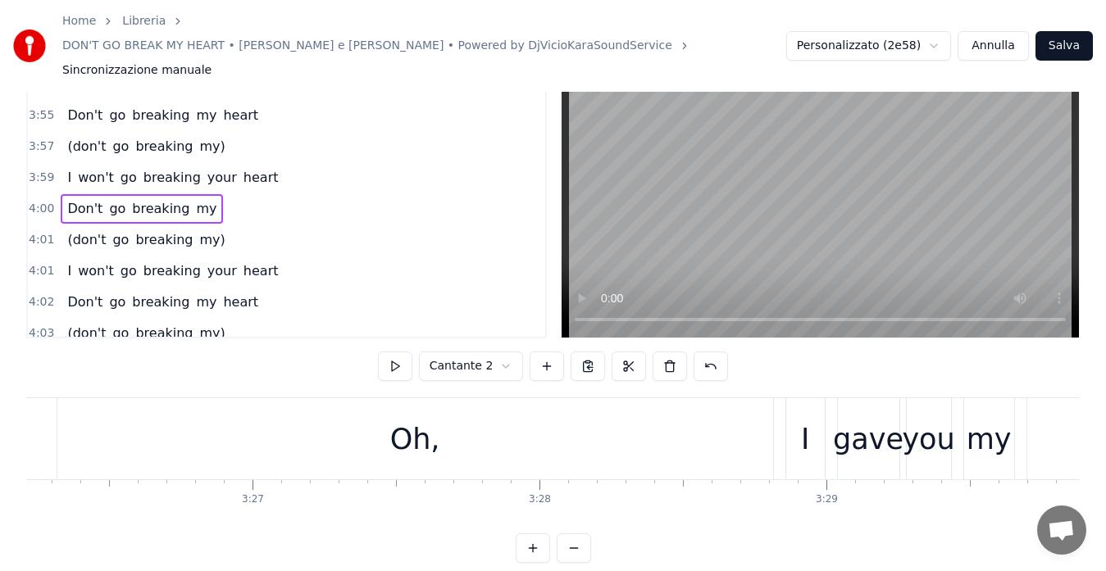
scroll to position [0, 69042]
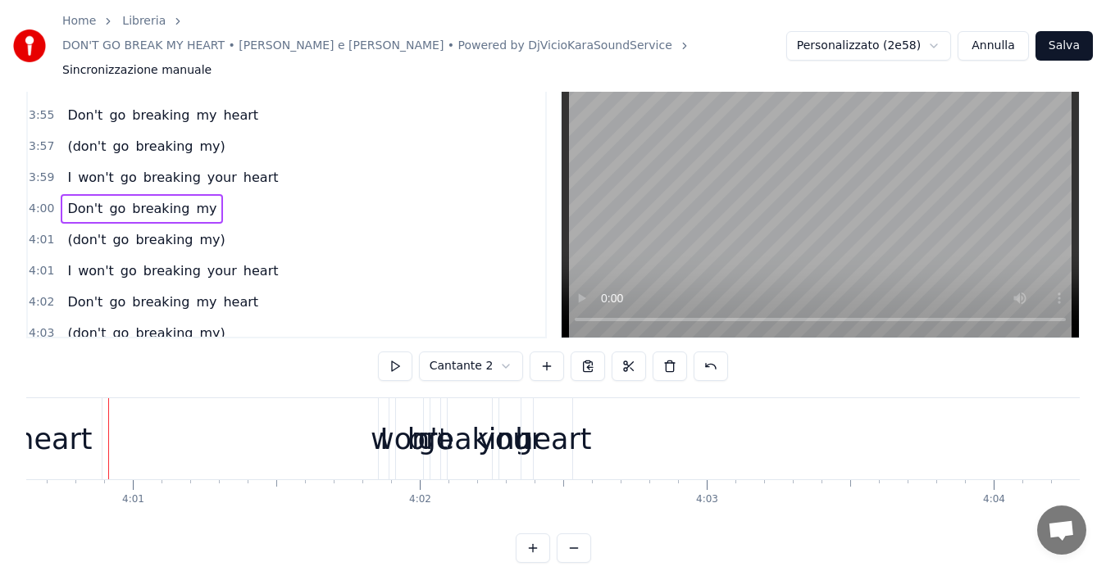
click at [527, 534] on button at bounding box center [533, 549] width 34 height 30
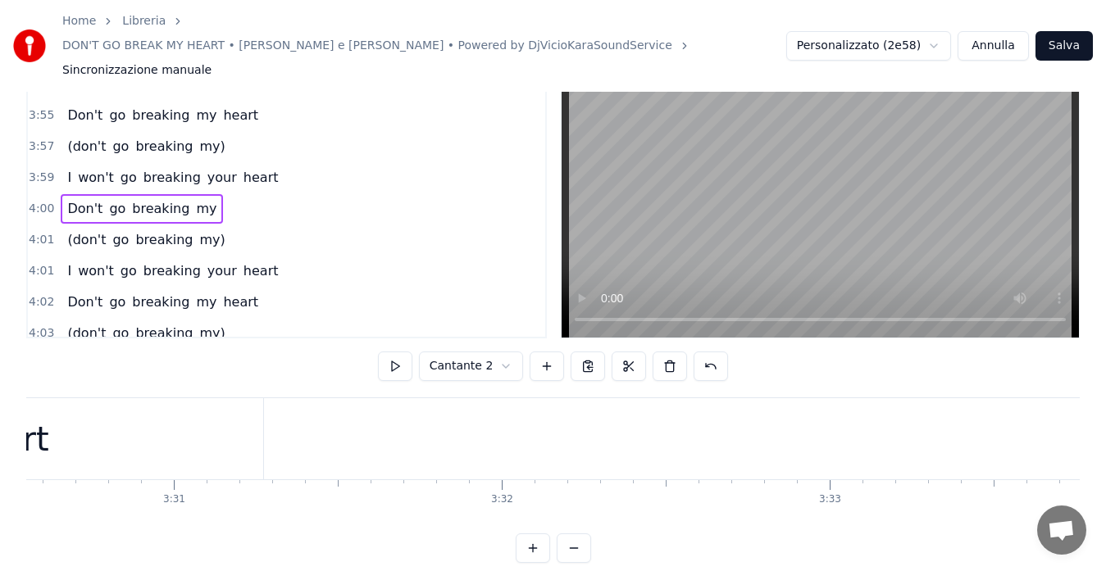
scroll to position [0, 78917]
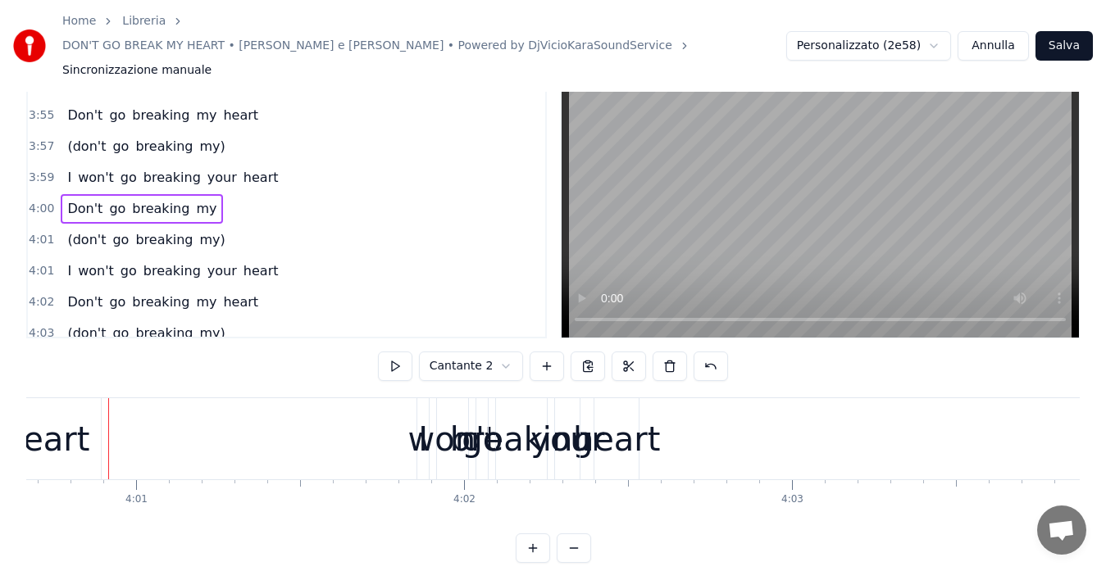
click at [527, 534] on button at bounding box center [533, 549] width 34 height 30
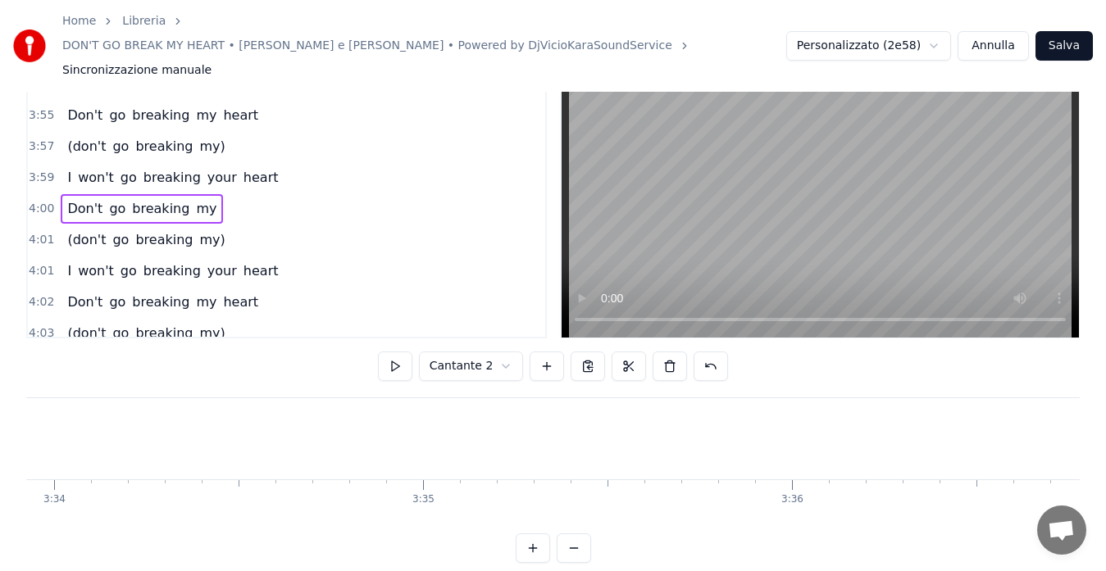
scroll to position [0, 88792]
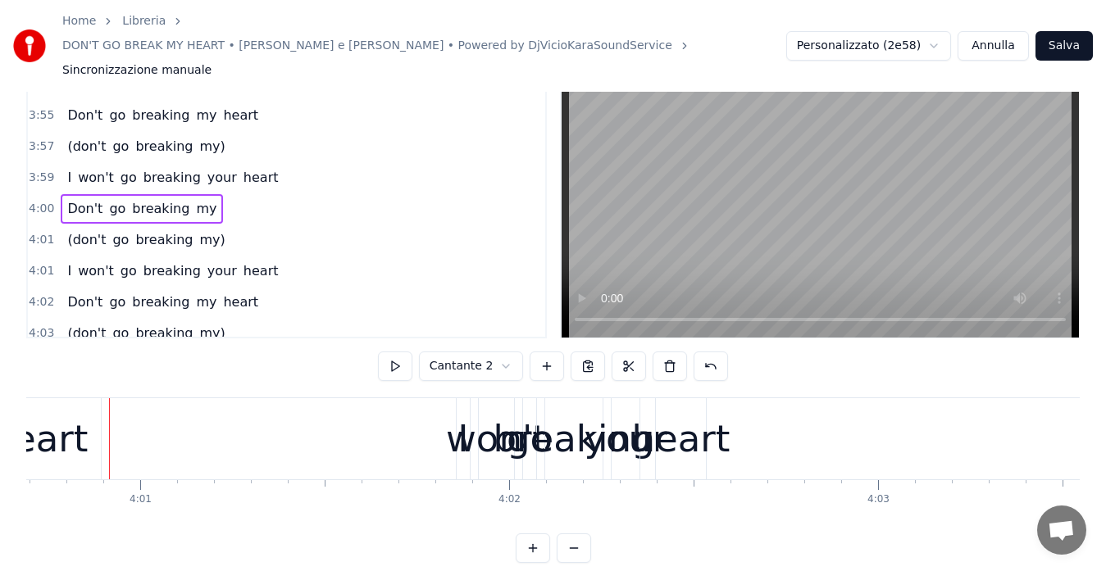
click at [527, 534] on button at bounding box center [533, 549] width 34 height 30
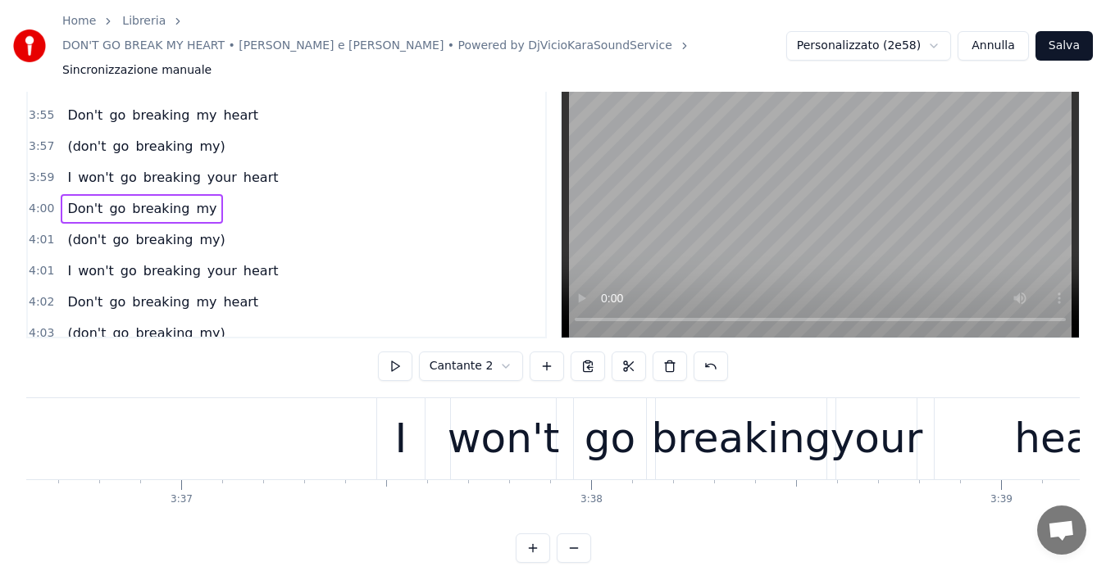
scroll to position [0, 98667]
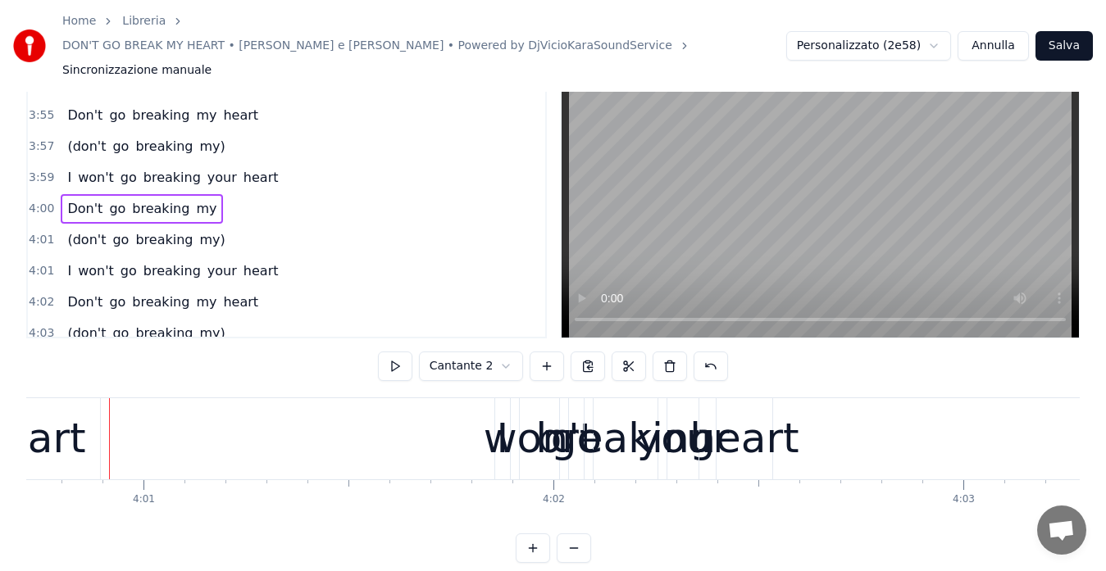
click at [527, 534] on button at bounding box center [533, 549] width 34 height 30
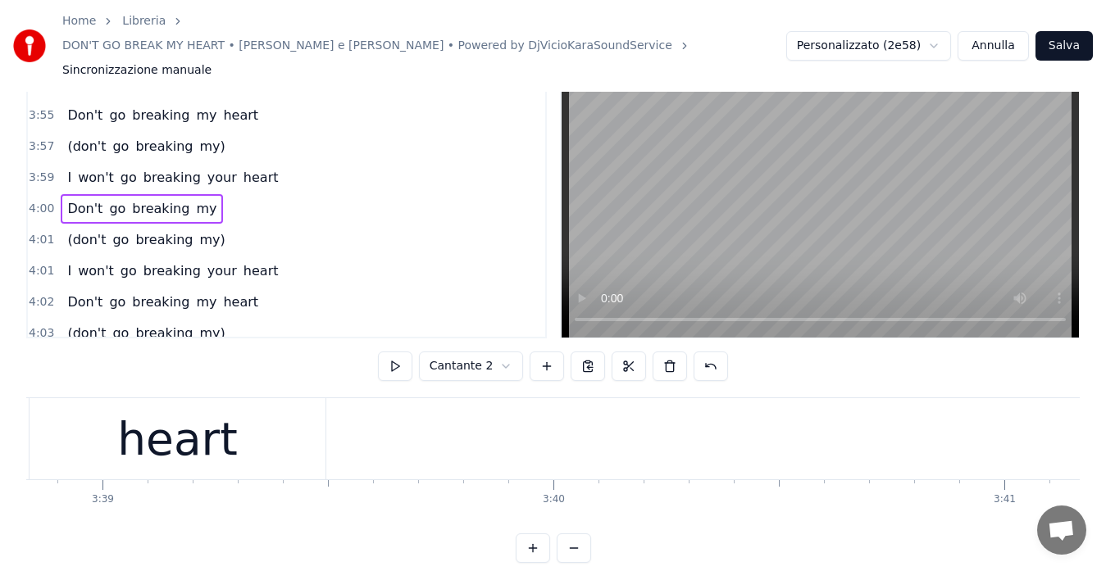
scroll to position [0, 108542]
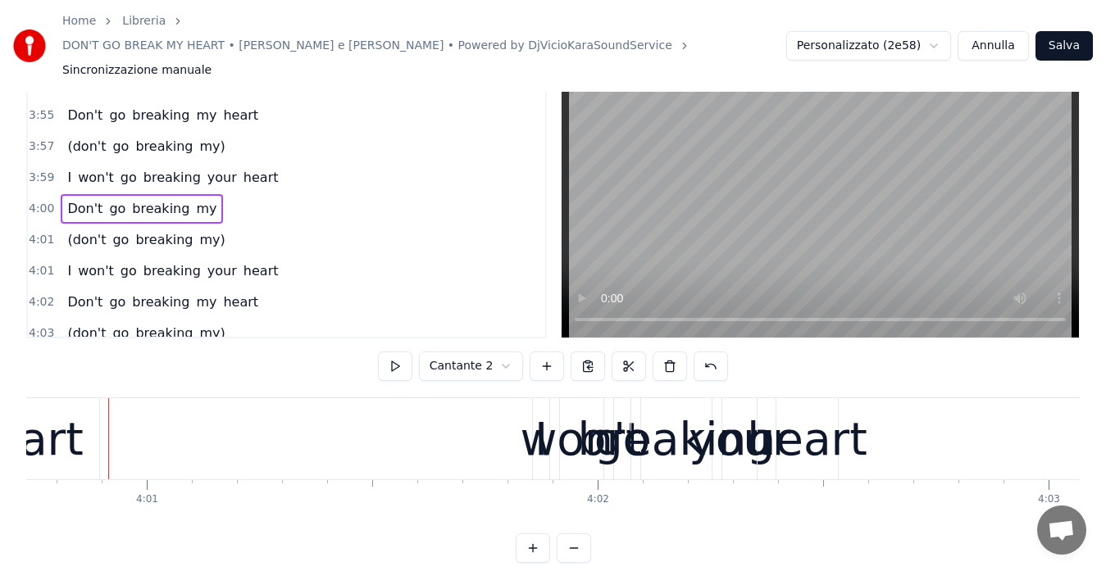
click at [527, 534] on button at bounding box center [533, 549] width 34 height 30
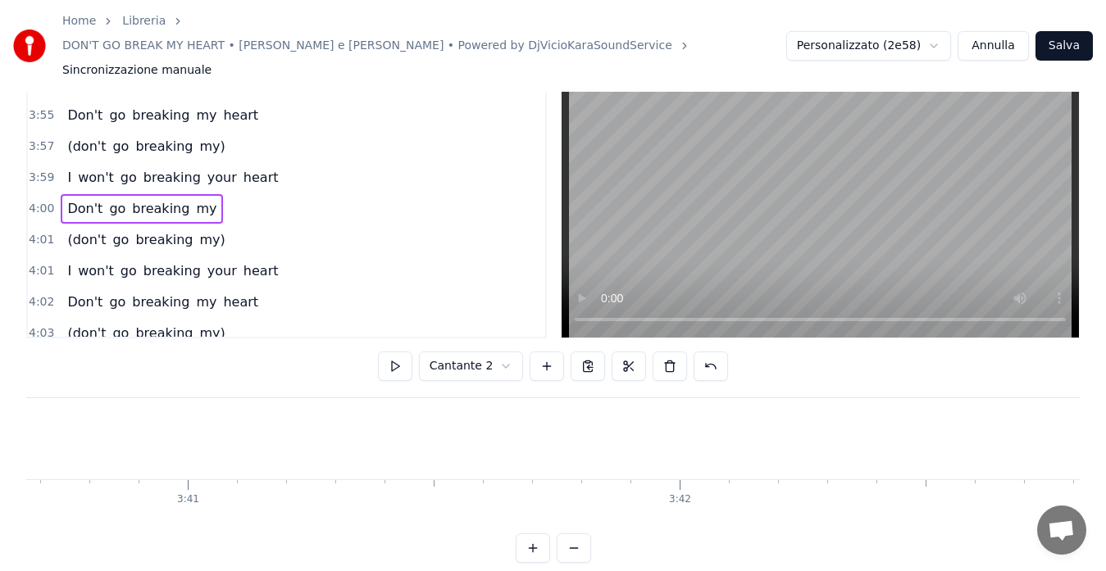
scroll to position [0, 118417]
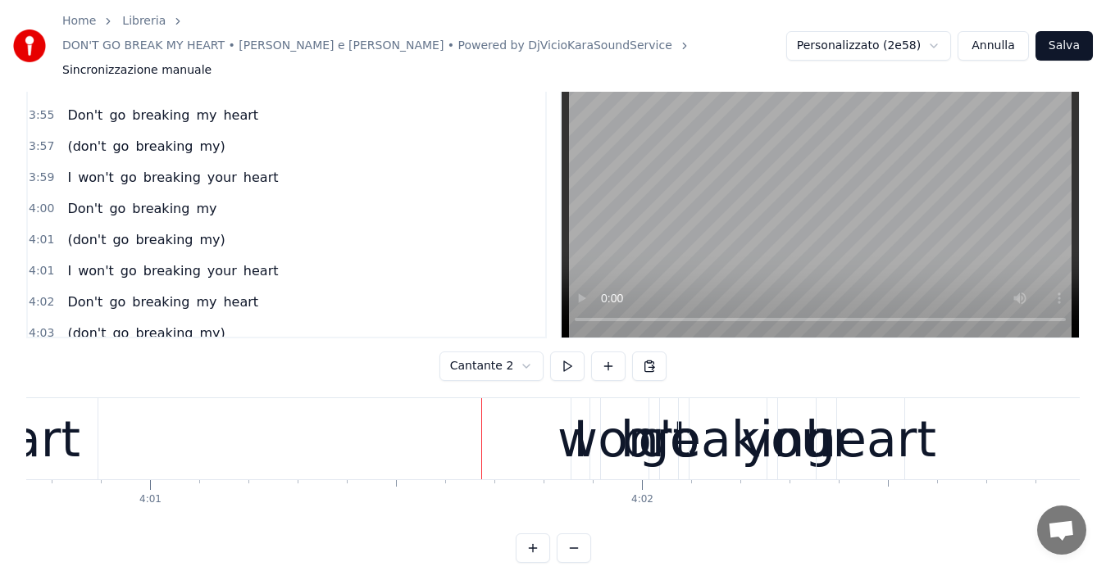
click at [565, 424] on div "won't" at bounding box center [624, 440] width 134 height 74
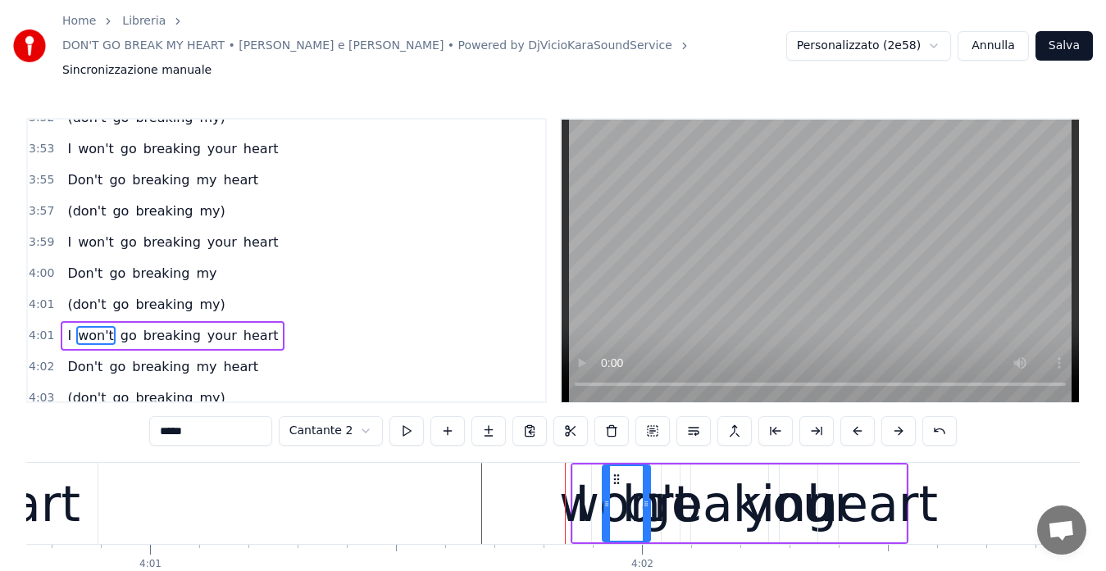
scroll to position [1743, 0]
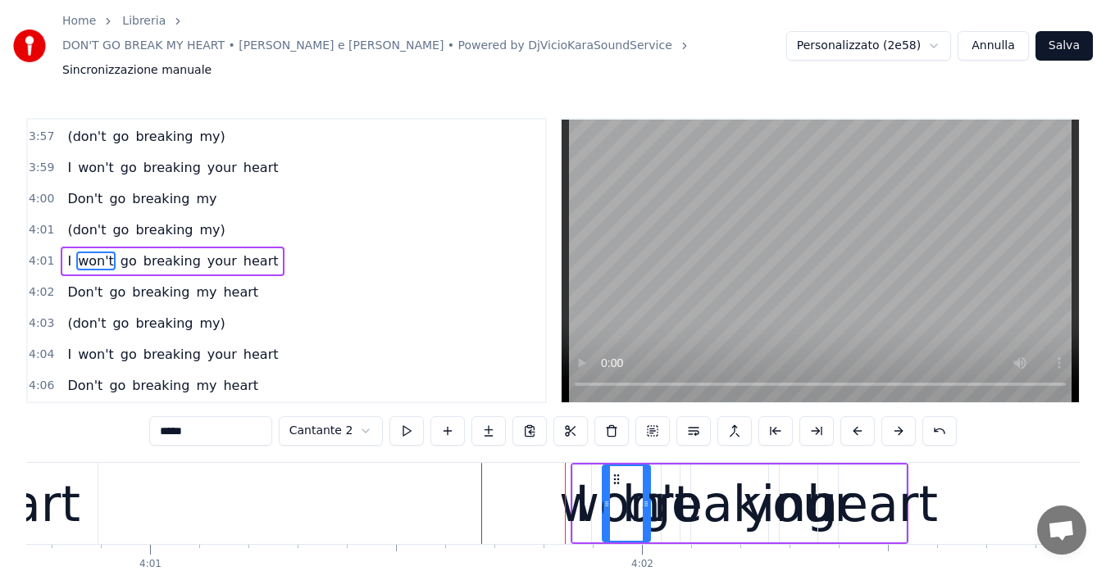
click at [587, 484] on div "won't" at bounding box center [626, 504] width 134 height 74
click at [658, 467] on div "won't" at bounding box center [626, 504] width 134 height 74
click at [397, 416] on button at bounding box center [406, 431] width 34 height 30
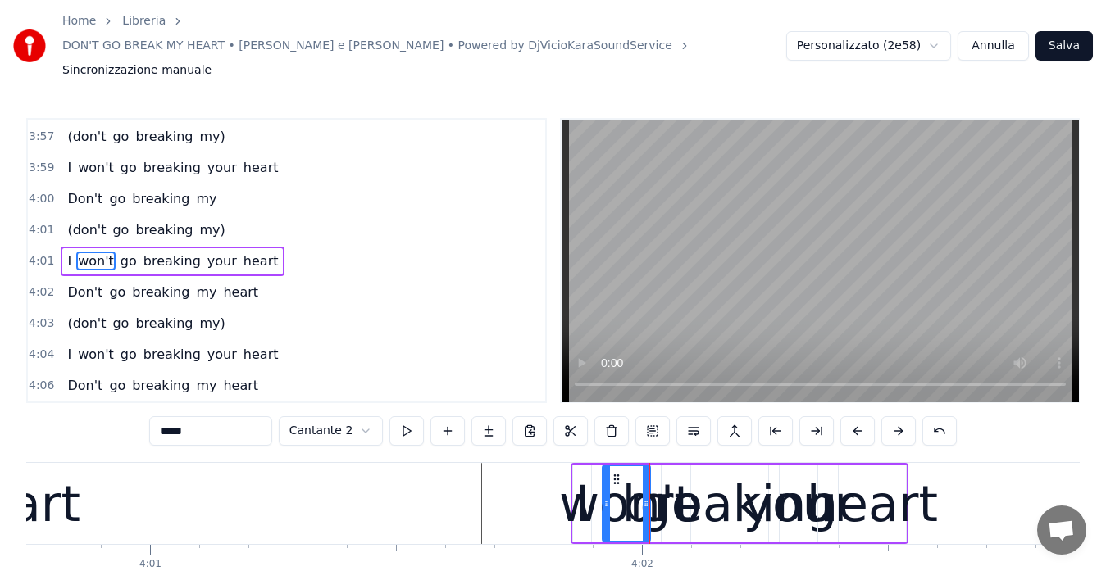
click at [31, 222] on span "4:01" at bounding box center [41, 230] width 25 height 16
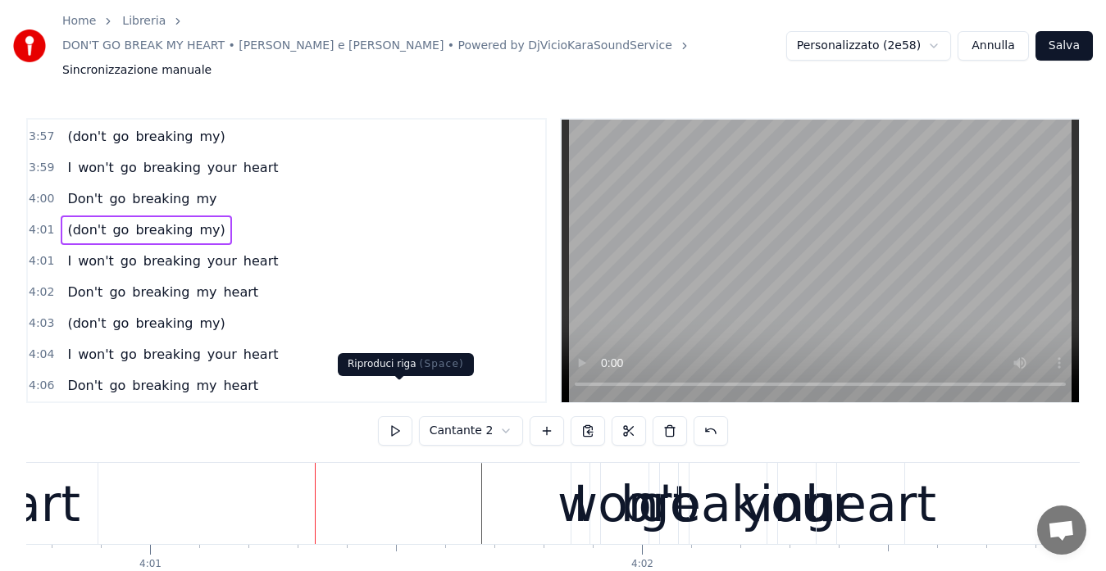
click at [395, 416] on button at bounding box center [395, 431] width 34 height 30
click at [34, 253] on span "4:01" at bounding box center [41, 261] width 25 height 16
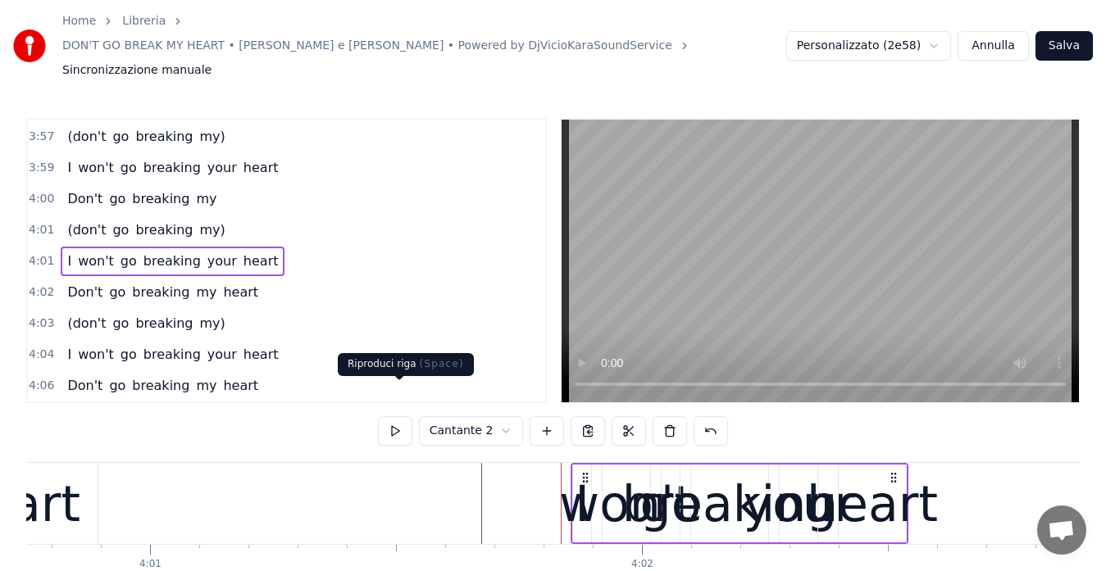
click at [405, 416] on button at bounding box center [395, 431] width 34 height 30
click at [586, 467] on div "won't" at bounding box center [626, 504] width 134 height 74
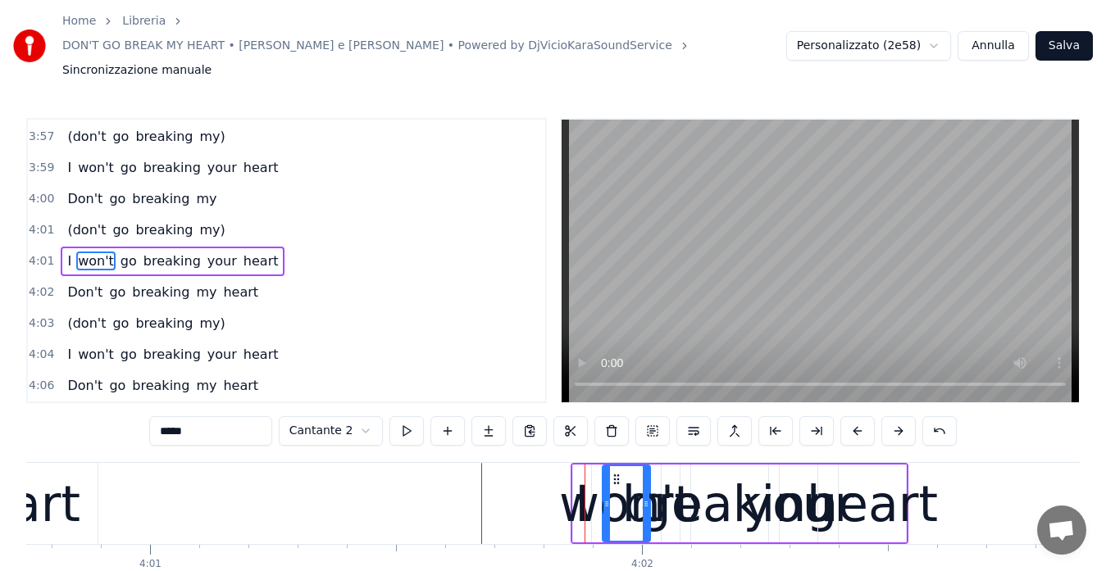
drag, startPoint x: 622, startPoint y: 466, endPoint x: 594, endPoint y: 476, distance: 29.6
click at [592, 475] on div "won't" at bounding box center [626, 504] width 134 height 74
drag, startPoint x: 606, startPoint y: 475, endPoint x: 618, endPoint y: 487, distance: 16.8
click at [618, 487] on div at bounding box center [619, 503] width 7 height 75
click at [894, 467] on div "heart" at bounding box center [872, 504] width 131 height 74
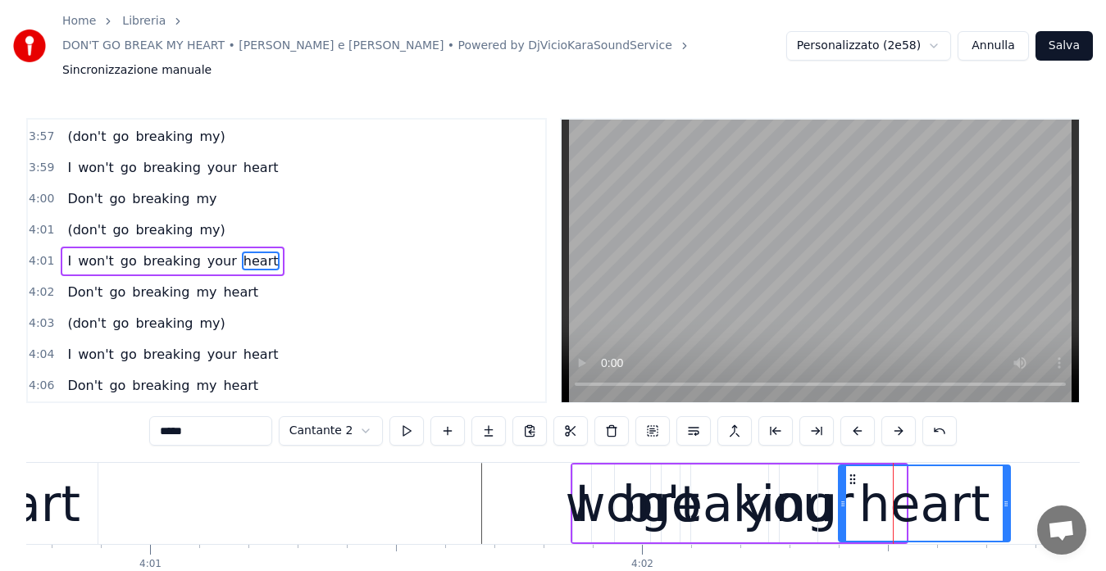
drag, startPoint x: 903, startPoint y: 453, endPoint x: 1008, endPoint y: 466, distance: 104.9
click at [1008, 466] on div at bounding box center [1006, 503] width 7 height 75
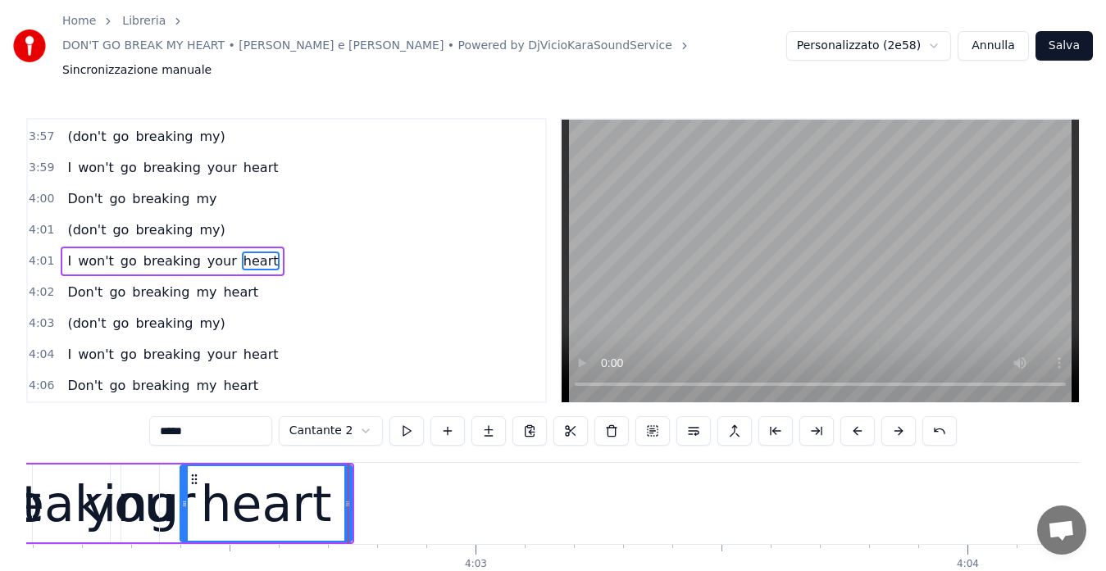
scroll to position [0, 119052]
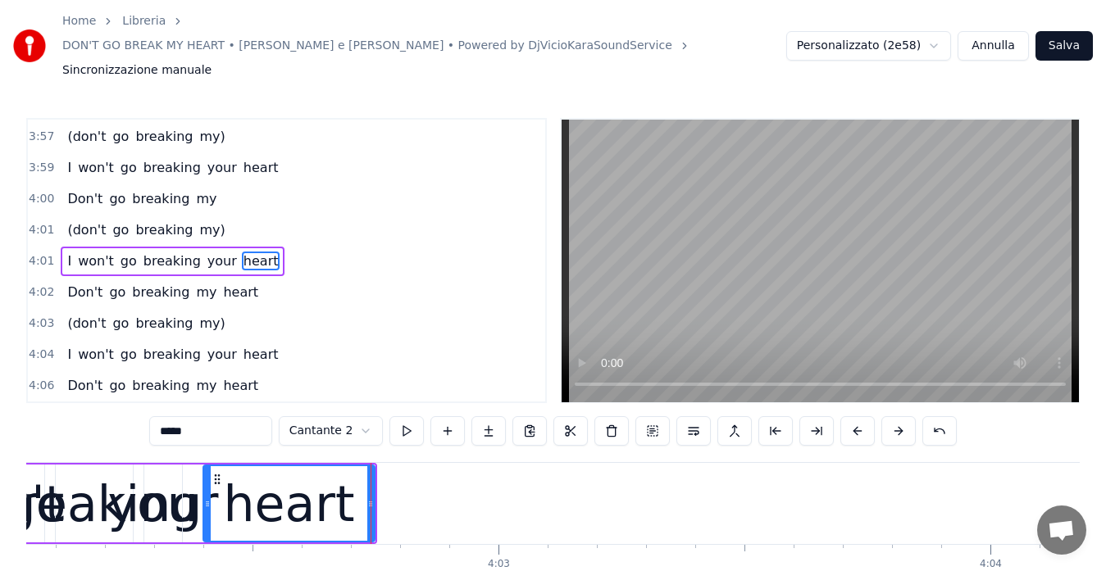
click at [193, 467] on div "your" at bounding box center [163, 504] width 111 height 74
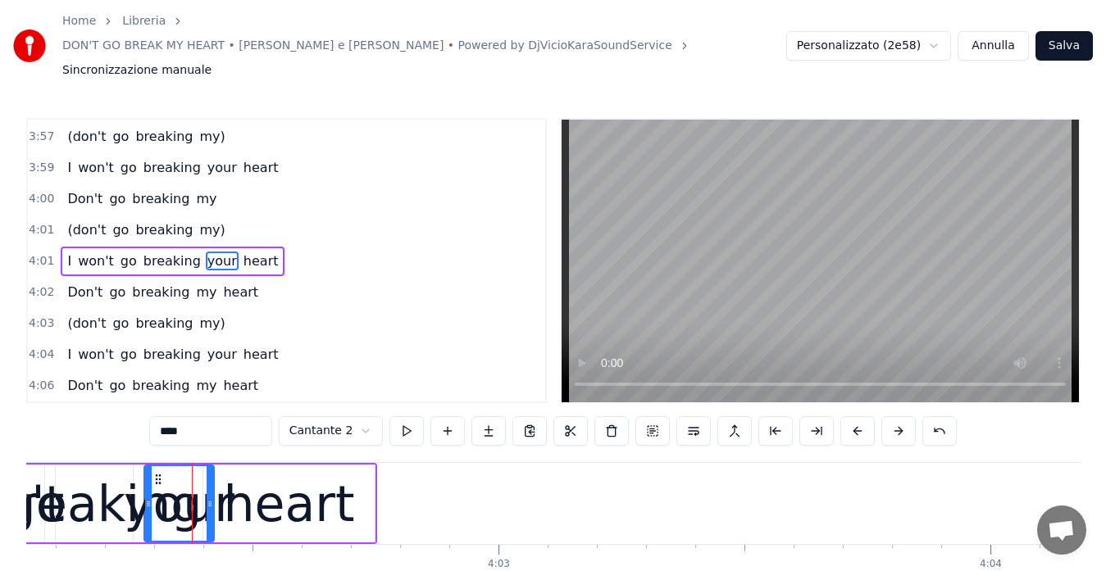
drag, startPoint x: 178, startPoint y: 470, endPoint x: 210, endPoint y: 491, distance: 38.4
click at [210, 491] on div at bounding box center [210, 503] width 7 height 75
click at [341, 467] on div "heart" at bounding box center [289, 504] width 131 height 74
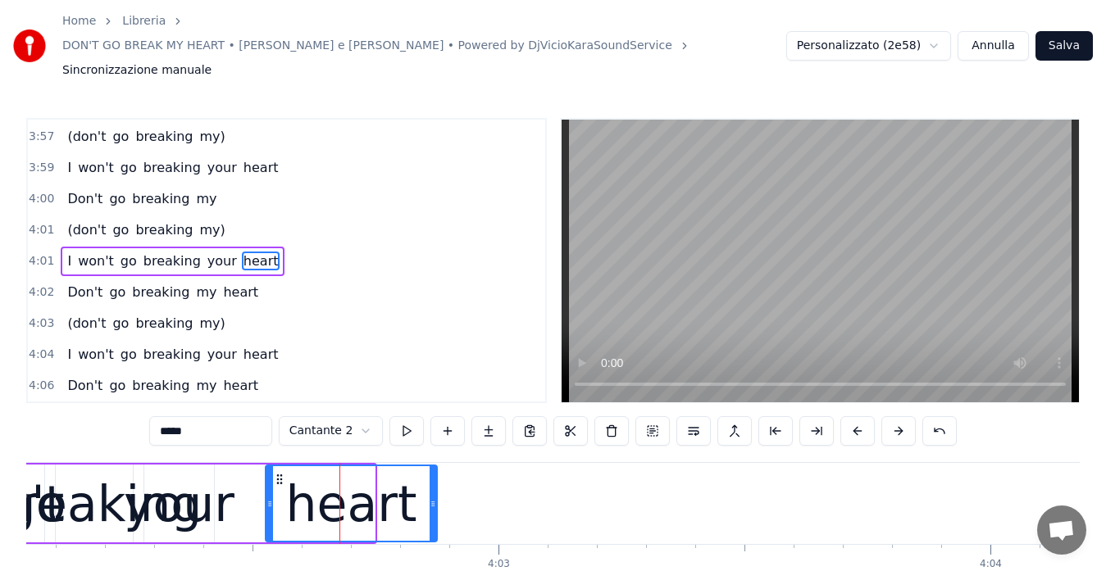
drag, startPoint x: 217, startPoint y: 442, endPoint x: 280, endPoint y: 444, distance: 62.4
click at [280, 473] on icon at bounding box center [279, 479] width 13 height 13
click at [201, 468] on div "your" at bounding box center [179, 504] width 111 height 74
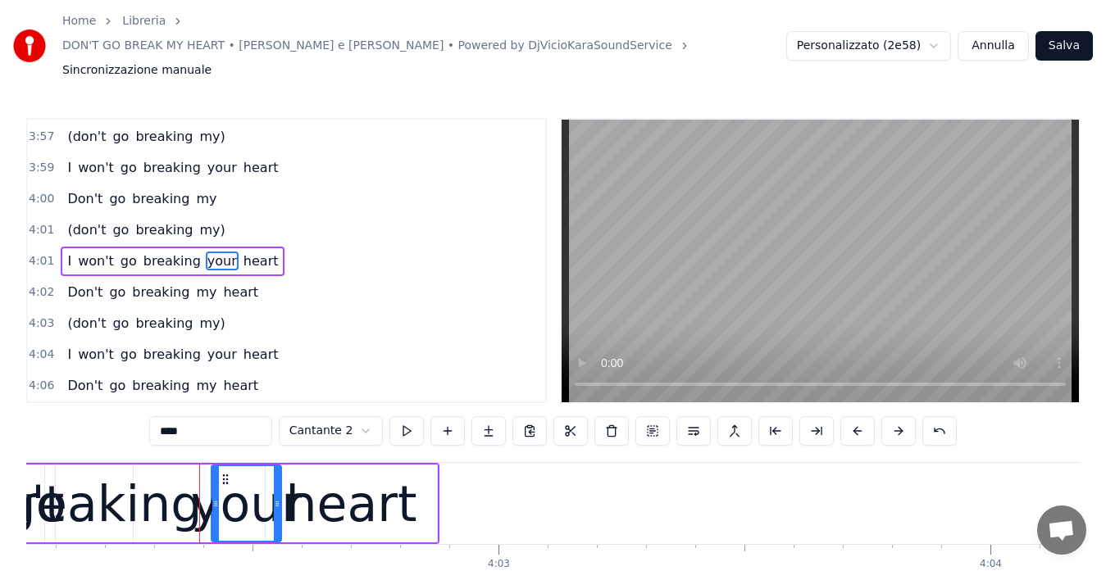
drag, startPoint x: 159, startPoint y: 446, endPoint x: 226, endPoint y: 445, distance: 67.2
click at [226, 473] on icon at bounding box center [225, 479] width 13 height 13
click at [163, 473] on div "breaking" at bounding box center [95, 504] width 216 height 74
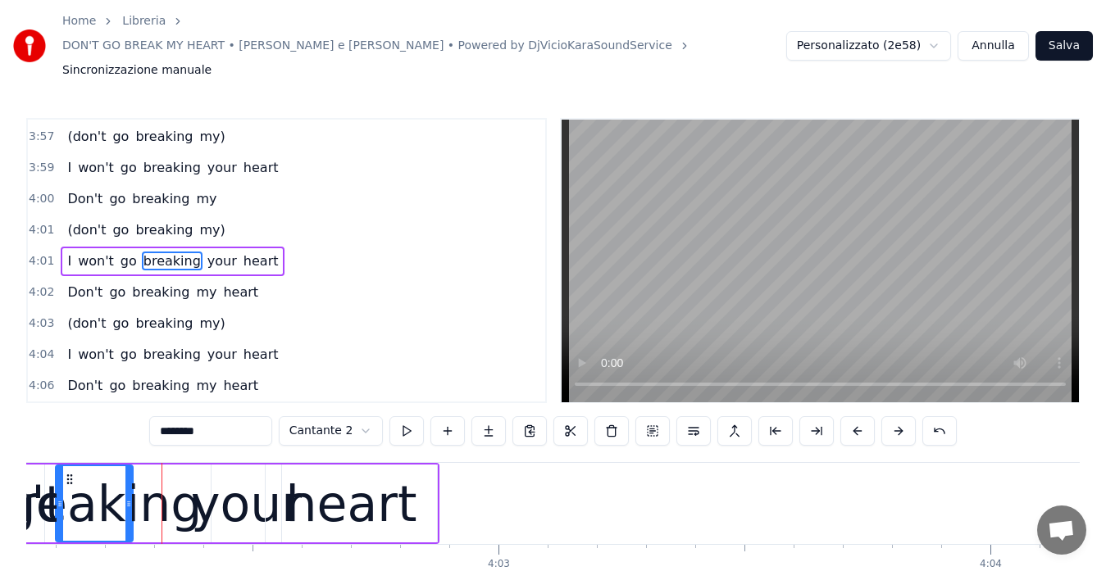
click at [325, 467] on div "heart" at bounding box center [351, 504] width 131 height 74
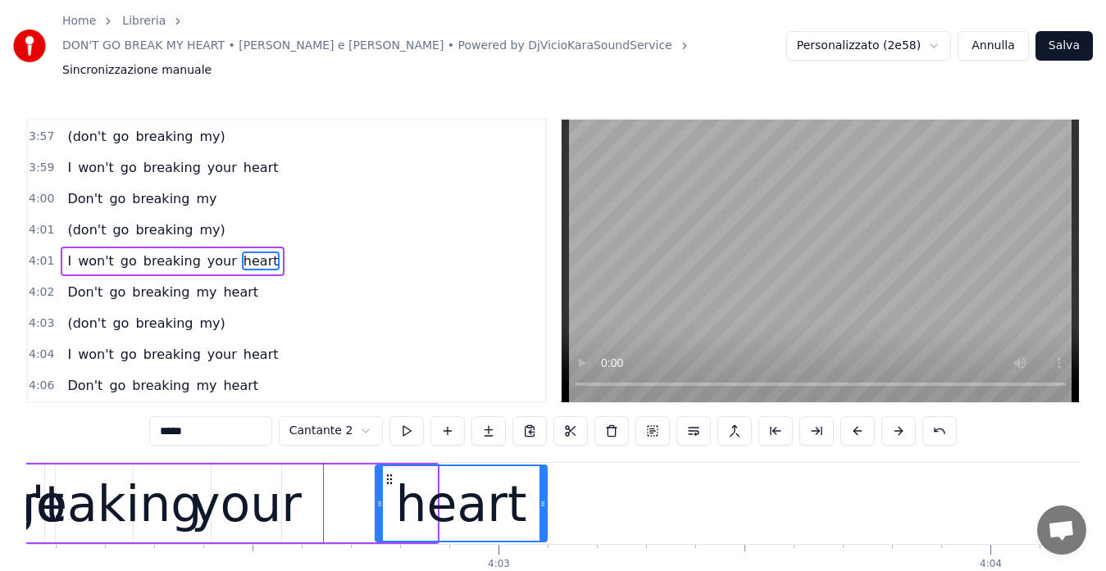
drag, startPoint x: 277, startPoint y: 447, endPoint x: 388, endPoint y: 450, distance: 110.7
click at [388, 473] on icon at bounding box center [389, 479] width 13 height 13
click at [266, 467] on div "your" at bounding box center [246, 504] width 111 height 74
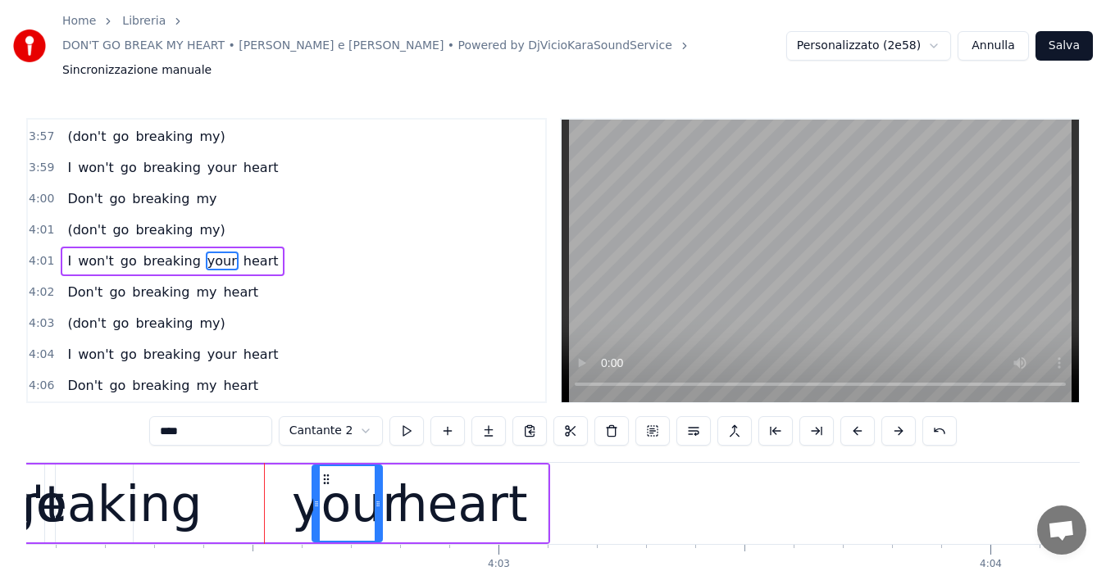
drag, startPoint x: 223, startPoint y: 444, endPoint x: 324, endPoint y: 448, distance: 100.9
click at [324, 473] on icon at bounding box center [326, 479] width 13 height 13
click at [148, 467] on div "breaking" at bounding box center [95, 504] width 216 height 74
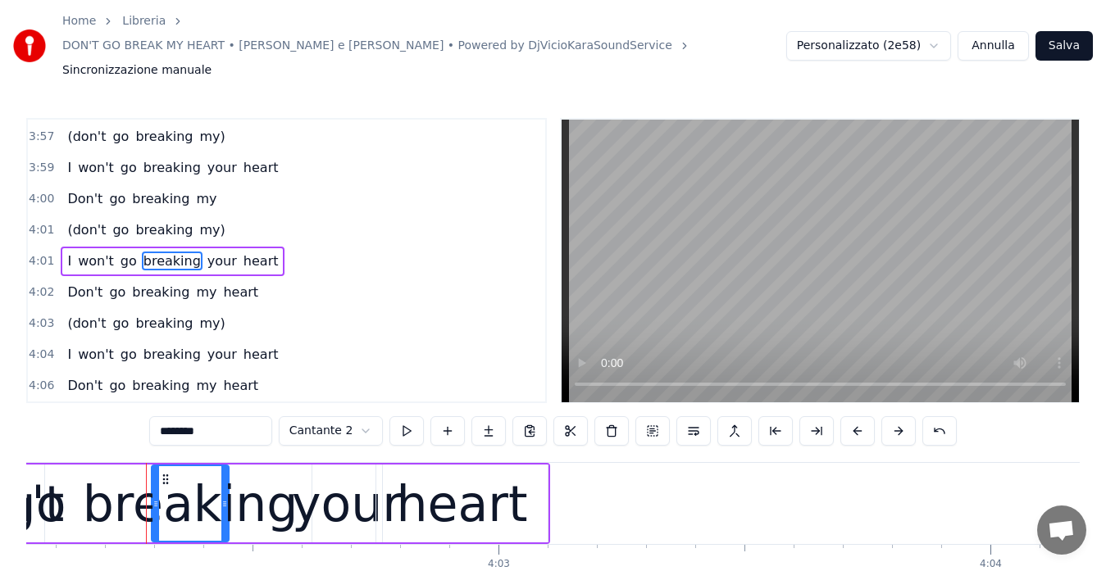
drag, startPoint x: 69, startPoint y: 442, endPoint x: 165, endPoint y: 448, distance: 96.1
click at [165, 473] on icon at bounding box center [165, 479] width 13 height 13
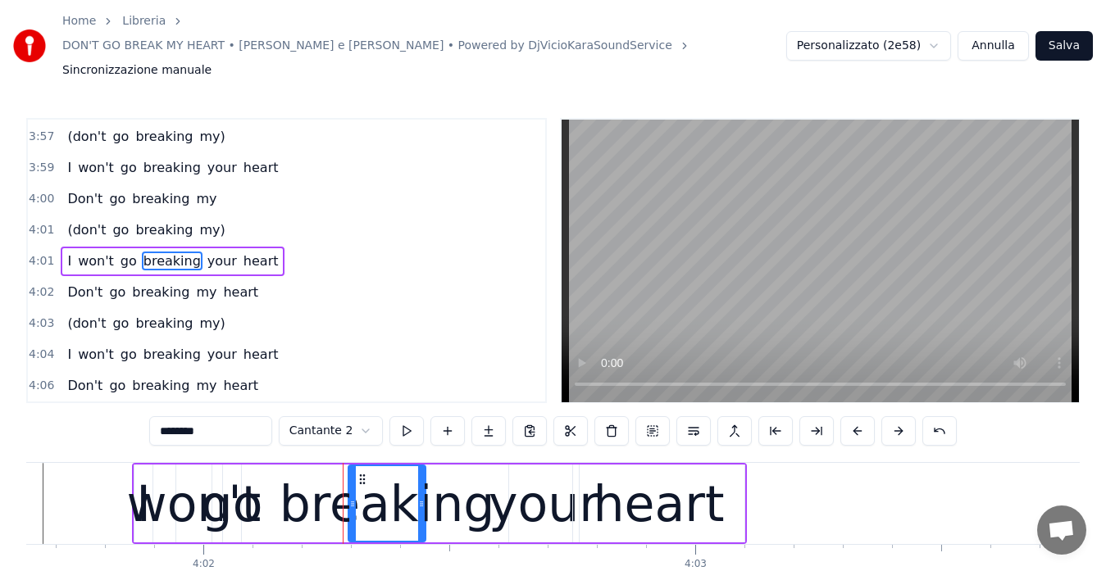
scroll to position [0, 118823]
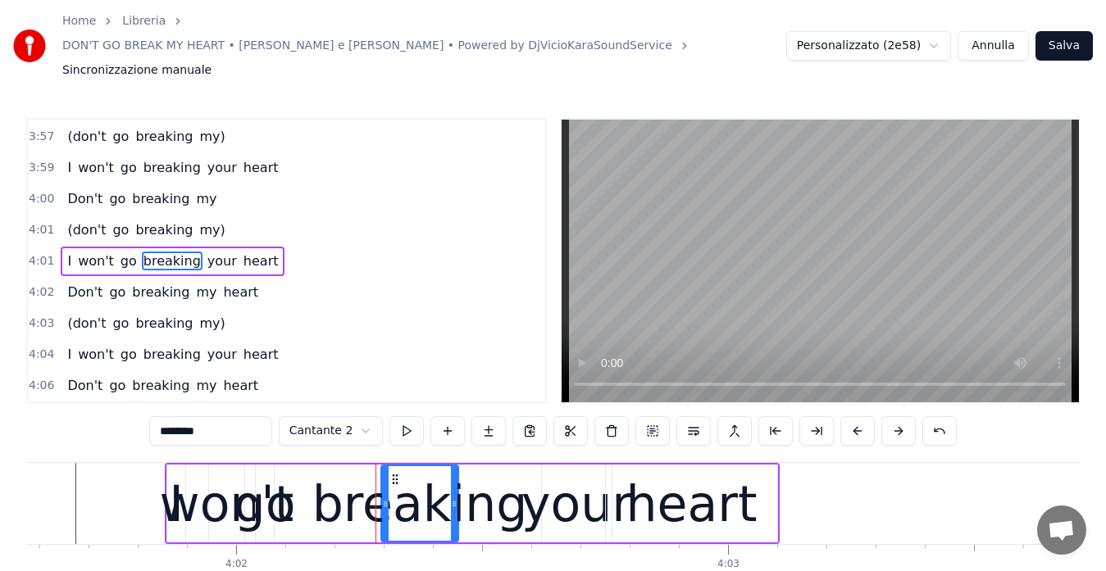
click at [270, 467] on div "go" at bounding box center [264, 504] width 61 height 74
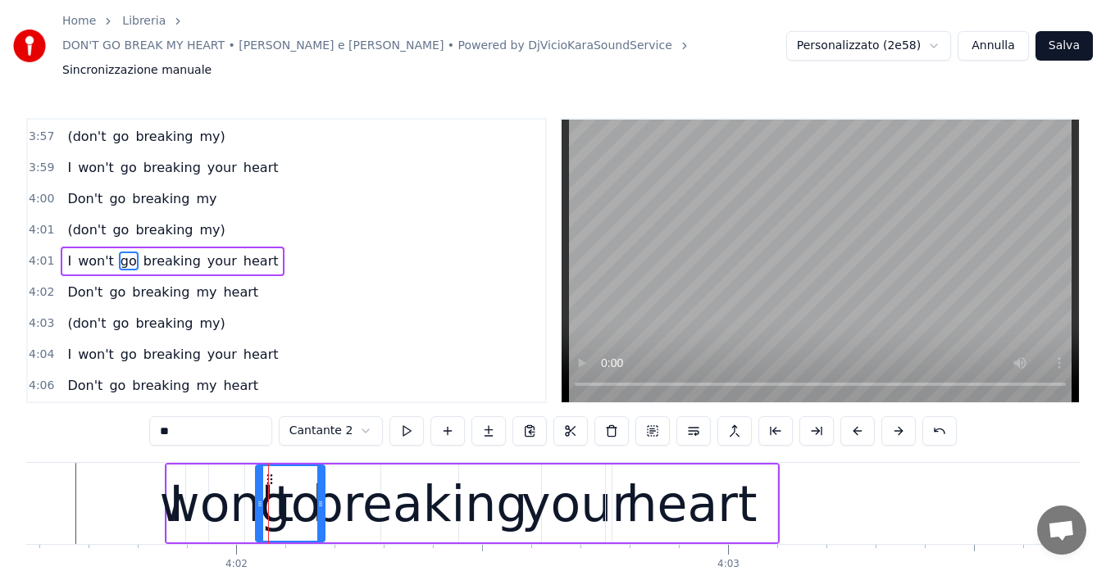
drag, startPoint x: 271, startPoint y: 457, endPoint x: 321, endPoint y: 462, distance: 51.1
click at [321, 466] on div at bounding box center [320, 503] width 7 height 75
click at [235, 483] on div "won't" at bounding box center [227, 504] width 134 height 74
type input "*****"
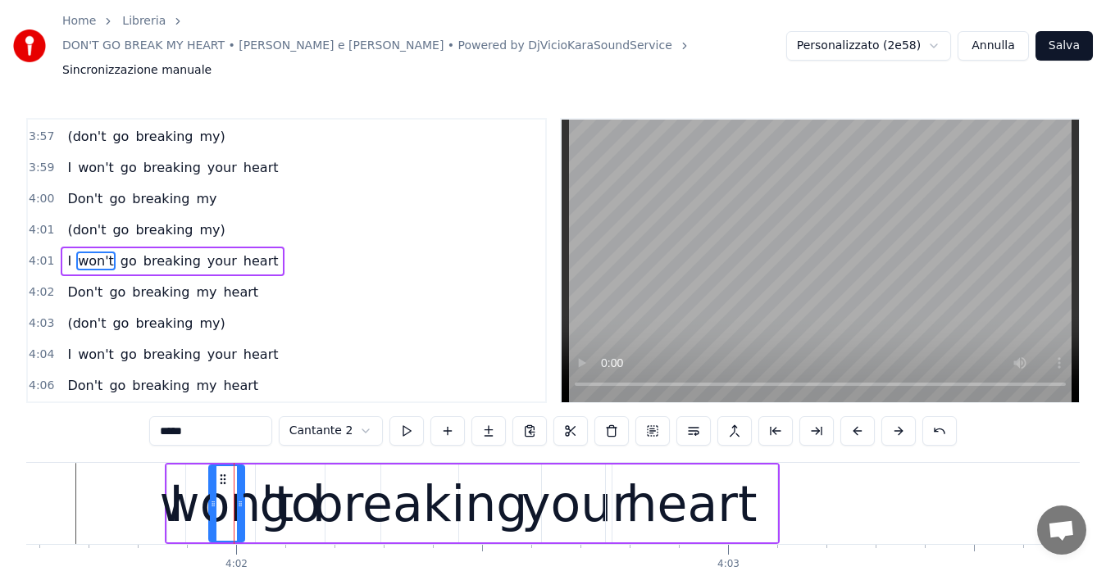
click at [182, 480] on div "won't" at bounding box center [227, 504] width 134 height 74
click at [171, 478] on div "won't" at bounding box center [227, 504] width 134 height 74
click at [201, 467] on div "won't" at bounding box center [227, 504] width 134 height 74
drag, startPoint x: 210, startPoint y: 467, endPoint x: 166, endPoint y: 475, distance: 45.0
click at [183, 475] on div "won't" at bounding box center [213, 503] width 61 height 75
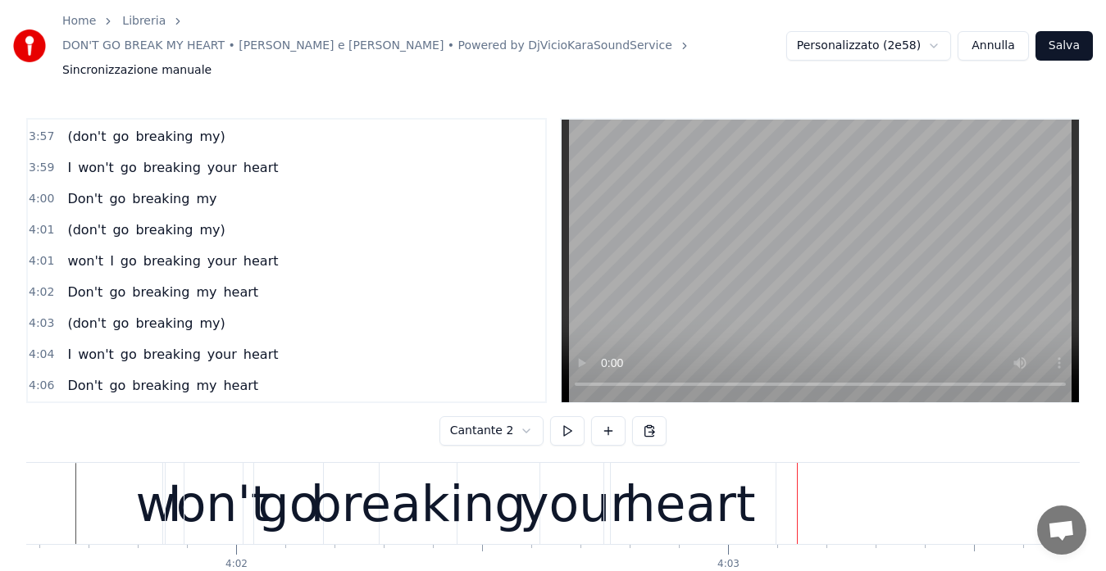
click at [741, 469] on div "heart" at bounding box center [690, 504] width 131 height 74
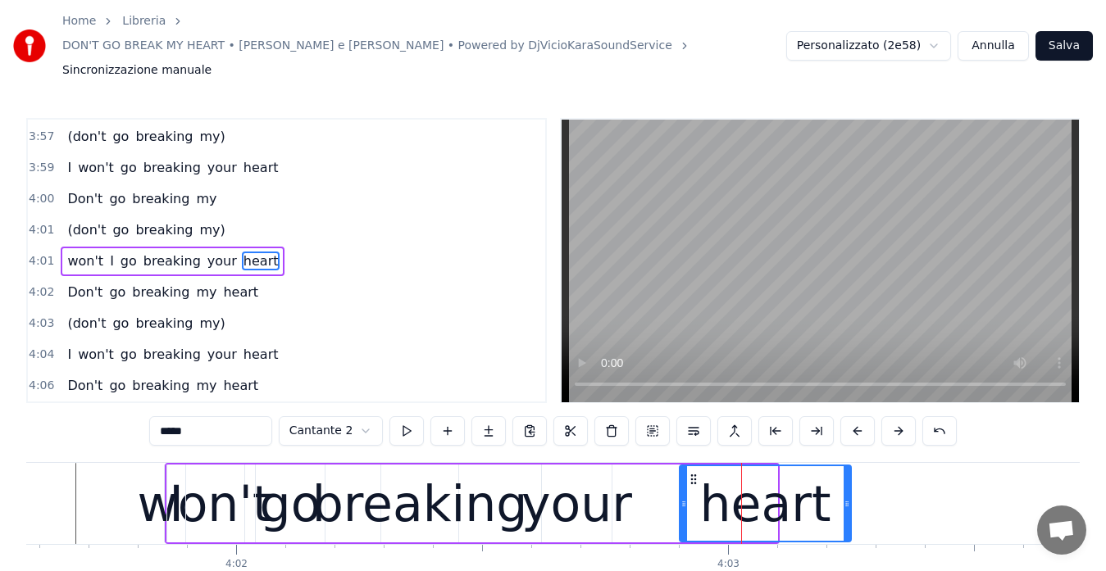
drag, startPoint x: 618, startPoint y: 441, endPoint x: 692, endPoint y: 447, distance: 74.0
click at [692, 473] on icon at bounding box center [693, 479] width 13 height 13
click at [605, 471] on div "your" at bounding box center [576, 504] width 111 height 74
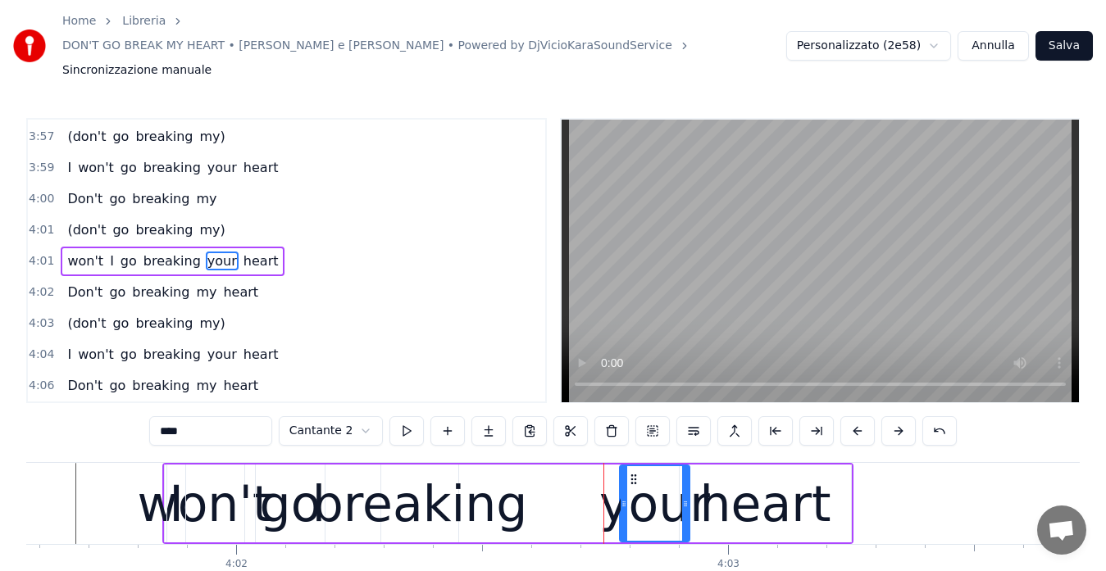
drag, startPoint x: 556, startPoint y: 445, endPoint x: 634, endPoint y: 446, distance: 77.9
click at [634, 473] on icon at bounding box center [633, 479] width 13 height 13
click at [486, 476] on div "breaking" at bounding box center [420, 504] width 216 height 74
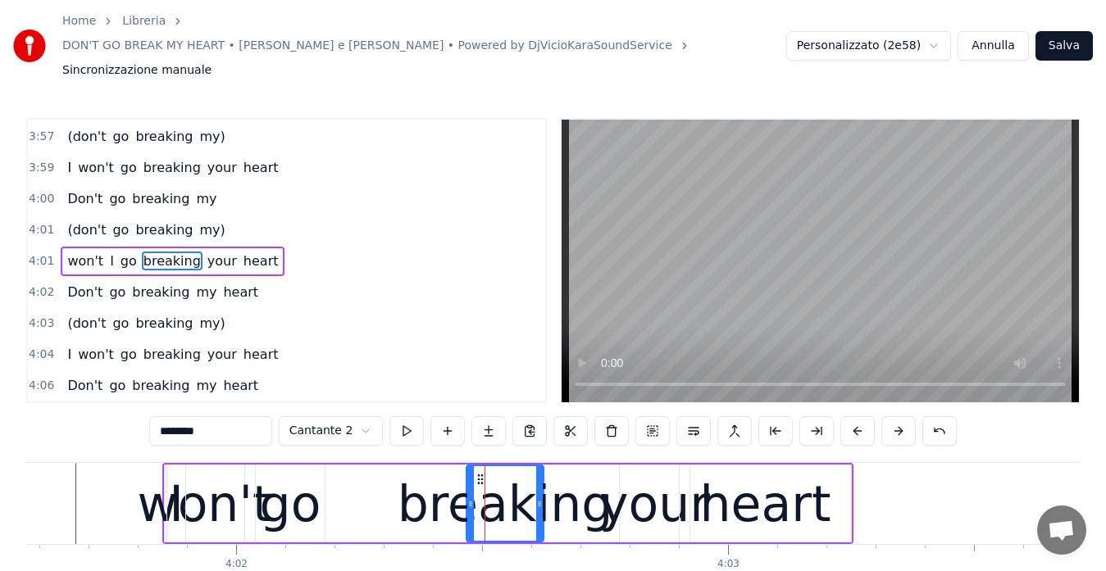
drag, startPoint x: 393, startPoint y: 447, endPoint x: 479, endPoint y: 452, distance: 85.4
click at [479, 473] on icon at bounding box center [480, 479] width 13 height 13
click at [295, 471] on div "go" at bounding box center [290, 504] width 61 height 74
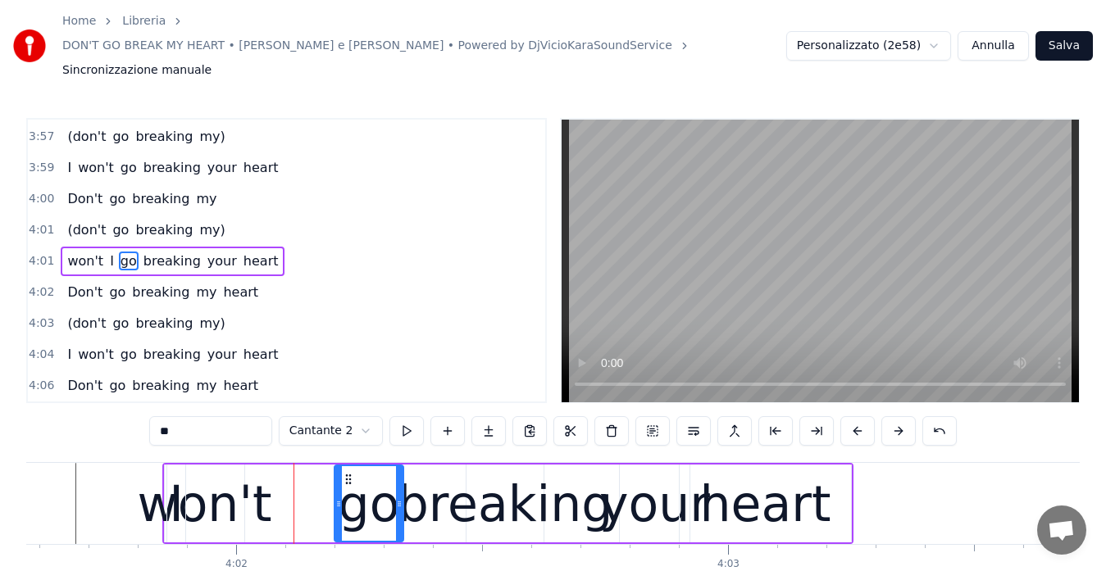
drag, startPoint x: 268, startPoint y: 448, endPoint x: 347, endPoint y: 451, distance: 78.8
click at [347, 473] on icon at bounding box center [348, 479] width 13 height 13
click at [243, 467] on div "won't" at bounding box center [205, 504] width 134 height 74
type input "*****"
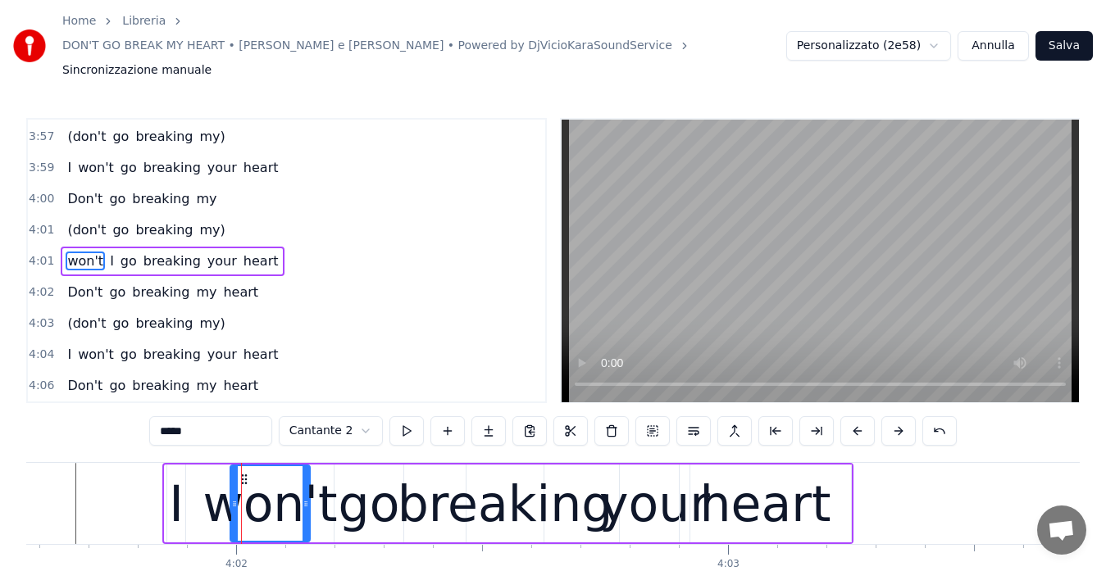
drag, startPoint x: 177, startPoint y: 445, endPoint x: 243, endPoint y: 452, distance: 65.9
click at [27, 227] on div "0:15 Don't go breaking my heart 0:18 I couldn't if I tried 0:23 Oh, honey, if I…" at bounding box center [286, 261] width 521 height 286
click at [34, 253] on span "4:01" at bounding box center [41, 261] width 25 height 16
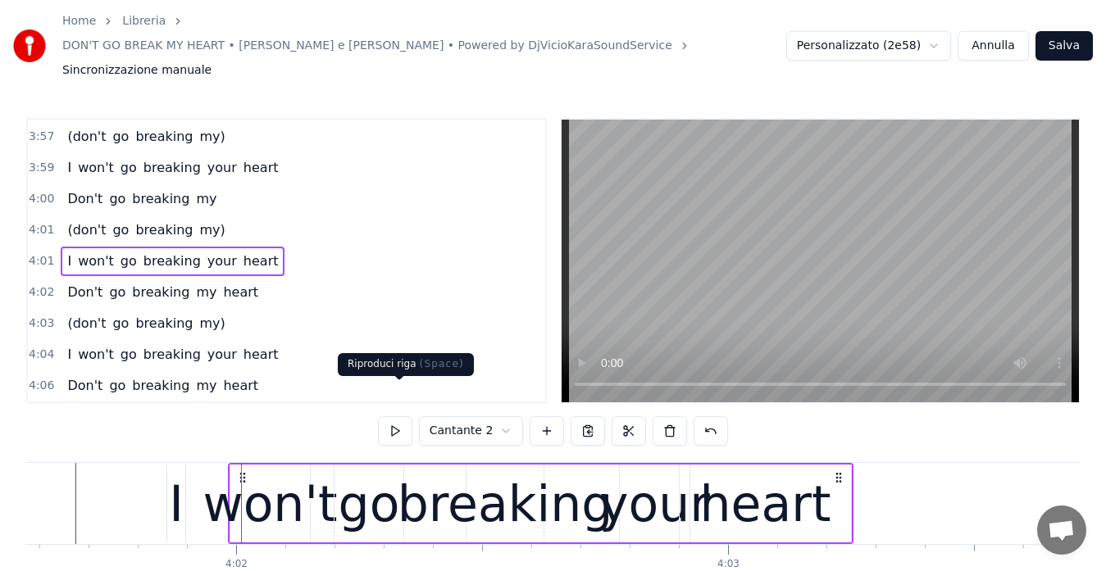
click at [401, 416] on button at bounding box center [395, 431] width 34 height 30
click at [39, 222] on span "4:01" at bounding box center [41, 230] width 25 height 16
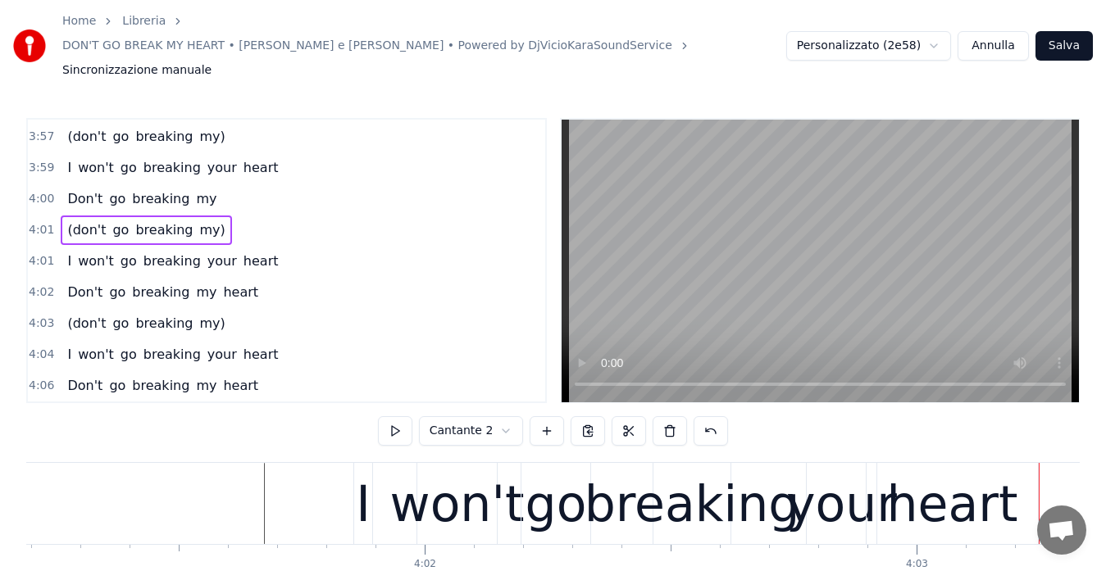
scroll to position [0, 118624]
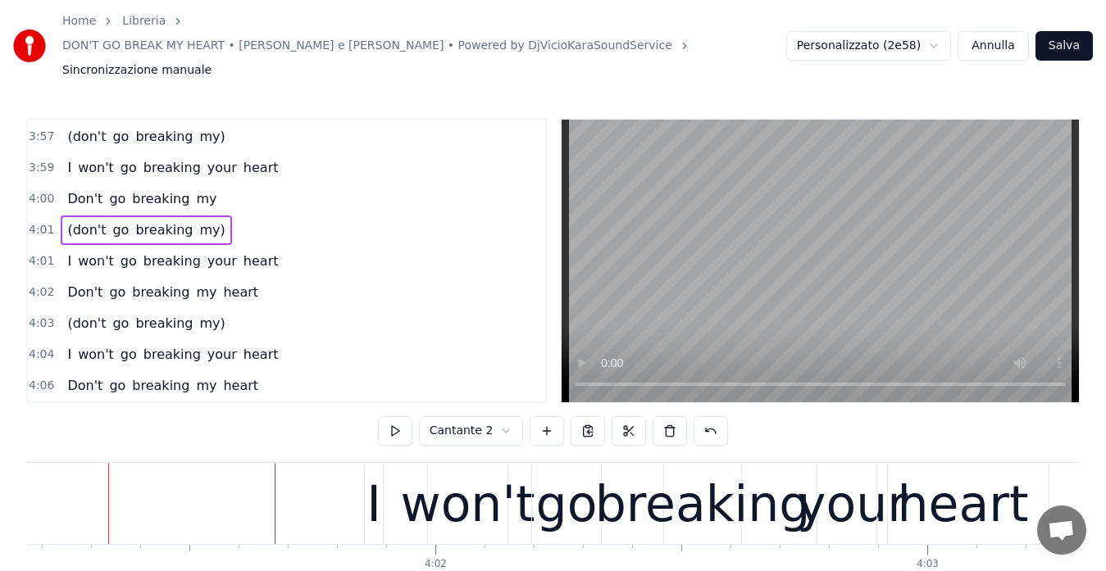
click at [39, 191] on span "4:00" at bounding box center [41, 199] width 25 height 16
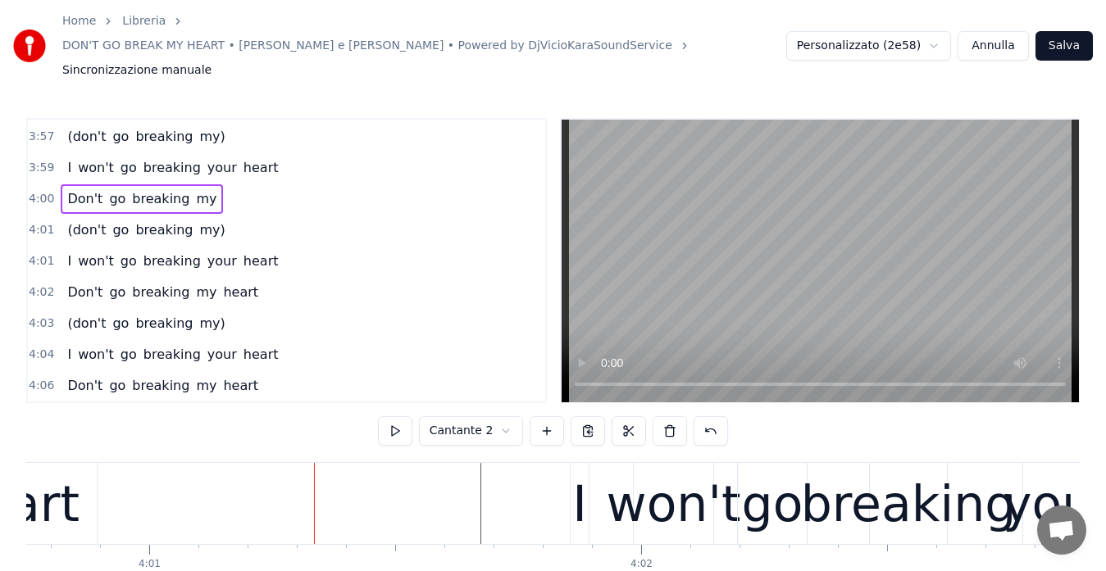
scroll to position [0, 118417]
click at [395, 416] on button at bounding box center [395, 431] width 34 height 30
click at [41, 222] on span "4:01" at bounding box center [41, 230] width 25 height 16
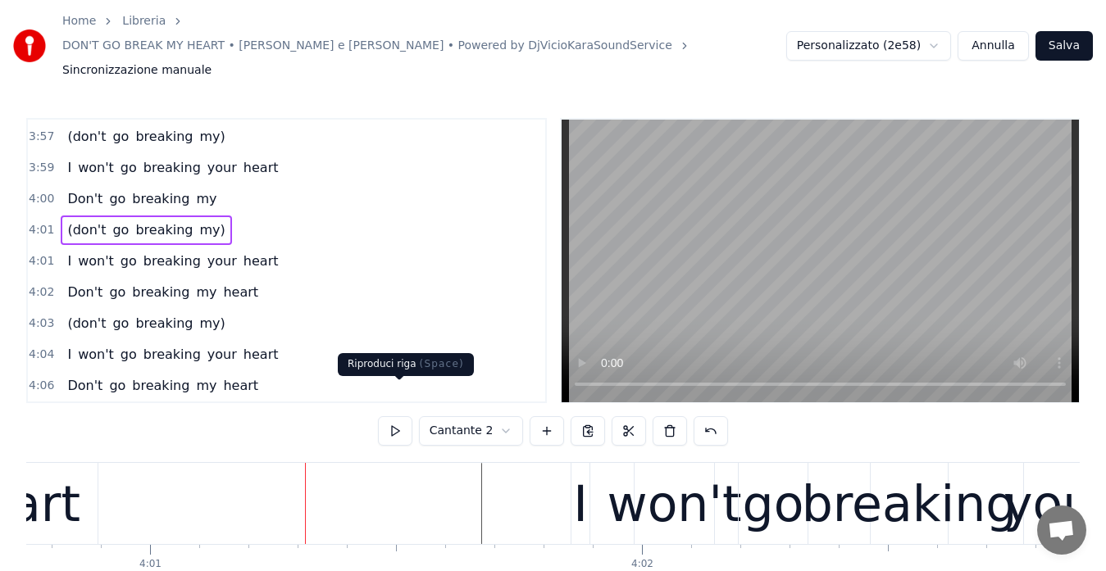
click at [395, 416] on button at bounding box center [395, 431] width 34 height 30
click at [41, 253] on span "4:01" at bounding box center [41, 261] width 25 height 16
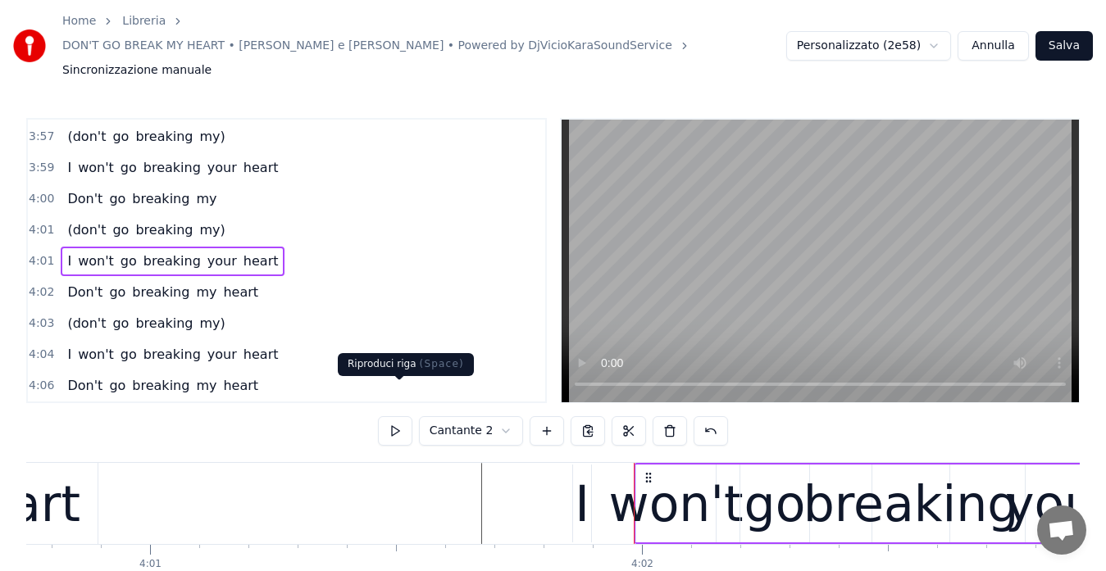
click at [389, 416] on button at bounding box center [395, 431] width 34 height 30
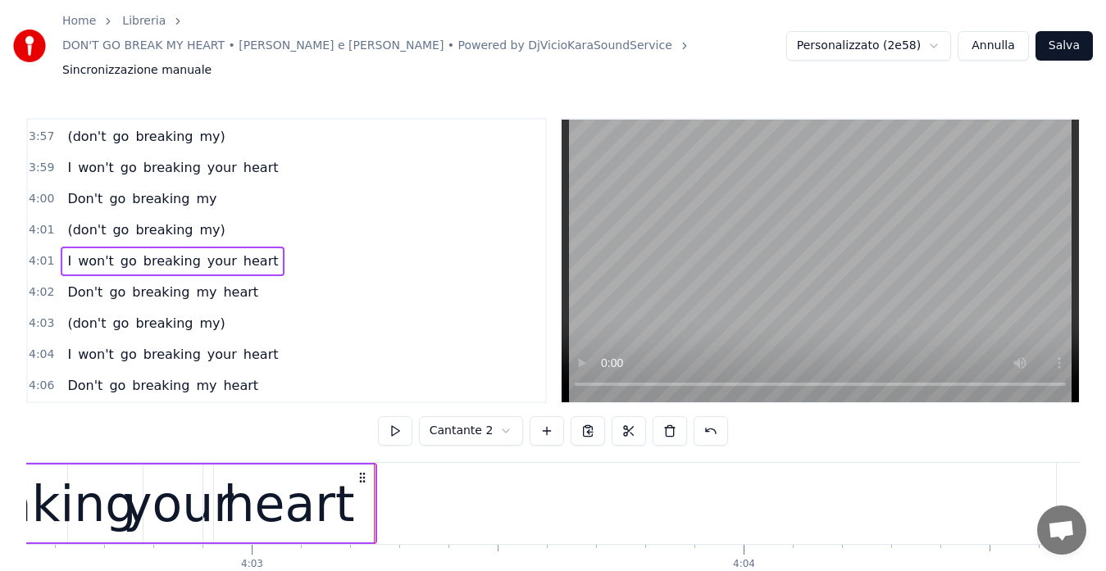
scroll to position [0, 119315]
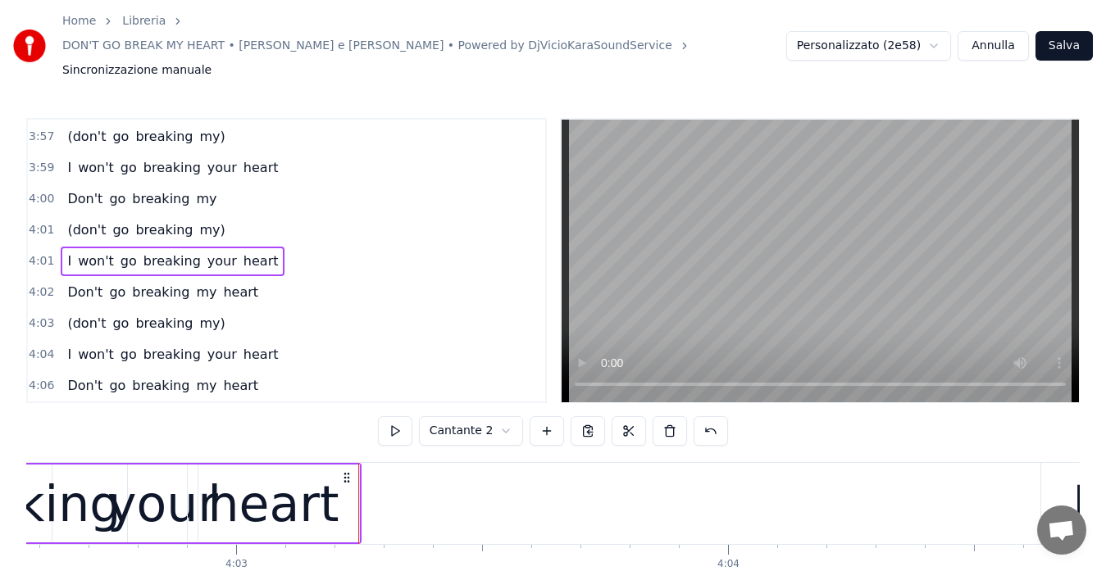
click at [40, 284] on span "4:02" at bounding box center [41, 292] width 25 height 16
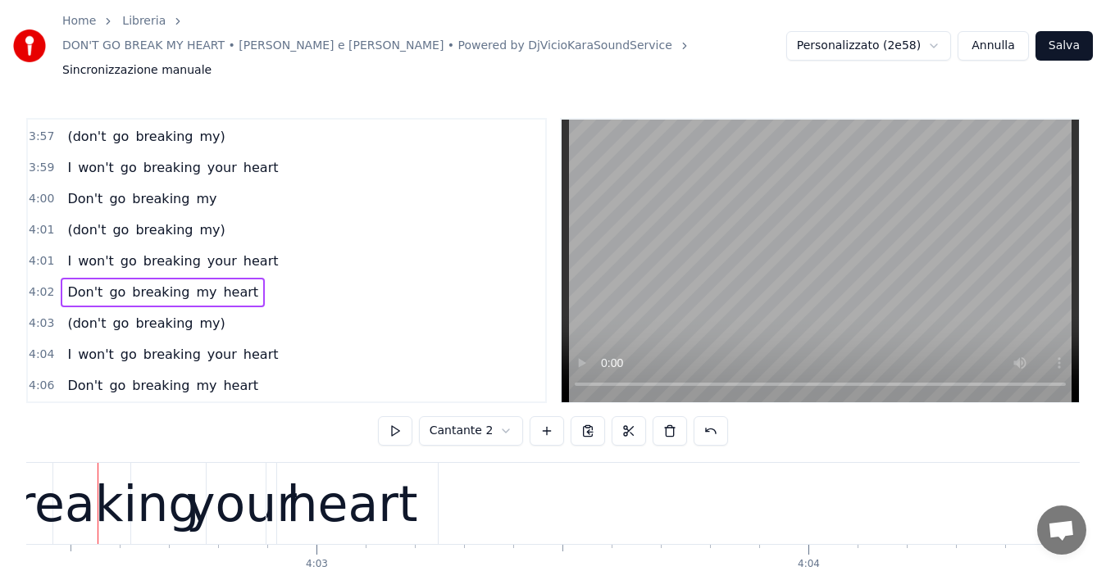
scroll to position [0, 119224]
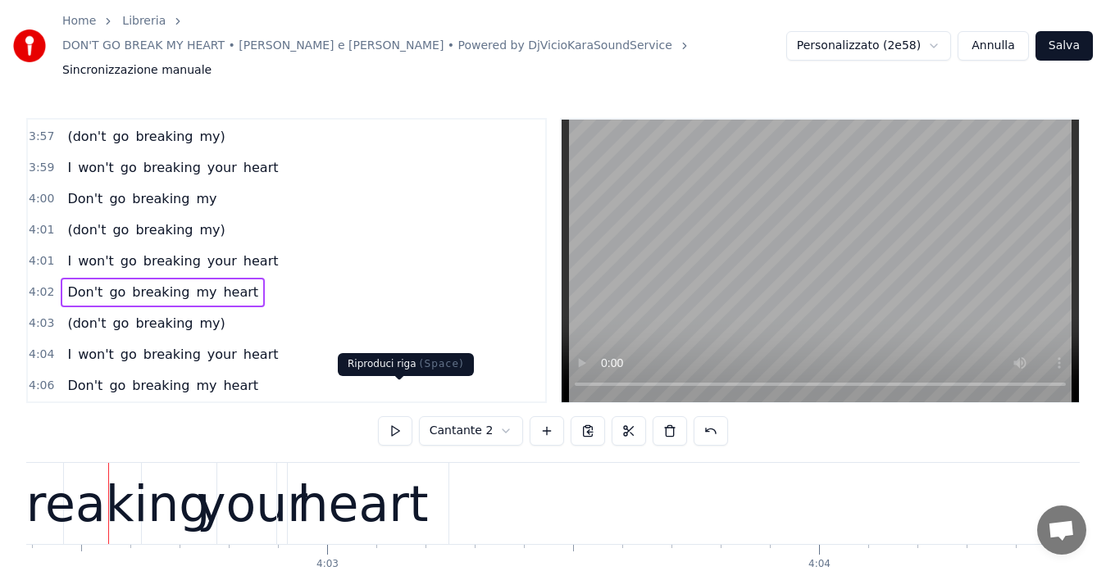
click at [392, 416] on button at bounding box center [395, 431] width 34 height 30
click at [37, 316] on span "4:03" at bounding box center [41, 324] width 25 height 16
click at [401, 416] on button at bounding box center [395, 431] width 34 height 30
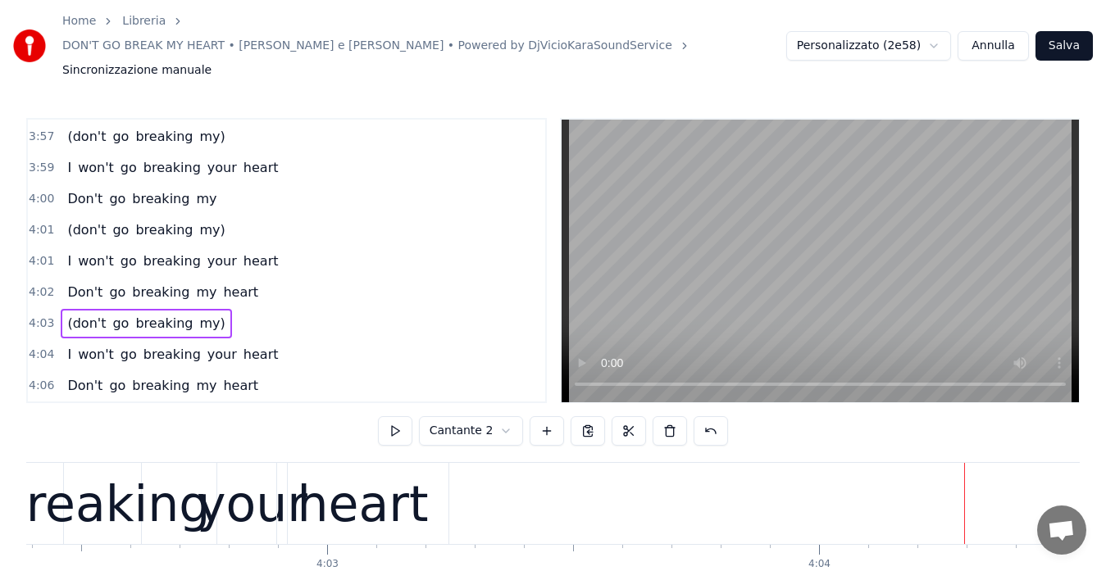
click at [30, 347] on span "4:04" at bounding box center [41, 355] width 25 height 16
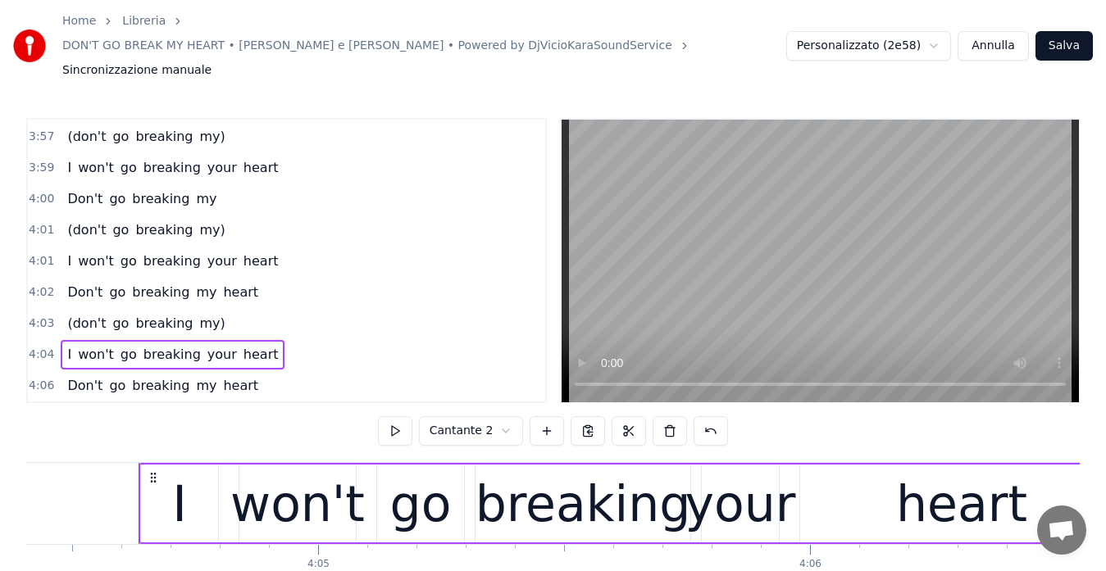
scroll to position [0, 120247]
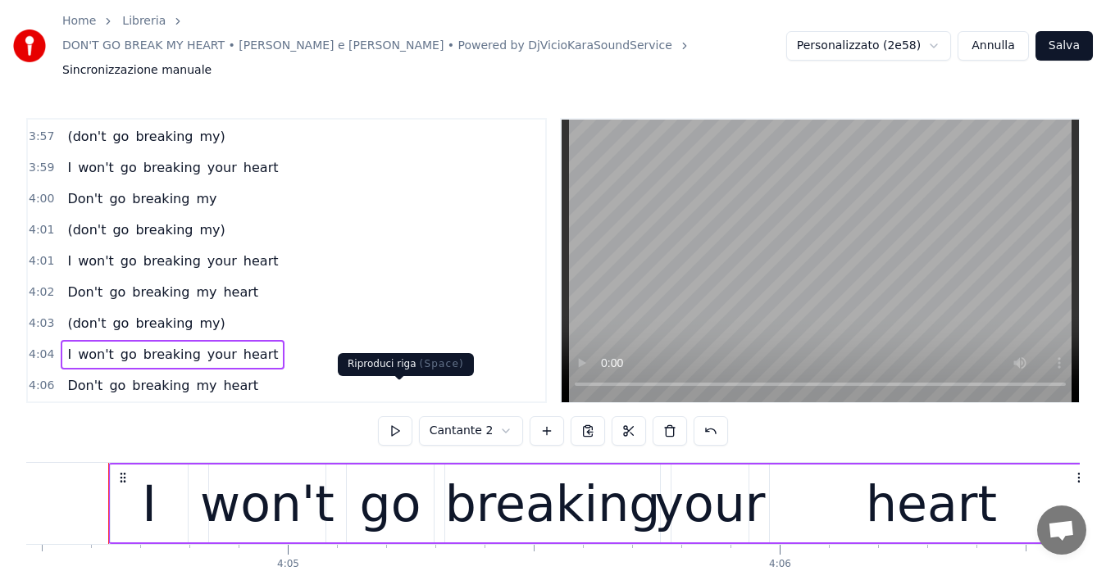
click at [397, 416] on button at bounding box center [395, 431] width 34 height 30
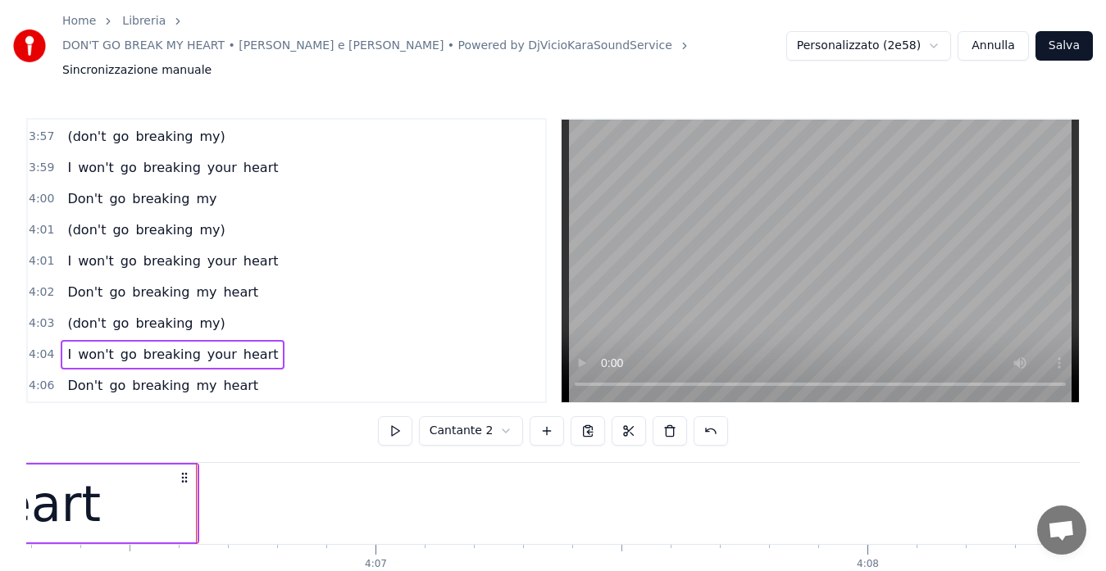
scroll to position [0, 121145]
click at [30, 378] on span "4:06" at bounding box center [41, 386] width 25 height 16
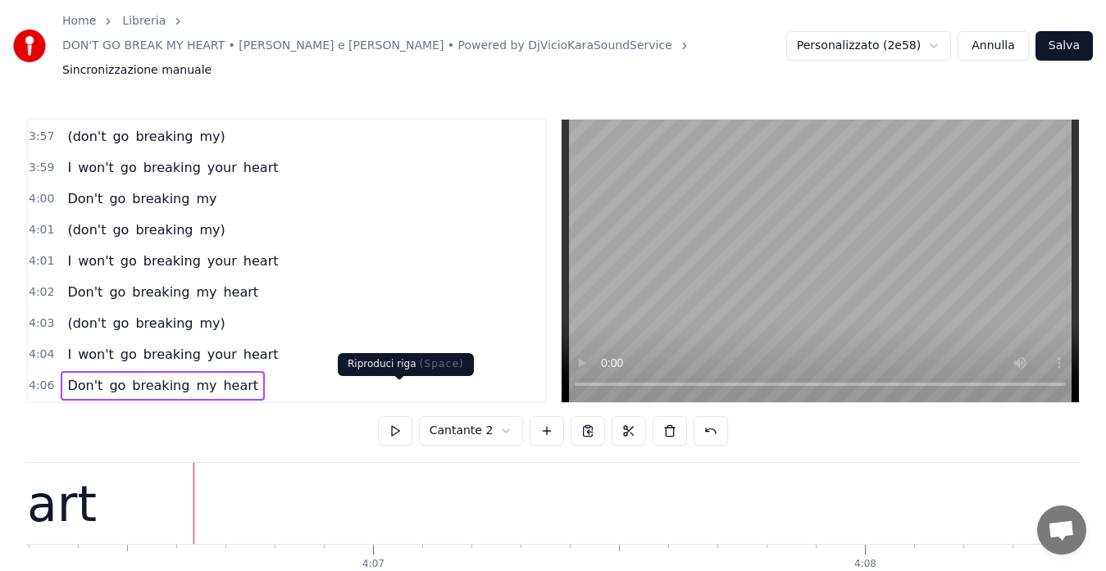
click at [396, 416] on button at bounding box center [395, 431] width 34 height 30
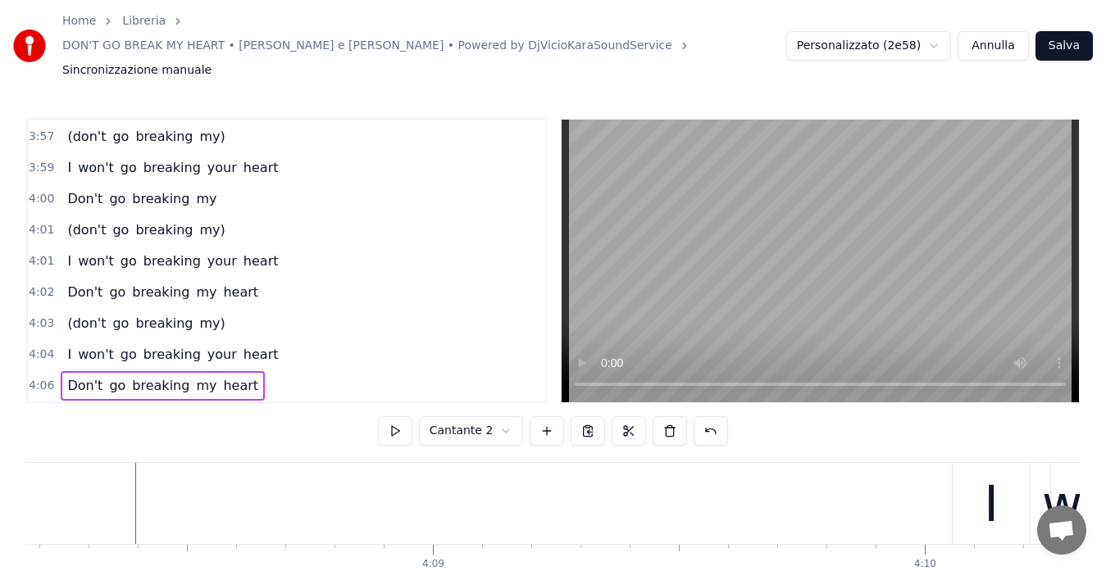
scroll to position [0, 122096]
click at [1063, 37] on button "Salva" at bounding box center [1063, 46] width 57 height 30
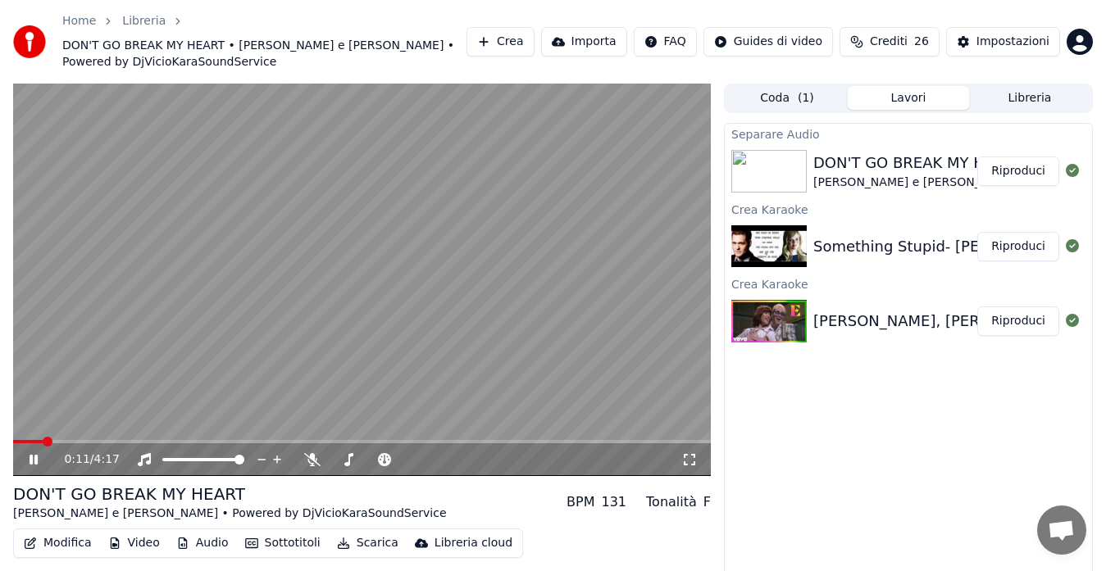
click at [459, 434] on video at bounding box center [362, 280] width 698 height 393
click at [460, 445] on div "0:11 / 4:17" at bounding box center [362, 460] width 698 height 33
click at [460, 440] on span at bounding box center [362, 441] width 698 height 3
click at [503, 362] on video at bounding box center [362, 280] width 698 height 393
click at [539, 440] on span at bounding box center [362, 441] width 698 height 3
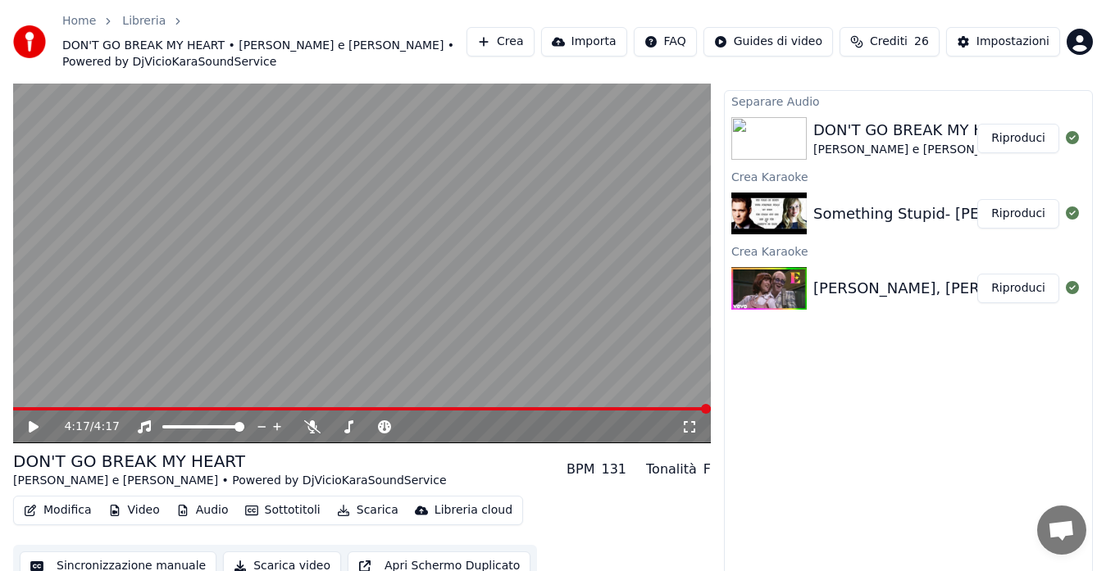
scroll to position [49, 0]
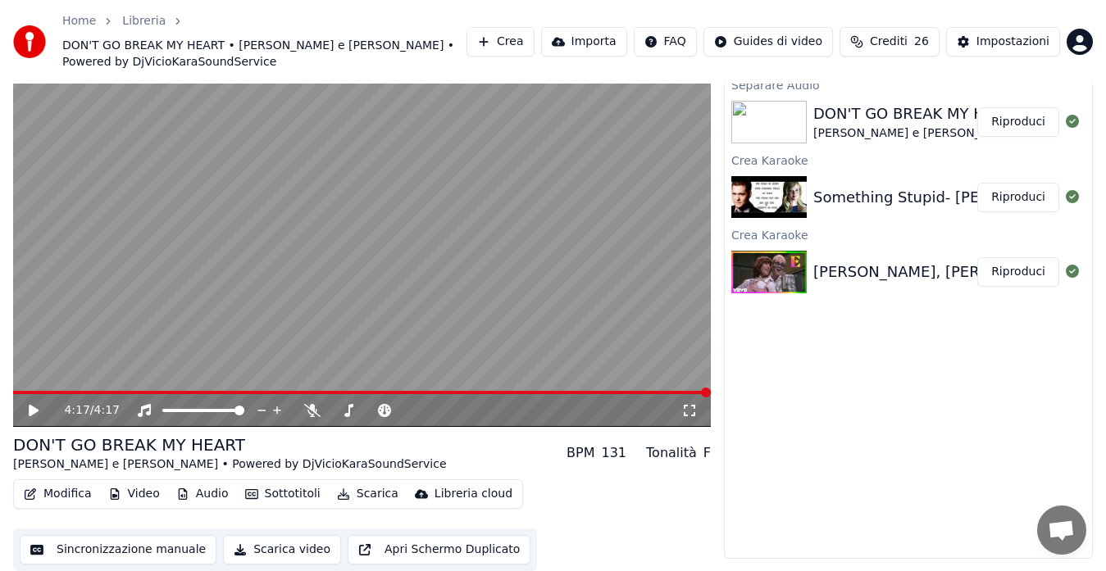
click at [46, 491] on button "Modifica" at bounding box center [57, 494] width 81 height 23
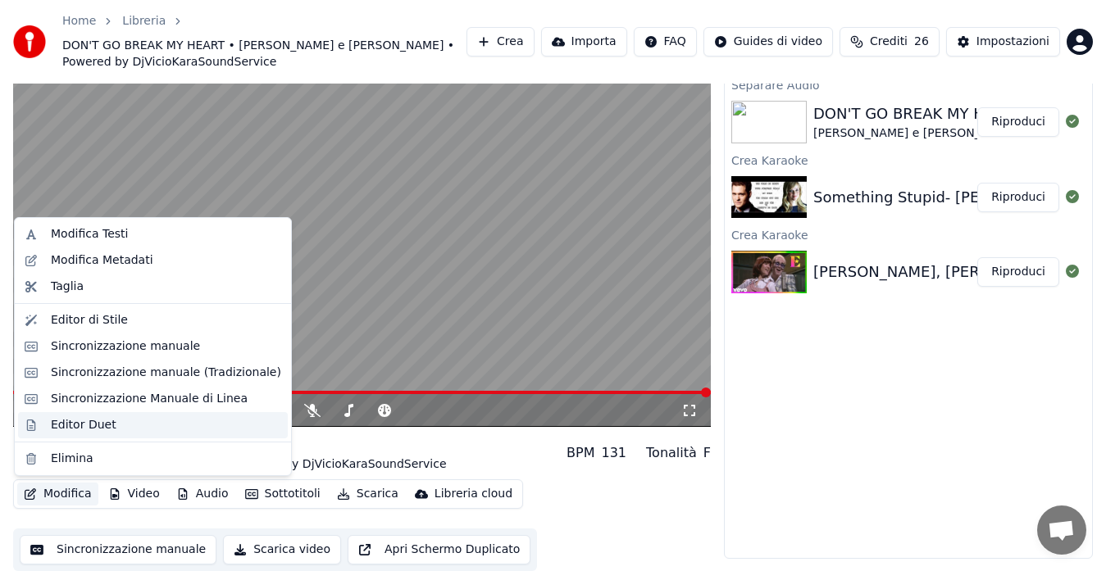
click at [57, 421] on div "Editor Duet" at bounding box center [84, 425] width 66 height 16
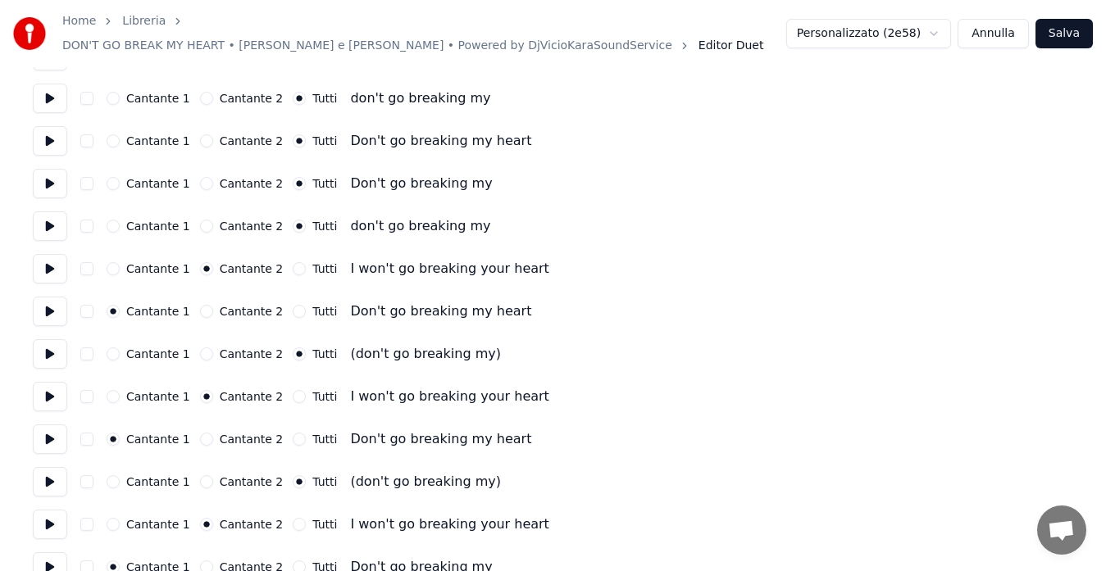
scroll to position [2534, 0]
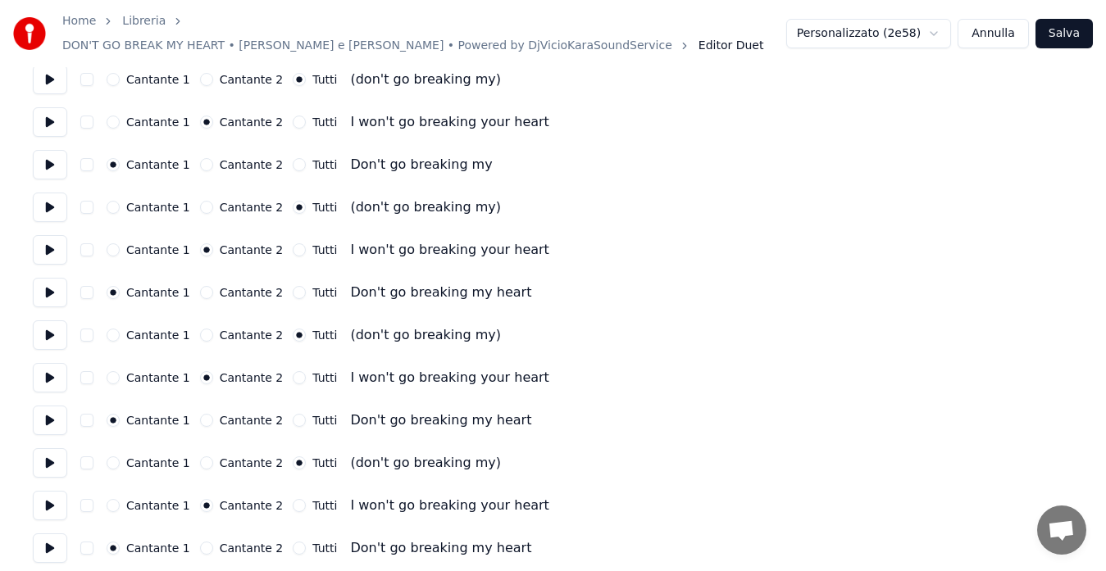
click at [1048, 31] on button "Salva" at bounding box center [1063, 34] width 57 height 30
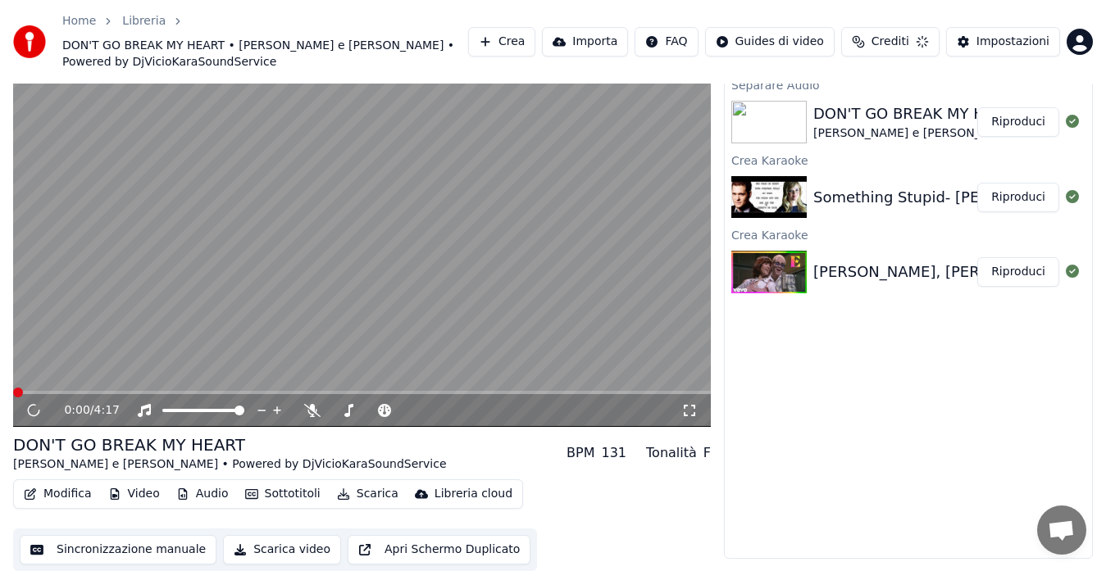
scroll to position [49, 0]
click at [52, 489] on button "Modifica" at bounding box center [57, 494] width 81 height 23
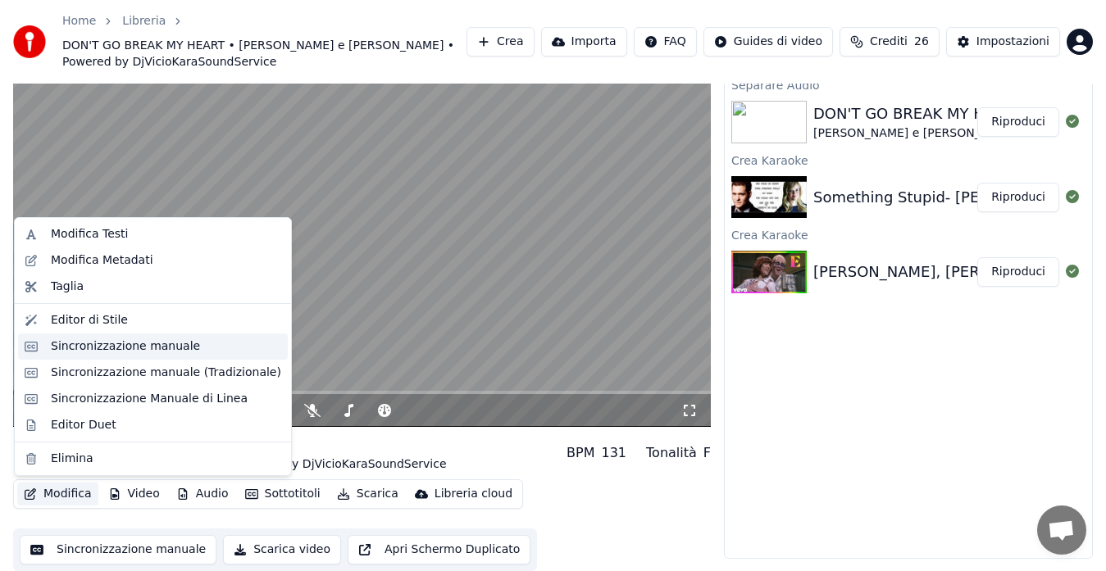
click at [64, 345] on div "Sincronizzazione manuale" at bounding box center [125, 347] width 149 height 16
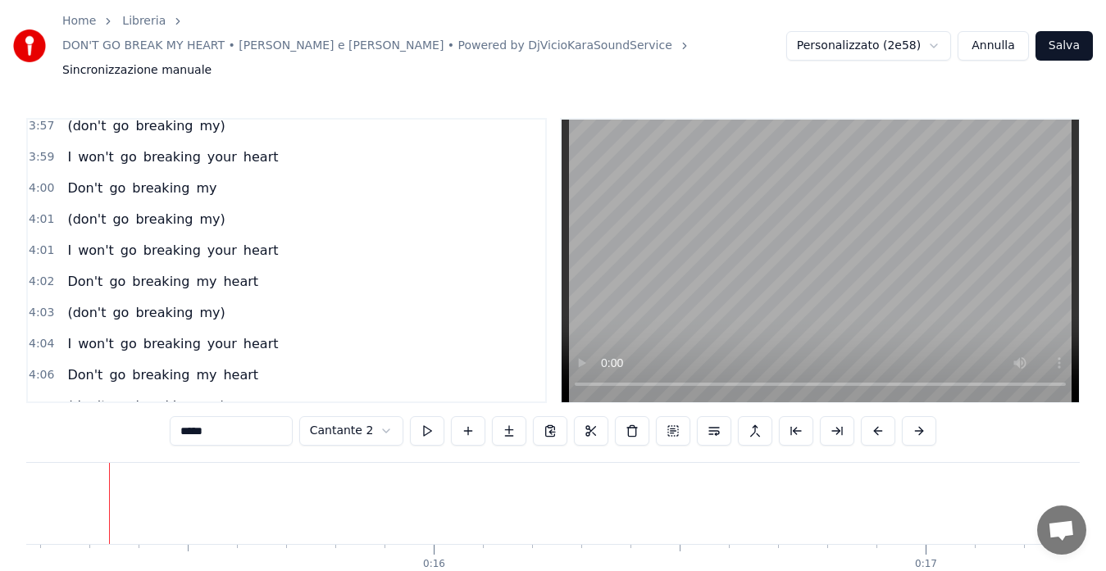
scroll to position [1835, 0]
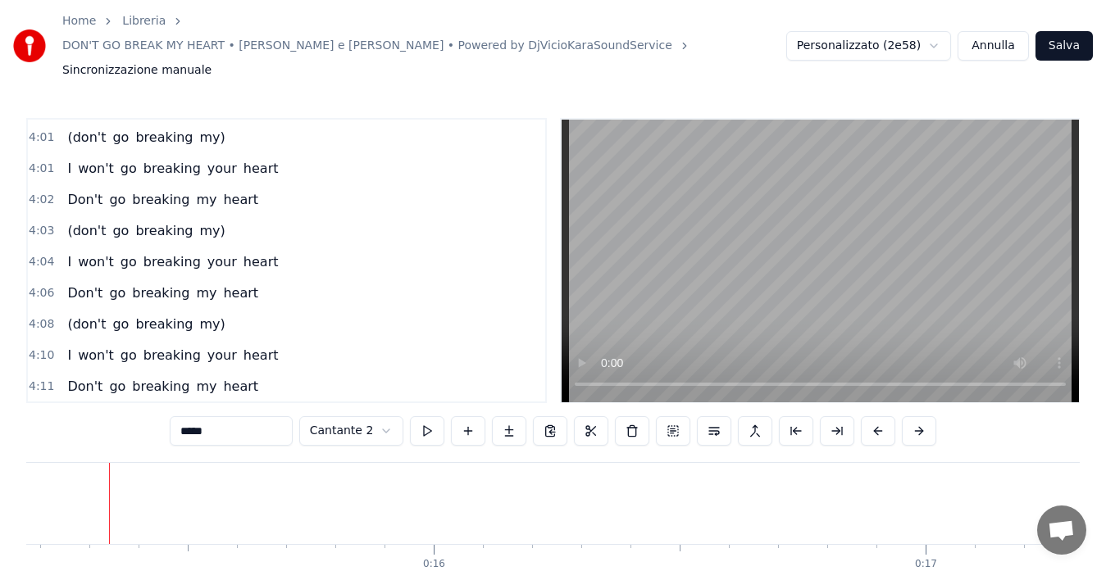
click at [43, 192] on span "4:02" at bounding box center [41, 200] width 25 height 16
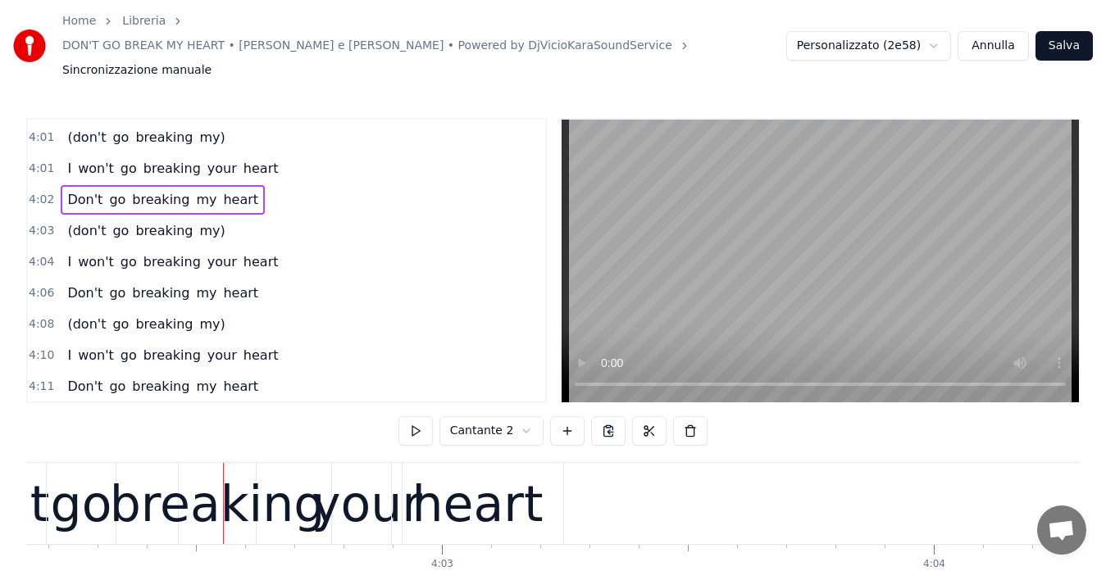
scroll to position [0, 119224]
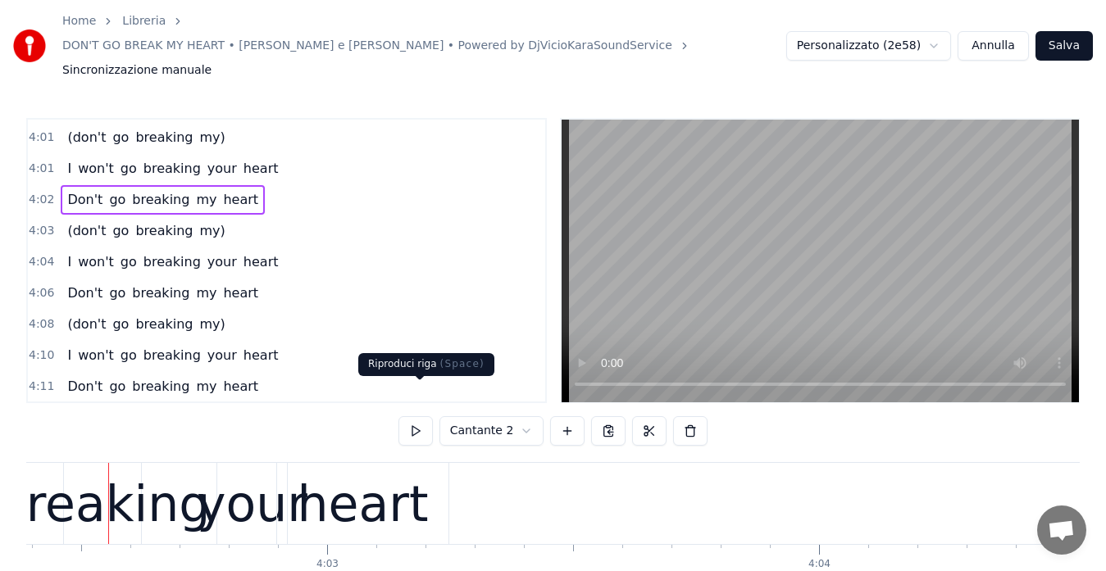
click at [418, 416] on button at bounding box center [415, 431] width 34 height 30
click at [37, 223] on span "4:03" at bounding box center [41, 231] width 25 height 16
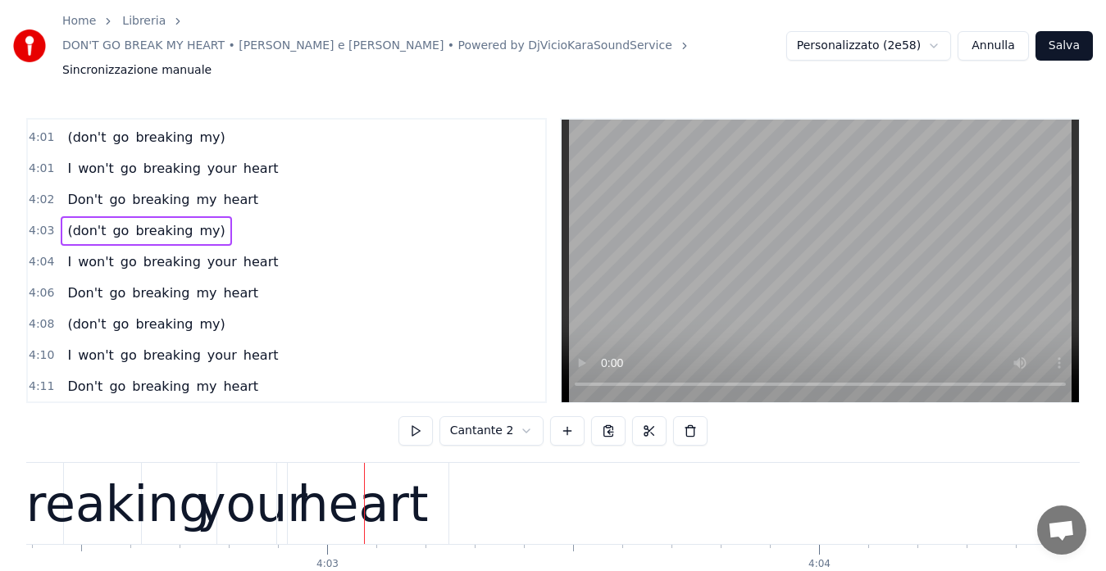
click at [33, 161] on span "4:01" at bounding box center [41, 169] width 25 height 16
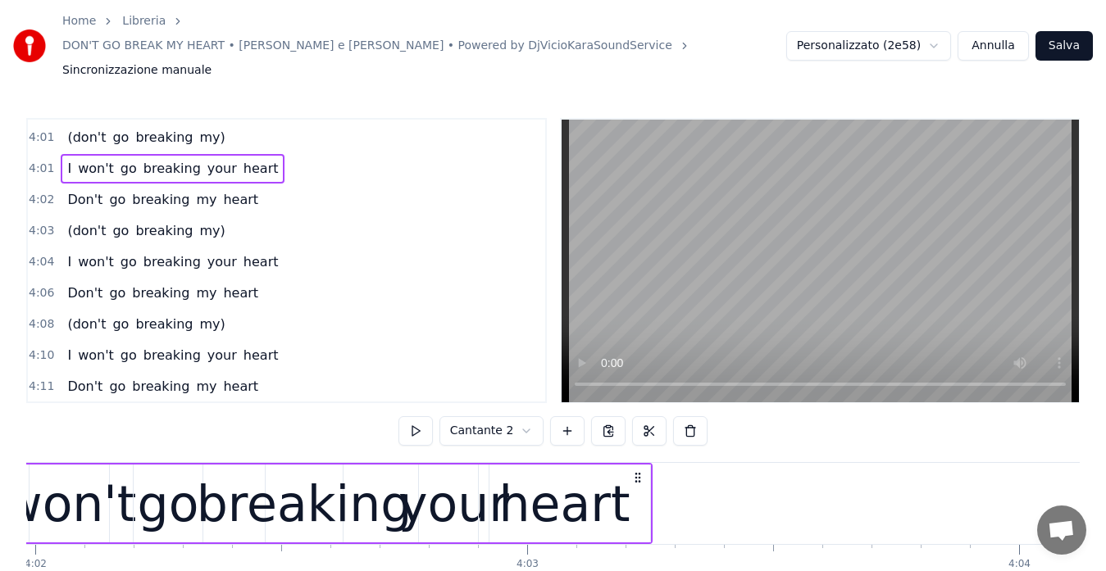
scroll to position [0, 118879]
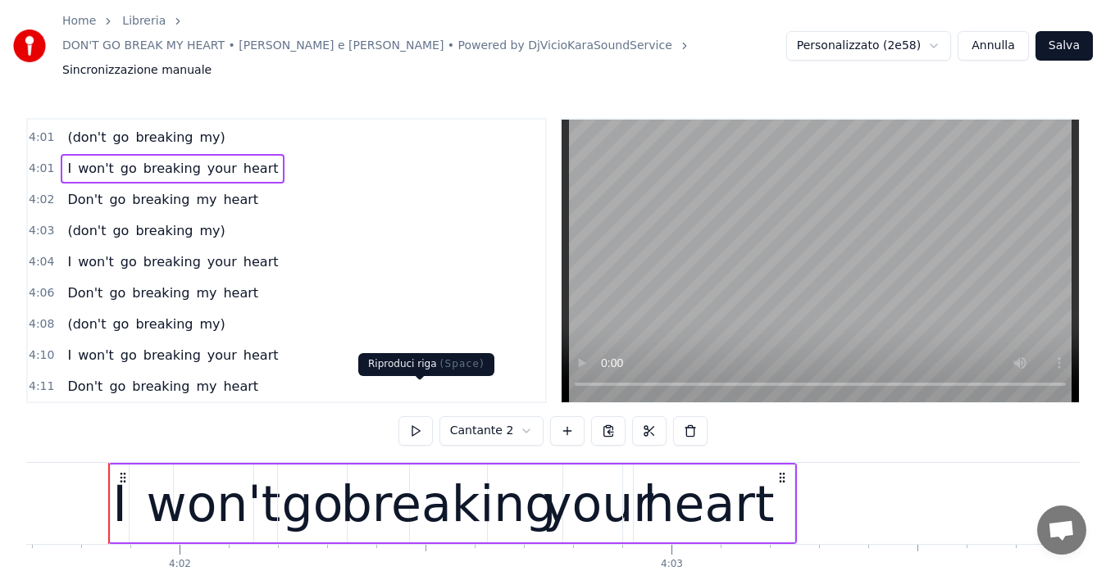
click at [417, 416] on button at bounding box center [415, 431] width 34 height 30
click at [39, 192] on span "4:02" at bounding box center [41, 200] width 25 height 16
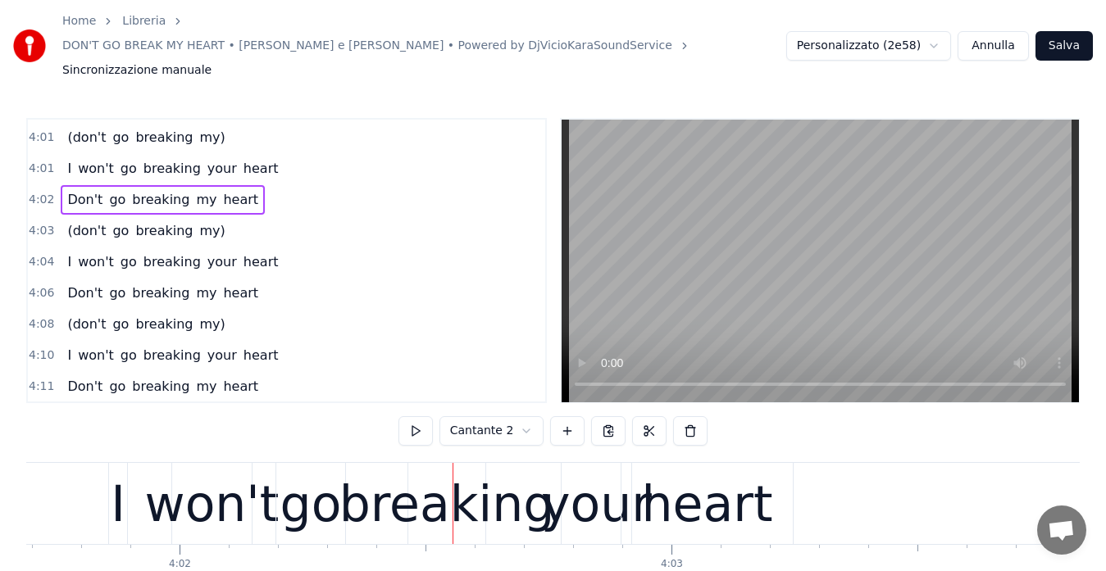
click at [36, 223] on span "4:03" at bounding box center [41, 231] width 25 height 16
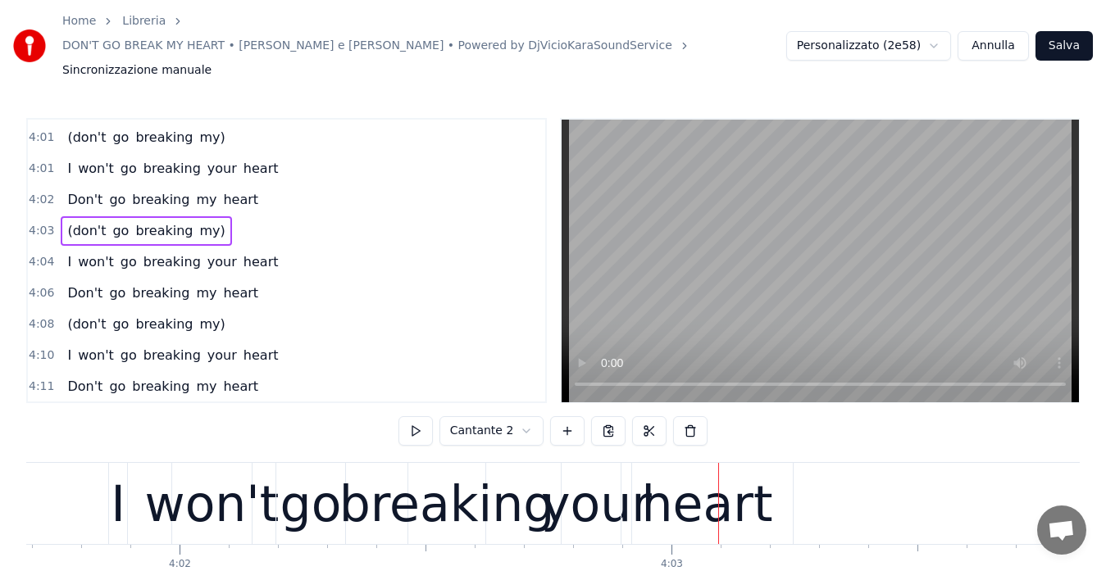
click at [38, 254] on span "4:04" at bounding box center [41, 262] width 25 height 16
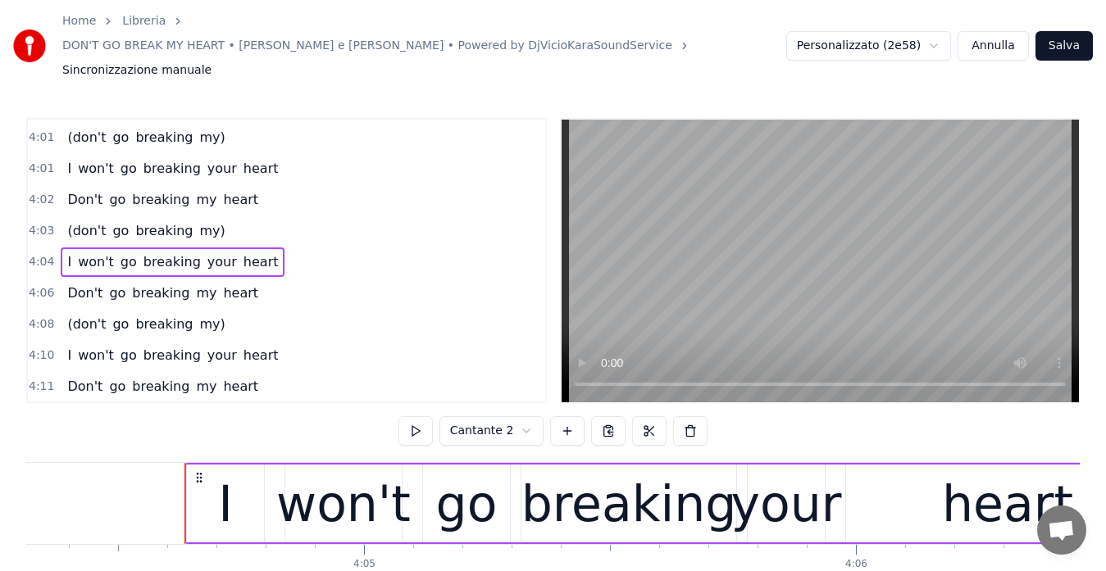
scroll to position [0, 120247]
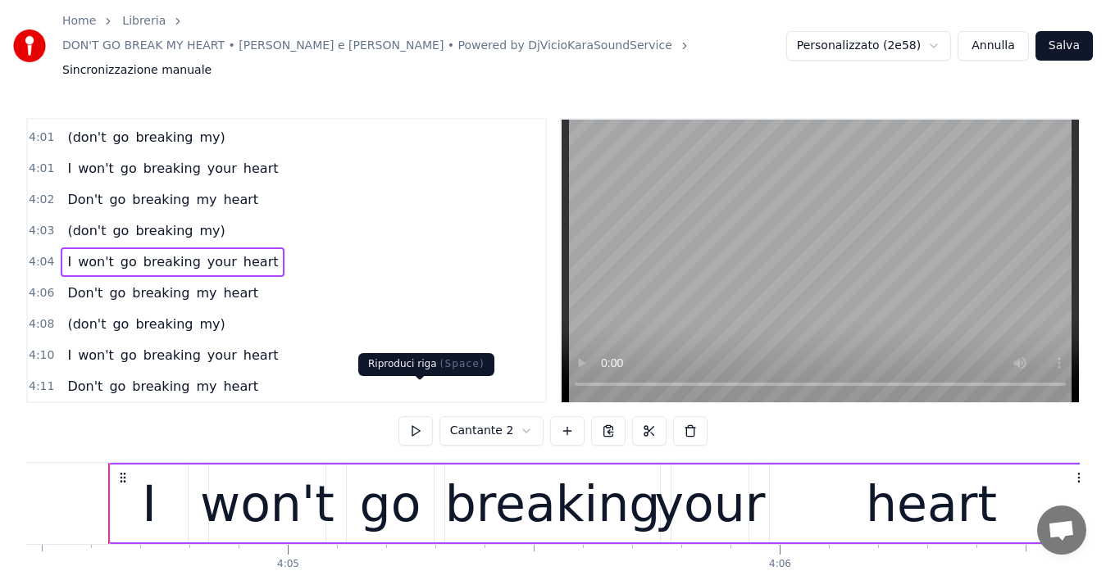
click at [414, 416] on button at bounding box center [415, 431] width 34 height 30
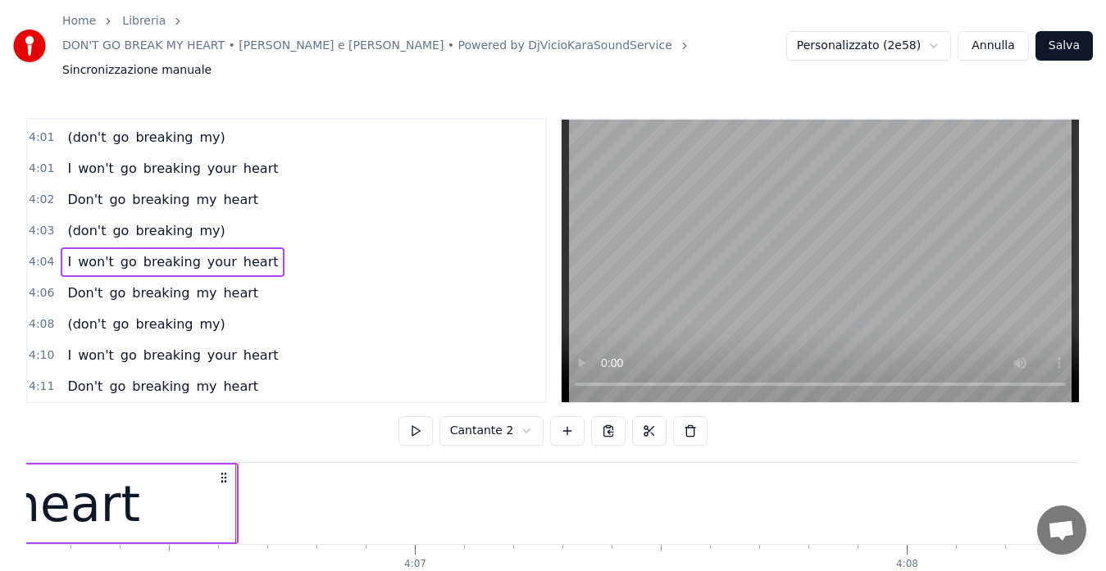
scroll to position [0, 121148]
click at [34, 285] on span "4:06" at bounding box center [41, 293] width 25 height 16
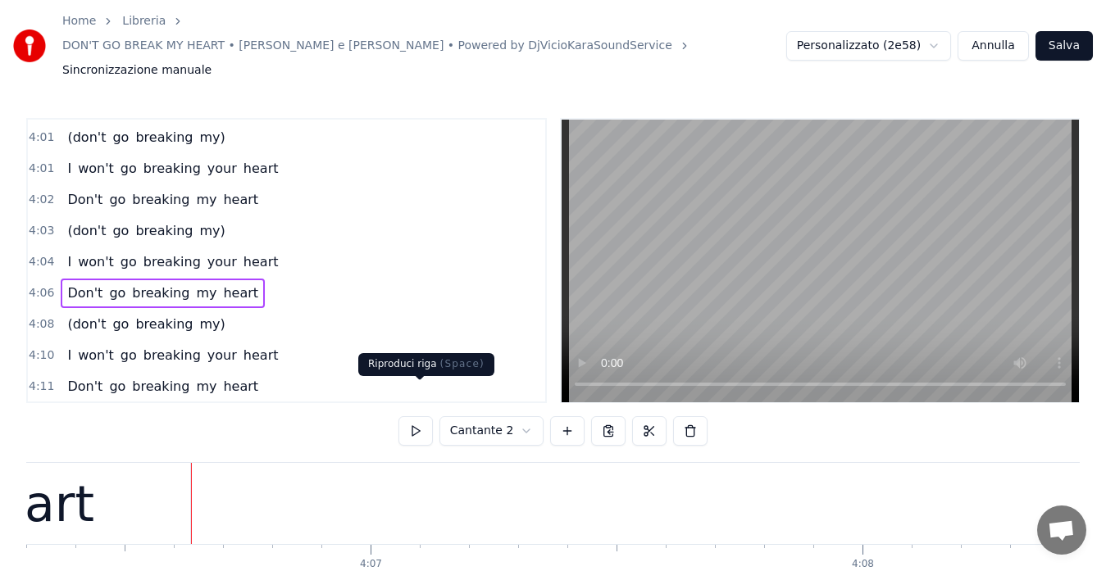
click at [411, 416] on button at bounding box center [415, 431] width 34 height 30
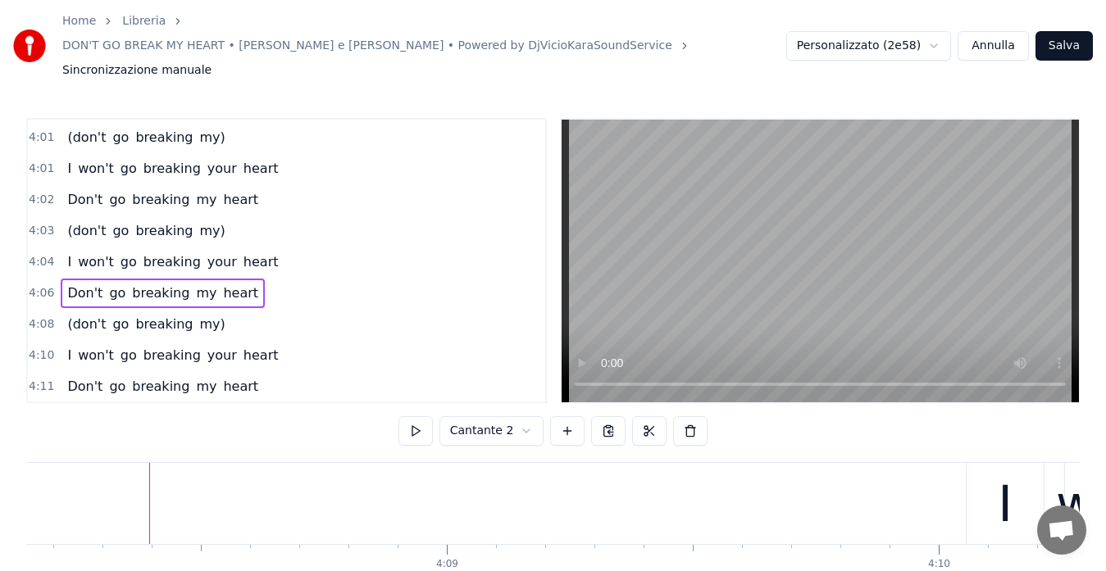
scroll to position [0, 122096]
click at [39, 192] on span "4:02" at bounding box center [41, 200] width 25 height 16
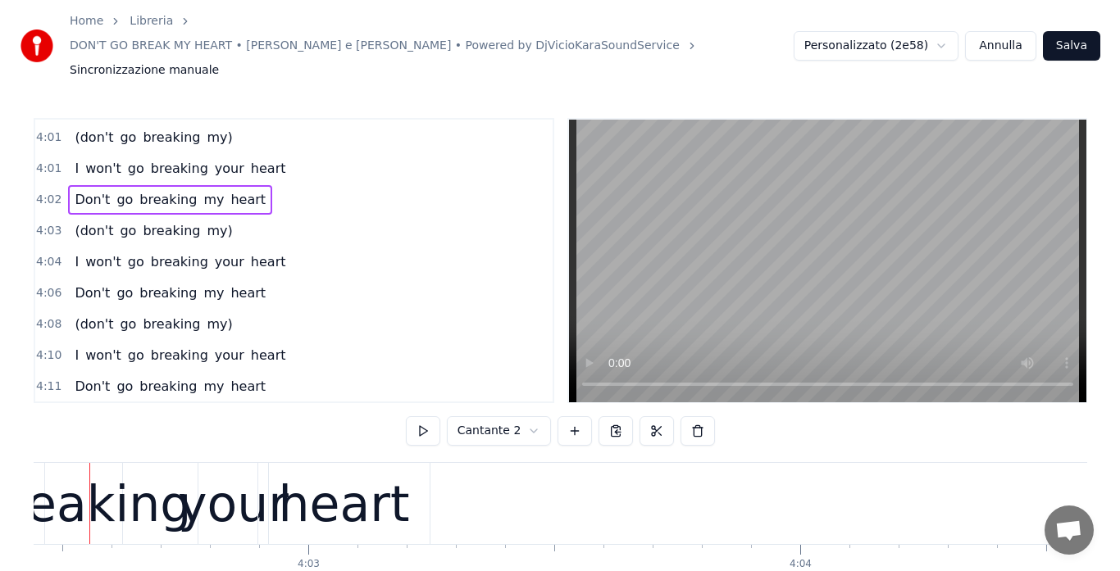
scroll to position [0, 119224]
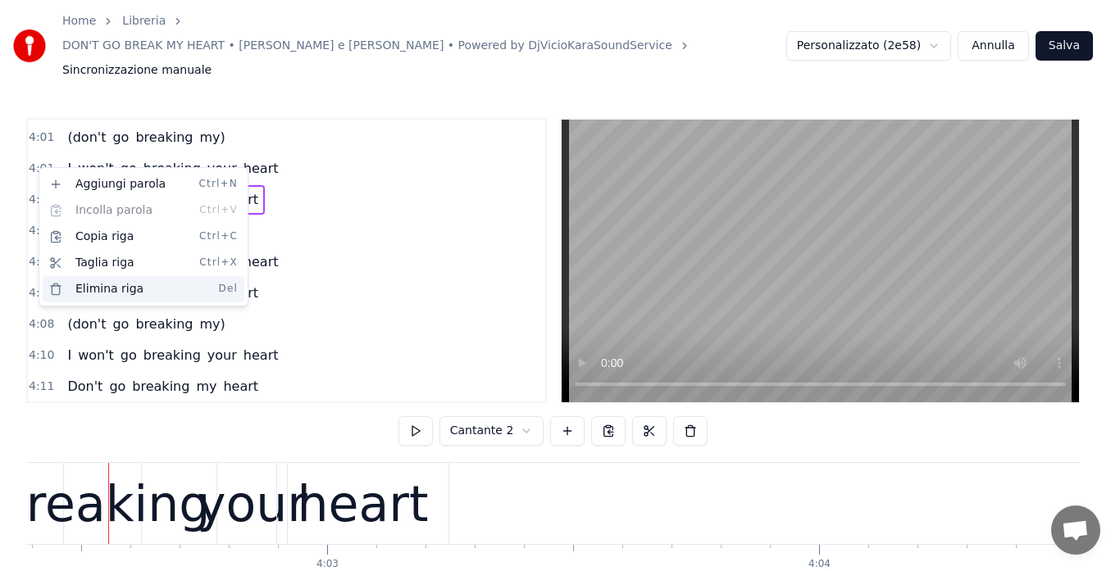
click at [80, 289] on div "Elimina riga Del" at bounding box center [144, 289] width 202 height 26
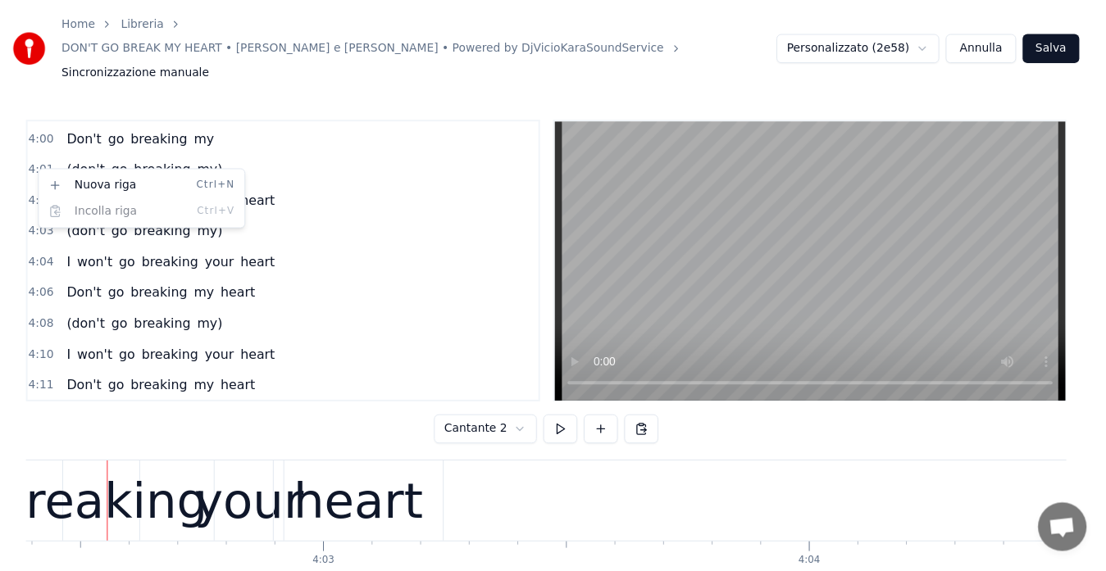
scroll to position [1804, 0]
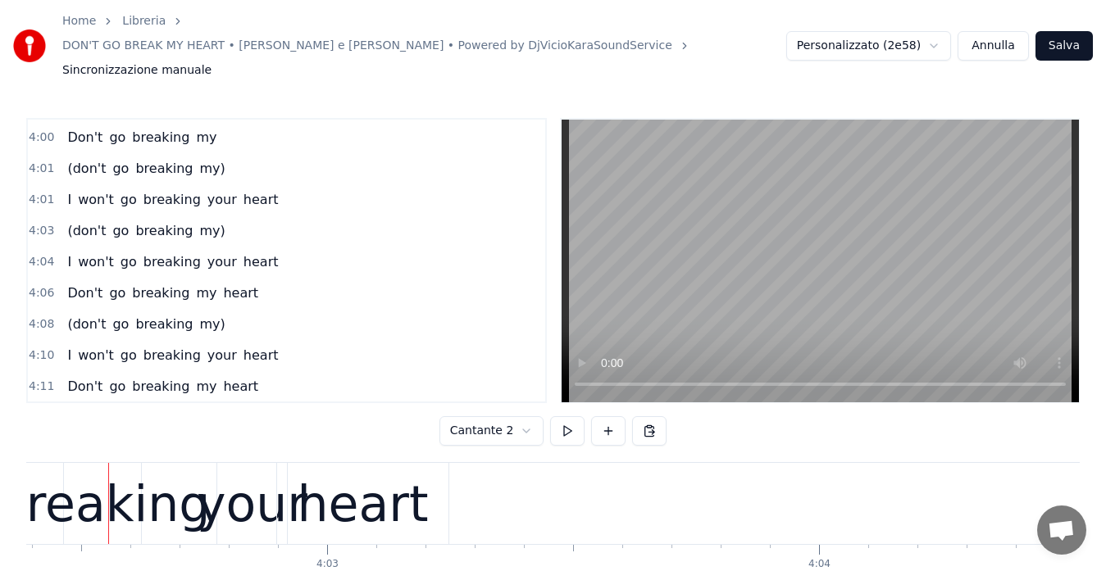
click at [39, 192] on span "4:01" at bounding box center [41, 200] width 25 height 16
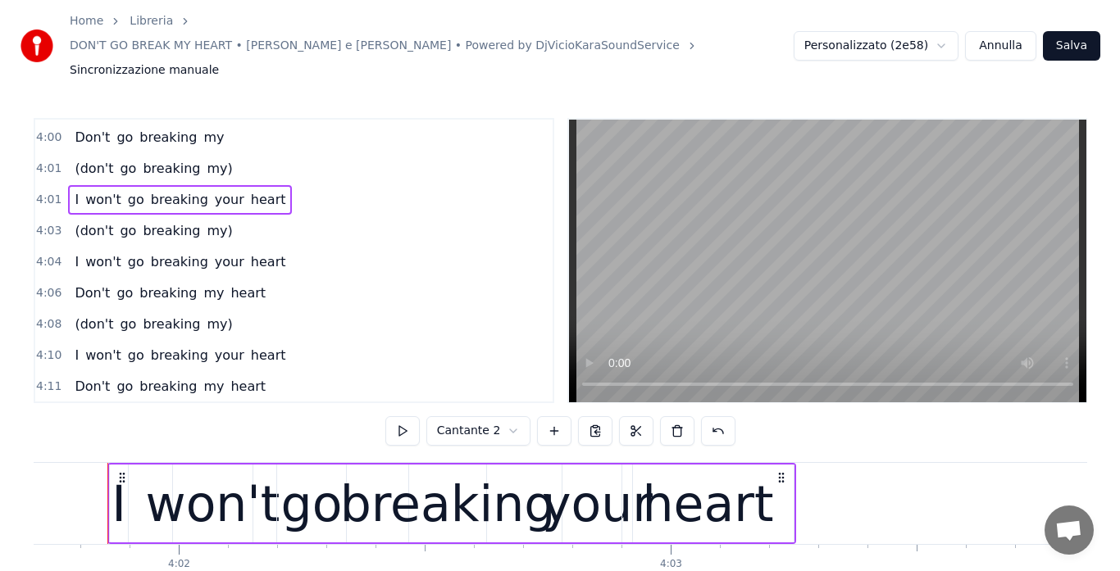
scroll to position [0, 118879]
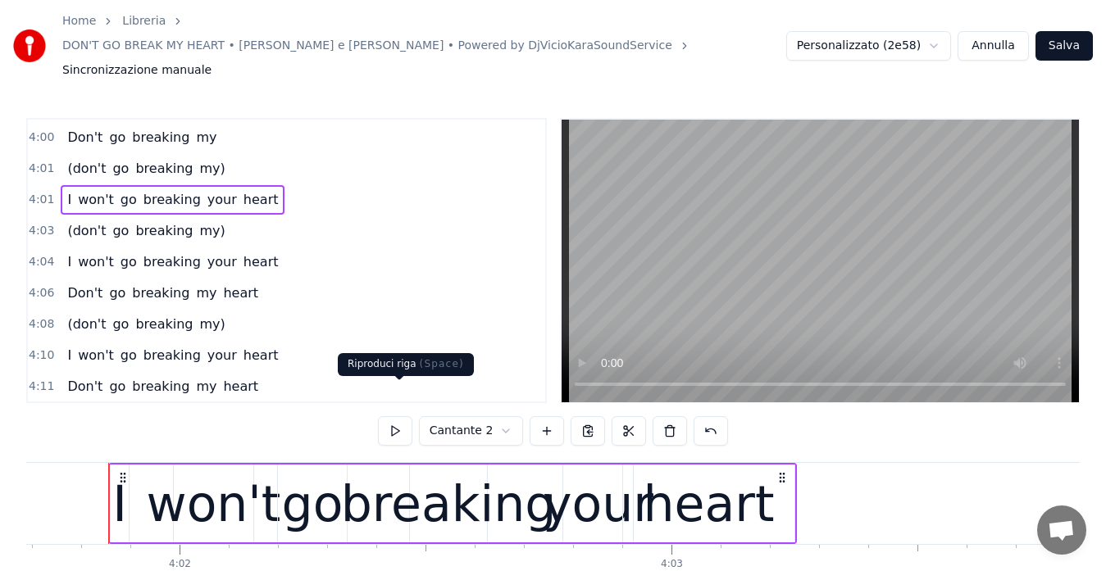
click at [403, 416] on button at bounding box center [395, 431] width 34 height 30
click at [36, 192] on span "4:01" at bounding box center [41, 200] width 25 height 16
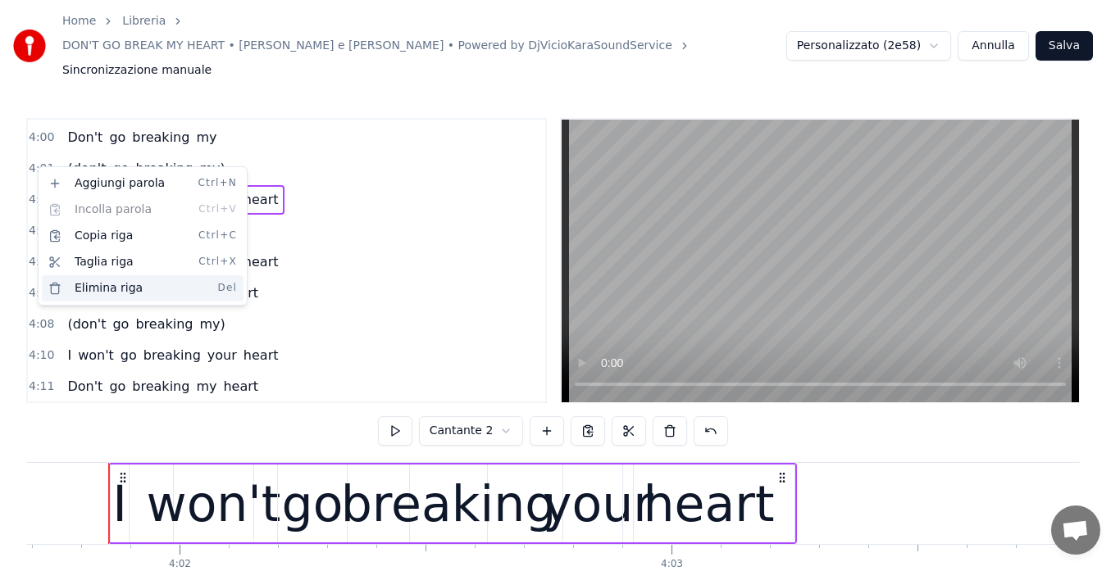
click at [84, 287] on div "Elimina riga Del" at bounding box center [143, 288] width 202 height 26
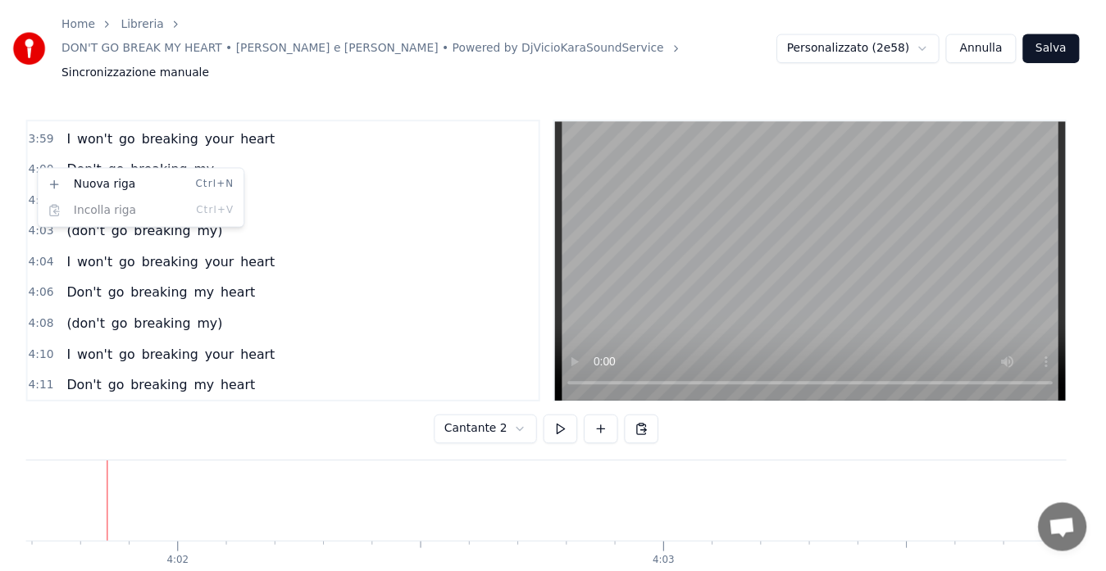
scroll to position [1773, 0]
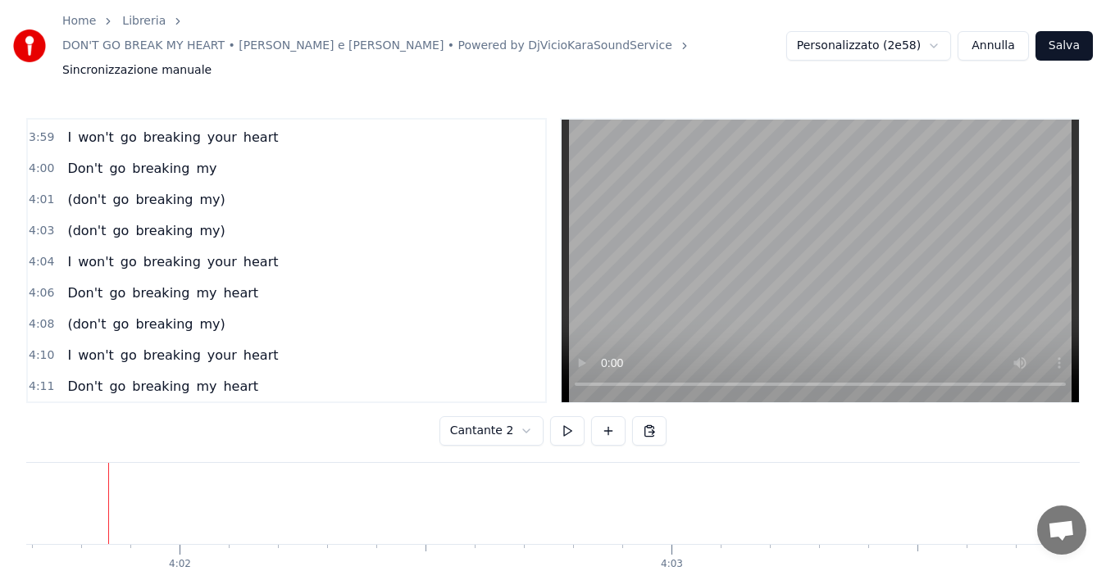
click at [34, 130] on span "3:59" at bounding box center [41, 138] width 25 height 16
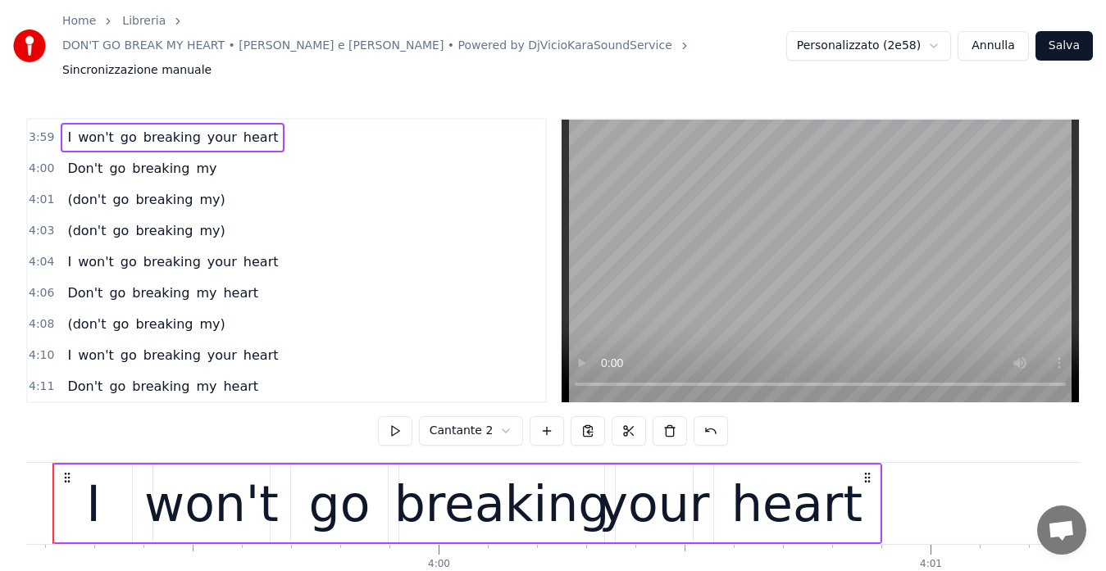
scroll to position [0, 117581]
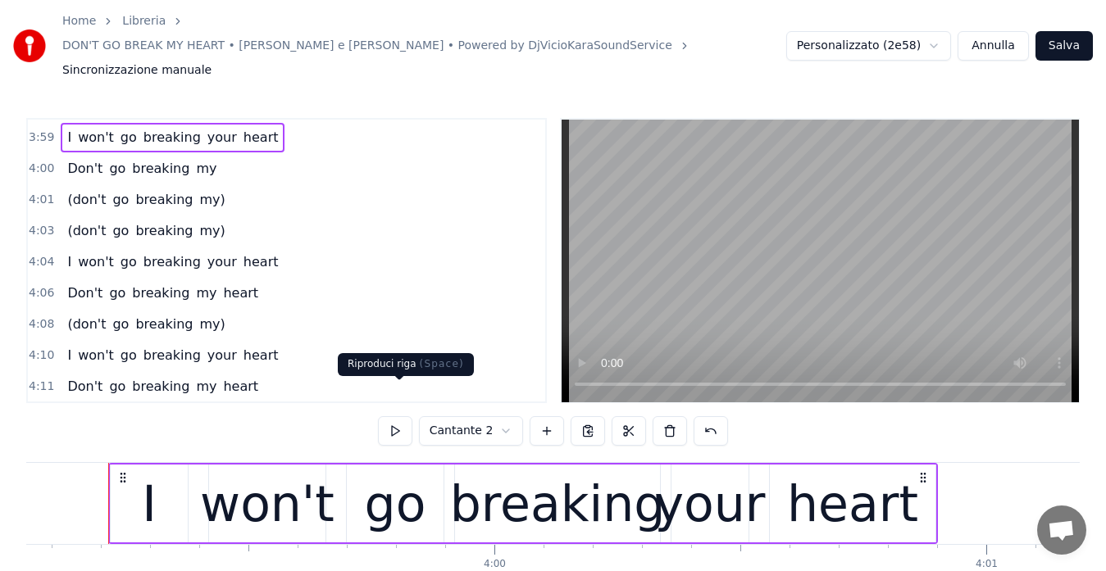
click at [403, 416] on button at bounding box center [395, 431] width 34 height 30
click at [42, 161] on span "4:00" at bounding box center [41, 169] width 25 height 16
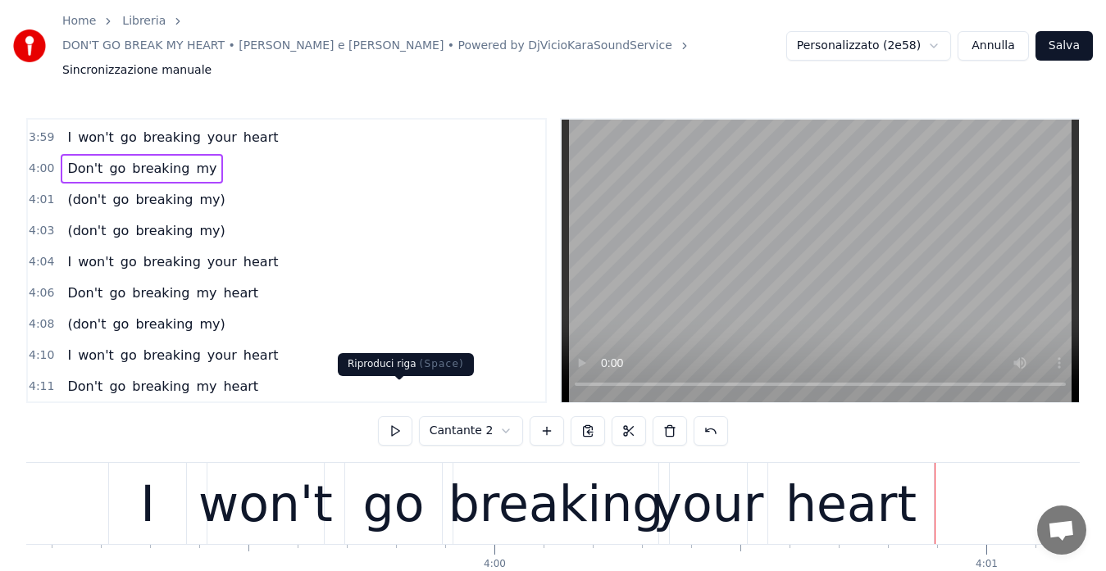
click at [406, 416] on button at bounding box center [395, 431] width 34 height 30
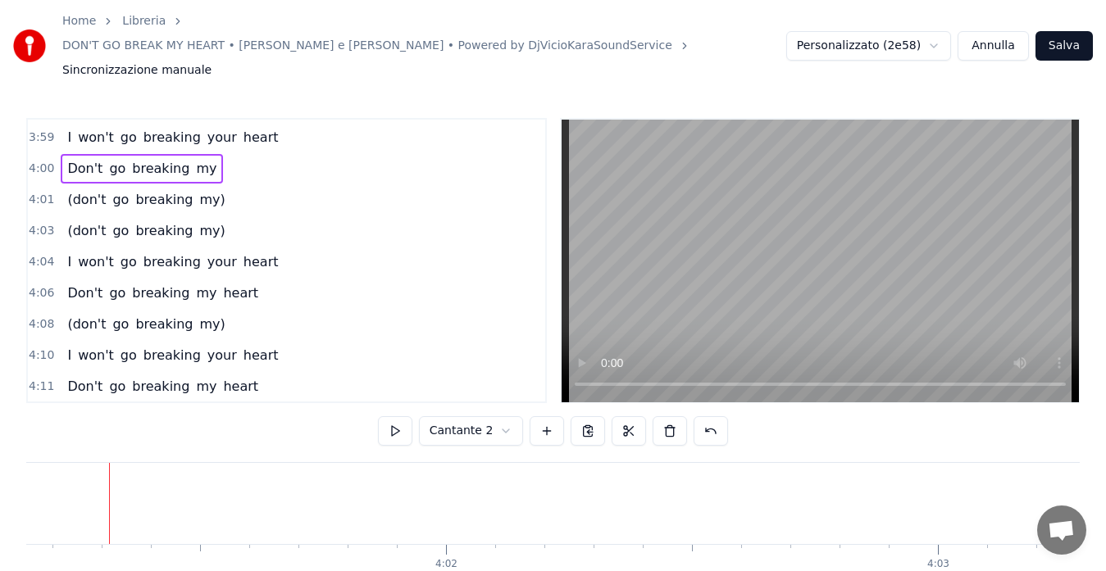
scroll to position [0, 118614]
click at [43, 192] on span "4:01" at bounding box center [41, 200] width 25 height 16
click at [398, 416] on button at bounding box center [395, 431] width 34 height 30
click at [32, 223] on span "4:03" at bounding box center [41, 231] width 25 height 16
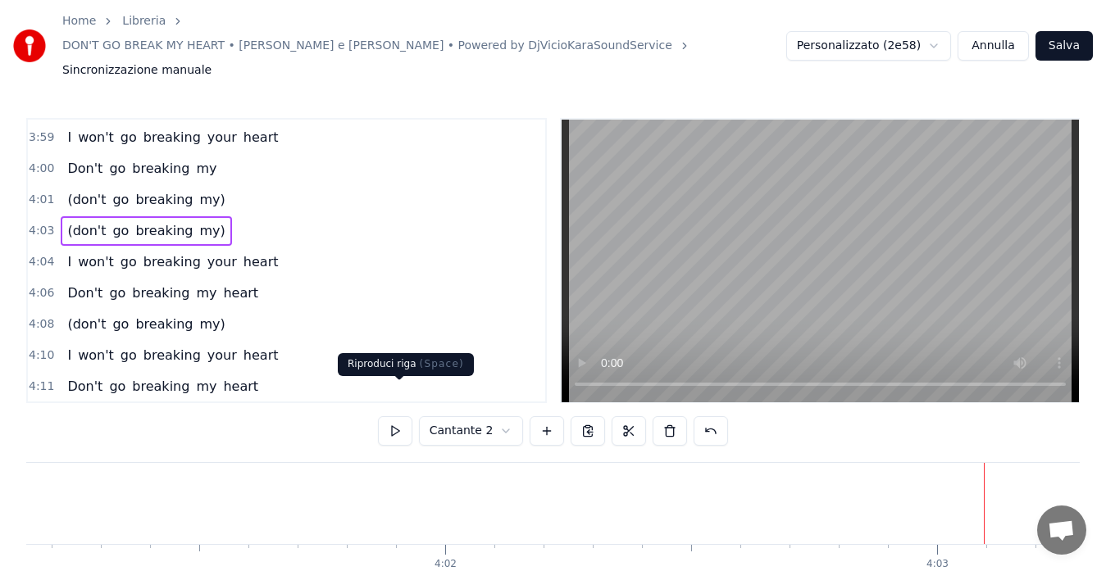
click at [400, 416] on button at bounding box center [395, 431] width 34 height 30
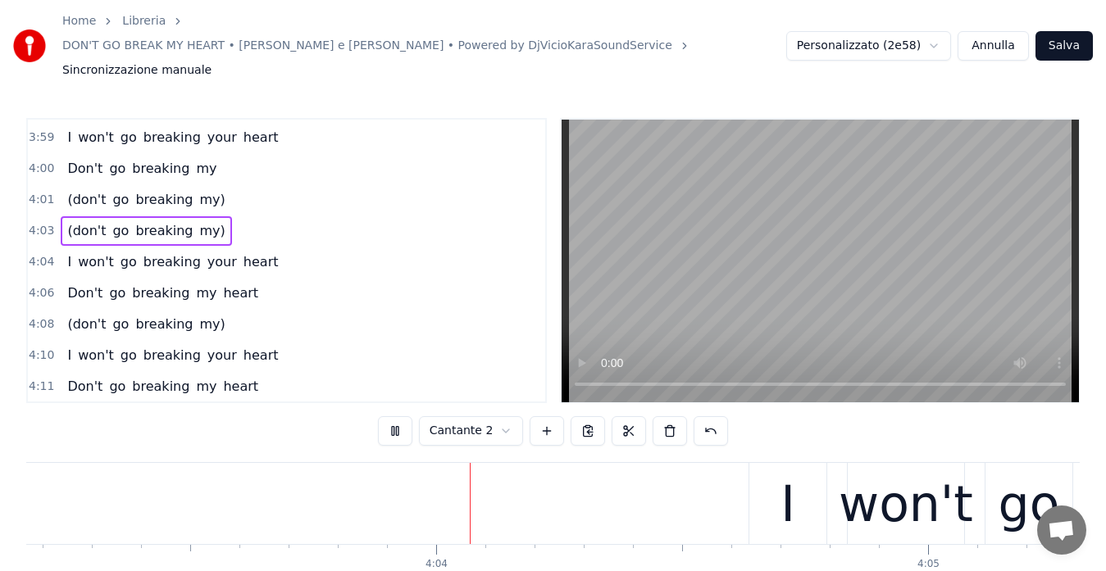
scroll to position [0, 119772]
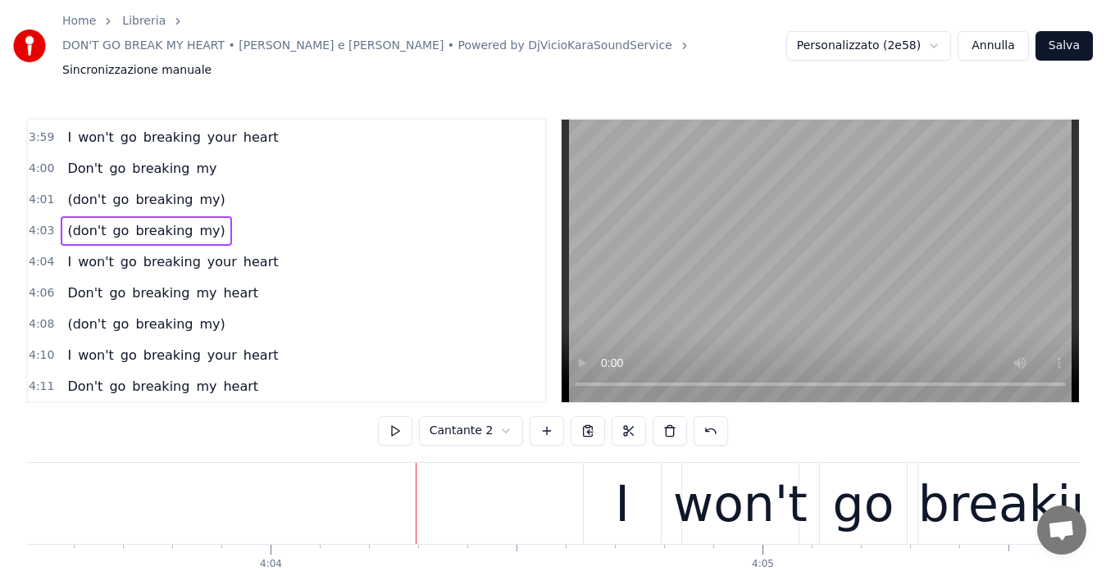
click at [35, 192] on span "4:01" at bounding box center [41, 200] width 25 height 16
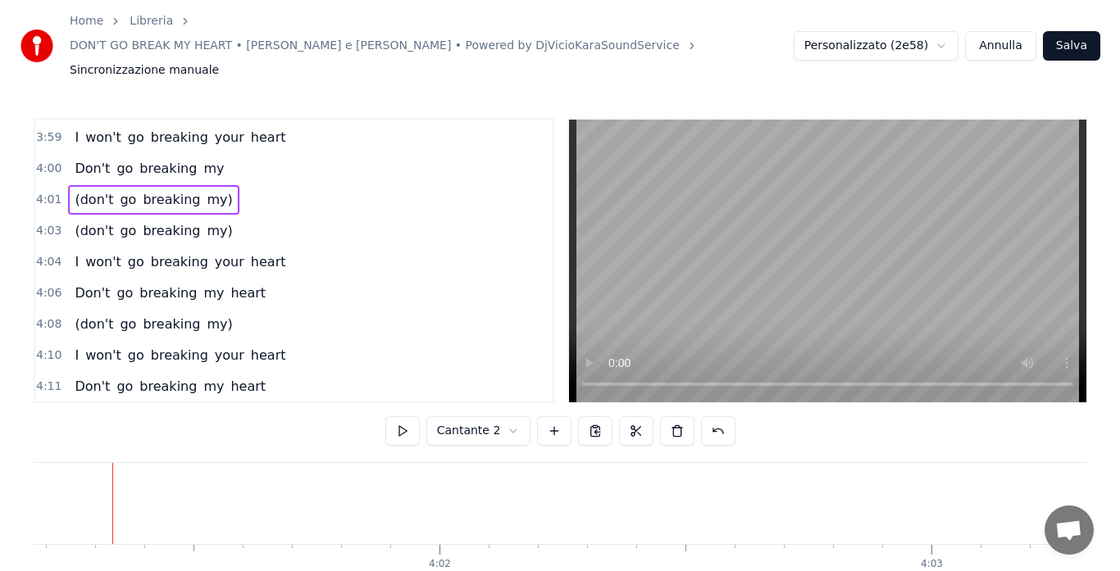
scroll to position [0, 118624]
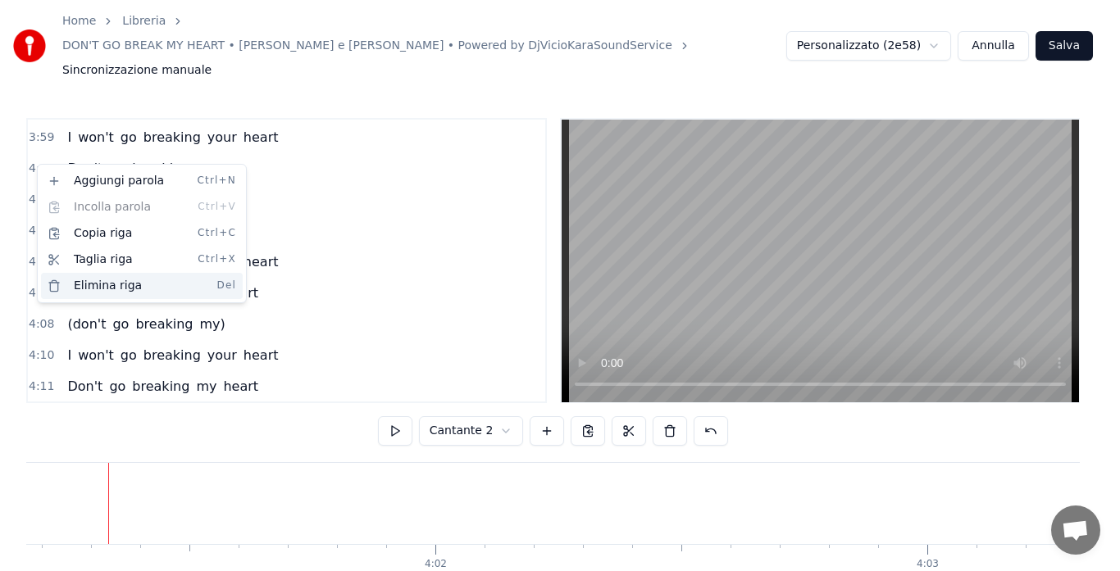
click at [89, 287] on div "Elimina riga Del" at bounding box center [142, 286] width 202 height 26
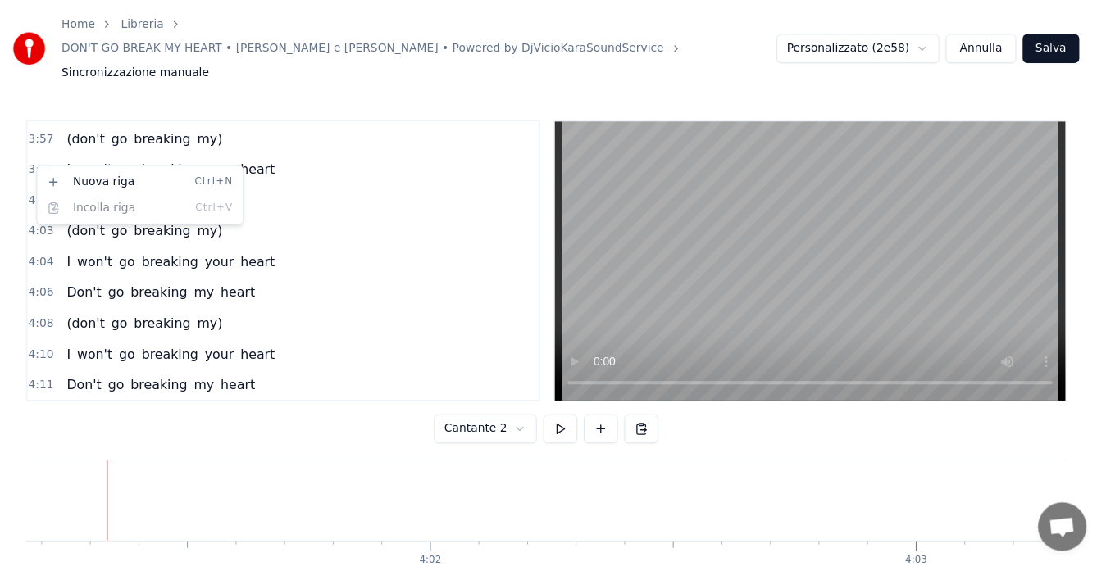
scroll to position [1742, 0]
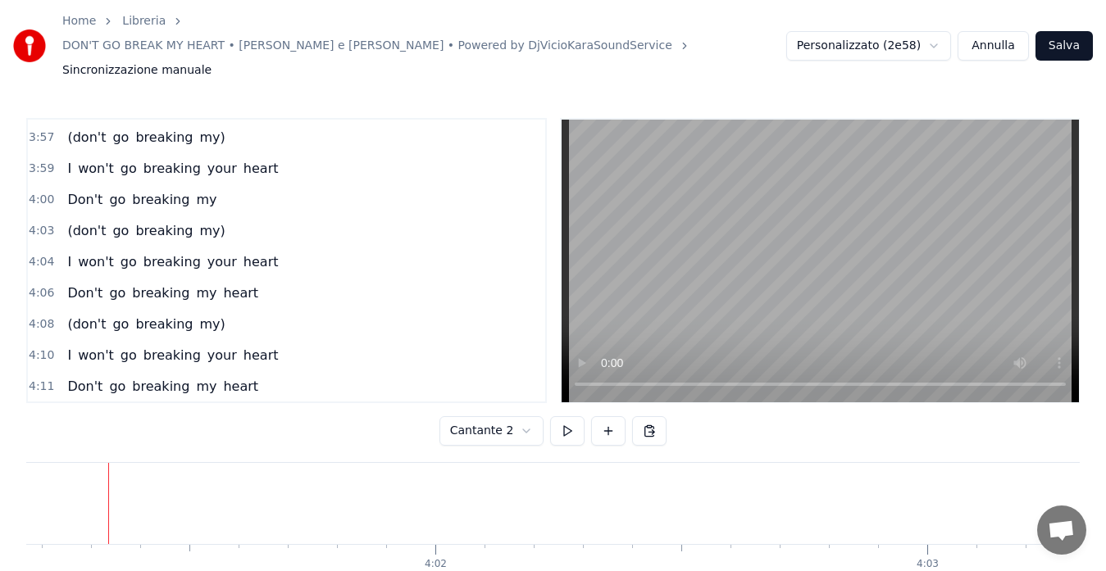
click at [34, 161] on span "3:59" at bounding box center [41, 169] width 25 height 16
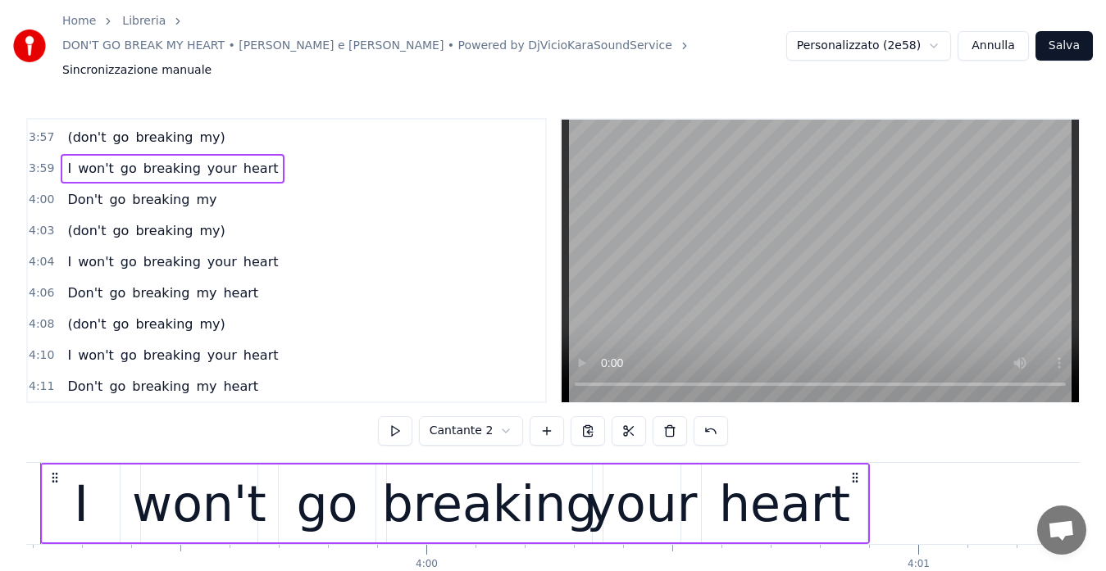
scroll to position [0, 117581]
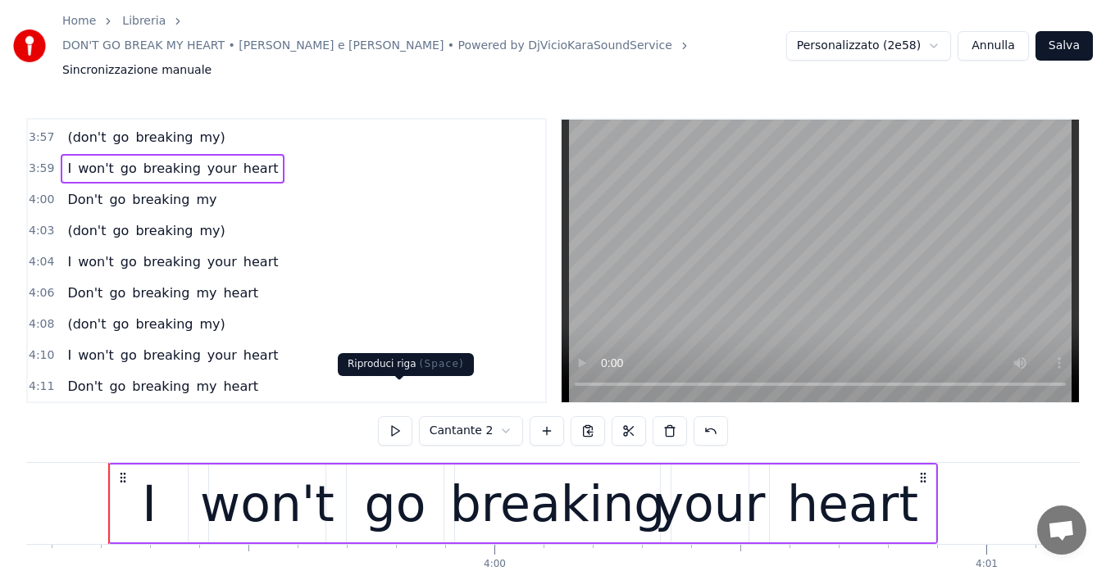
click at [403, 416] on button at bounding box center [395, 431] width 34 height 30
click at [23, 163] on div "Home Libreria DON'T GO BREAK MY HEART • [PERSON_NAME] e [PERSON_NAME] • Powered…" at bounding box center [553, 314] width 1106 height 628
click at [32, 192] on span "4:00" at bounding box center [41, 200] width 25 height 16
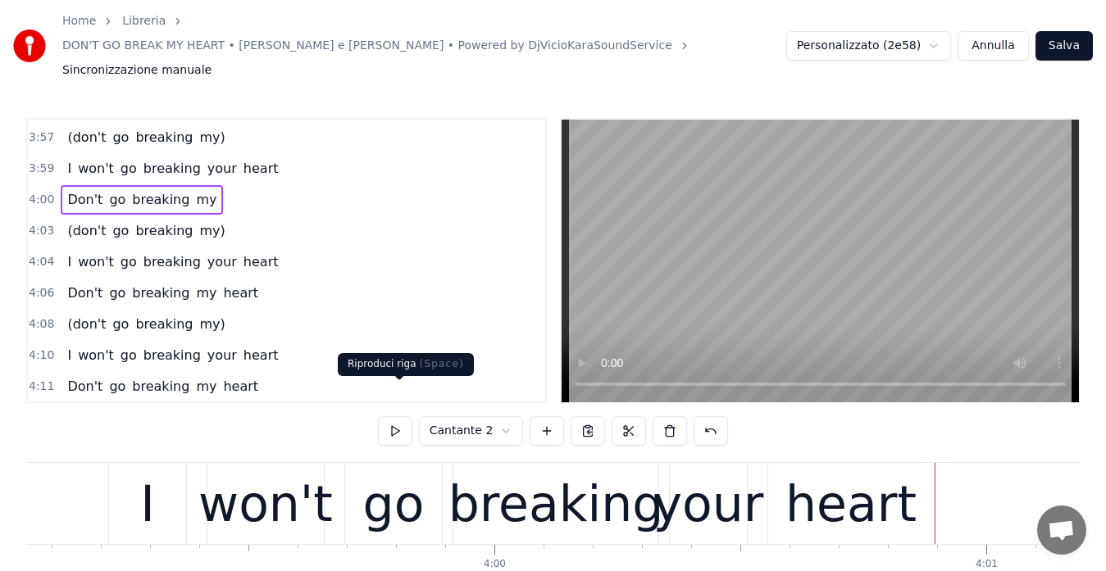
click at [397, 416] on button at bounding box center [395, 431] width 34 height 30
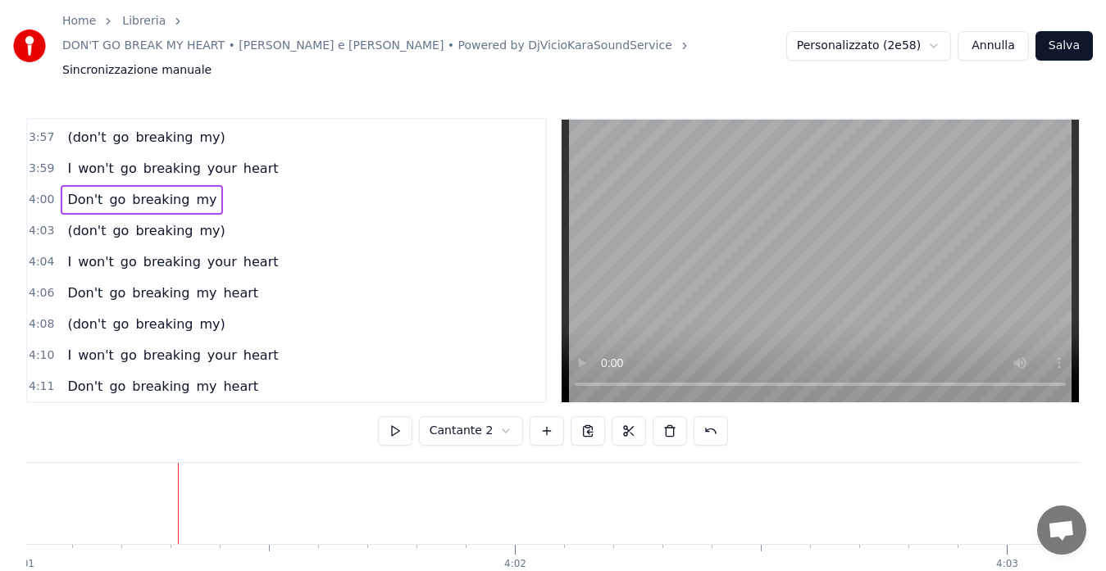
scroll to position [0, 118614]
click at [34, 223] on span "4:03" at bounding box center [41, 231] width 25 height 16
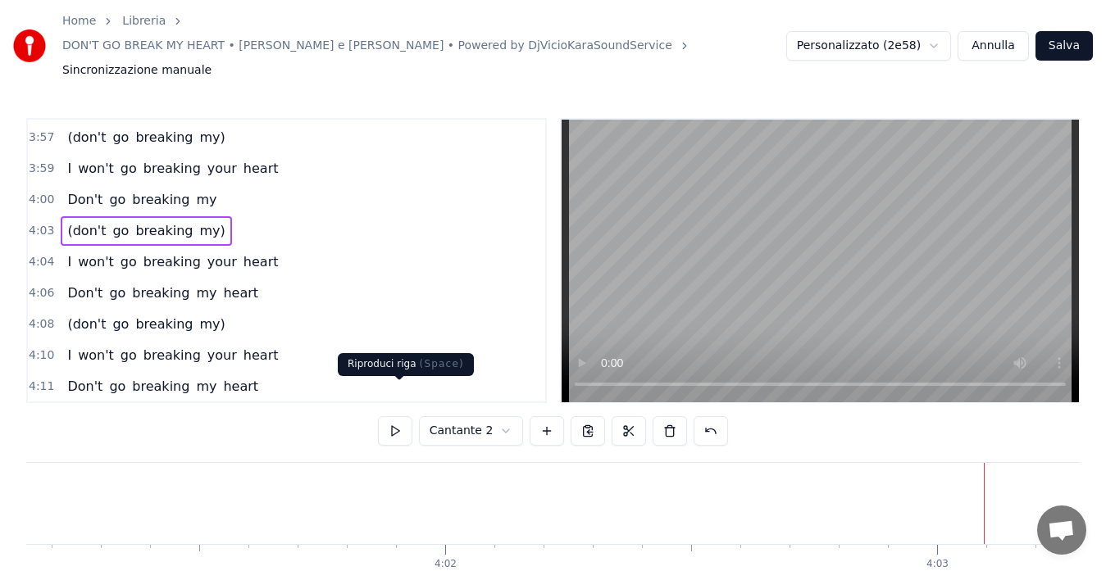
click at [387, 416] on button at bounding box center [395, 431] width 34 height 30
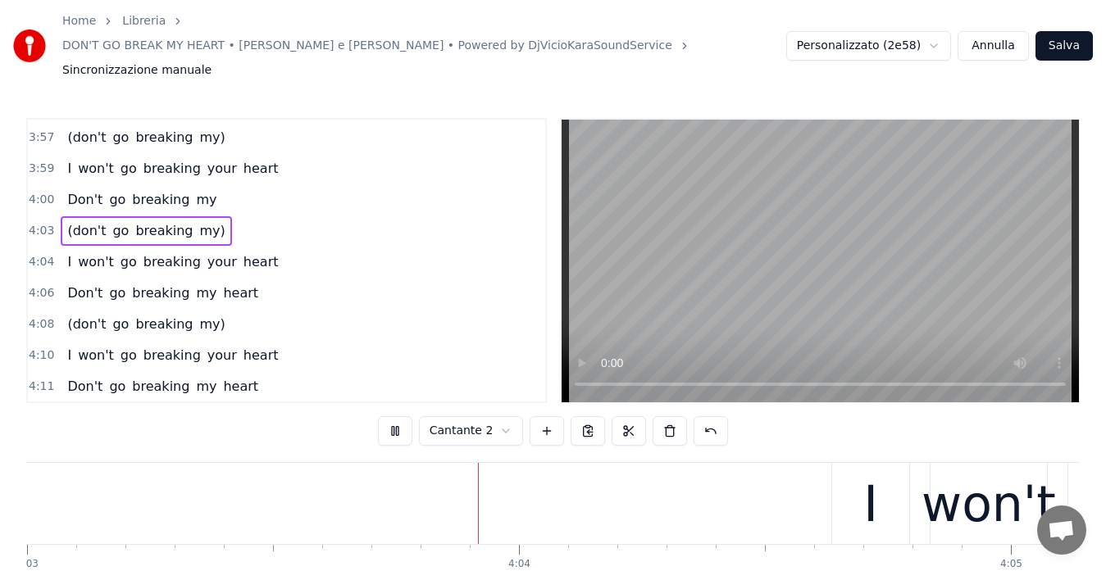
scroll to position [0, 119596]
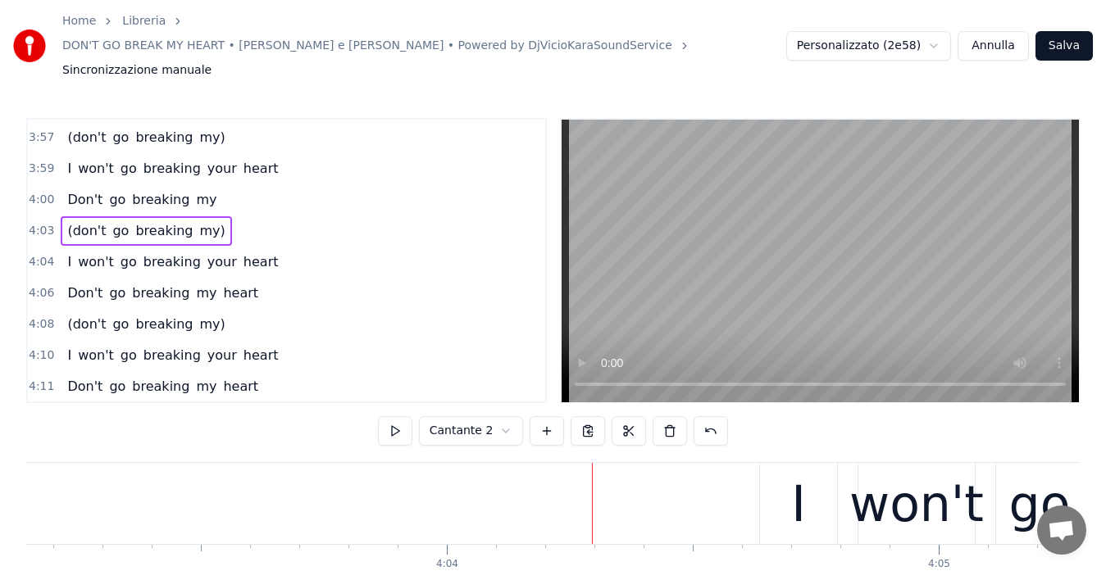
click at [32, 254] on span "4:04" at bounding box center [41, 262] width 25 height 16
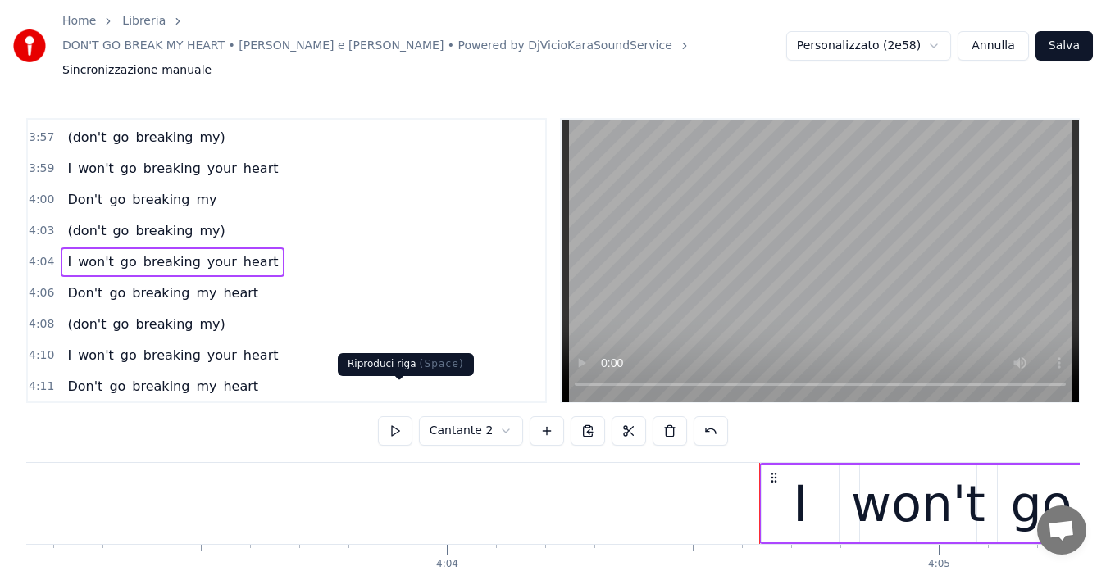
click at [403, 416] on button at bounding box center [395, 431] width 34 height 30
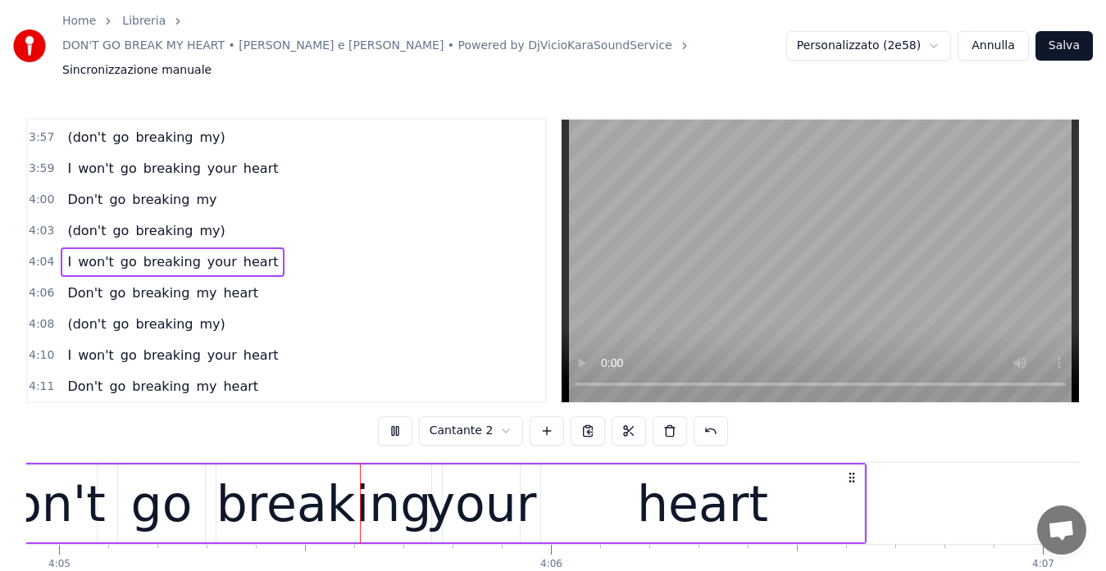
scroll to position [0, 120505]
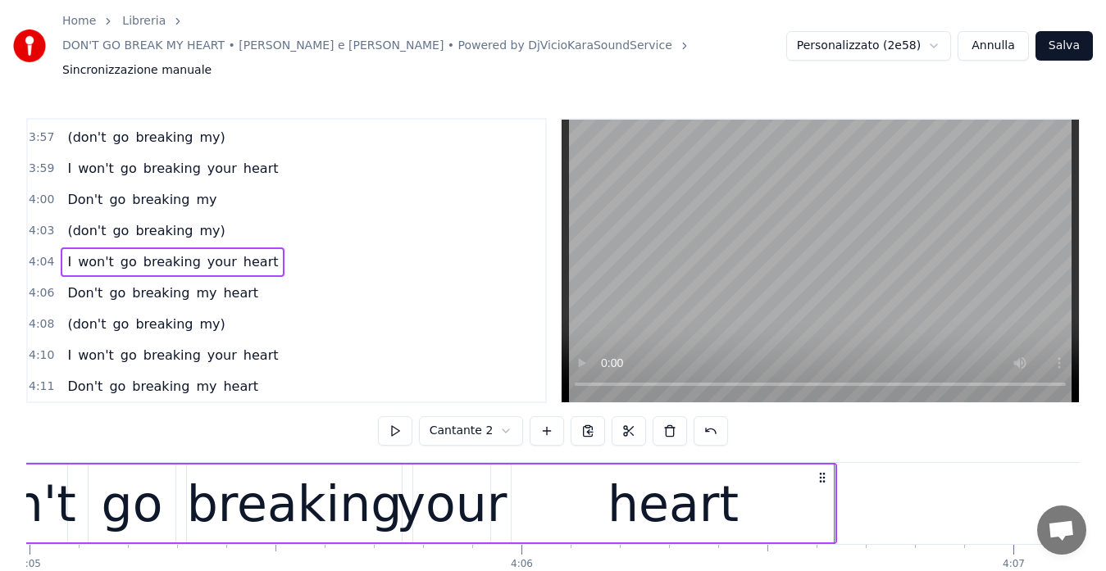
click at [43, 285] on span "4:06" at bounding box center [41, 293] width 25 height 16
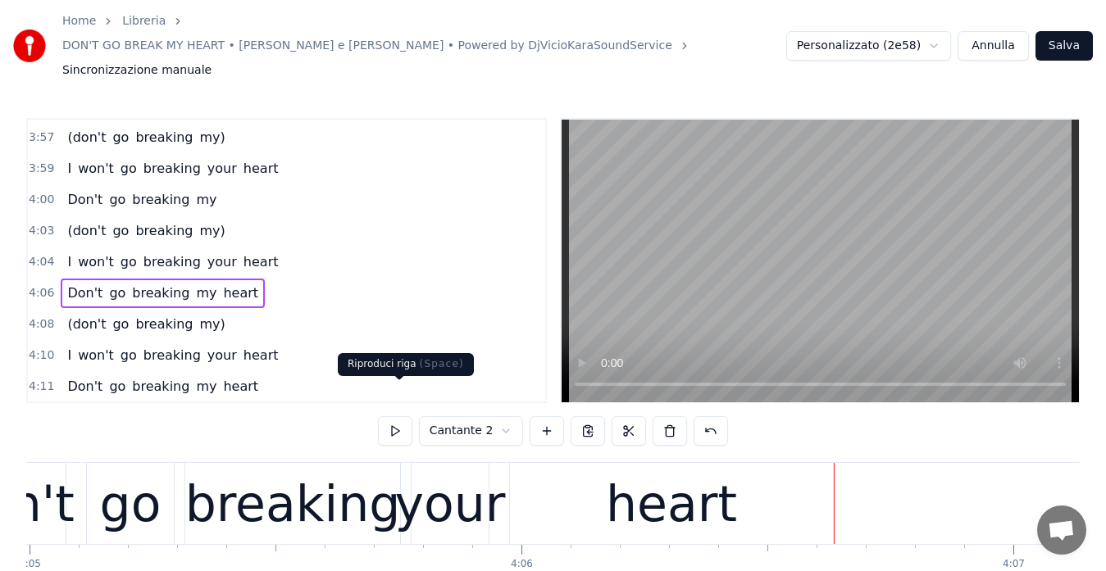
click at [399, 416] on button at bounding box center [395, 431] width 34 height 30
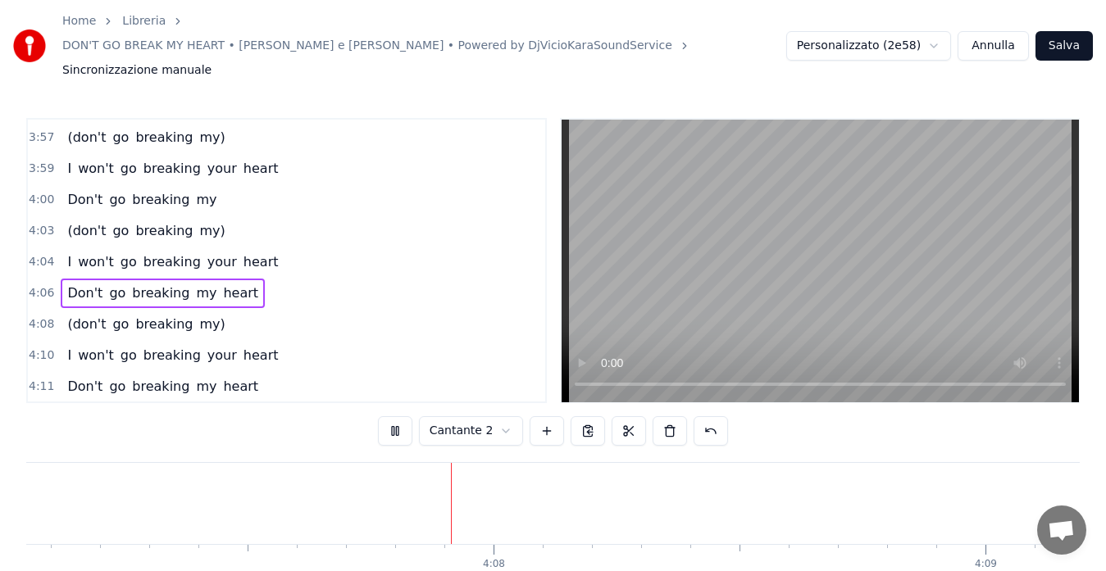
scroll to position [0, 121616]
click at [1058, 31] on button "Salva" at bounding box center [1063, 46] width 57 height 30
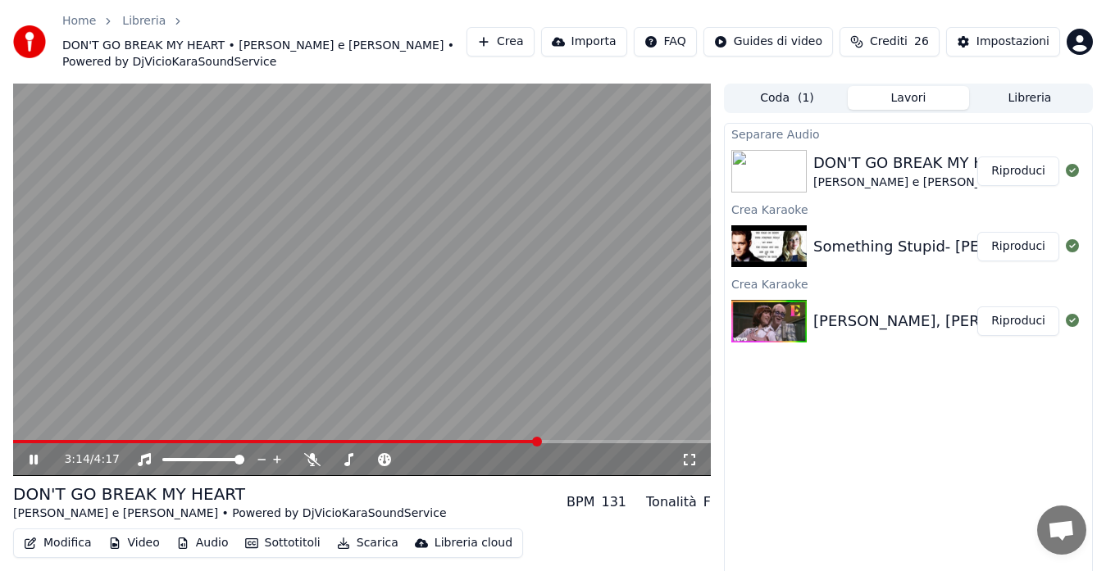
click at [541, 440] on span at bounding box center [362, 441] width 698 height 3
click at [590, 444] on div "3:14 / 4:17" at bounding box center [362, 460] width 698 height 33
click at [598, 440] on span at bounding box center [362, 441] width 698 height 3
click at [621, 440] on span at bounding box center [362, 441] width 698 height 3
click at [316, 455] on icon at bounding box center [312, 459] width 16 height 13
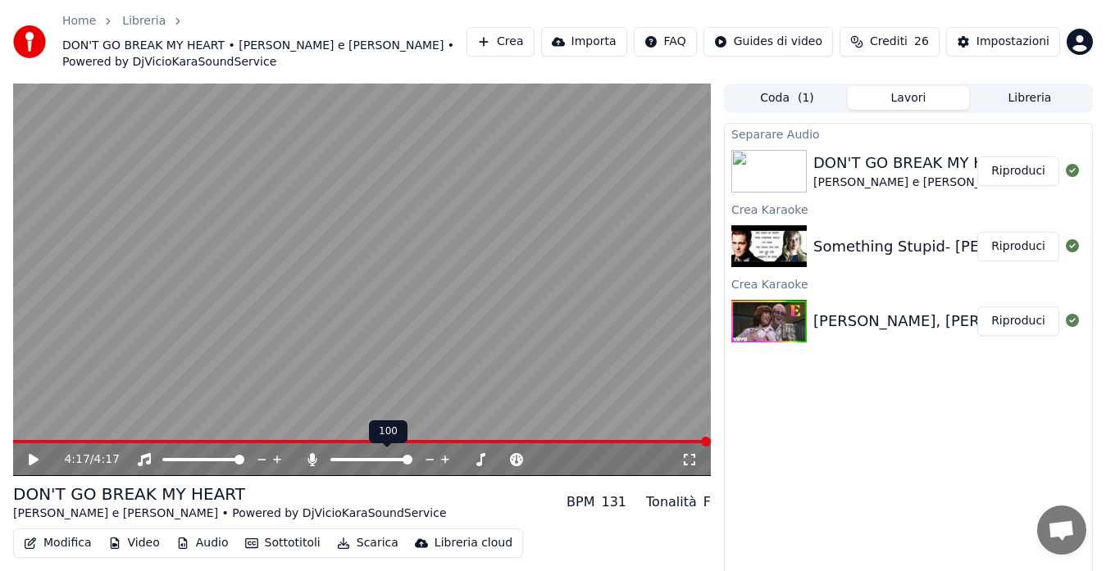
click at [316, 455] on icon at bounding box center [312, 459] width 16 height 13
click at [193, 545] on button "Audio" at bounding box center [203, 543] width 66 height 23
click at [32, 462] on icon at bounding box center [34, 459] width 10 height 11
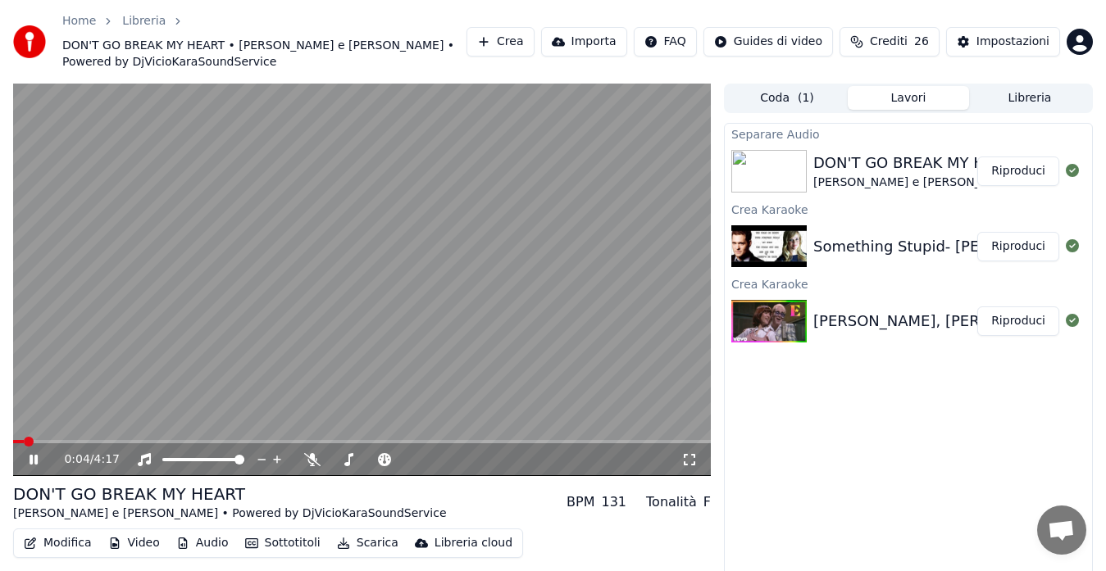
click at [610, 440] on span at bounding box center [362, 441] width 698 height 3
click at [693, 457] on icon at bounding box center [689, 459] width 16 height 13
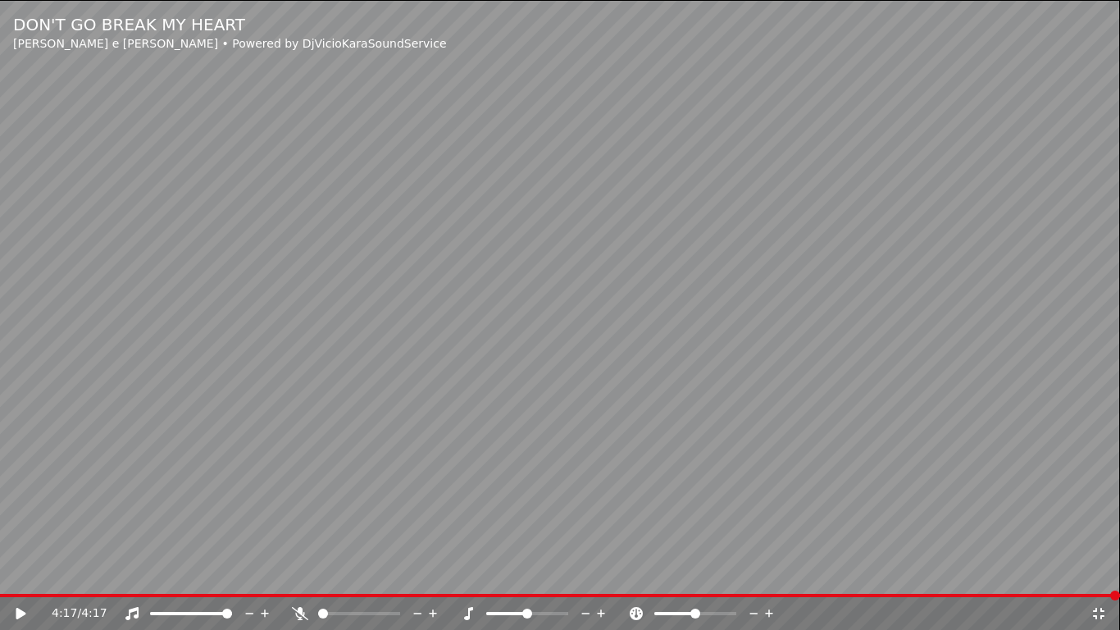
click at [1090, 571] on div "4:17 / 4:17" at bounding box center [560, 613] width 1107 height 16
click at [1098, 571] on icon at bounding box center [1098, 613] width 16 height 13
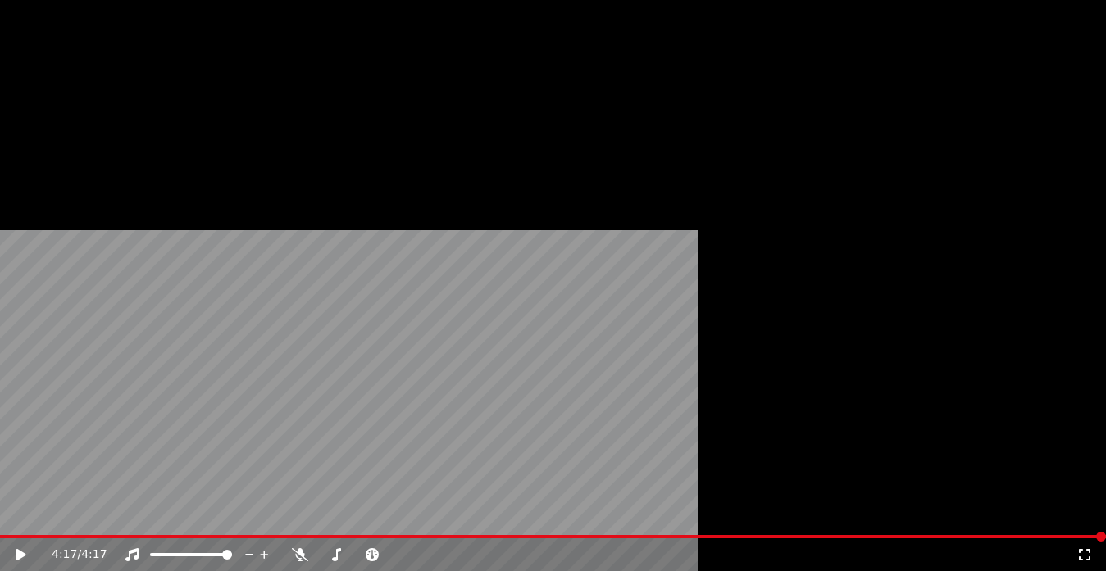
click at [337, 157] on icon "button" at bounding box center [343, 150] width 13 height 11
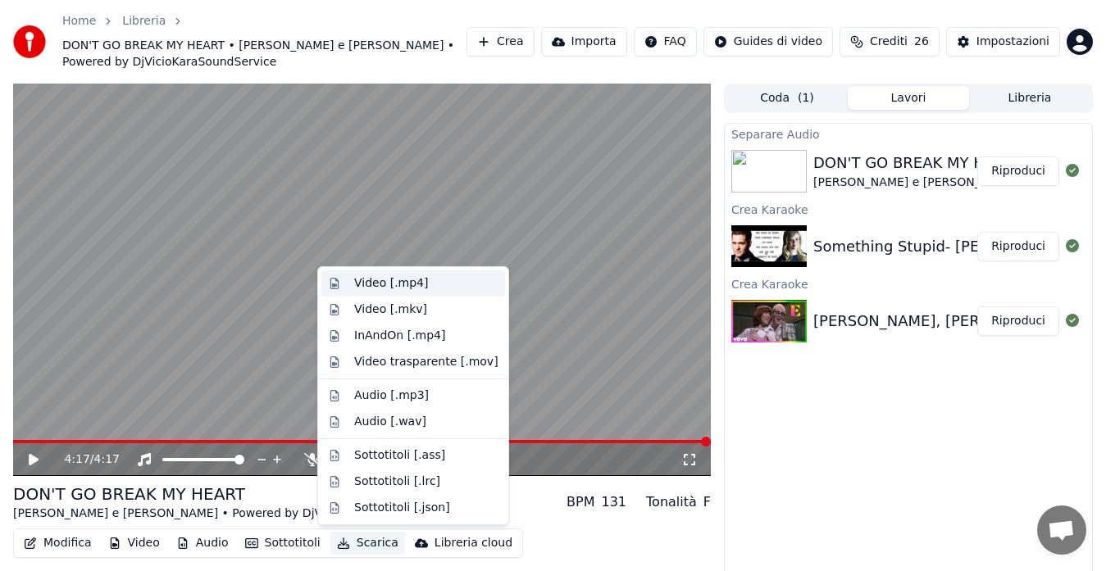
click at [366, 279] on div "Video [.mp4]" at bounding box center [391, 283] width 74 height 16
